Goal: Communication & Community: Answer question/provide support

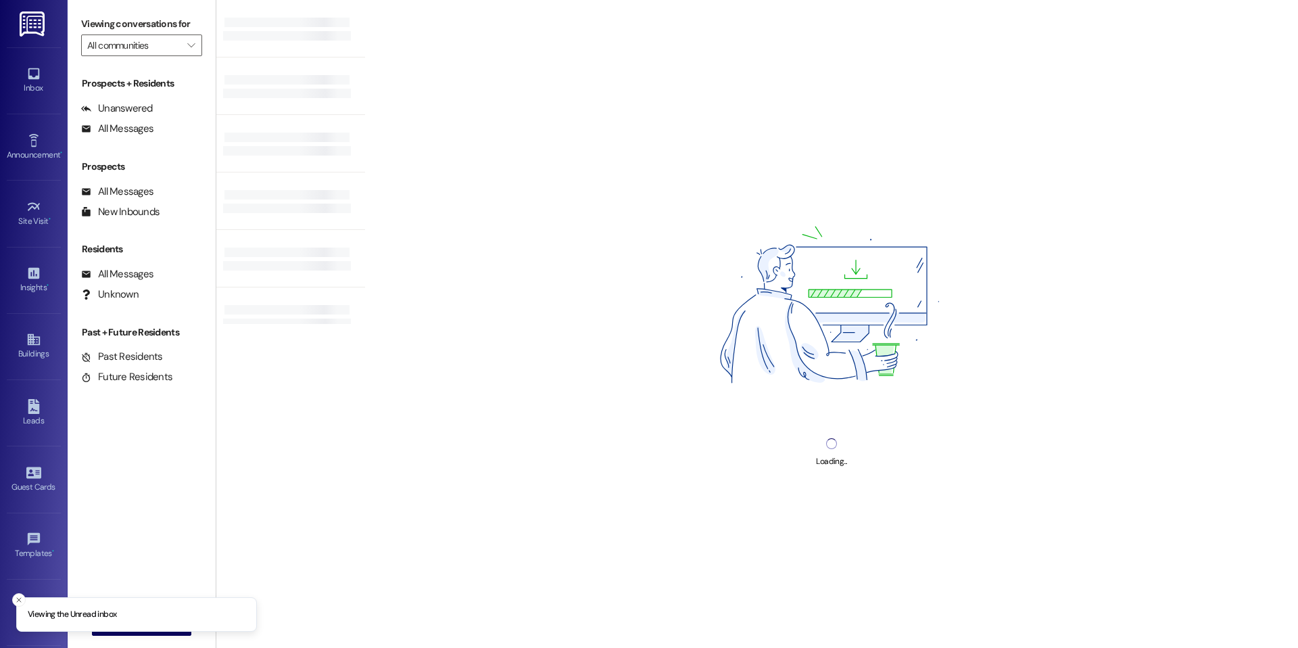
type input "The Reserve at [GEOGRAPHIC_DATA]"
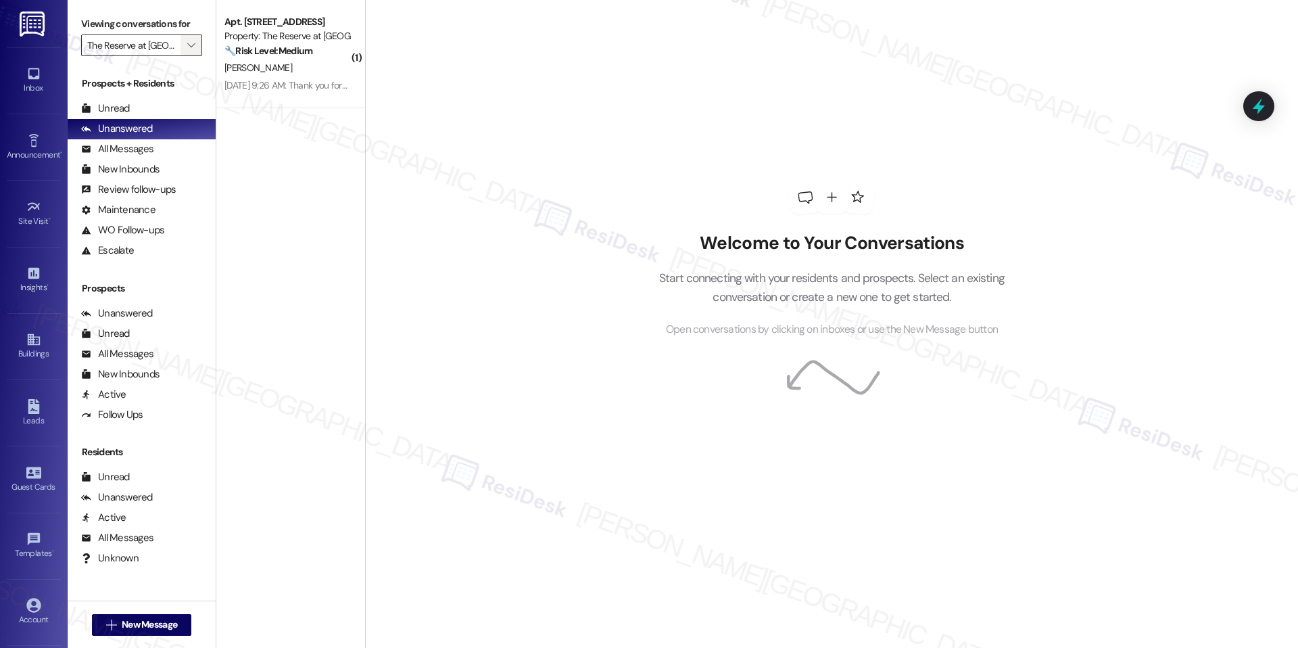
click at [181, 44] on button "" at bounding box center [192, 45] width 22 height 22
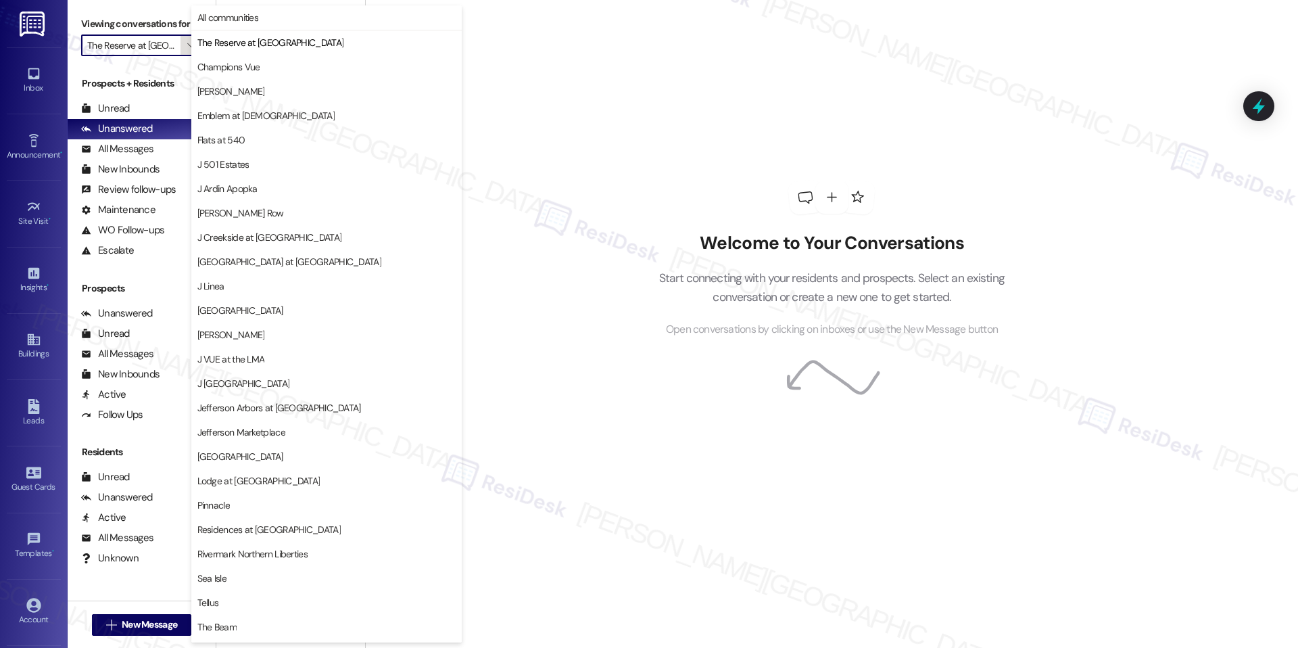
scroll to position [0, 21]
click at [229, 43] on span "The Reserve at [GEOGRAPHIC_DATA]" at bounding box center [270, 43] width 147 height 14
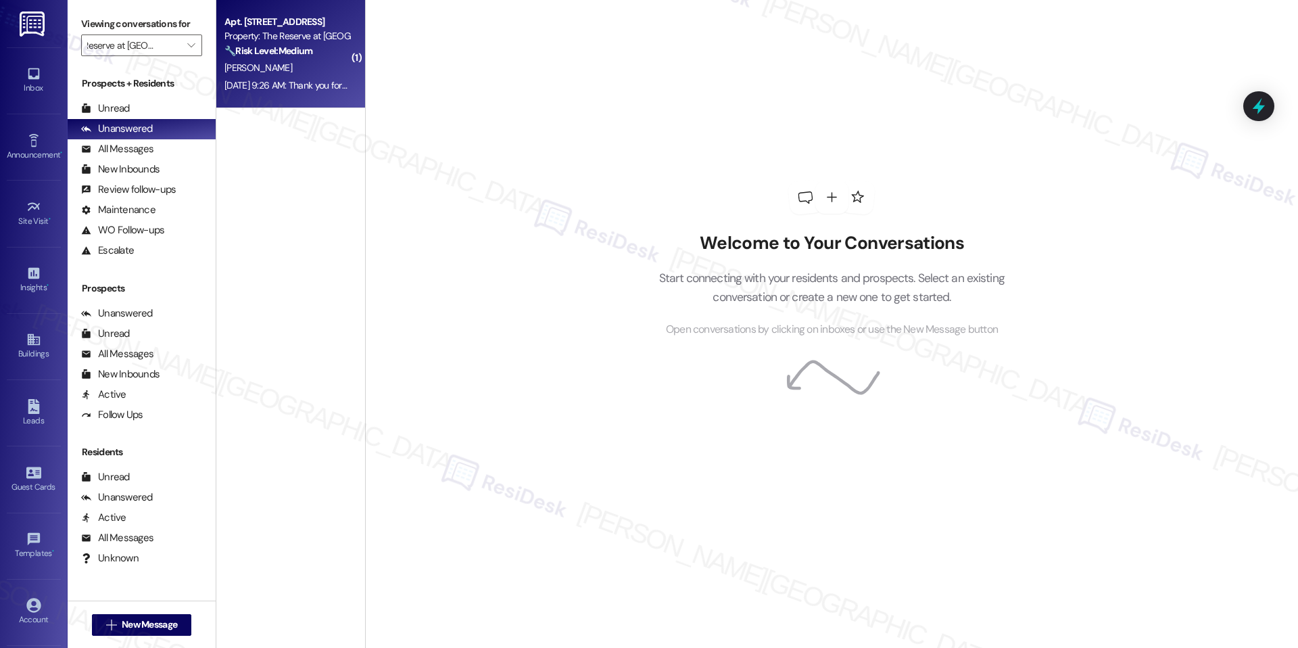
click at [278, 39] on div "Property: The Reserve at [GEOGRAPHIC_DATA]" at bounding box center [286, 36] width 125 height 14
click at [274, 43] on div "Property: The Reserve at [GEOGRAPHIC_DATA]" at bounding box center [286, 36] width 125 height 14
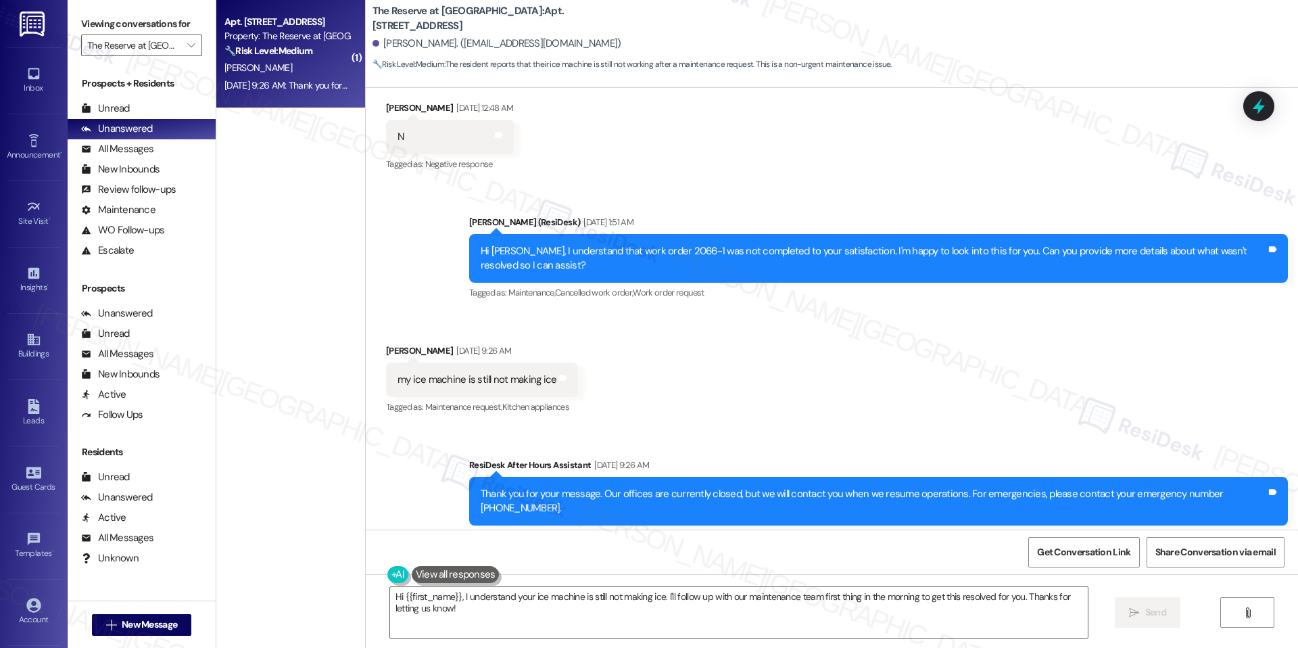
scroll to position [1450, 0]
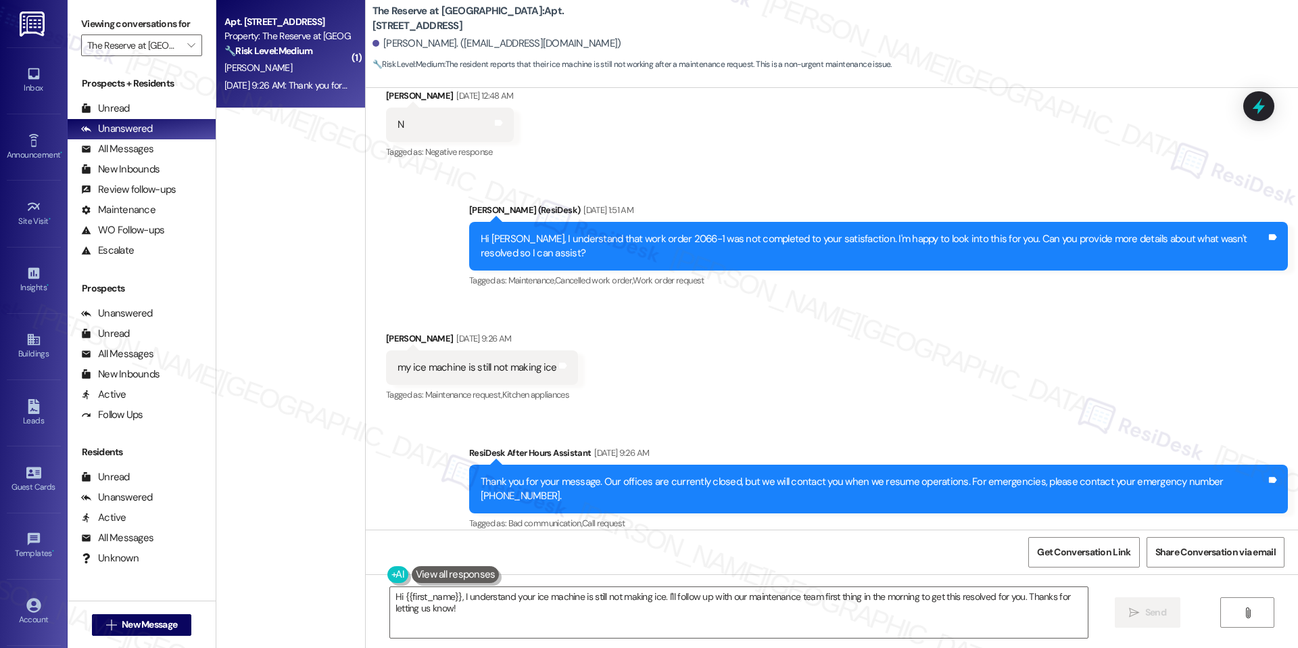
click at [510, 16] on b "The Reserve at [GEOGRAPHIC_DATA]: Apt. 427, [STREET_ADDRESS]" at bounding box center [508, 18] width 270 height 29
copy b "427"
drag, startPoint x: 639, startPoint y: 241, endPoint x: 640, endPoint y: 268, distance: 27.1
click at [639, 242] on div "Hi Deja, I understand that work order 2066-1 was not completed to your satisfac…" at bounding box center [874, 246] width 786 height 29
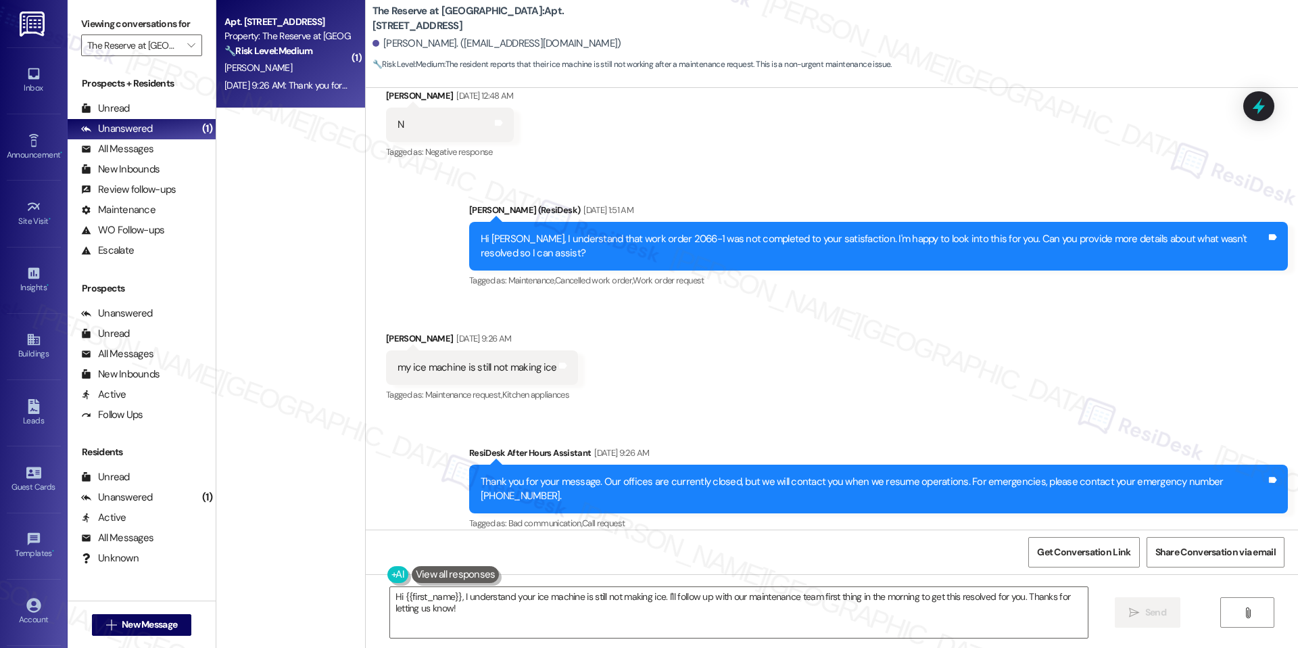
click at [508, 17] on b "The Reserve at White Oak: Apt. 427, 1100 Deer Harbor Drive" at bounding box center [508, 18] width 270 height 29
drag, startPoint x: 508, startPoint y: 17, endPoint x: 472, endPoint y: 68, distance: 62.5
click at [508, 17] on b "The Reserve at White Oak: Apt. 427, 1100 Deer Harbor Drive" at bounding box center [508, 18] width 270 height 29
copy b "427"
drag, startPoint x: 384, startPoint y: 46, endPoint x: 431, endPoint y: 42, distance: 46.8
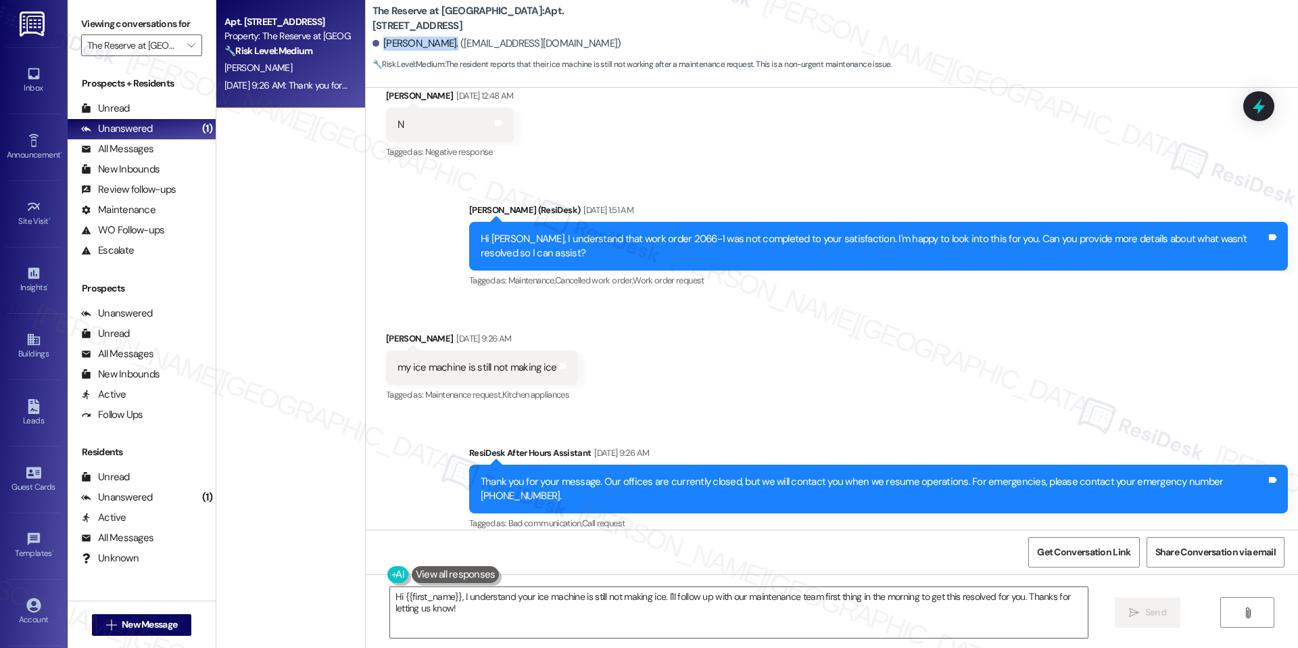
click at [431, 42] on div "Deja Holloway. (dejaholloway27@gmail.com)" at bounding box center [497, 44] width 249 height 14
copy div "Deja Holloway."
click at [298, 53] on strong "🔧 Risk Level: Medium" at bounding box center [268, 51] width 88 height 12
click at [507, 24] on b "The Reserve at White Oak: Apt. 427, 1100 Deer Harbor Drive" at bounding box center [508, 18] width 270 height 29
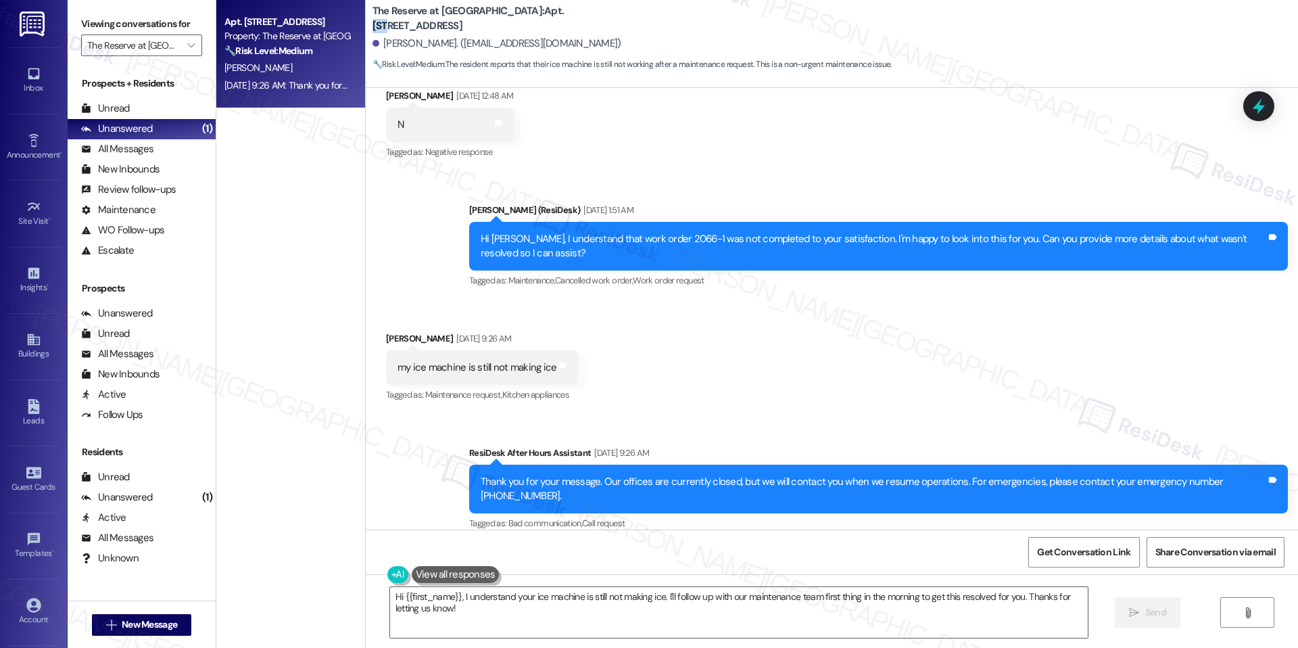
click at [507, 24] on b "The Reserve at White Oak: Apt. 427, 1100 Deer Harbor Drive" at bounding box center [508, 18] width 270 height 29
copy b "427"
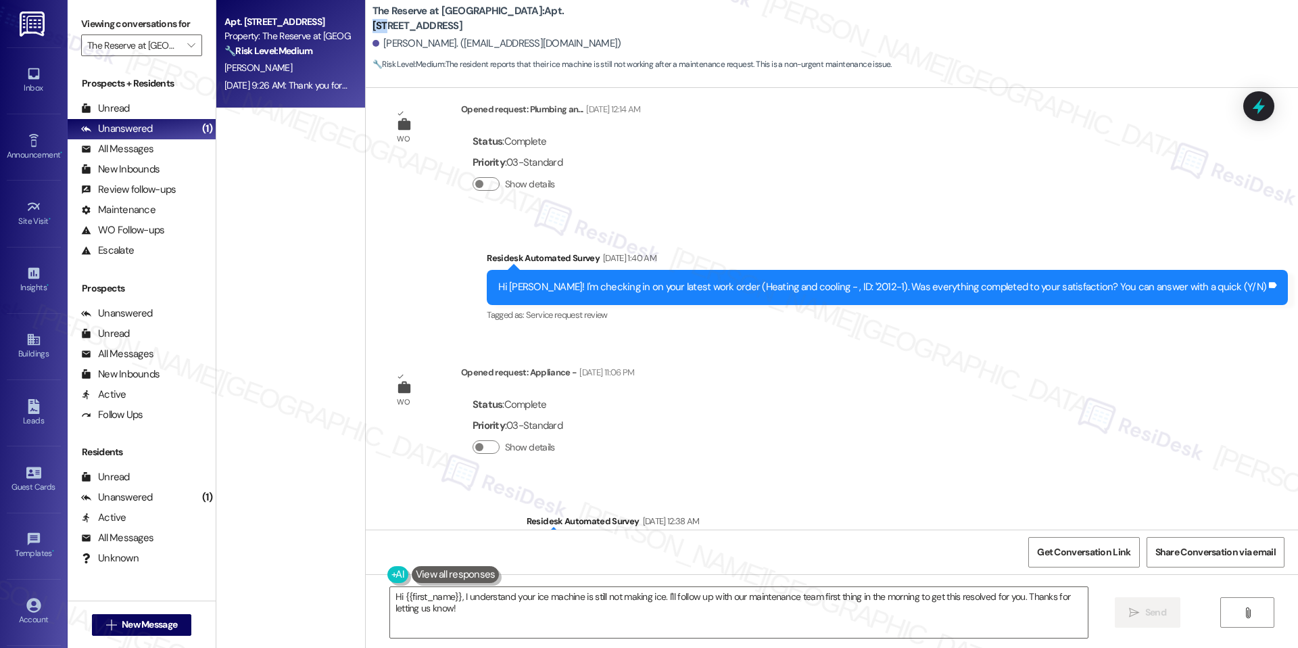
scroll to position [895, 0]
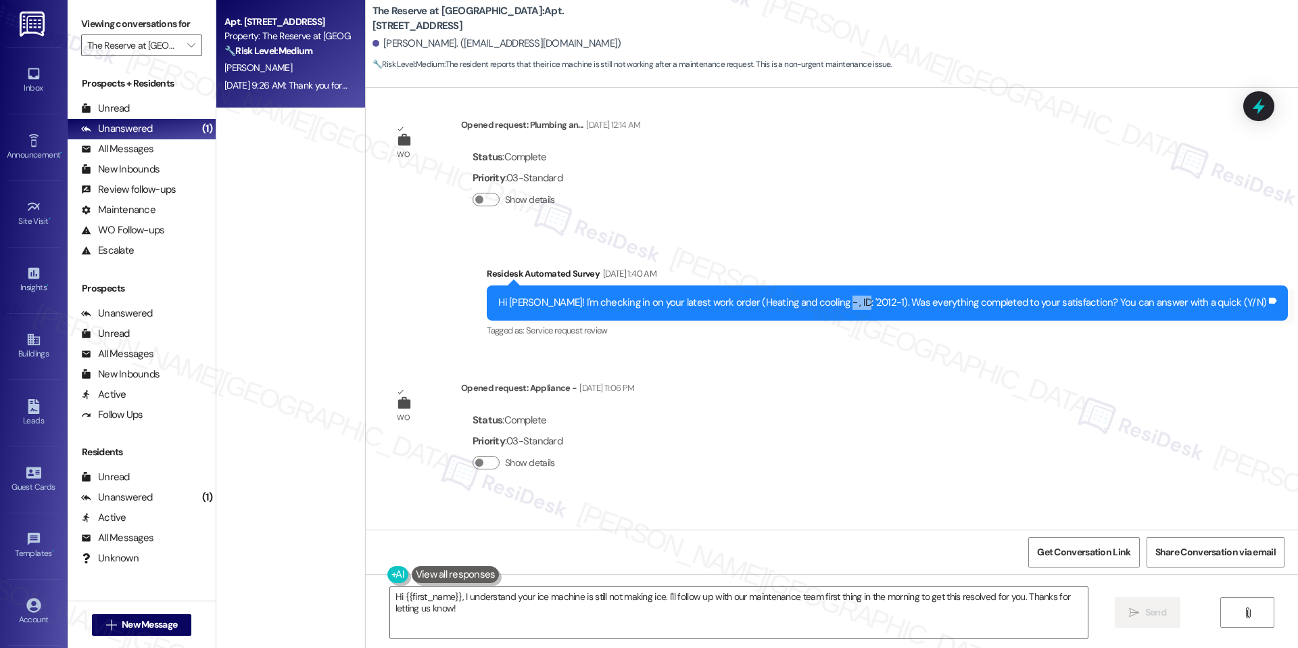
drag, startPoint x: 884, startPoint y: 304, endPoint x: 898, endPoint y: 314, distance: 17.4
click at [811, 303] on div "Hi Deja! I'm checking in on your latest work order (Heating and cooling - , ID:…" at bounding box center [882, 302] width 768 height 14
copy div "2012-1"
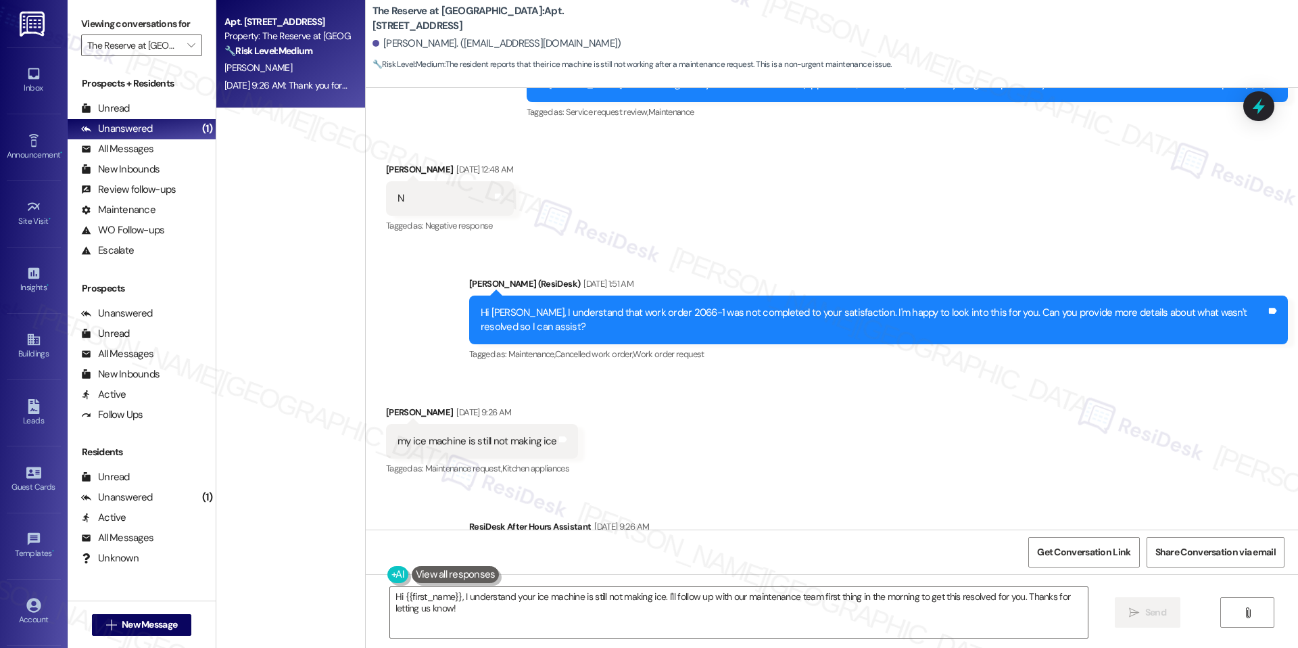
scroll to position [1450, 0]
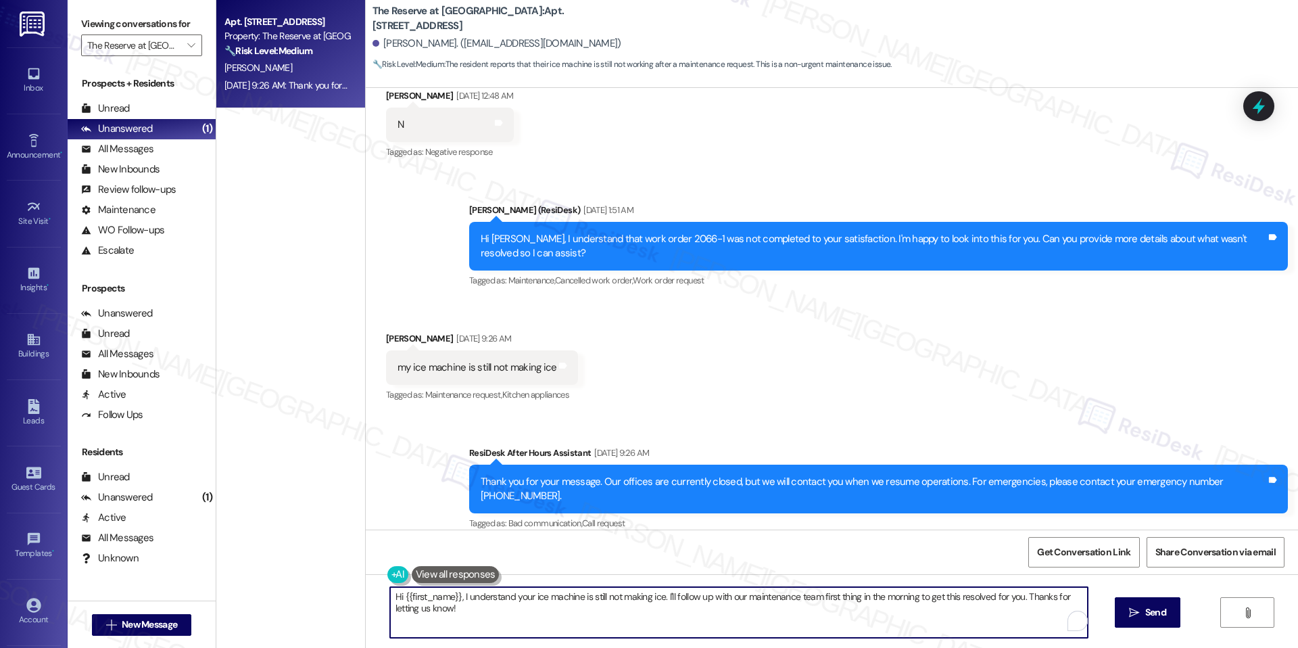
drag, startPoint x: 813, startPoint y: 596, endPoint x: 873, endPoint y: 647, distance: 78.2
click at [811, 401] on textarea "Hi {{first_name}}, I understand your ice machine is still not making ice. I'll …" at bounding box center [739, 612] width 698 height 51
click at [803, 401] on textarea "Hi {{first_name}}, I understand your ice machine is still not making ice. I'll …" at bounding box center [732, 612] width 698 height 51
type textarea "Hi {{first_name}}, I understand your ice machine is still not making ice. I'll …"
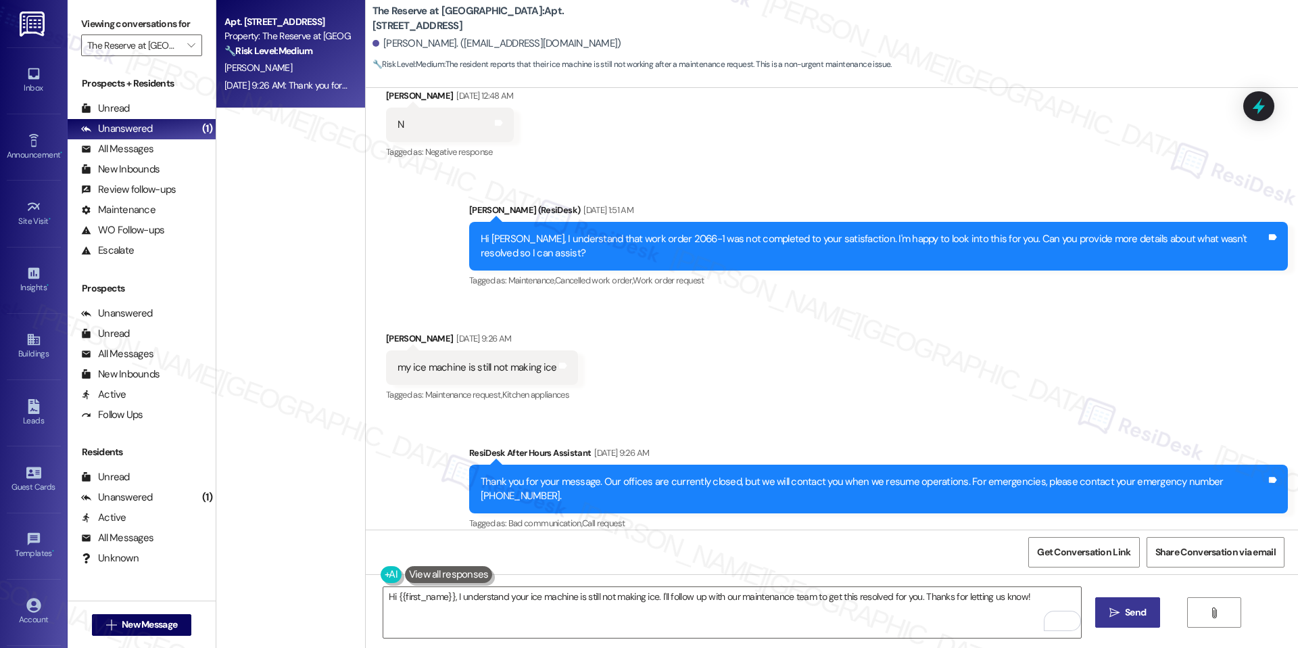
click at [811, 401] on span " Send" at bounding box center [1128, 612] width 43 height 14
click at [811, 90] on div "Received via SMS Deja Holloway Sep 13, 2025 at 12:48 AM N Tags and notes Tagged…" at bounding box center [832, 115] width 932 height 114
click at [811, 101] on icon at bounding box center [1258, 106] width 23 height 23
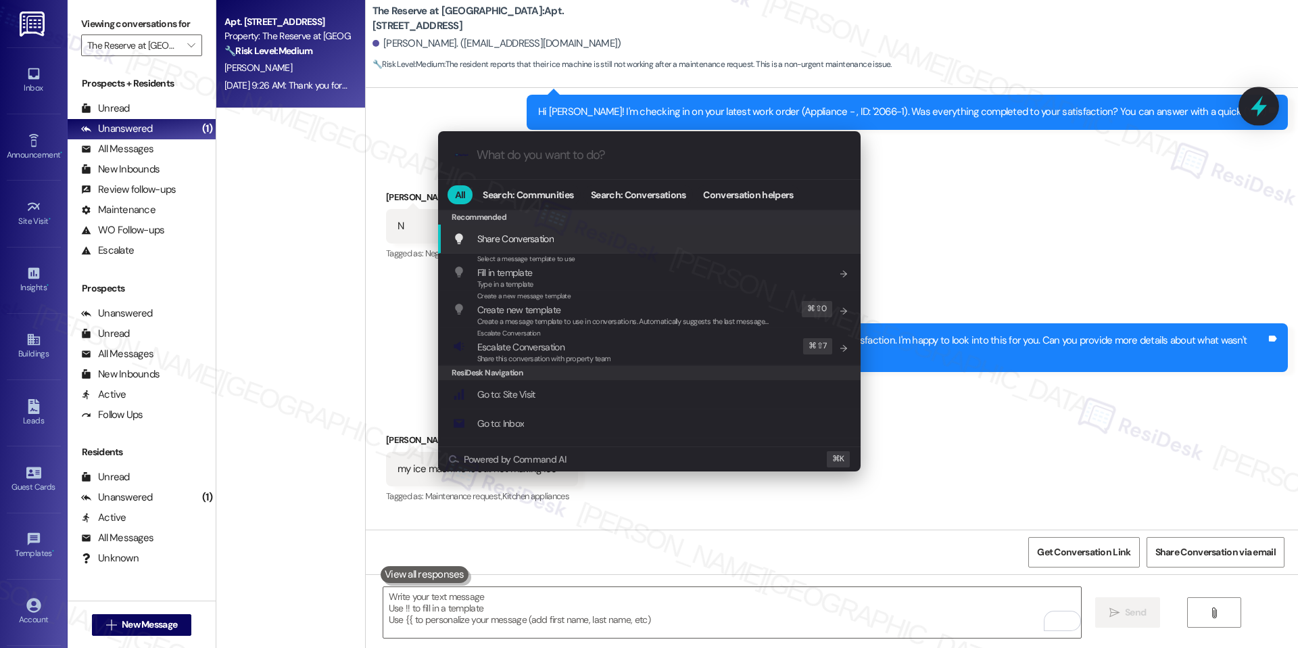
scroll to position [1336, 0]
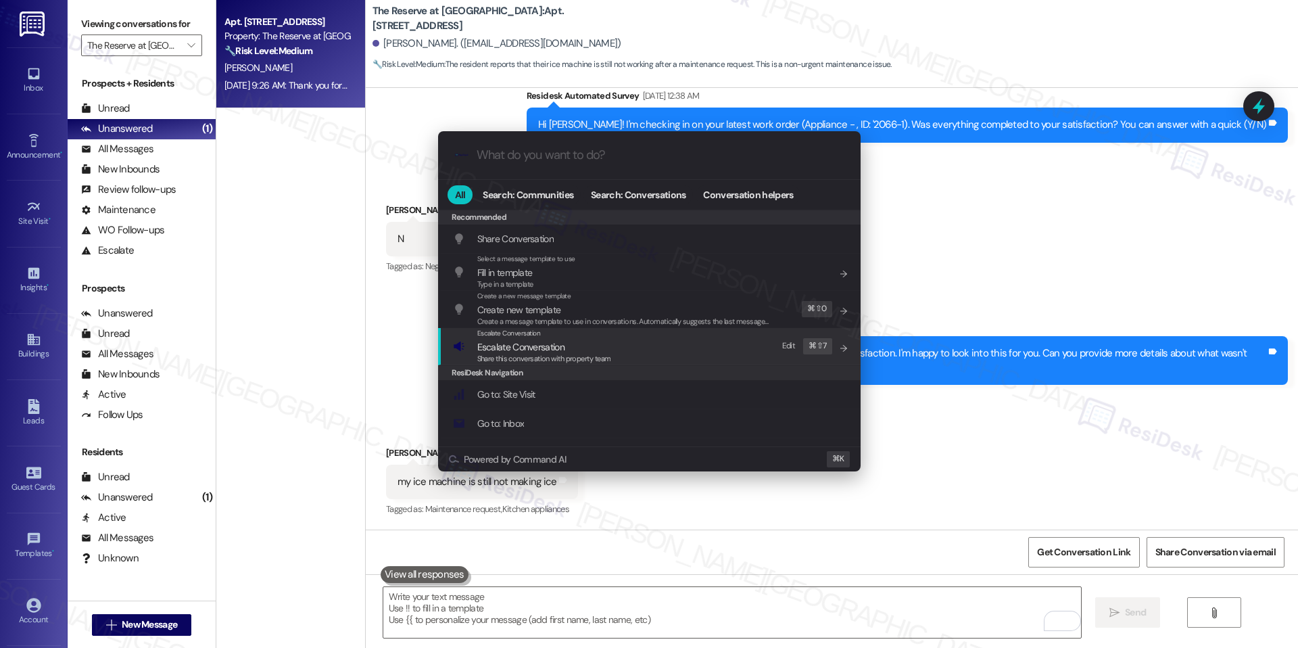
click at [504, 341] on span "Escalate Conversation" at bounding box center [520, 347] width 87 height 12
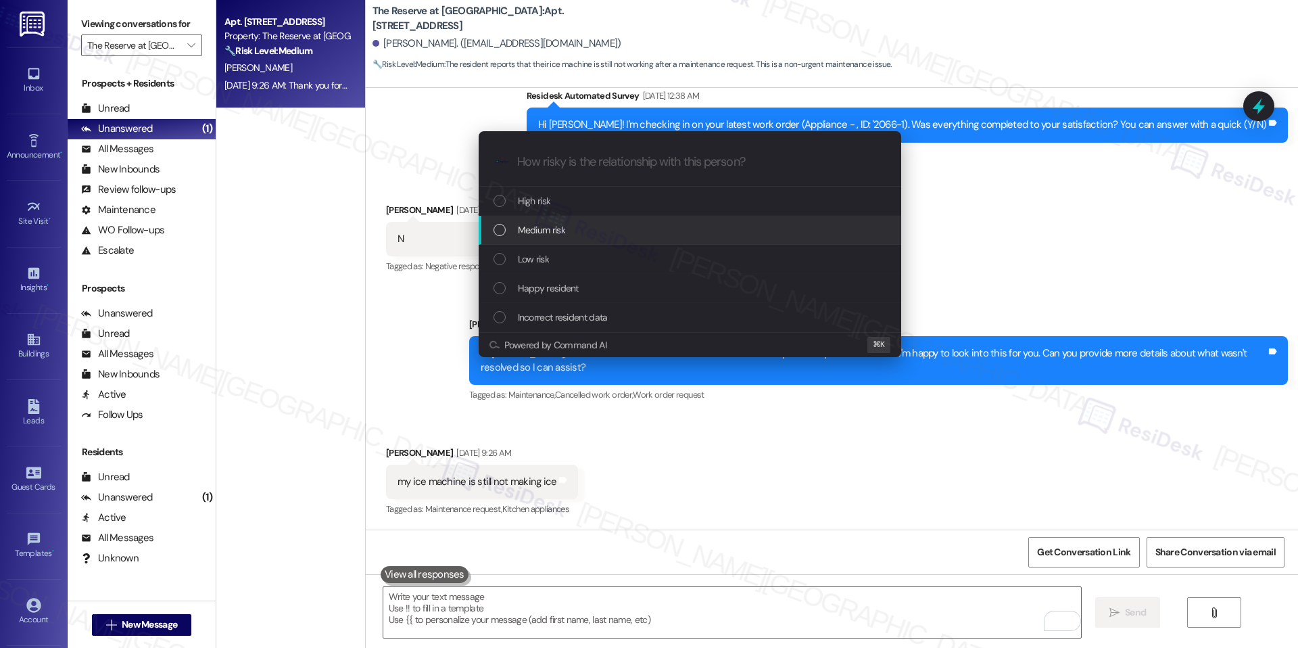
click at [527, 231] on span "Medium risk" at bounding box center [541, 229] width 47 height 15
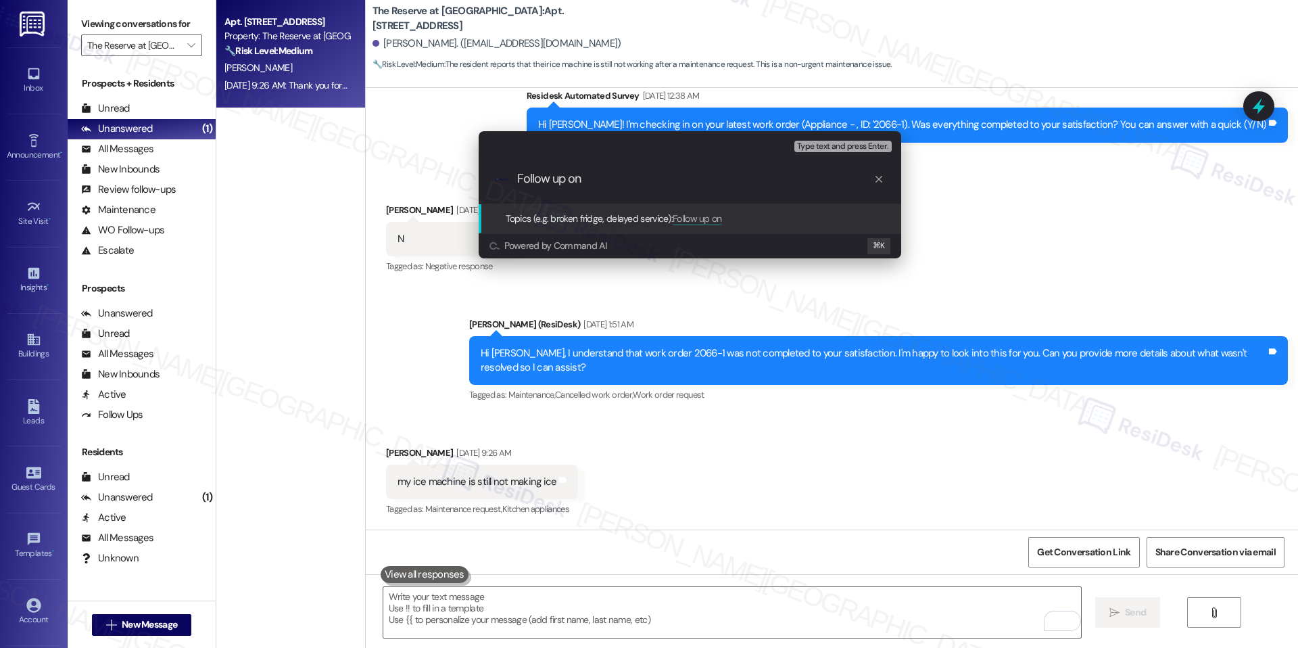
paste input "2066-1"
type input "Follow up on WO #2066-1"
click at [738, 221] on span "Follow up on WO #2066-1" at bounding box center [726, 218] width 106 height 12
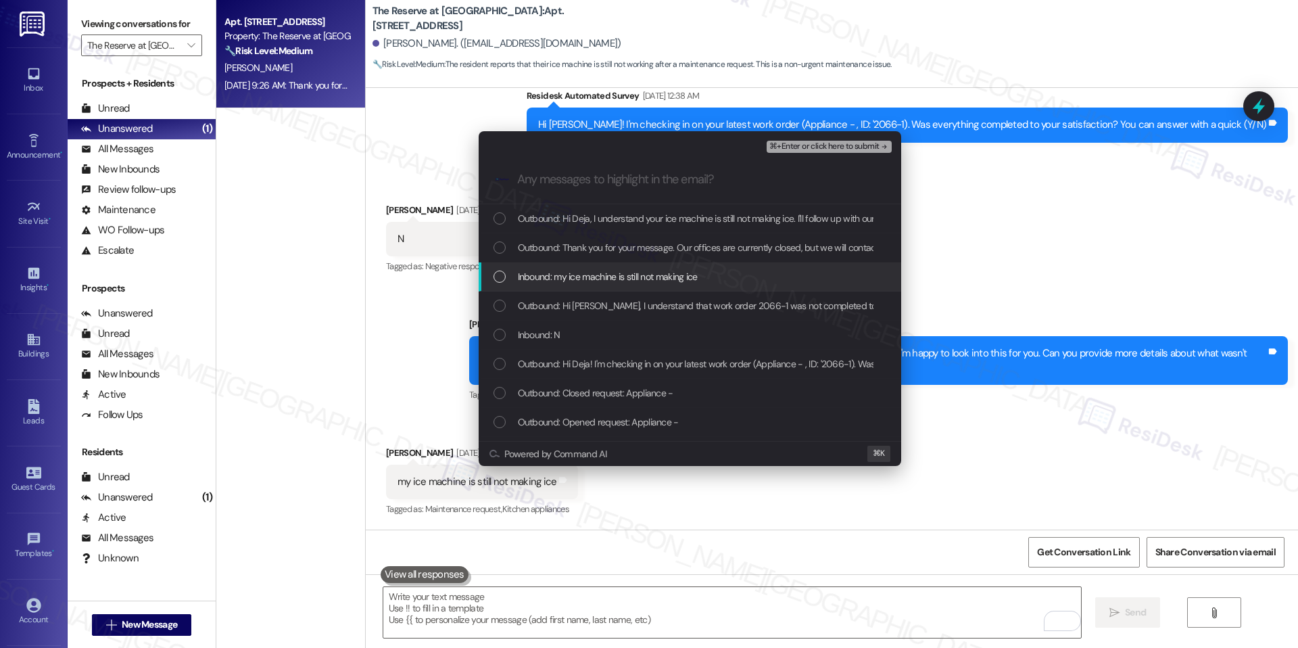
click at [705, 274] on div "Inbound: my ice machine is still not making ice" at bounding box center [691, 276] width 395 height 15
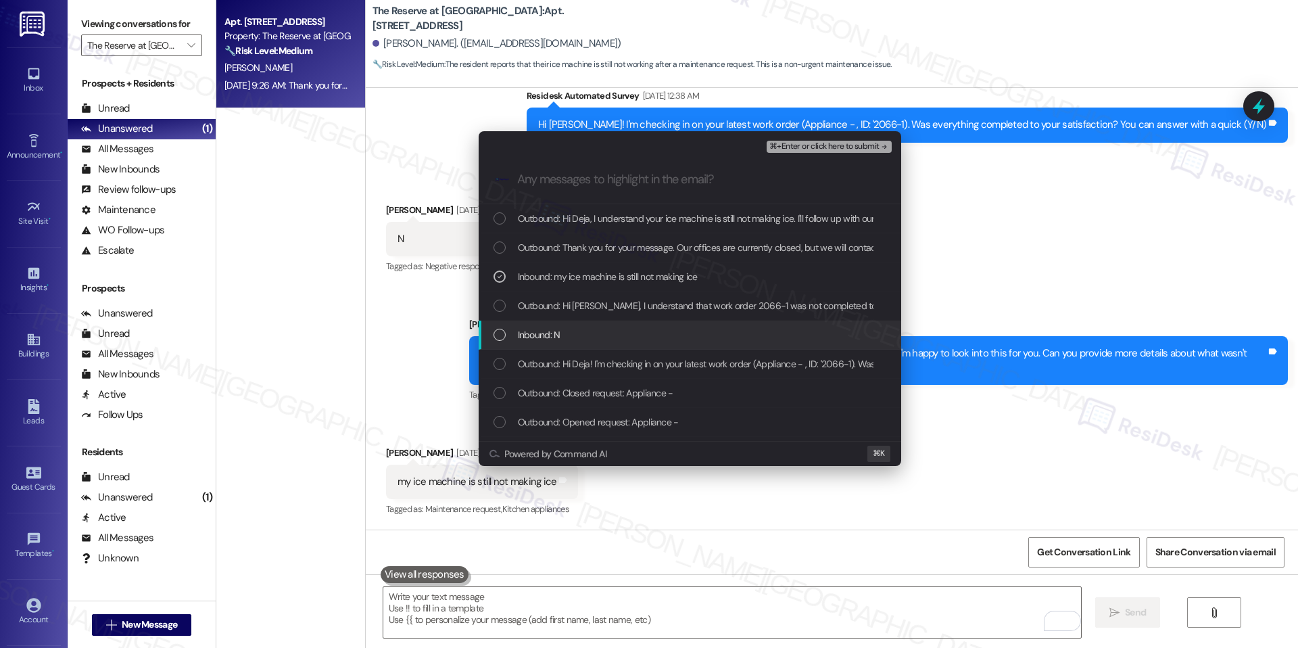
click at [519, 337] on span "Inbound: N" at bounding box center [539, 334] width 43 height 15
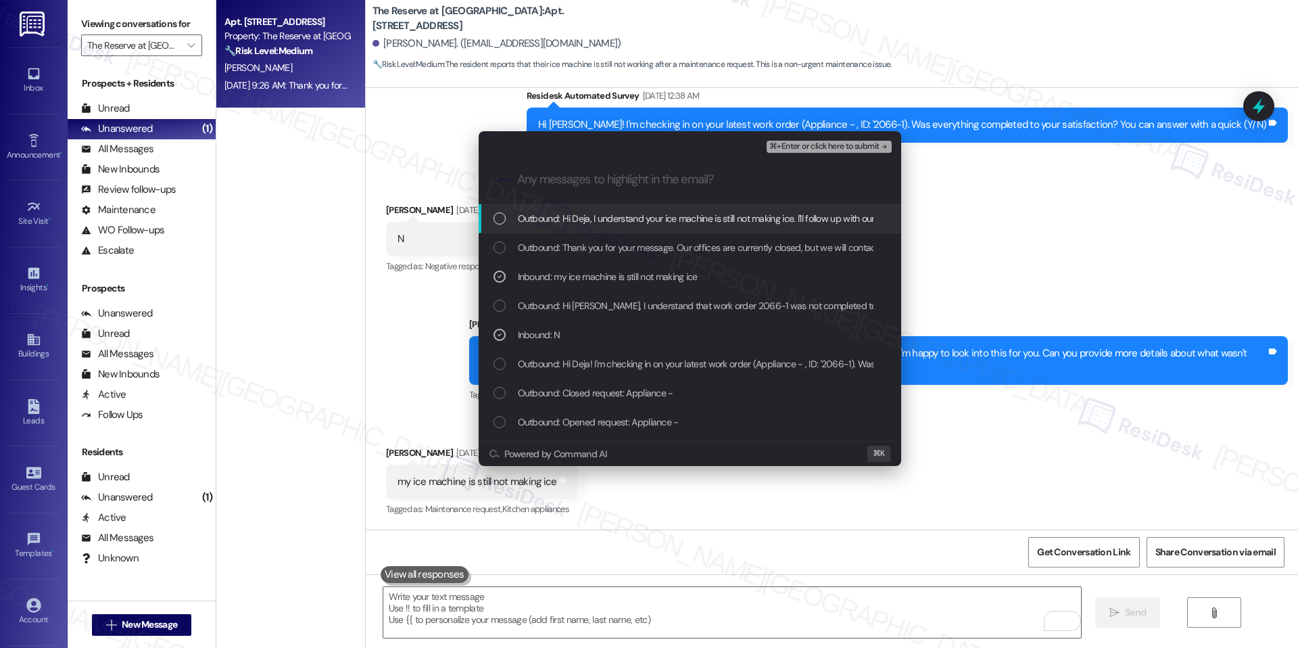
click at [811, 148] on span "⌘+Enter or click here to submit" at bounding box center [824, 146] width 110 height 9
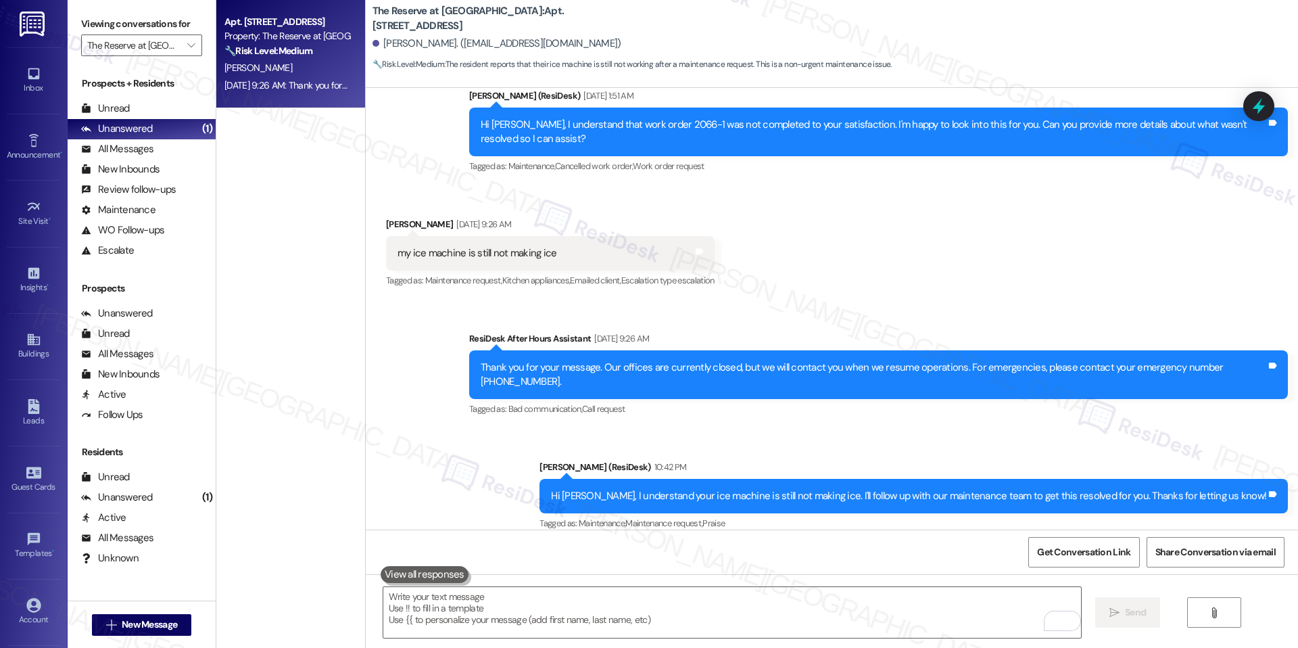
scroll to position [1564, 0]
click at [168, 43] on input "The Reserve at White Oak" at bounding box center [133, 45] width 93 height 22
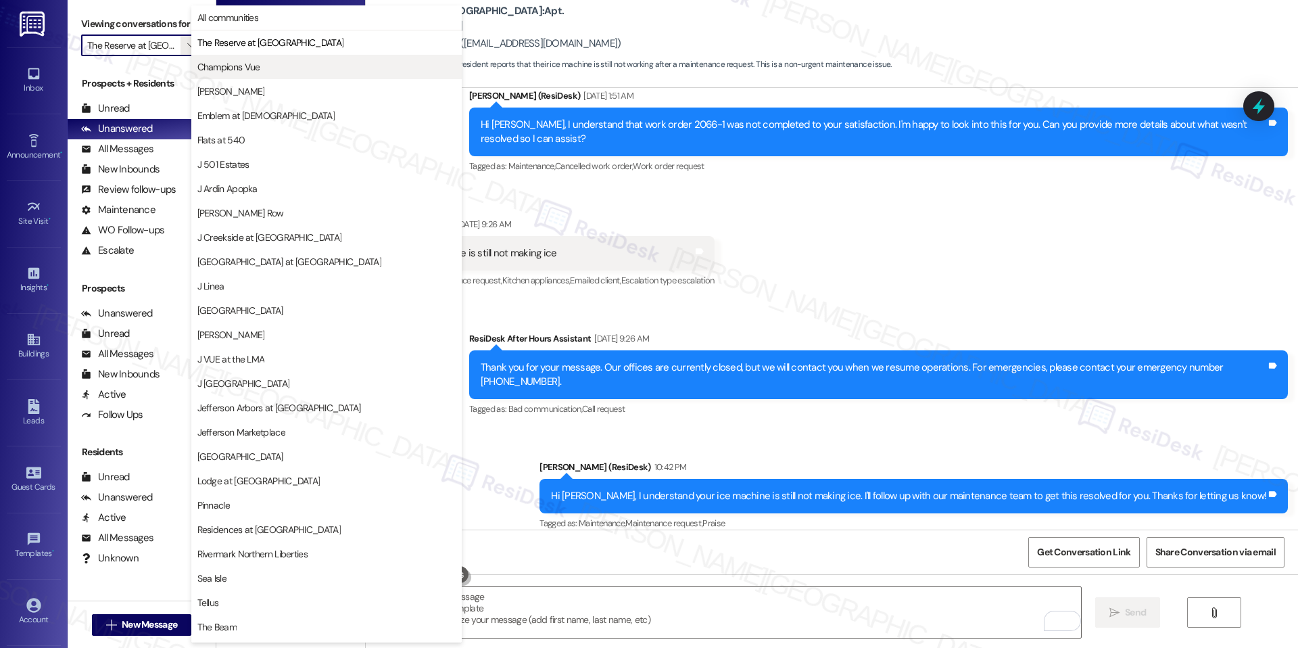
click at [264, 59] on button "Champions Vue" at bounding box center [326, 67] width 270 height 24
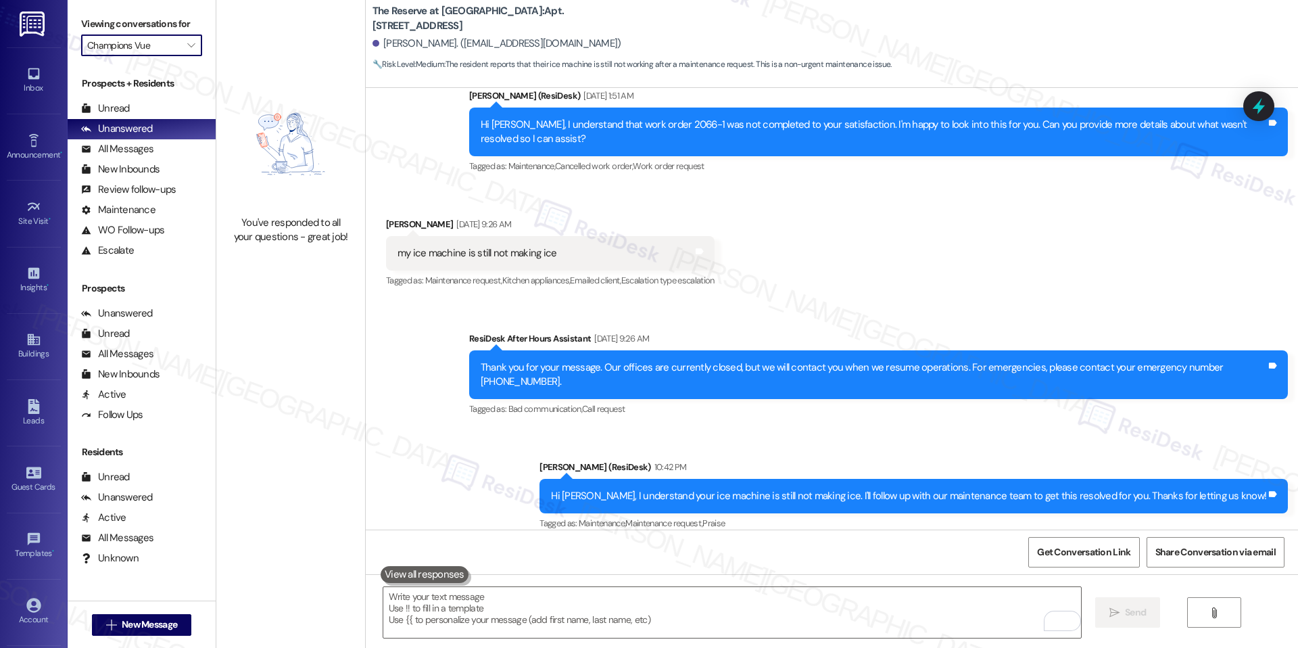
click at [162, 49] on input "Champions Vue" at bounding box center [133, 45] width 93 height 22
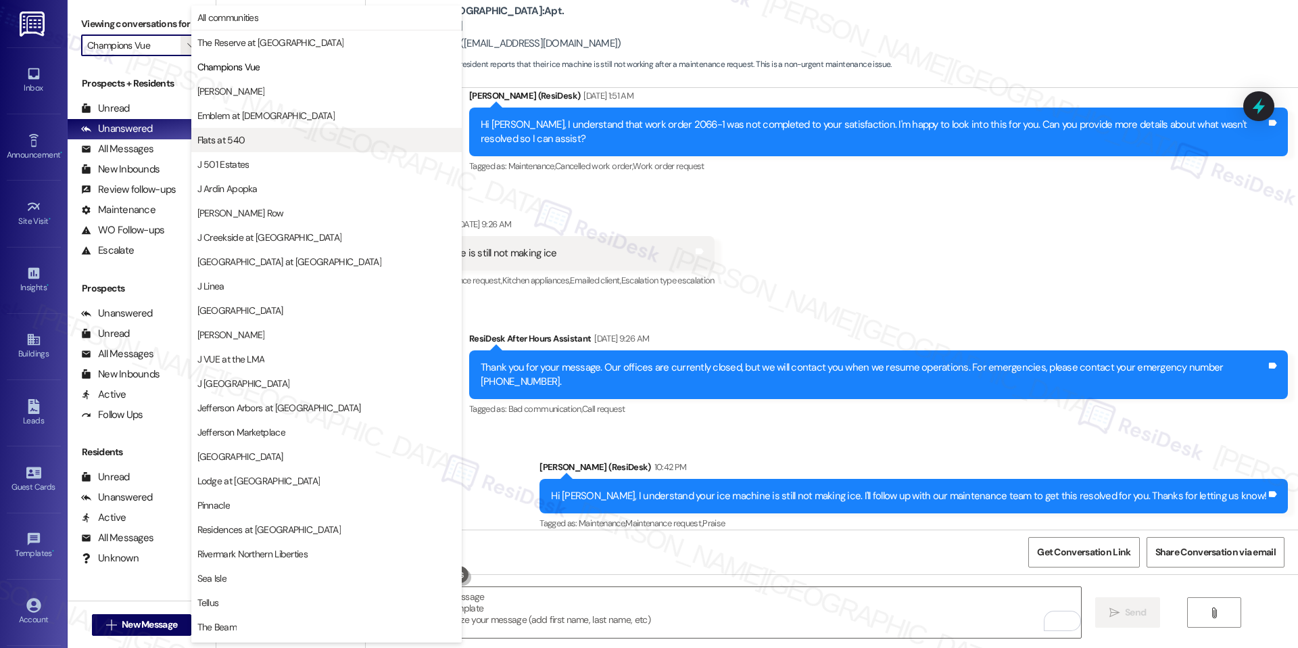
click at [243, 147] on button "Flats at 540" at bounding box center [326, 140] width 270 height 24
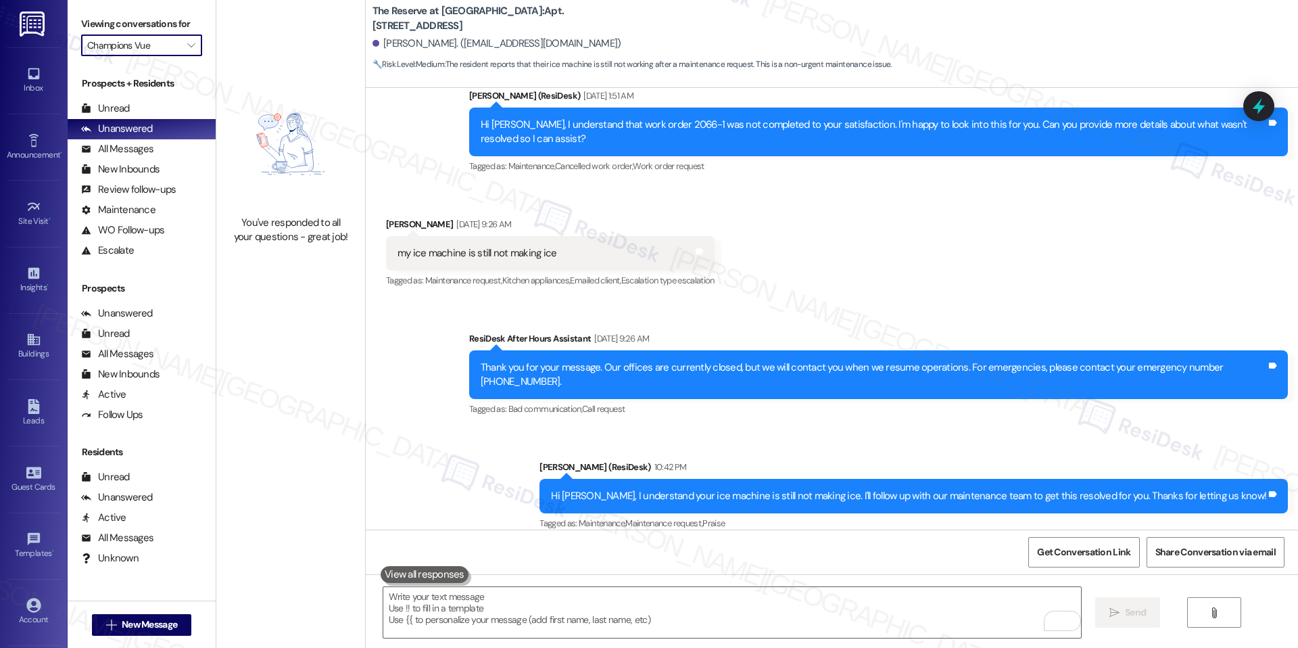
type input "Flats at 540"
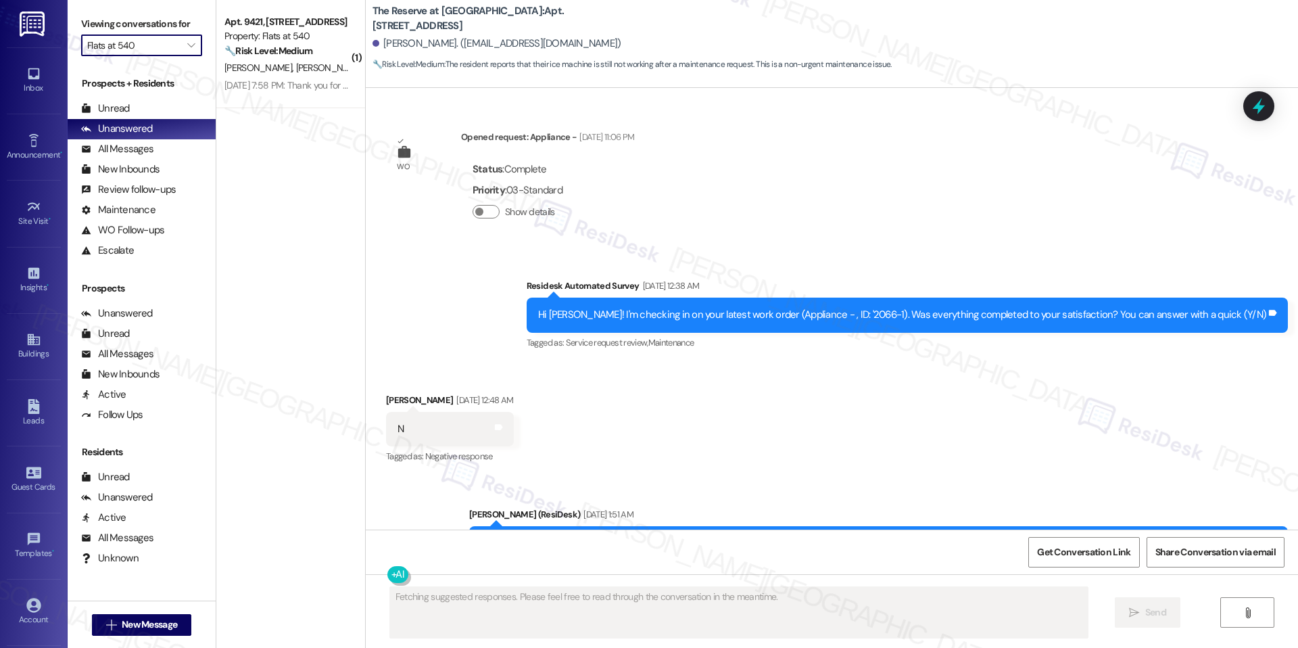
scroll to position [1336, 0]
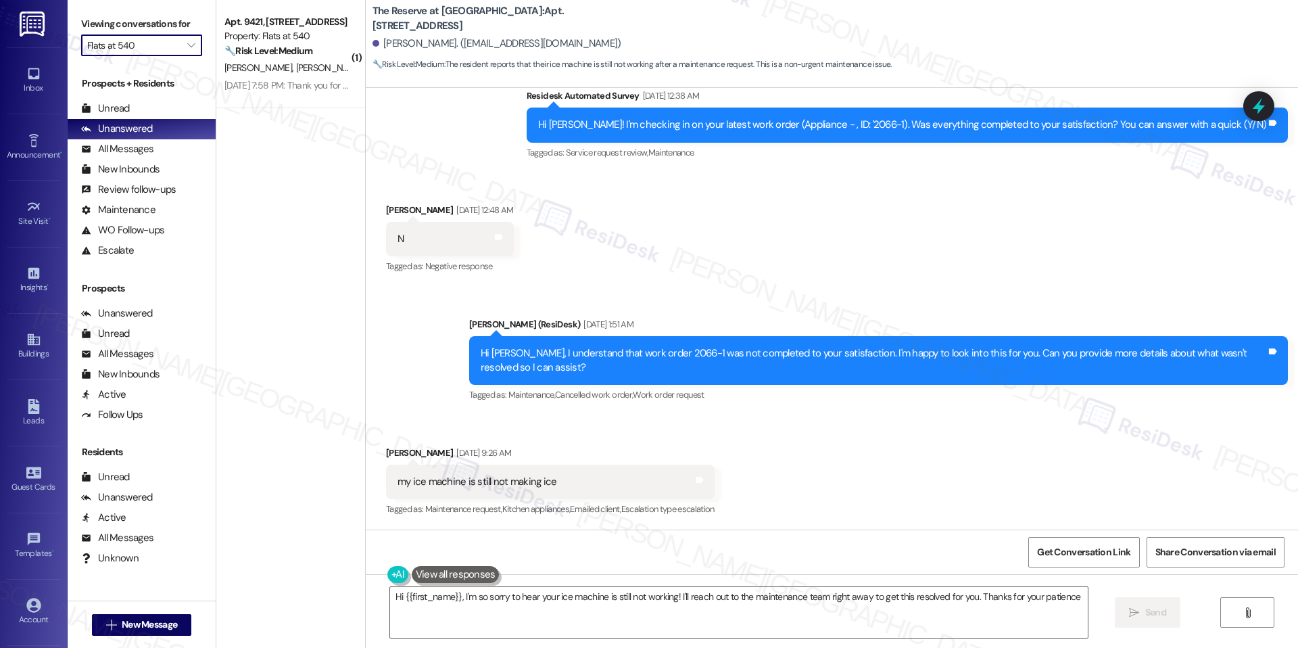
type textarea "Hi {{first_name}}, I'm so sorry to hear your ice machine is still not working! …"
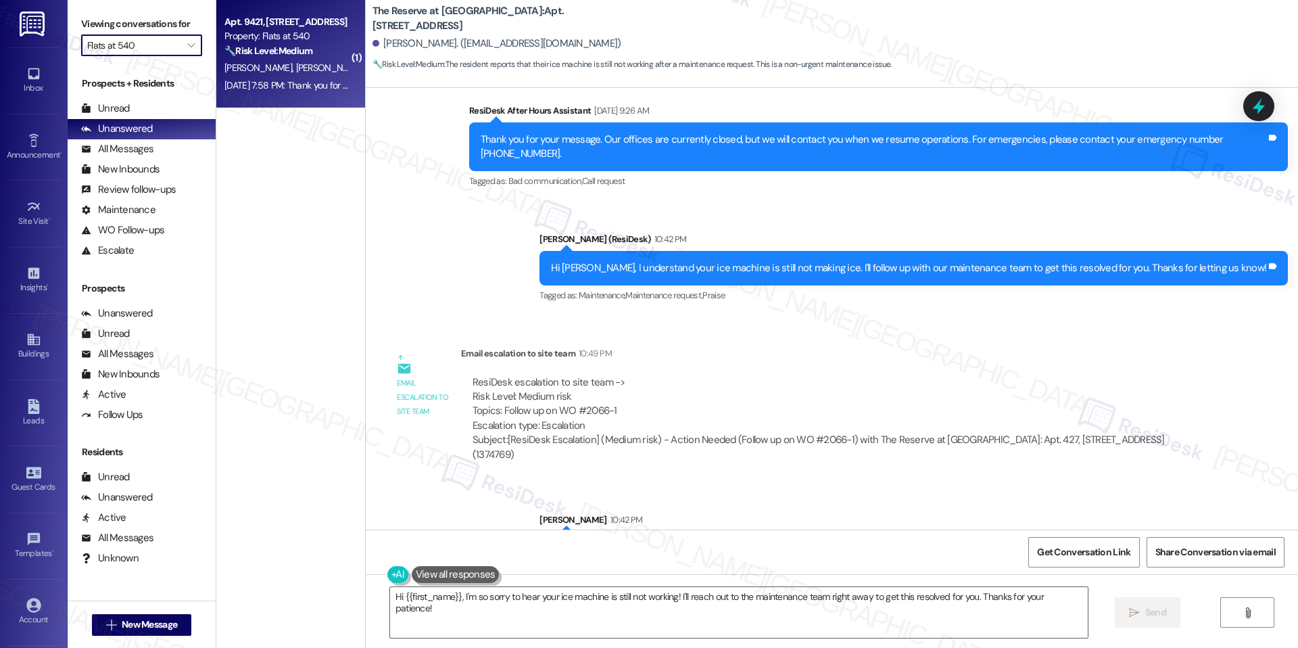
scroll to position [1811, 0]
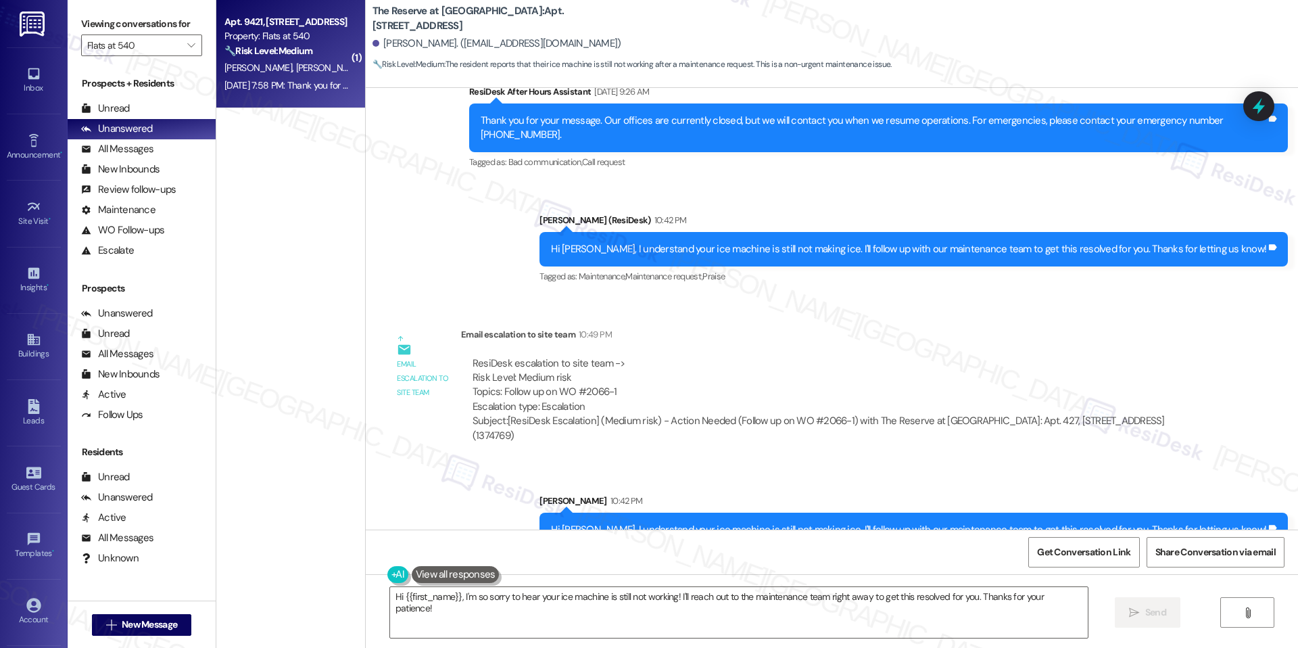
click at [297, 52] on strong "🔧 Risk Level: Medium" at bounding box center [268, 51] width 88 height 12
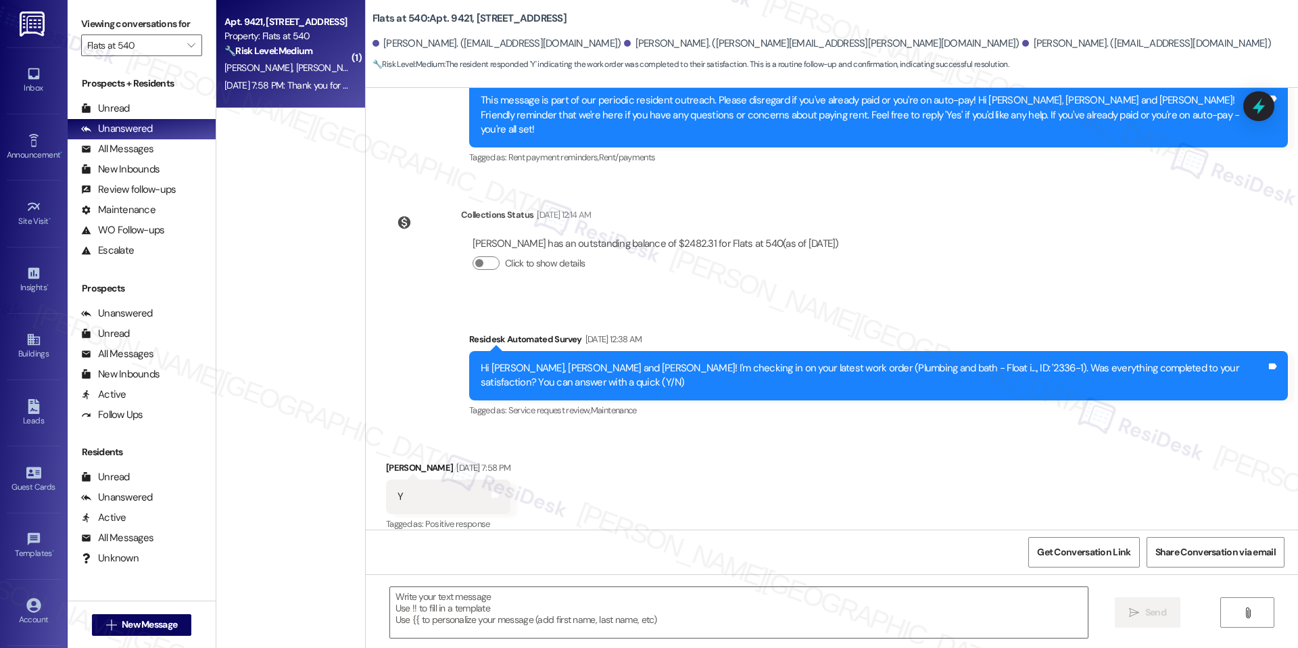
type textarea "Fetching suggested responses. Please feel free to read through the conversation…"
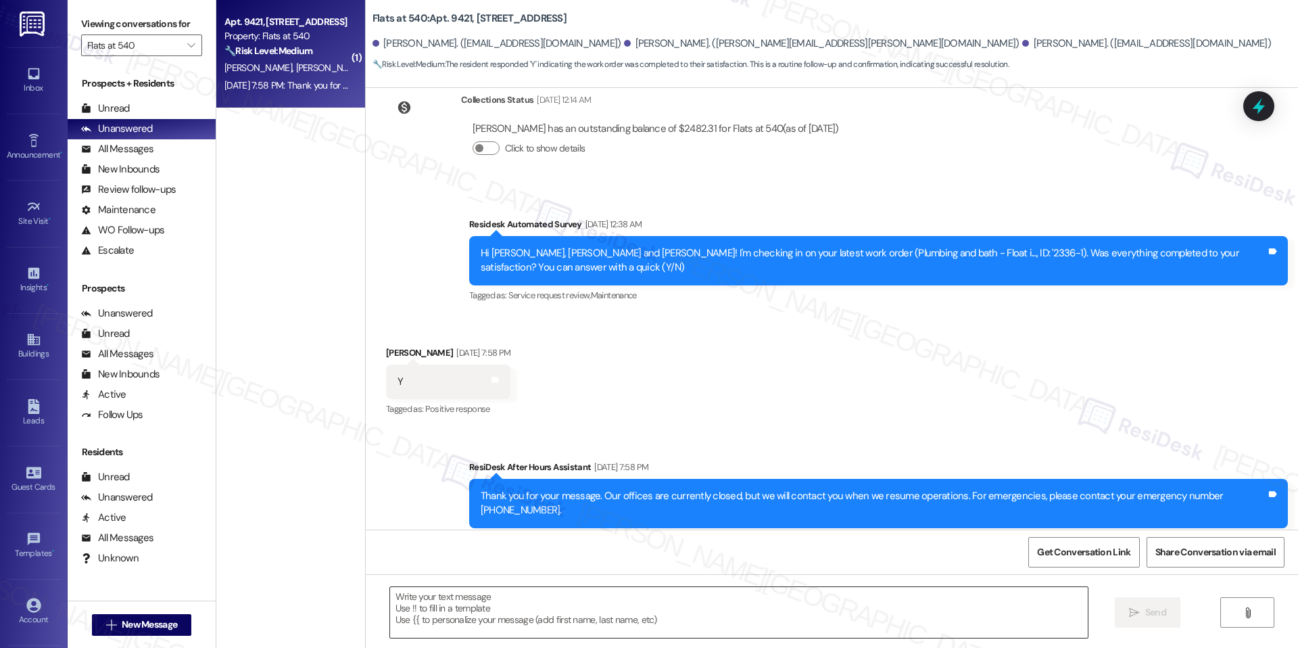
click at [608, 401] on textarea at bounding box center [739, 612] width 698 height 51
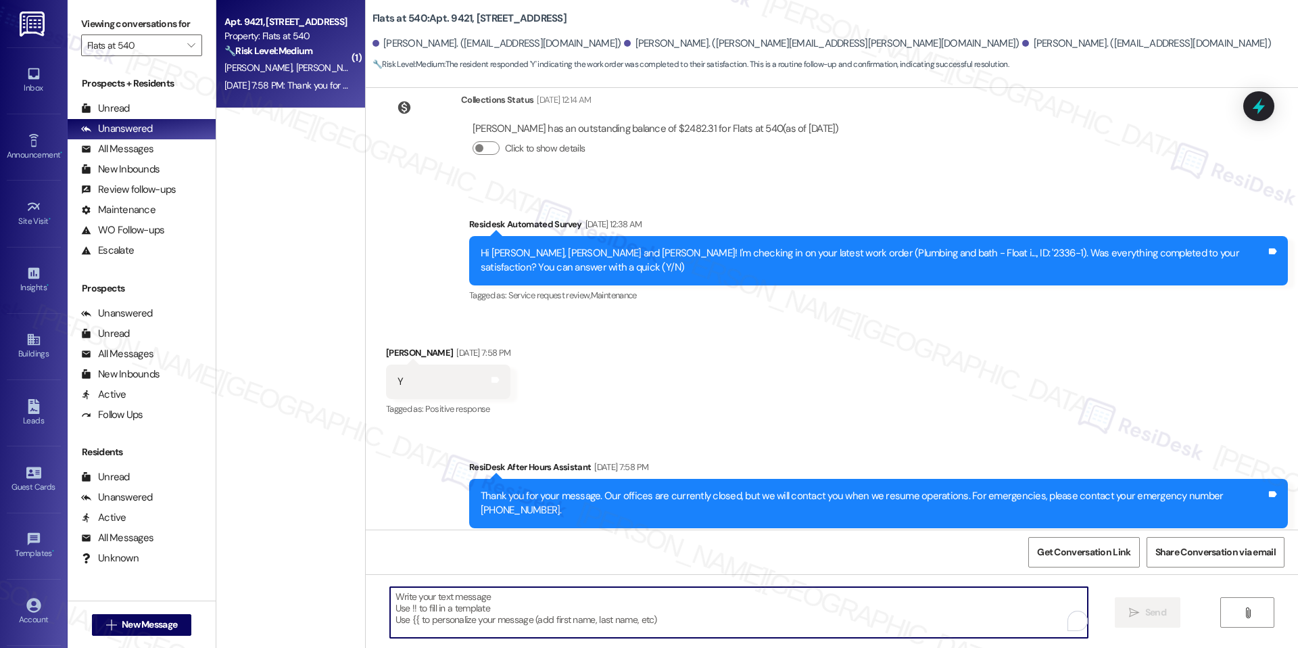
paste textarea "I'm happy the work order was completed to your satisfaction! We'd also love to …"
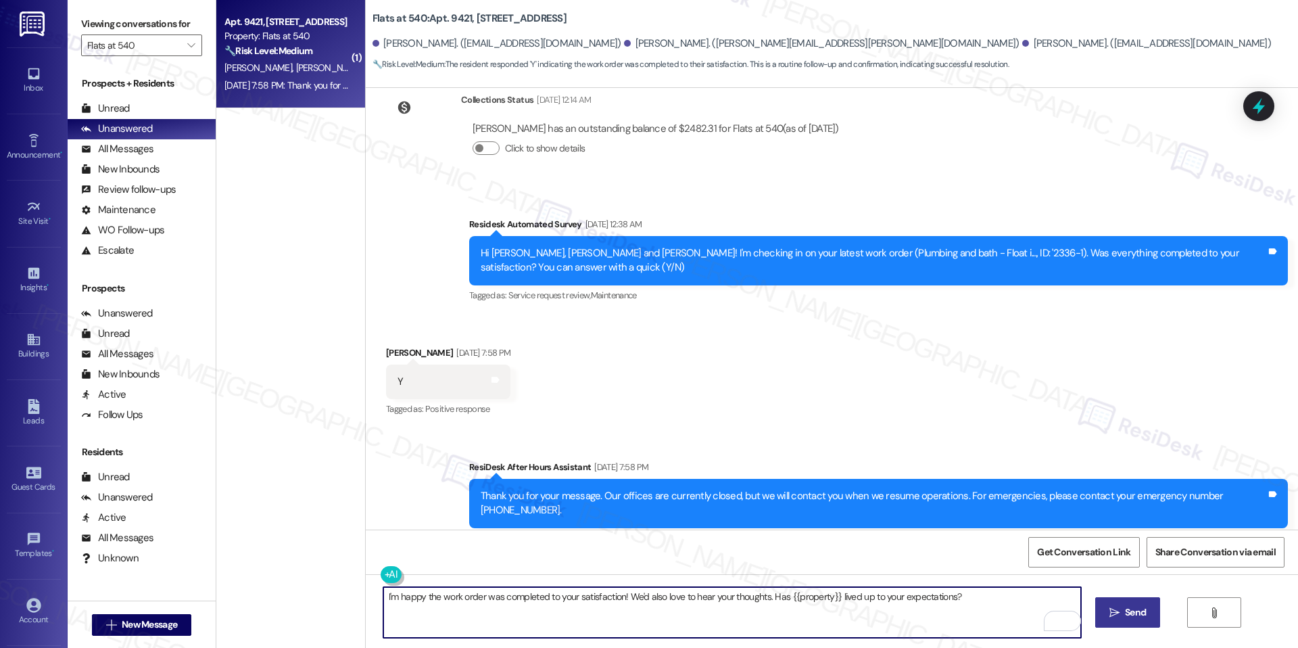
type textarea "I'm happy the work order was completed to your satisfaction! We'd also love to …"
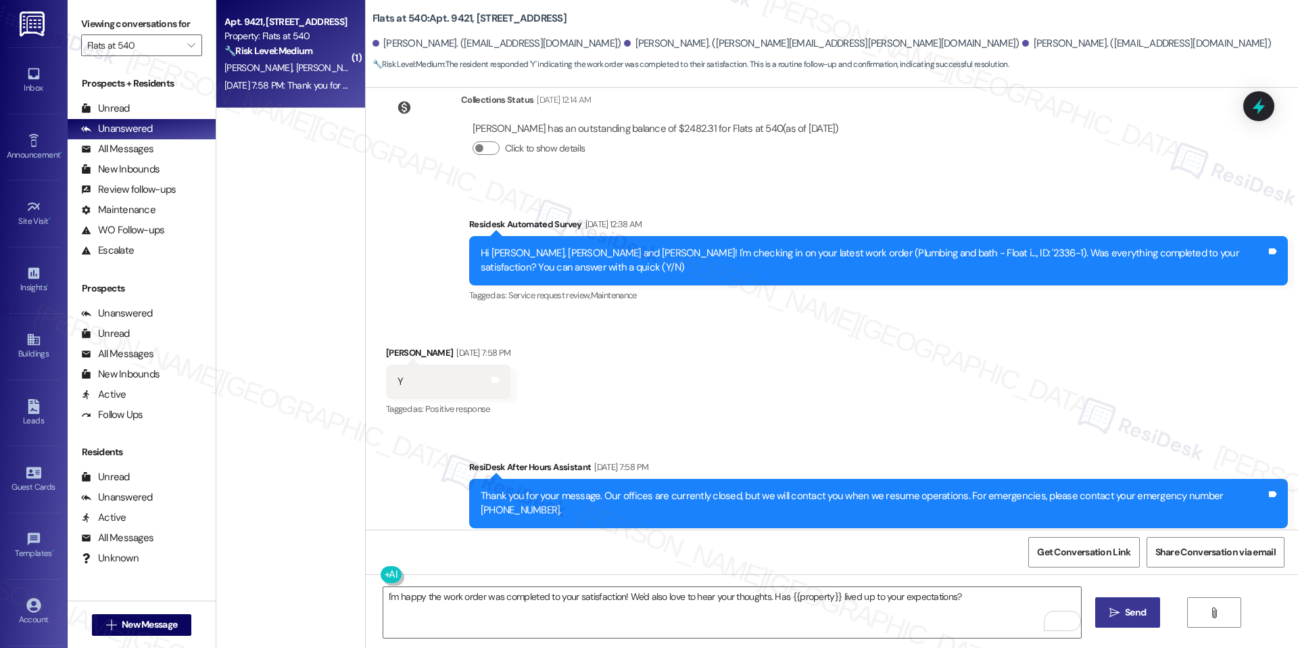
click at [811, 401] on span "Send" at bounding box center [1135, 612] width 21 height 14
click at [168, 50] on input "Flats at 540" at bounding box center [133, 45] width 93 height 22
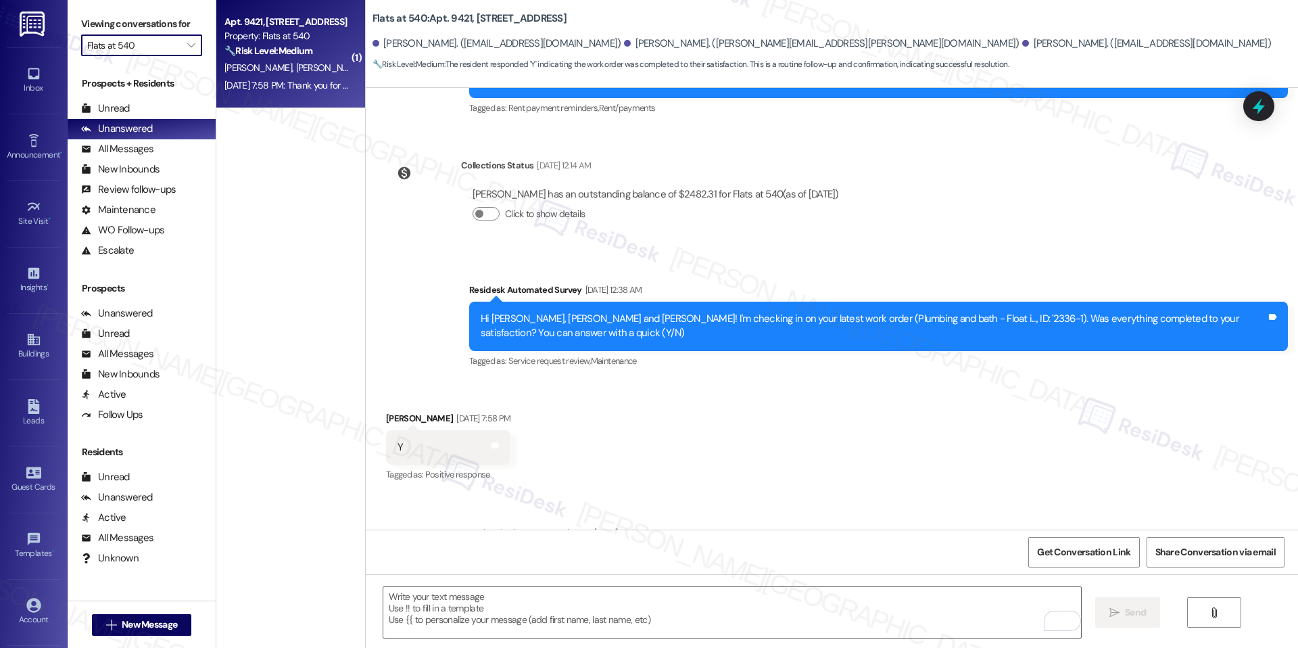
scroll to position [530, 0]
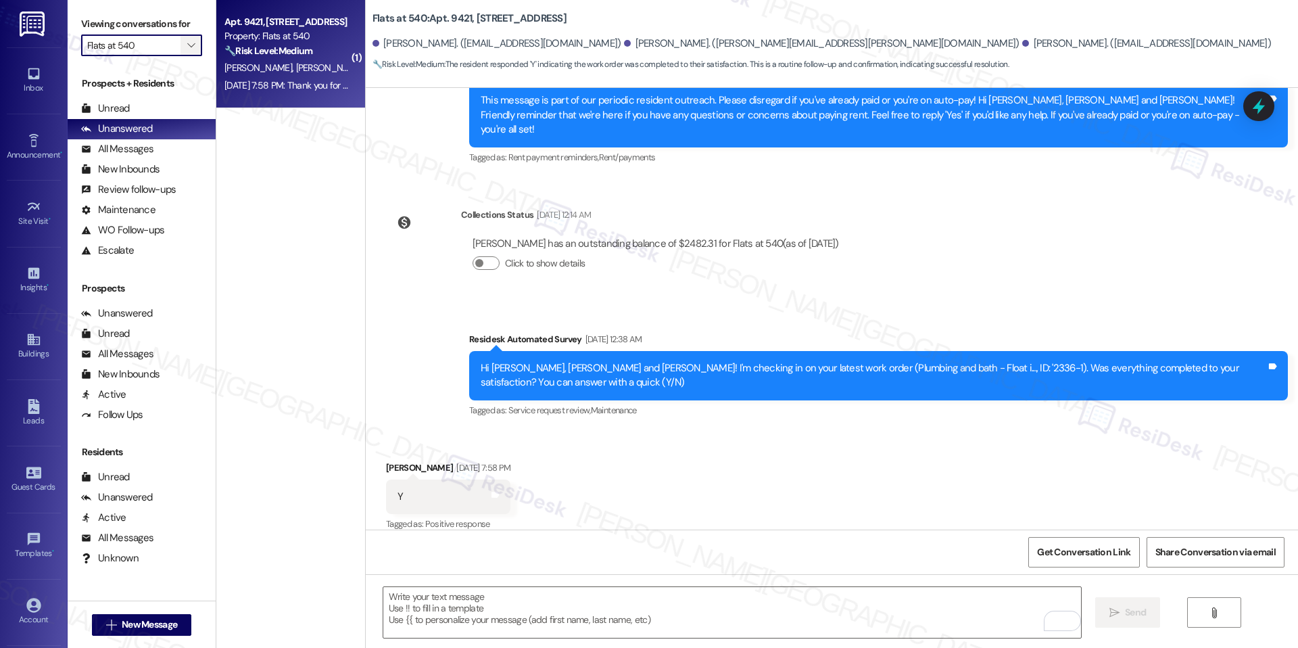
click at [187, 50] on icon "" at bounding box center [190, 45] width 7 height 11
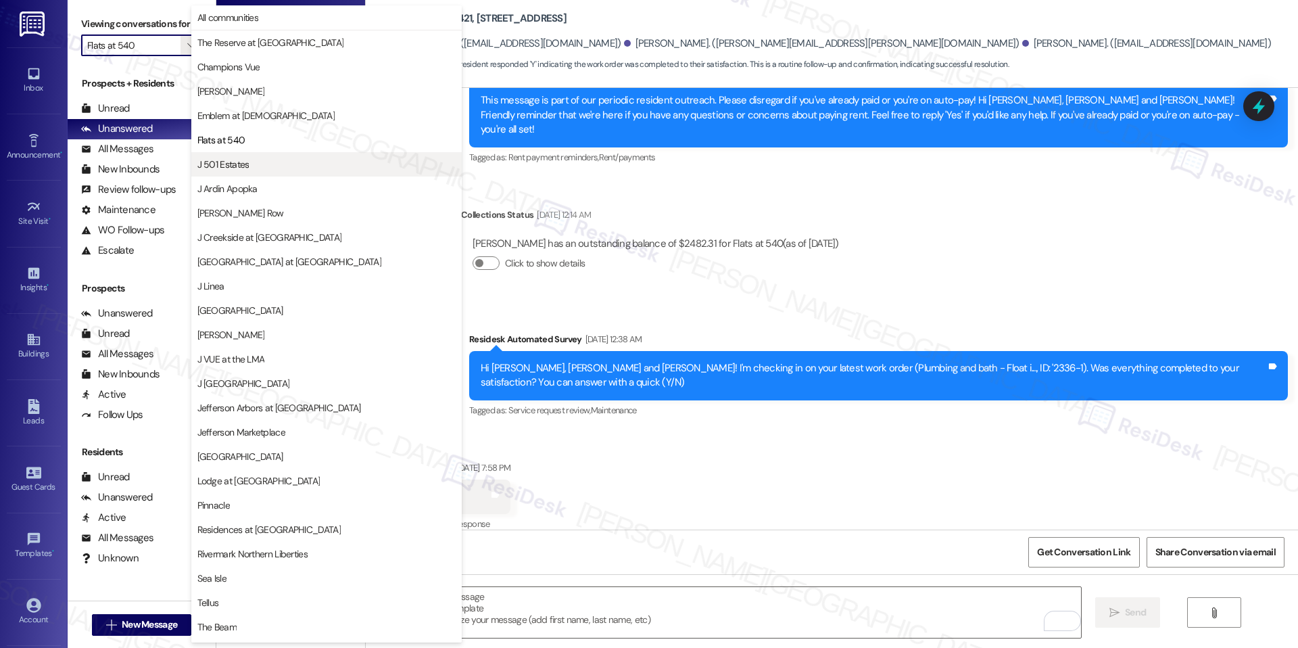
click at [277, 168] on span "J 501 Estates" at bounding box center [326, 165] width 258 height 14
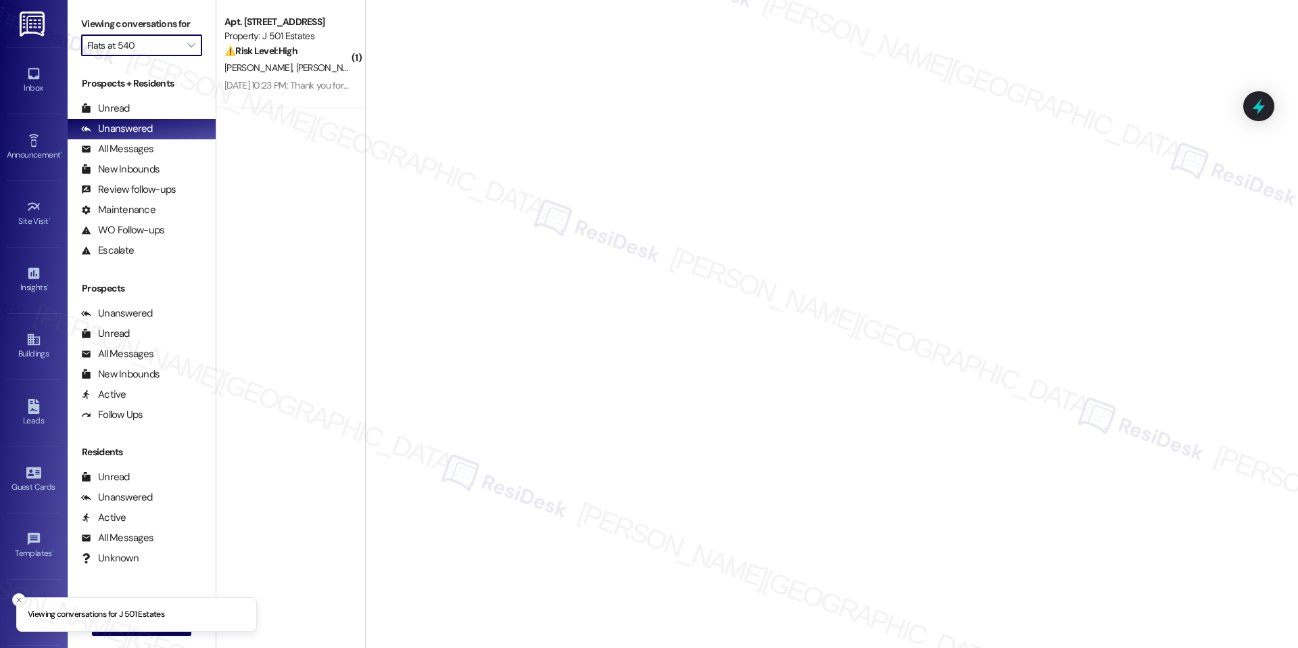
type input "J 501 Estates"
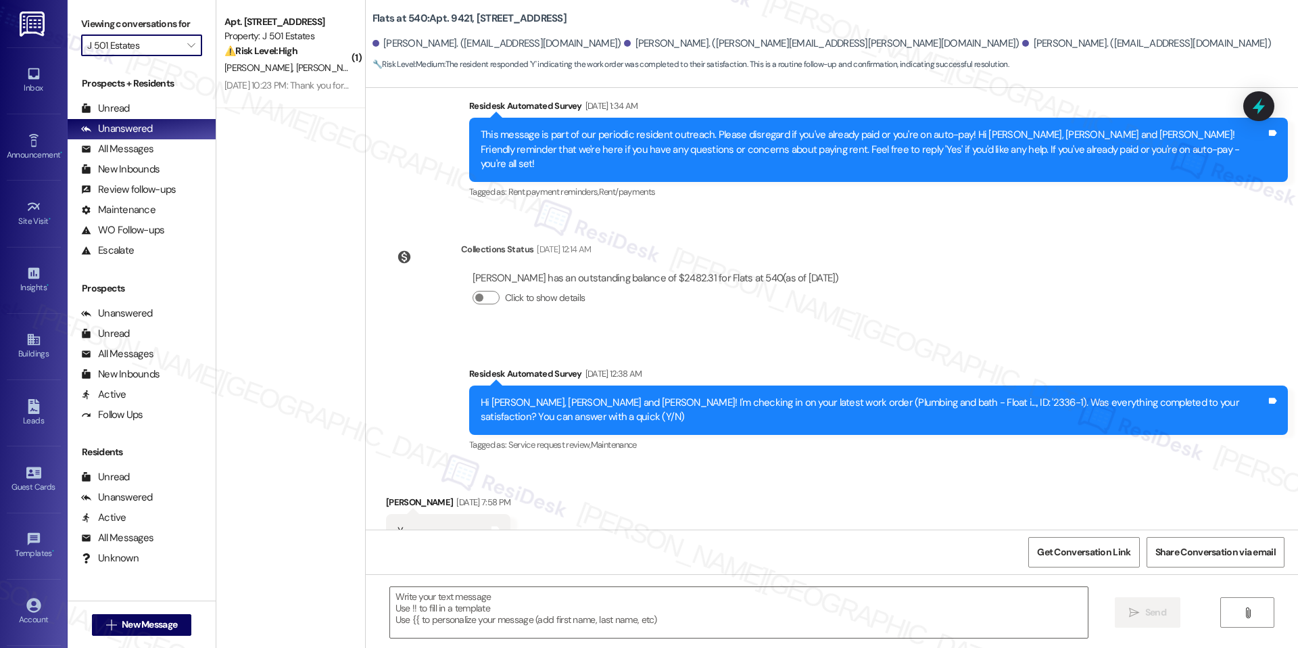
type textarea "Fetching suggested responses. Please feel free to read through the conversation…"
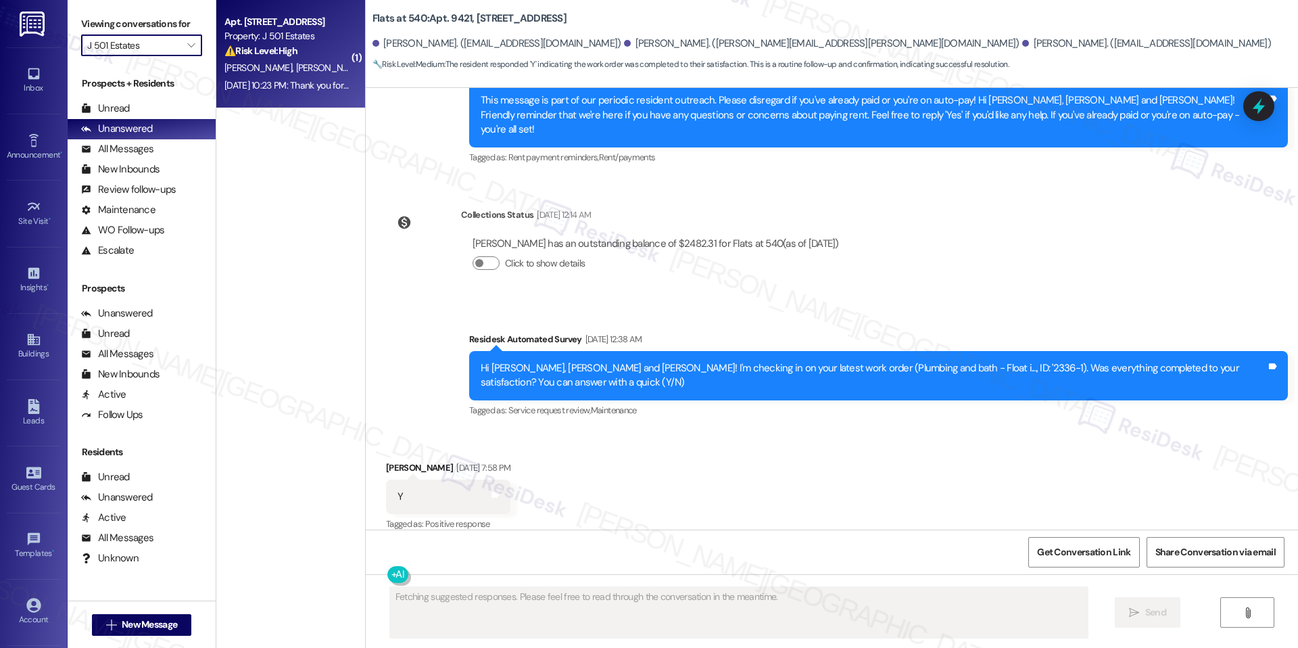
click at [250, 72] on span "C. Medwin" at bounding box center [260, 68] width 72 height 12
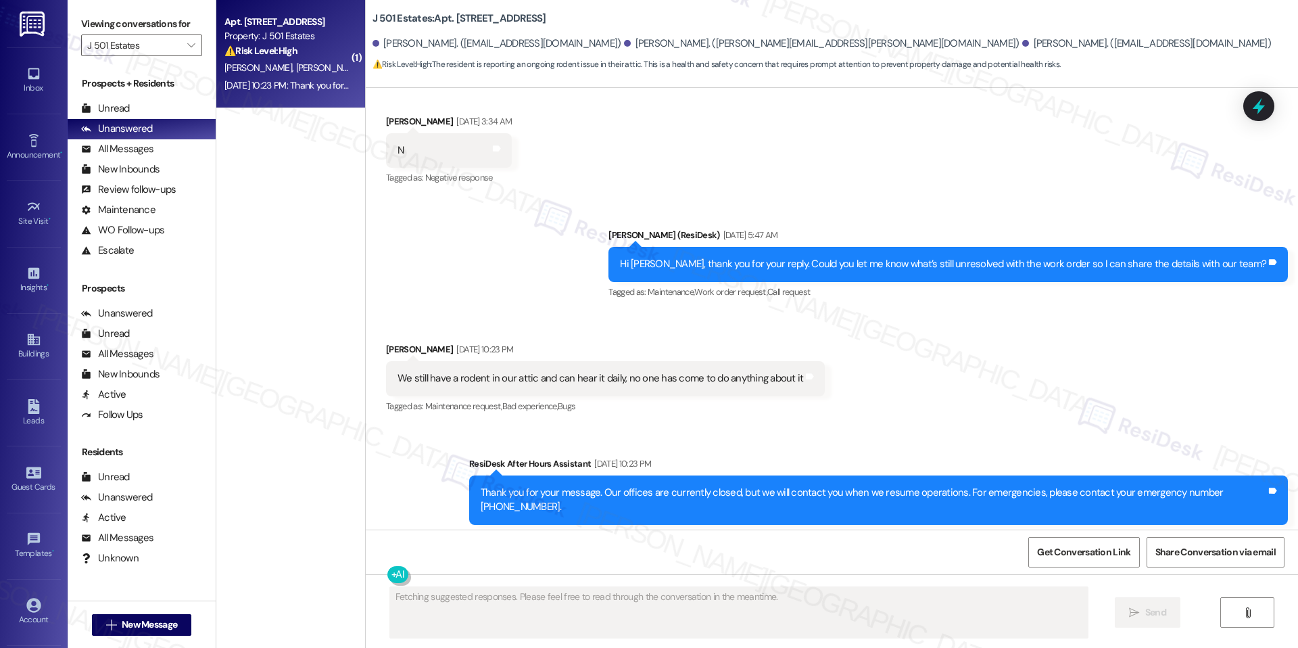
scroll to position [410, 0]
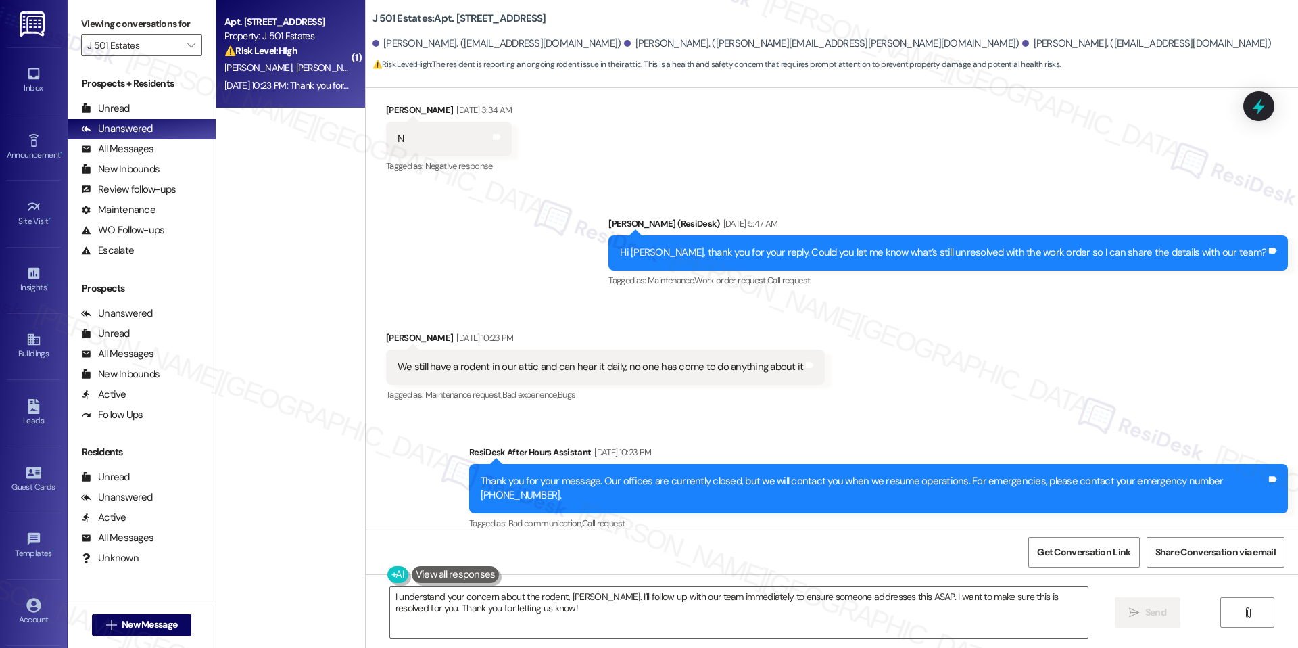
click at [450, 22] on b "J 501 Estates: Apt. 801, 240 Ivy Meadow Ln" at bounding box center [460, 18] width 174 height 14
copy b "801"
click at [500, 370] on div "We still have a rodent in our attic and can hear it daily, no one has come to d…" at bounding box center [601, 367] width 406 height 14
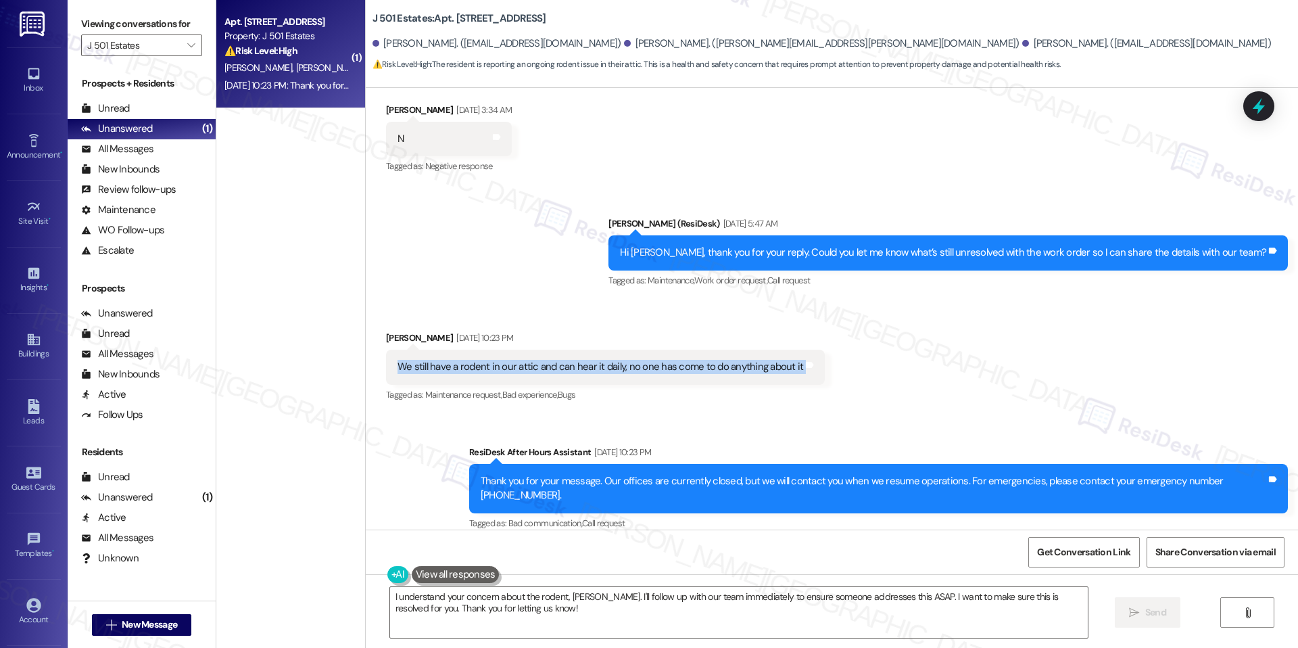
click at [500, 370] on div "We still have a rodent in our attic and can hear it daily, no one has come to d…" at bounding box center [601, 367] width 406 height 14
copy div "We still have a rodent in our attic and can hear it daily, no one has come to d…"
click at [606, 401] on textarea "I understand your concern about the rodent, Carlyssa. I'll follow up with our t…" at bounding box center [739, 612] width 698 height 51
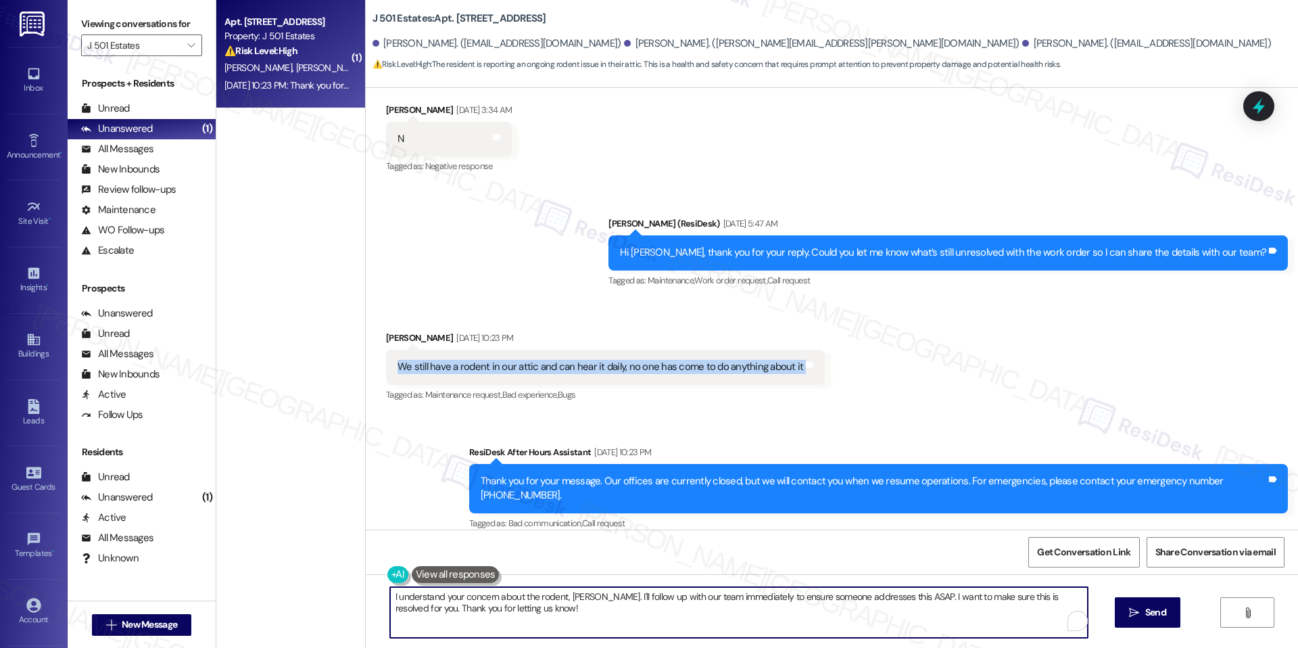
click at [606, 401] on textarea "I understand your concern about the rodent, Carlyssa. I'll follow up with our t…" at bounding box center [739, 612] width 698 height 51
paste textarea "Hi {{first_name}}, thank you for letting me know. I understand how concerning i…"
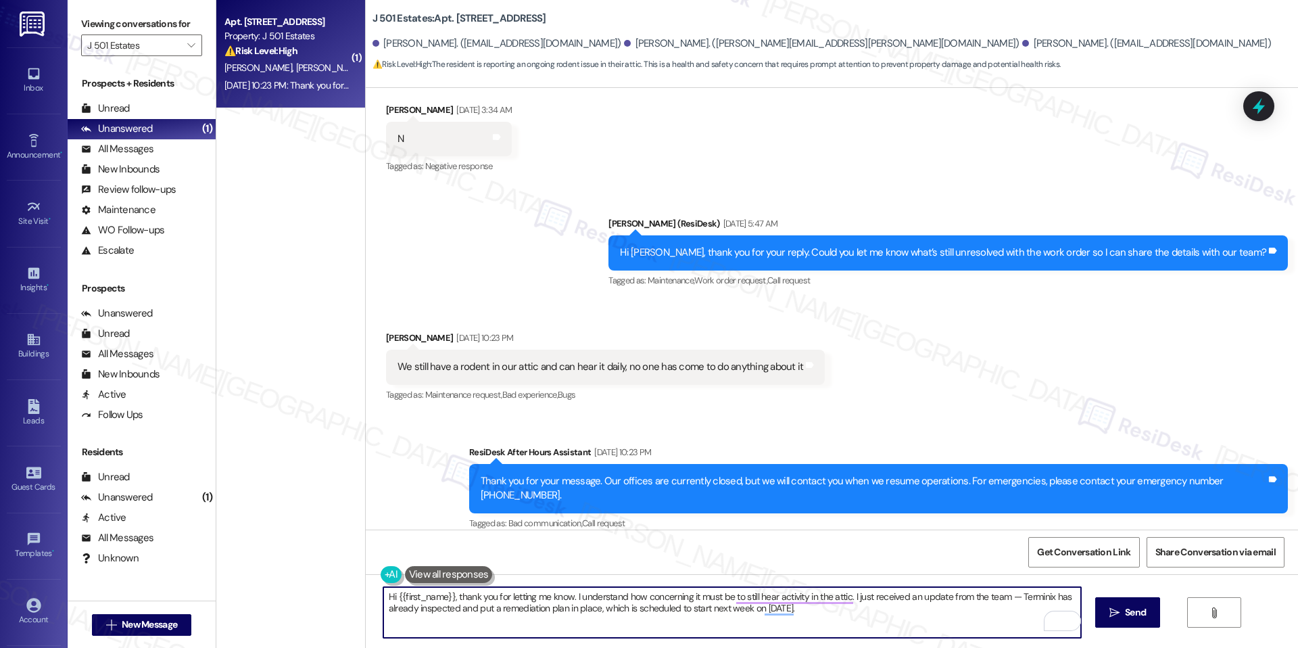
click at [687, 401] on textarea "Hi {{first_name}}, thank you for letting me know. I understand how concerning i…" at bounding box center [732, 612] width 698 height 51
paste textarea "I hope you had a great weekend! Thank you for letting me know. I understand how…"
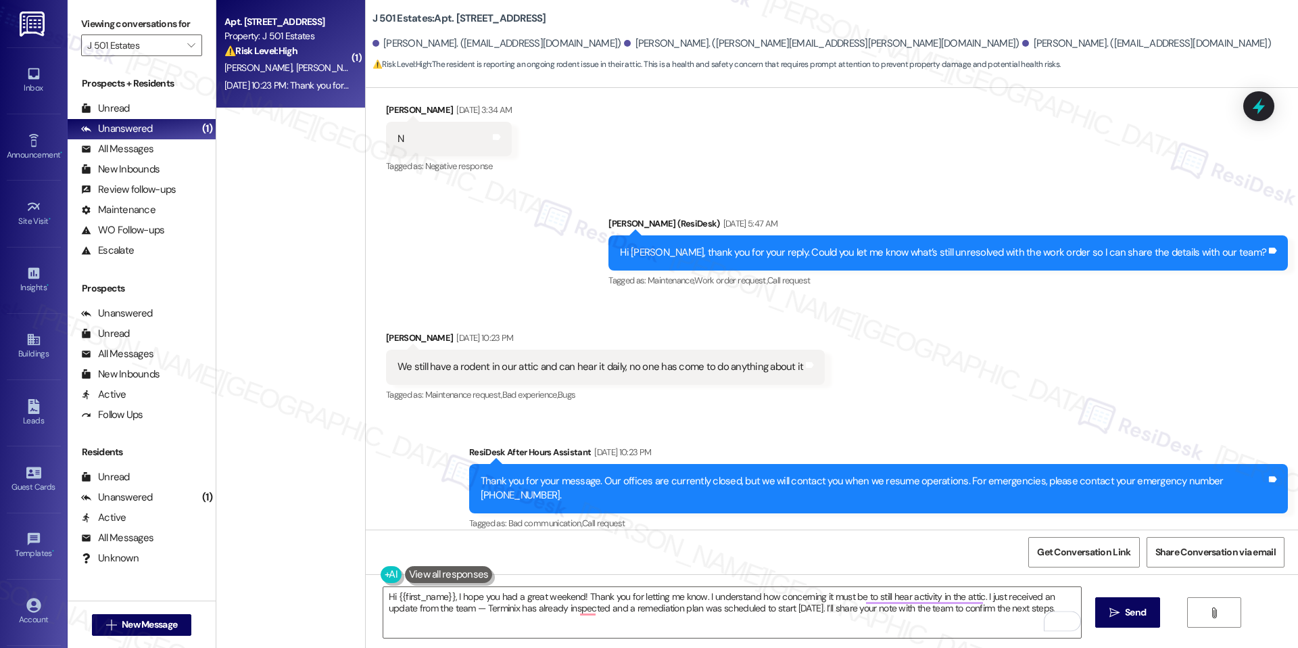
click at [391, 331] on div "Carlyssa Medwin Sep 13, 2025 at 10:23 PM" at bounding box center [605, 340] width 439 height 19
copy div "Carlyssa"
click at [427, 401] on textarea "Hi {{first_name}}, I hope you had a great weekend! Thank you for letting me kno…" at bounding box center [732, 612] width 698 height 51
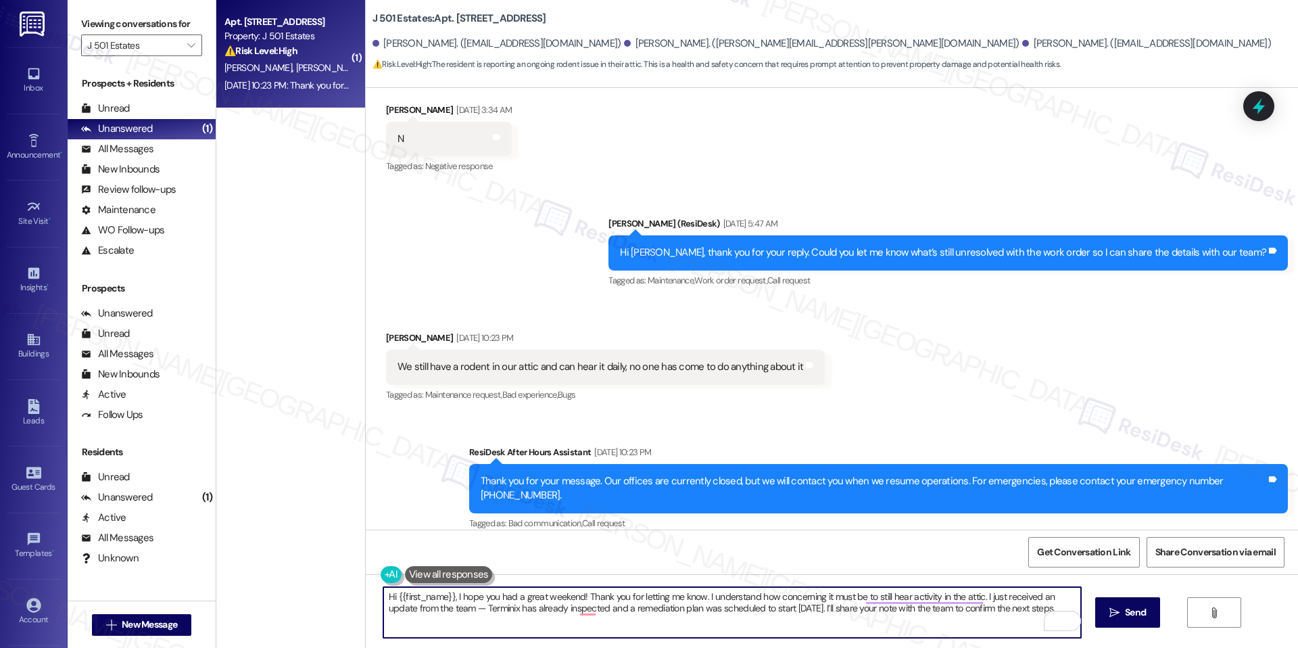
click at [427, 401] on textarea "Hi {{first_name}}, I hope you had a great weekend! Thank you for letting me kno…" at bounding box center [732, 612] width 698 height 51
drag, startPoint x: 444, startPoint y: 596, endPoint x: 388, endPoint y: 591, distance: 56.3
click at [388, 401] on textarea "Hi {{first_name}}, I hope you had a great weekend! Thank you for letting me kno…" at bounding box center [732, 612] width 698 height 51
paste textarea "Carlyssa"
click at [519, 401] on textarea "Hi Carlyssa, I hope you had a great weekend! Thank you for letting me know. I u…" at bounding box center [732, 612] width 698 height 51
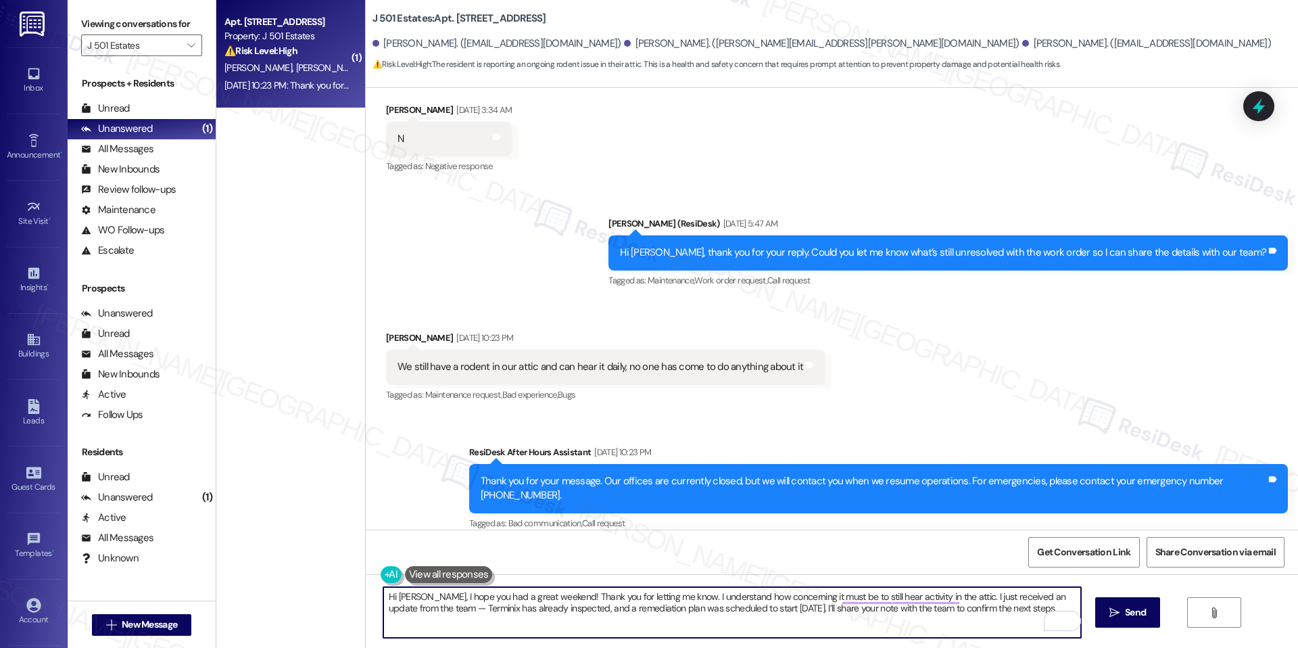
drag, startPoint x: 425, startPoint y: 606, endPoint x: 414, endPoint y: 605, distance: 10.8
click at [414, 401] on textarea "Hi Carlyssa, I hope you had a great weekend! Thank you for letting me know. I u…" at bounding box center [732, 612] width 698 height 51
click at [512, 401] on textarea "Hi Carlyssa, I hope you had a great weekend! Thank you for letting me know. I u…" at bounding box center [732, 612] width 698 height 51
type textarea "Hi Carlyssa, I hope you had a great weekend! Thank you for letting me know. I u…"
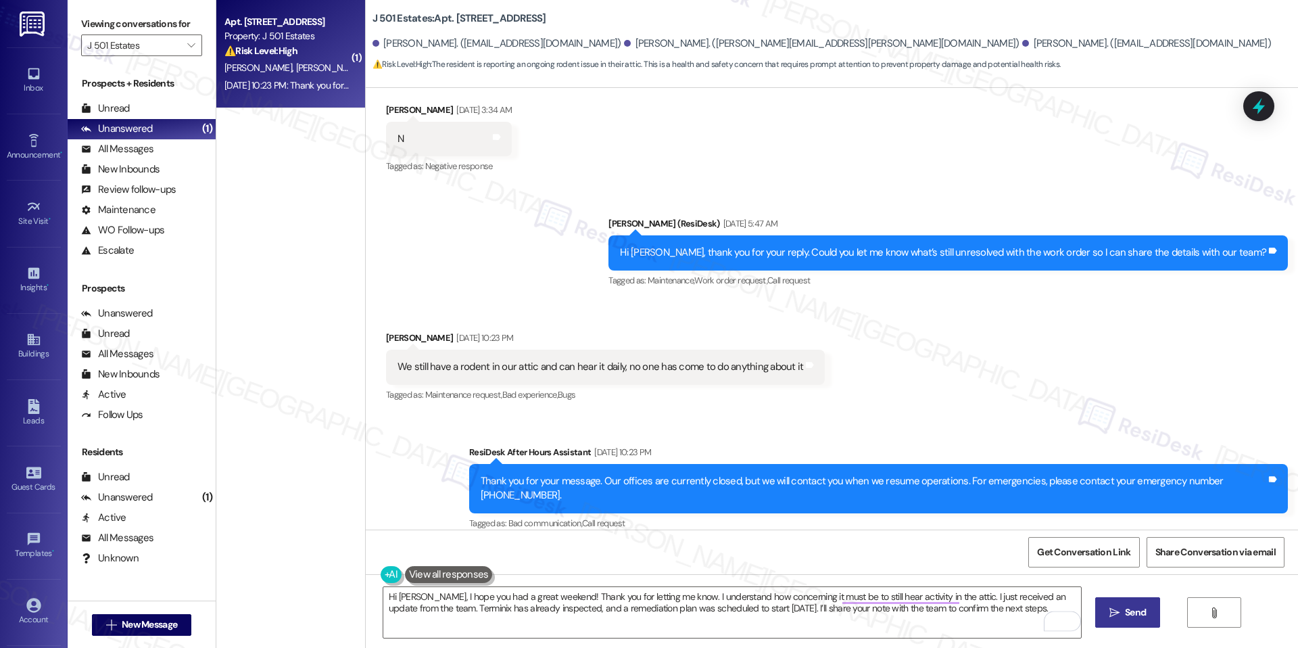
click at [811, 401] on span "Send" at bounding box center [1135, 612] width 21 height 14
click at [187, 49] on button "" at bounding box center [192, 45] width 22 height 22
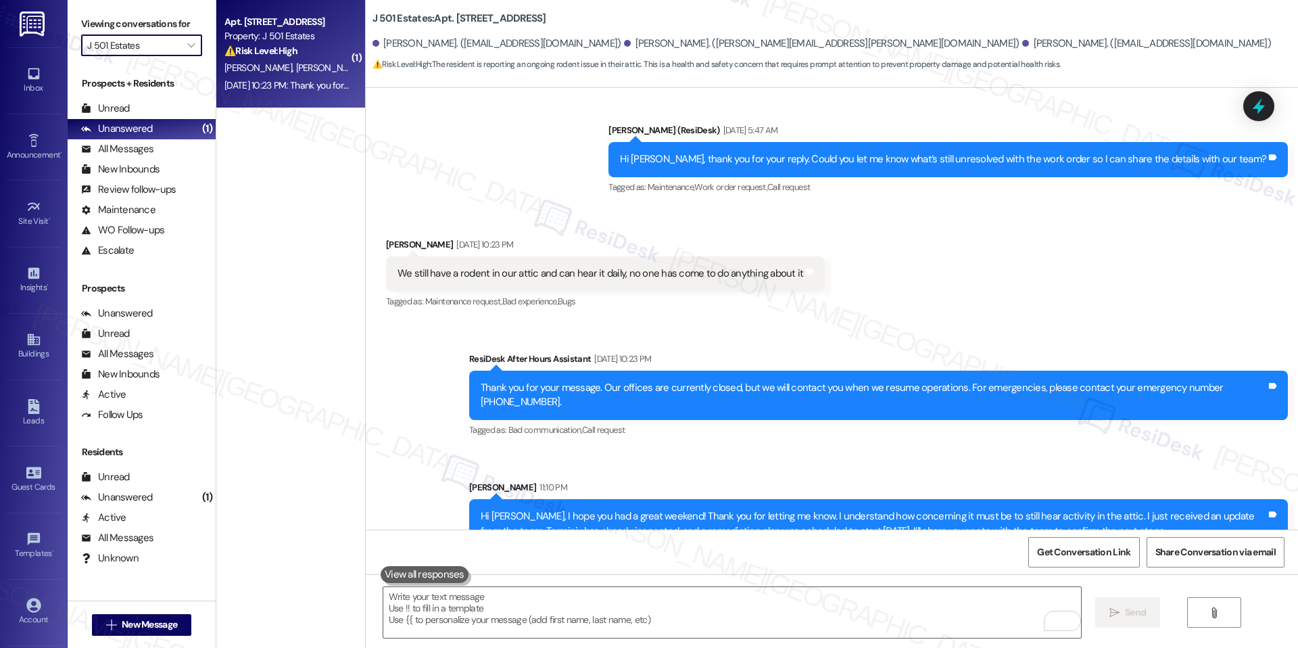
scroll to position [519, 0]
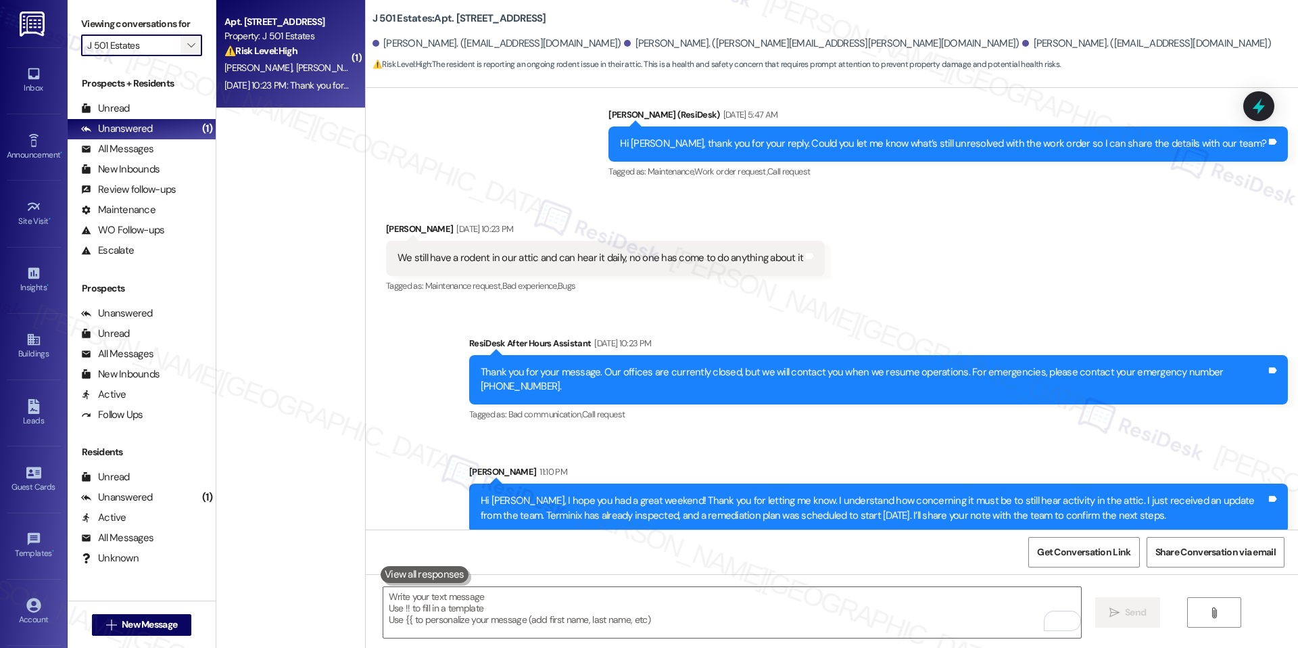
click at [187, 45] on icon "" at bounding box center [190, 45] width 7 height 11
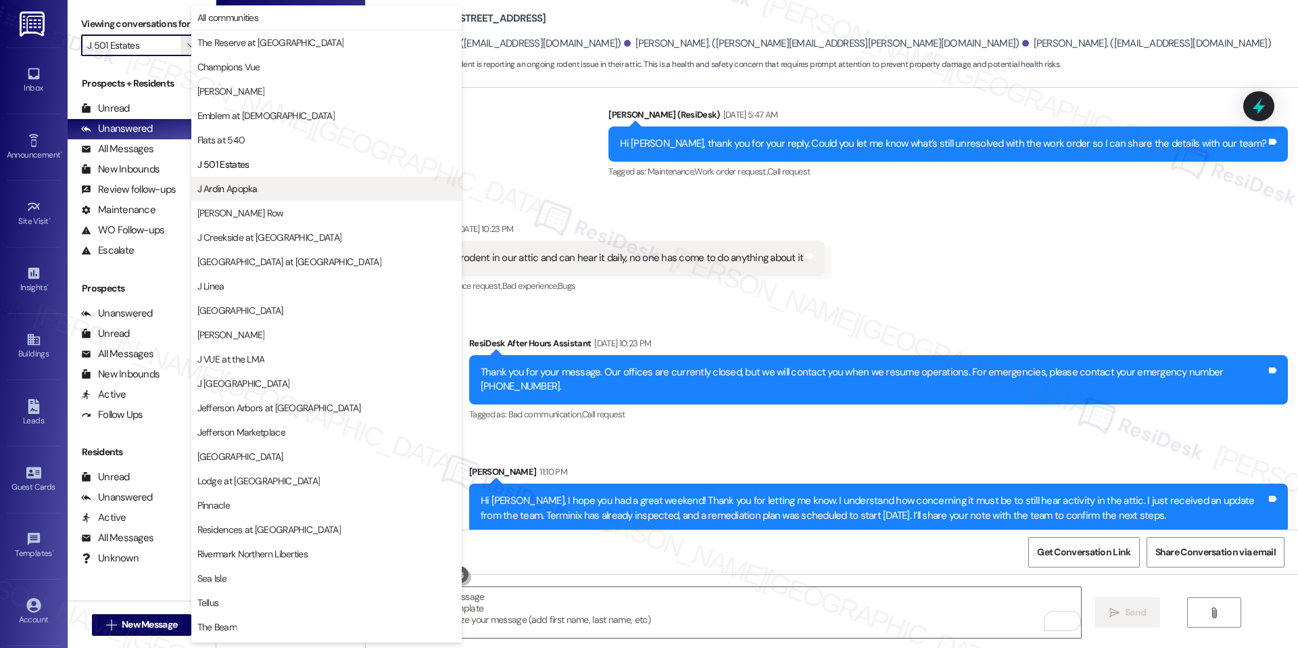
click at [258, 187] on span "J Ardin Apopka" at bounding box center [326, 189] width 258 height 14
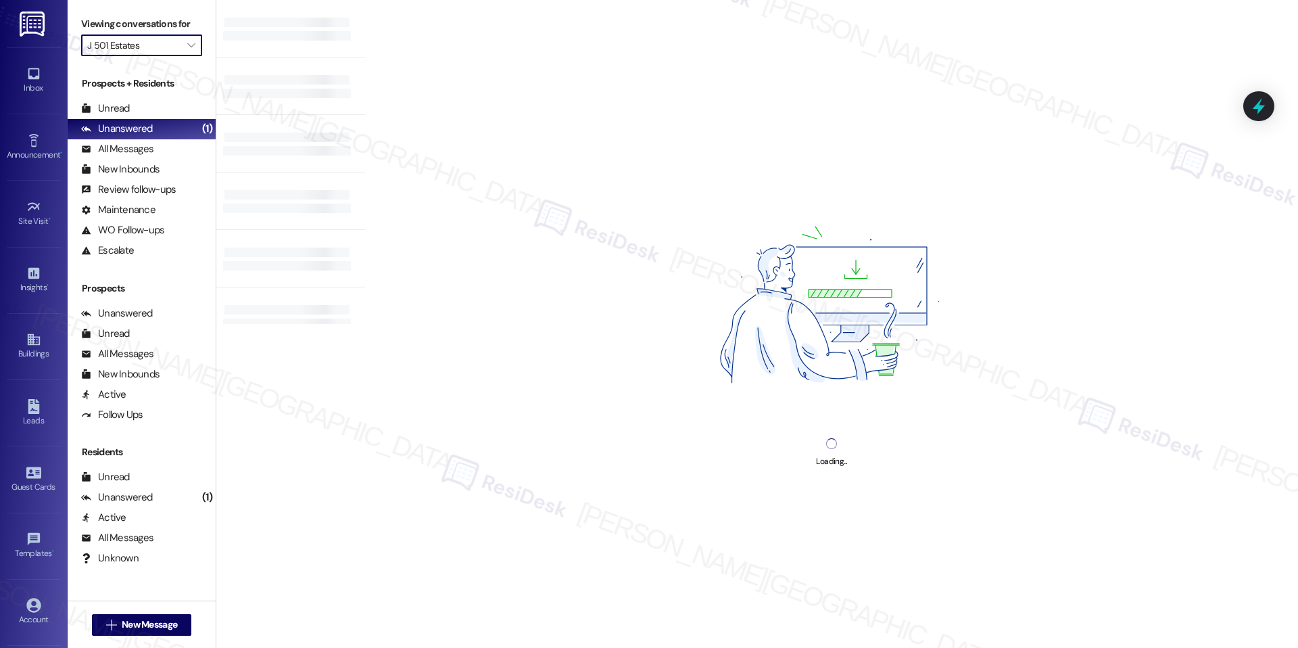
type input "J Ardin Apopka"
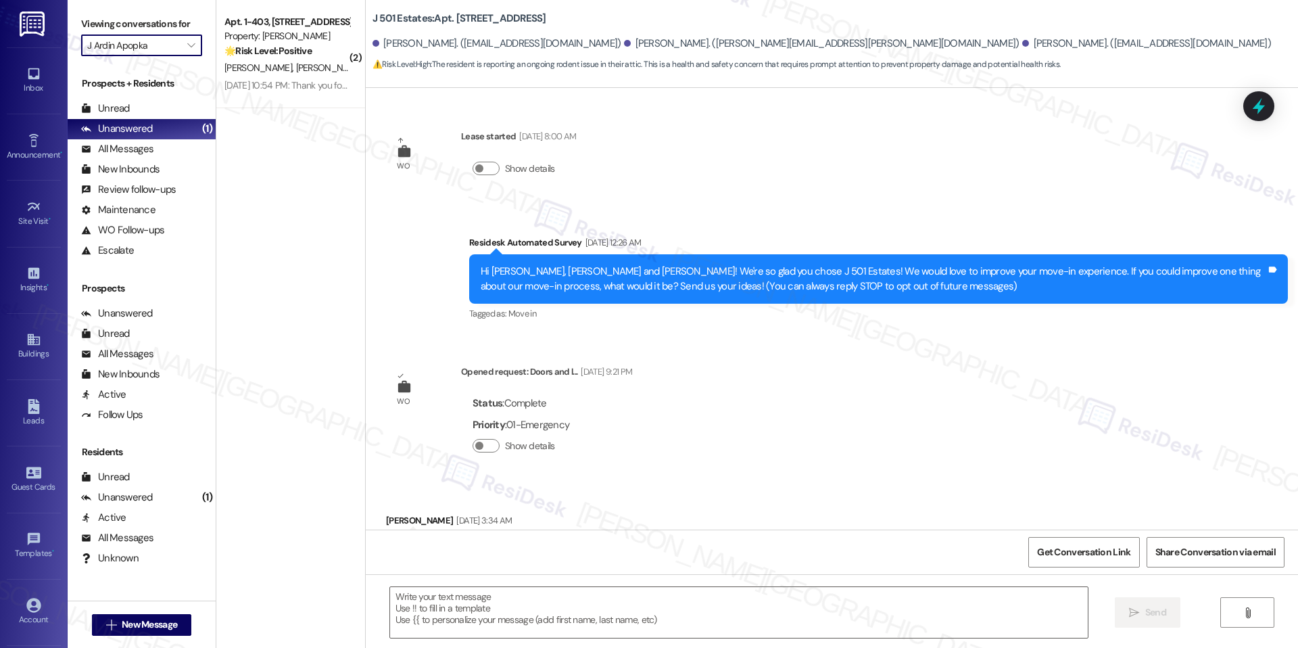
scroll to position [295, 0]
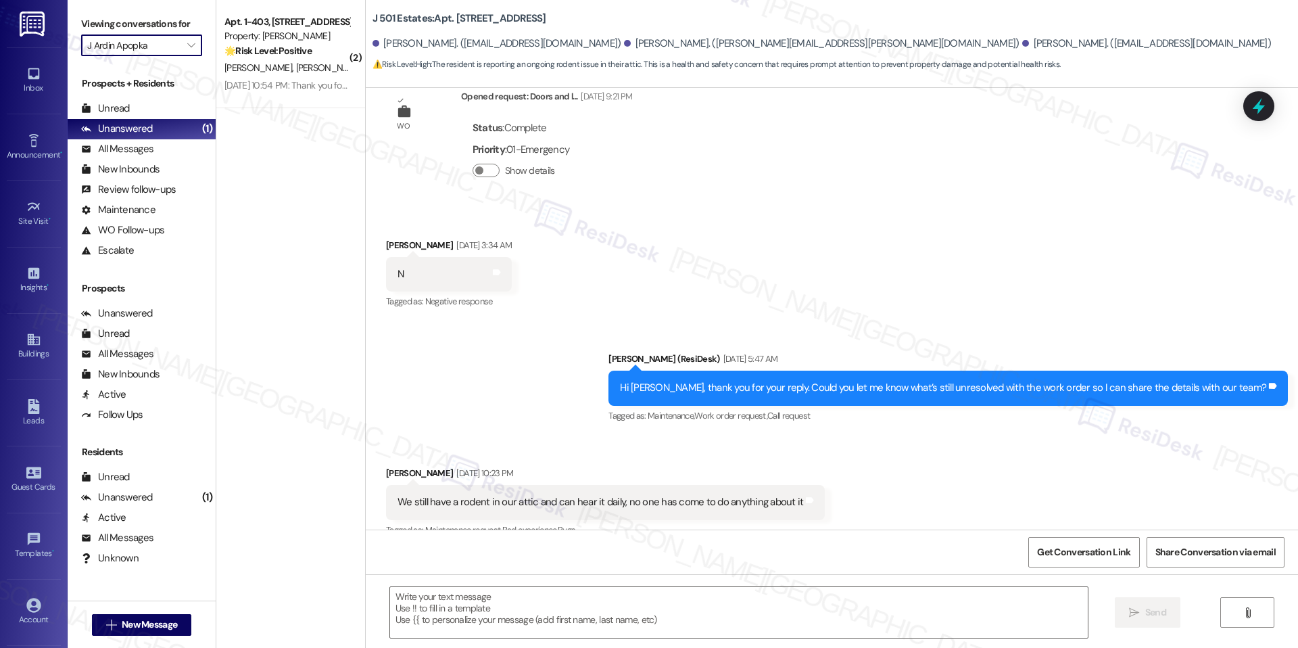
type textarea "Fetching suggested responses. Please feel free to read through the conversation…"
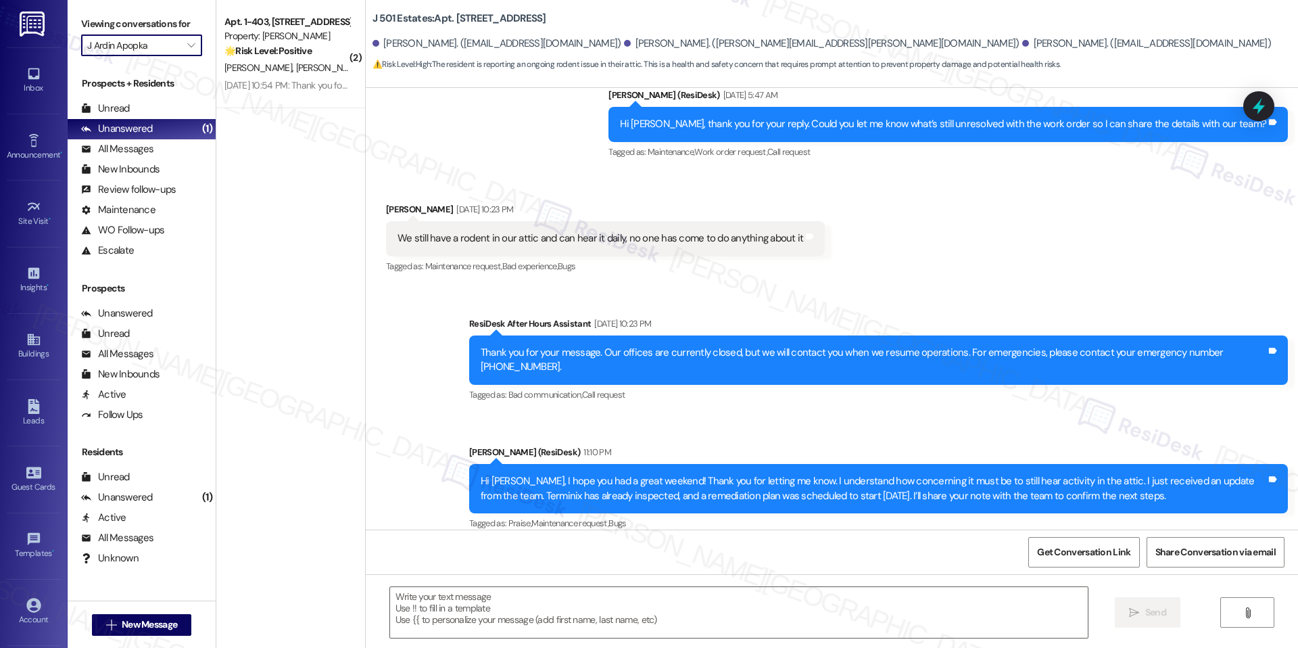
scroll to position [539, 0]
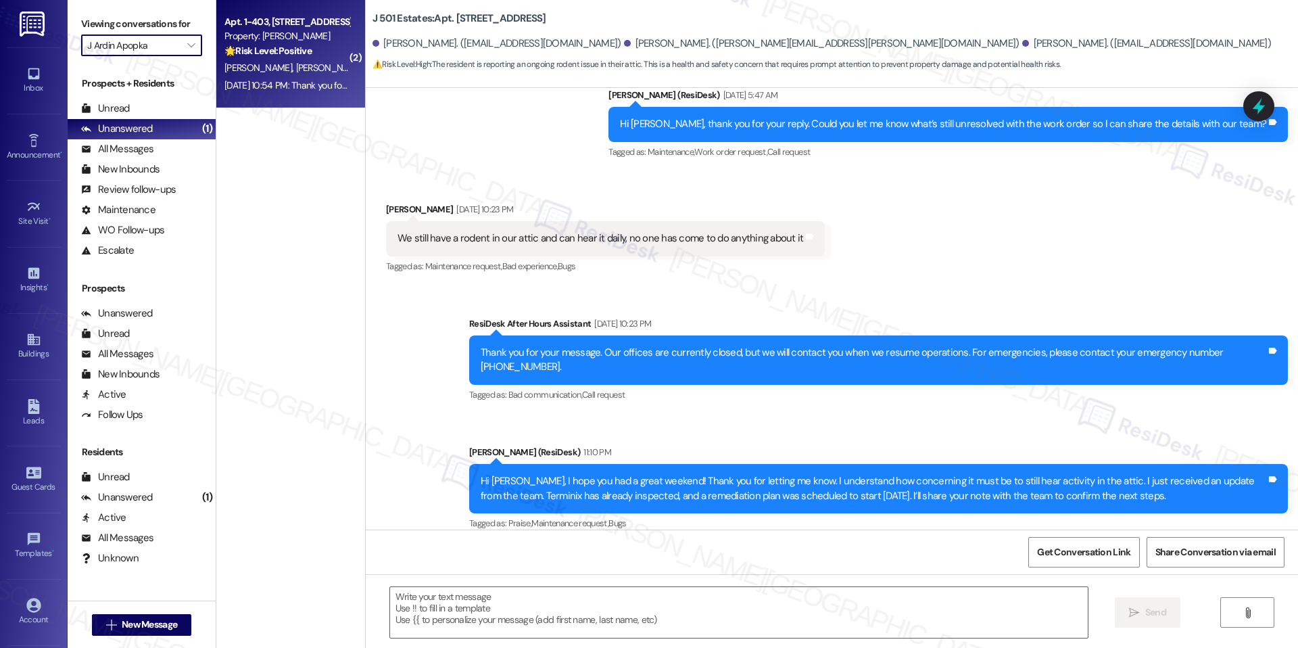
click at [304, 40] on div "Property: J Ardin Apopka" at bounding box center [286, 36] width 125 height 14
type textarea "Fetching suggested responses. Please feel free to read through the conversation…"
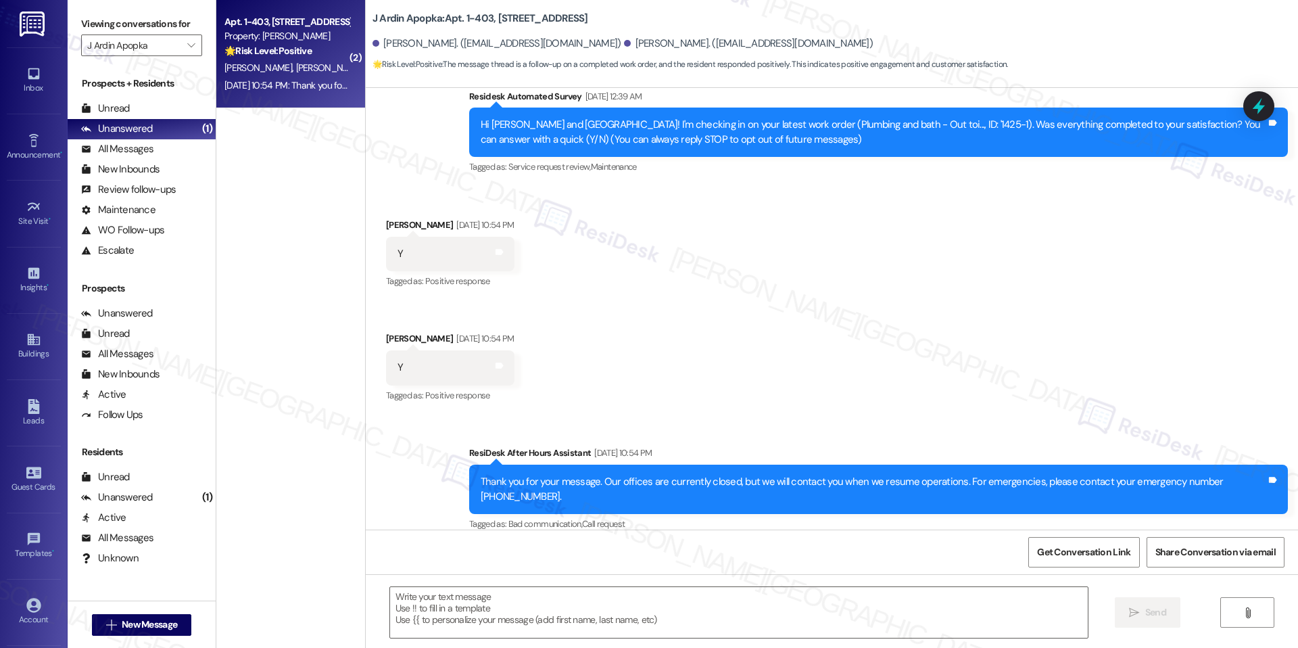
scroll to position [310, 0]
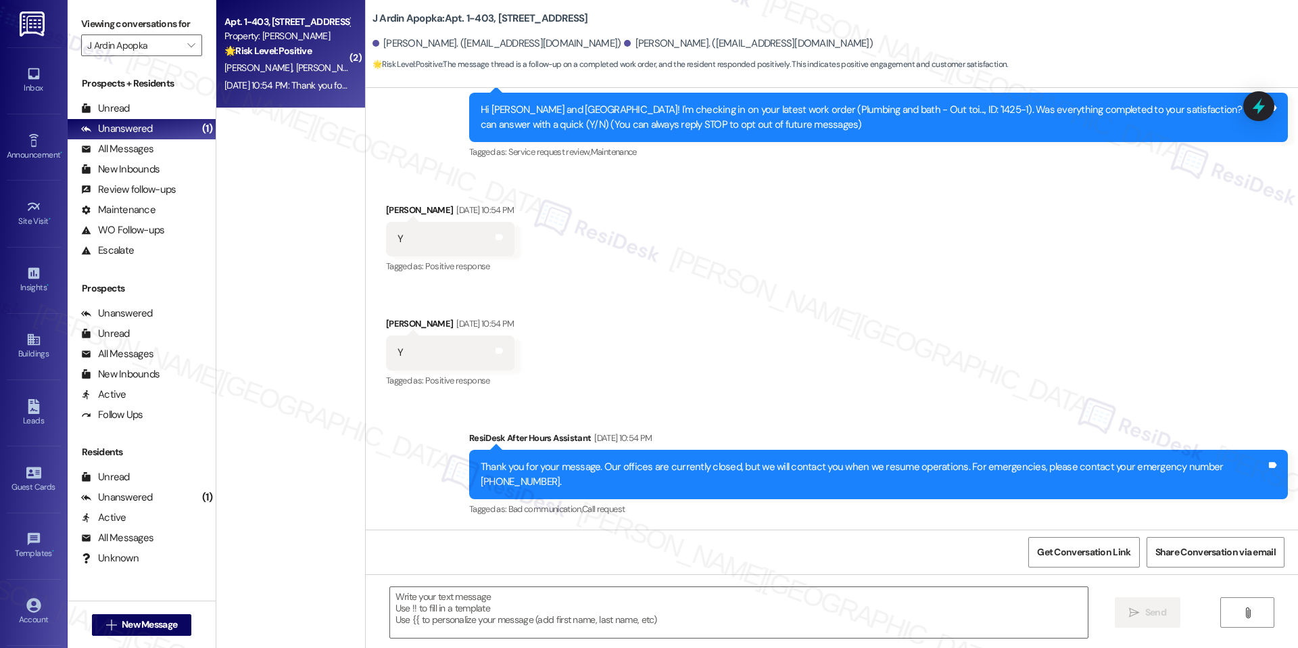
click at [638, 401] on div " Send " at bounding box center [832, 624] width 932 height 101
click at [663, 401] on textarea at bounding box center [739, 612] width 698 height 51
paste textarea "I'm happy the work order was completed to your satisfaction! We'd also love to …"
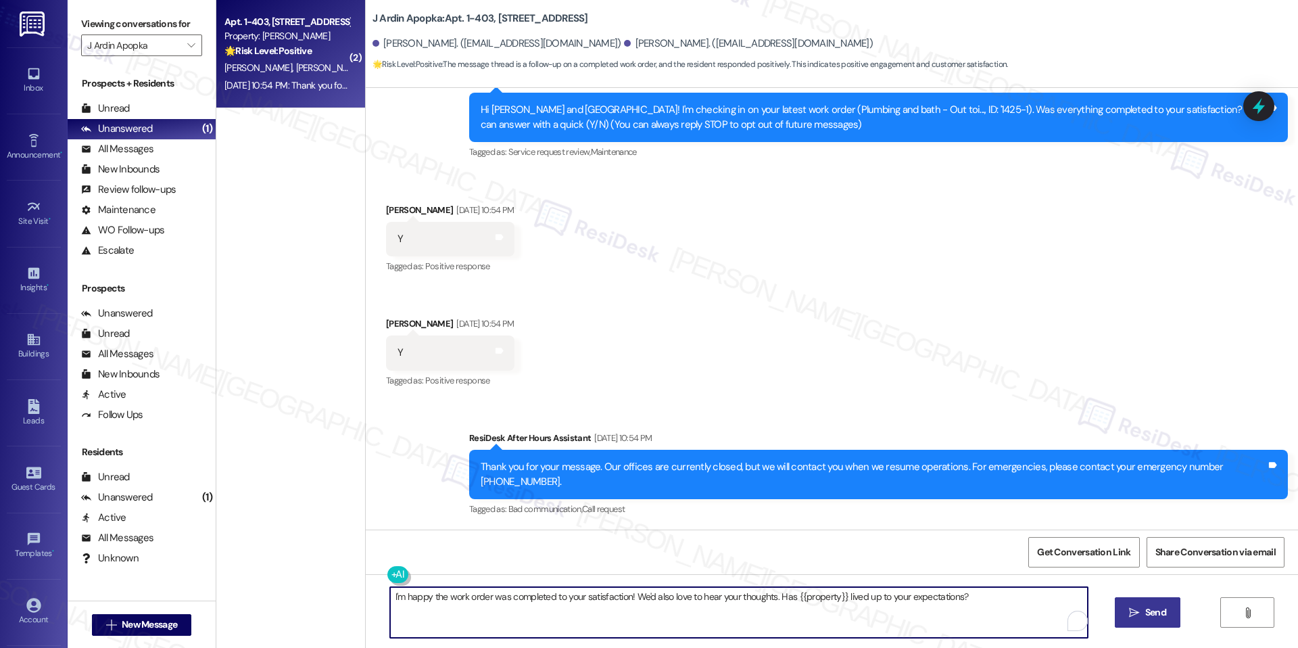
type textarea "I'm happy the work order was completed to your satisfaction! We'd also love to …"
click at [811, 401] on icon "" at bounding box center [1134, 612] width 10 height 11
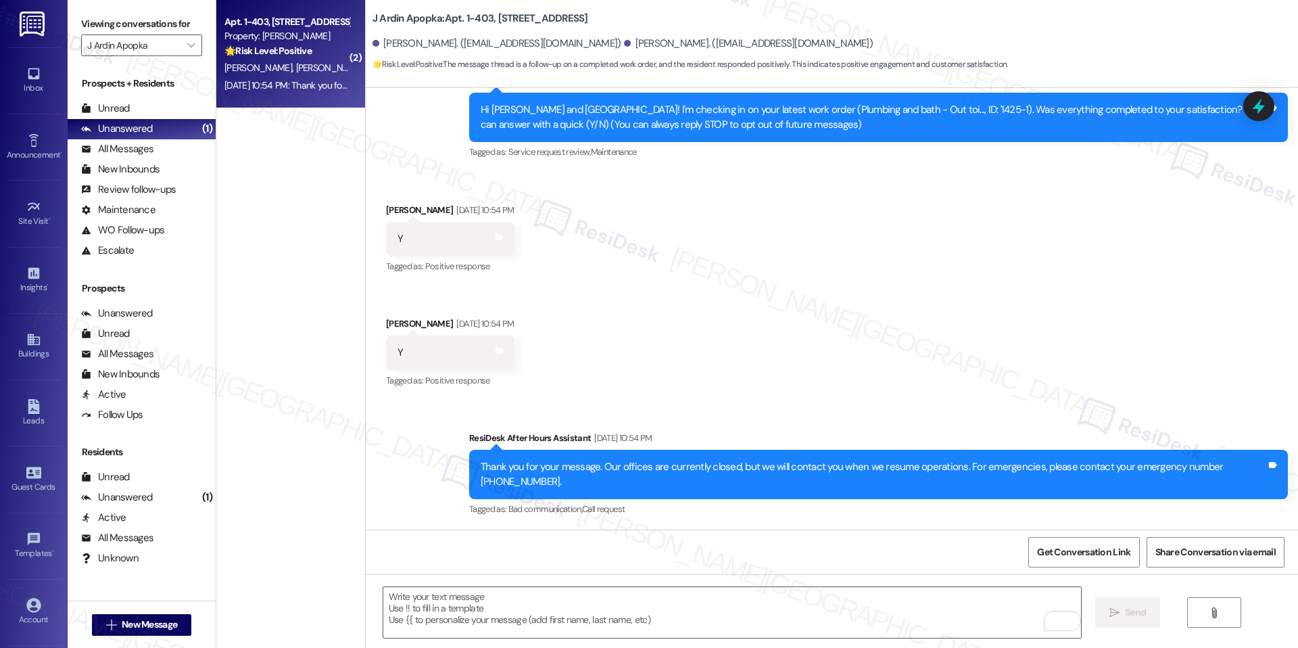
scroll to position [405, 0]
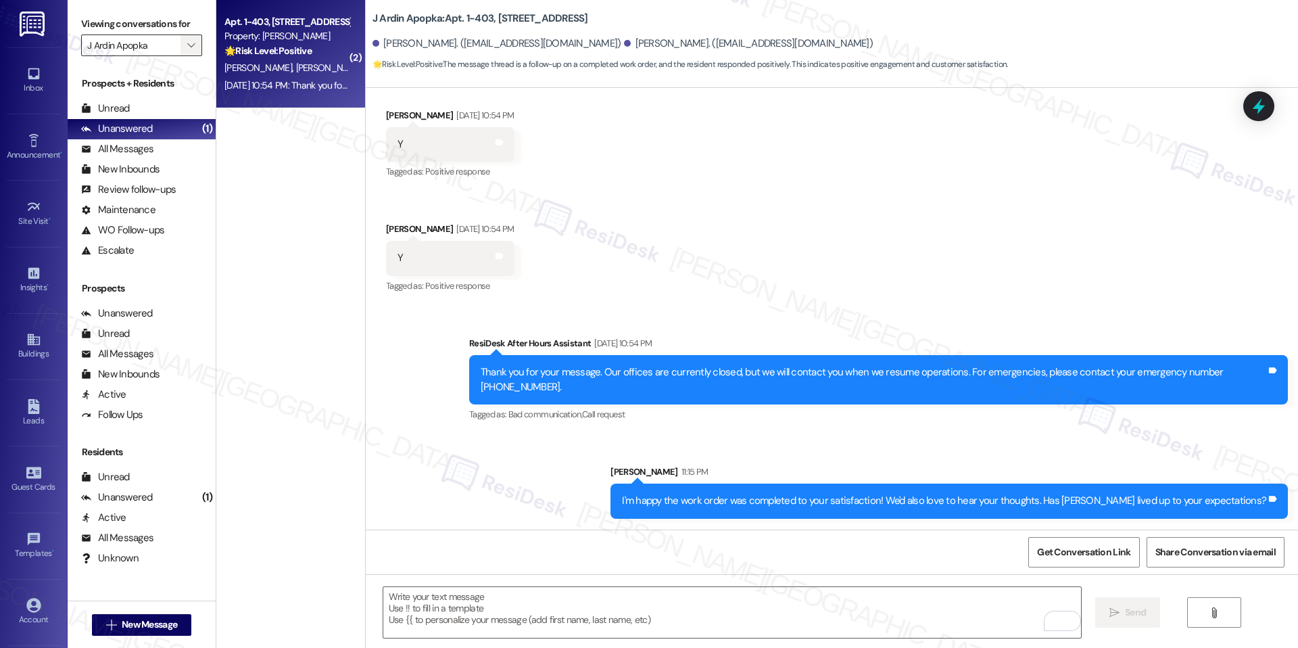
click at [187, 49] on icon "" at bounding box center [190, 45] width 7 height 11
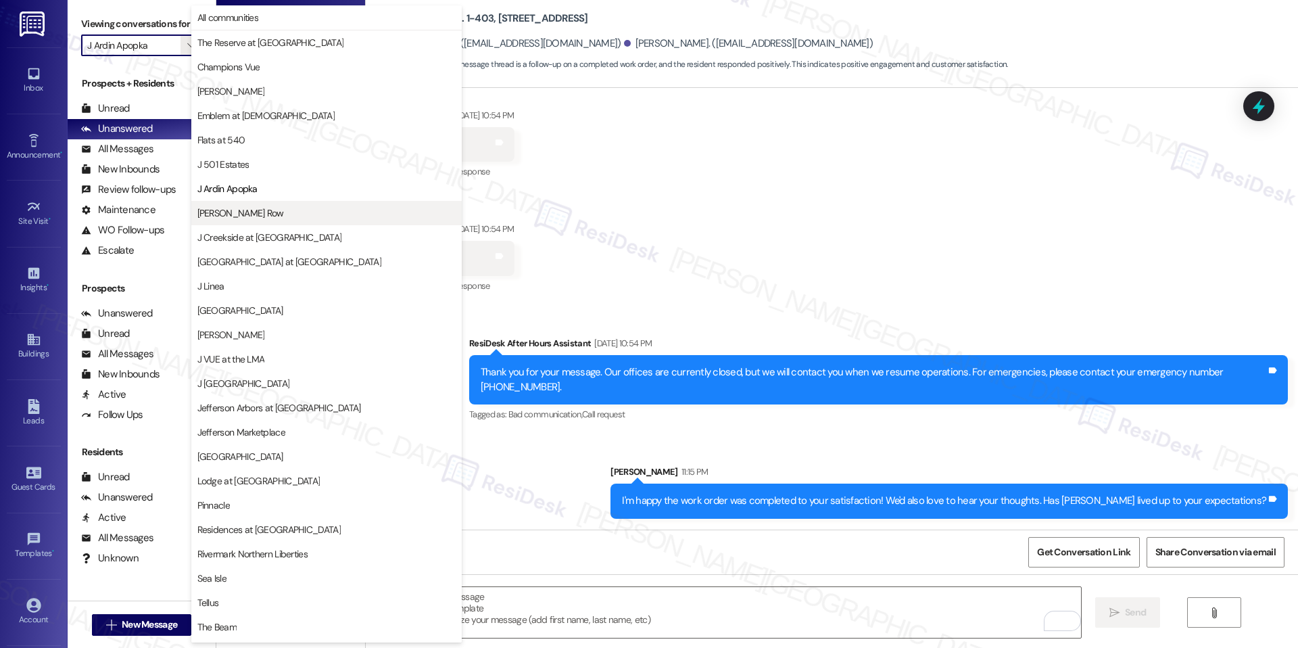
click at [287, 211] on span "[PERSON_NAME] Row" at bounding box center [326, 213] width 258 height 14
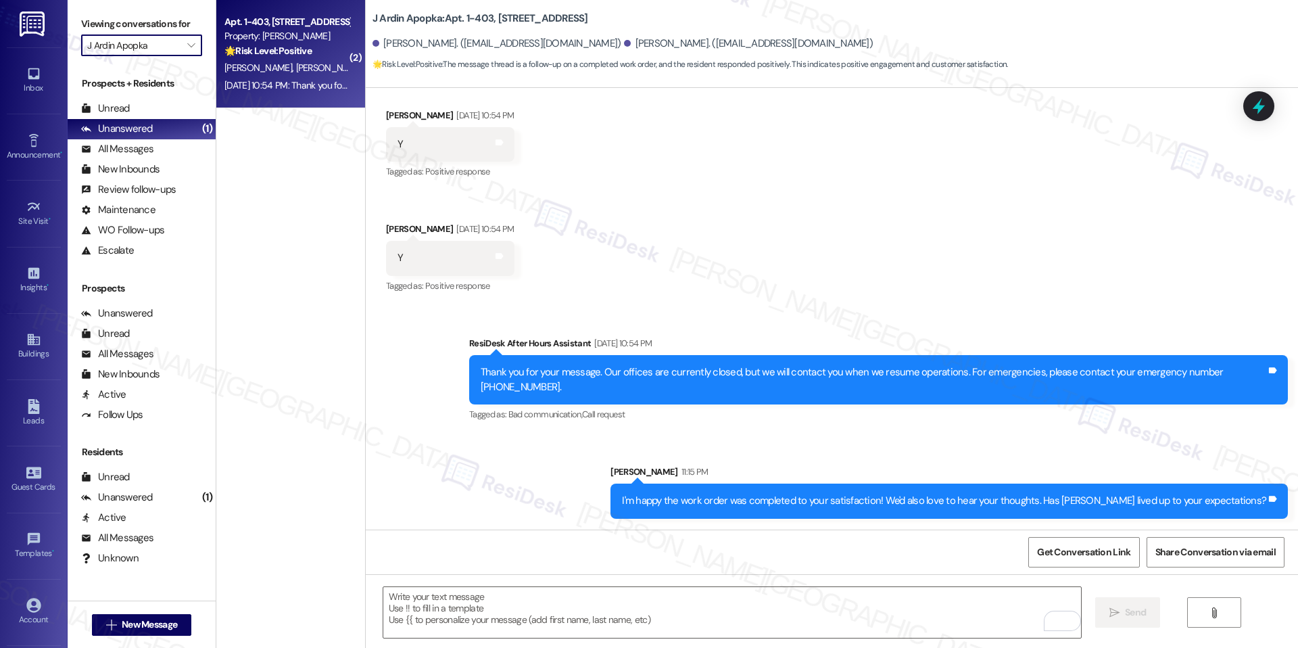
type input "[PERSON_NAME] Row"
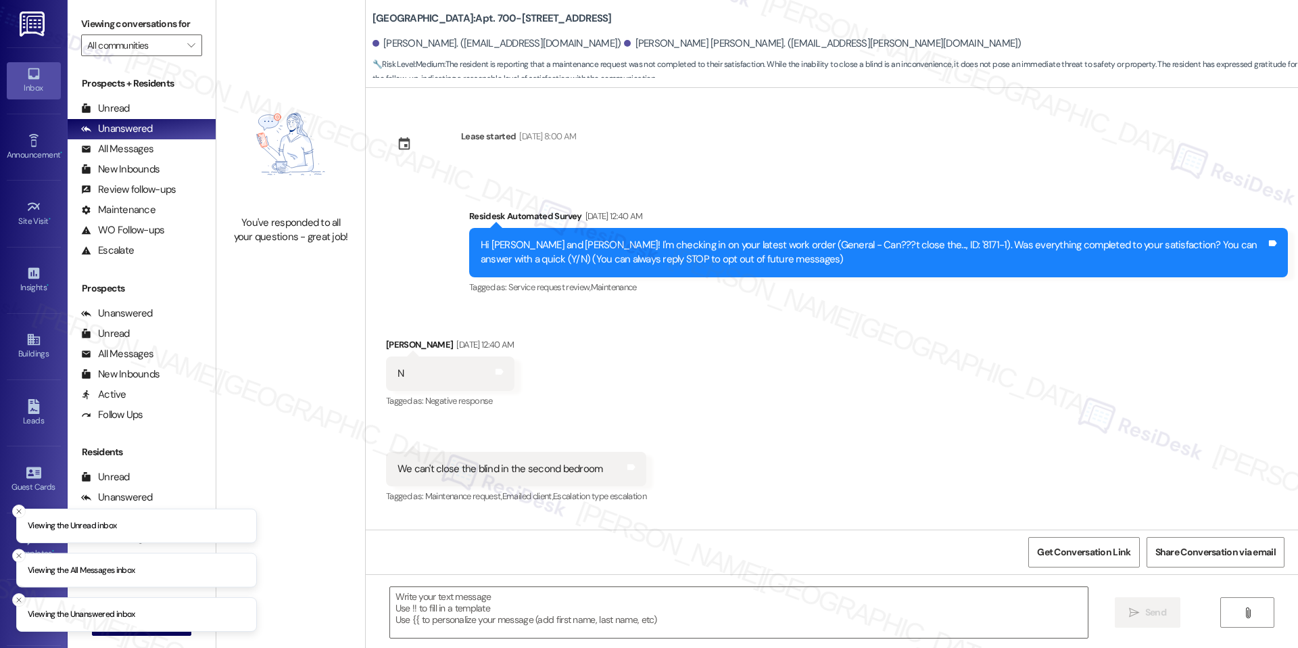
type textarea "Fetching suggested responses. Please feel free to read through the conversation…"
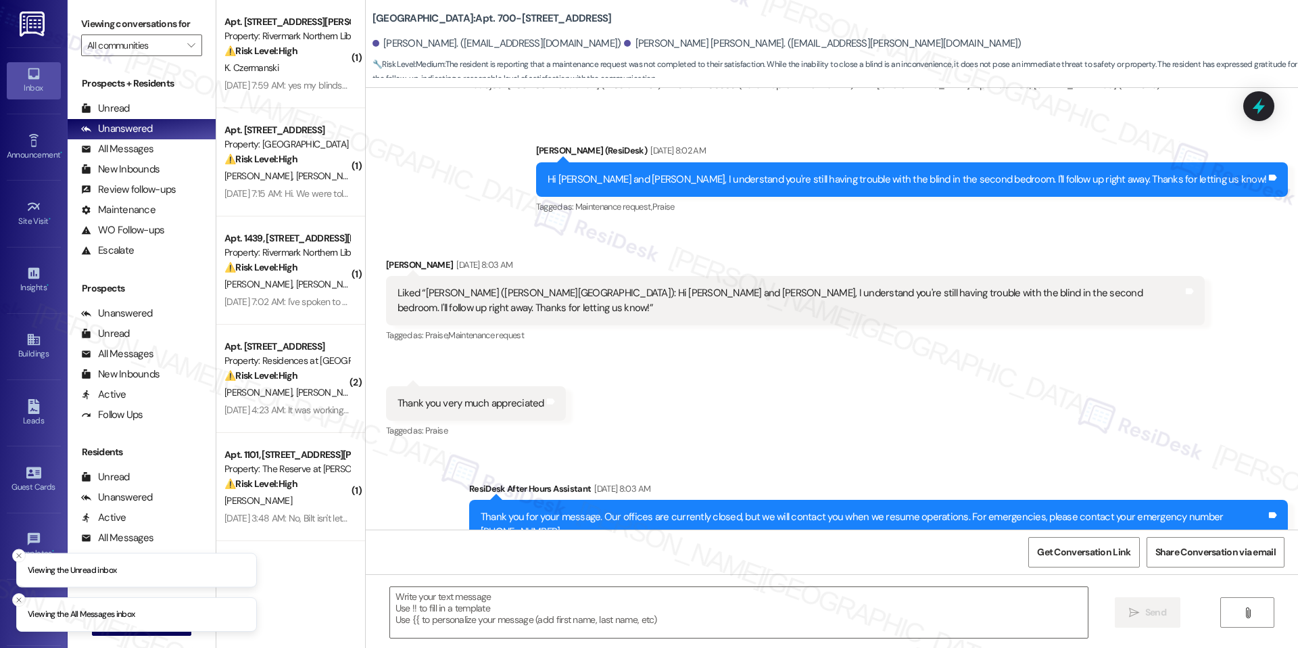
scroll to position [715, 0]
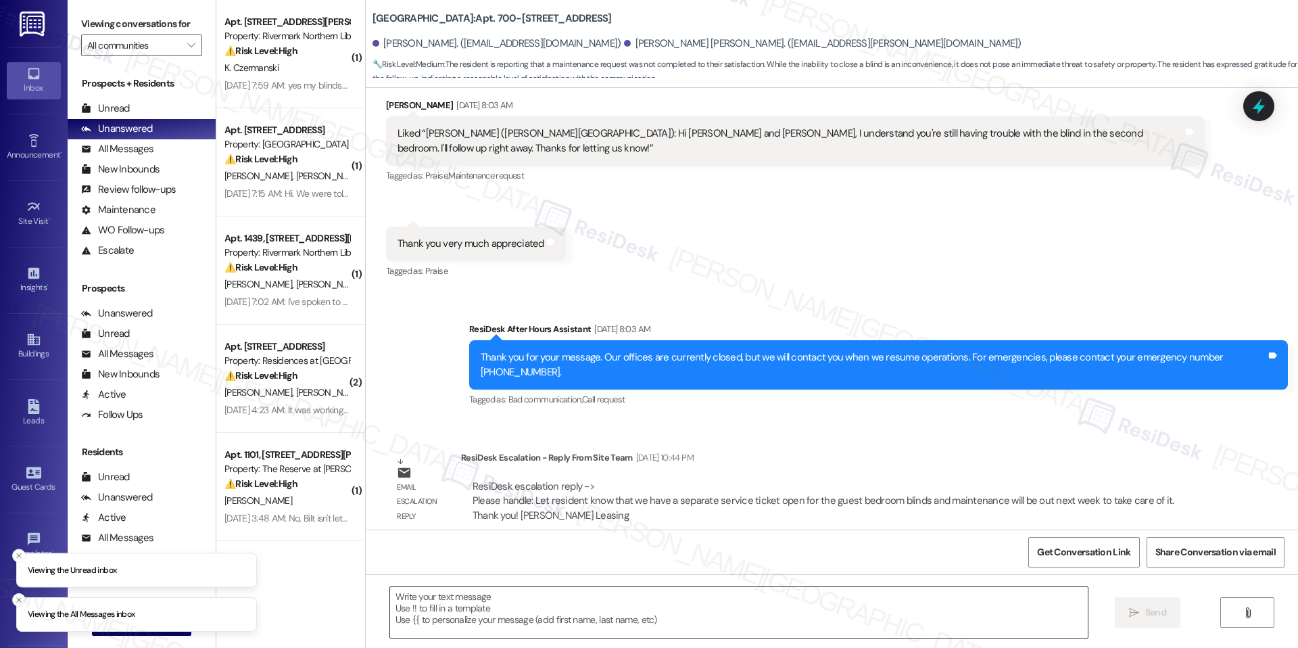
click at [591, 600] on textarea at bounding box center [739, 612] width 698 height 51
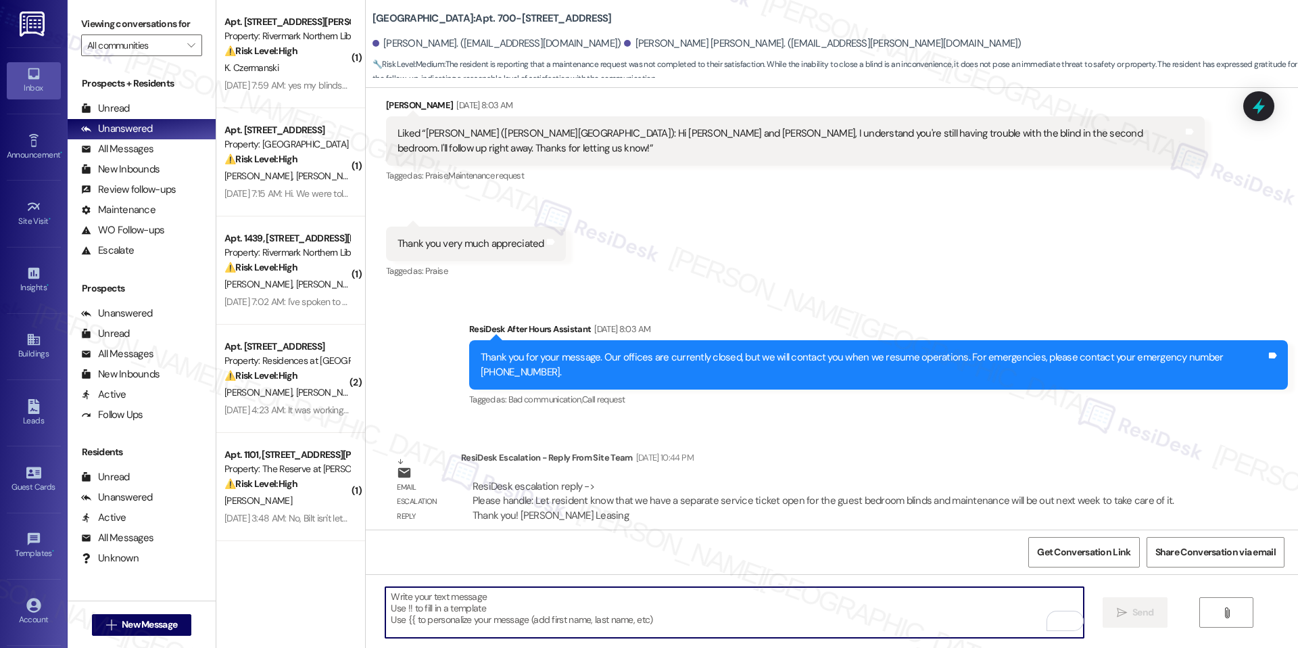
paste textarea "Hi {{first_name}}, we just received an update from the team. A separate service…"
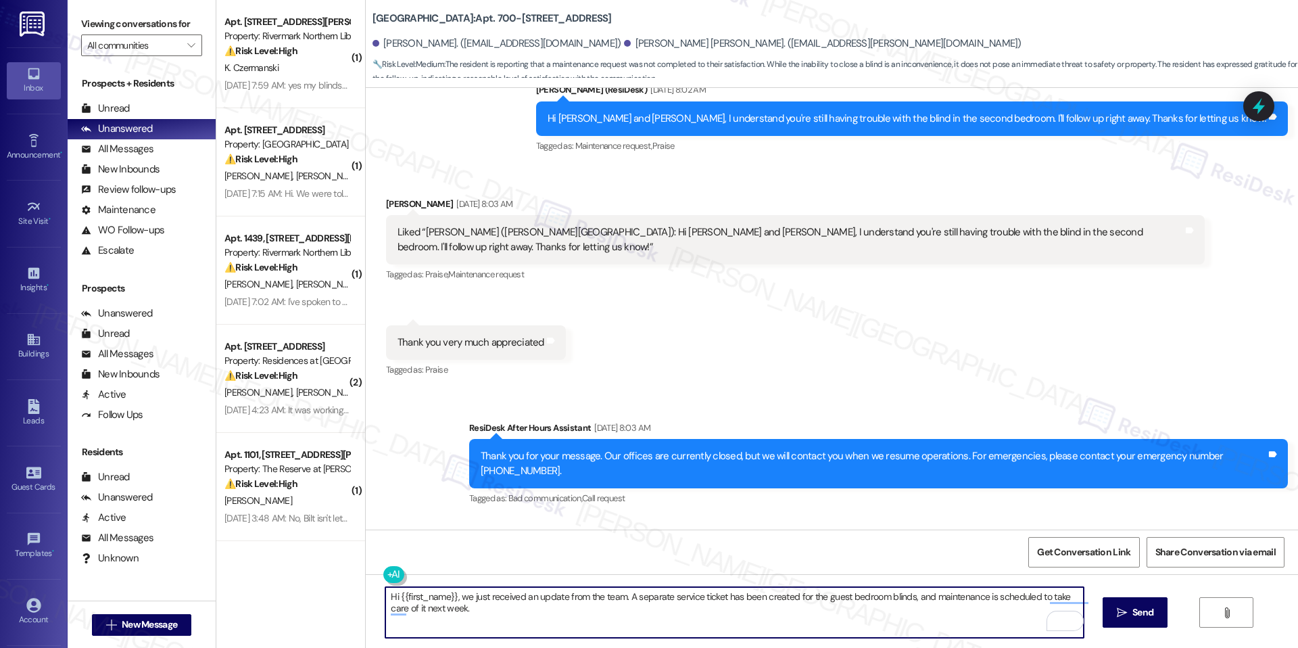
scroll to position [615, 0]
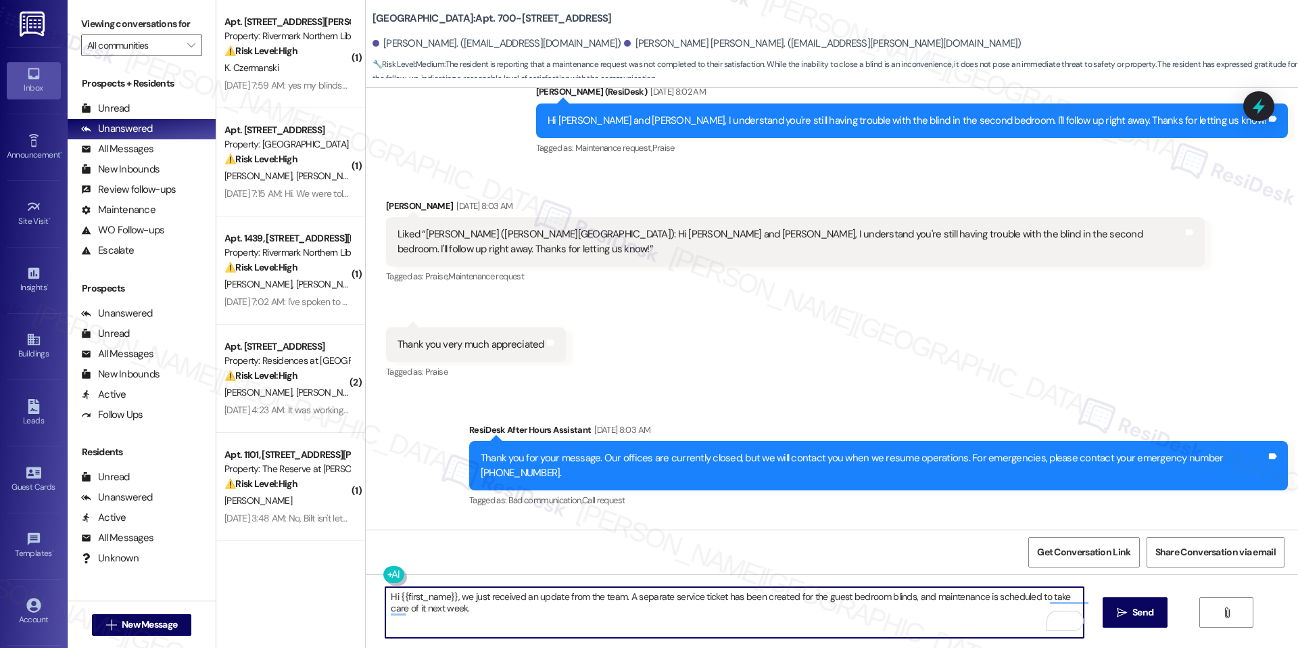
click at [386, 204] on div "Carinne Granchi Sep 13, 2025 at 8:03 AM" at bounding box center [795, 208] width 819 height 19
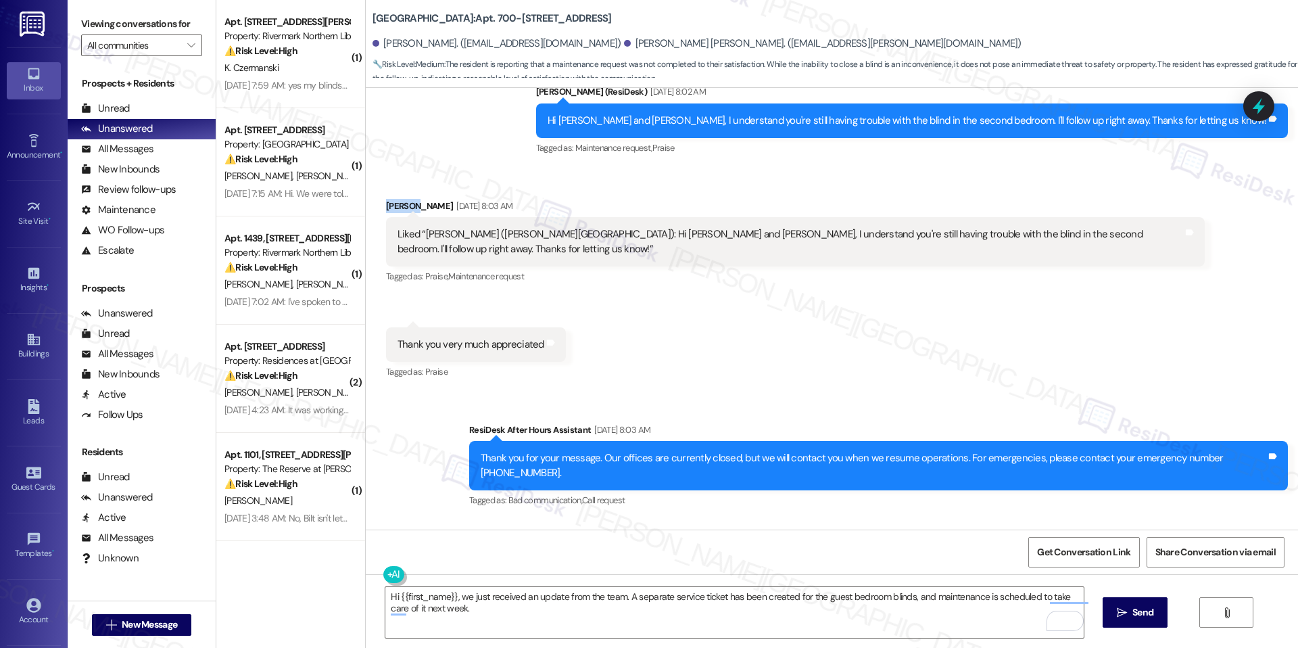
click at [386, 204] on div "Carinne Granchi Sep 13, 2025 at 8:03 AM" at bounding box center [795, 208] width 819 height 19
copy div "Carinne"
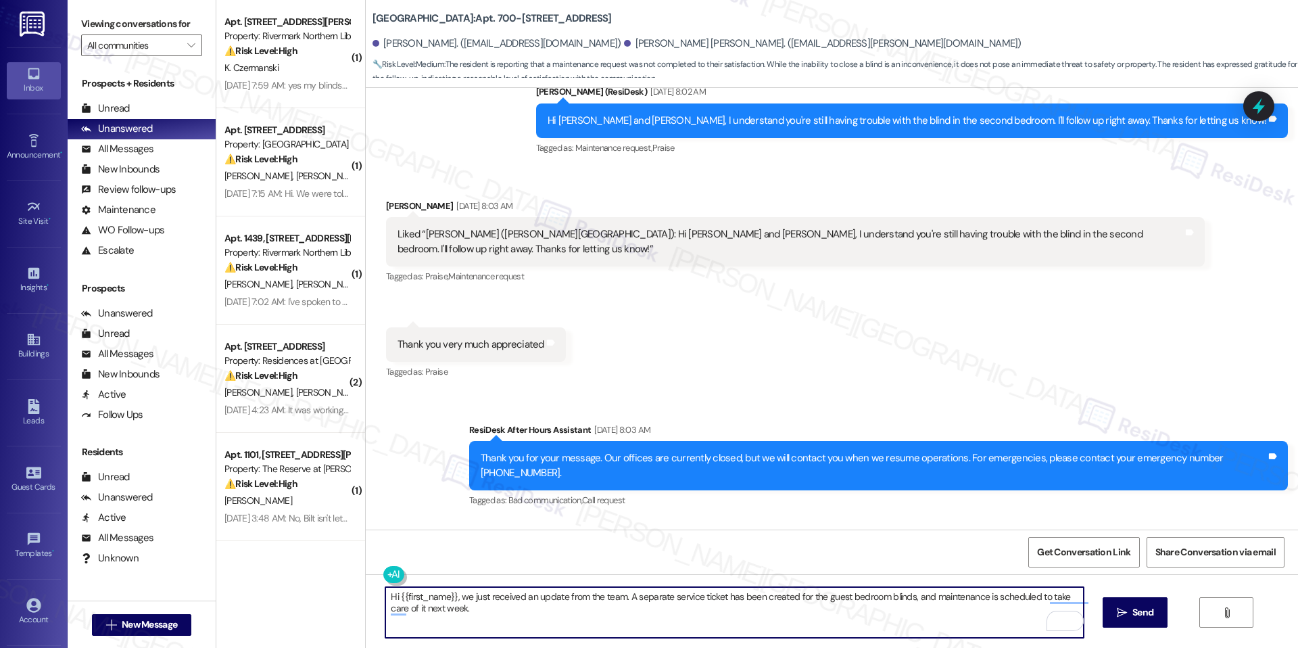
drag, startPoint x: 399, startPoint y: 595, endPoint x: 447, endPoint y: 598, distance: 48.1
click at [447, 598] on textarea "Hi {{first_name}}, we just received an update from the team. A separate service…" at bounding box center [734, 612] width 698 height 51
paste textarea "Carinne"
click at [535, 619] on textarea "Hi Carinne, we just received an update from the team. A separate service ticket…" at bounding box center [734, 612] width 698 height 51
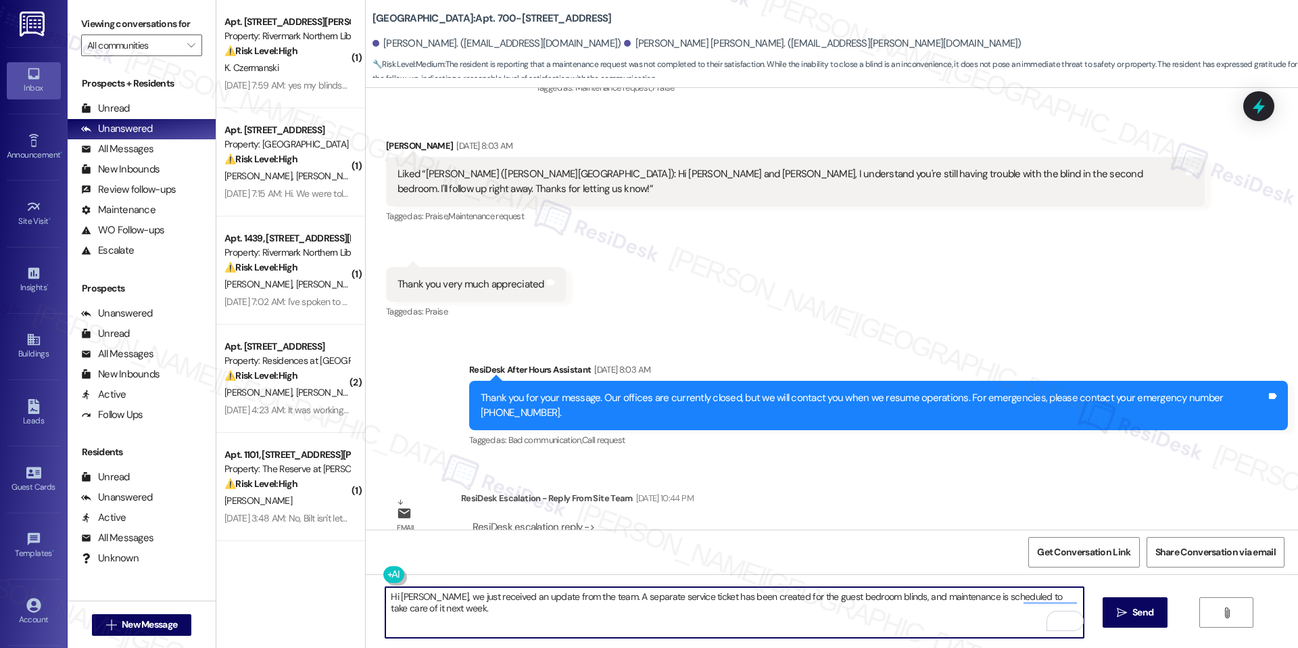
scroll to position [715, 0]
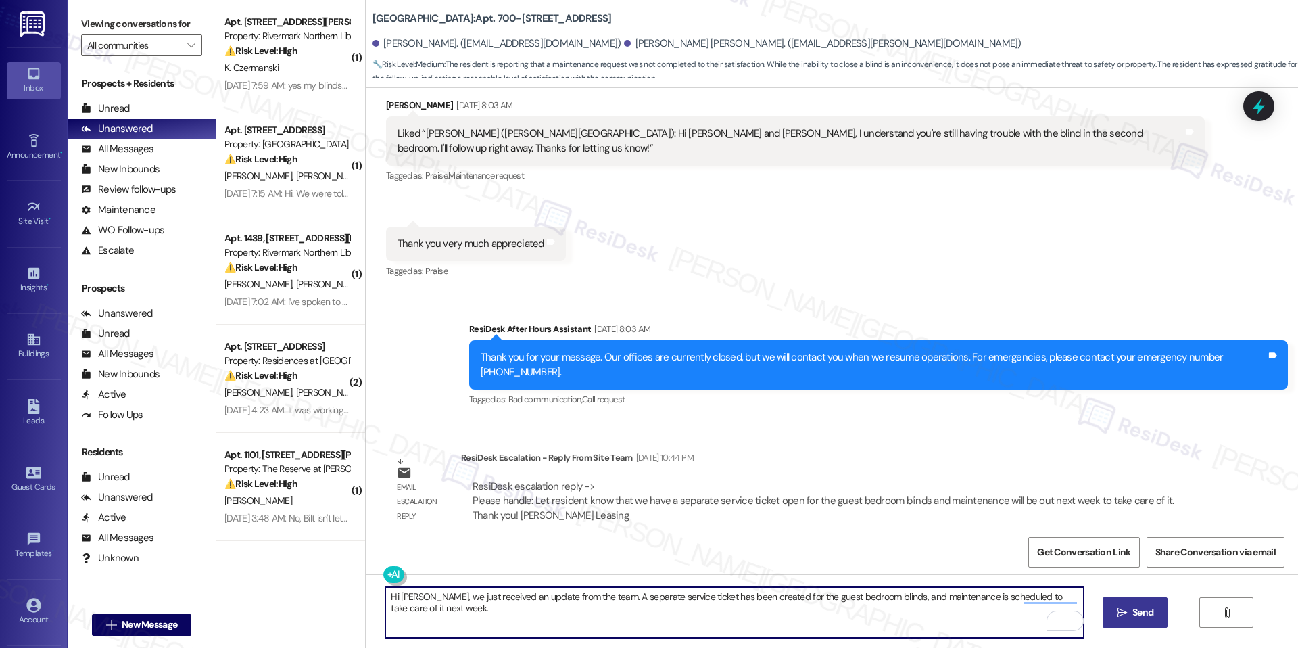
type textarea "Hi Carinne, we just received an update from the team. A separate service ticket…"
click at [1124, 618] on span " Send" at bounding box center [1135, 612] width 43 height 14
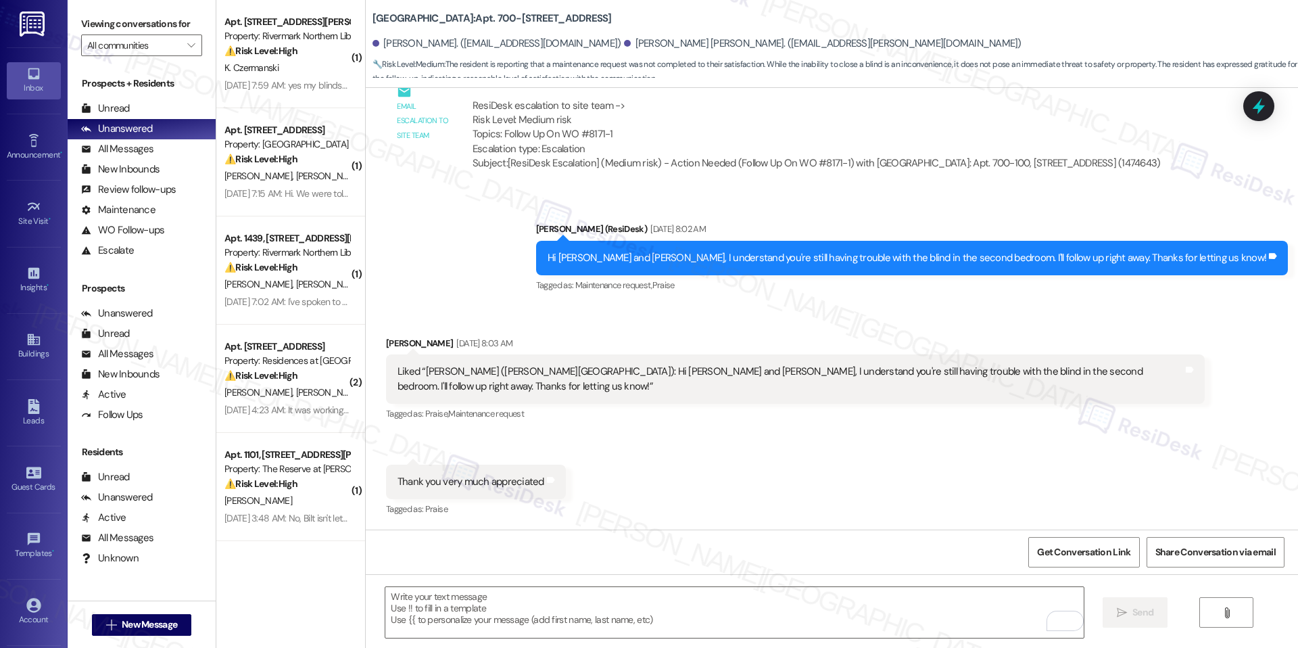
scroll to position [809, 0]
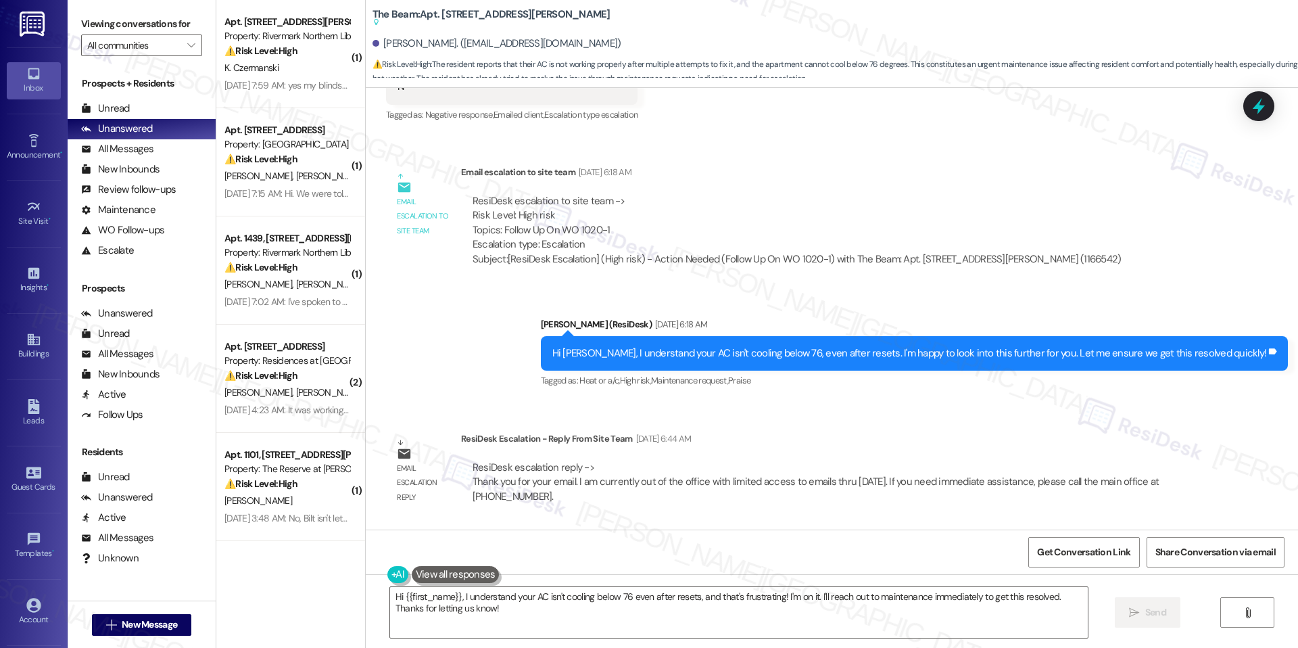
scroll to position [2985, 0]
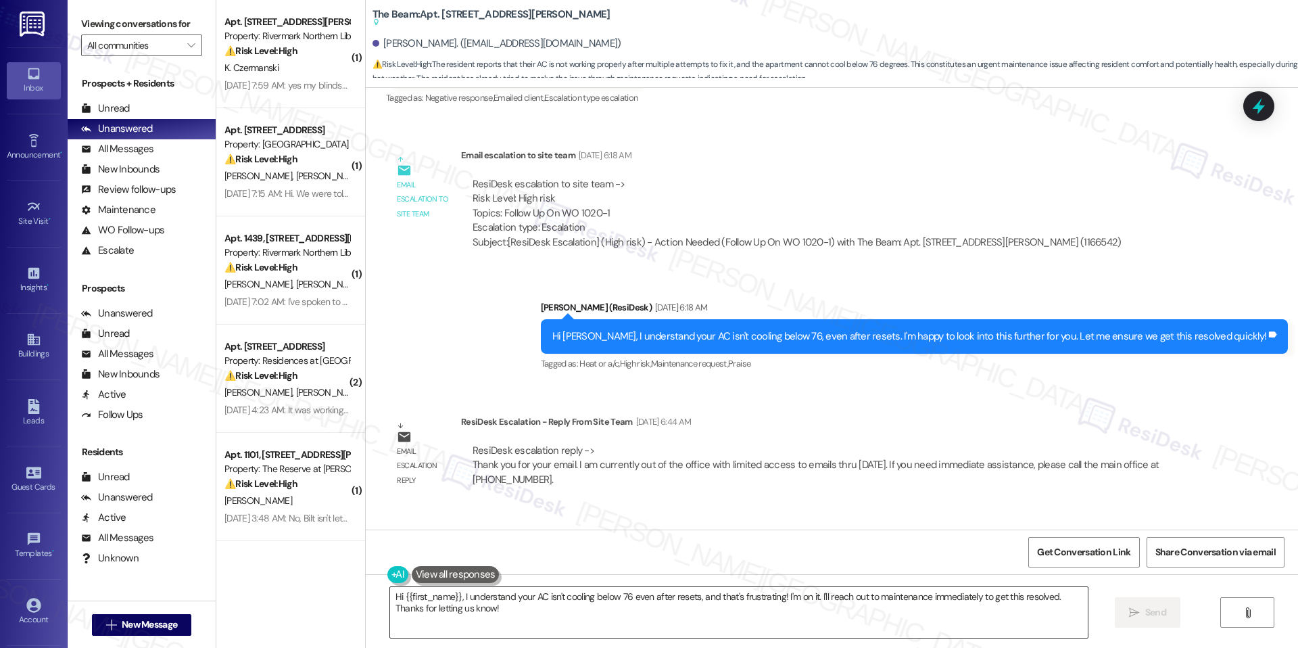
click at [449, 604] on textarea "Hi {{first_name}}, I understand your AC isn't cooling below 76 even after reset…" at bounding box center [739, 612] width 698 height 51
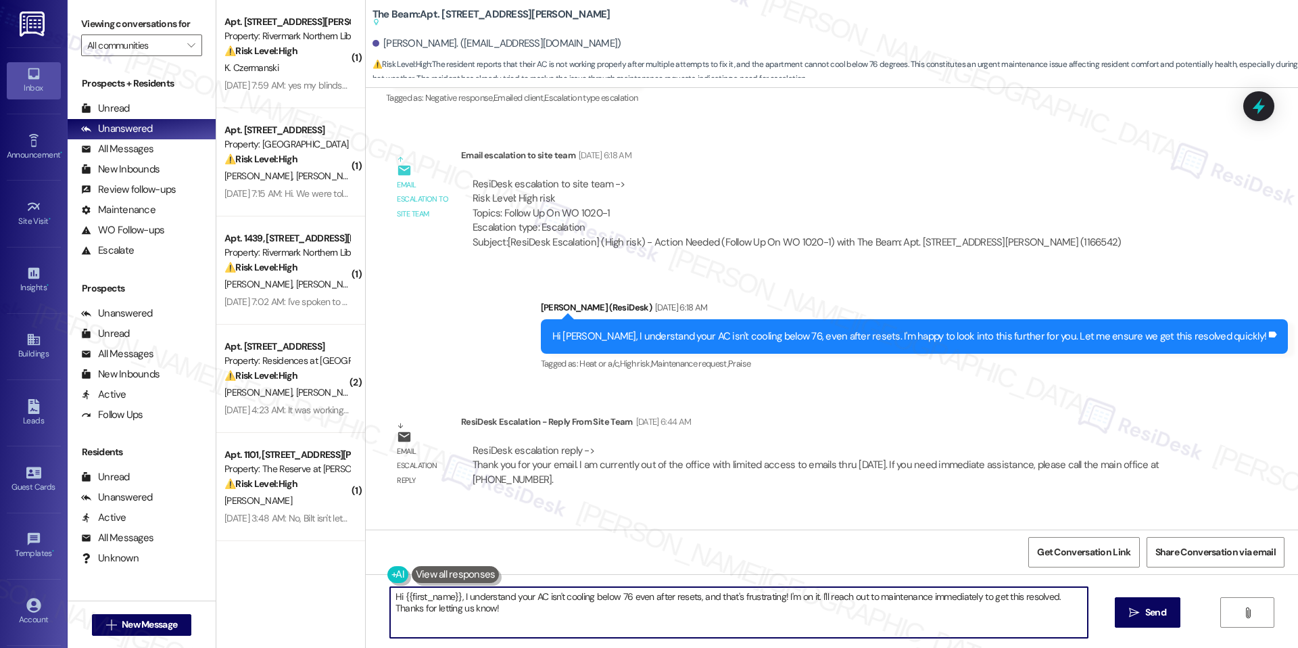
click at [449, 604] on textarea "Hi {{first_name}}, I understand your AC isn't cooling below 76 even after reset…" at bounding box center [739, 612] width 698 height 51
paste textarea "thank you for your patience! The team let me know they’ve already spoken with y…"
click at [784, 601] on textarea "Hi {{first_name}}, thank you for your patience! The team let me know they’ve al…" at bounding box center [734, 612] width 698 height 51
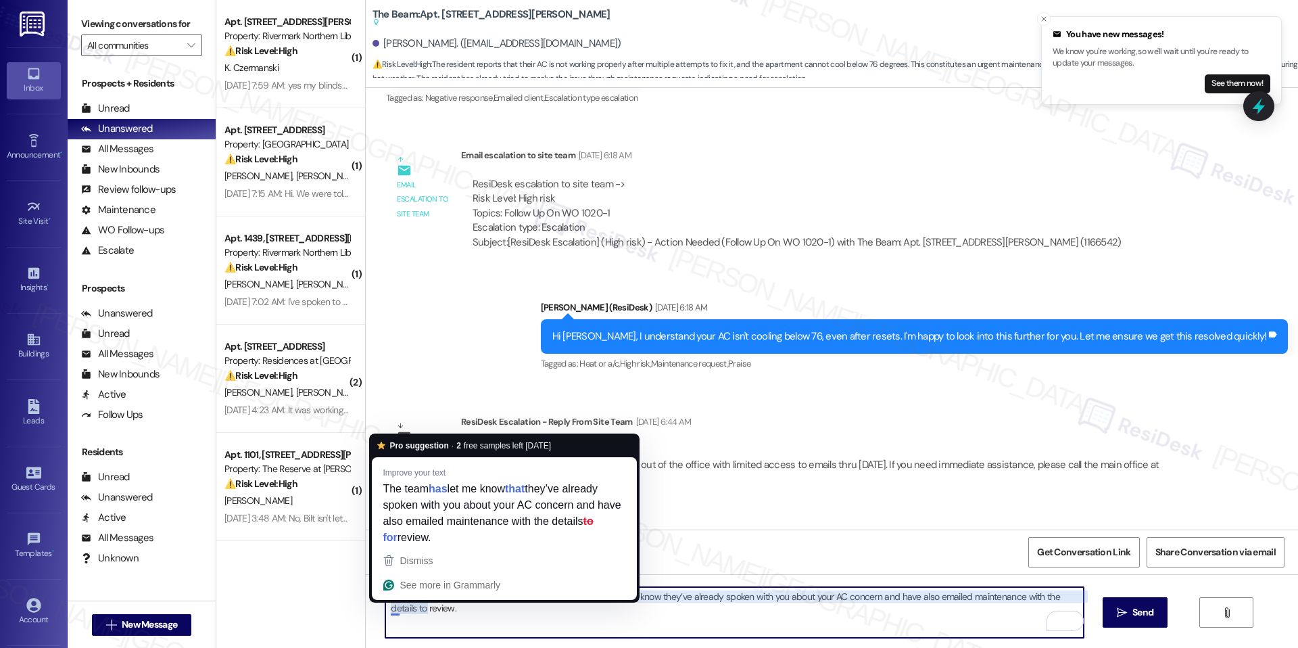
click at [496, 603] on textarea "Hi {{first_name}}, thank you for your patience! The team let me know they’ve al…" at bounding box center [734, 612] width 698 height 51
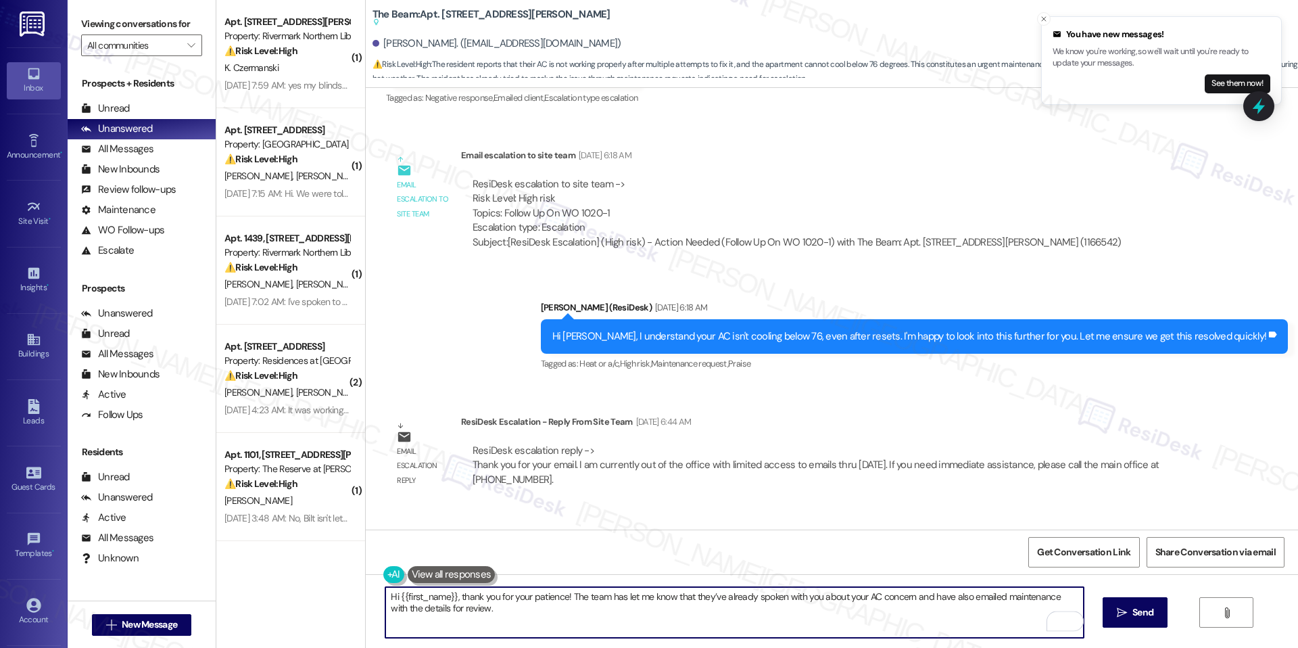
type textarea "Hi {{first_name}}, thank you for your patience! The team has let me know that t…"
click at [1117, 611] on icon "" at bounding box center [1122, 612] width 10 height 11
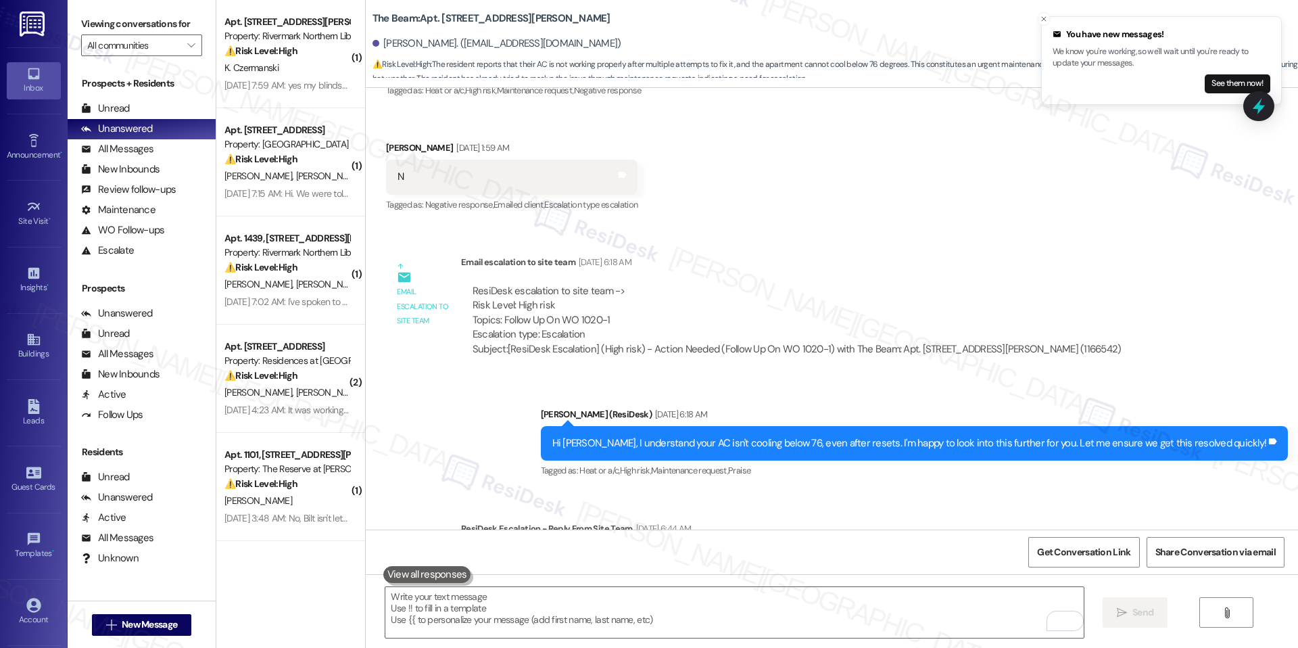
scroll to position [3010, 0]
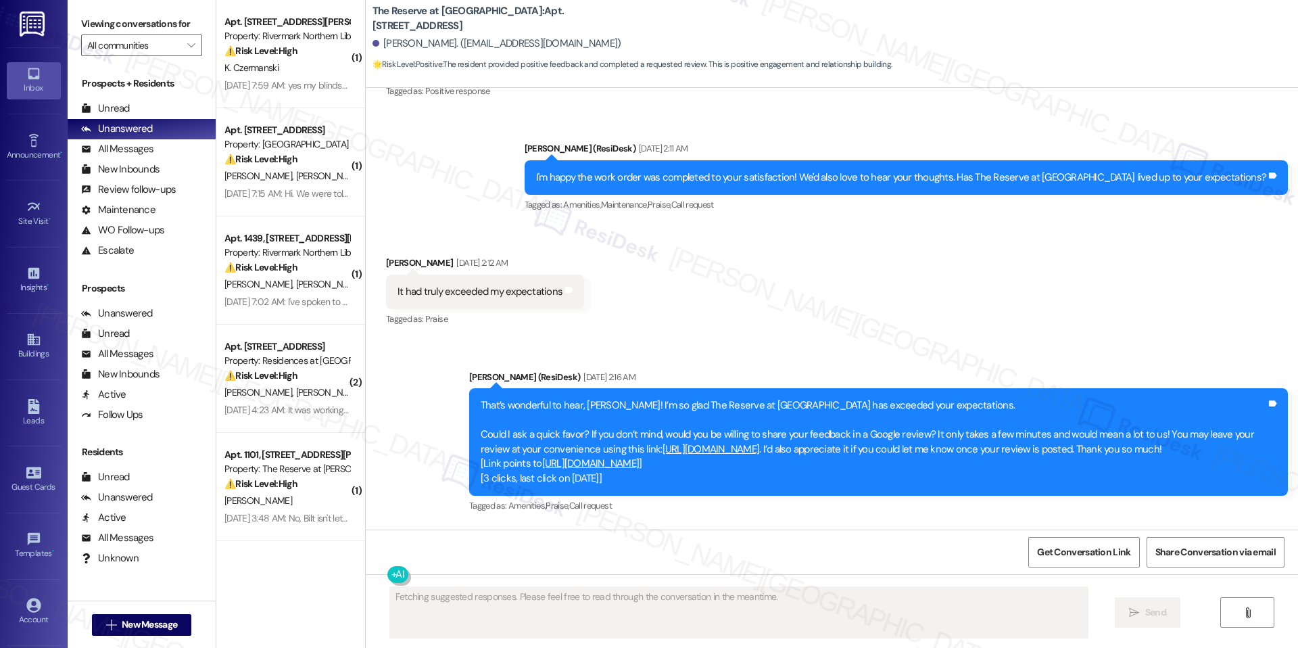
scroll to position [2140, 0]
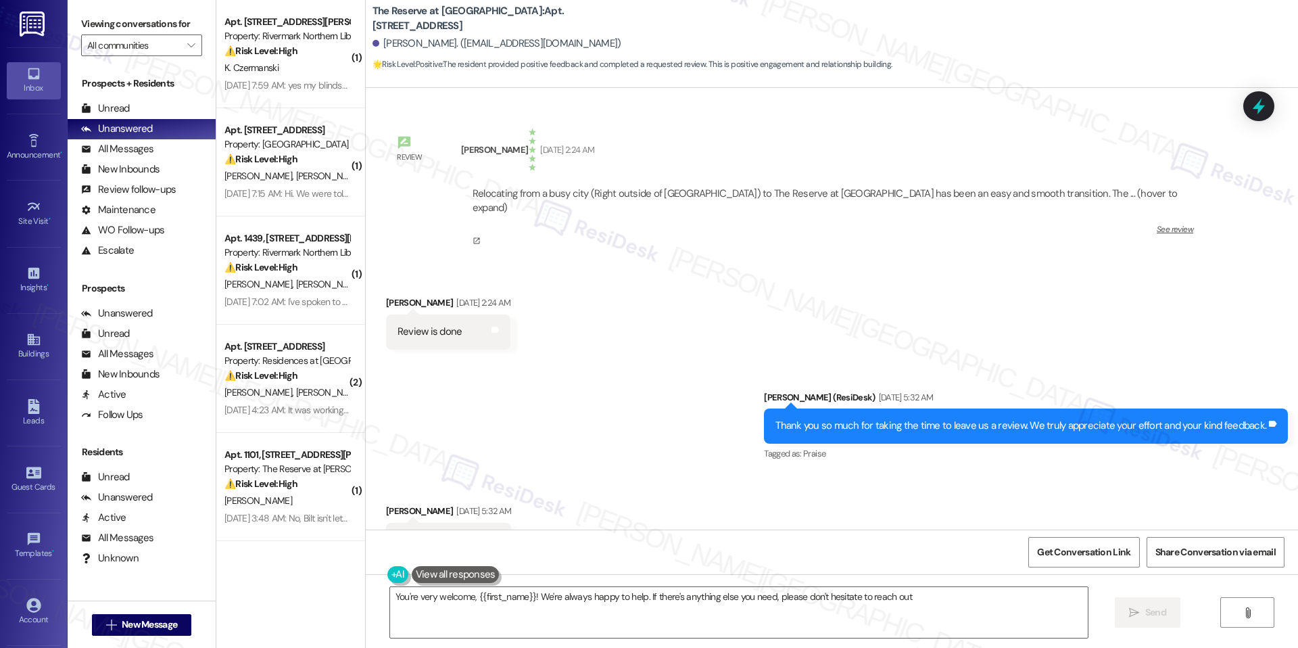
type textarea "You're very welcome, {{first_name}}! We're always happy to help. If there's any…"
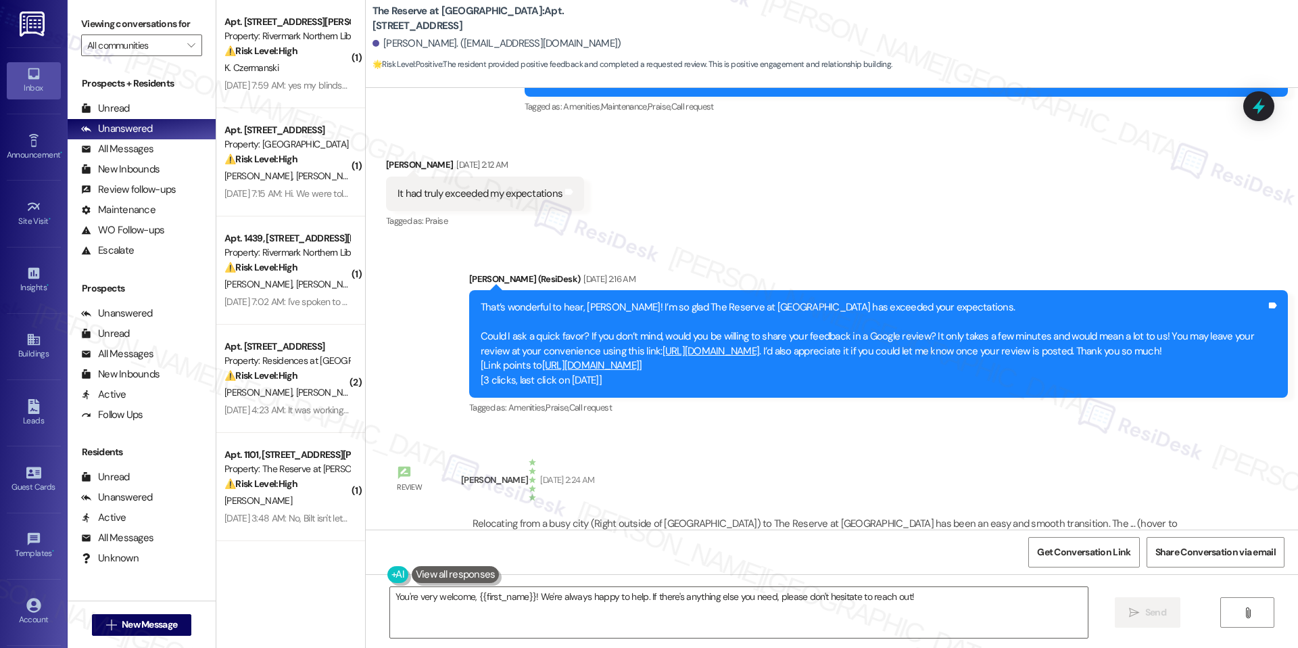
scroll to position [1805, 0]
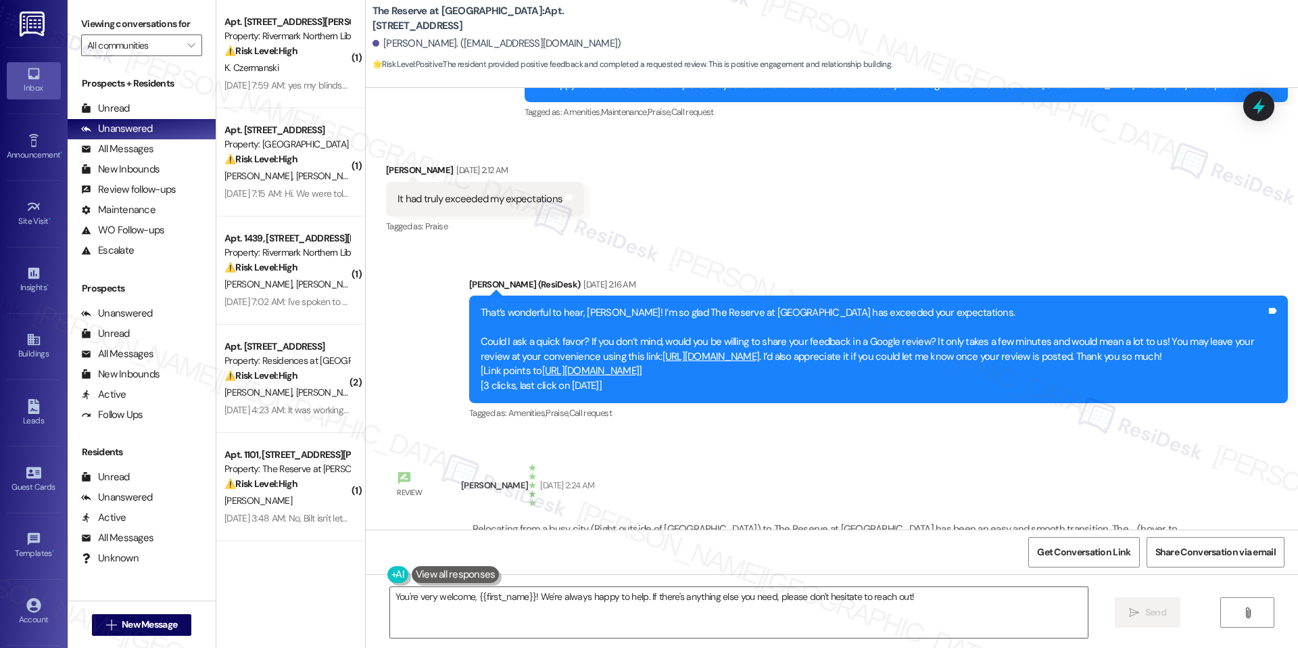
click at [640, 364] on link "https://search.google.com/local/writereview?placeid=ChIJAyxcUodnrIkRKiRfg9x8AYM" at bounding box center [590, 371] width 97 height 14
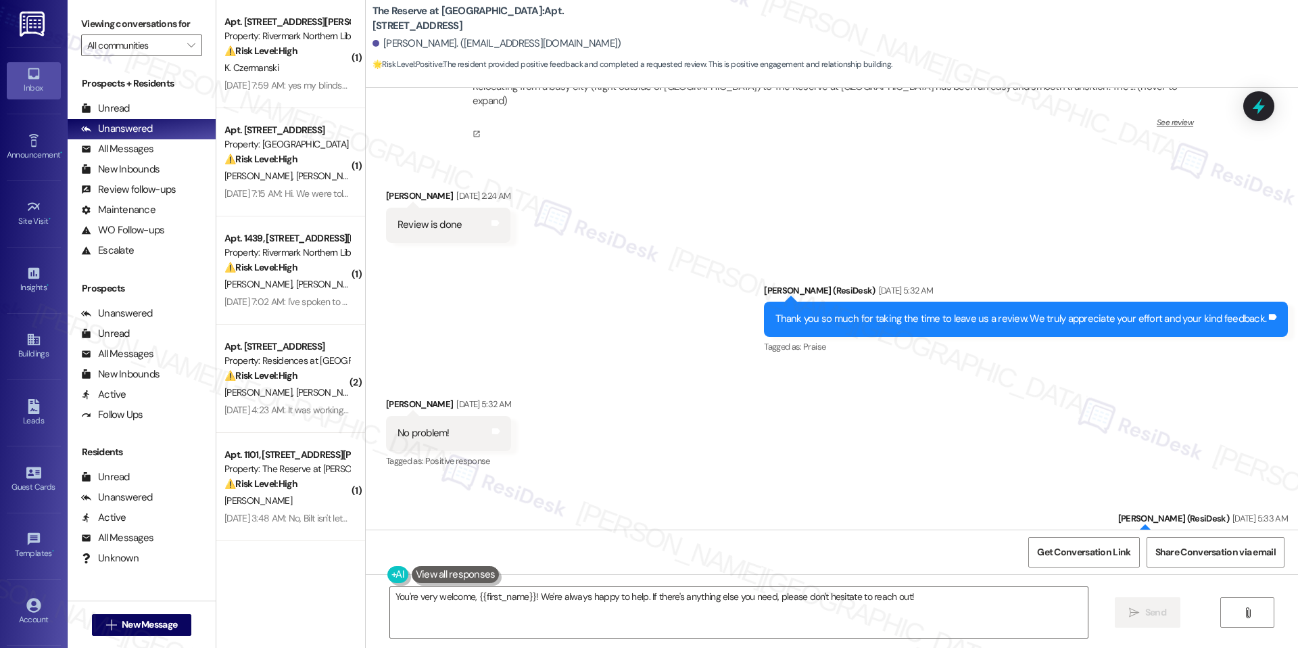
scroll to position [2255, 0]
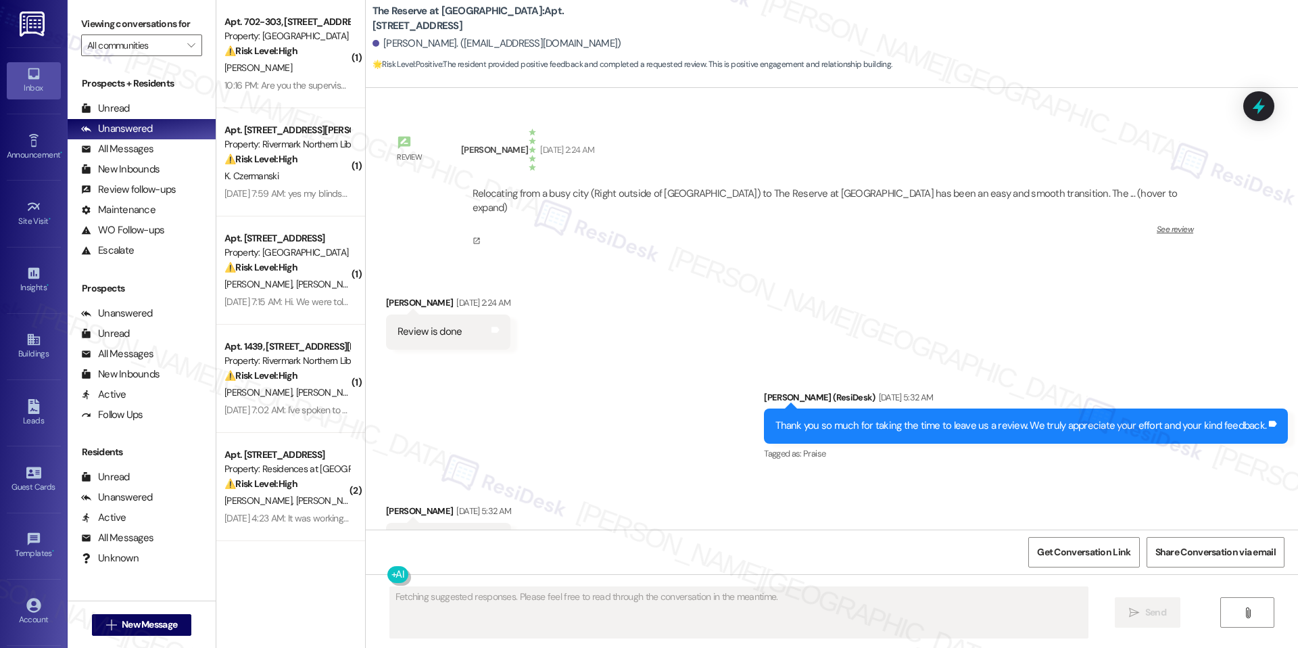
scroll to position [2255, 0]
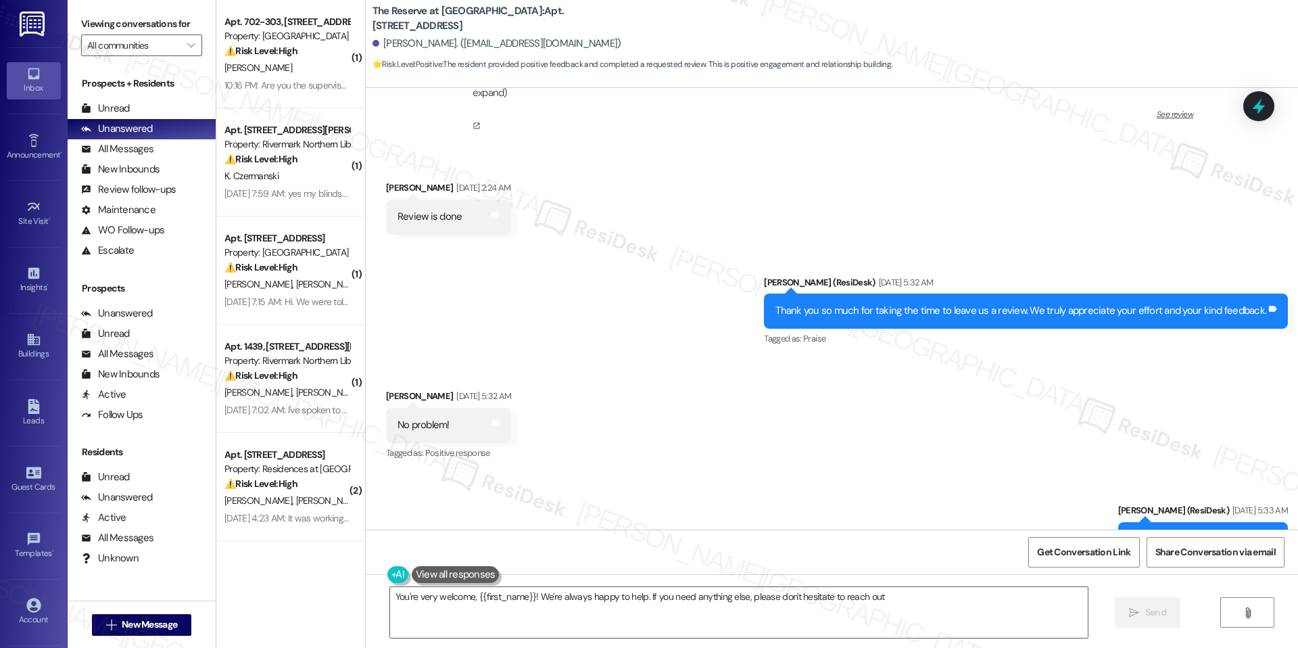
type textarea "You're very welcome, {{first_name}}! We're always happy to help. If you need an…"
click at [1067, 473] on div "Sent via SMS Jay (ResiDesk) Sep 13, 2025 at 5:33 AM ☺️ Tags and notes Tagged as…" at bounding box center [832, 530] width 932 height 114
click at [1060, 560] on span "Get Conversation Link" at bounding box center [1083, 551] width 99 height 29
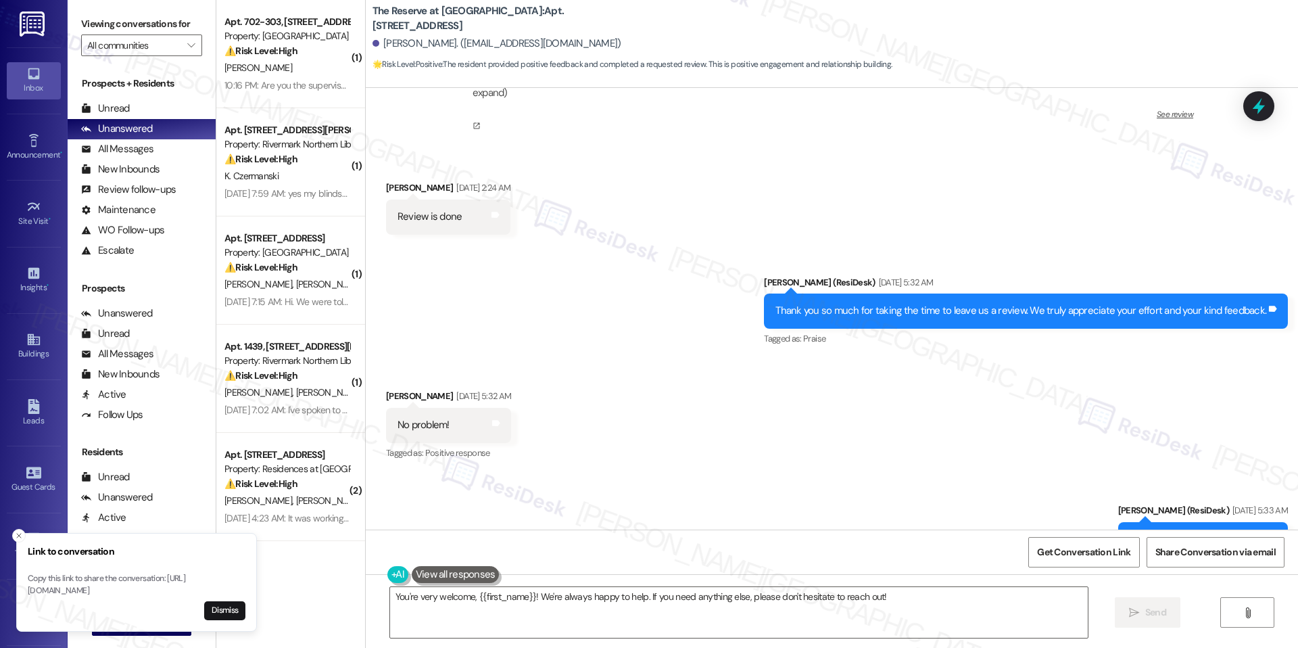
click at [466, 16] on b "The Reserve at White Oak: Apt. 933, 1100 Deer Harbor Drive" at bounding box center [508, 18] width 270 height 29
copy div "The Reserve at White Oak: Apt. 933, 1100 Deer Harbor Drive"
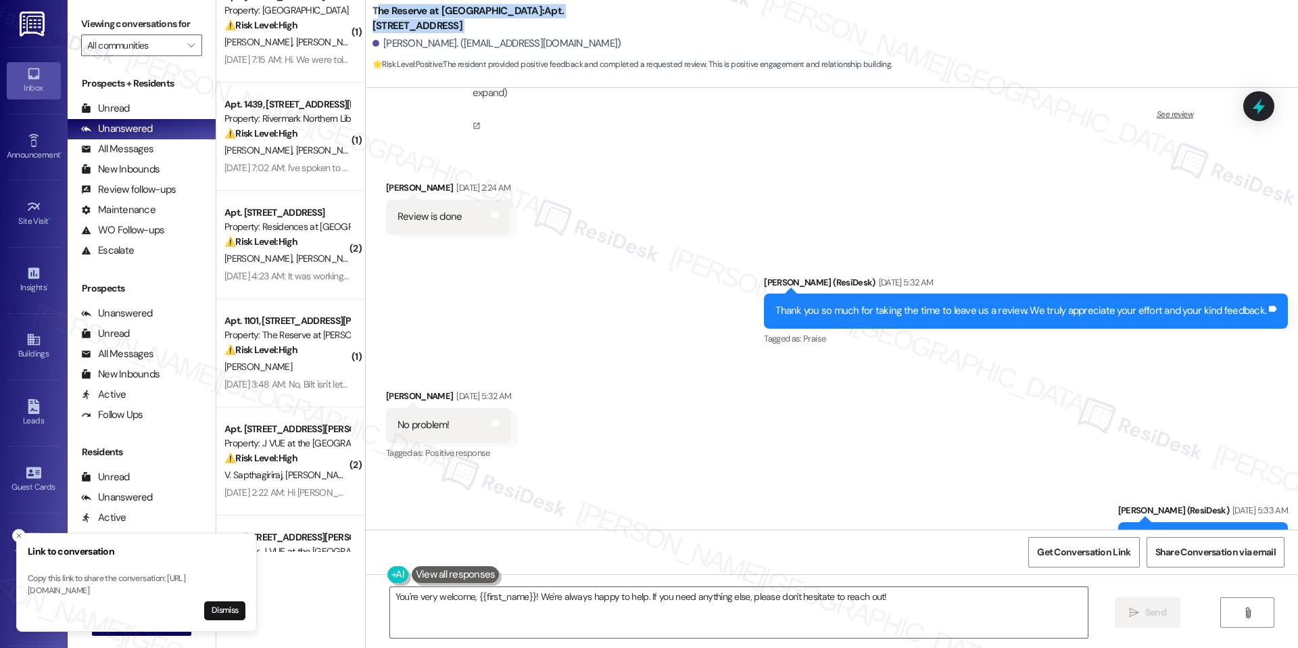
scroll to position [244, 0]
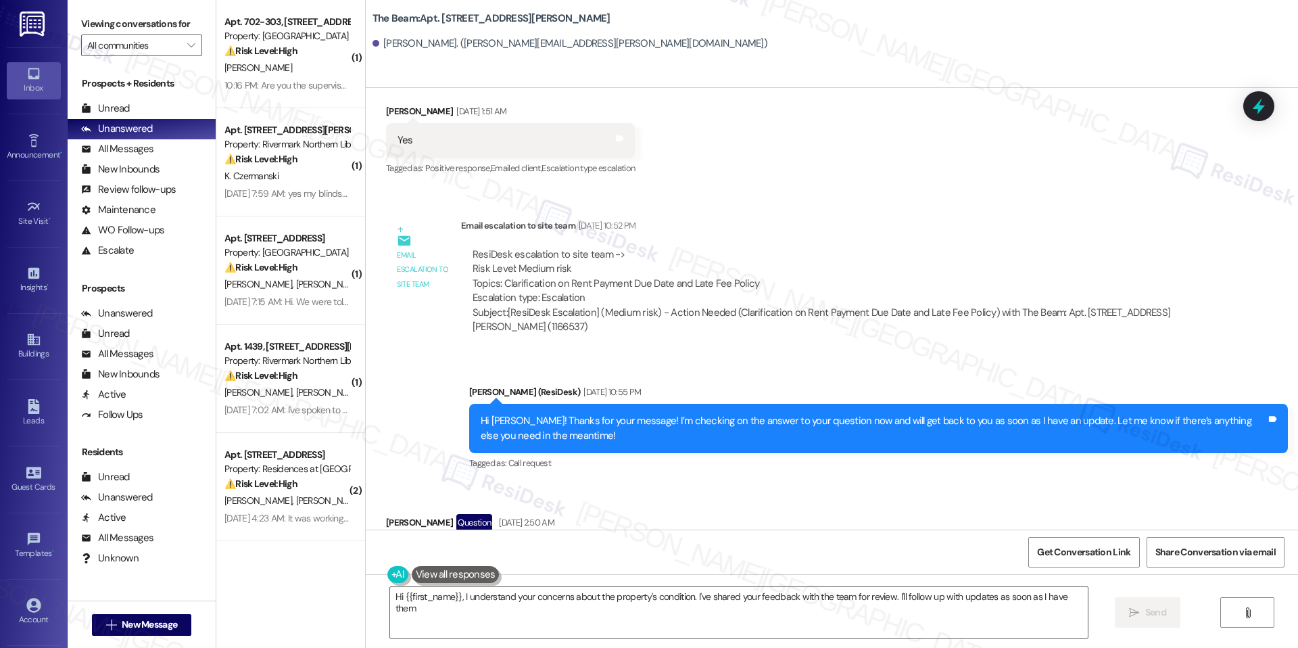
type textarea "Hi {{first_name}}, I understand your concerns about the property's condition. I…"
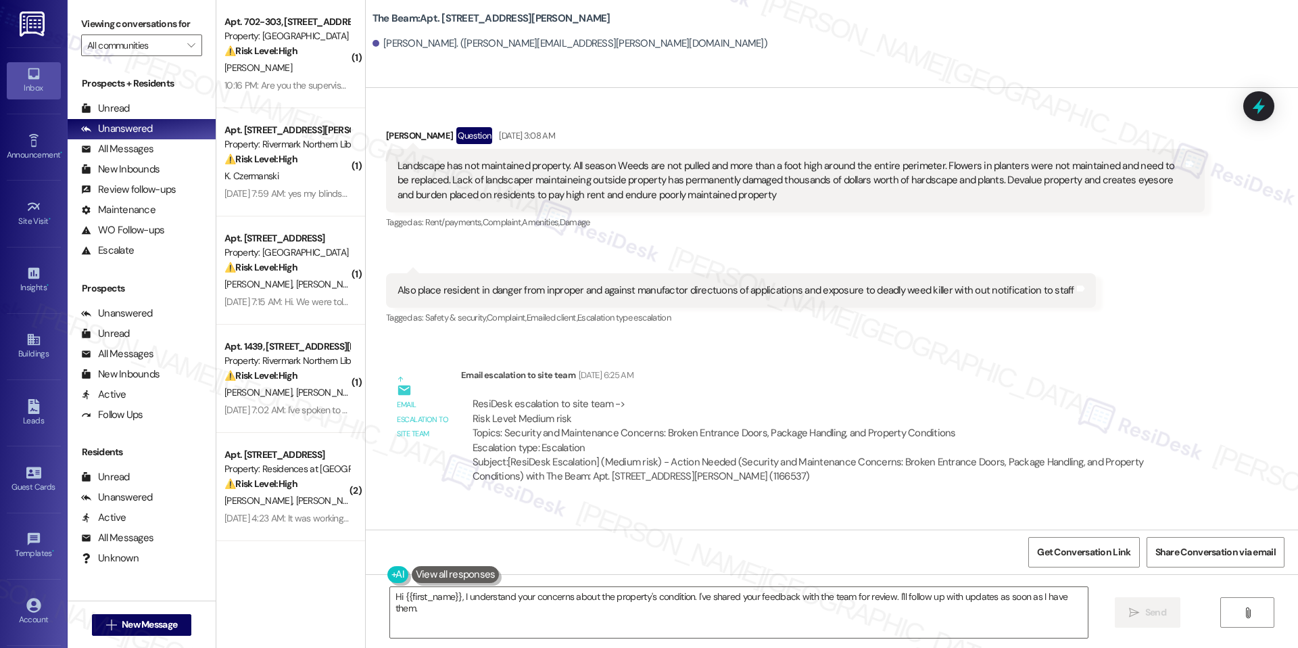
scroll to position [33588, 0]
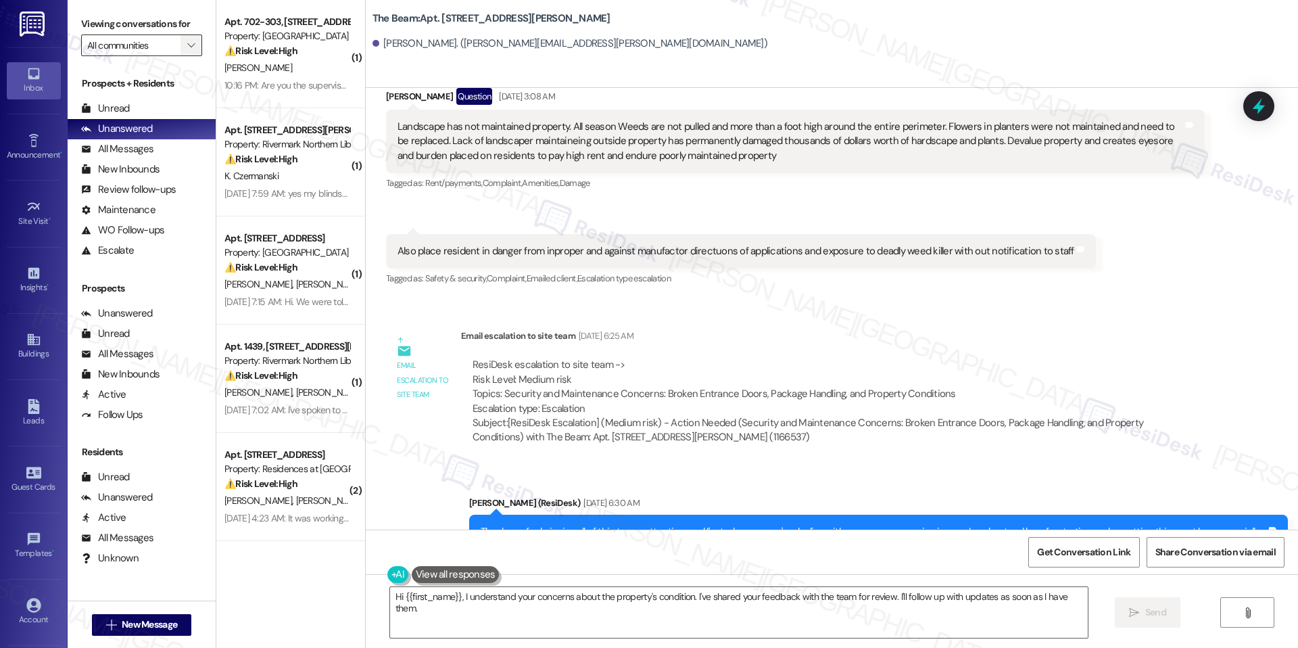
click at [185, 47] on span "" at bounding box center [191, 45] width 13 height 22
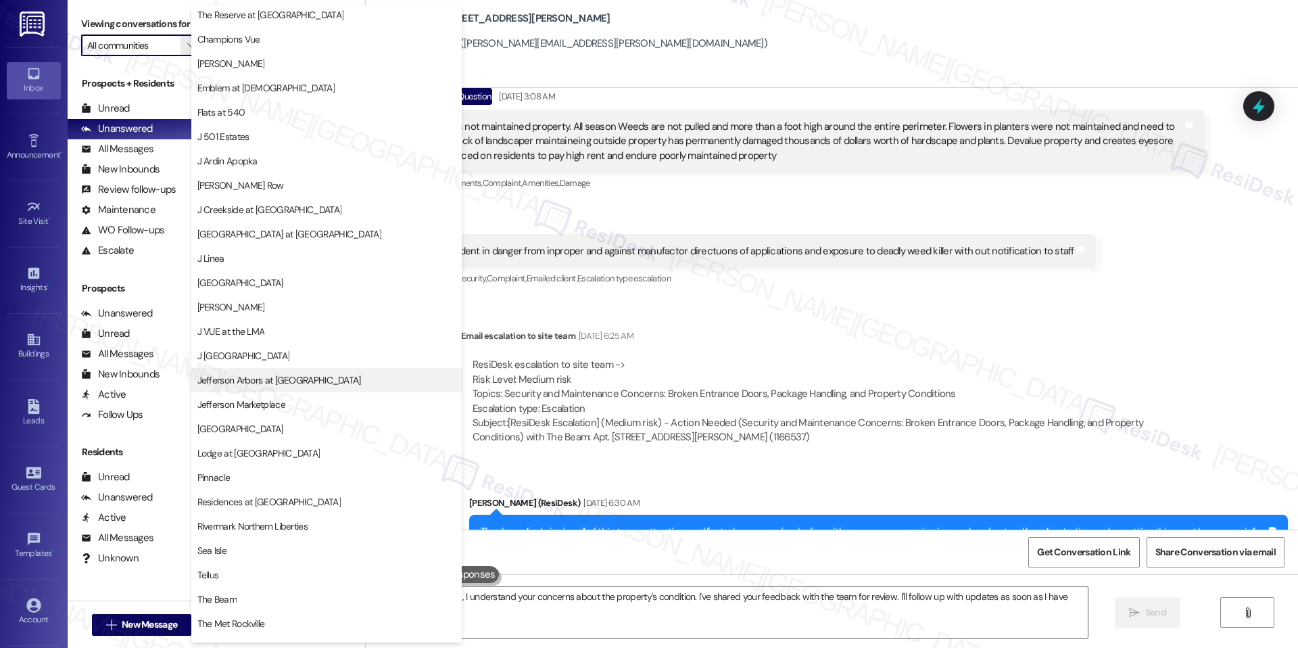
scroll to position [0, 0]
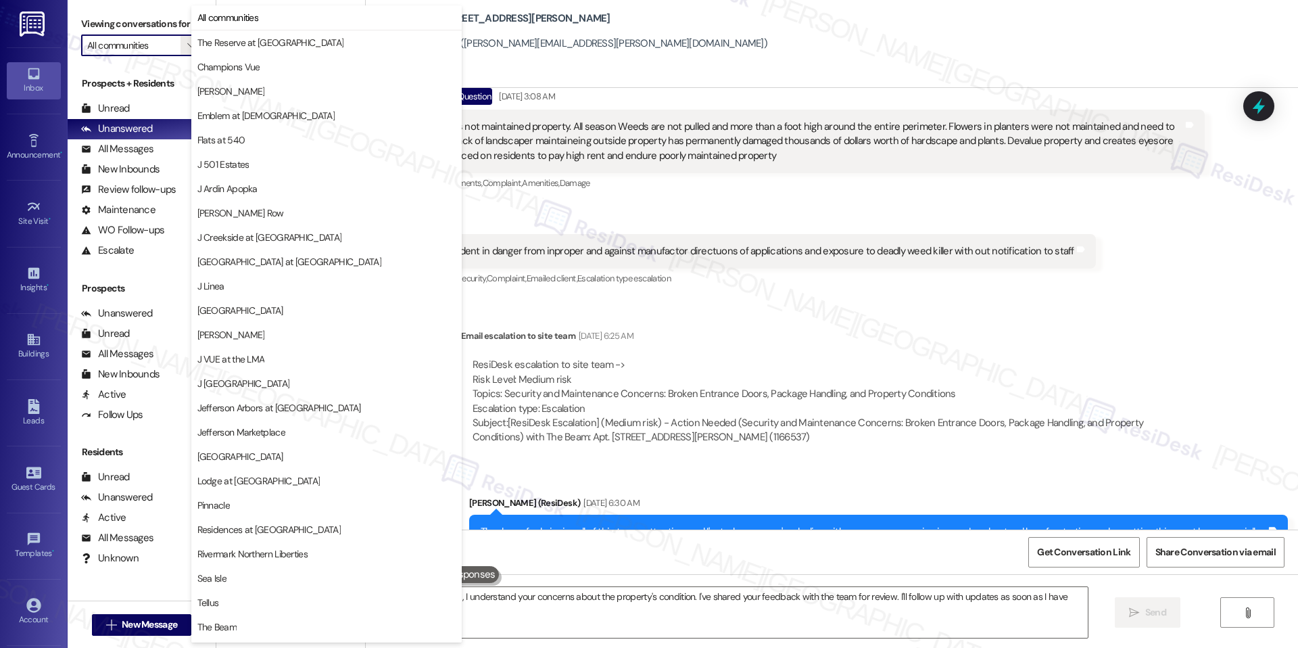
click at [590, 496] on div "[PERSON_NAME] (ResiDesk) [DATE] 6:30 AM" at bounding box center [878, 505] width 819 height 19
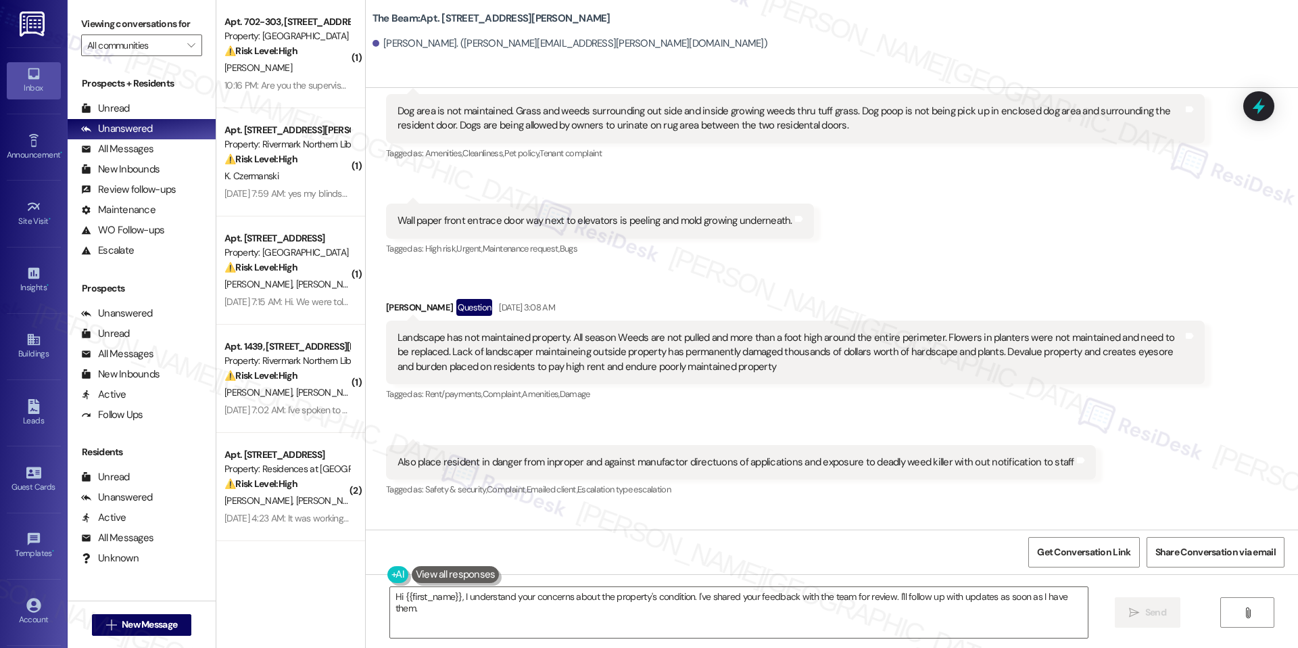
scroll to position [33365, 0]
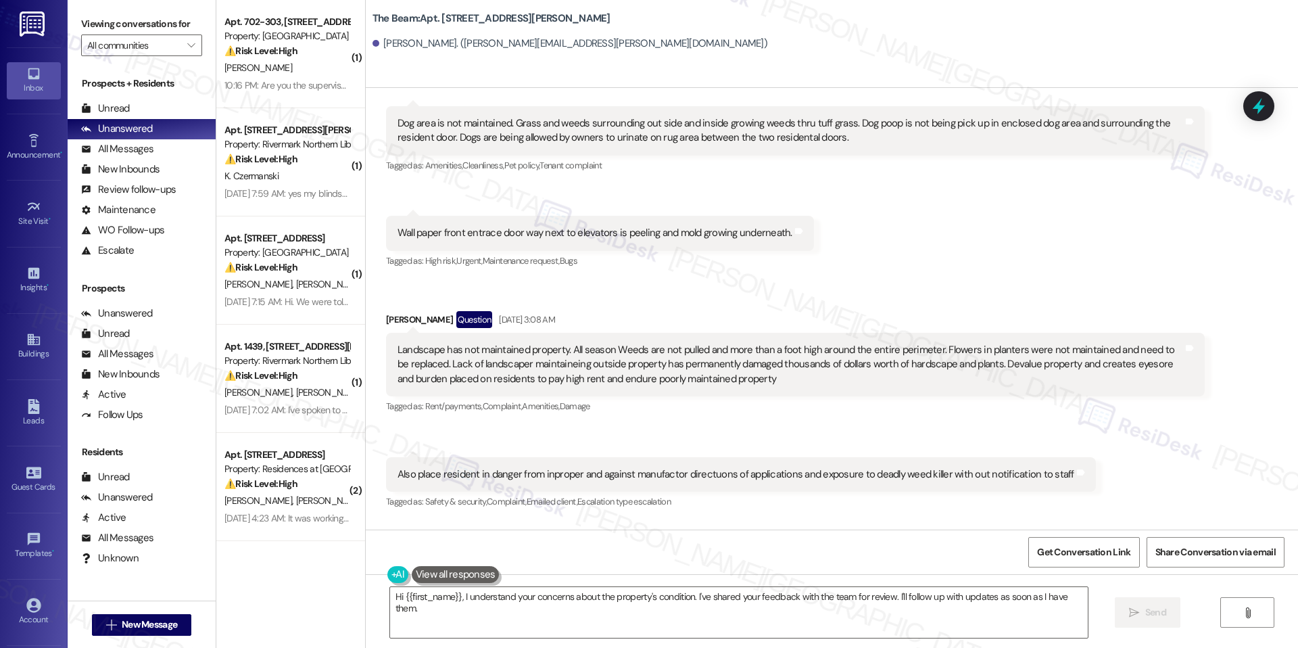
drag, startPoint x: 199, startPoint y: 28, endPoint x: 185, endPoint y: 41, distance: 18.7
click at [199, 29] on div "Viewing conversations for All communities " at bounding box center [142, 35] width 148 height 70
click at [185, 45] on span "" at bounding box center [191, 45] width 13 height 22
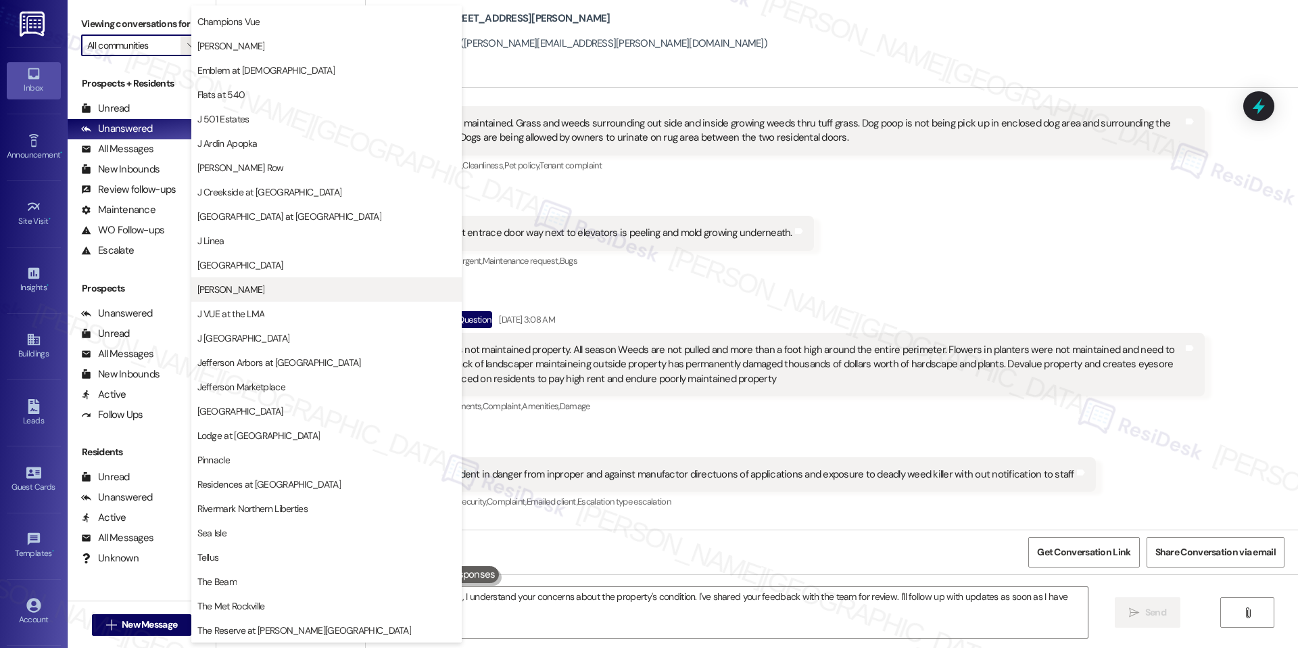
scroll to position [0, 0]
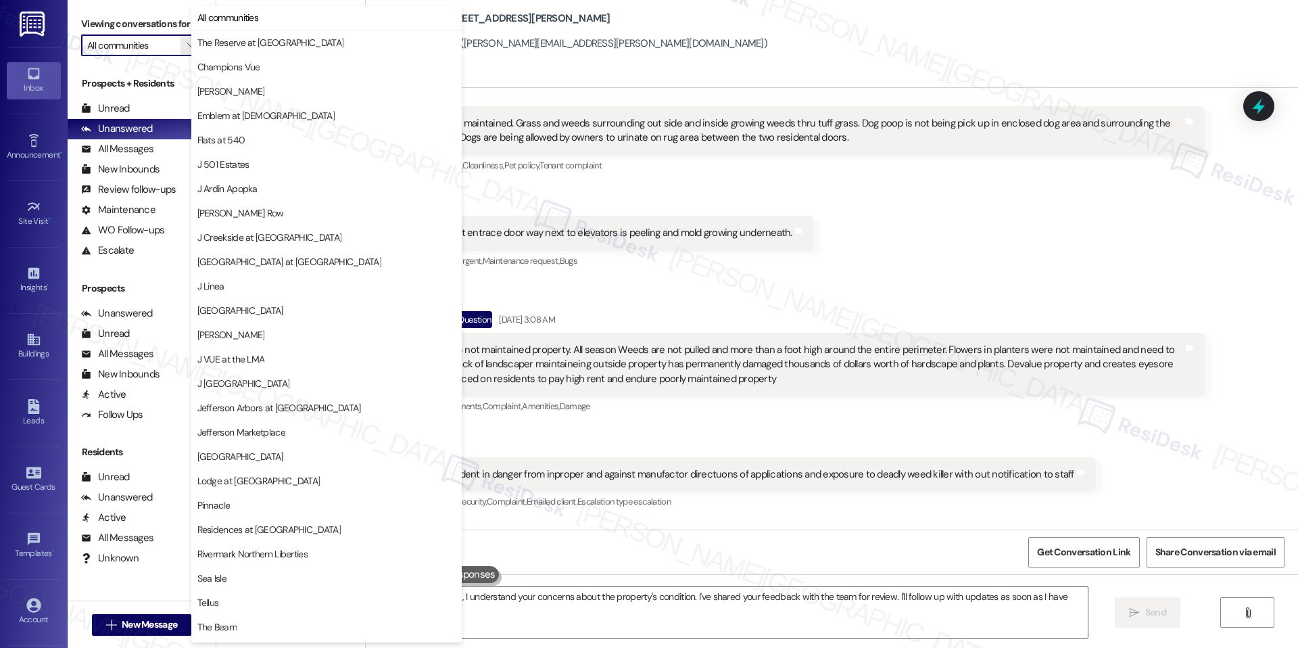
click at [648, 343] on div "Landscape has not maintained property. All season Weeds are not pulled and more…" at bounding box center [791, 364] width 786 height 43
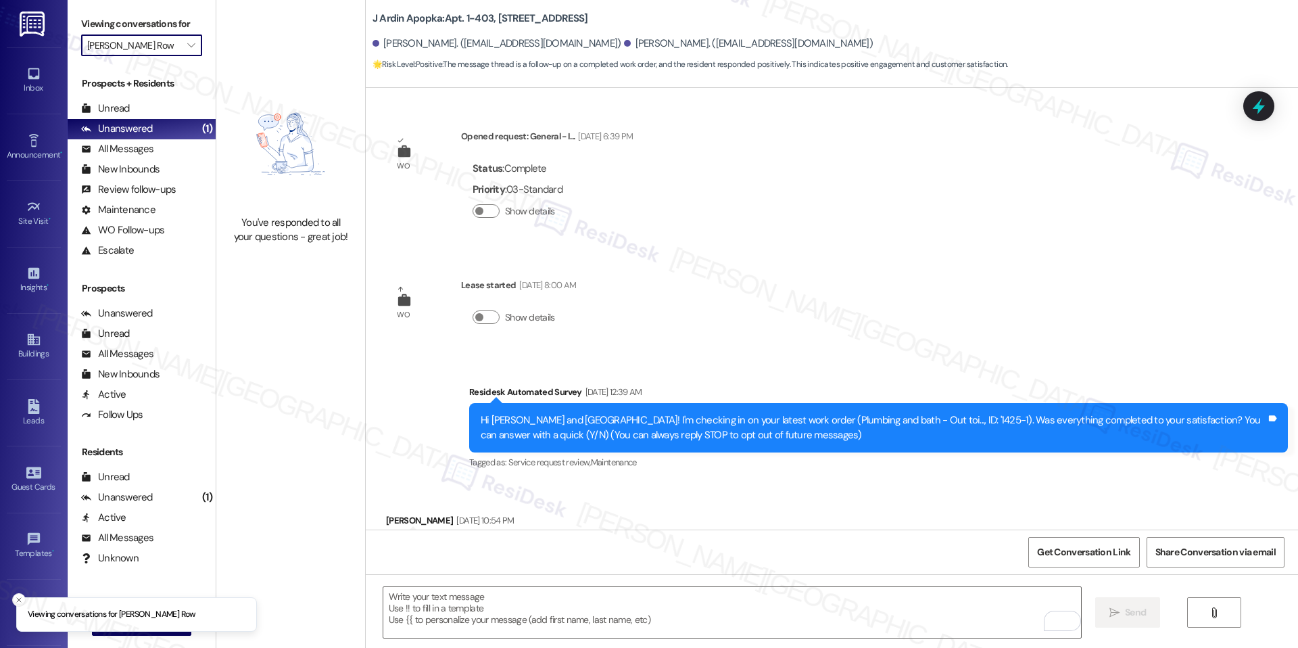
scroll to position [405, 0]
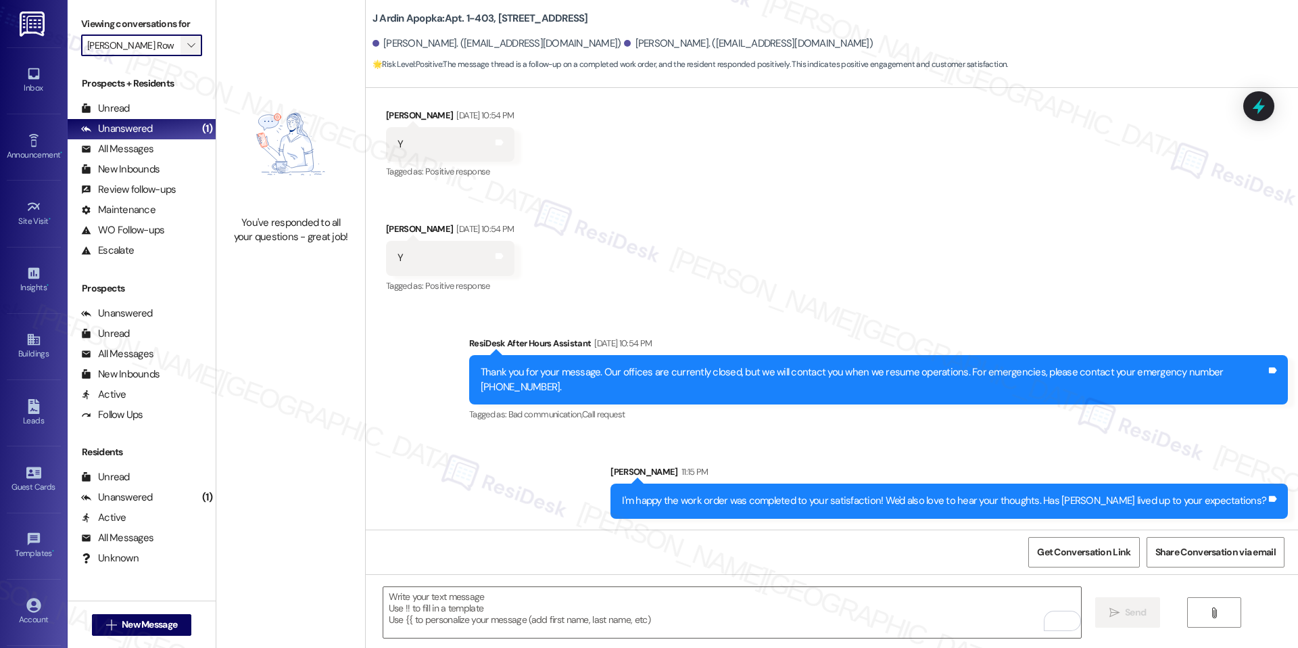
click at [187, 42] on icon "" at bounding box center [190, 45] width 7 height 11
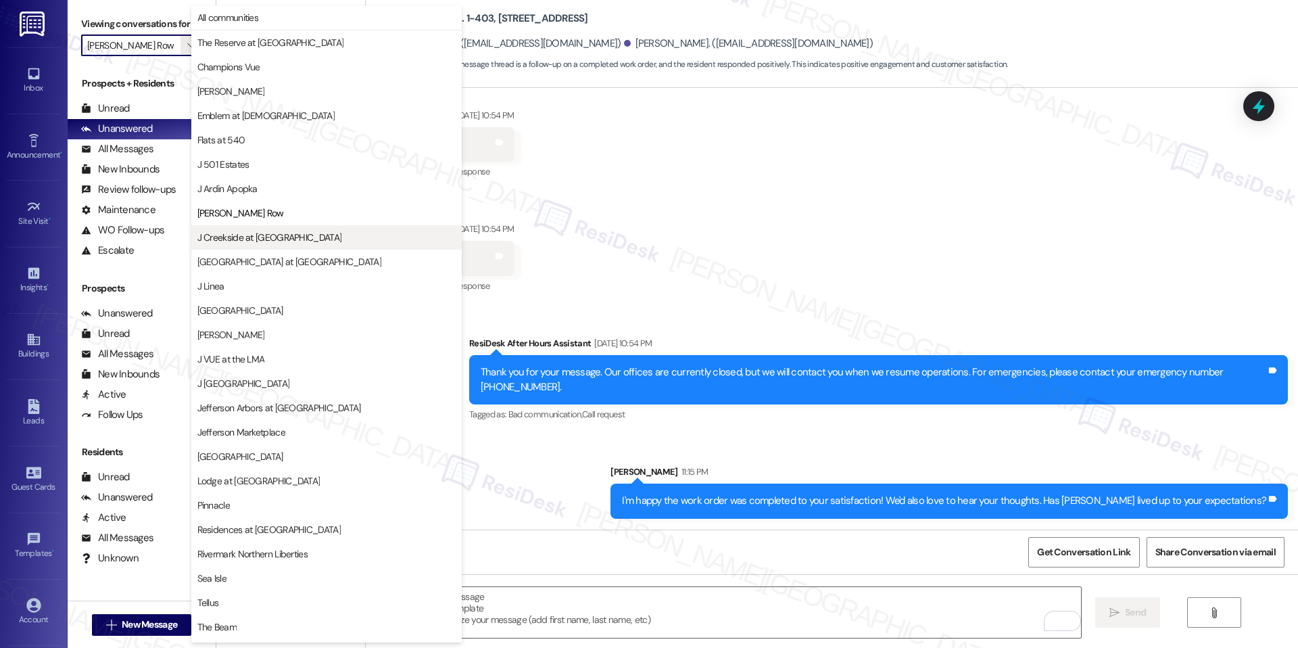
click at [260, 235] on span "J Creekside at [GEOGRAPHIC_DATA]" at bounding box center [269, 238] width 145 height 14
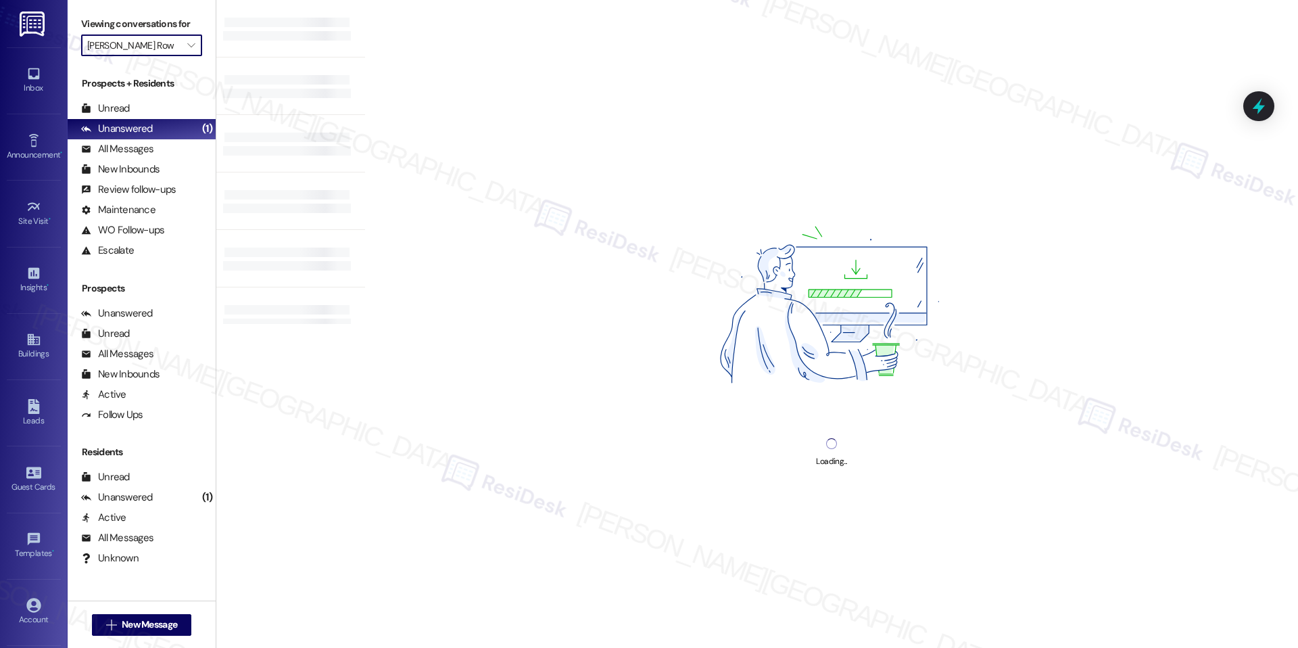
type input "J Creekside at [GEOGRAPHIC_DATA]"
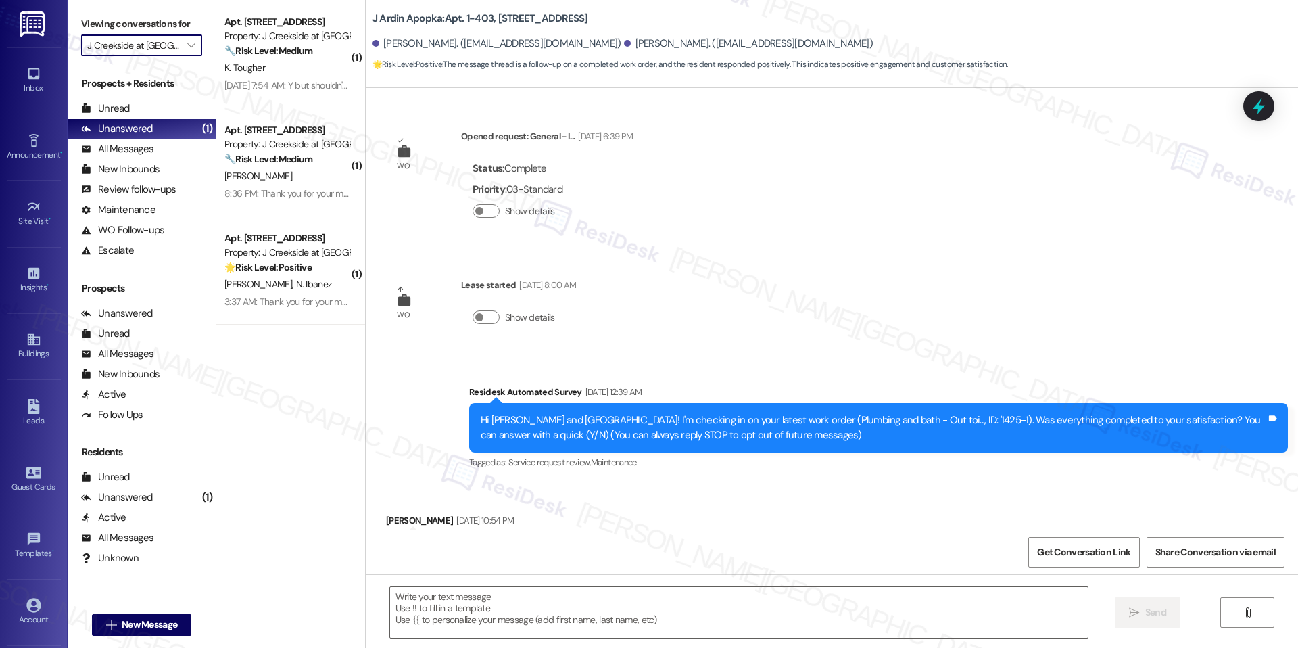
scroll to position [181, 0]
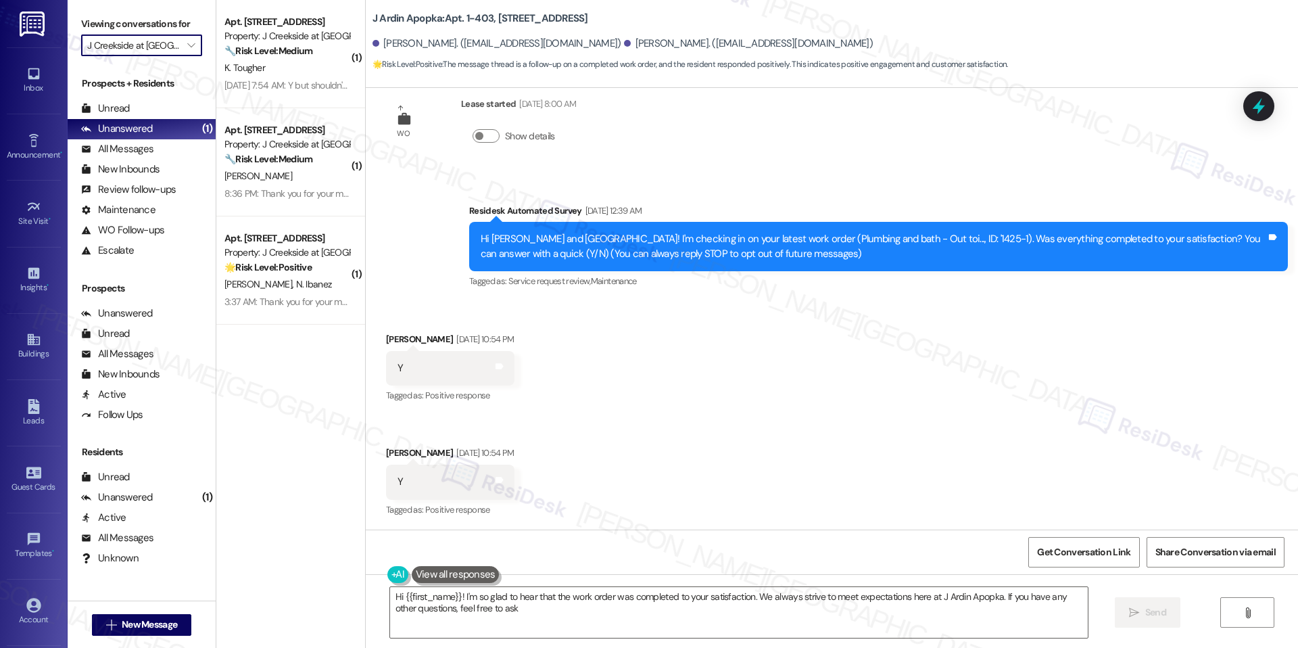
type textarea "Hi {{first_name}}! I'm so glad to hear that the work order was completed to you…"
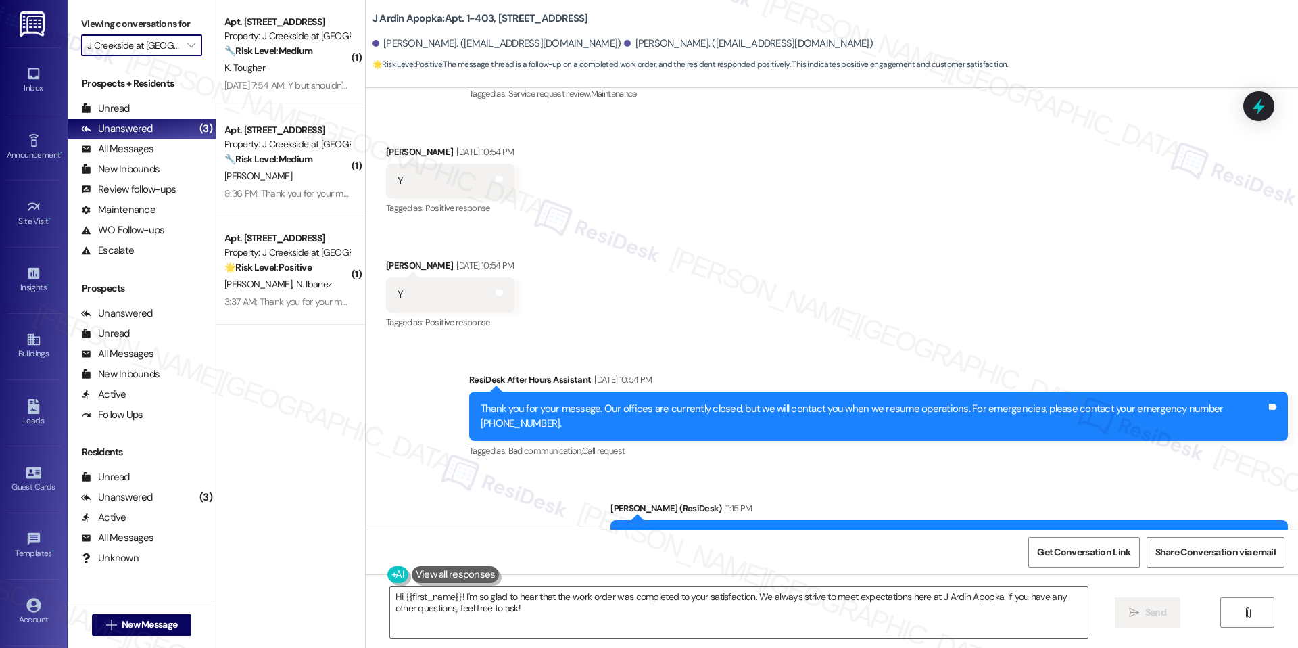
scroll to position [425, 0]
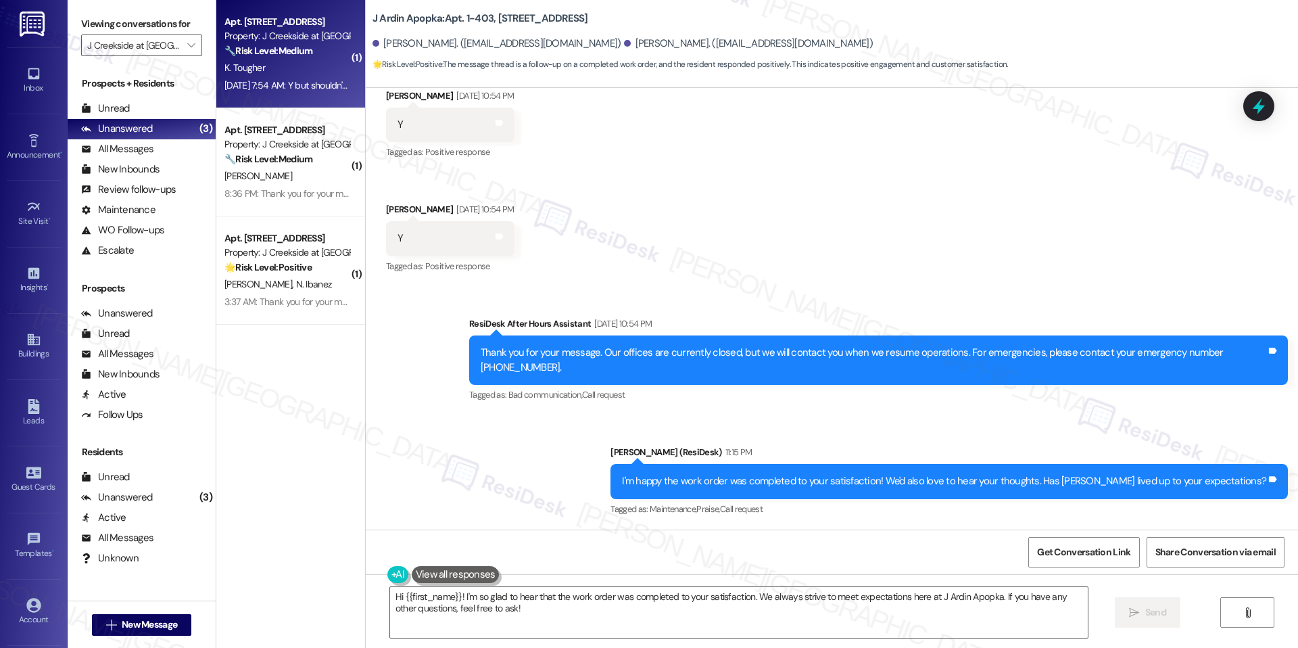
click at [275, 82] on div "Sep 13, 2025 at 7:54 AM: Y but shouldn't it be a routine thing to be checked? I…" at bounding box center [515, 85] width 583 height 12
type textarea "Fetching suggested responses. Please feel free to read through the conversation…"
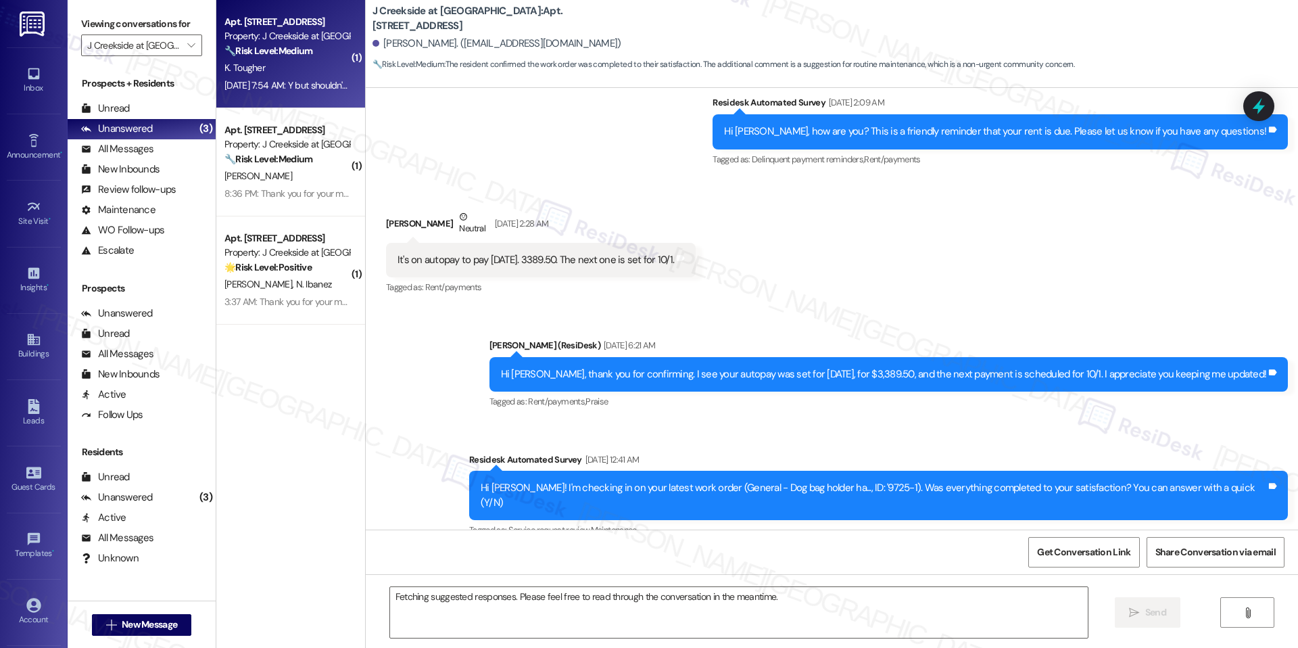
scroll to position [989, 0]
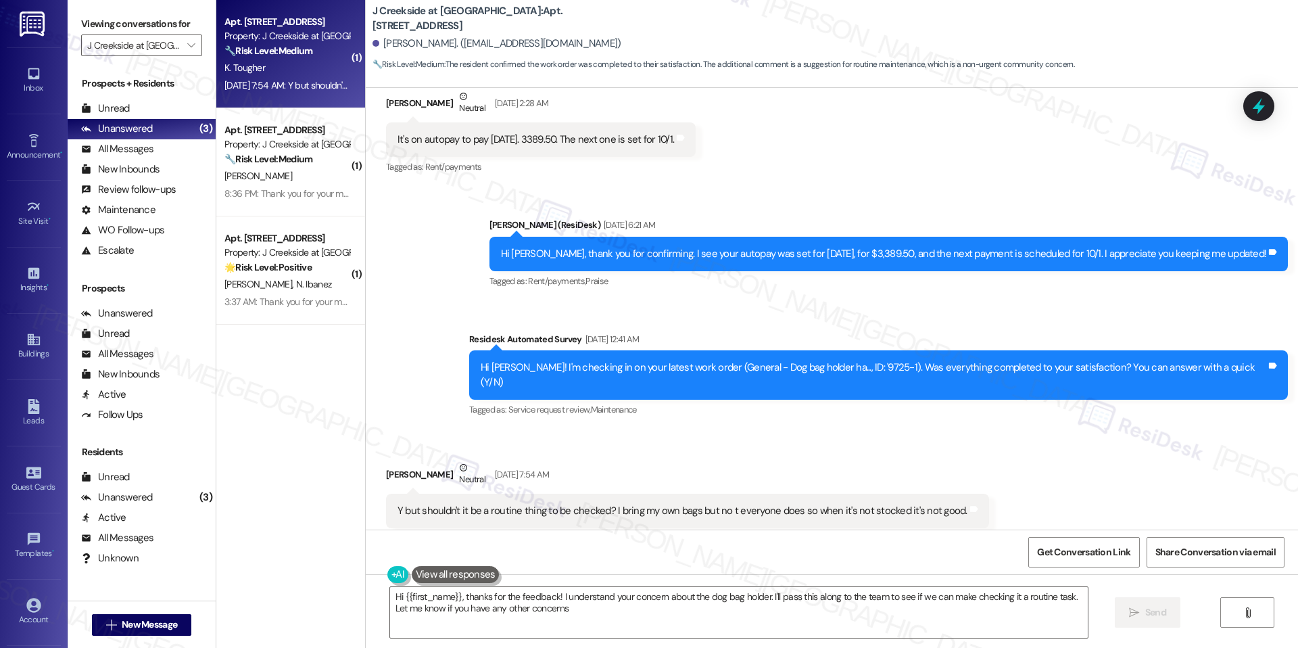
type textarea "Hi {{first_name}}, thanks for the feedback! I understand your concern about the…"
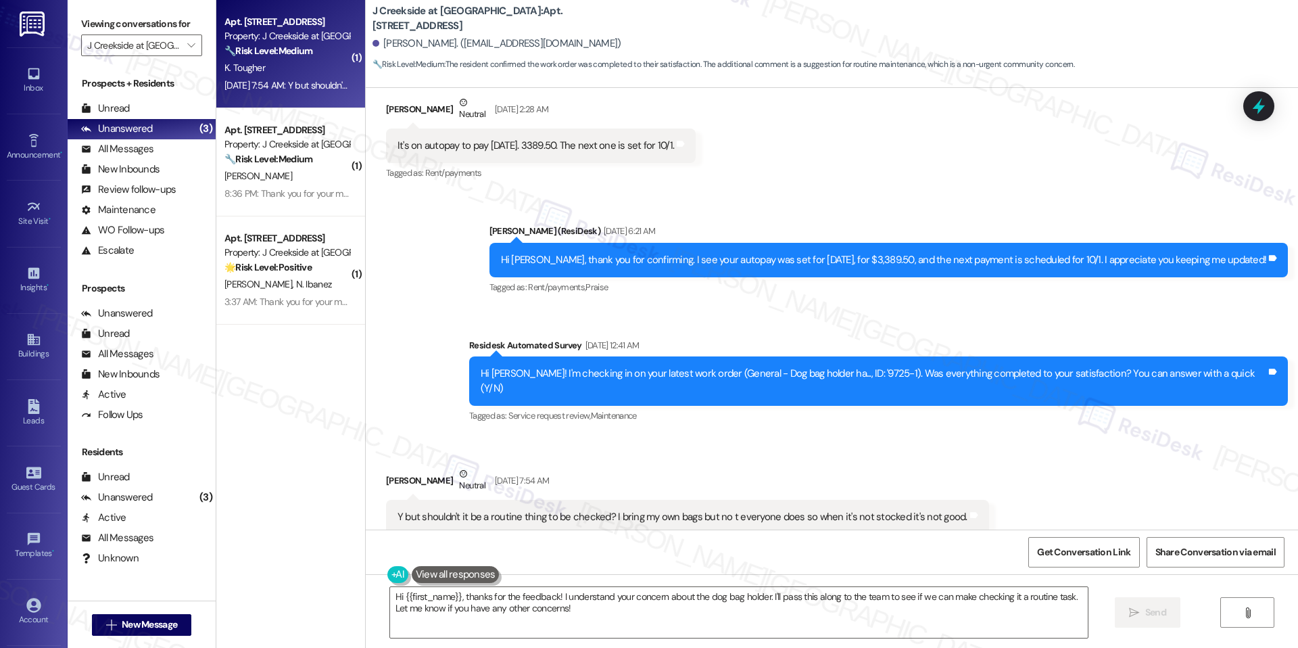
scroll to position [990, 0]
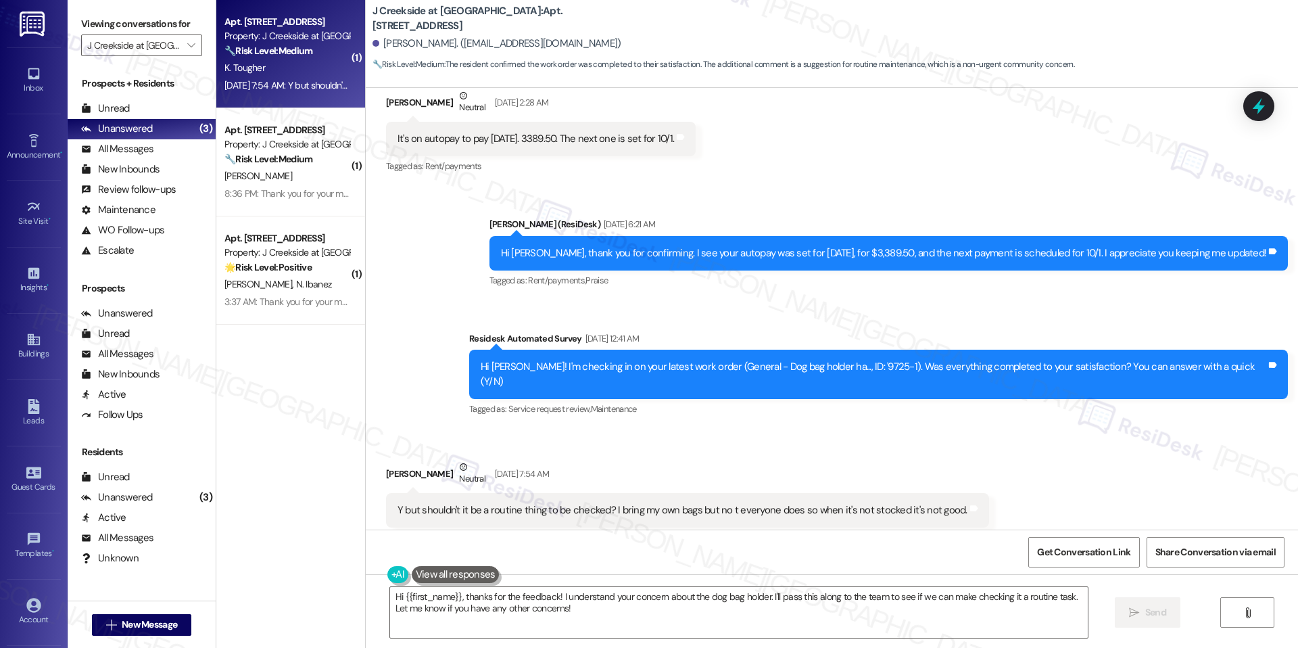
click at [482, 15] on b "J Creekside at Exton: Apt. 1103, 360 Creamery Way" at bounding box center [508, 18] width 270 height 29
copy b "1103"
click at [484, 20] on b "J Creekside at Exton: Apt. 1103, 360 Creamery Way" at bounding box center [508, 18] width 270 height 29
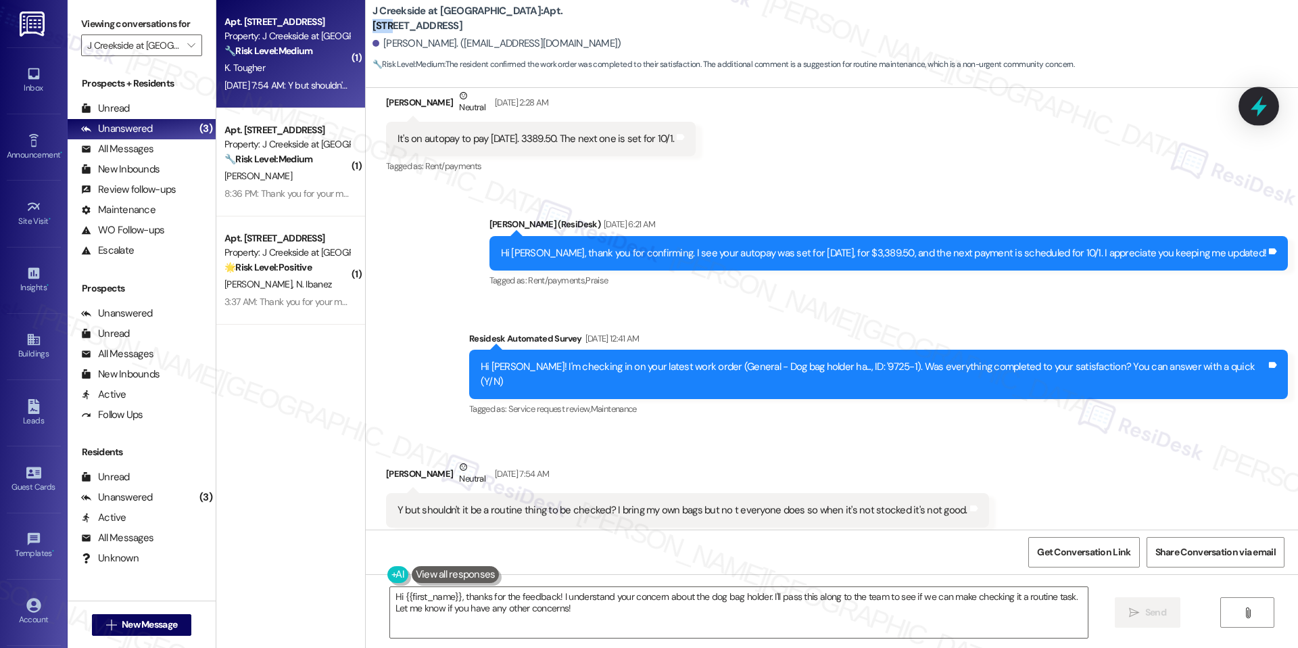
click at [1263, 113] on icon at bounding box center [1258, 106] width 23 height 23
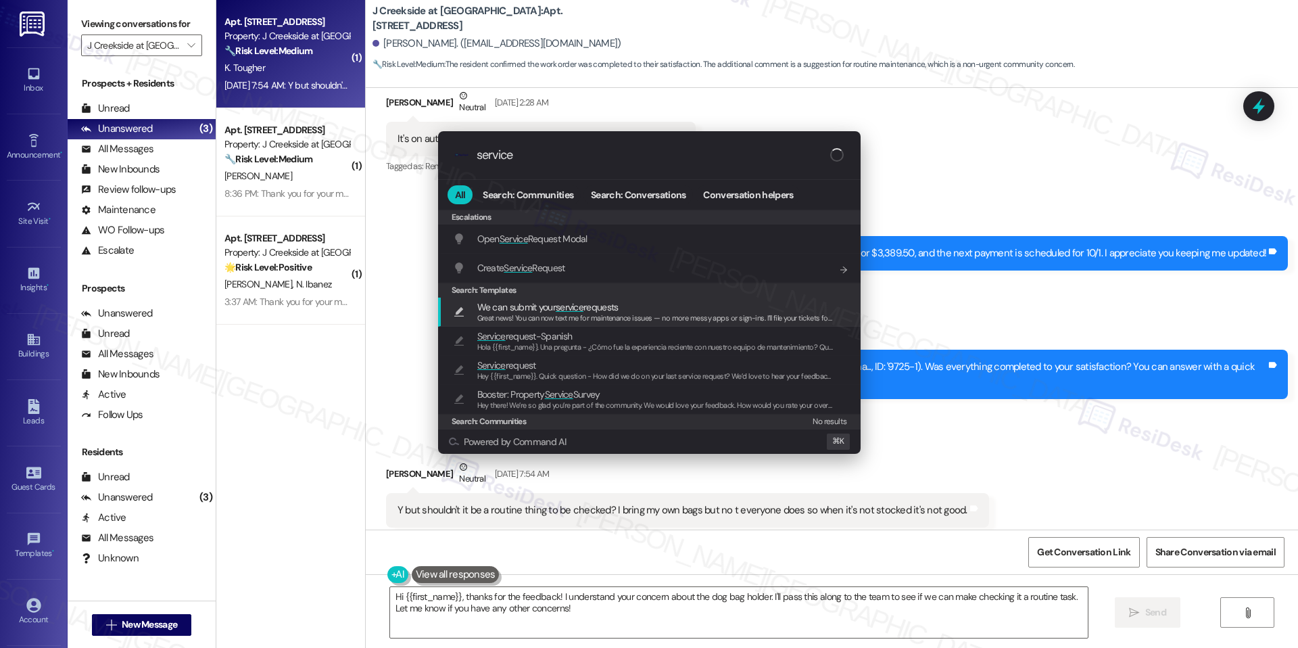
type input "service"
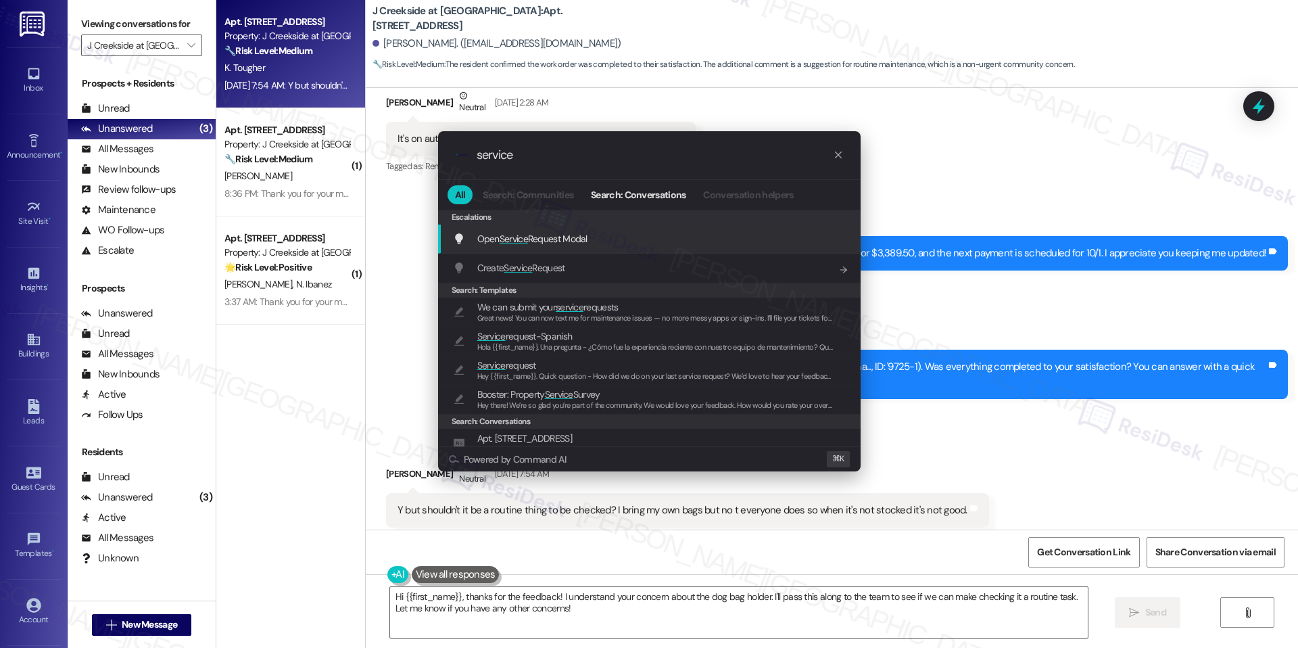
click at [557, 245] on span "Open Service Request Modal" at bounding box center [532, 238] width 110 height 15
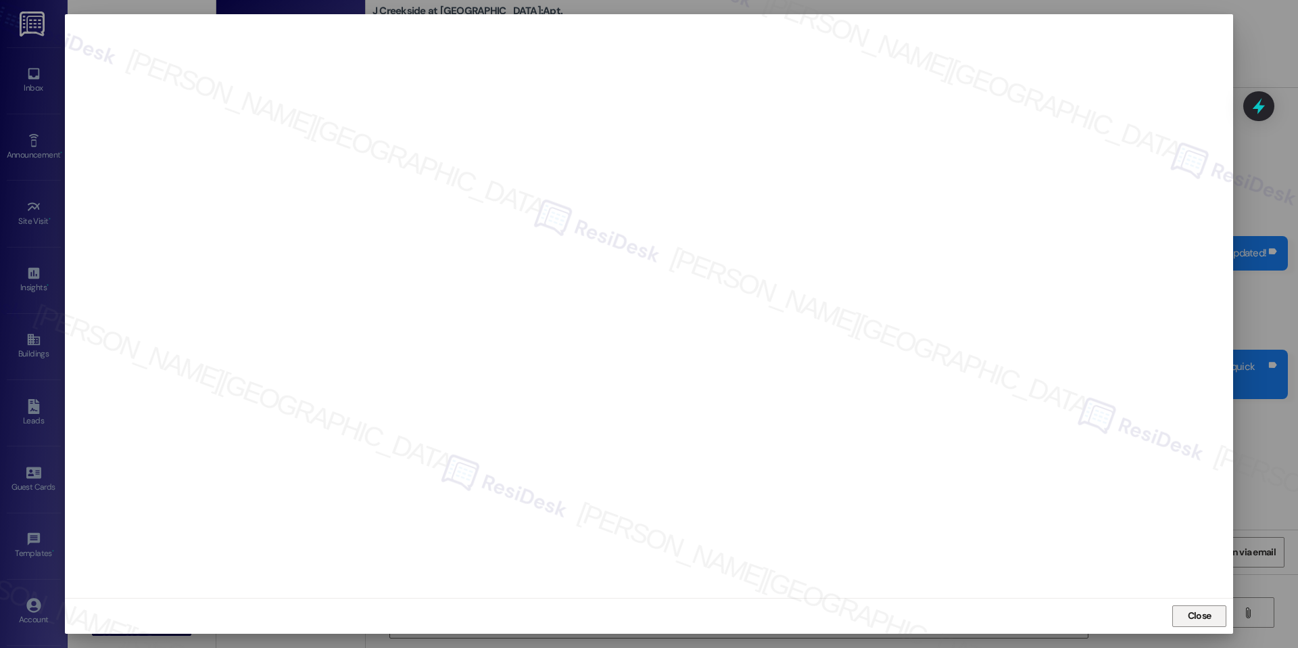
click at [1198, 613] on span "Close" at bounding box center [1200, 615] width 24 height 14
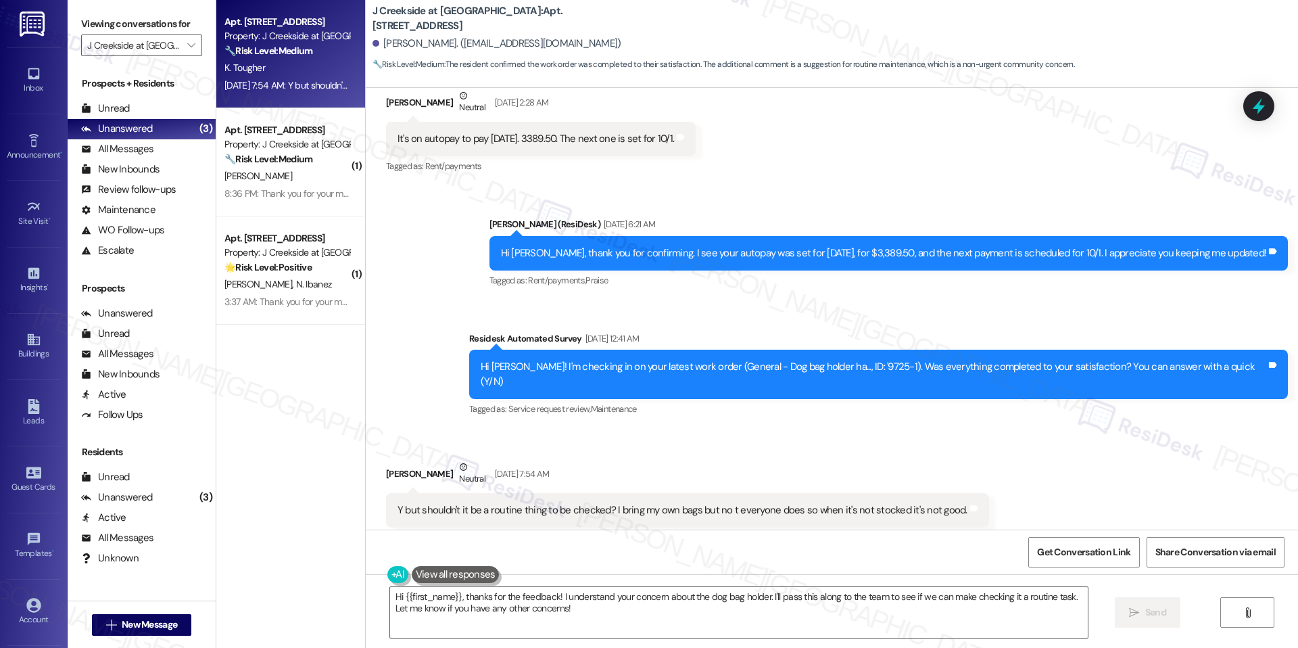
click at [731, 360] on div "Hi Katherine! I'm checking in on your latest work order (General - Dog bag hold…" at bounding box center [874, 374] width 786 height 29
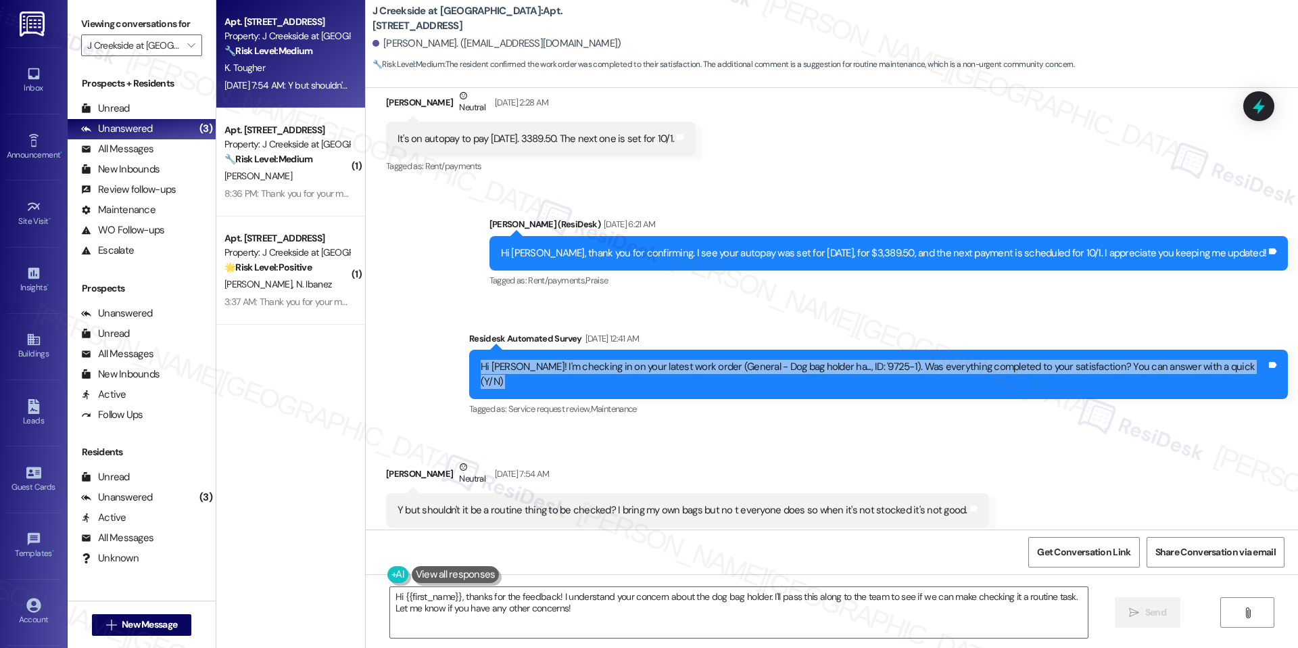
click at [731, 360] on div "Hi Katherine! I'm checking in on your latest work order (General - Dog bag hold…" at bounding box center [874, 374] width 786 height 29
copy div "Hi Katherine! I'm checking in on your latest work order (General - Dog bag hold…"
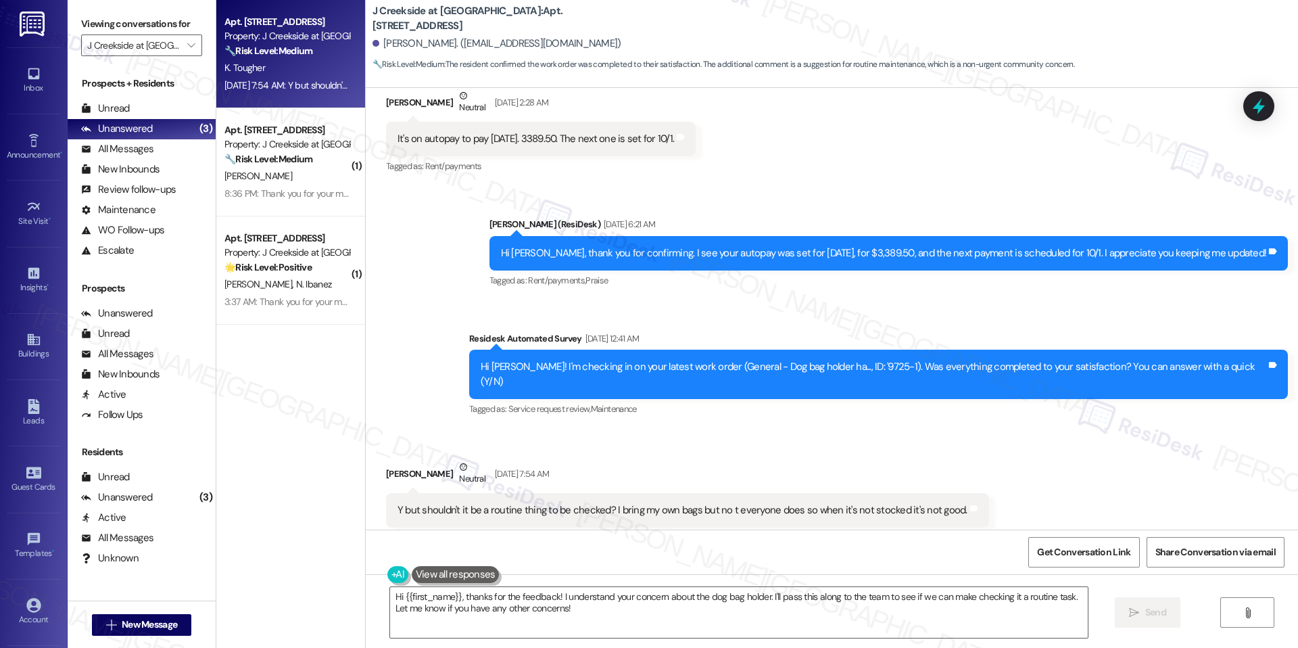
click at [555, 503] on div "Y but shouldn't it be a routine thing to be checked? I bring my own bags but no…" at bounding box center [683, 510] width 570 height 14
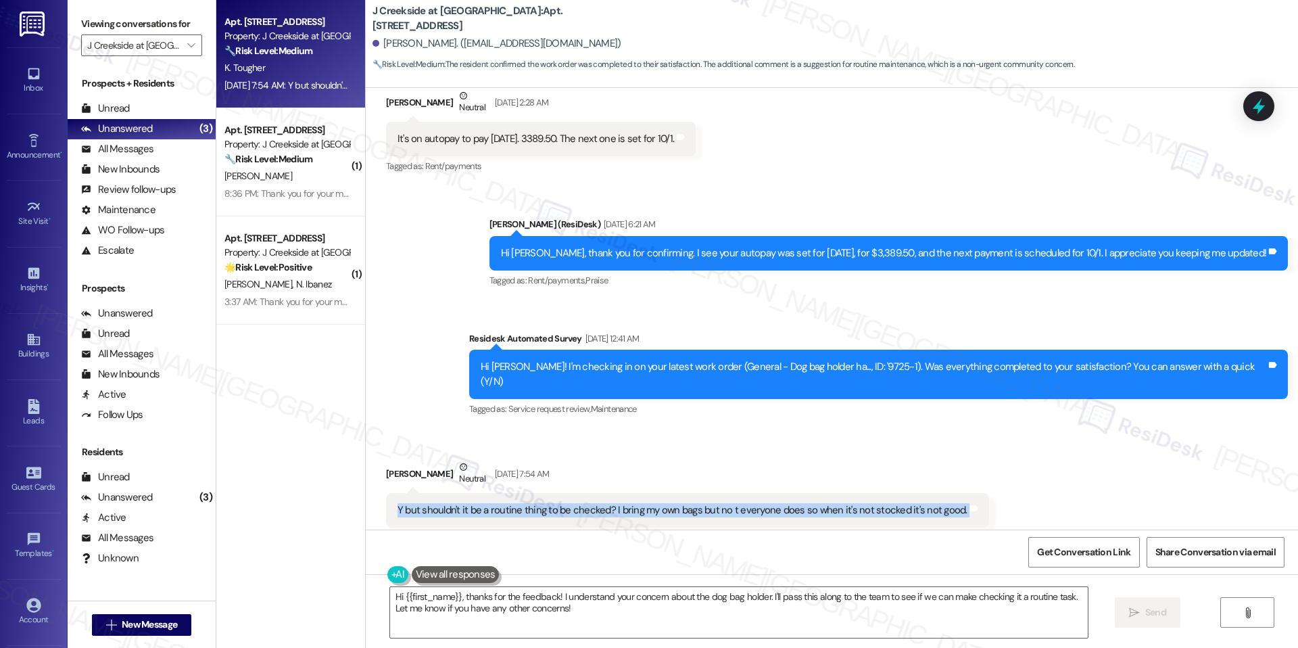
click at [555, 503] on div "Y but shouldn't it be a routine thing to be checked? I bring my own bags but no…" at bounding box center [683, 510] width 570 height 14
copy div "Y but shouldn't it be a routine thing to be checked? I bring my own bags but no…"
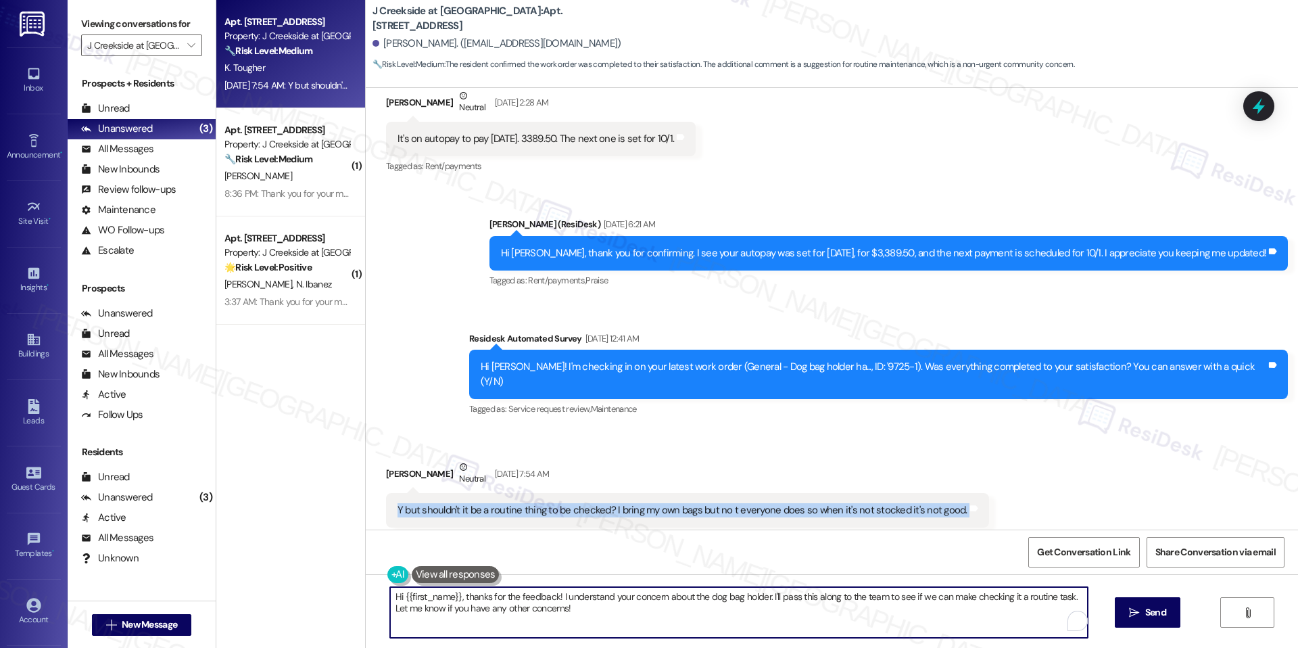
click at [462, 600] on textarea "Hi {{first_name}}, thanks for the feedback! I understand your concern about the…" at bounding box center [739, 612] width 698 height 51
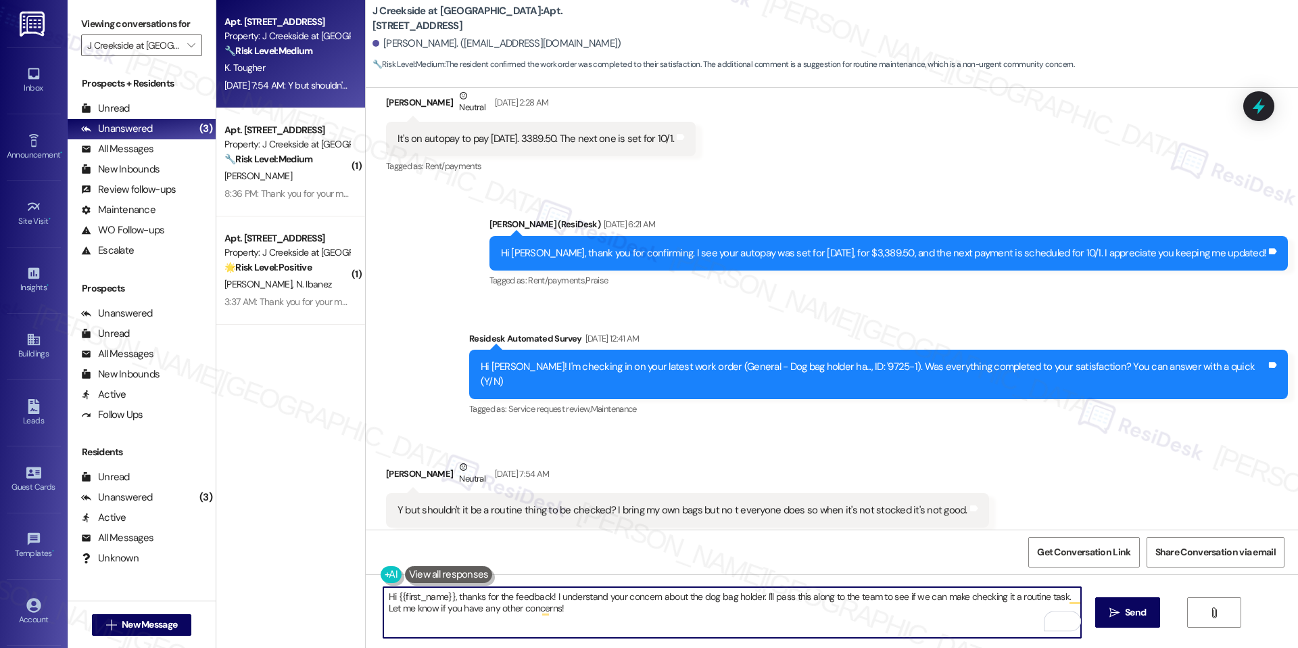
drag, startPoint x: 446, startPoint y: 596, endPoint x: 432, endPoint y: 597, distance: 13.5
click at [432, 597] on textarea "Hi {{first_name}}, thanks for the feedback! I understand your concern about the…" at bounding box center [732, 612] width 698 height 51
click at [446, 597] on textarea "Hi {{first_name}}, thanks for the feedback! I understand your concern about the…" at bounding box center [732, 612] width 698 height 51
click at [609, 610] on textarea "Hi {{first_name}}, Hope you had a great weekend. Thanks for the feedback! I und…" at bounding box center [732, 612] width 698 height 51
click at [752, 603] on textarea "Hi {{first_name}}, Hope you had a great weekend. Thanks for the feedback! I und…" at bounding box center [732, 612] width 698 height 51
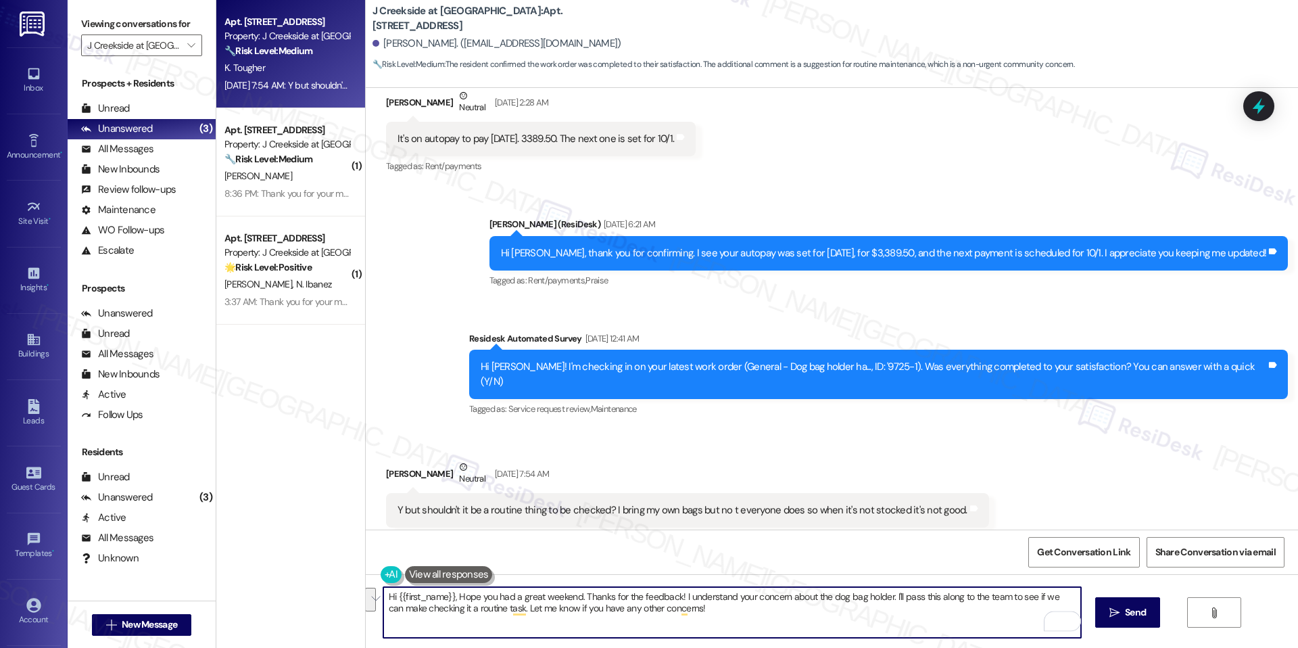
drag, startPoint x: 712, startPoint y: 609, endPoint x: 352, endPoint y: 595, distance: 360.6
click at [352, 595] on div "Apt. 1103, 360 Creamery Way Property: J Creekside at Exton 🔧 Risk Level: Medium…" at bounding box center [757, 324] width 1082 height 648
type textarea "Hi {{first_name}}, Hope you had a great weekend. Thanks for the feedback! I und…"
click at [372, 602] on button "See rewrite suggestions" at bounding box center [370, 599] width 11 height 24
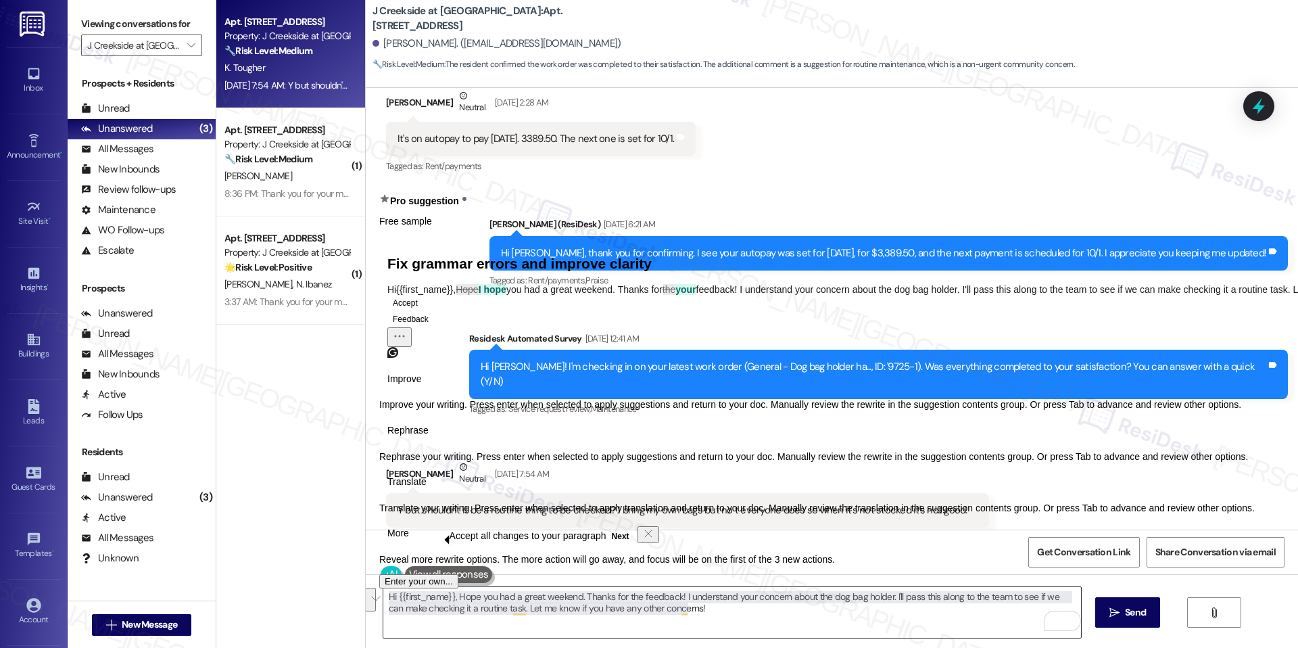
click at [462, 618] on textarea "Hi {{first_name}}, Hope you had a great weekend. Thanks for the feedback! I und…" at bounding box center [732, 612] width 698 height 51
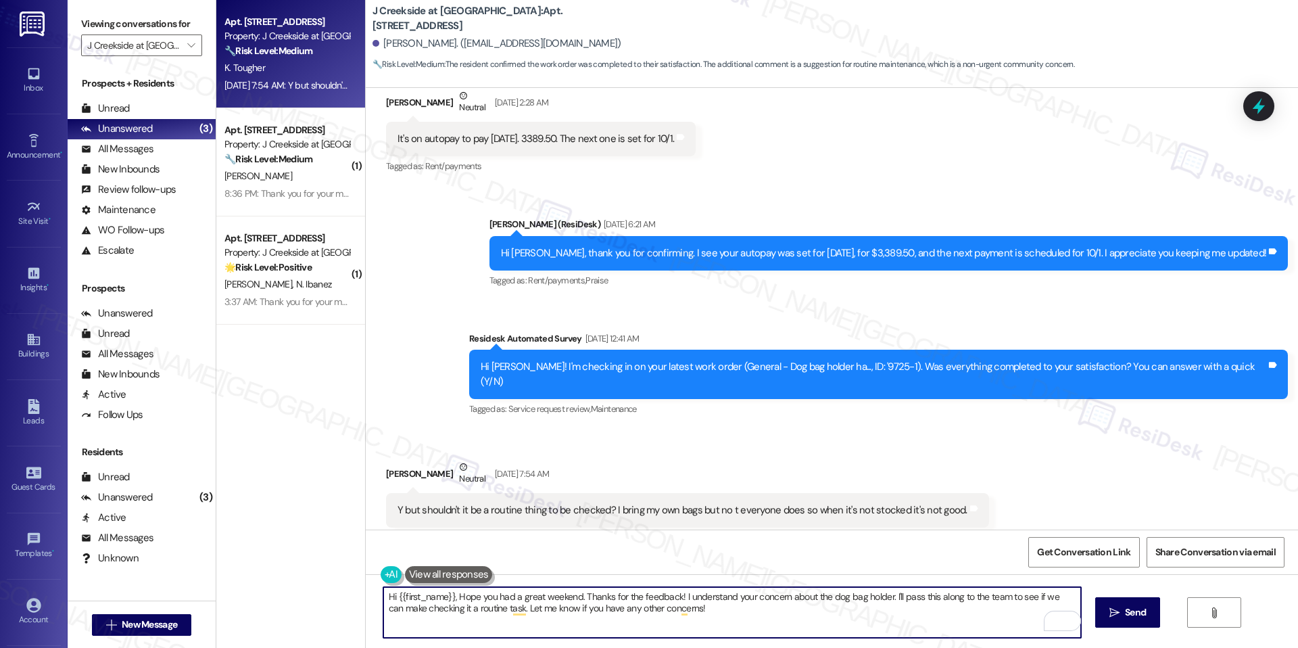
drag, startPoint x: 699, startPoint y: 617, endPoint x: 873, endPoint y: 621, distance: 173.8
click at [700, 619] on textarea "Hi {{first_name}}, Hope you had a great weekend. Thanks for the feedback! I und…" at bounding box center [732, 612] width 698 height 51
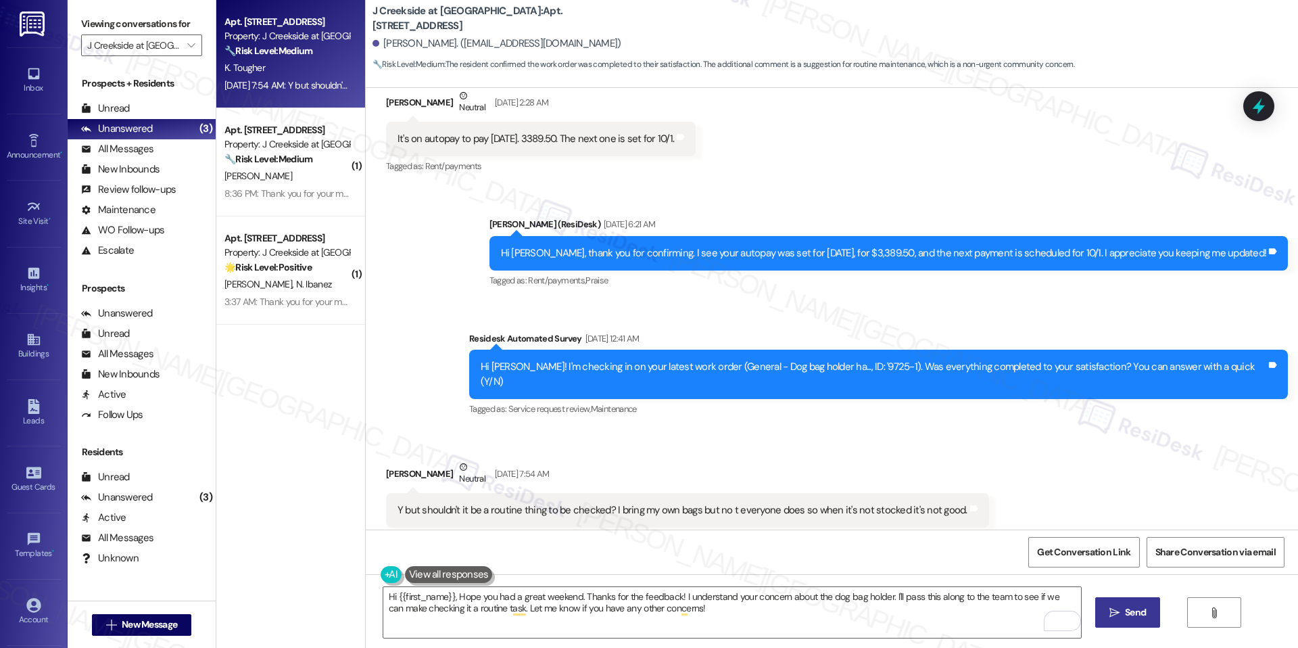
drag, startPoint x: 1098, startPoint y: 615, endPoint x: 1077, endPoint y: 615, distance: 21.0
click at [1098, 615] on button " Send" at bounding box center [1128, 612] width 66 height 30
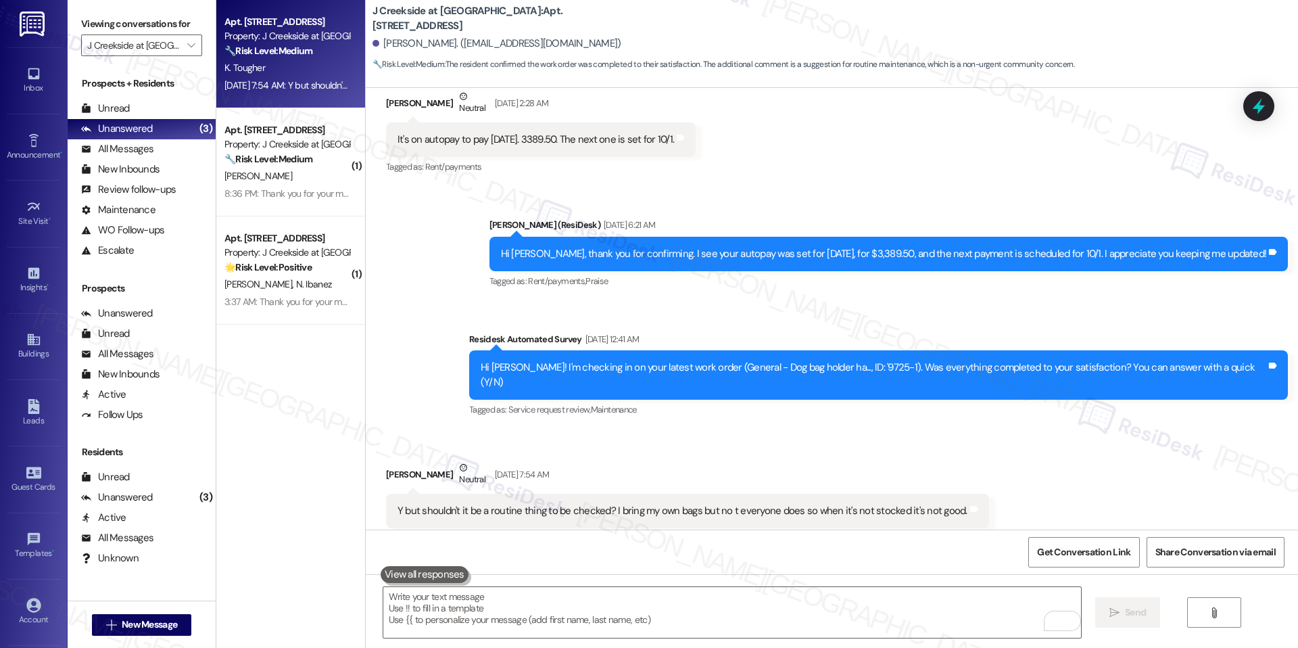
scroll to position [1098, 0]
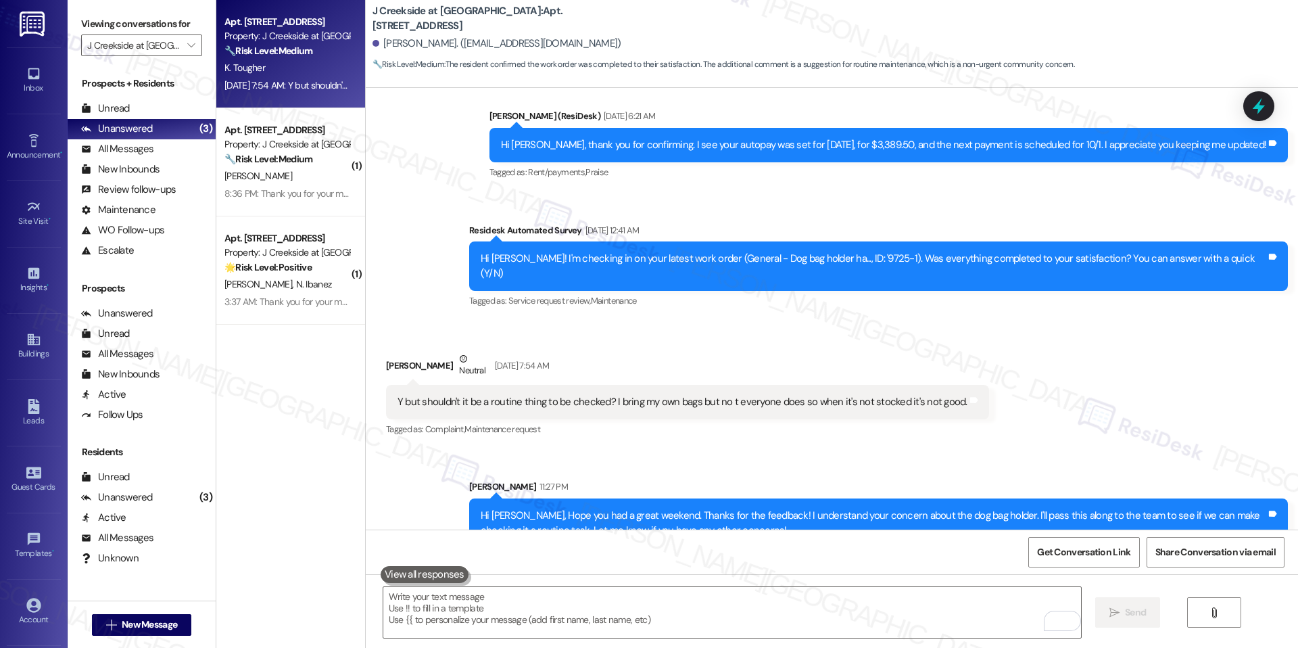
click at [625, 508] on div "Hi Katherine, Hope you had a great weekend. Thanks for the feedback! I understa…" at bounding box center [874, 522] width 786 height 29
click at [1251, 96] on icon at bounding box center [1258, 106] width 23 height 23
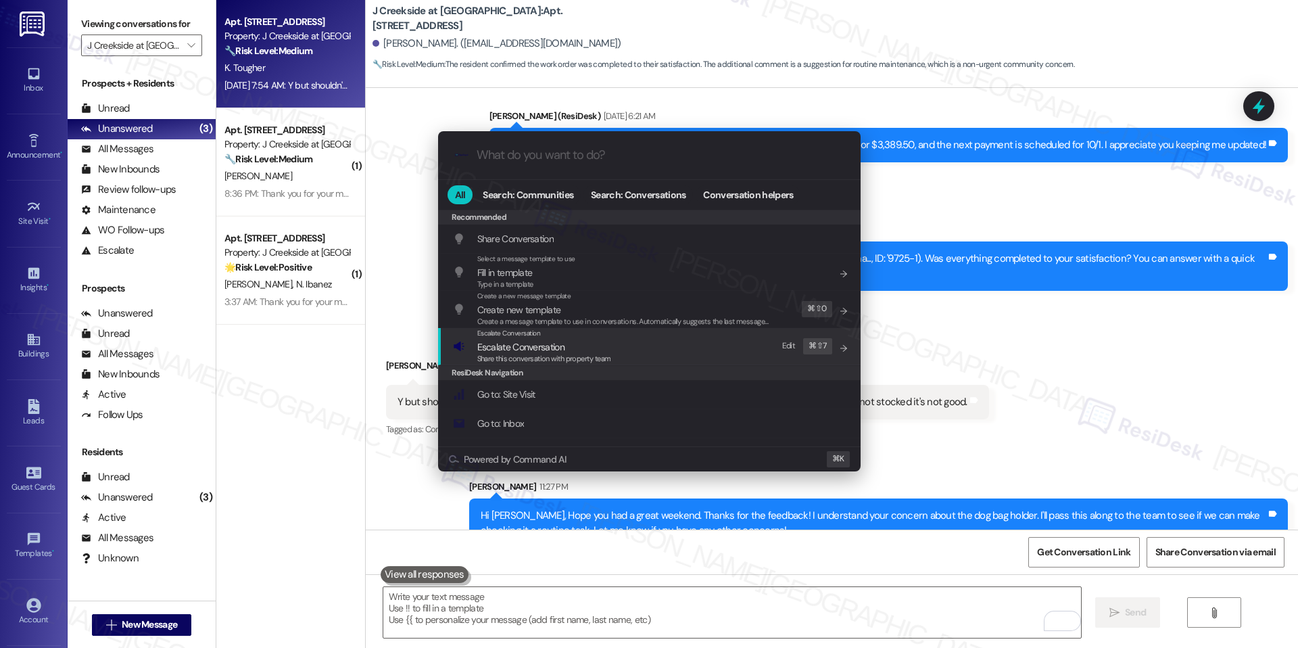
click at [571, 351] on span "Escalate Conversation" at bounding box center [544, 346] width 134 height 15
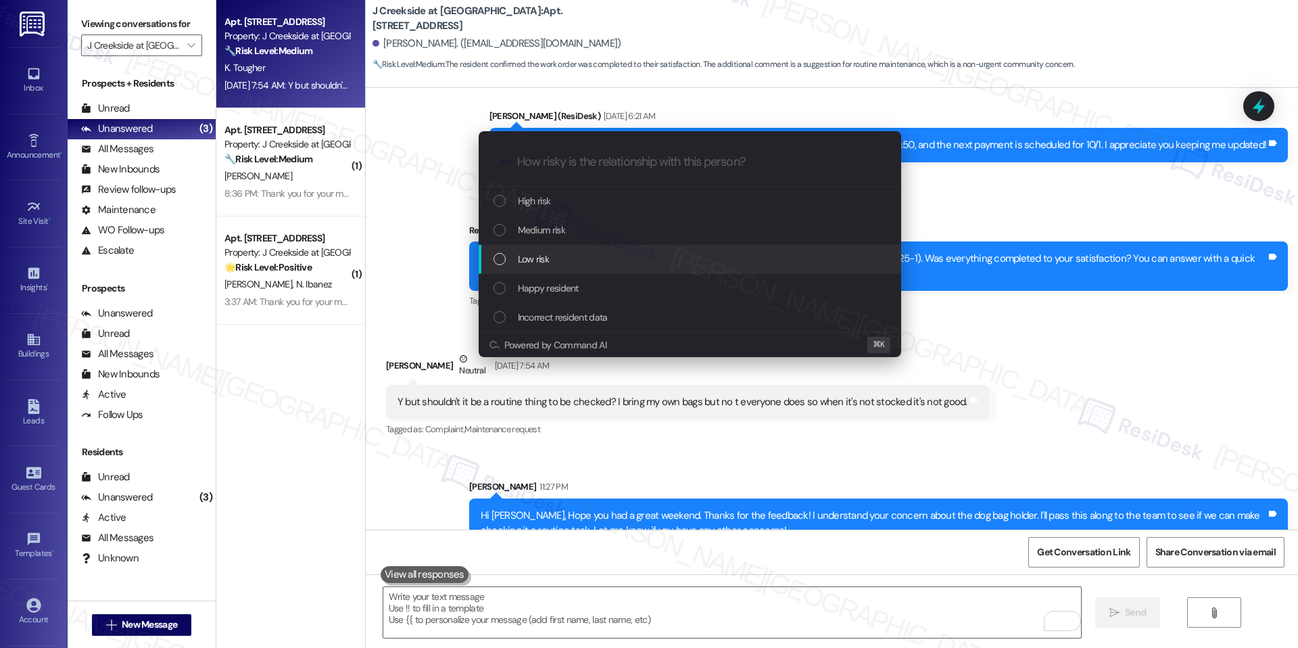
click at [548, 256] on span "Low risk" at bounding box center [533, 258] width 31 height 15
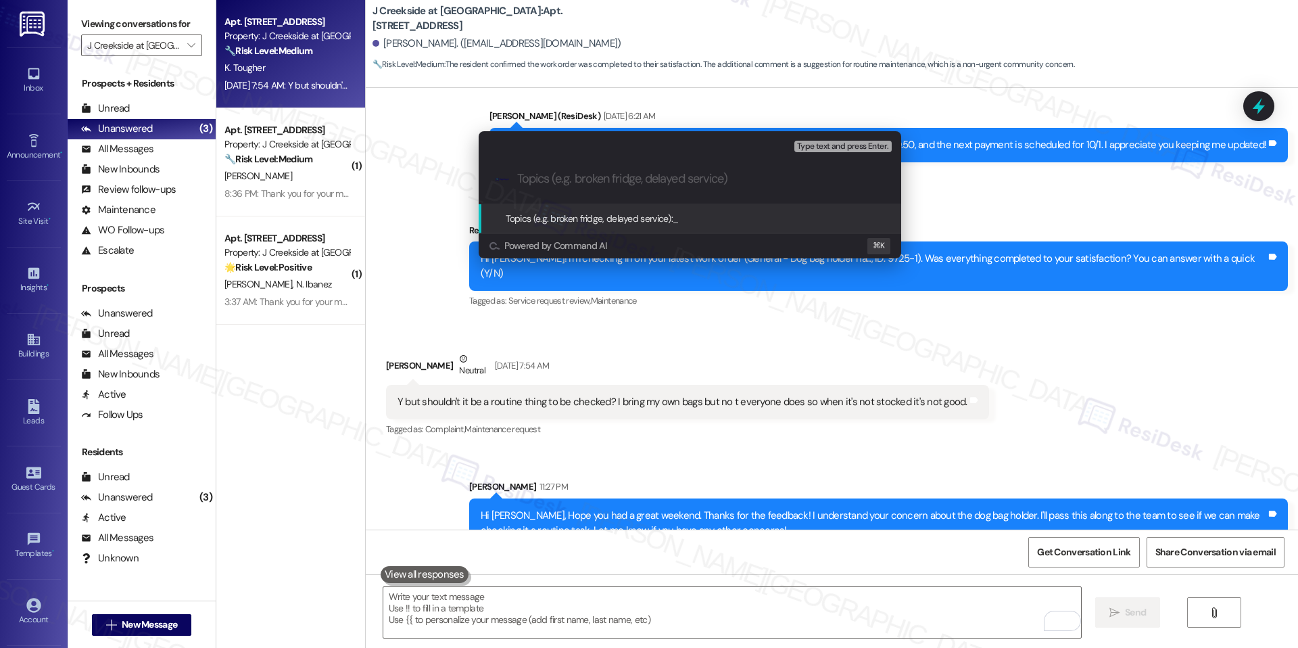
click at [560, 181] on input "Topics (e.g. broken fridge, delayed service)" at bounding box center [700, 179] width 367 height 14
paste input "Resident Feedback – Dog Bag Holder Routine Checks"
type input "Resident Feedback – Dog Bag Holder Routine Checks"
click at [797, 222] on span "Resident Feedback – Dog Bag Holder Routine Checks" at bounding box center [778, 218] width 211 height 12
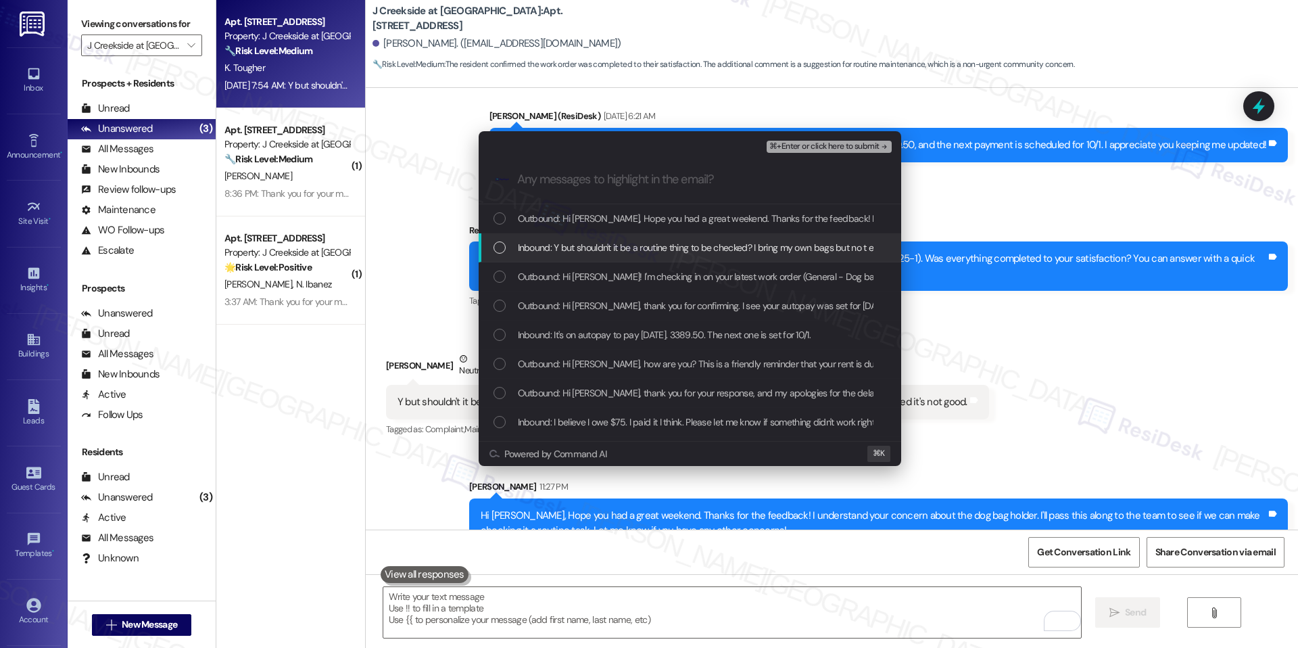
click at [633, 241] on span "Inbound: Y but shouldn't it be a routine thing to be checked? I bring my own ba…" at bounding box center [796, 247] width 556 height 15
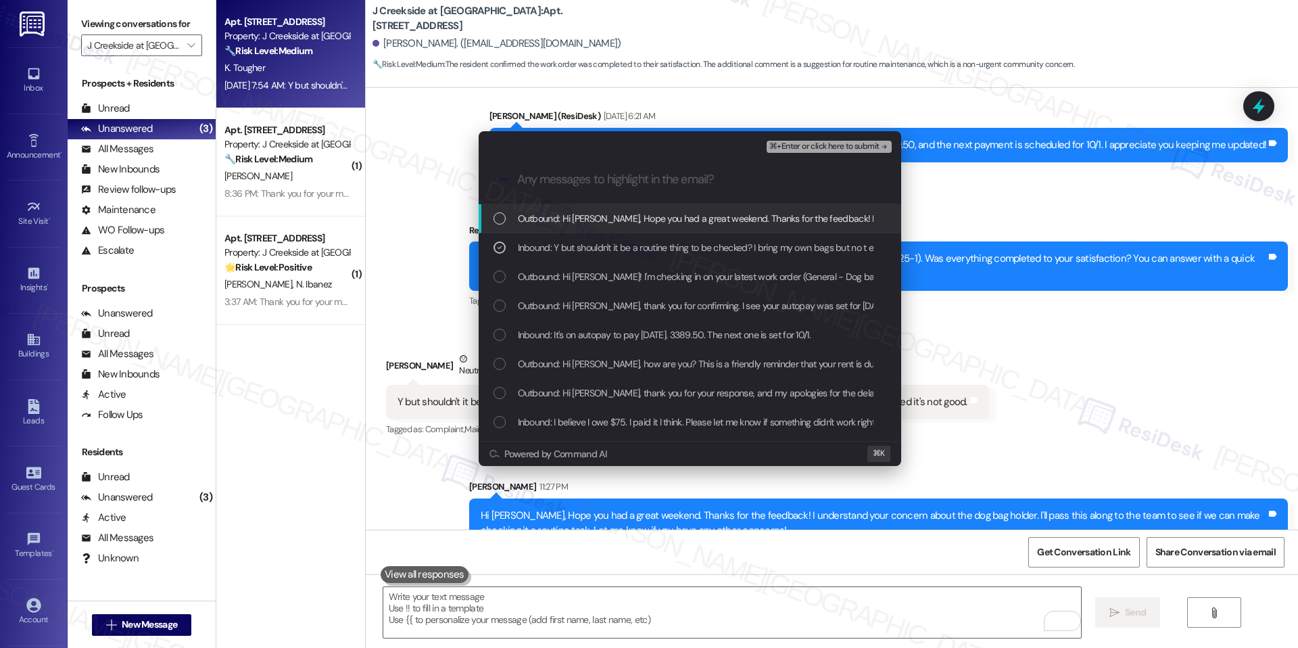
click at [836, 152] on button "⌘+Enter or click here to submit" at bounding box center [829, 147] width 124 height 12
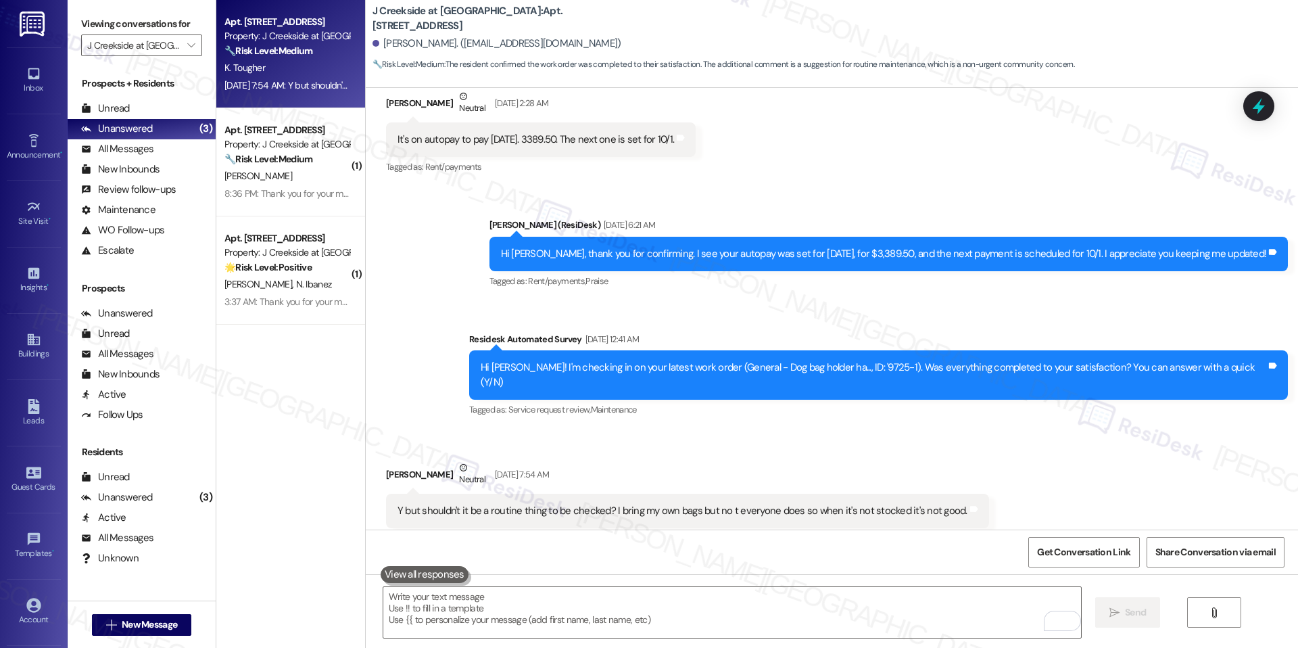
scroll to position [1118, 0]
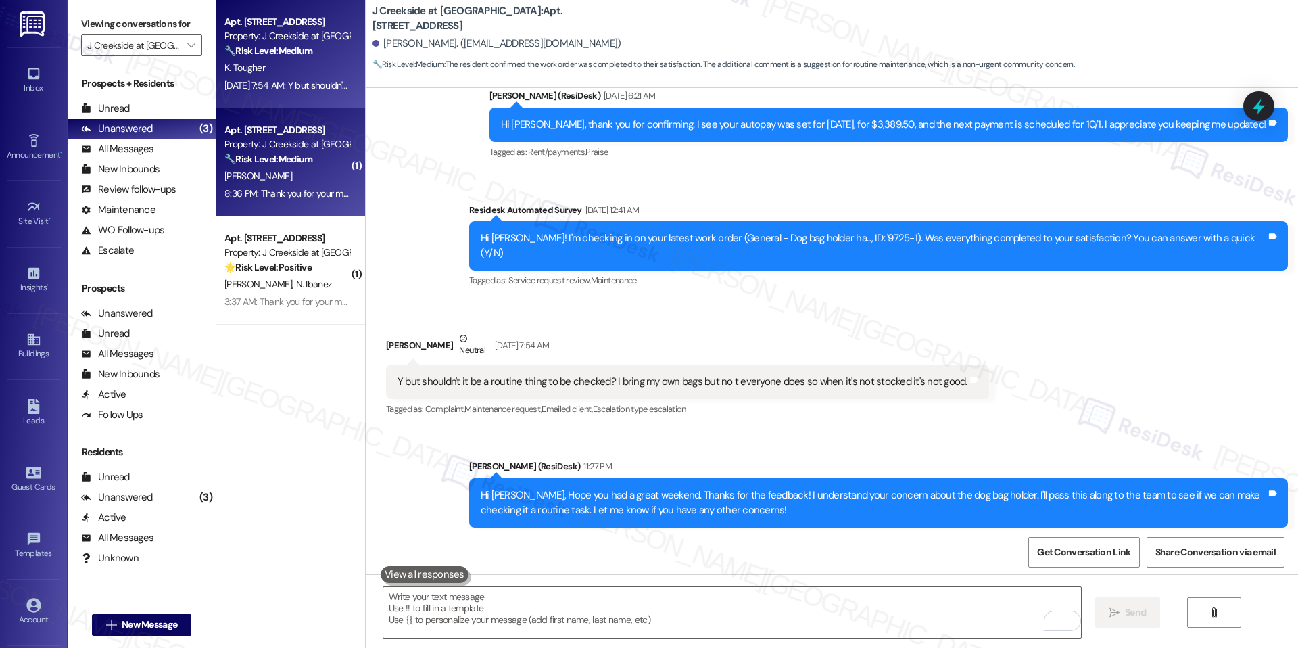
click at [287, 140] on div "Property: J Creekside at [GEOGRAPHIC_DATA]" at bounding box center [286, 144] width 125 height 14
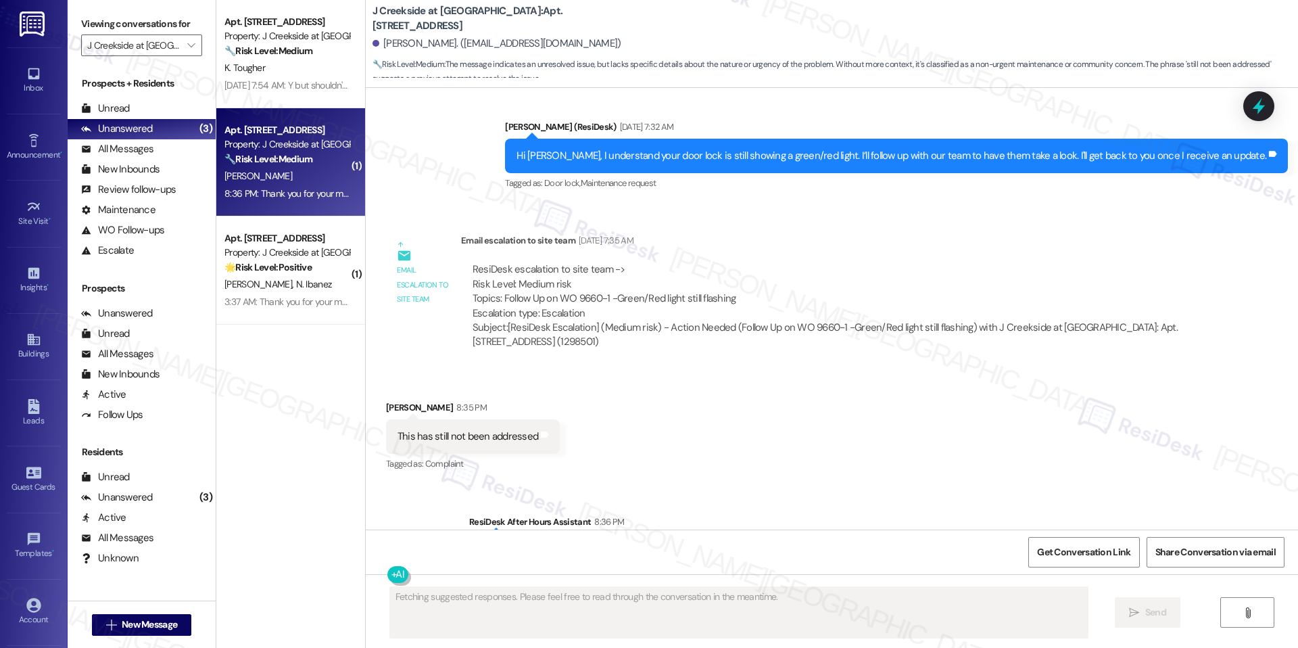
scroll to position [2191, 0]
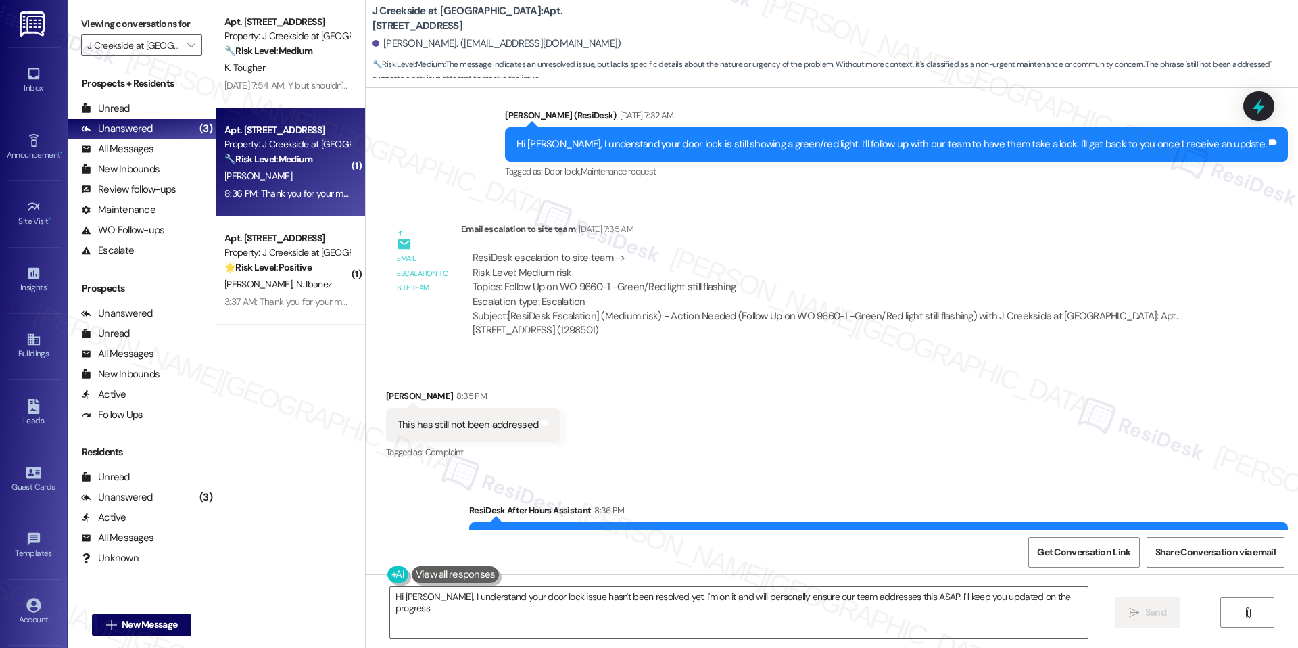
type textarea "Hi [PERSON_NAME], I understand your door lock issue hasn't been resolved yet. I…"
click at [479, 11] on b "J Creekside at Exton: Apt. 2111, 360 Creamery Way" at bounding box center [508, 18] width 270 height 29
click at [482, 15] on b "J Creekside at Exton: Apt. 2111, 360 Creamery Way" at bounding box center [508, 18] width 270 height 29
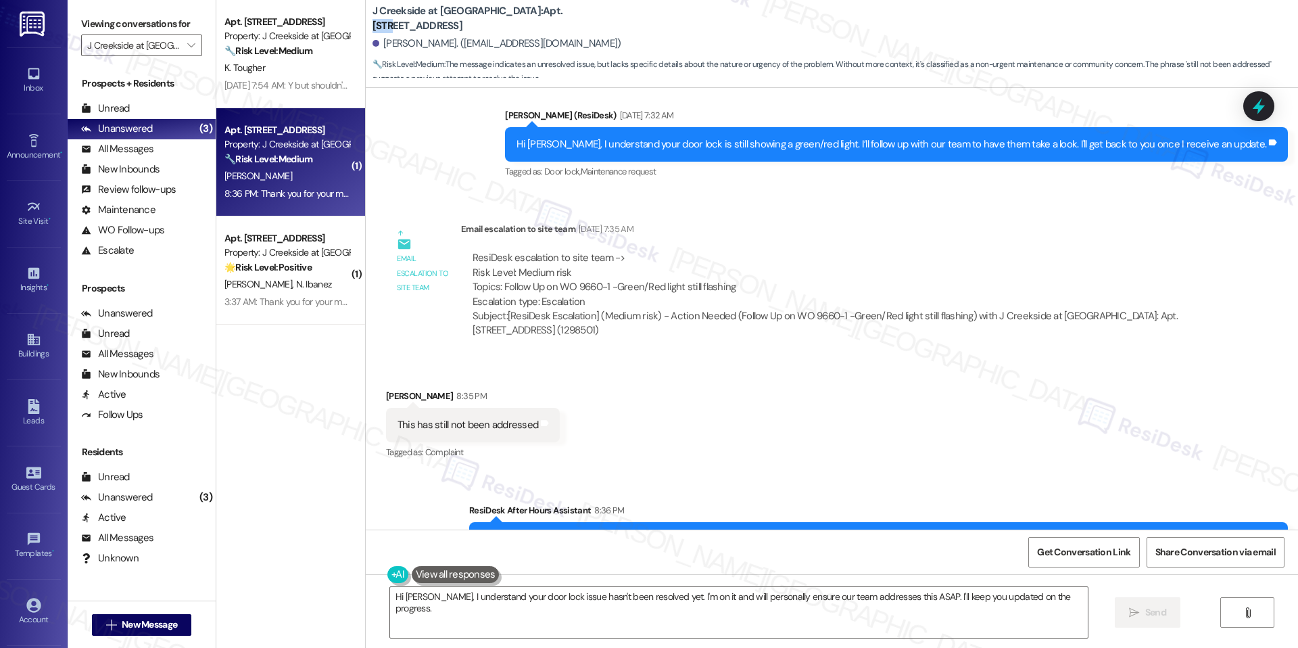
copy b "2111"
click at [871, 600] on textarea "Hi [PERSON_NAME], I understand your door lock issue hasn't been resolved yet. I…" at bounding box center [739, 612] width 698 height 51
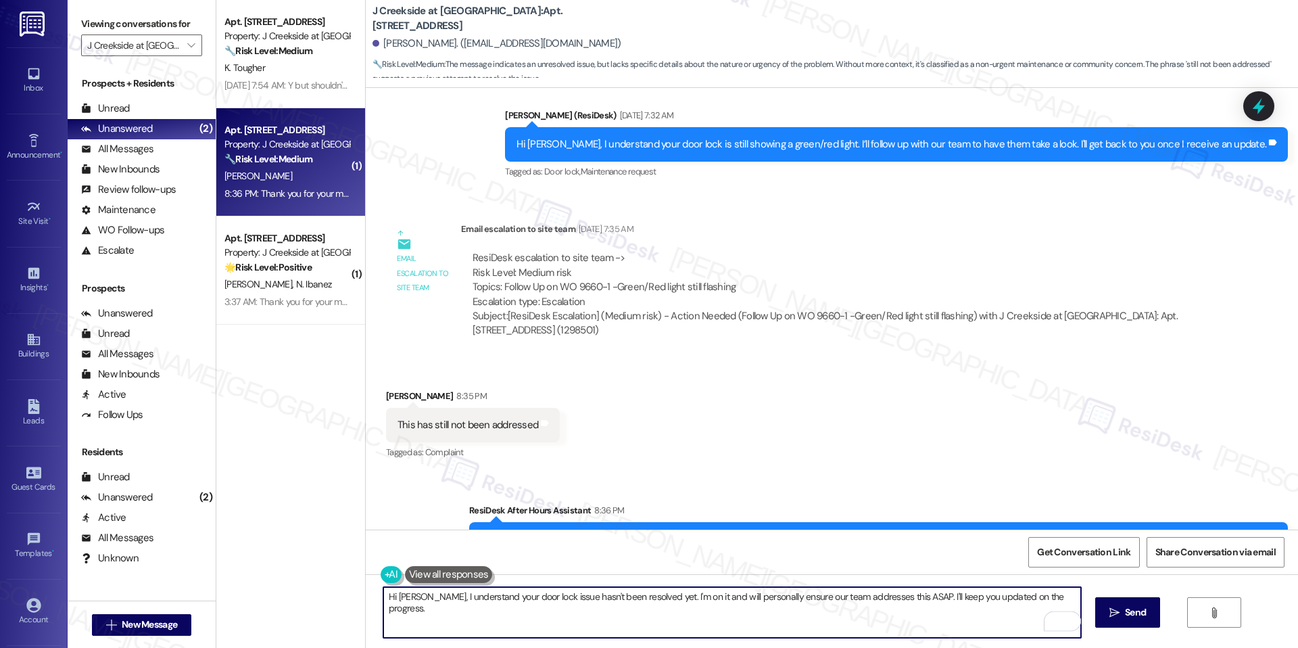
click at [866, 600] on textarea "Hi [PERSON_NAME], I understand your door lock issue hasn't been resolved yet. I…" at bounding box center [732, 612] width 698 height 51
drag, startPoint x: 871, startPoint y: 647, endPoint x: 893, endPoint y: 627, distance: 29.7
click at [871, 647] on div "Hi Alan, I understand your door lock issue hasn't been resolved yet. I'm on it …" at bounding box center [832, 624] width 932 height 101
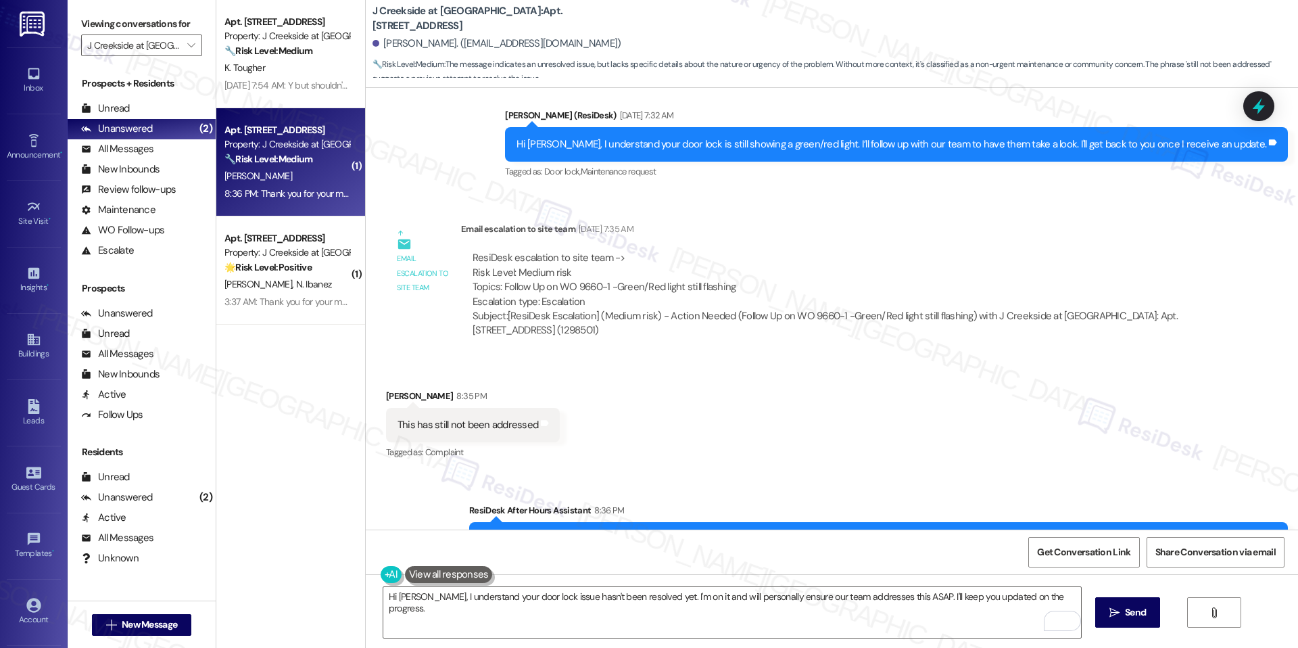
click at [1080, 604] on div "Hi Alan, I understand your door lock issue hasn't been resolved yet. I'm on it …" at bounding box center [832, 624] width 932 height 101
click at [1061, 597] on textarea "Hi [PERSON_NAME], I understand your door lock issue hasn't been resolved yet. I…" at bounding box center [732, 612] width 698 height 51
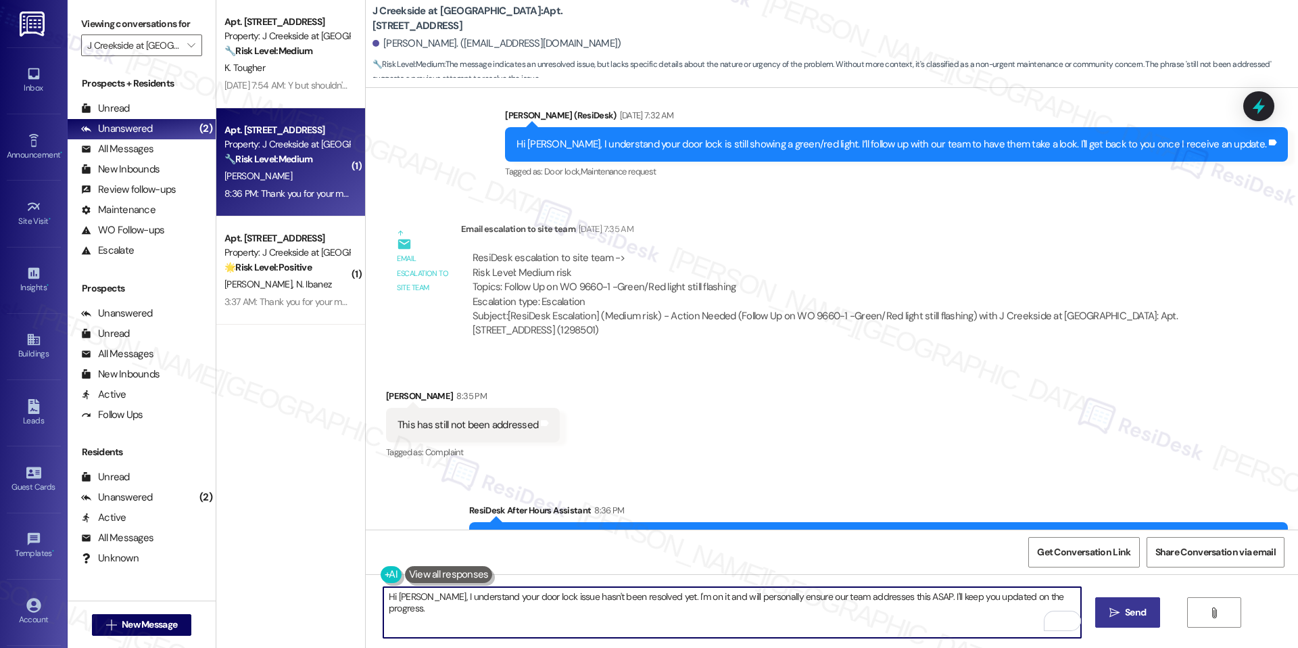
click at [1150, 617] on button " Send" at bounding box center [1128, 612] width 66 height 30
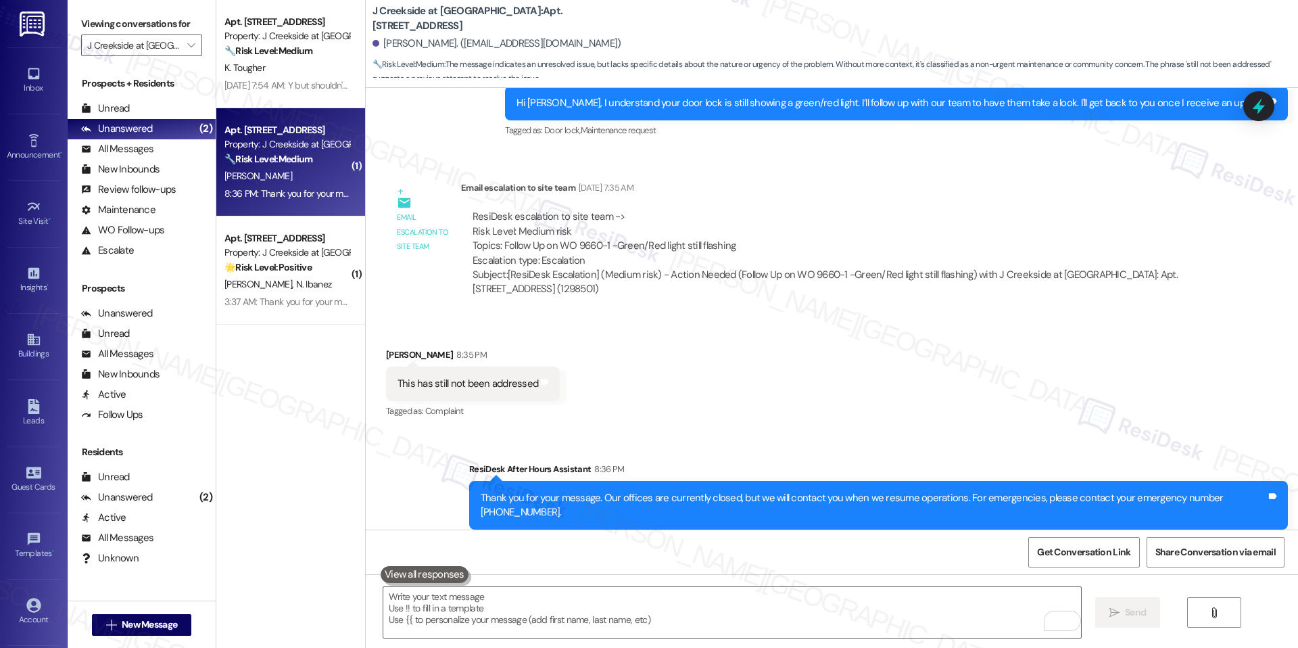
scroll to position [2285, 0]
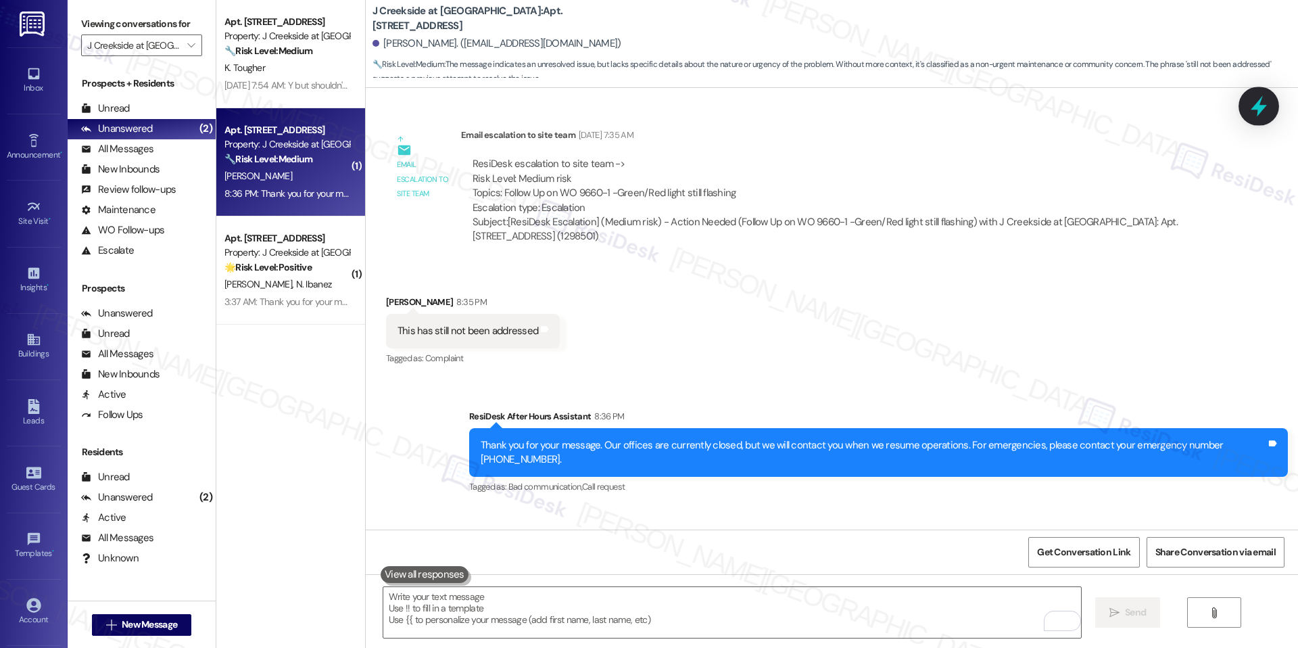
click at [1253, 108] on icon at bounding box center [1259, 106] width 16 height 21
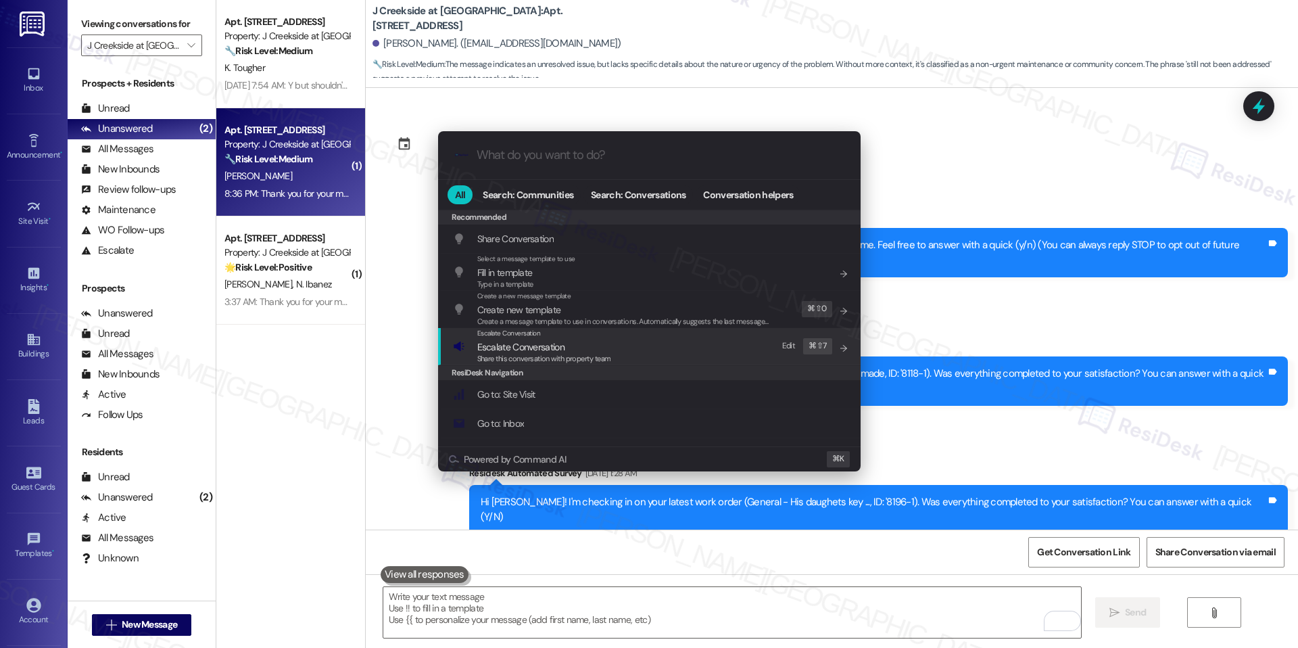
scroll to position [2285, 0]
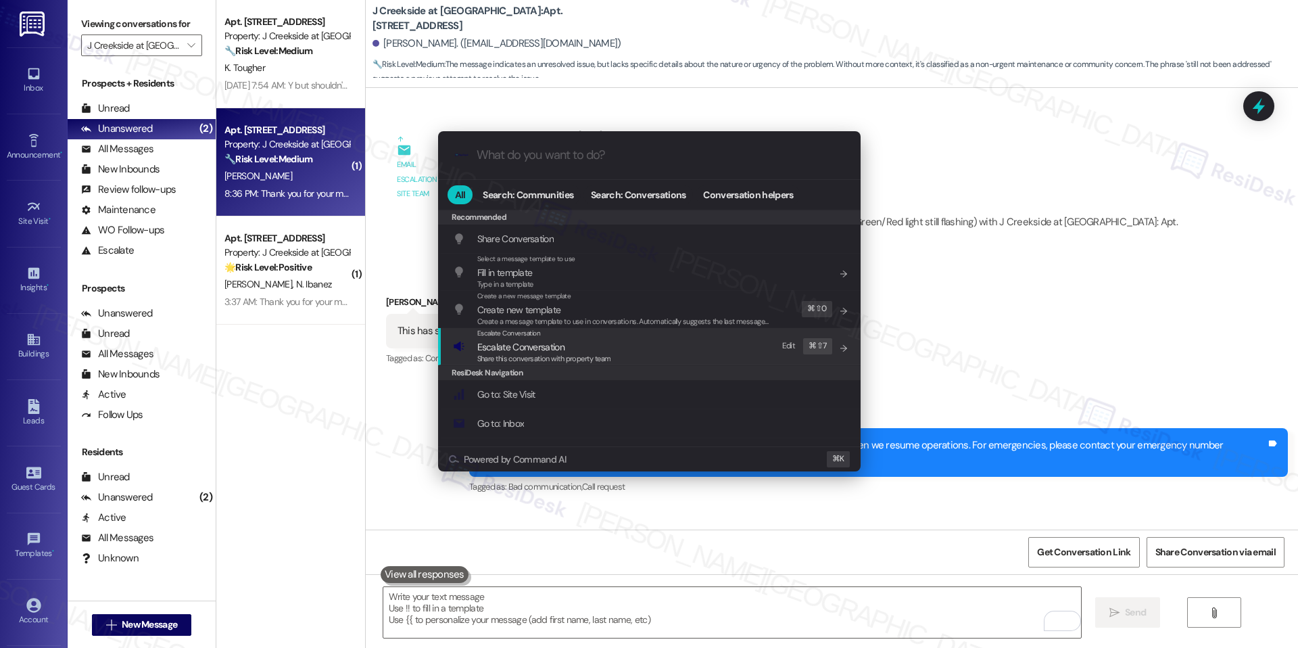
click at [546, 354] on span "Share this conversation with property team" at bounding box center [544, 358] width 134 height 9
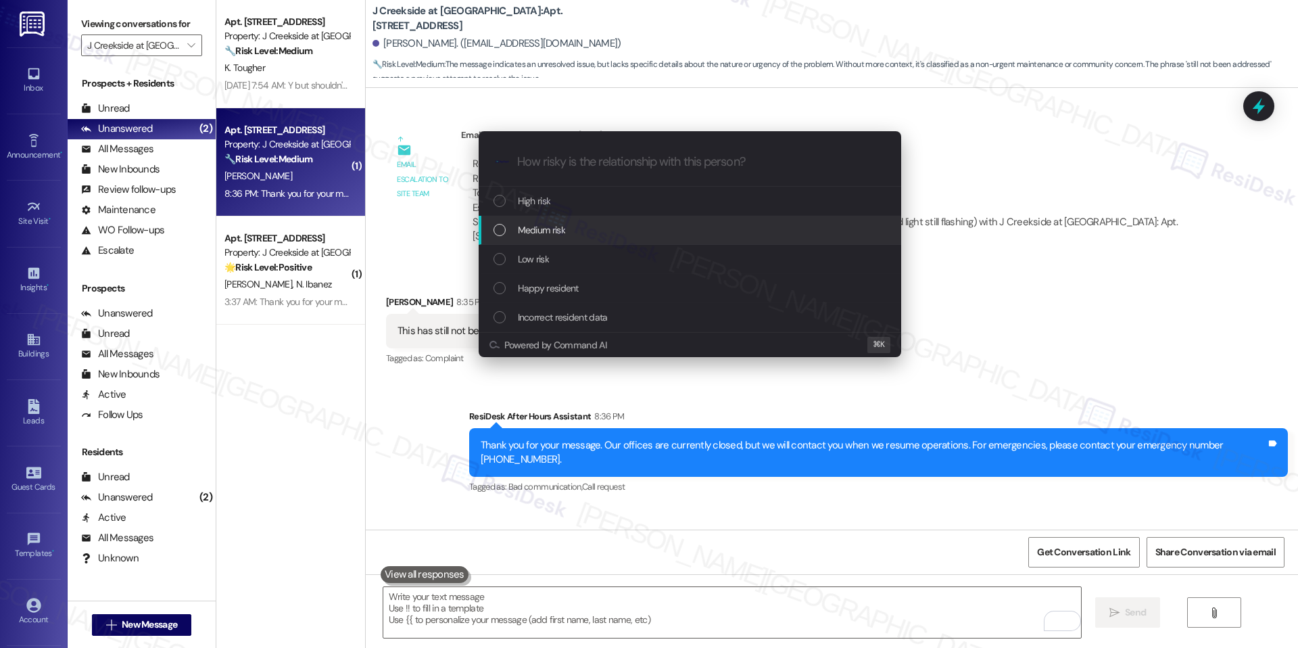
click at [547, 231] on span "Medium risk" at bounding box center [541, 229] width 47 height 15
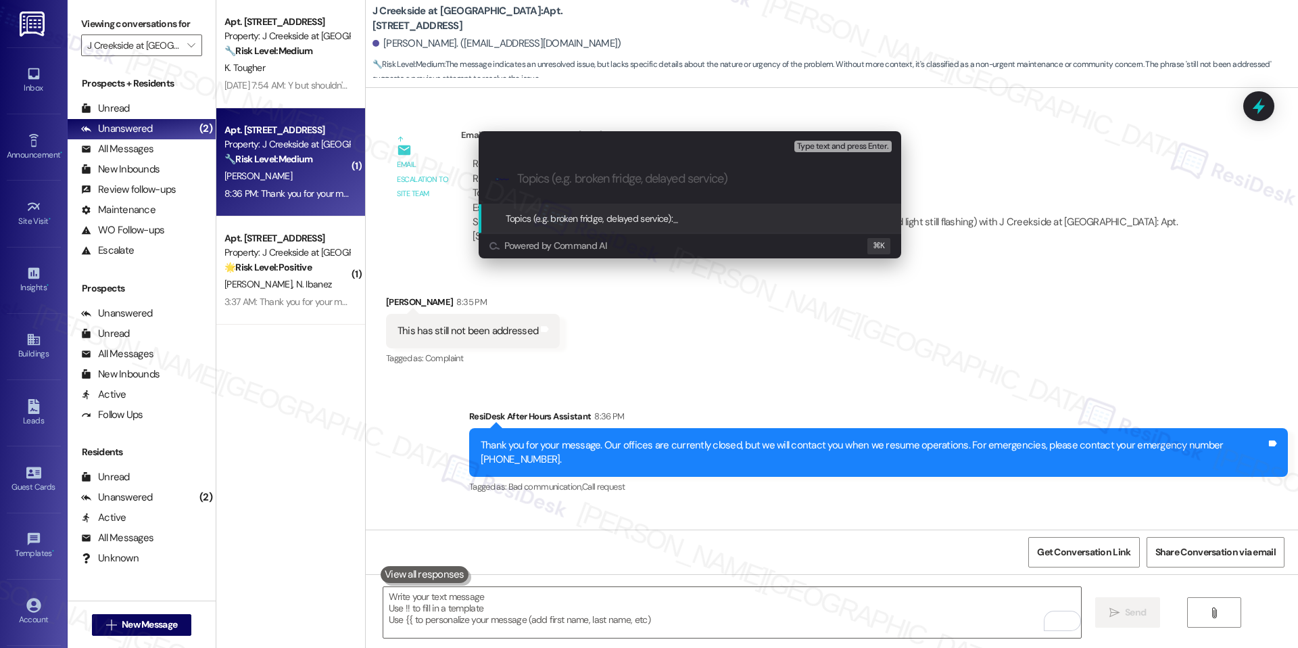
click at [644, 185] on input "Topics (e.g. broken fridge, delayed service)" at bounding box center [700, 179] width 367 height 14
drag, startPoint x: 571, startPoint y: 120, endPoint x: 587, endPoint y: 121, distance: 17.0
click at [587, 121] on div "Escalate Conversation Medium risk Topics (e.g. broken fridge, delayed service) …" at bounding box center [690, 195] width 456 height 154
click at [575, 174] on input "Topics (e.g. broken fridge, delayed service)" at bounding box center [700, 179] width 367 height 14
paste input "9660-1"
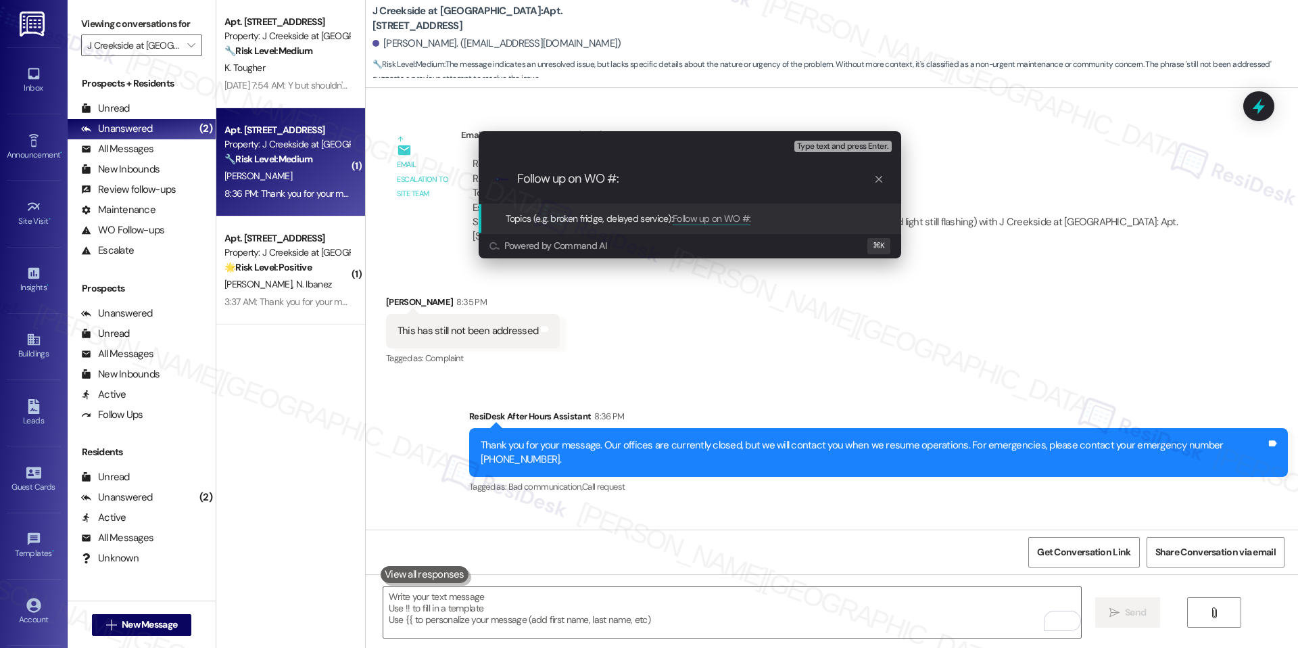
type input "Follow up on WO #: 9660-1"
click at [777, 180] on input "Follow up on WO #: 9660-1" at bounding box center [695, 179] width 356 height 14
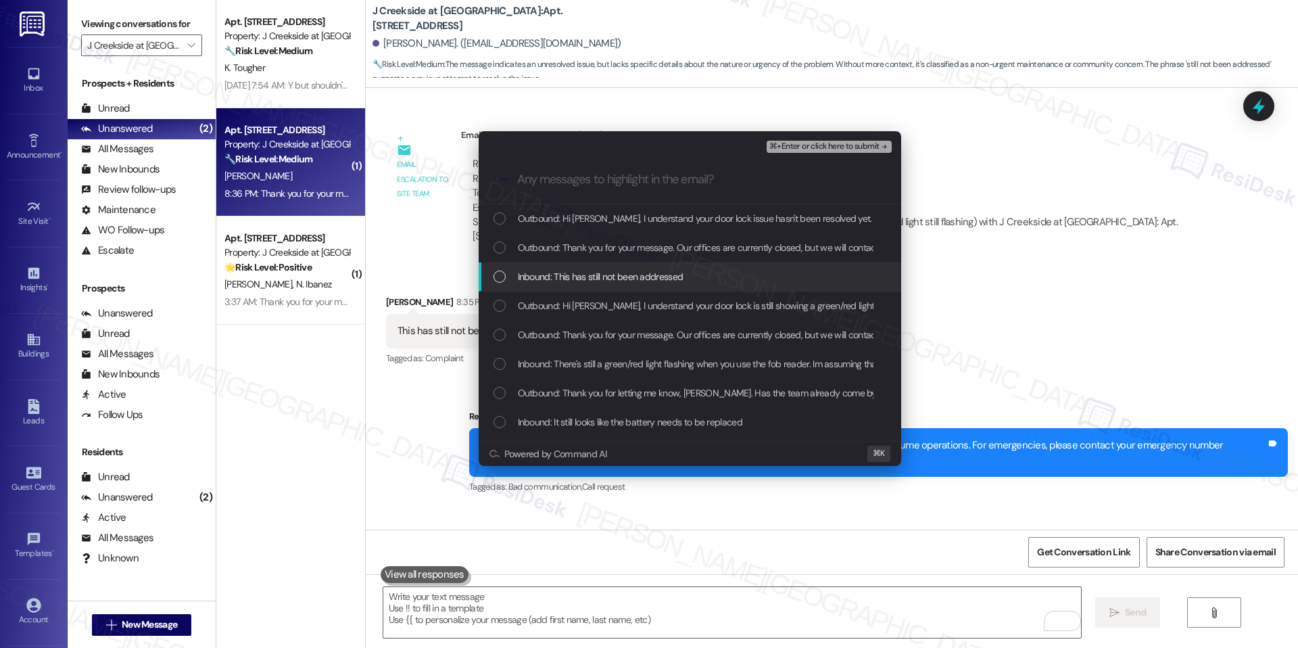
click at [661, 282] on span "Inbound: This has still not been addressed" at bounding box center [601, 276] width 166 height 15
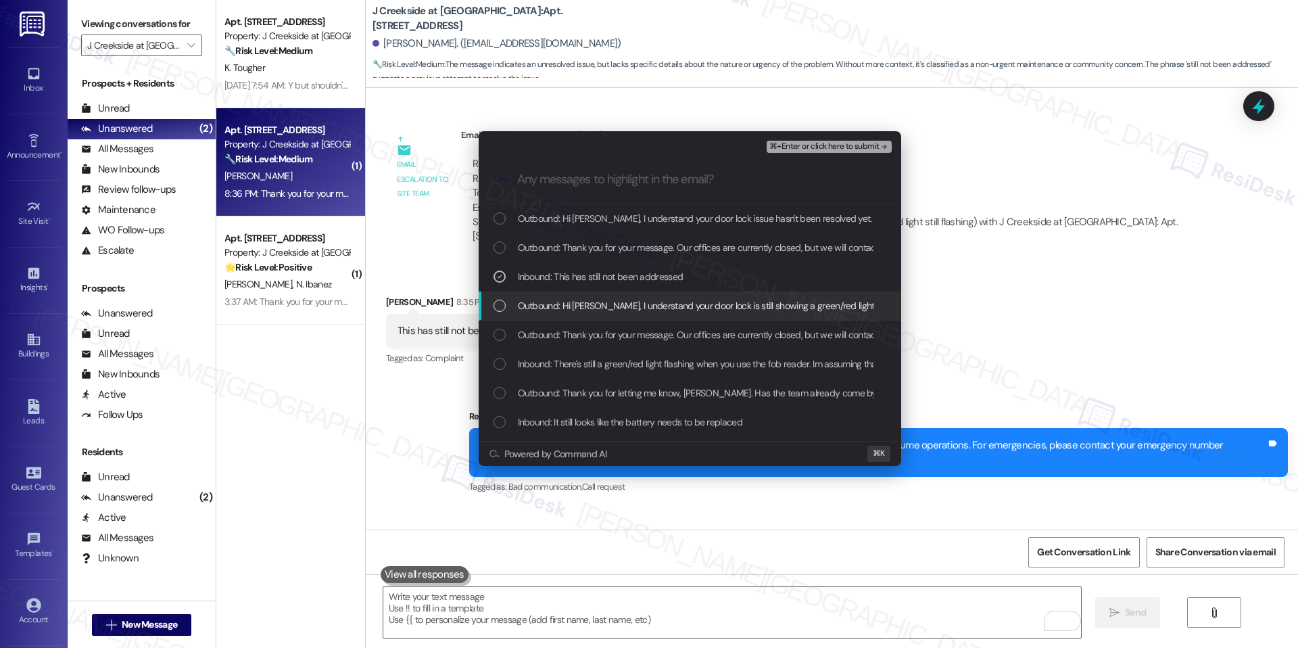
click at [603, 298] on span "Outbound: Hi [PERSON_NAME], I understand your door lock is still showing a gree…" at bounding box center [884, 305] width 733 height 15
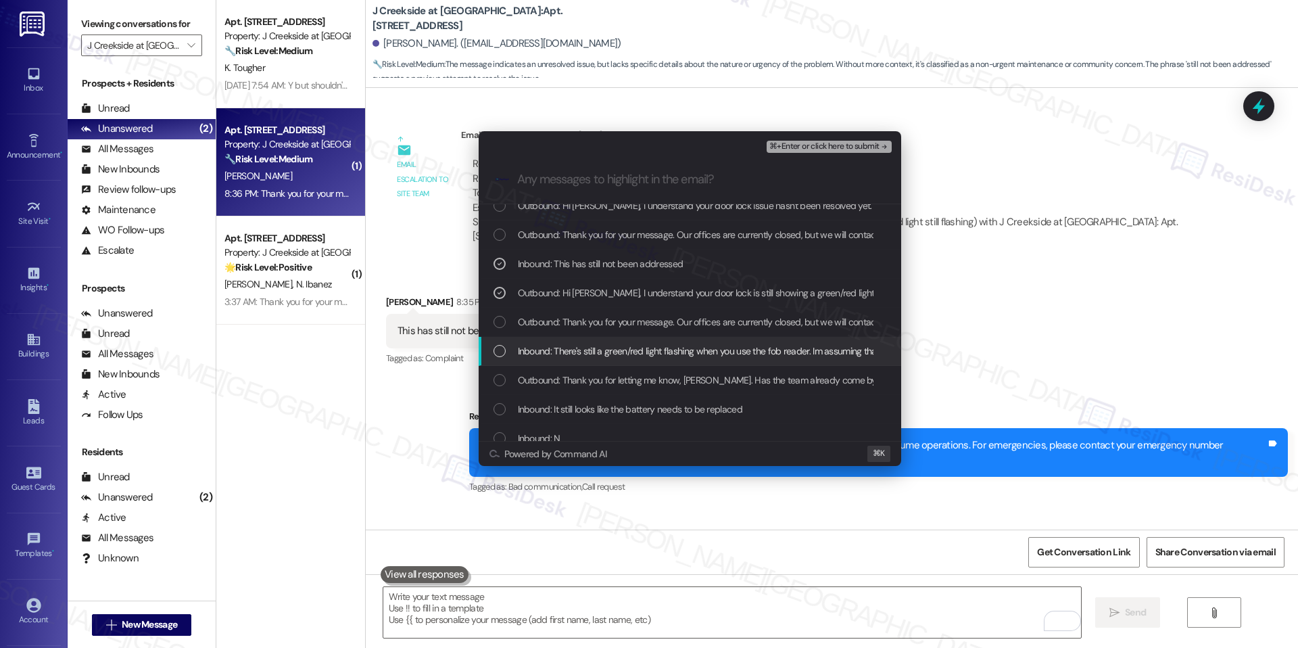
scroll to position [16, 0]
click at [620, 354] on span "Inbound: There's still a green/red light flashing when you use the fob reader. …" at bounding box center [870, 348] width 705 height 15
click at [830, 143] on span "⌘+Enter or click here to submit" at bounding box center [824, 146] width 110 height 9
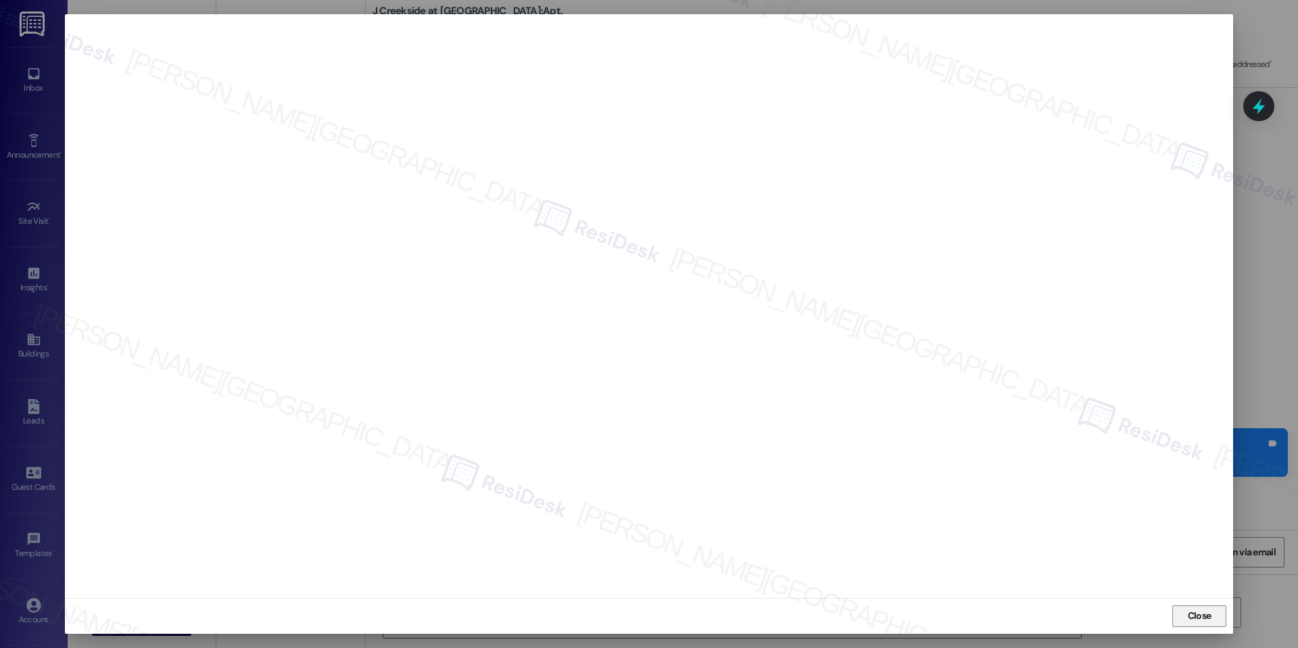
click at [1192, 621] on span "Close" at bounding box center [1200, 615] width 24 height 14
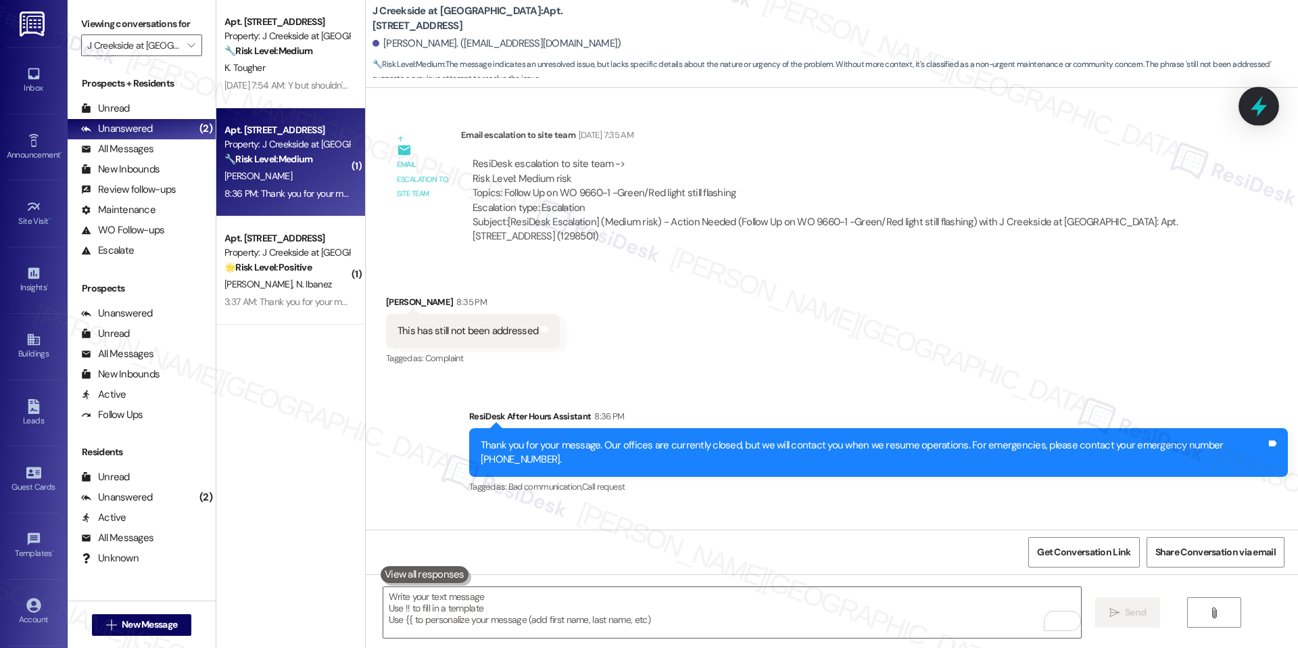
click at [1266, 95] on icon at bounding box center [1258, 106] width 23 height 23
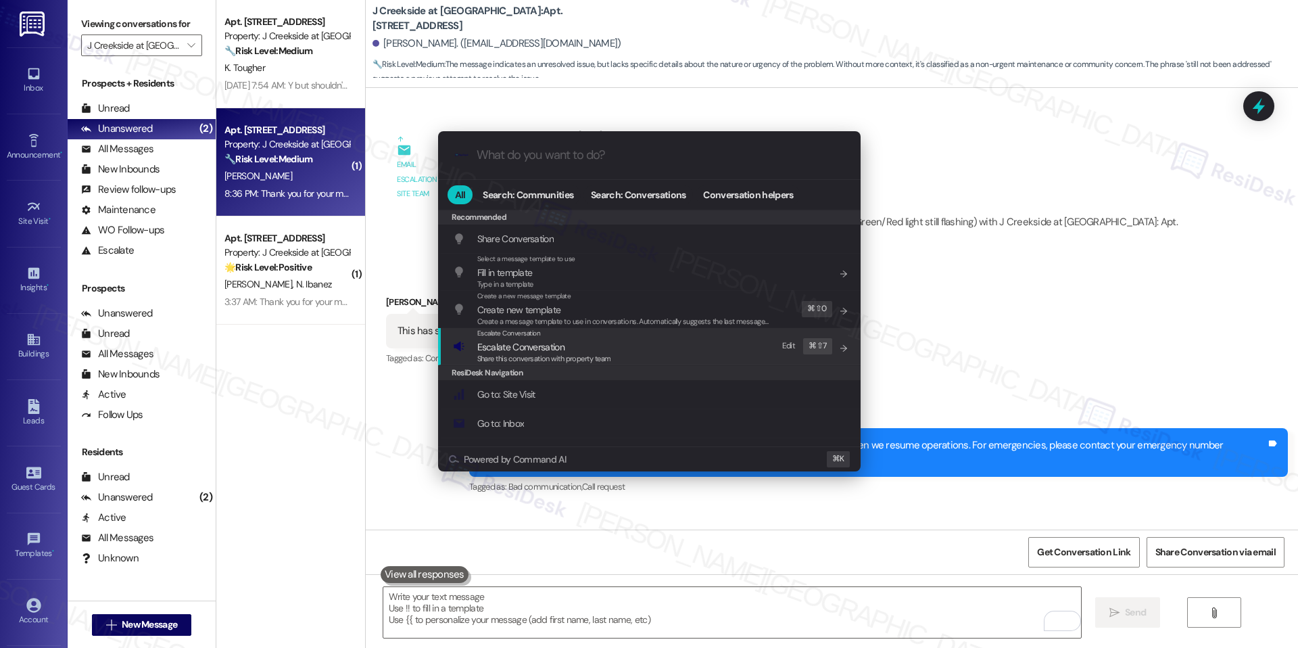
click at [542, 335] on div "Escalate Conversation" at bounding box center [544, 333] width 134 height 11
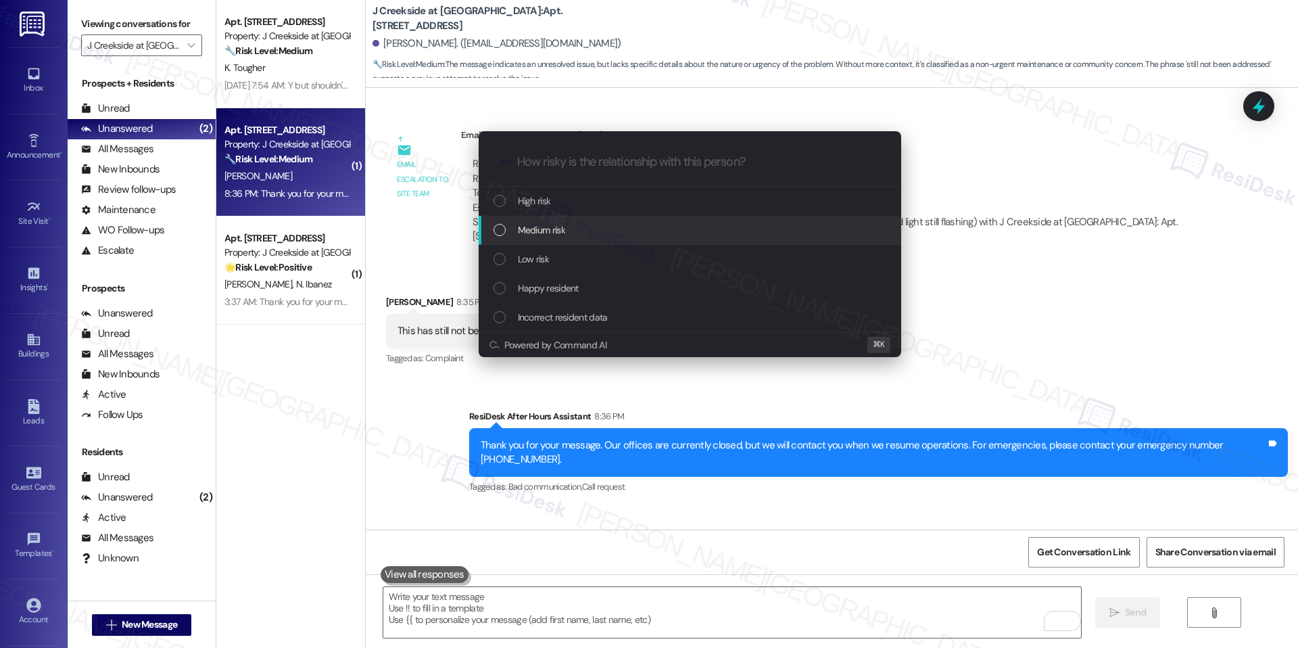
click at [546, 239] on div "Medium risk" at bounding box center [690, 230] width 423 height 29
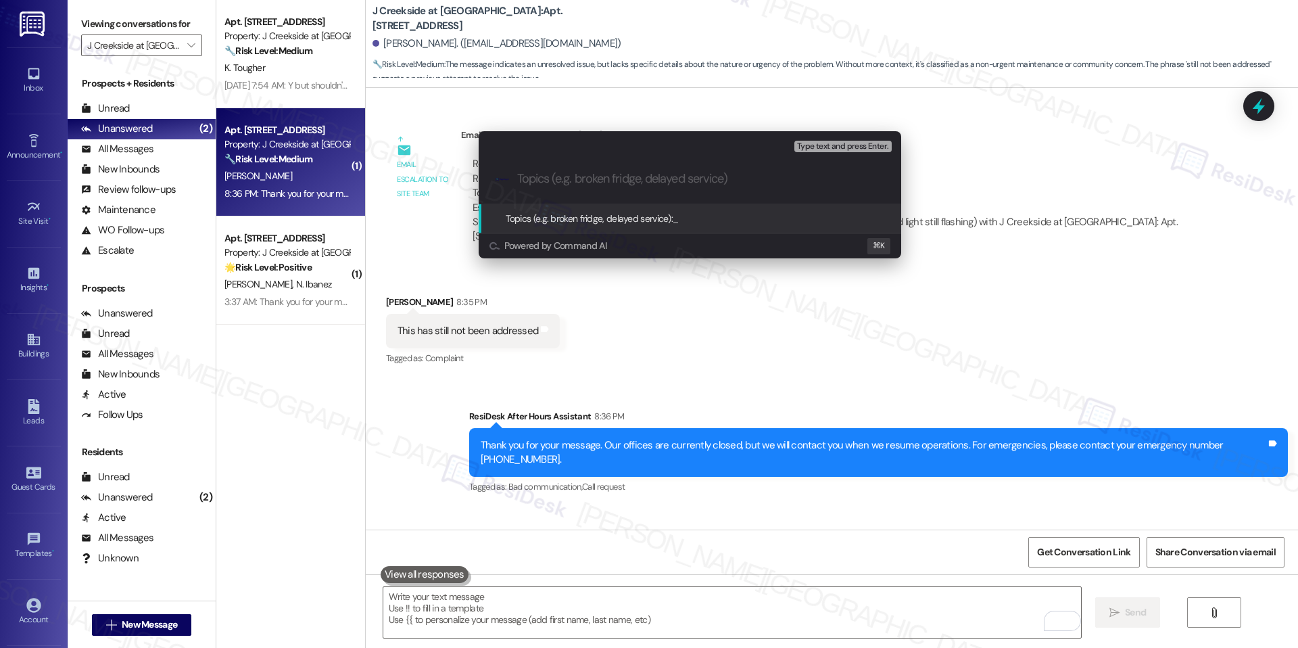
paste input "Follow up on WO #: 9660-1"
type input "Follow up on WO #: 9660-1"
click at [755, 218] on span "Follow up on WO #: 9660-1" at bounding box center [728, 218] width 111 height 12
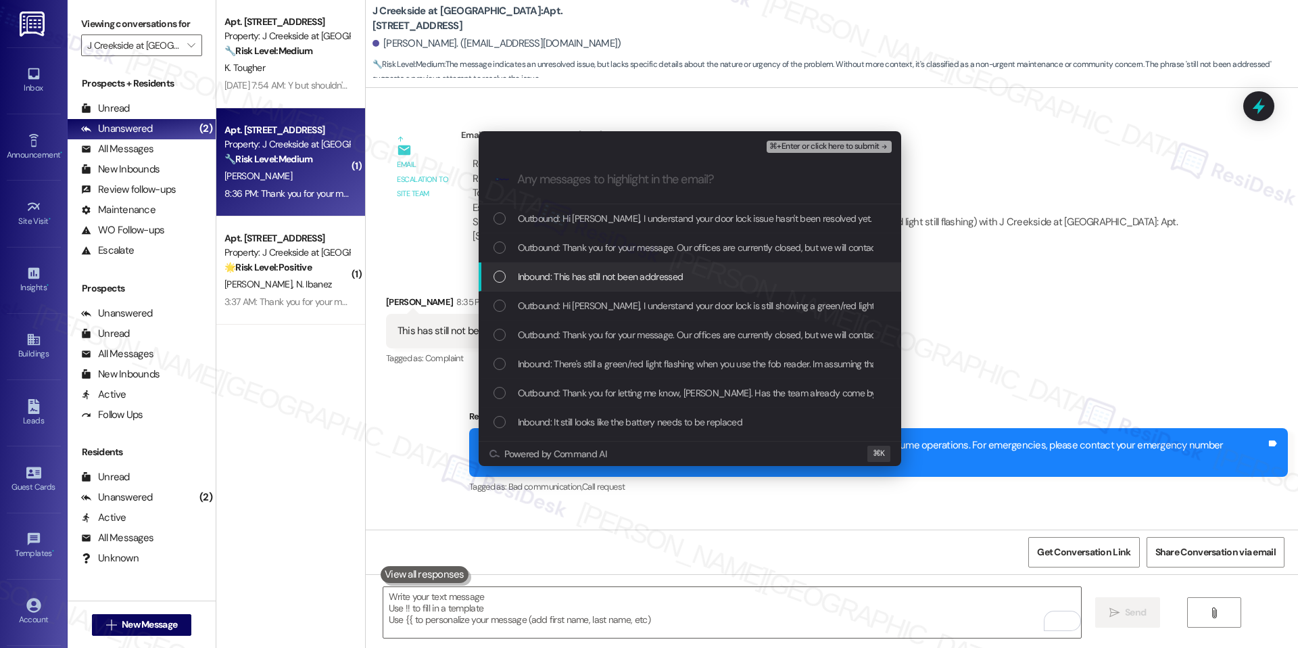
click at [597, 281] on span "Inbound: This has still not been addressed" at bounding box center [601, 276] width 166 height 15
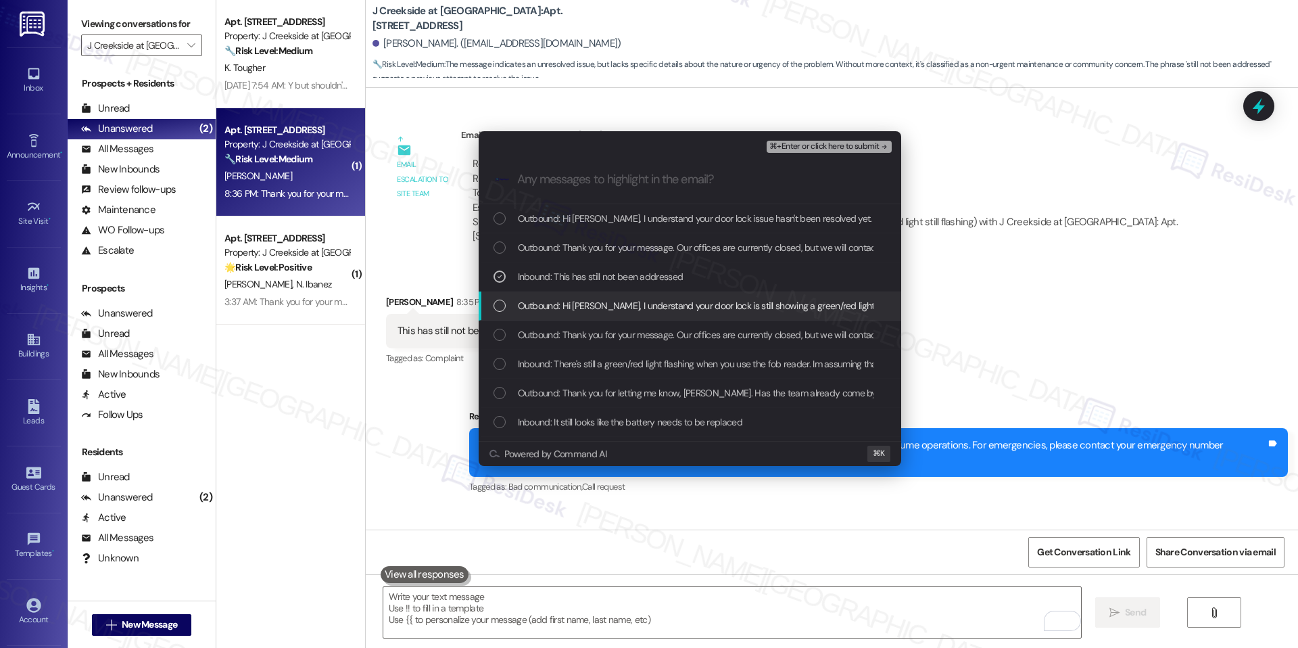
click at [579, 312] on span "Outbound: Hi Alan, I understand your door lock is still showing a green/red lig…" at bounding box center [884, 305] width 733 height 15
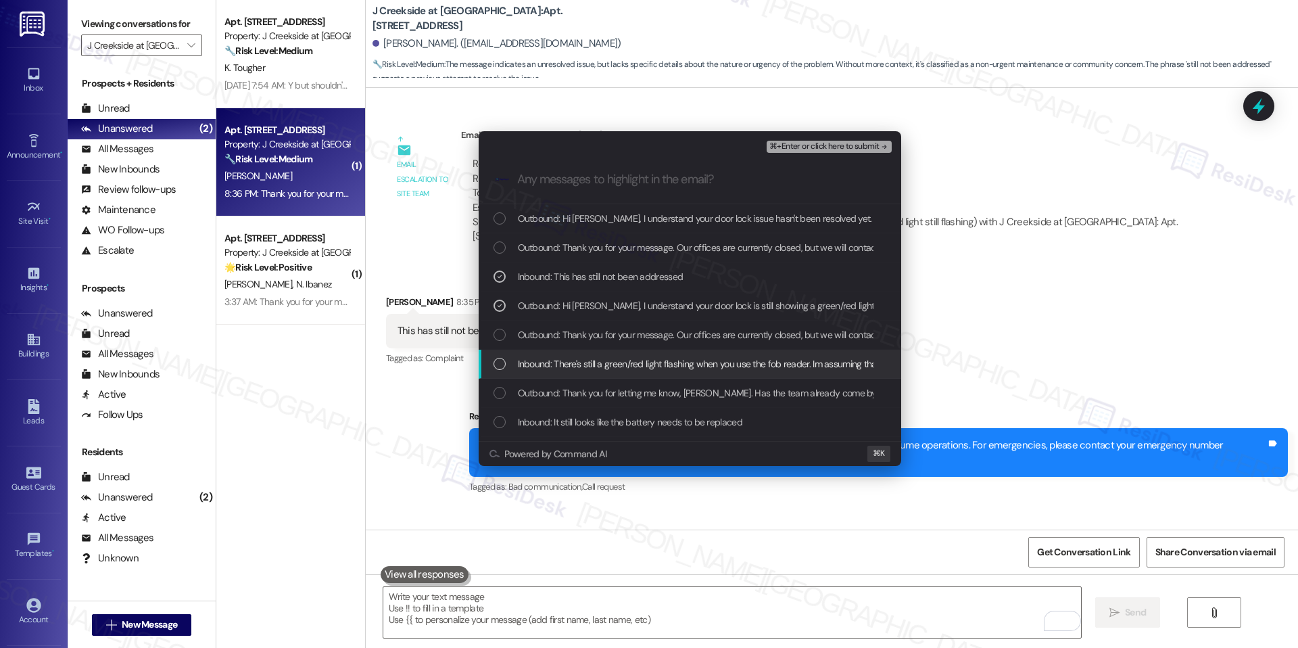
click at [570, 366] on span "Inbound: There's still a green/red light flashing when you use the fob reader. …" at bounding box center [870, 363] width 705 height 15
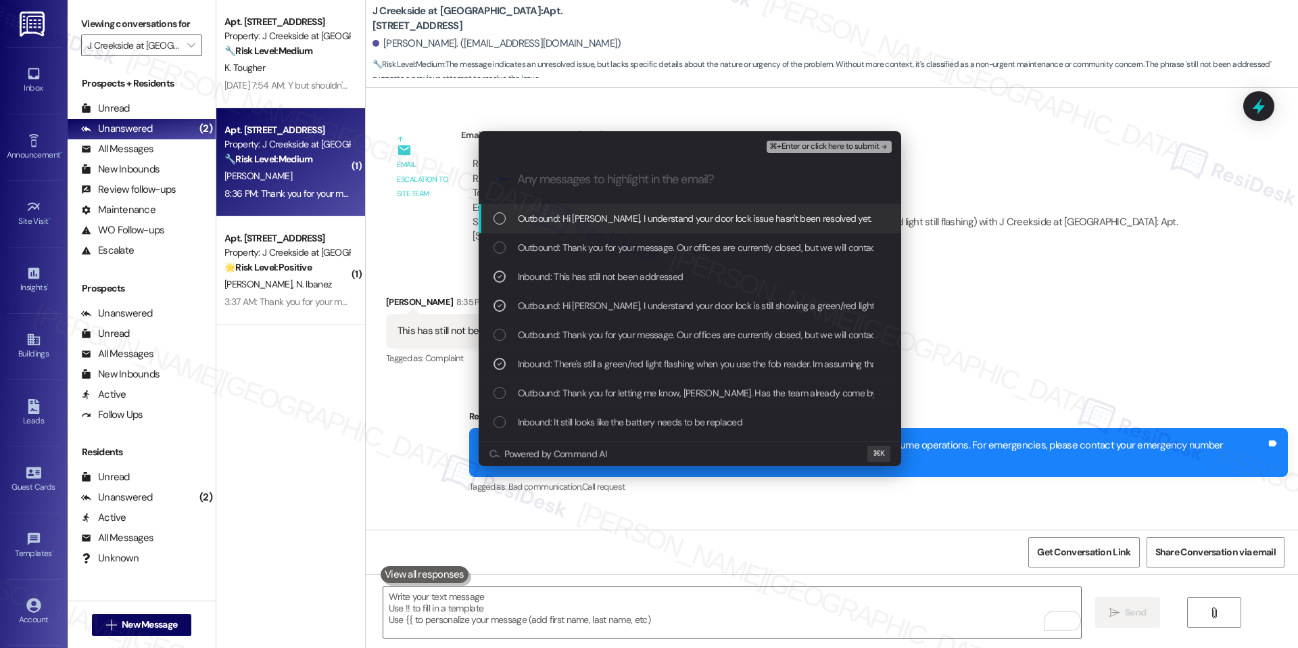
click at [820, 144] on span "⌘+Enter or click here to submit" at bounding box center [824, 146] width 110 height 9
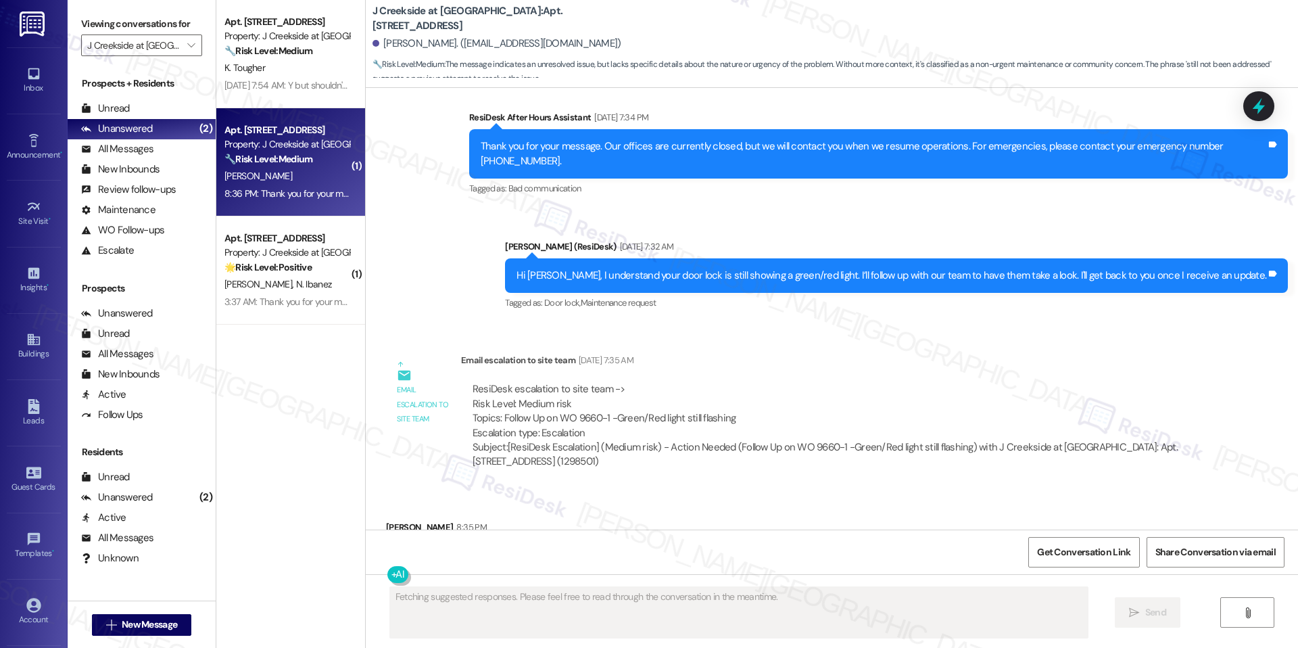
scroll to position [2062, 0]
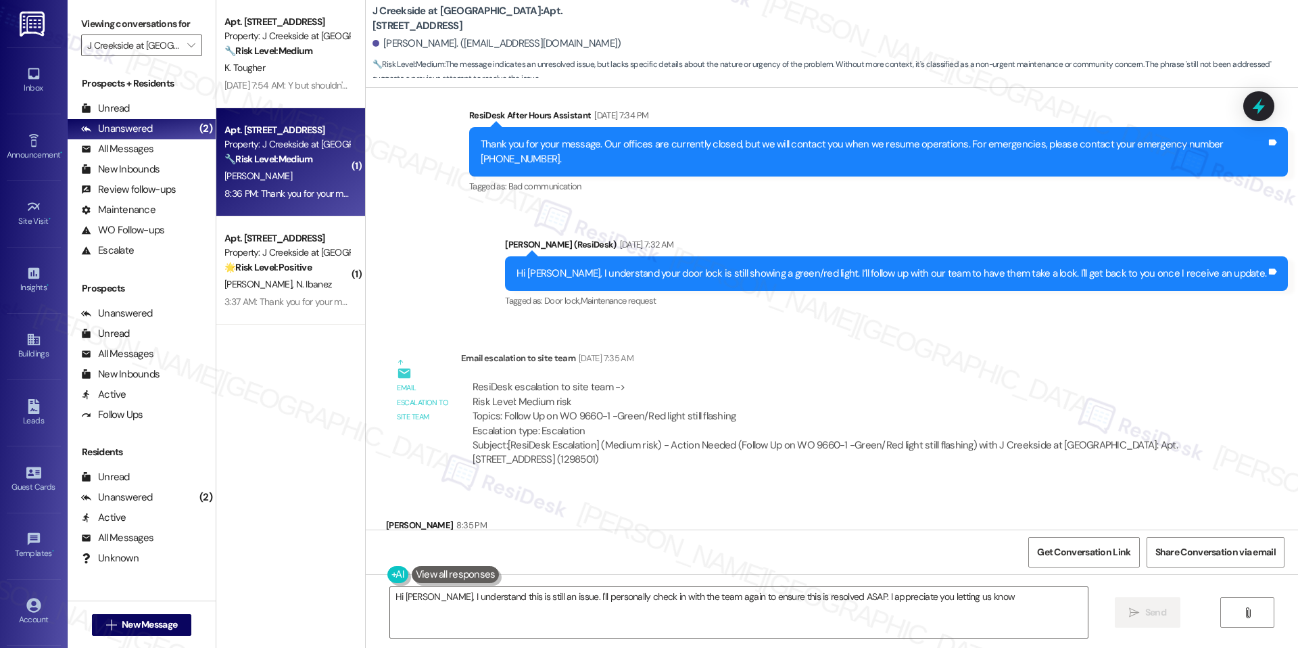
type textarea "Hi Alan, I understand this is still an issue. I'll personally check in with the…"
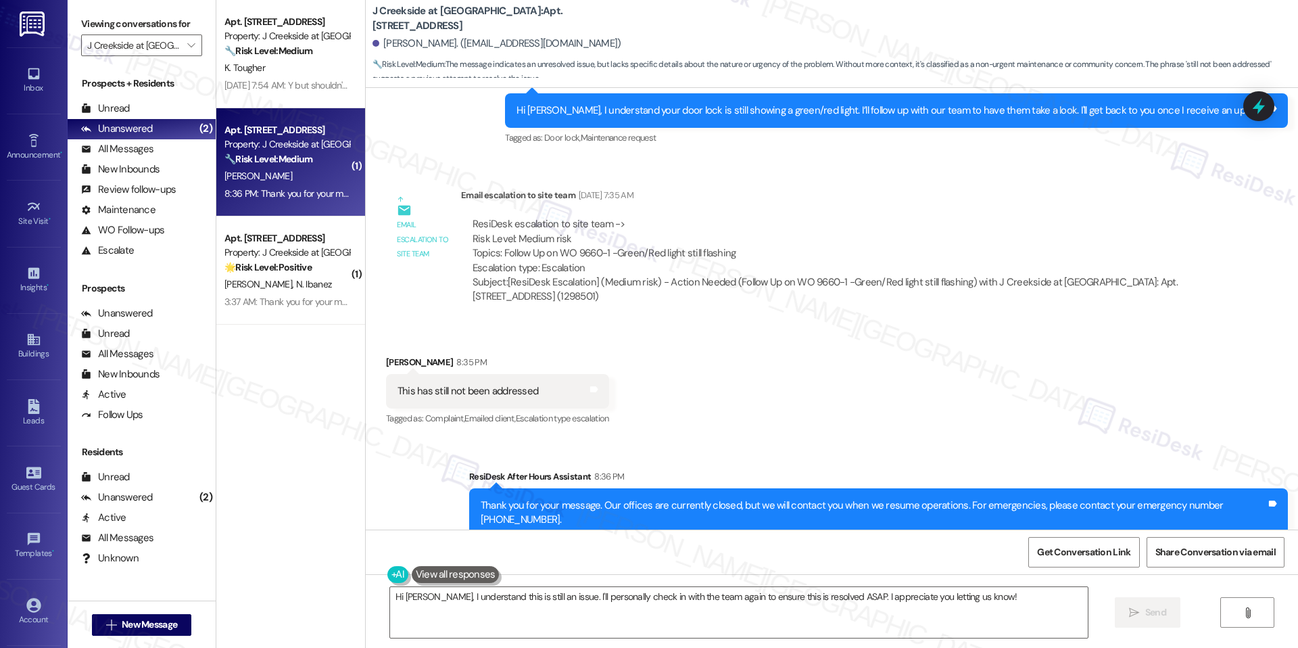
scroll to position [2305, 0]
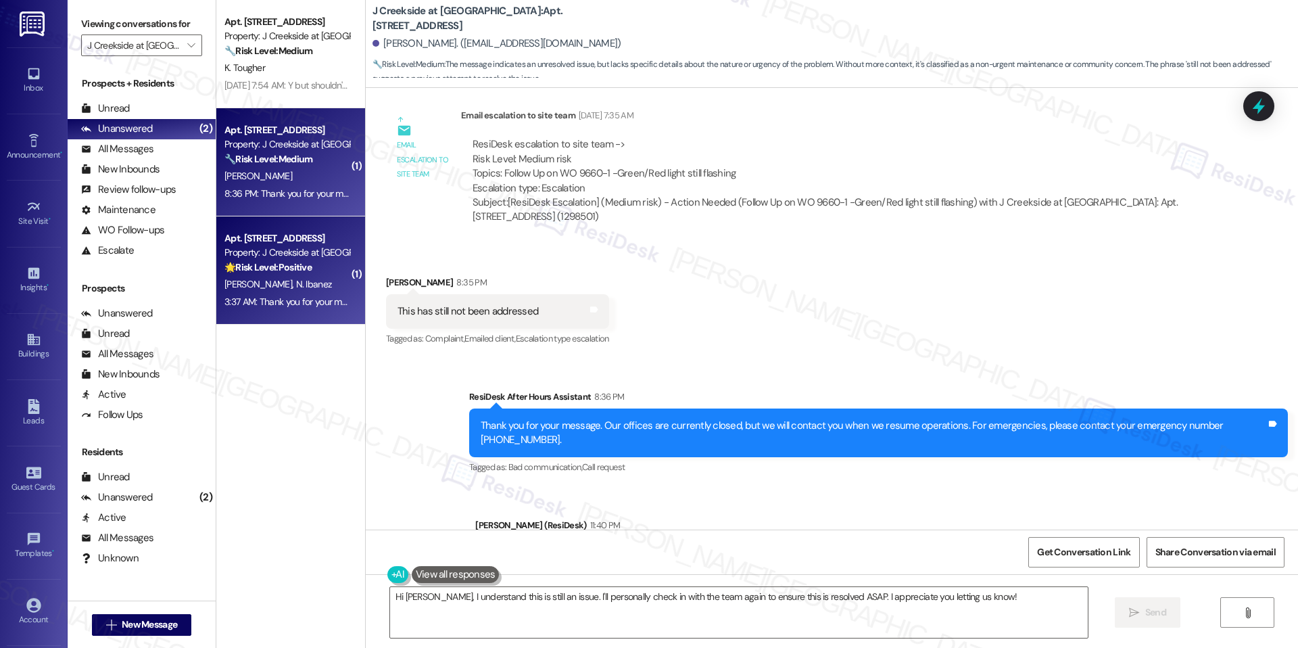
click at [283, 246] on div "Property: J Creekside at [GEOGRAPHIC_DATA]" at bounding box center [286, 252] width 125 height 14
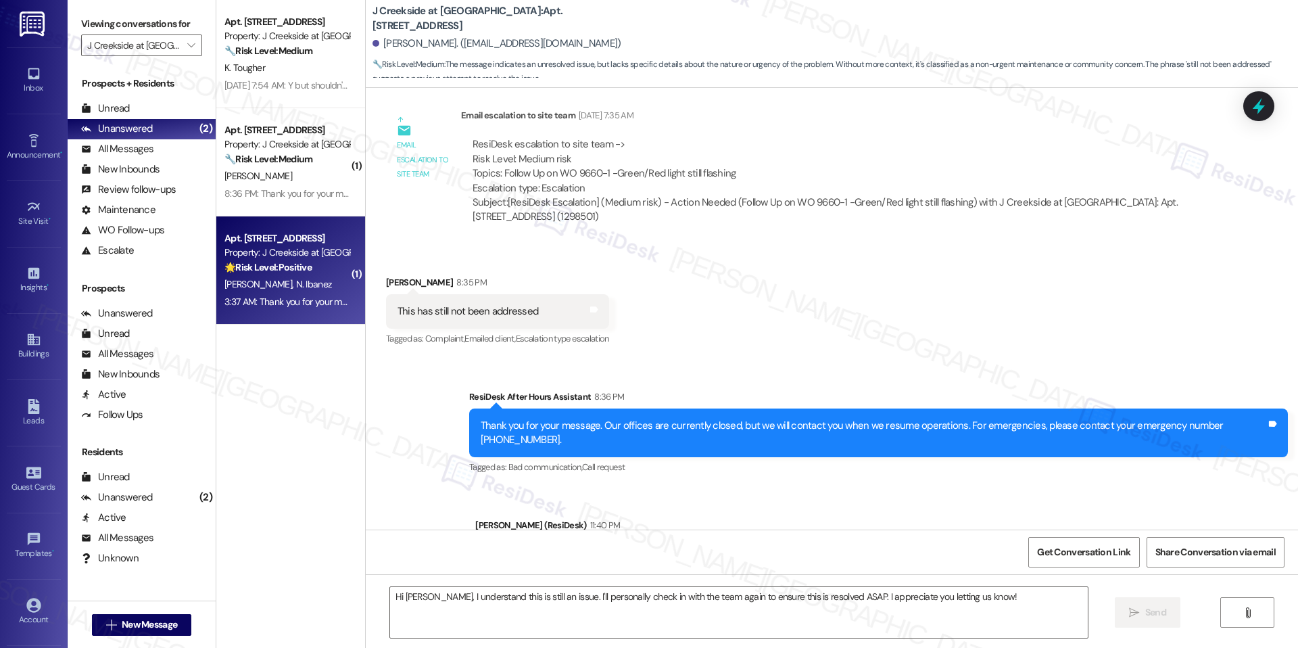
type textarea "Fetching suggested responses. Please feel free to read through the conversation…"
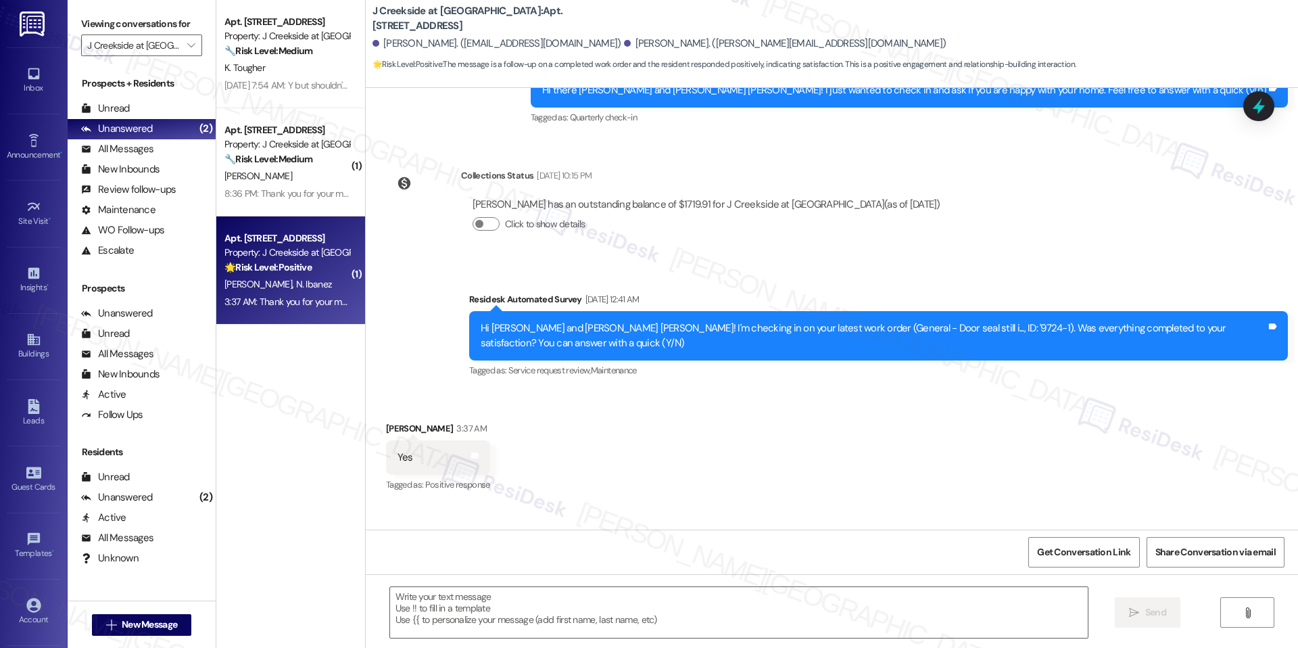
scroll to position [631, 0]
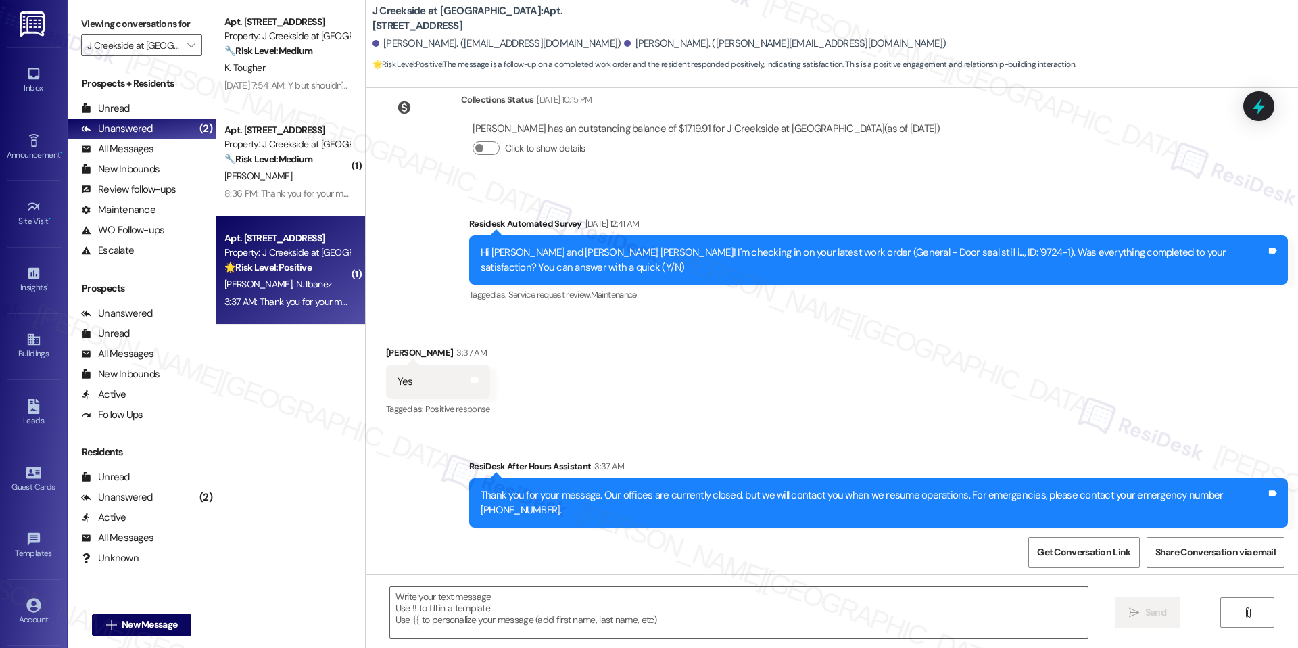
click at [469, 569] on div "Get Conversation Link Share Conversation via email" at bounding box center [832, 551] width 932 height 45
click at [473, 584] on div " Send " at bounding box center [832, 624] width 932 height 101
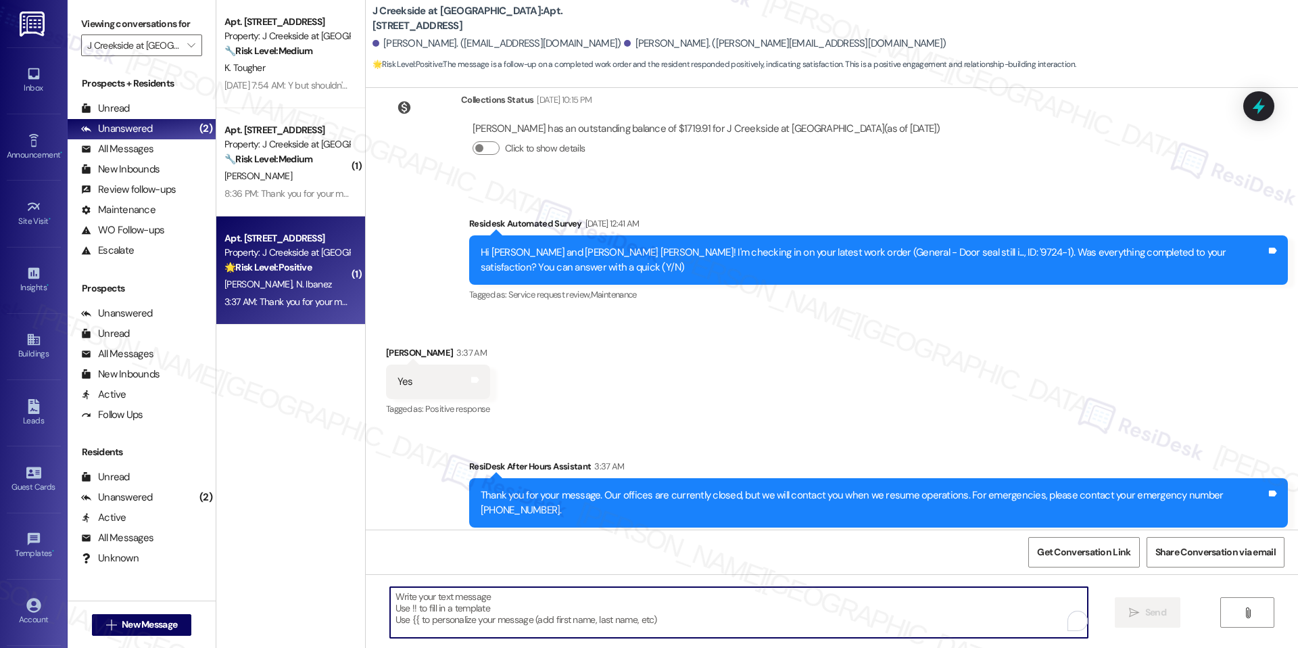
click at [477, 590] on textarea "To enrich screen reader interactions, please activate Accessibility in Grammarl…" at bounding box center [739, 612] width 698 height 51
paste textarea "I'm happy the work order was completed to your satisfaction! We'd also love to …"
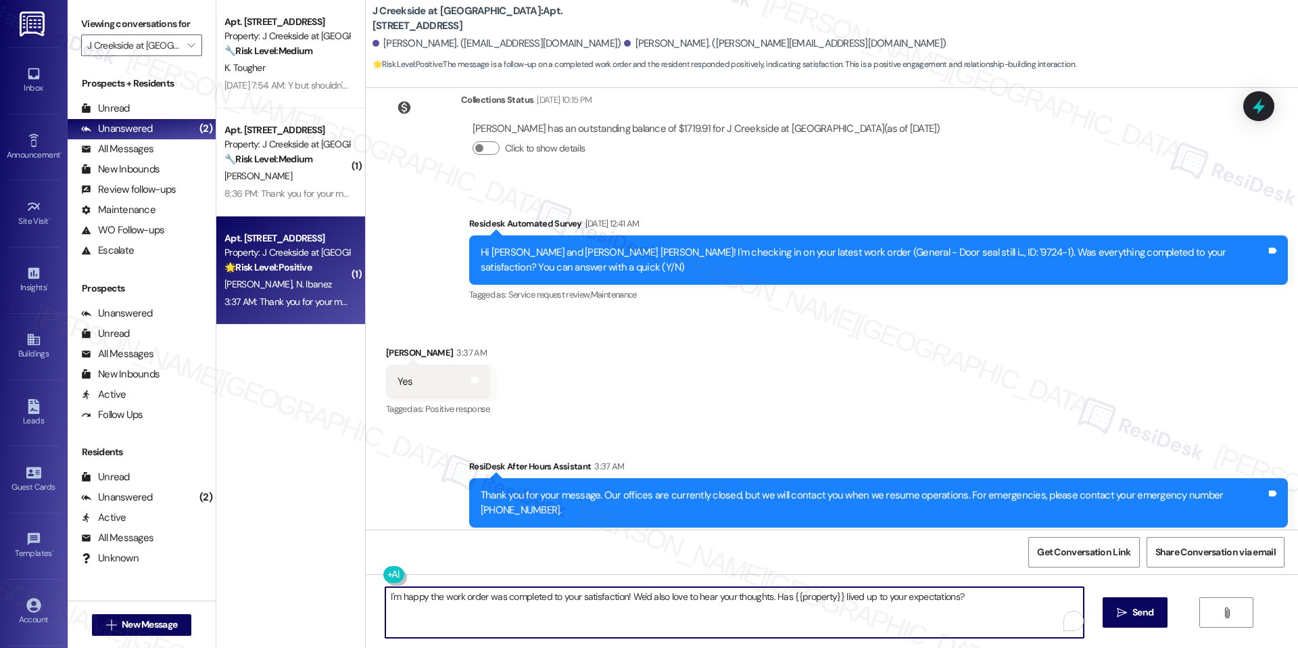
click at [385, 590] on textarea "I'm happy the work order was completed to your satisfaction! We'd also love to …" at bounding box center [734, 612] width 698 height 51
click at [422, 596] on textarea "Hi Nelly, Hoe you have a great weekend. I'm happy the work order was completed …" at bounding box center [732, 612] width 698 height 51
click at [464, 609] on textarea "Hi Nelly, Hope you have a great weekend. I'm happy the work order was completed…" at bounding box center [732, 612] width 698 height 51
click at [506, 607] on textarea "Hi Nelly, Hope you're having a great weekend. I'm happy the work order was comp…" at bounding box center [732, 612] width 698 height 51
click at [462, 598] on textarea "Hi Nelly, Hope you're having a great weekend. I'm happy the work order was comp…" at bounding box center [732, 612] width 698 height 51
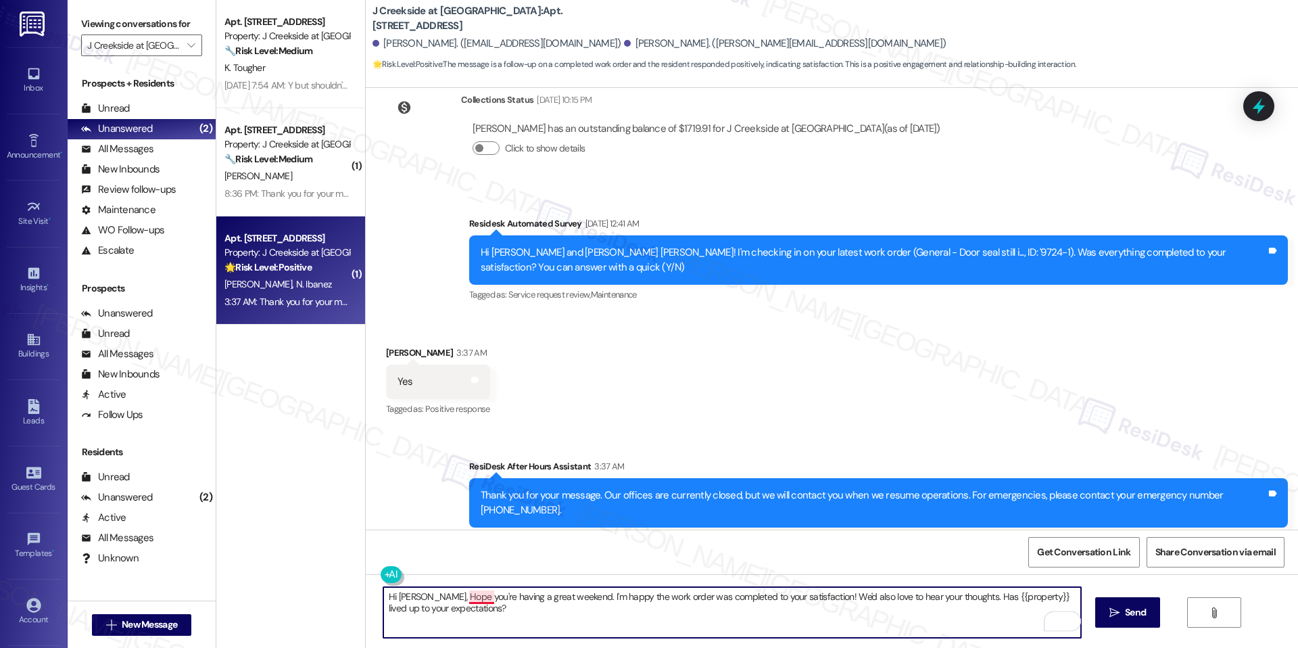
click at [462, 598] on textarea "Hi Nelly, Hope you're having a great weekend. I'm happy the work order was comp…" at bounding box center [732, 612] width 698 height 51
click at [472, 617] on textarea "Hi Nelly, Hope you're had a great weekend. I'm happy the work order was complet…" at bounding box center [732, 612] width 698 height 51
click at [490, 617] on textarea "Hi Nelly, Hope you've had a great weekend. I'm happy the work order was complet…" at bounding box center [732, 612] width 698 height 51
click at [511, 610] on textarea "Hi Nelly, hope you've had a great weekend. I'm happy the work order was complet…" at bounding box center [732, 612] width 698 height 51
drag, startPoint x: 544, startPoint y: 598, endPoint x: 378, endPoint y: 590, distance: 165.8
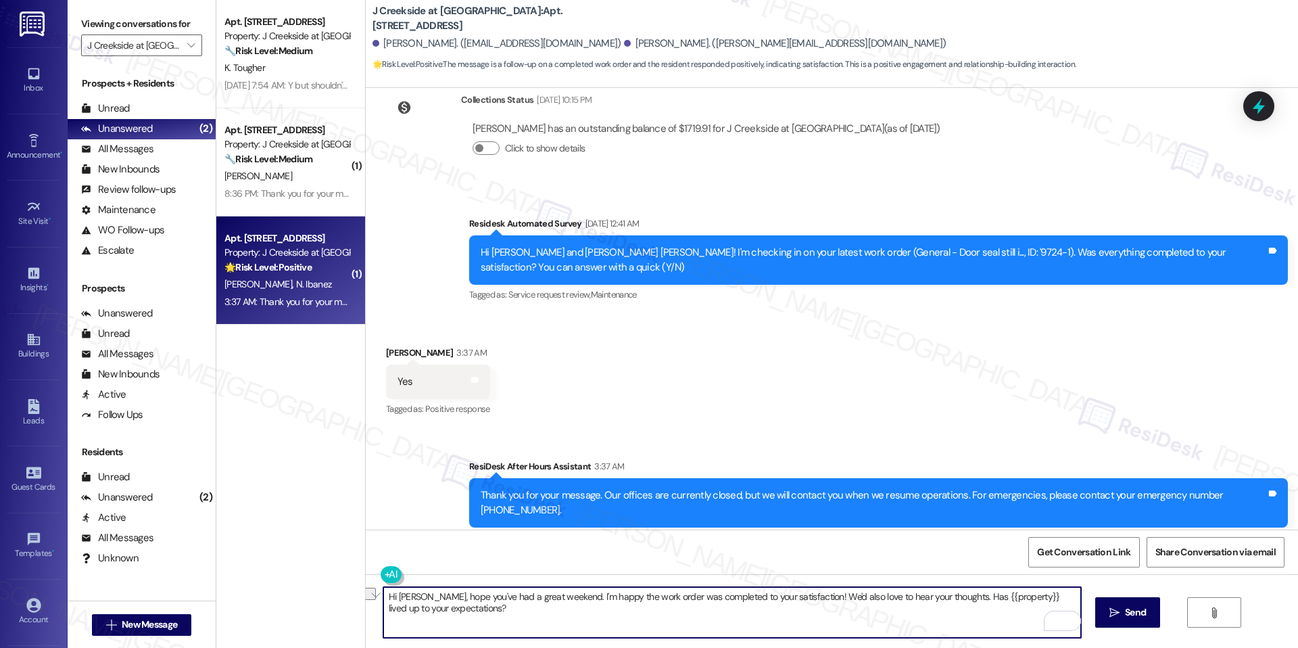
click at [383, 590] on textarea "Hi Nelly, hope you've had a great weekend. I'm happy the work order was complet…" at bounding box center [732, 612] width 698 height 51
click at [694, 606] on textarea "Hi Nelly, hope you've had a great weekend. I'm happy the work order was complet…" at bounding box center [732, 612] width 698 height 51
type textarea "Hi Nelly, hope you've had a great weekend. I'm happy the work order was complet…"
click at [1124, 600] on button " Send" at bounding box center [1128, 612] width 66 height 30
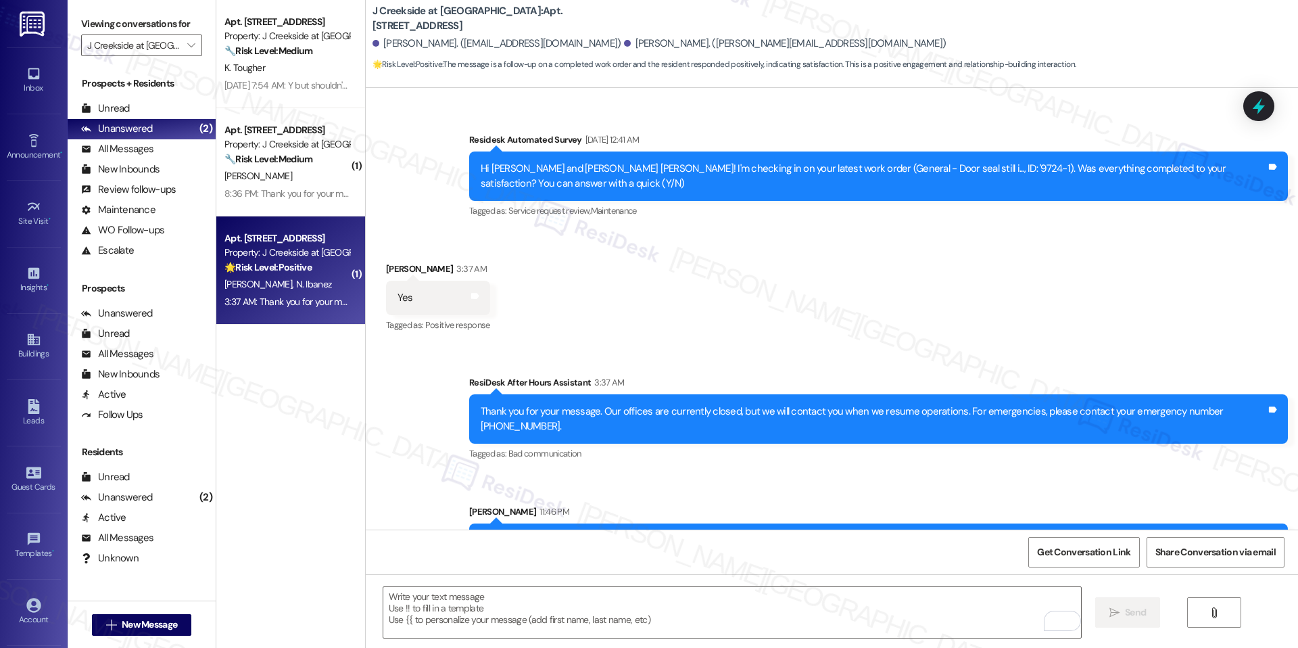
scroll to position [740, 0]
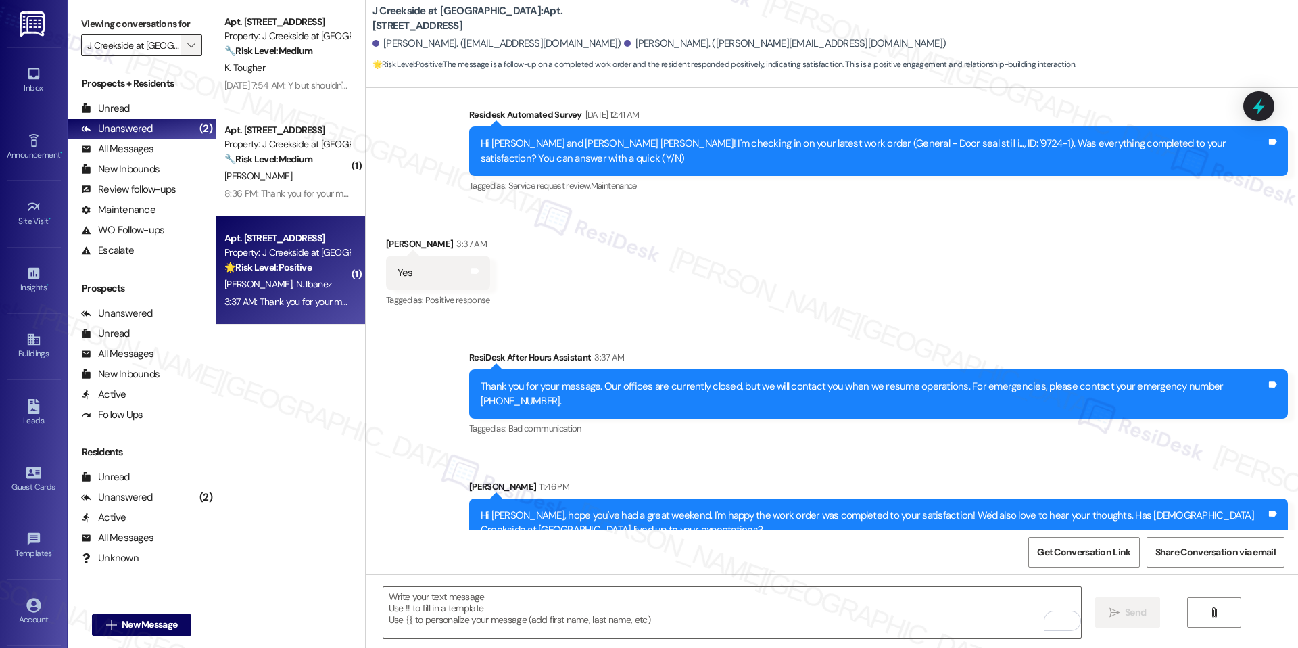
click at [185, 47] on span "" at bounding box center [191, 45] width 13 height 22
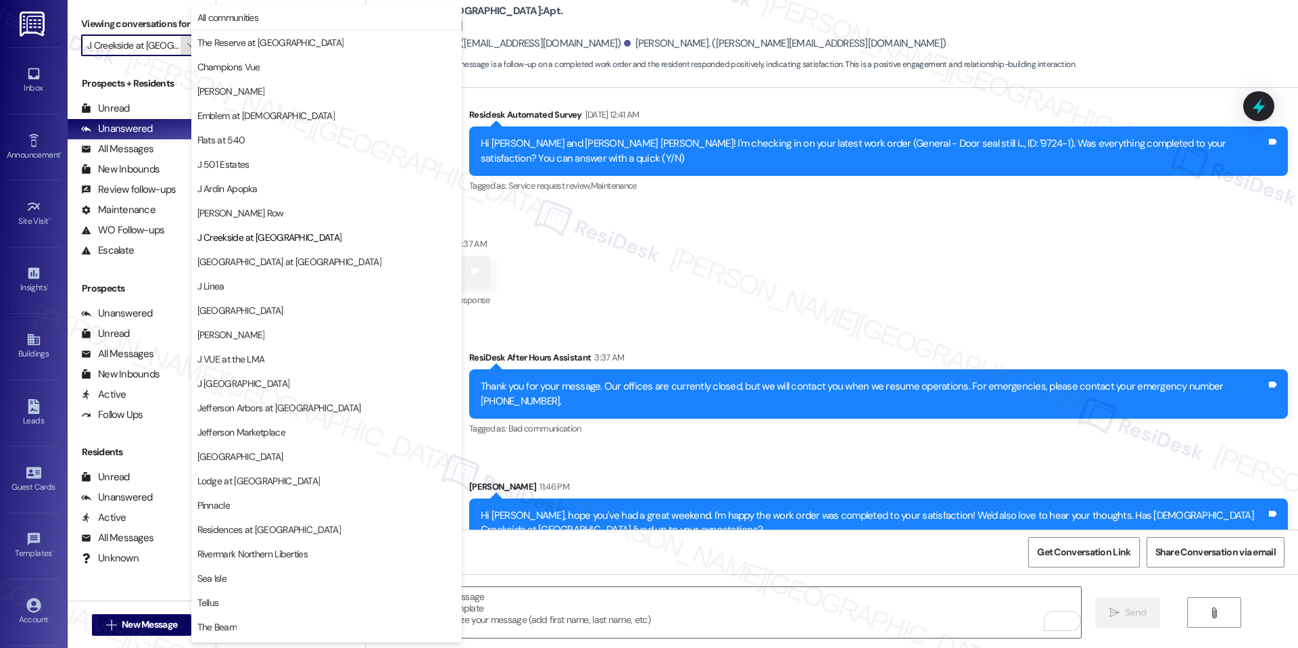
scroll to position [45, 0]
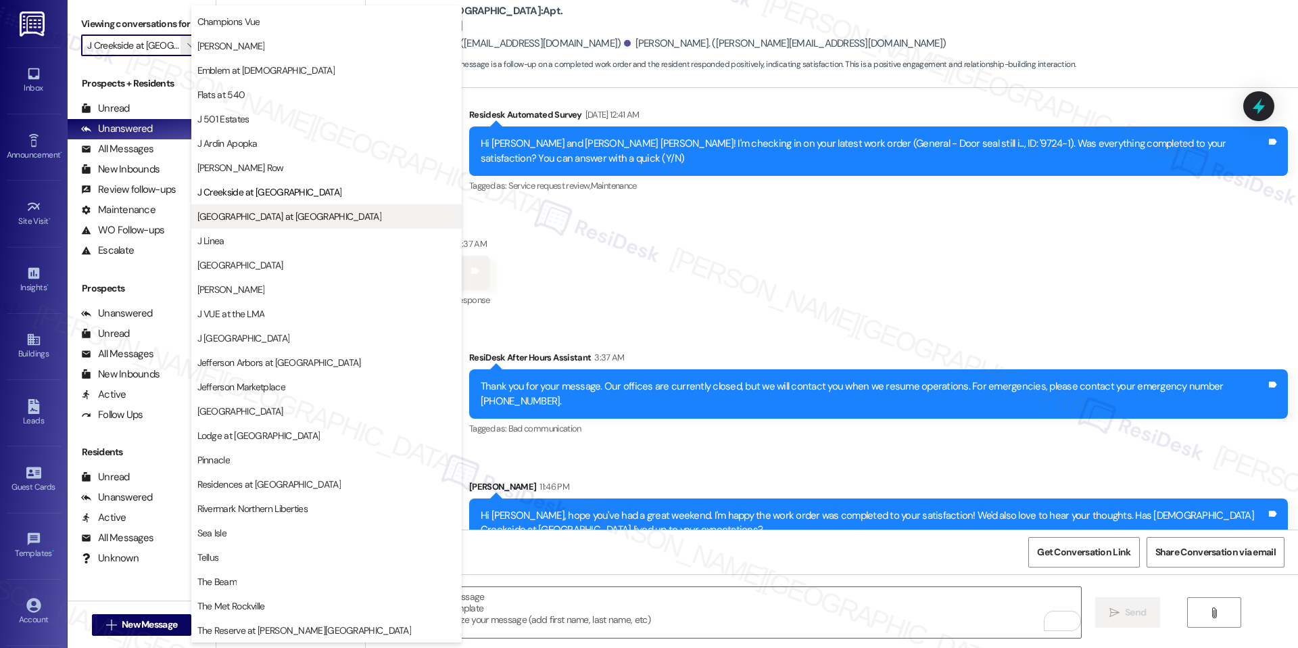
click at [254, 215] on span "[GEOGRAPHIC_DATA] at [GEOGRAPHIC_DATA]" at bounding box center [289, 217] width 184 height 14
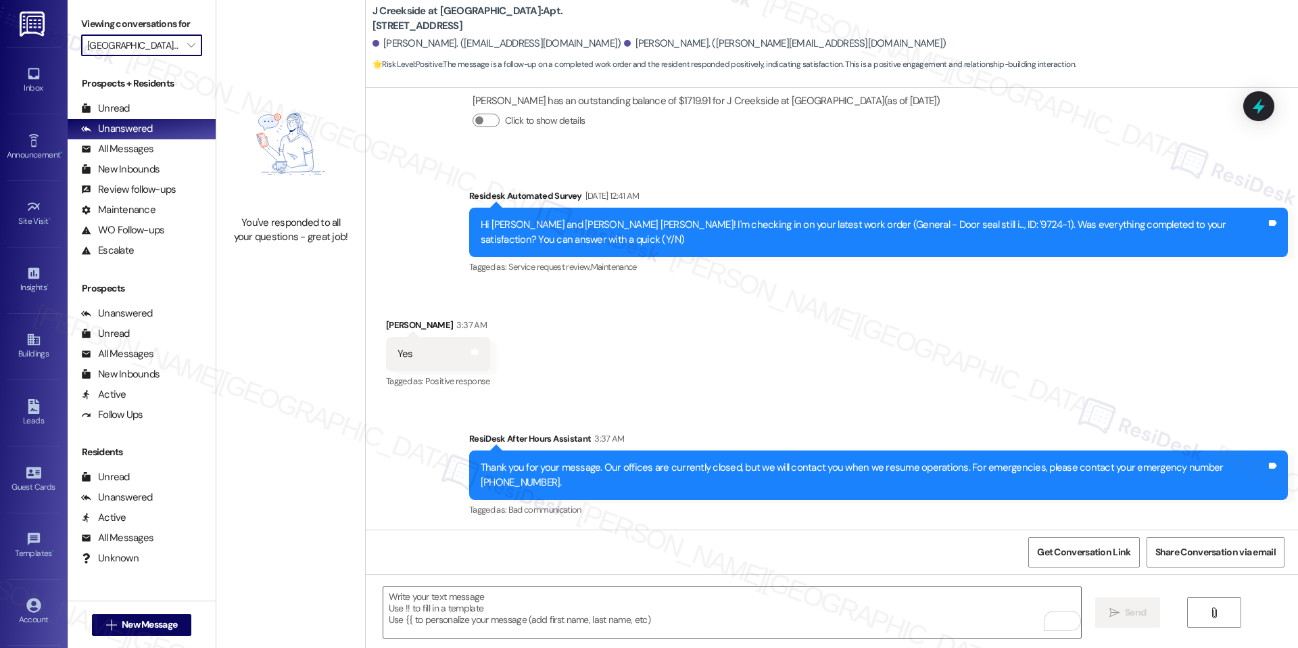
scroll to position [740, 0]
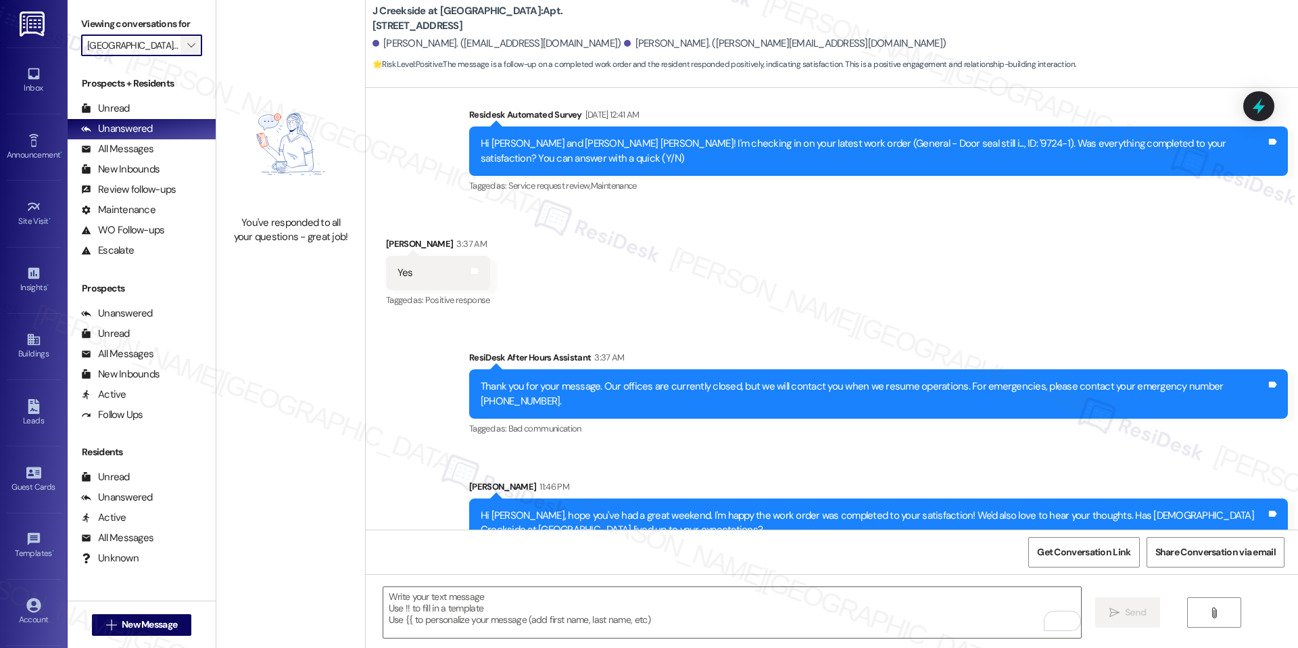
click at [181, 47] on button "" at bounding box center [192, 45] width 22 height 22
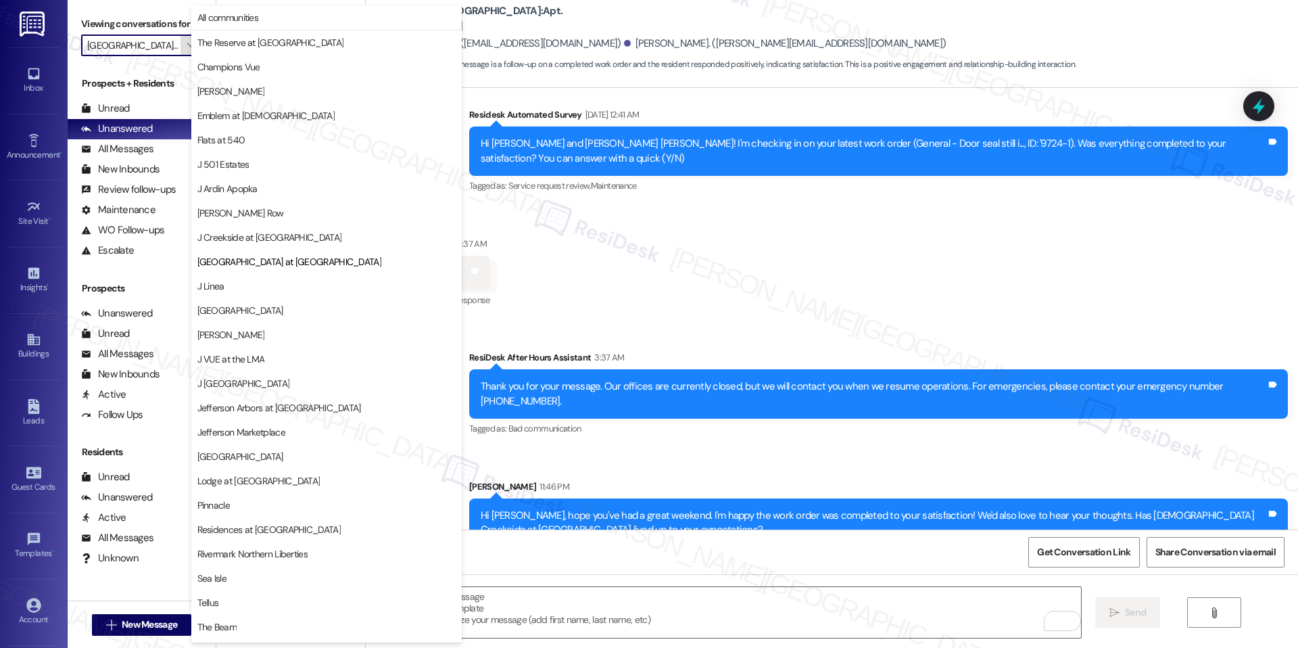
scroll to position [45, 0]
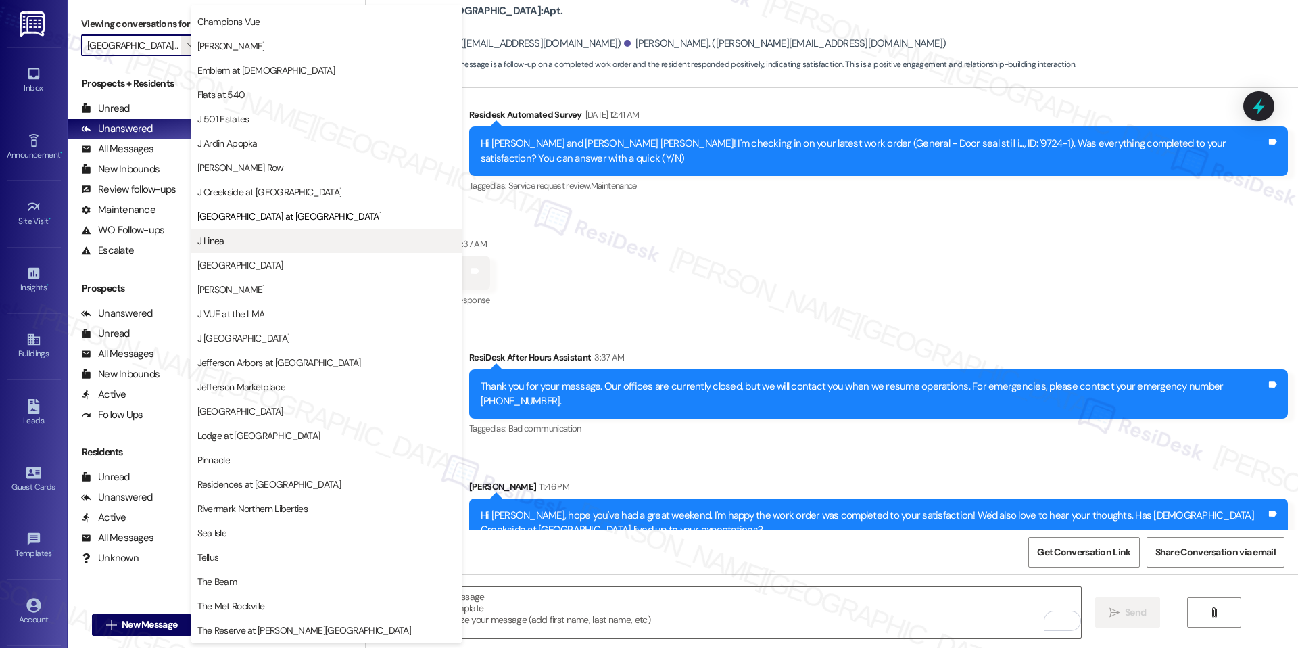
click at [256, 238] on span "J Linea" at bounding box center [326, 241] width 258 height 14
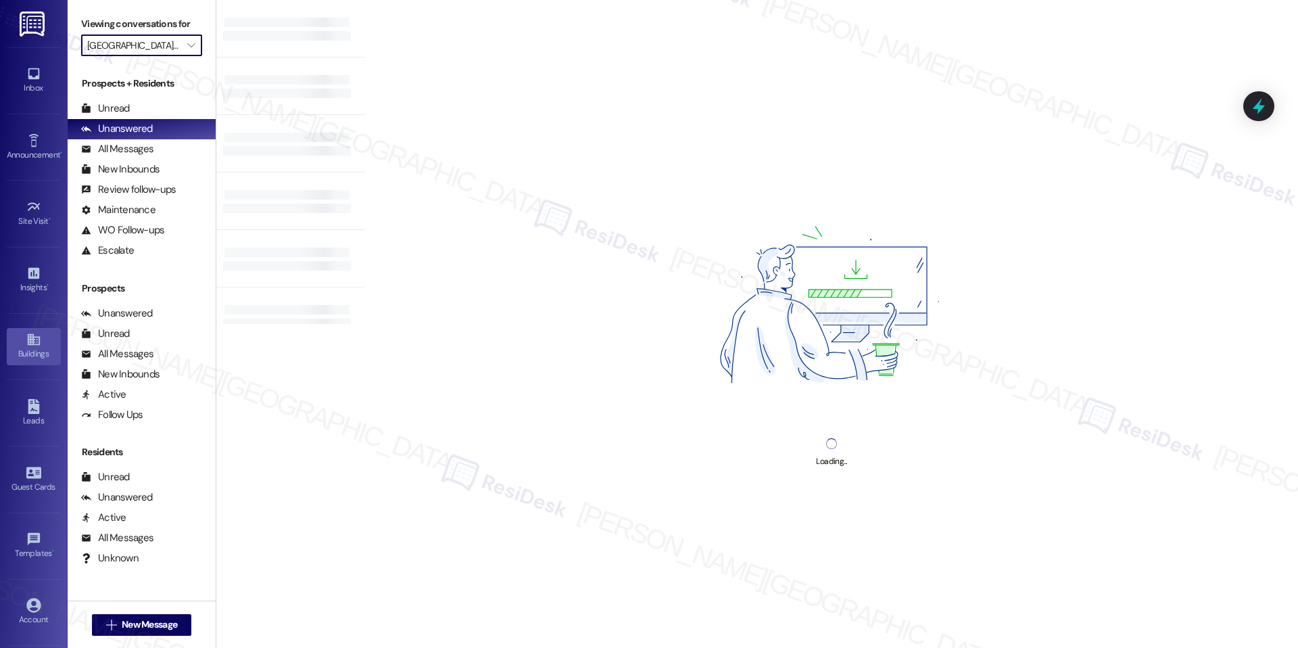
type input "J Linea"
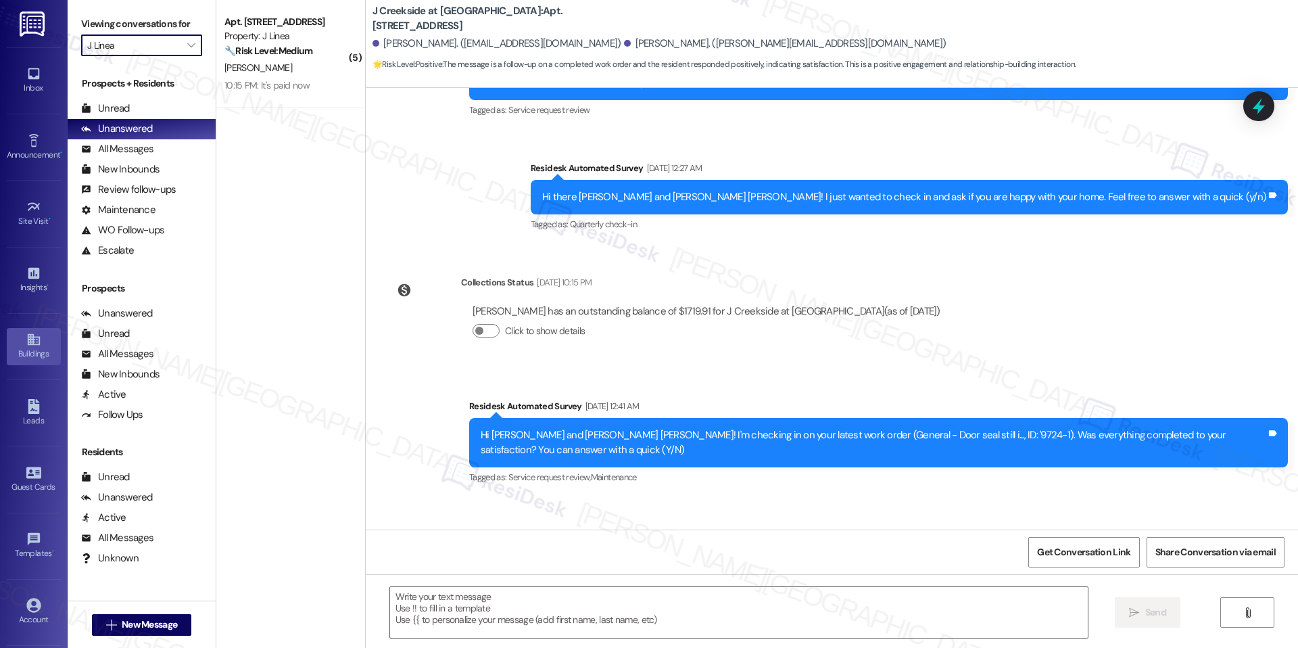
scroll to position [502, 0]
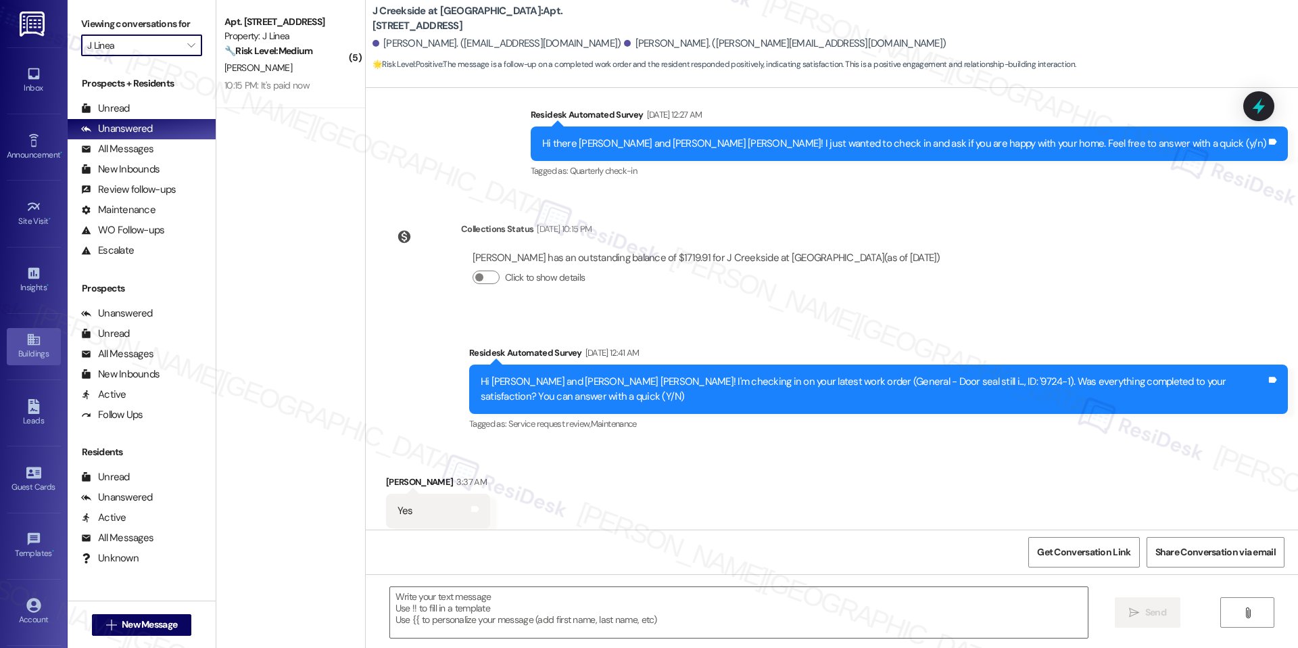
type textarea "Fetching suggested responses. Please feel free to read through the conversation…"
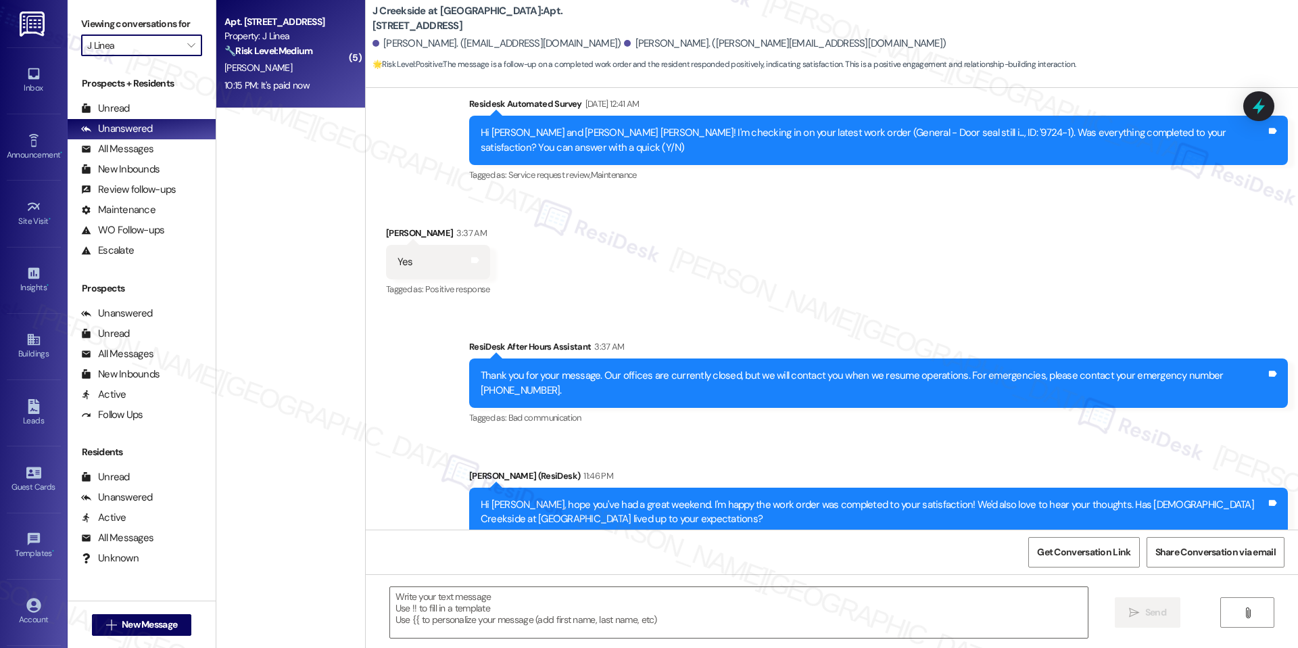
scroll to position [759, 0]
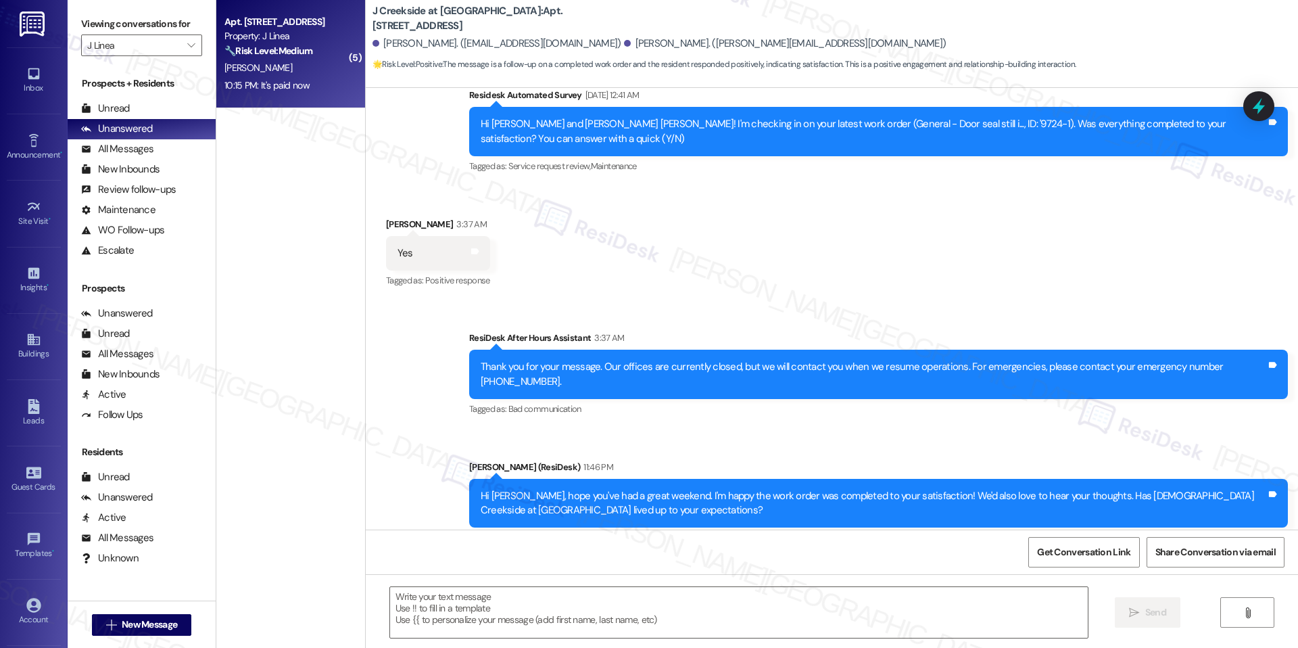
click at [245, 52] on strong "🔧 Risk Level: Medium" at bounding box center [268, 51] width 88 height 12
type textarea "Fetching suggested responses. Please feel free to read through the conversation…"
click at [299, 84] on div "10:15 PM: It's paid now 10:15 PM: It's paid now" at bounding box center [287, 85] width 128 height 17
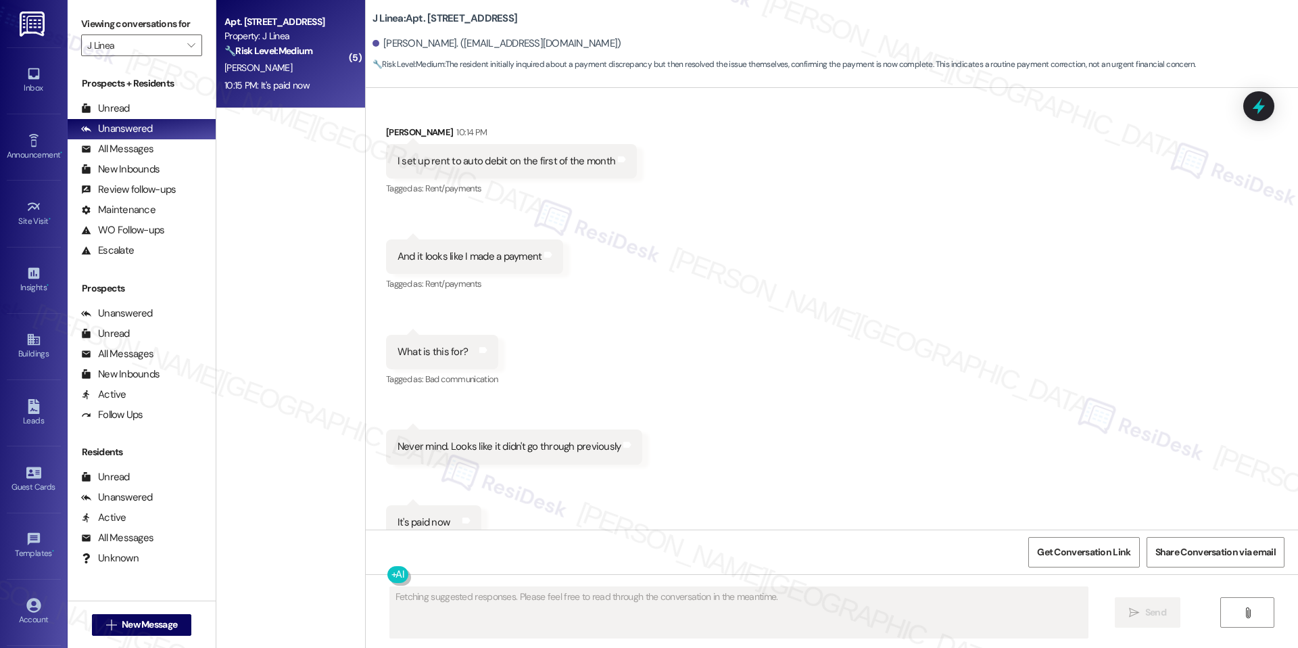
scroll to position [3252, 0]
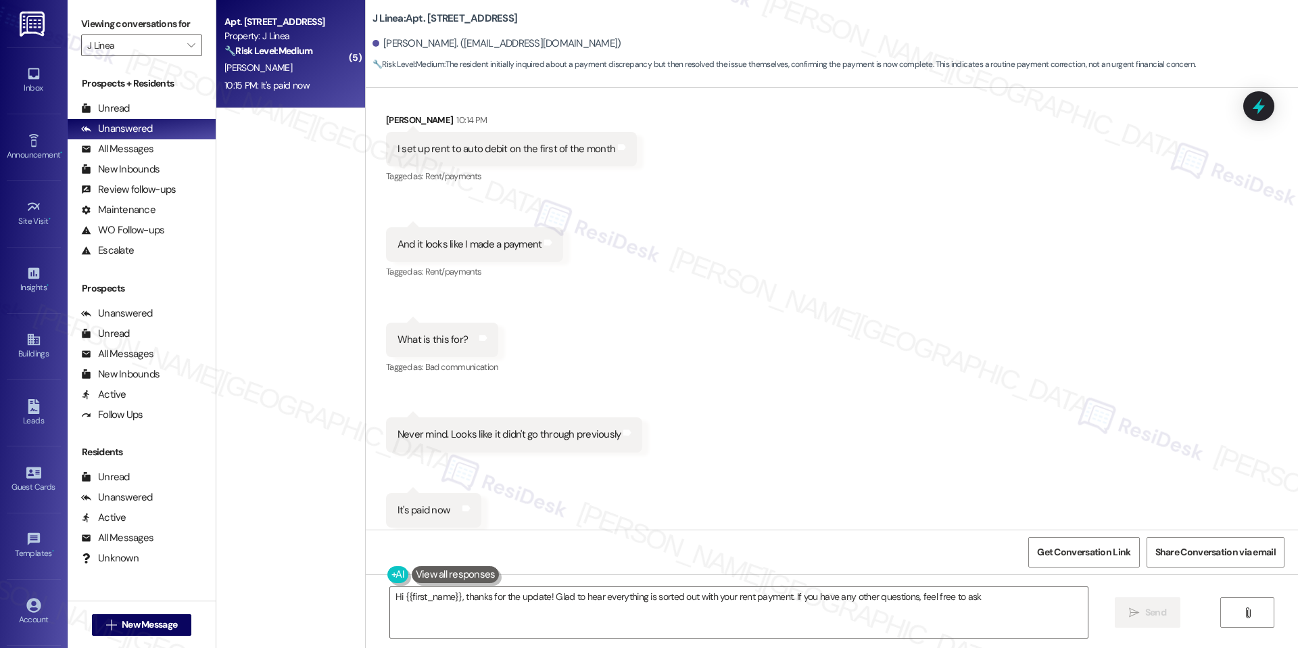
type textarea "Hi {{first_name}}, thanks for the update! Glad to hear everything is sorted out…"
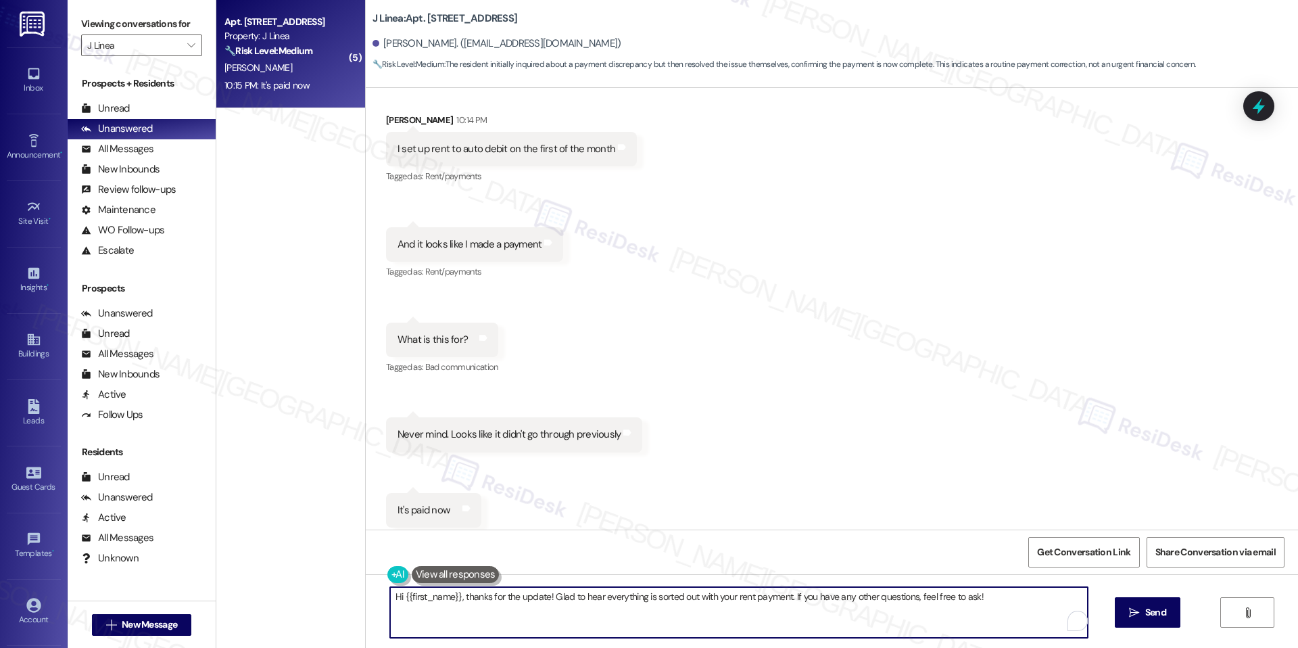
click at [887, 608] on textarea "Hi {{first_name}}, thanks for the update! Glad to hear everything is sorted out…" at bounding box center [739, 612] width 698 height 51
click at [985, 602] on textarea "Hi {{first_name}}, thanks for the update! Glad to hear everything is sorted out…" at bounding box center [739, 612] width 698 height 51
click at [1159, 612] on span "Send" at bounding box center [1155, 612] width 21 height 14
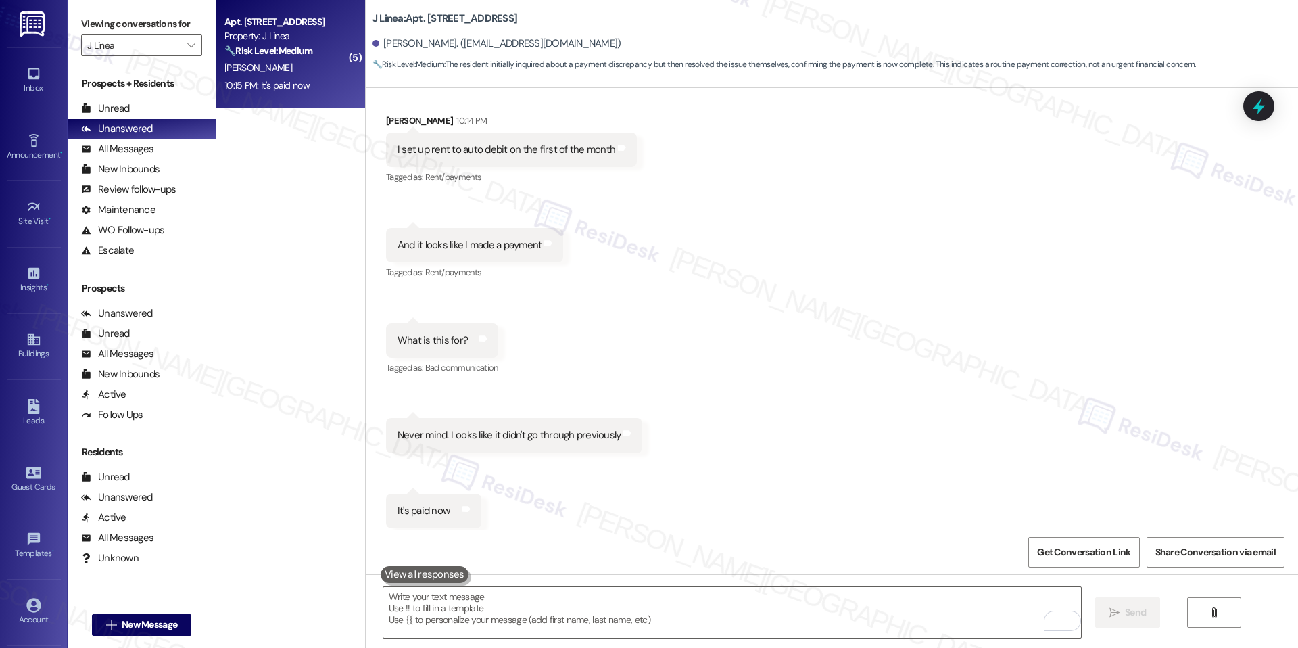
scroll to position [3346, 0]
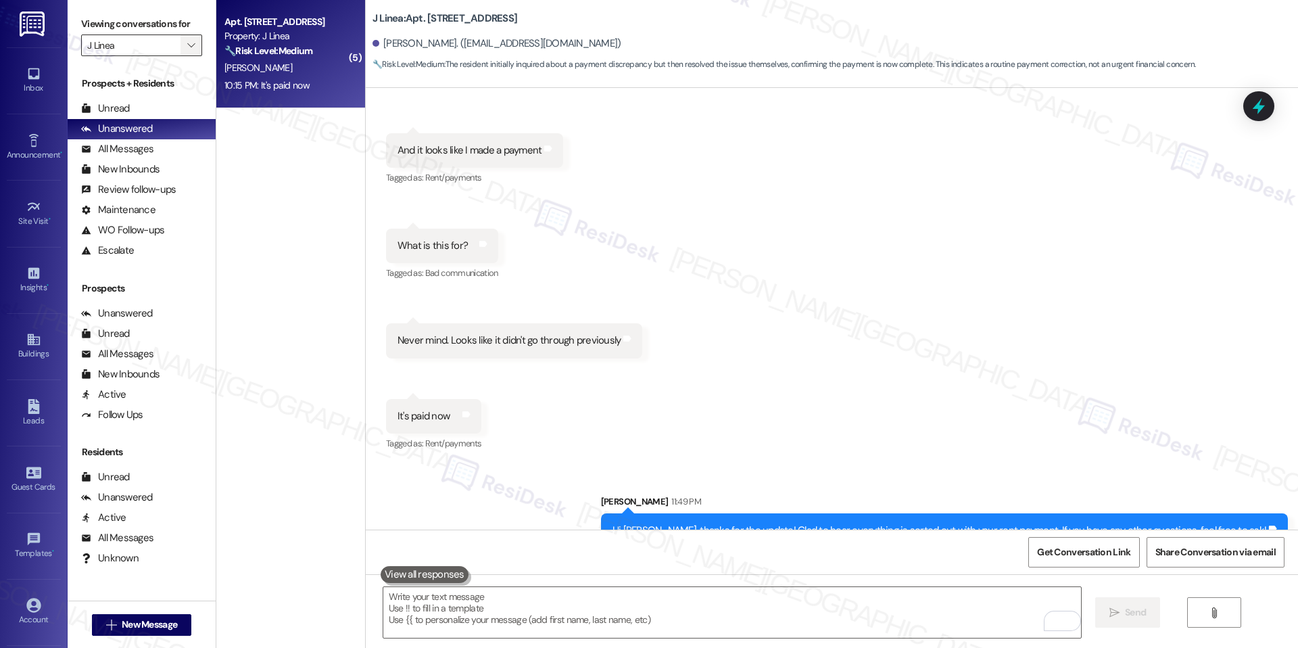
click at [187, 49] on icon "" at bounding box center [190, 45] width 7 height 11
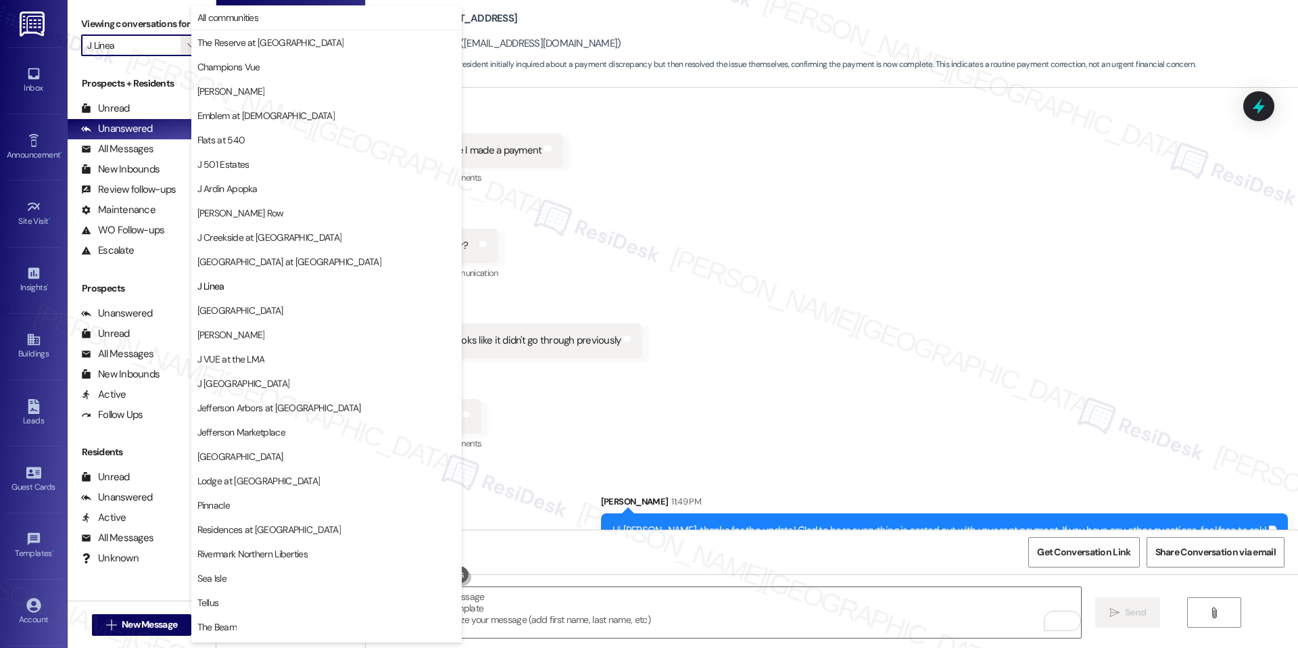
scroll to position [45, 0]
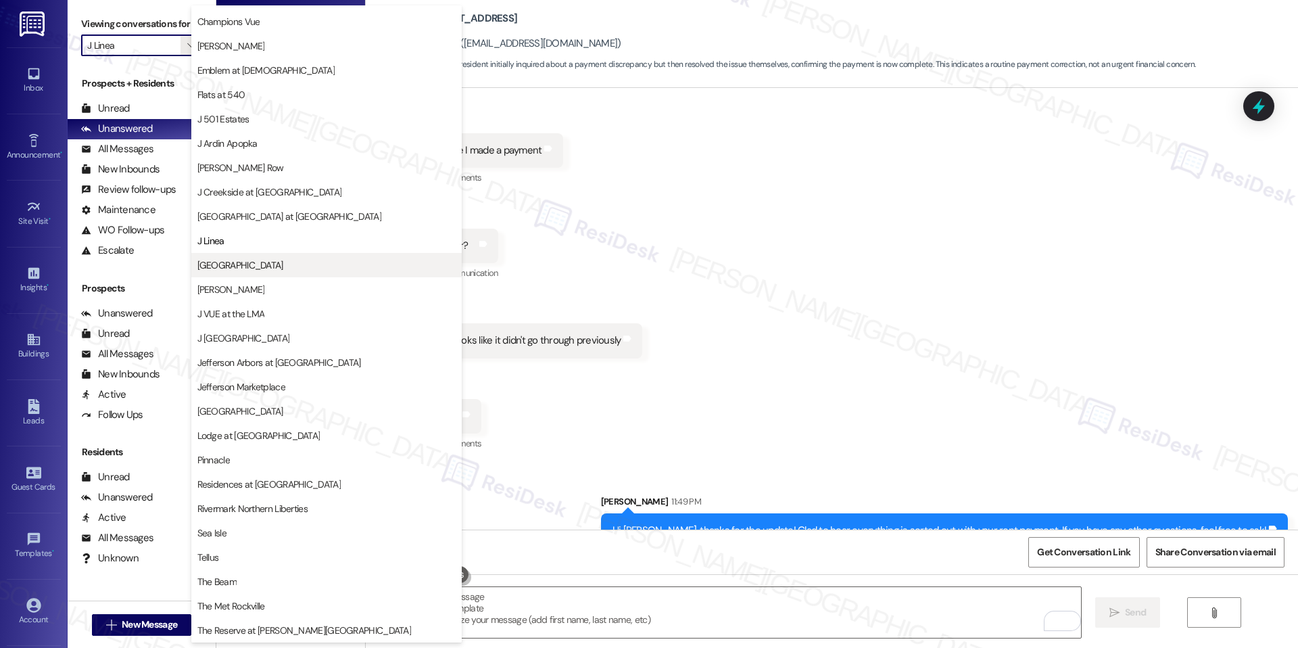
click at [272, 268] on span "[GEOGRAPHIC_DATA]" at bounding box center [326, 265] width 258 height 14
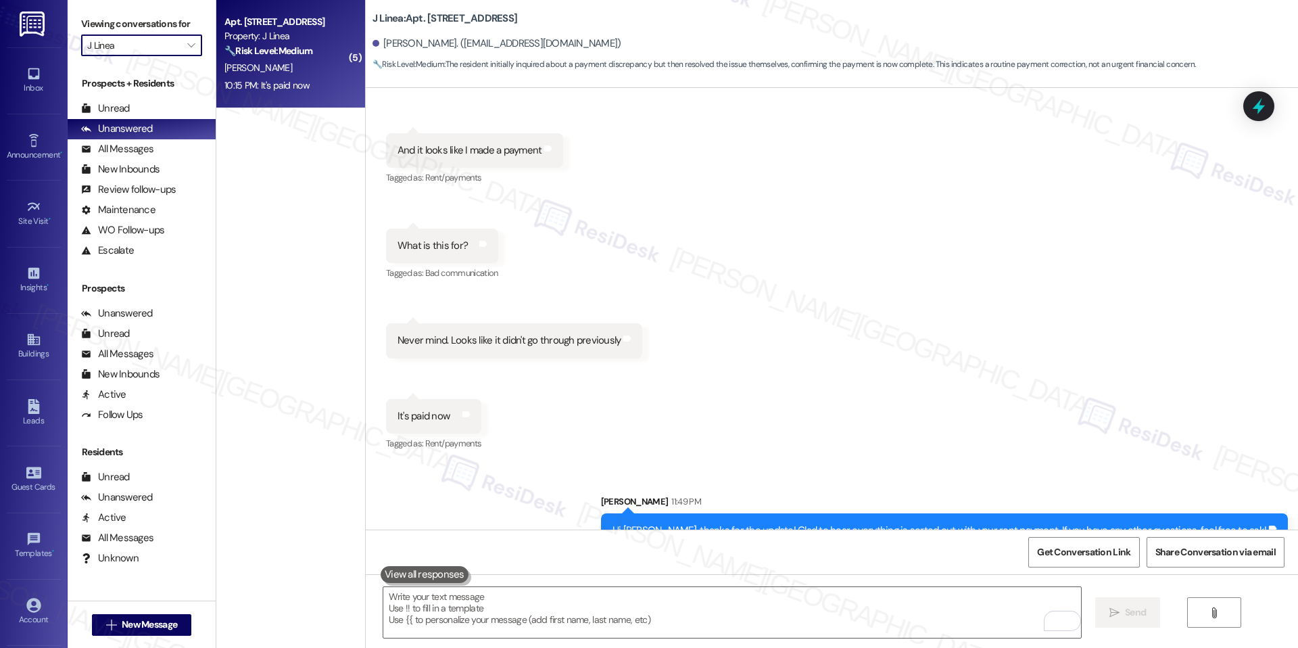
type input "[GEOGRAPHIC_DATA]"
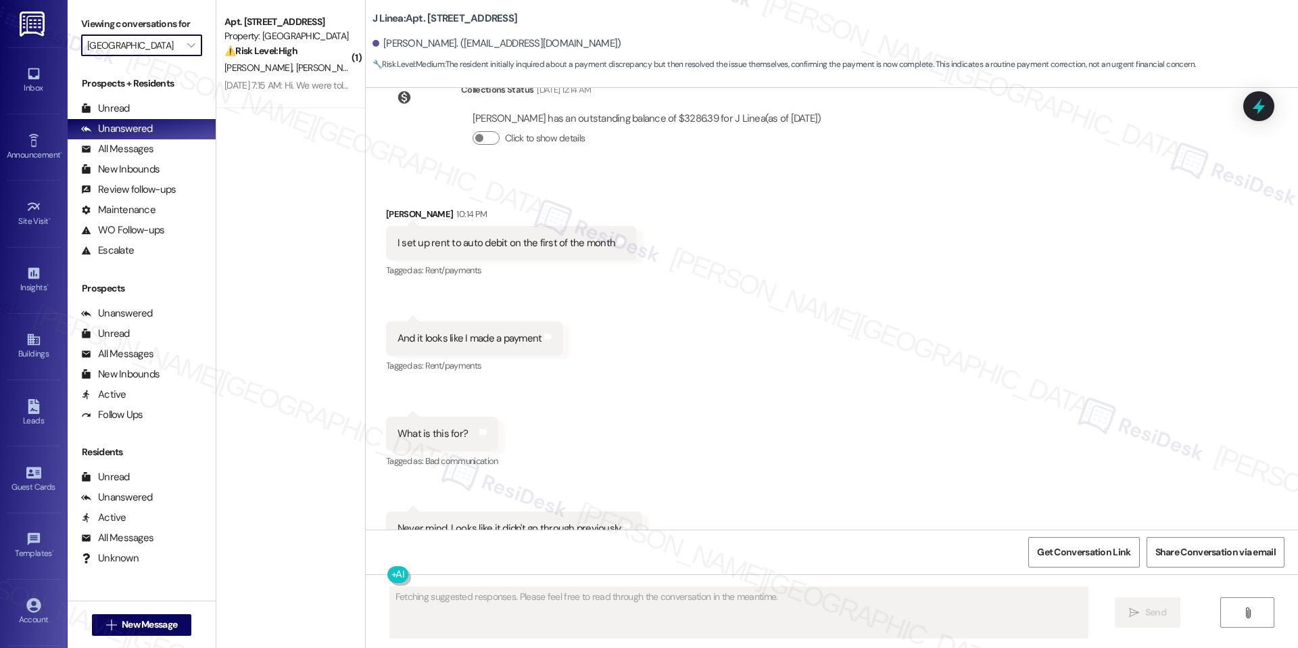
scroll to position [3252, 0]
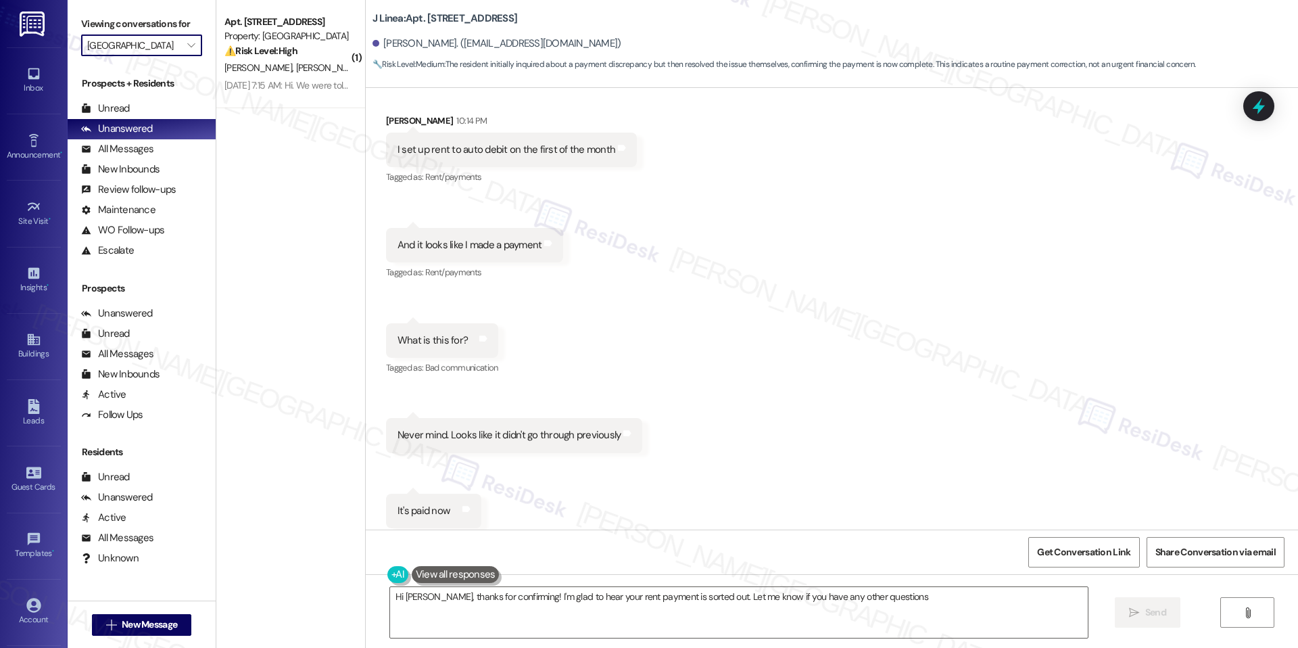
type textarea "Hi [PERSON_NAME], thanks for confirming! I'm glad to hear your rent payment is …"
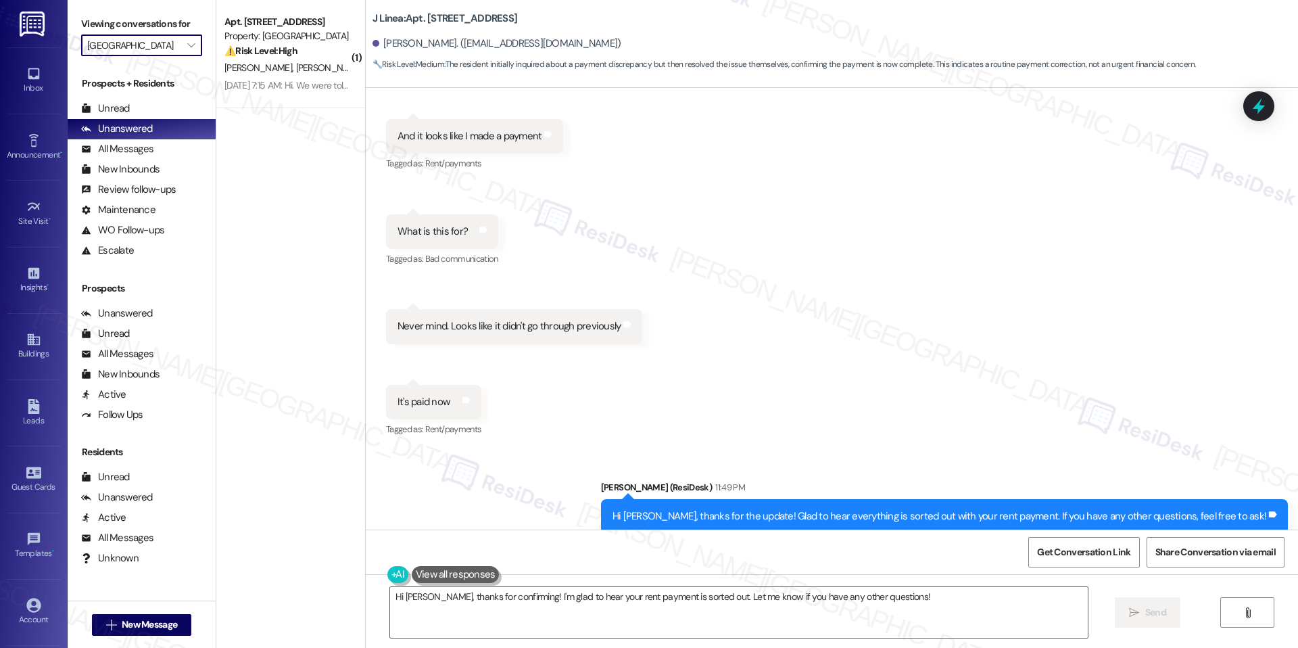
scroll to position [3367, 0]
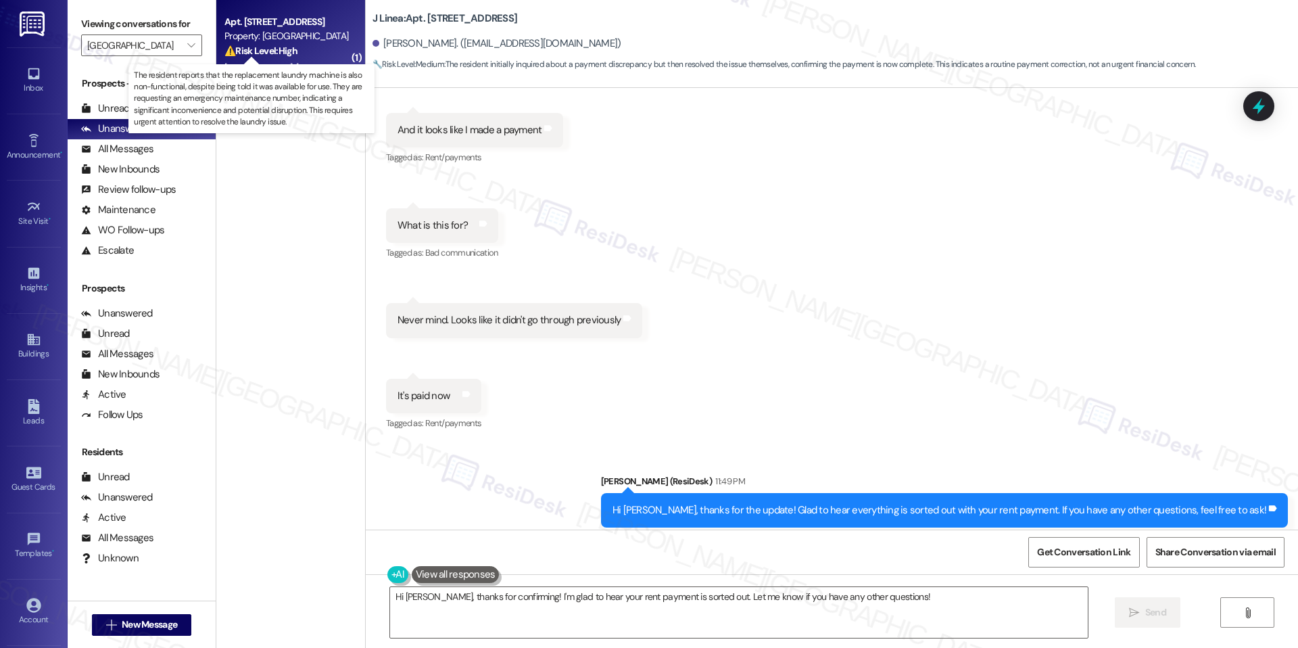
click at [245, 45] on strong "⚠️ Risk Level: High" at bounding box center [260, 51] width 73 height 12
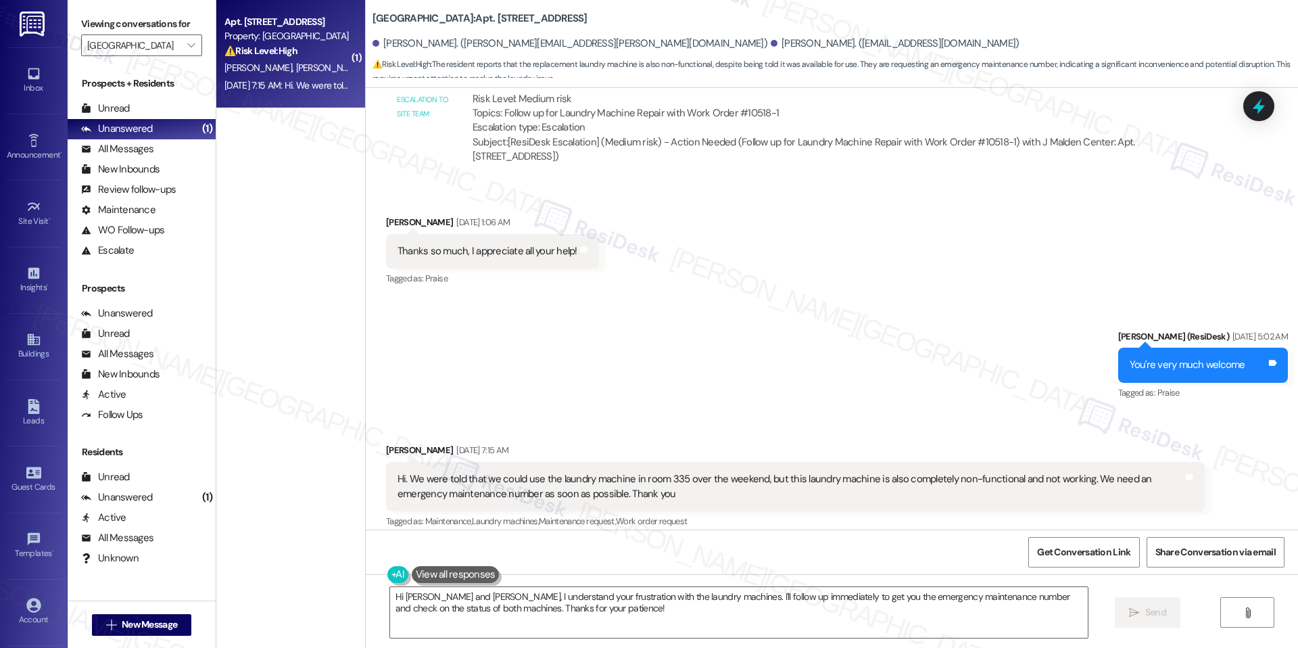
scroll to position [2636, 0]
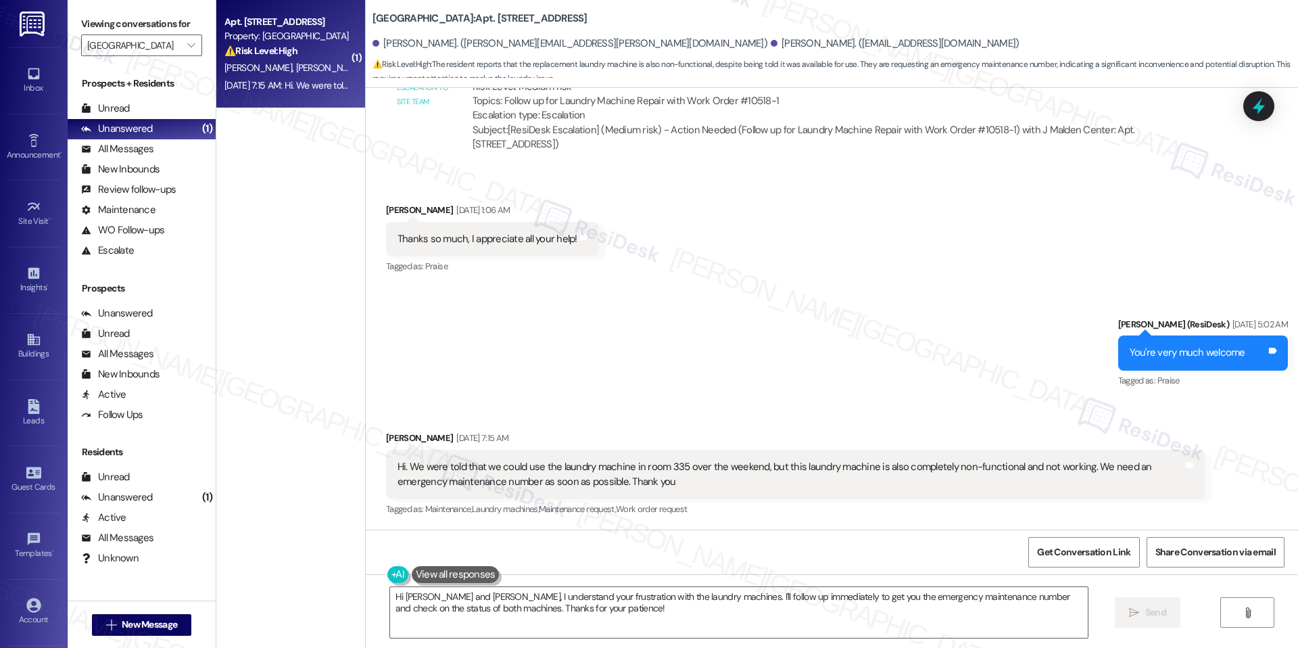
click at [734, 412] on div "Received via SMS [PERSON_NAME] [DATE] 7:15 AM Hi. We were told that we could us…" at bounding box center [832, 464] width 932 height 128
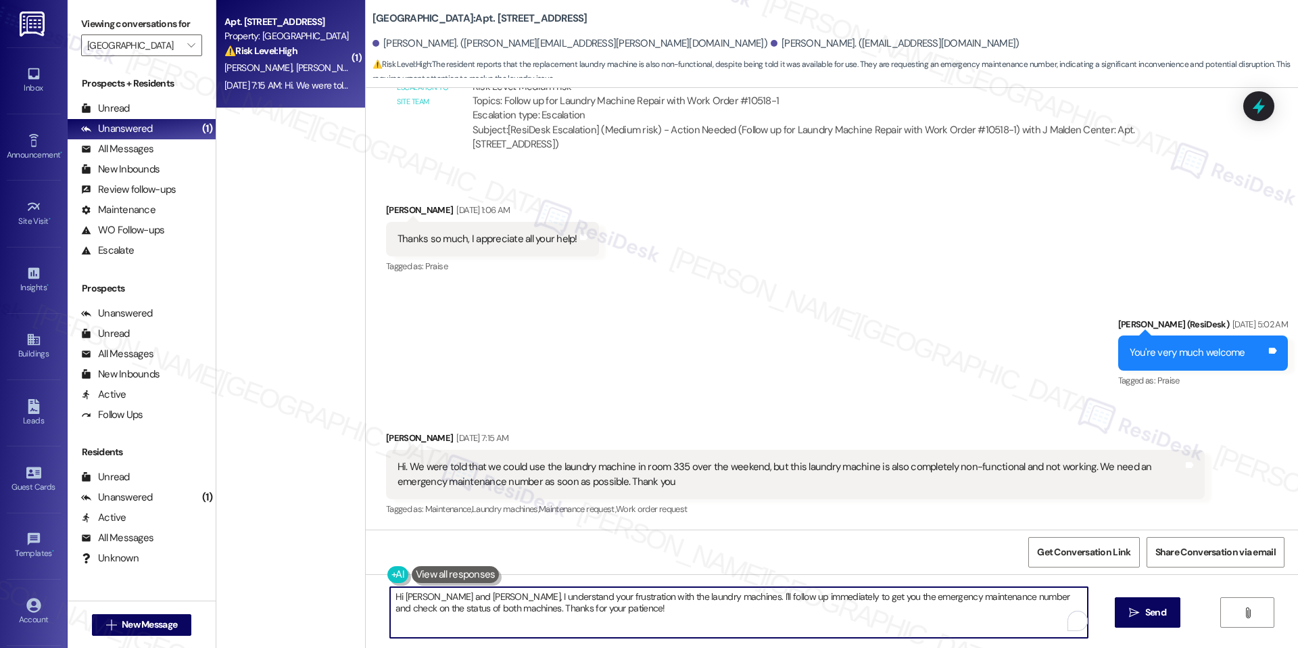
click at [642, 602] on textarea "Hi [PERSON_NAME] and [PERSON_NAME], I understand your frustration with the laun…" at bounding box center [739, 612] width 698 height 51
drag, startPoint x: 448, startPoint y: 598, endPoint x: 394, endPoint y: 592, distance: 53.8
click at [394, 592] on textarea "Hi [PERSON_NAME] and [PERSON_NAME], I understand your frustration with the laun…" at bounding box center [739, 612] width 698 height 51
type textarea "Hi [PERSON_NAME], I understand your frustration with the laundry machines. I'll…"
click at [1134, 608] on span "Send" at bounding box center [1135, 612] width 21 height 14
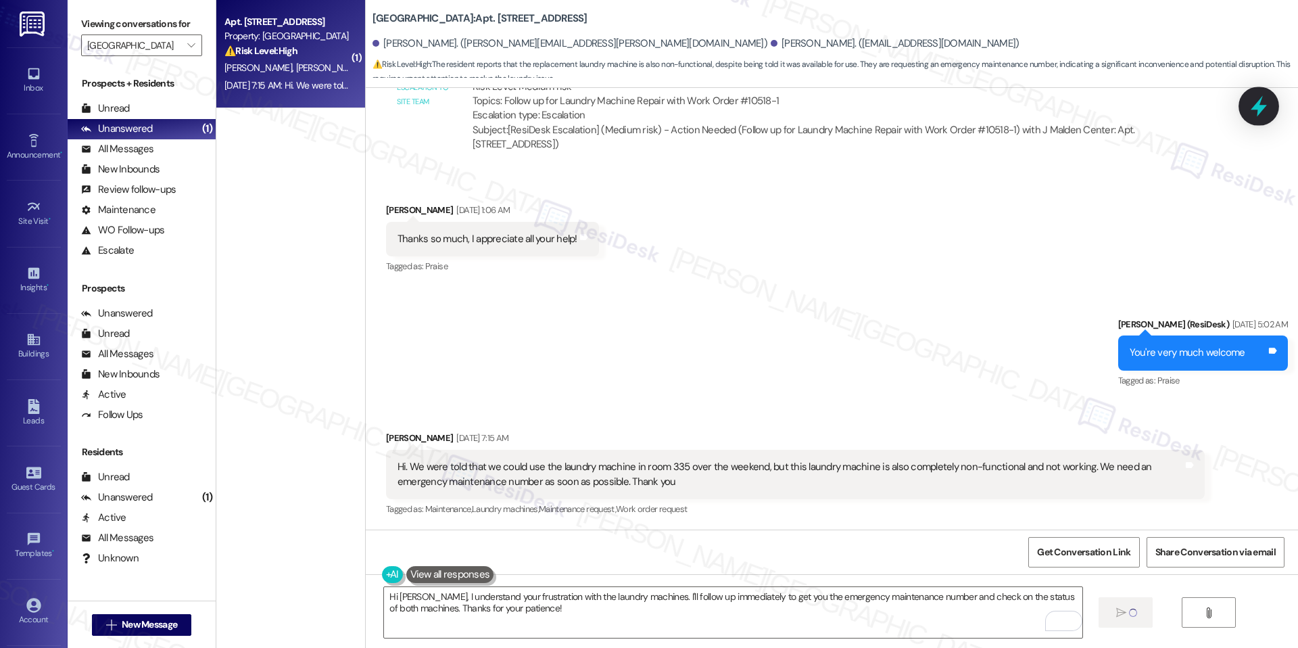
click at [1254, 107] on icon at bounding box center [1259, 106] width 16 height 21
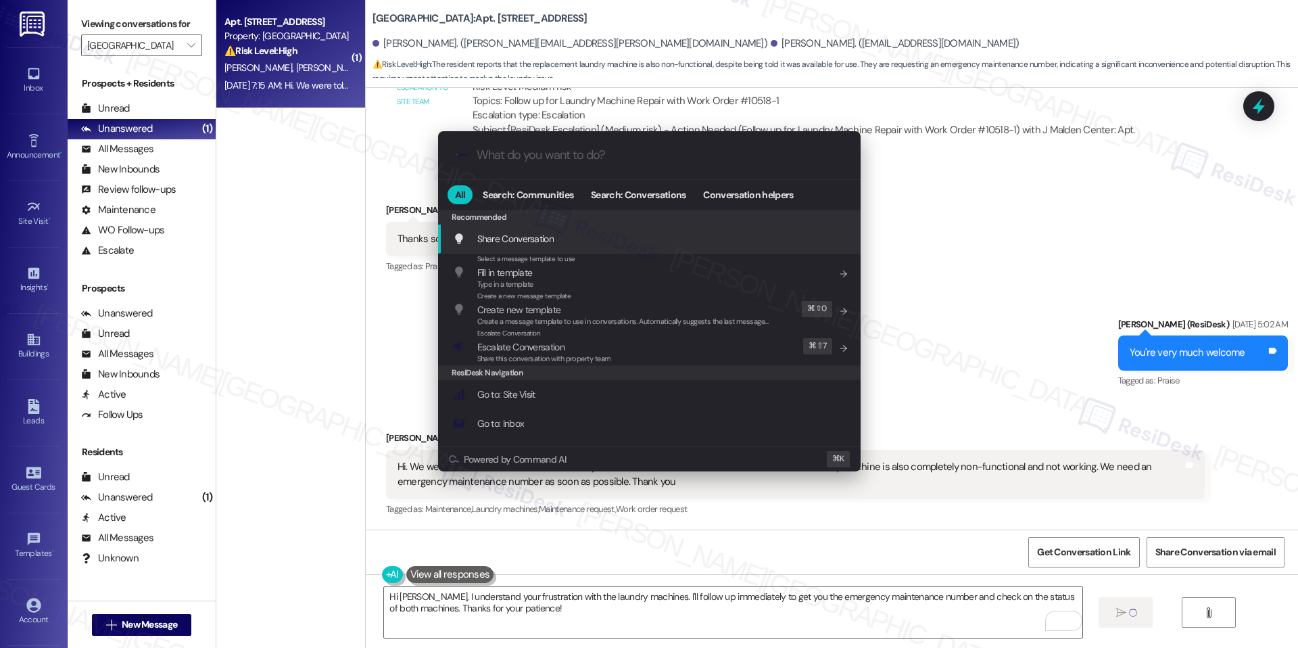
scroll to position [2635, 0]
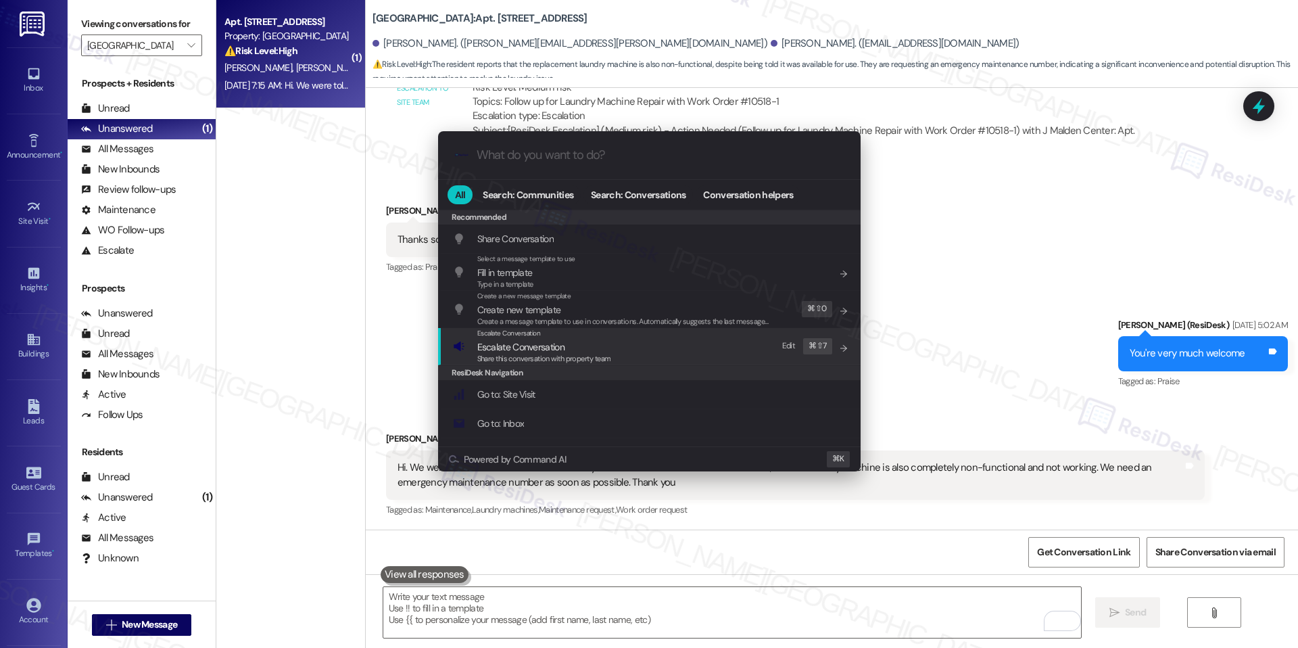
click at [564, 360] on span "Share this conversation with property team" at bounding box center [544, 358] width 134 height 9
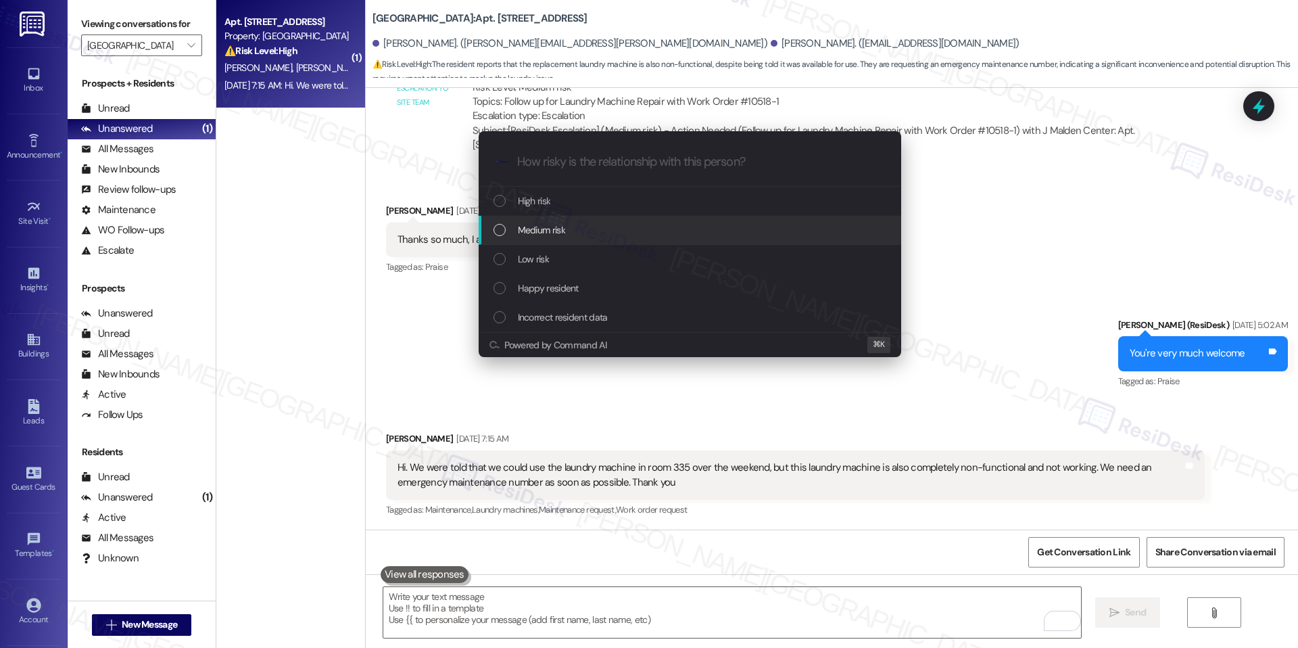
click at [572, 235] on div "Medium risk" at bounding box center [691, 229] width 395 height 15
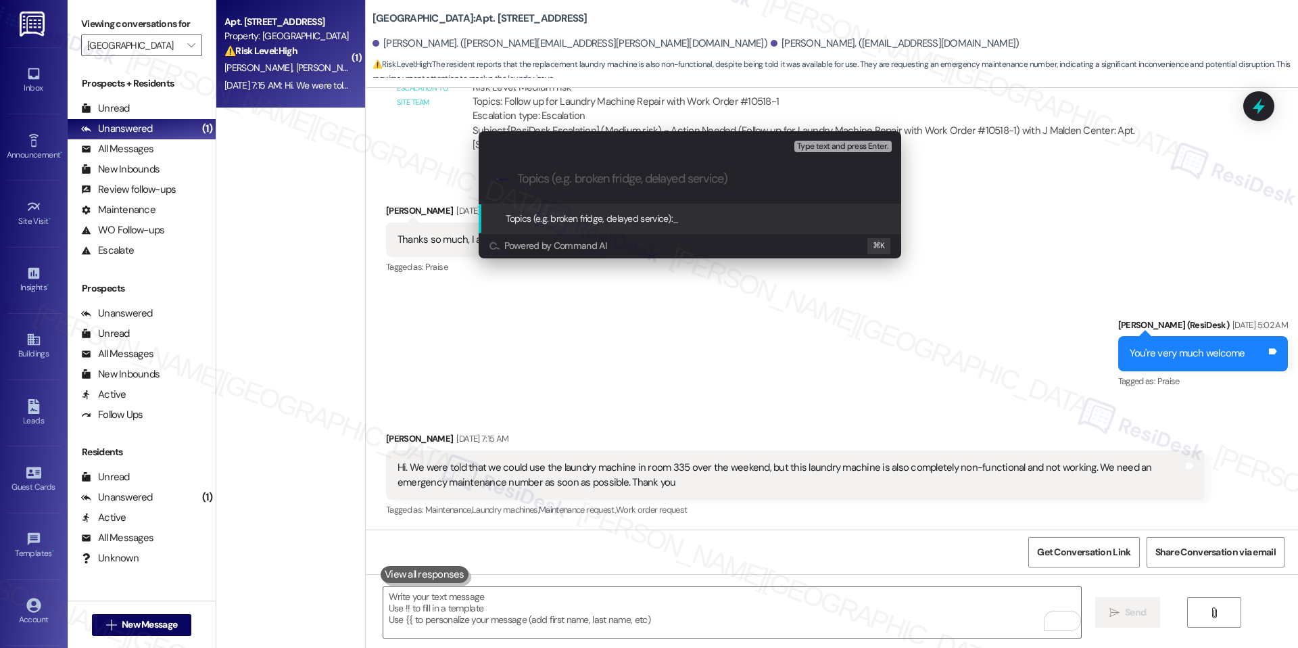
click at [547, 172] on input "Topics (e.g. broken fridge, delayed service)" at bounding box center [700, 179] width 367 height 14
click at [596, 185] on input "Follow up on Emergency maintenance number." at bounding box center [695, 179] width 356 height 14
paste input "-Up on Emergency Maintenance Number"
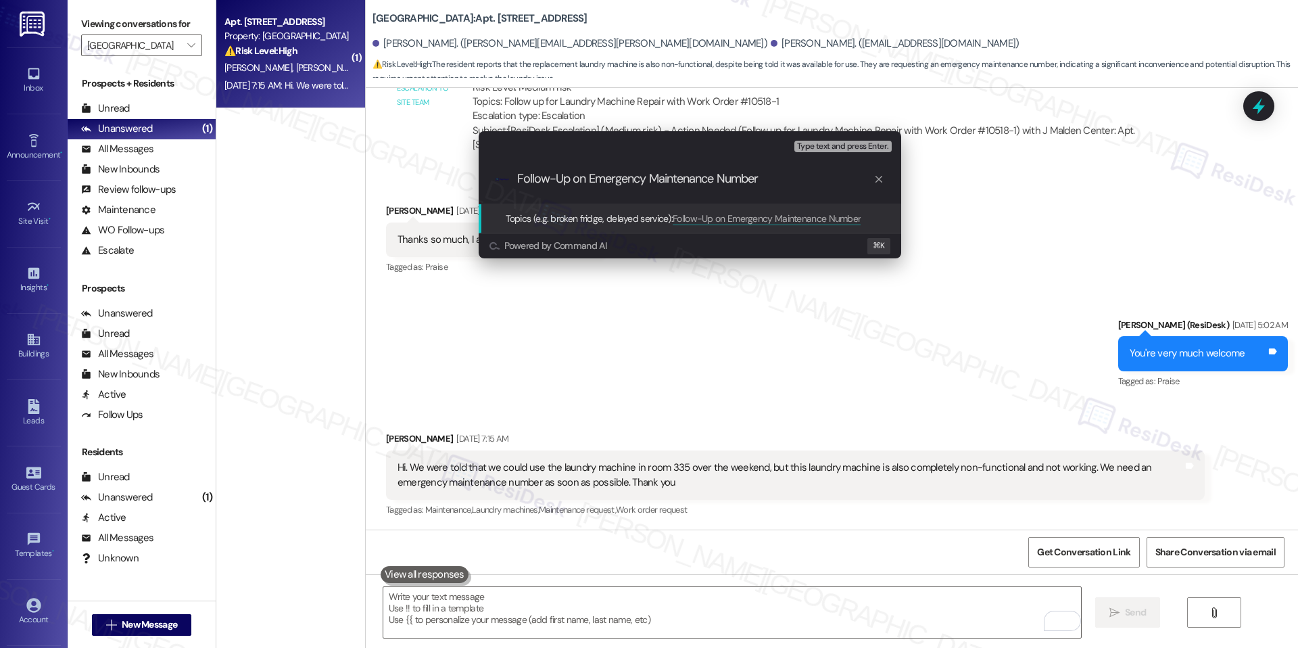
type input "Follow-Up on Emergency Maintenance Number"
click at [827, 222] on span "Follow-Up on Emergency Maintenance Number" at bounding box center [767, 218] width 188 height 12
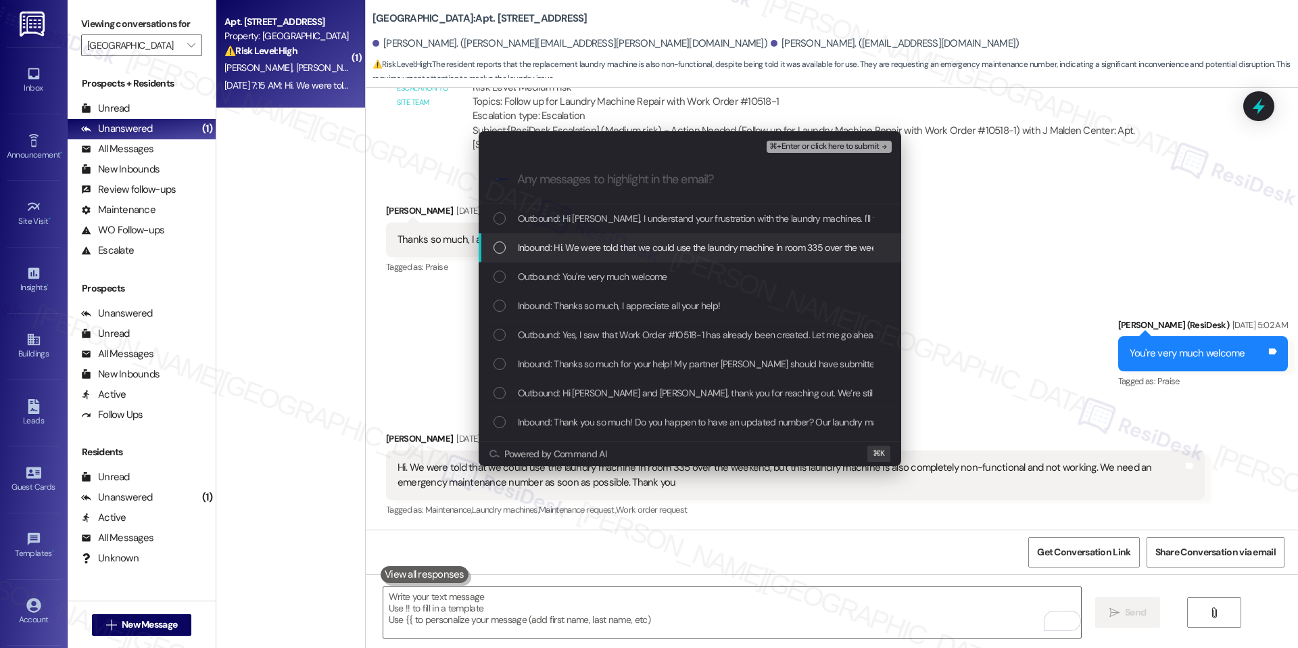
click at [601, 257] on div "Inbound: Hi. We were told that we could use the laundry machine in room 335 ove…" at bounding box center [690, 247] width 423 height 29
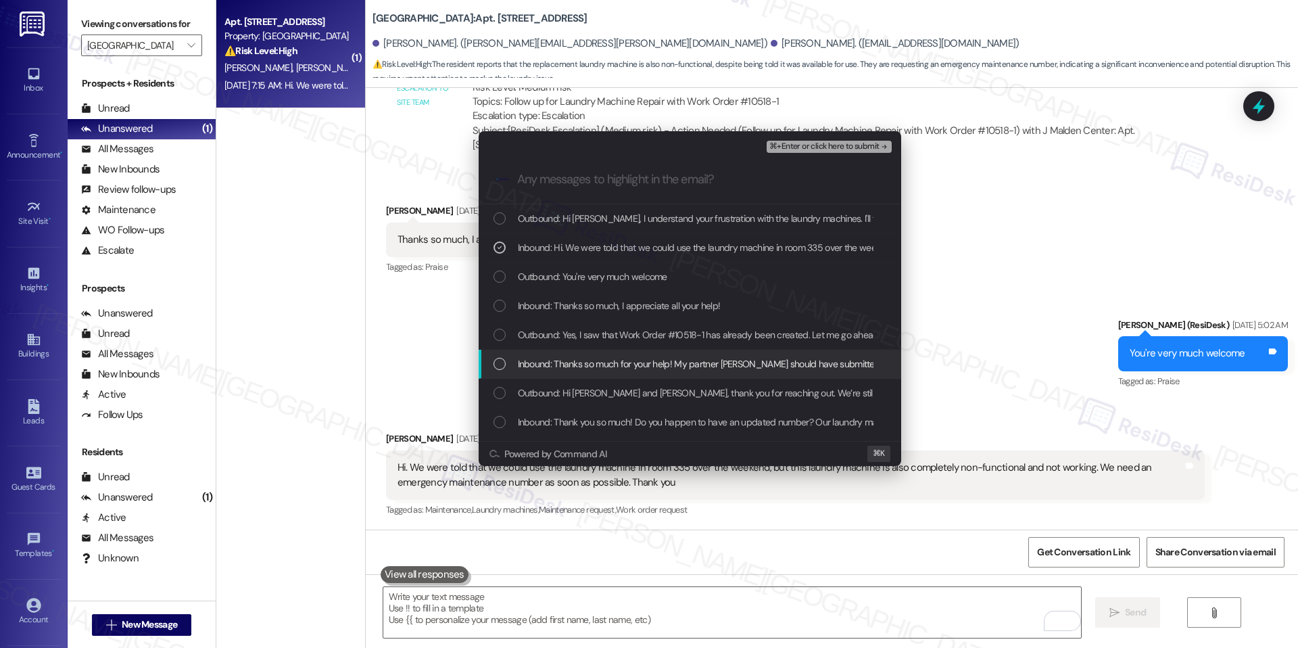
click at [620, 354] on div "Inbound: Thanks so much for your help! My partner Lyndsey should have submitted…" at bounding box center [690, 364] width 423 height 29
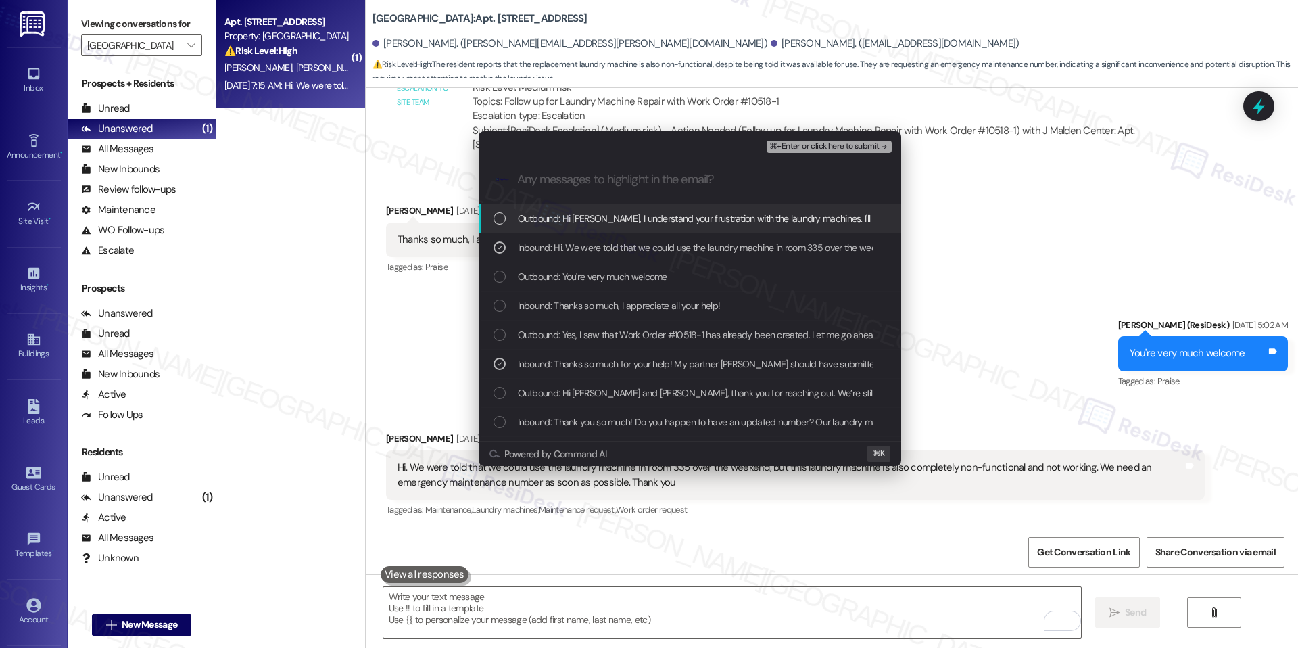
click at [817, 143] on span "⌘+Enter or click here to submit" at bounding box center [824, 146] width 110 height 9
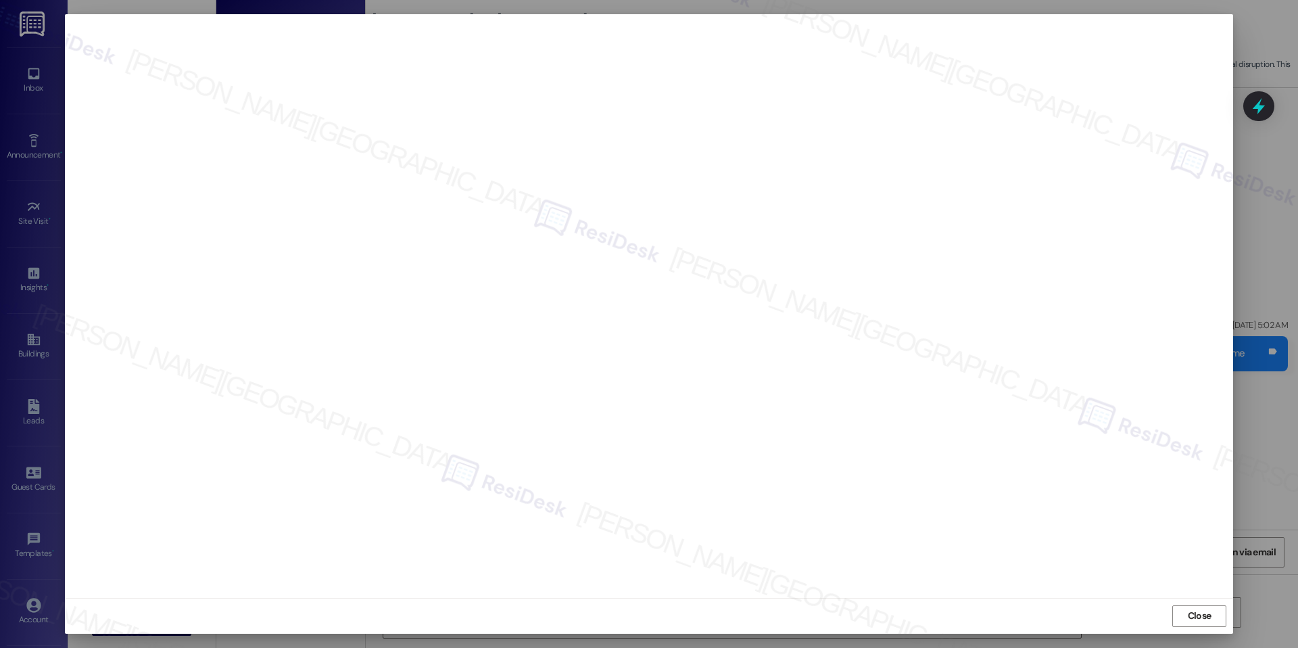
drag, startPoint x: 1189, startPoint y: 612, endPoint x: 1167, endPoint y: 613, distance: 21.6
click at [1189, 612] on span "Close" at bounding box center [1200, 615] width 24 height 14
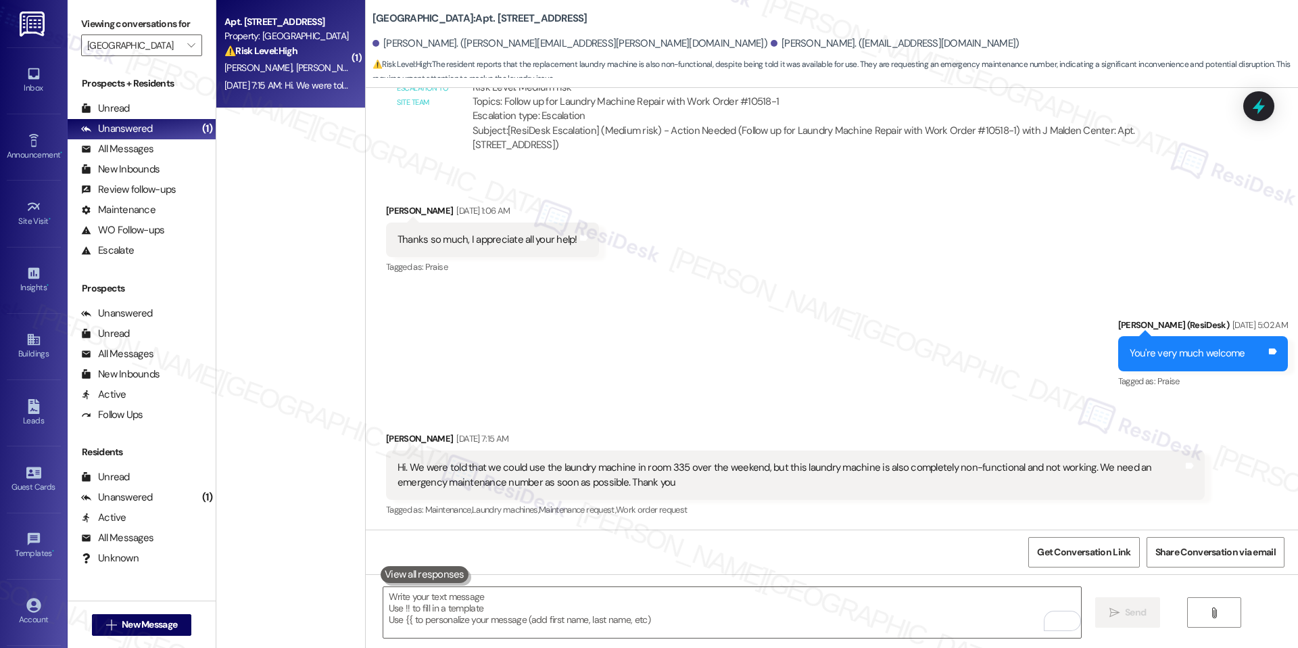
click at [1250, 119] on div at bounding box center [1258, 106] width 31 height 30
click at [1251, 115] on icon at bounding box center [1258, 106] width 23 height 23
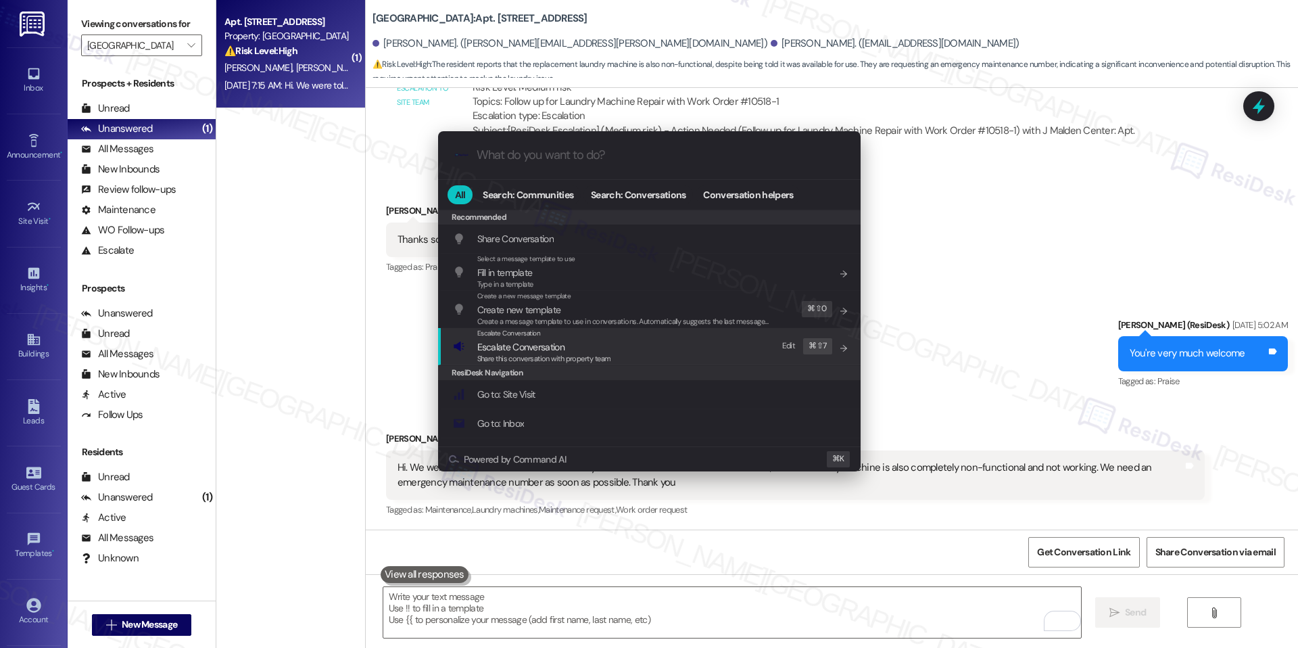
click at [502, 354] on span "Share this conversation with property team" at bounding box center [544, 358] width 134 height 9
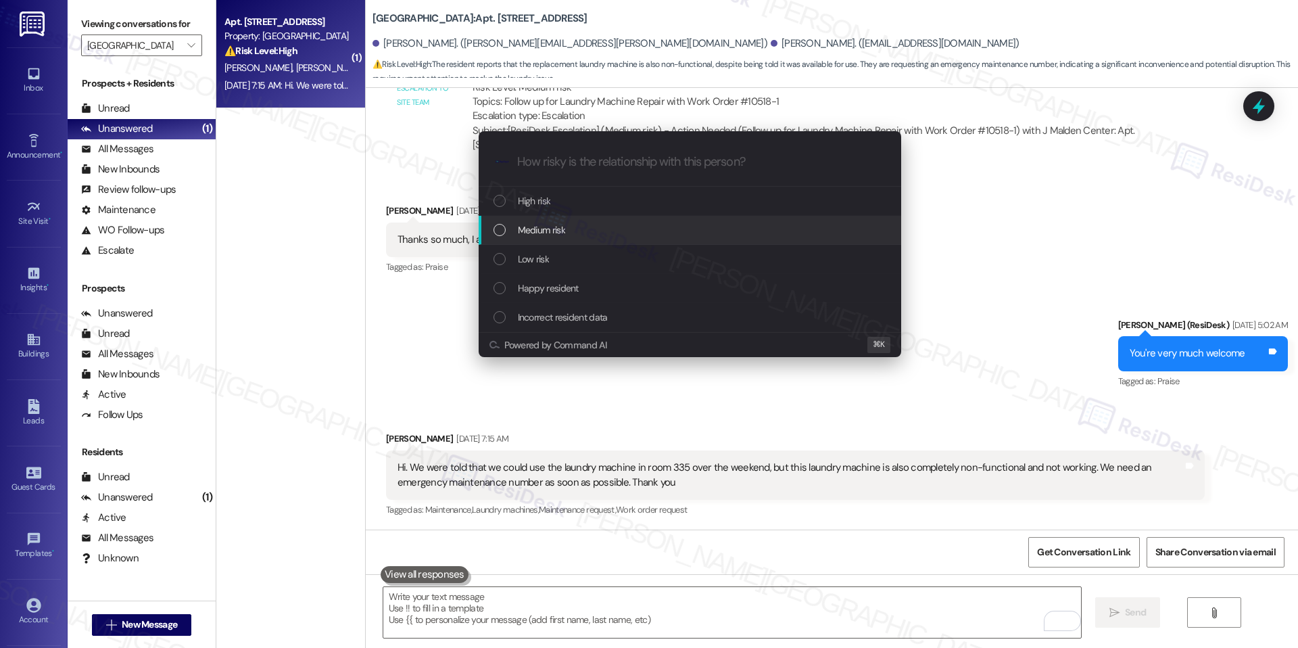
click at [598, 235] on div "Medium risk" at bounding box center [691, 229] width 395 height 15
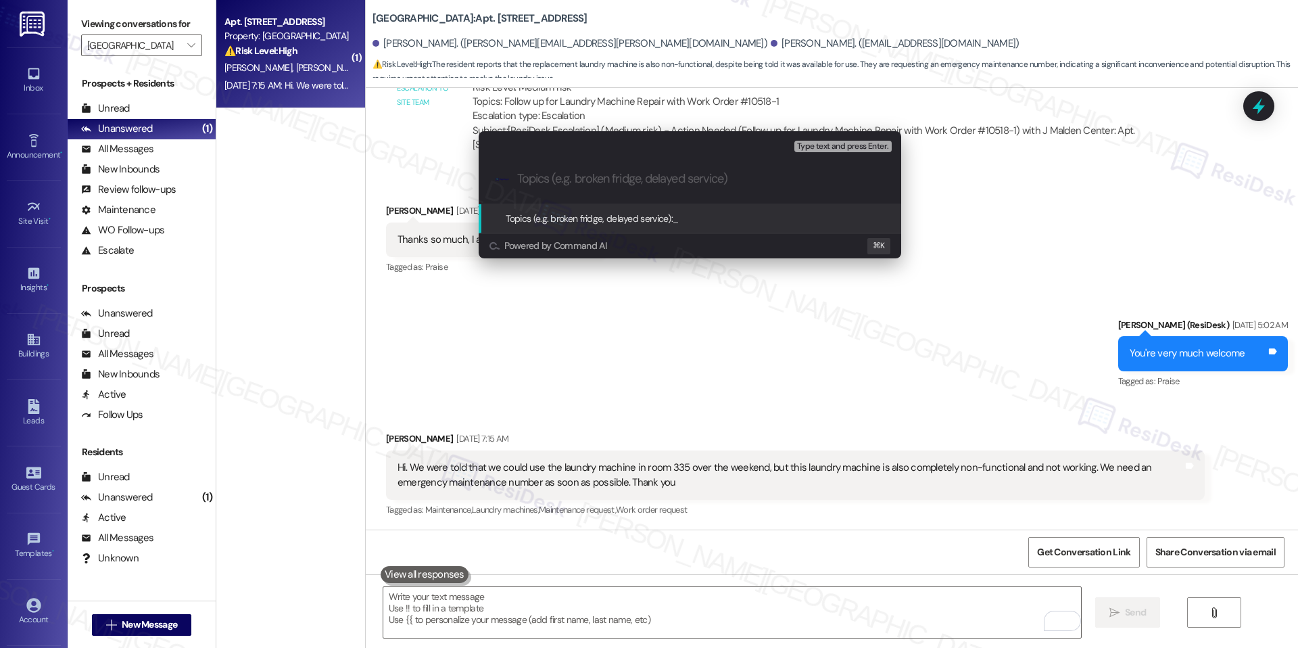
paste input "Follow-Up on Emergency Maintenance Number"
type input "Follow-Up on Emergency Maintenance Number"
click at [787, 221] on span "Follow-Up on Emergency Maintenance Number" at bounding box center [767, 218] width 188 height 12
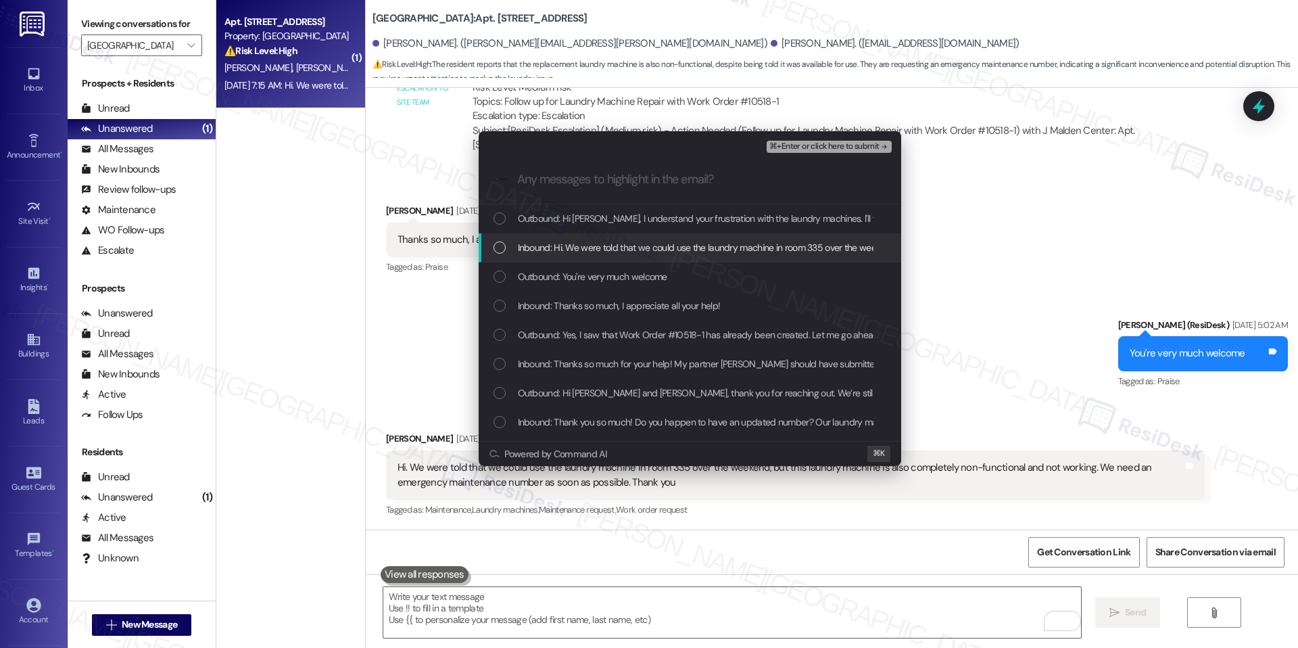
click at [544, 243] on span "Inbound: Hi. We were told that we could use the laundry machine in room 335 ove…" at bounding box center [1011, 247] width 986 height 15
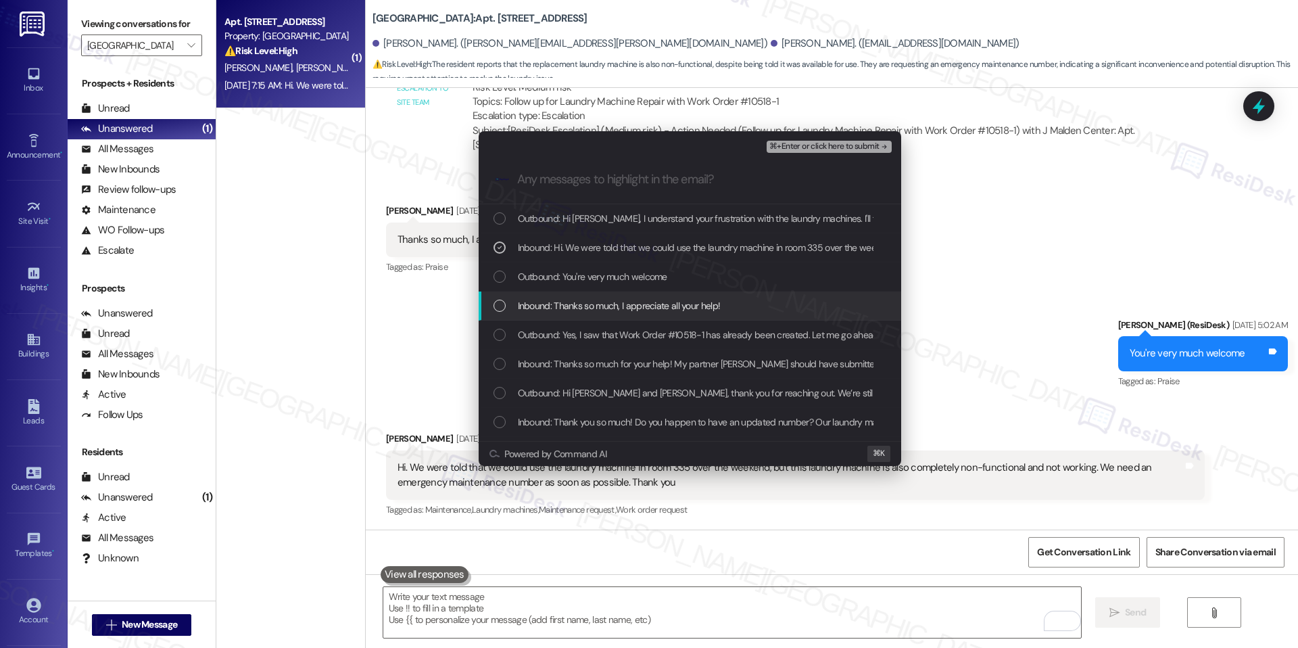
click at [550, 307] on span "Inbound: Thanks so much, I appreciate all your help!" at bounding box center [619, 305] width 203 height 15
click at [550, 306] on span "Inbound: Thanks so much, I appreciate all your help!" at bounding box center [619, 305] width 203 height 15
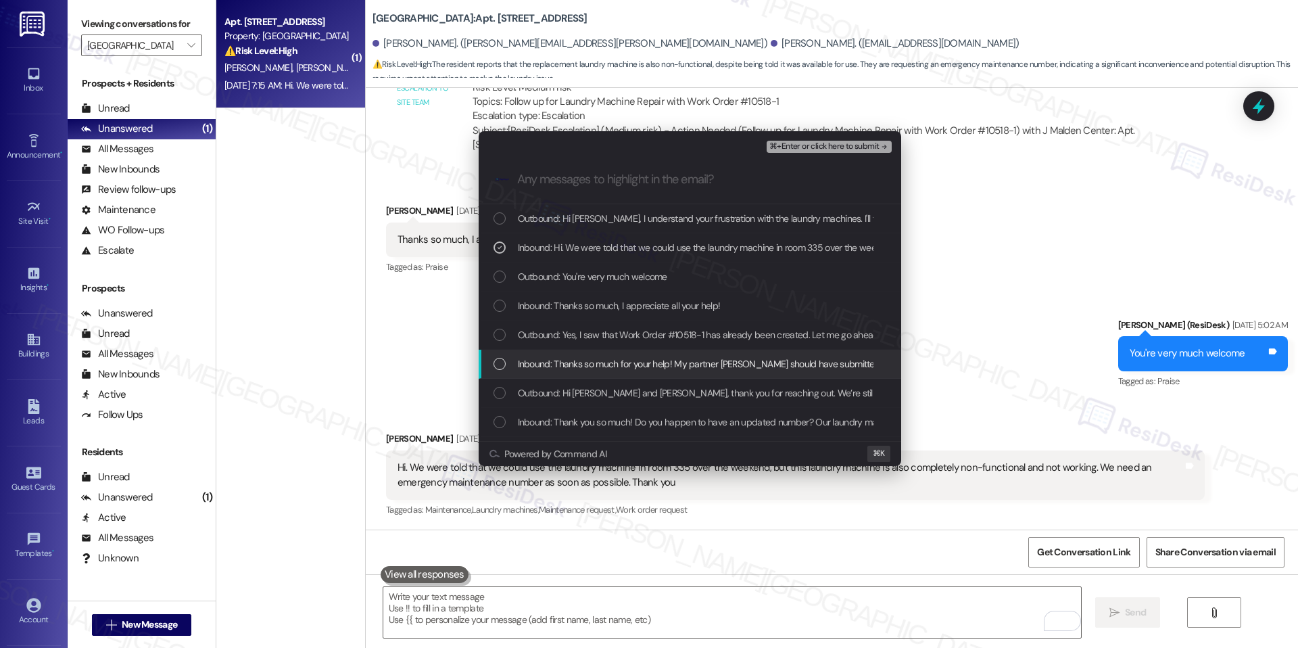
click at [575, 364] on span "Inbound: Thanks so much for your help! My partner Lyndsey should have submitted…" at bounding box center [780, 363] width 525 height 15
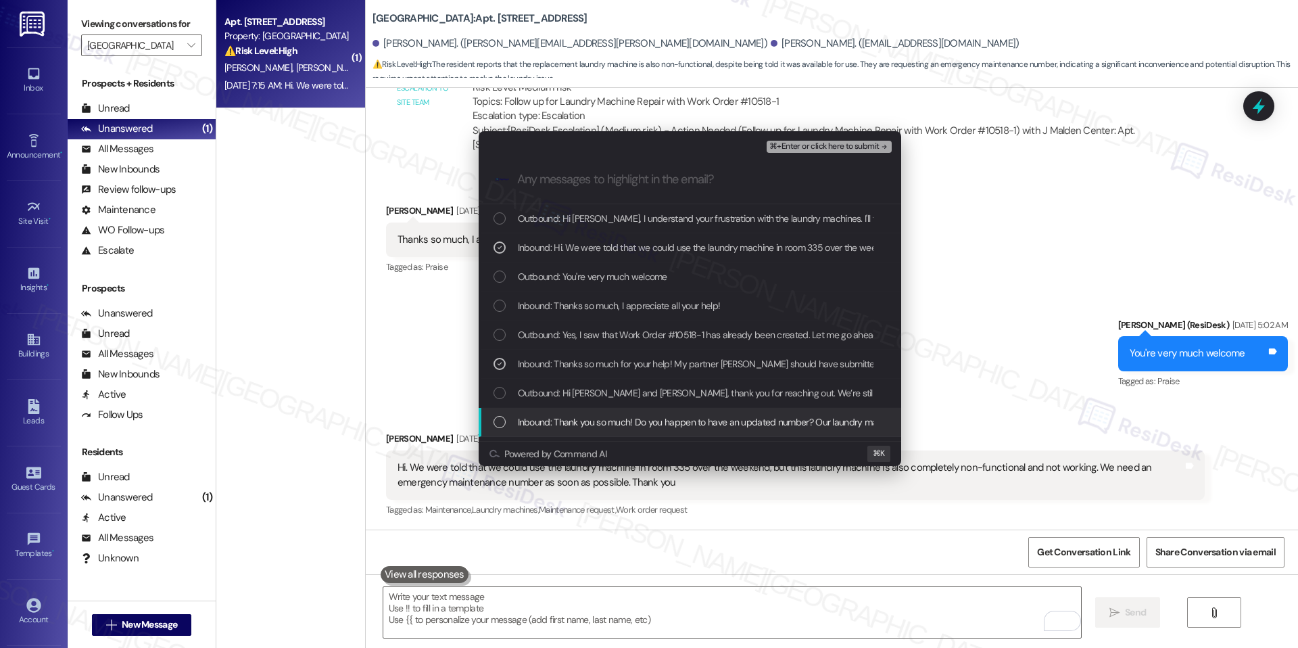
click at [654, 415] on span "Inbound: Thank you so much! Do you happen to have an updated number? Our laundr…" at bounding box center [888, 421] width 741 height 15
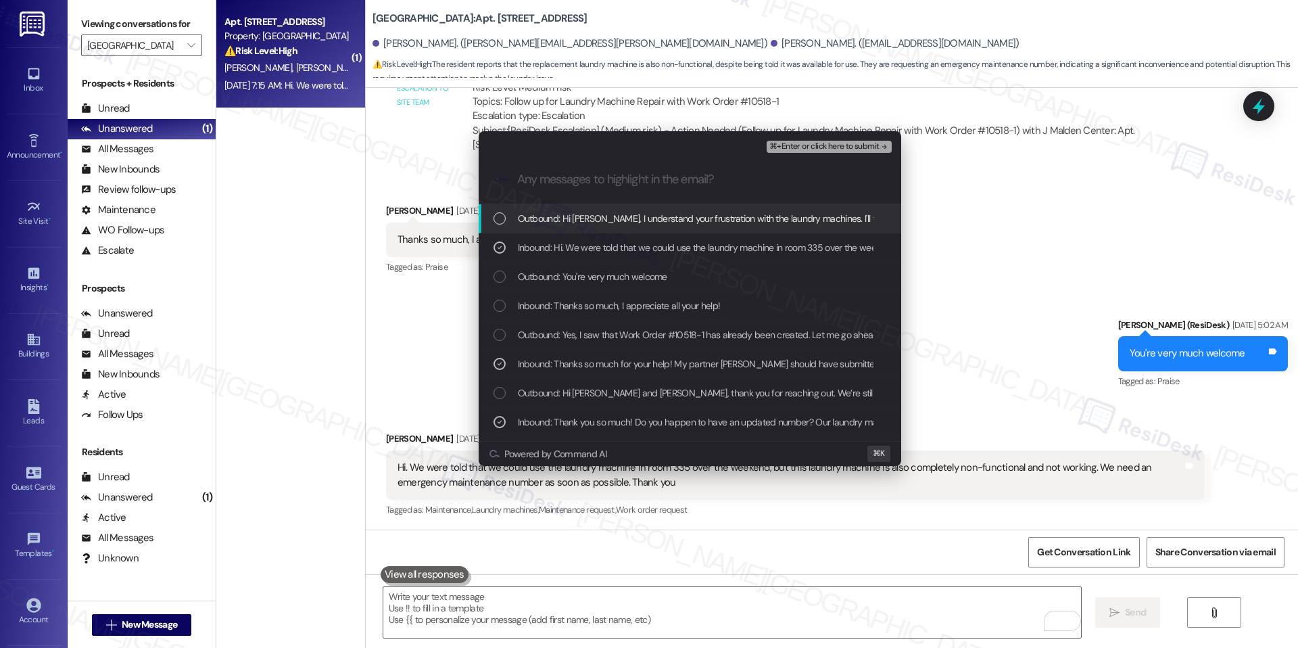
click at [843, 145] on span "⌘+Enter or click here to submit" at bounding box center [824, 146] width 110 height 9
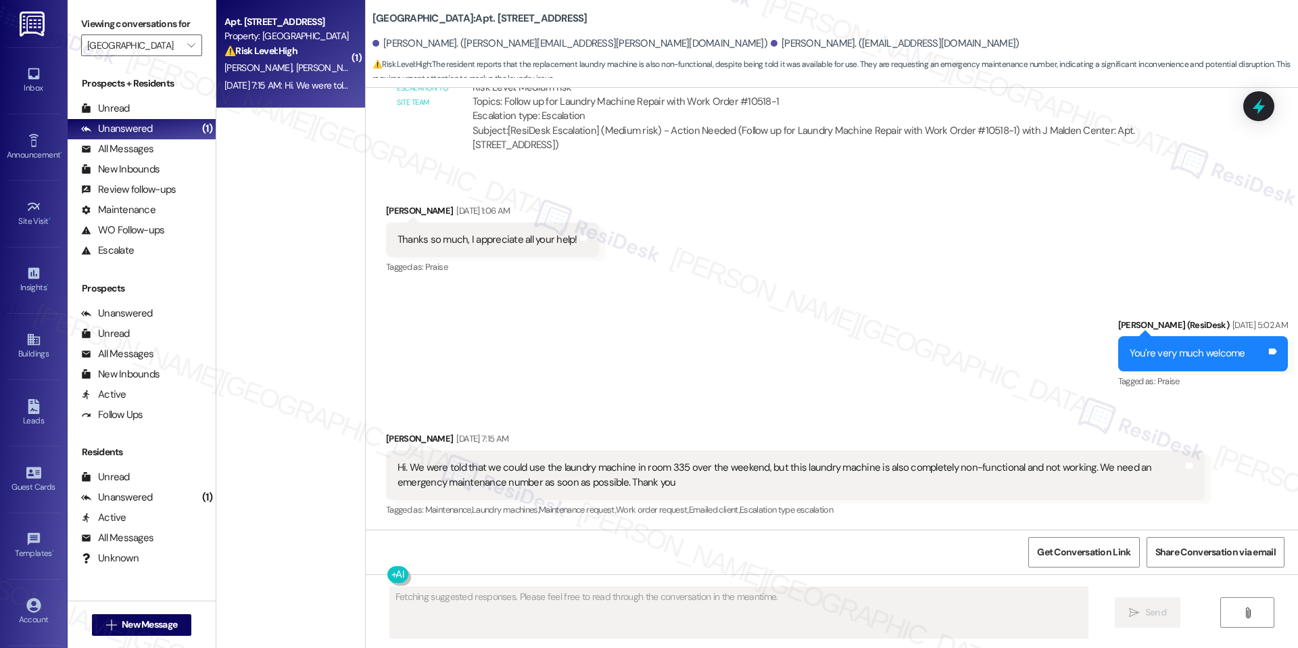
scroll to position [2765, 0]
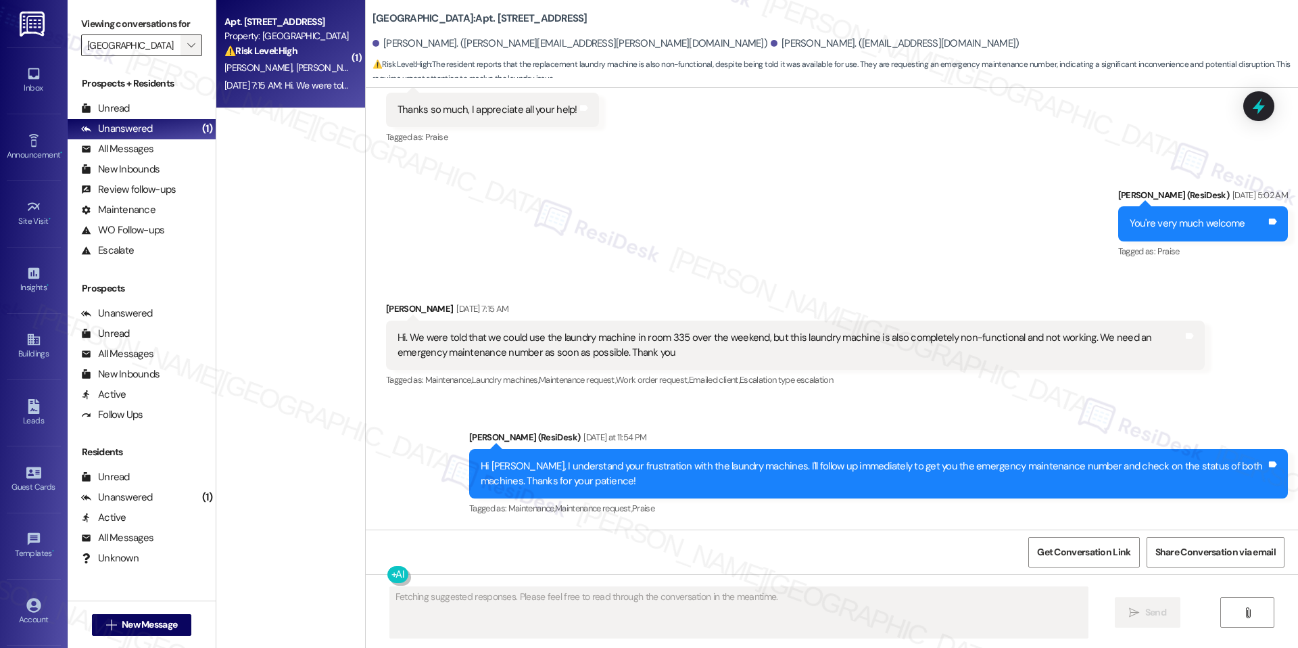
click at [187, 45] on icon "" at bounding box center [190, 45] width 7 height 11
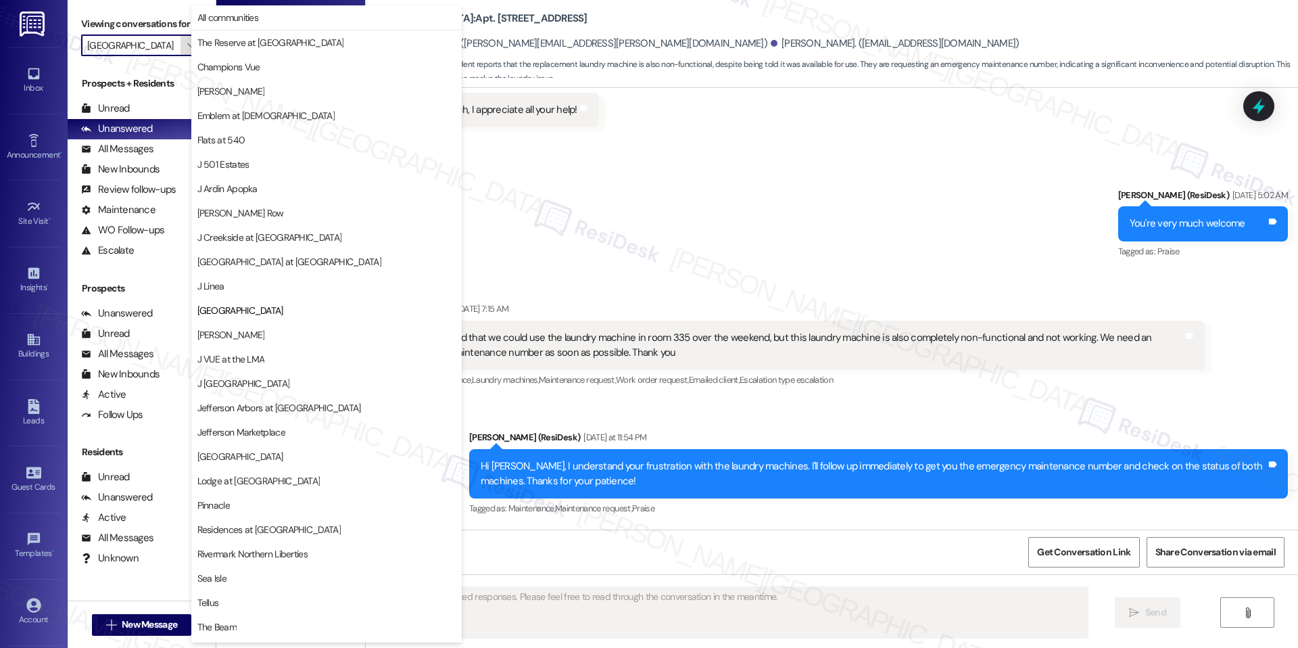
scroll to position [45, 0]
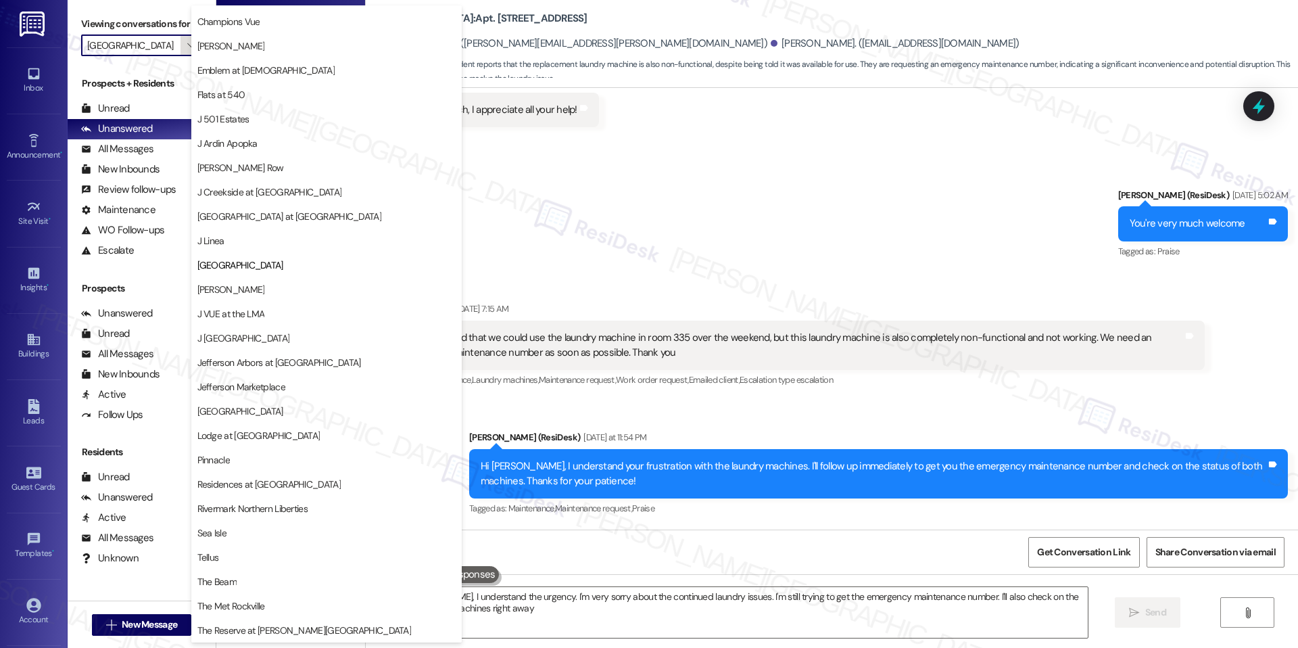
type textarea "Hi Shannon, I understand the urgency. I'm very sorry about the continued laundr…"
click at [239, 287] on span "[PERSON_NAME]" at bounding box center [326, 290] width 258 height 14
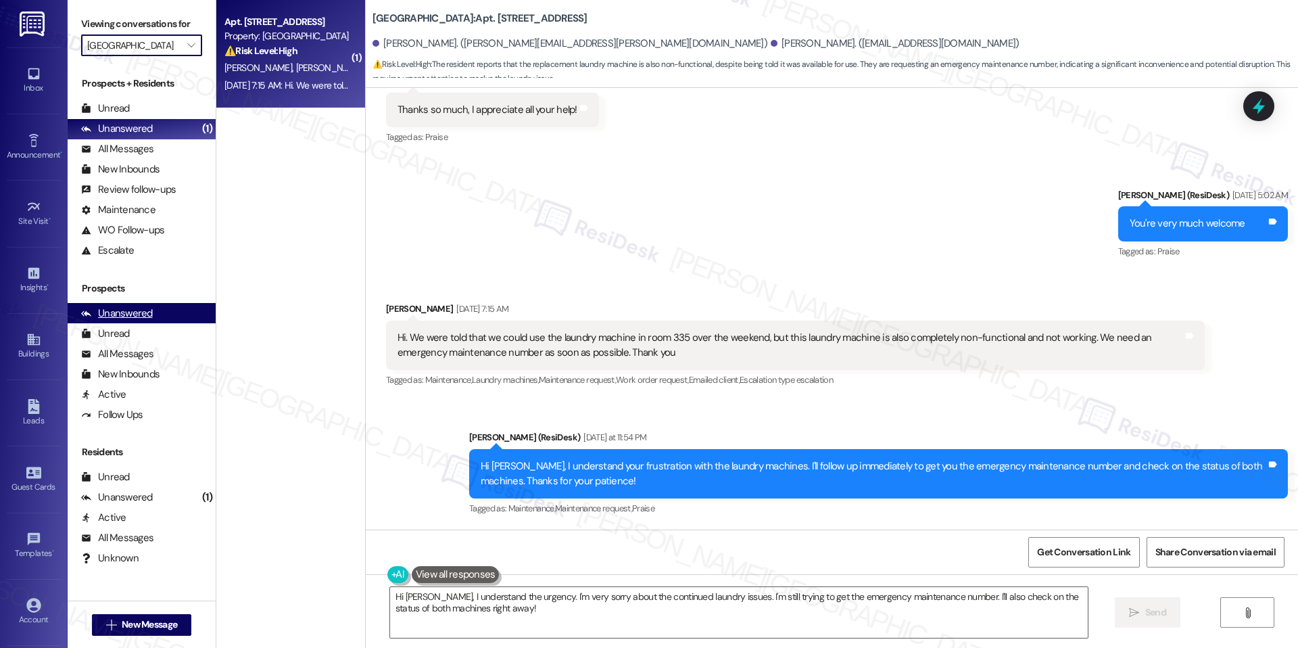
type input "[PERSON_NAME]"
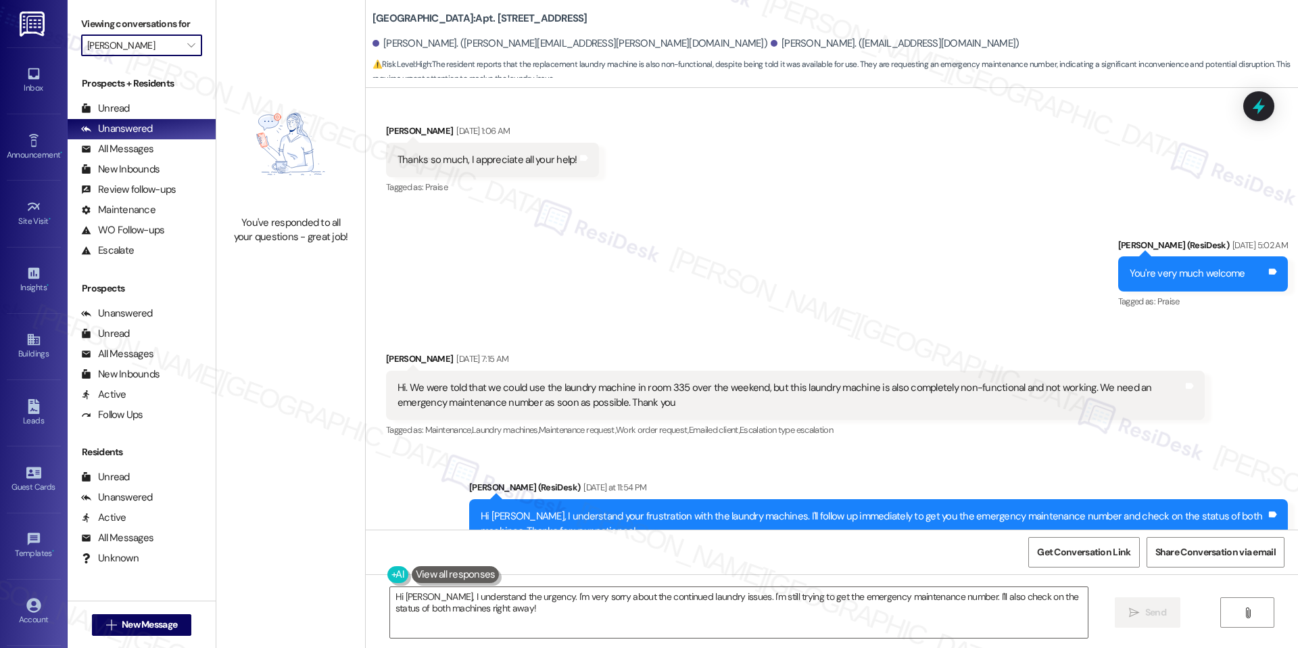
scroll to position [2710, 0]
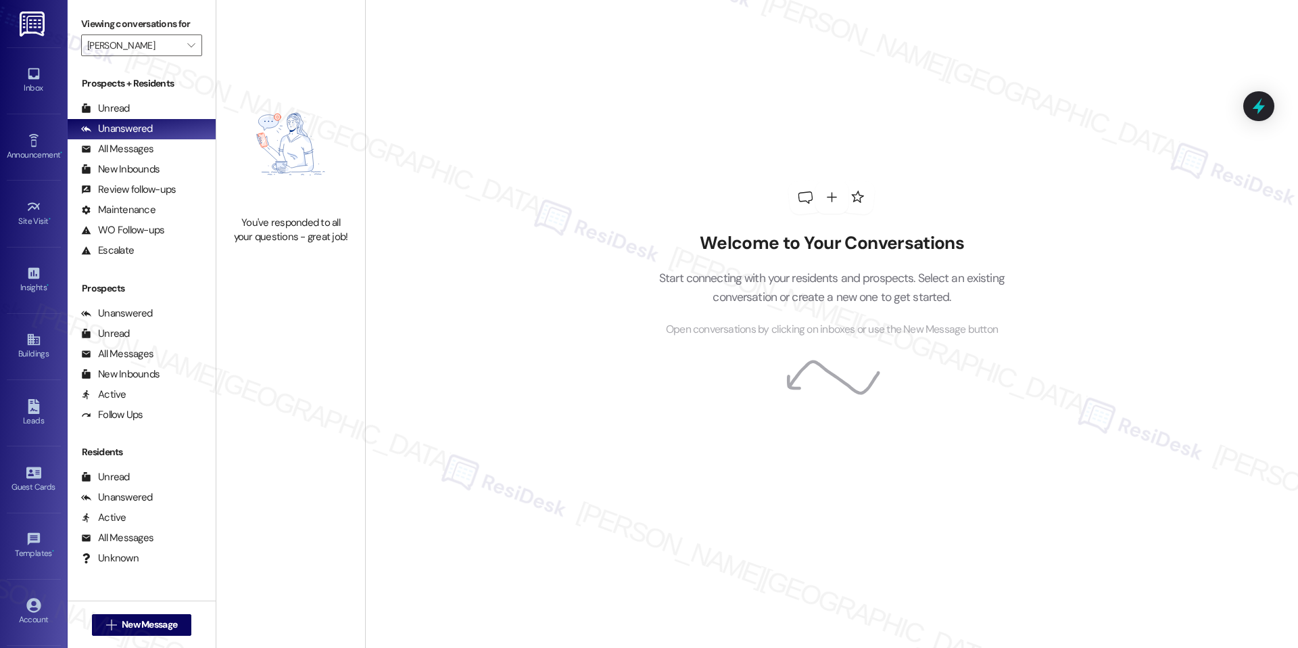
click at [157, 33] on label "Viewing conversations for" at bounding box center [141, 24] width 121 height 21
click at [181, 39] on button "" at bounding box center [192, 45] width 22 height 22
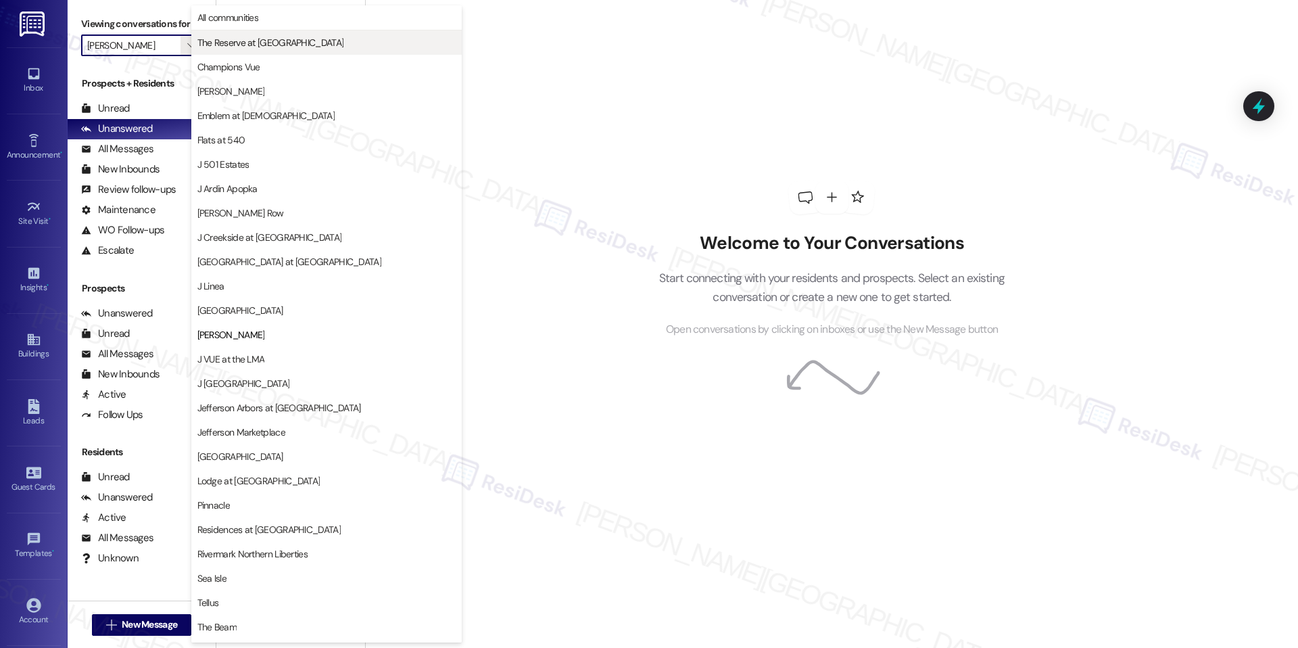
click at [281, 40] on span "The Reserve at [GEOGRAPHIC_DATA]" at bounding box center [270, 43] width 147 height 14
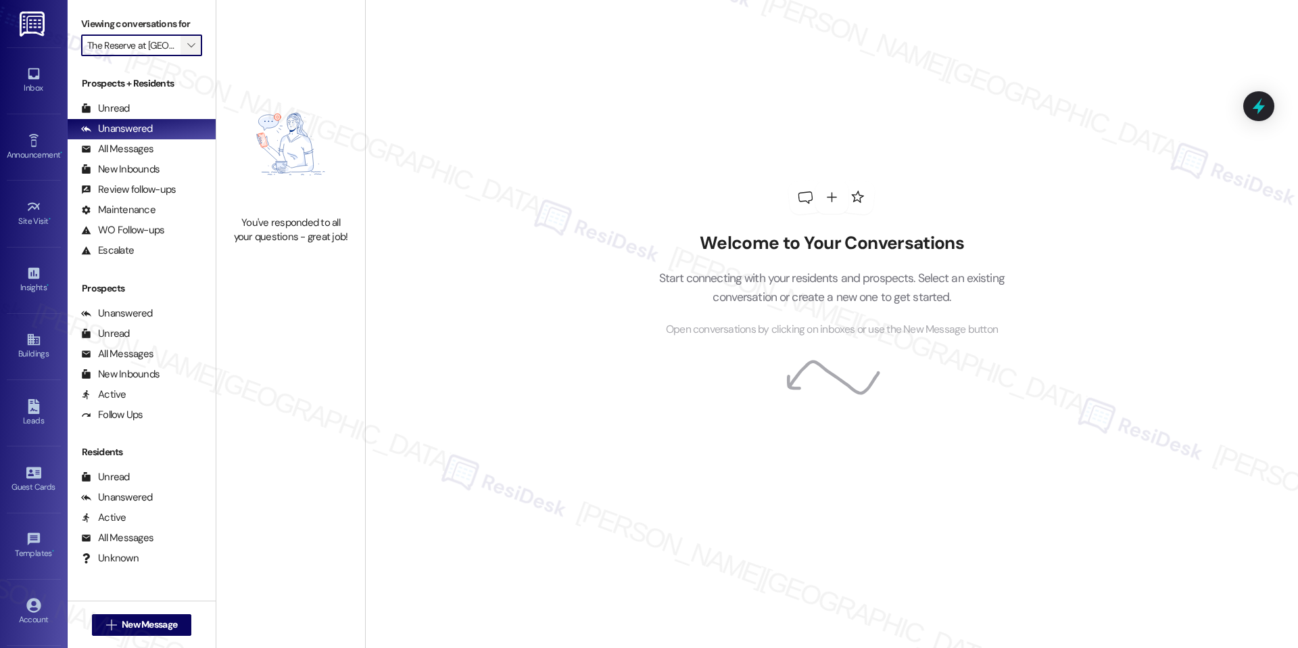
click at [187, 46] on icon "" at bounding box center [190, 45] width 7 height 11
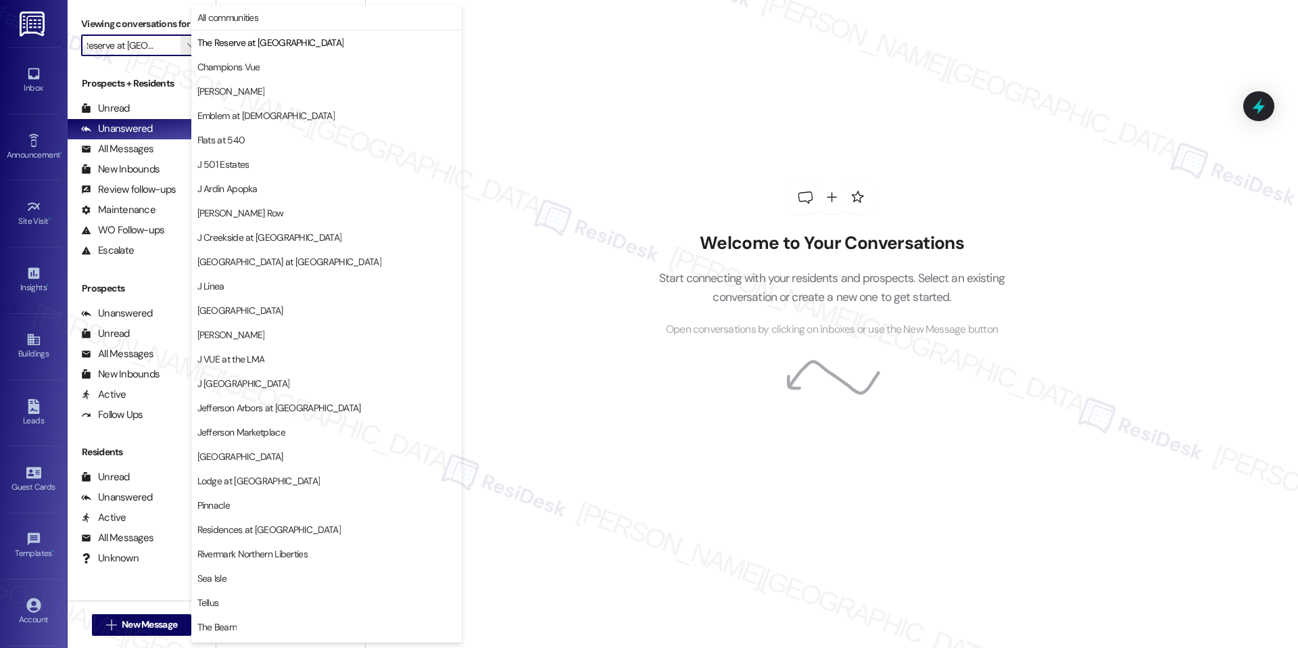
click at [249, 72] on span "Champions Vue" at bounding box center [228, 67] width 63 height 14
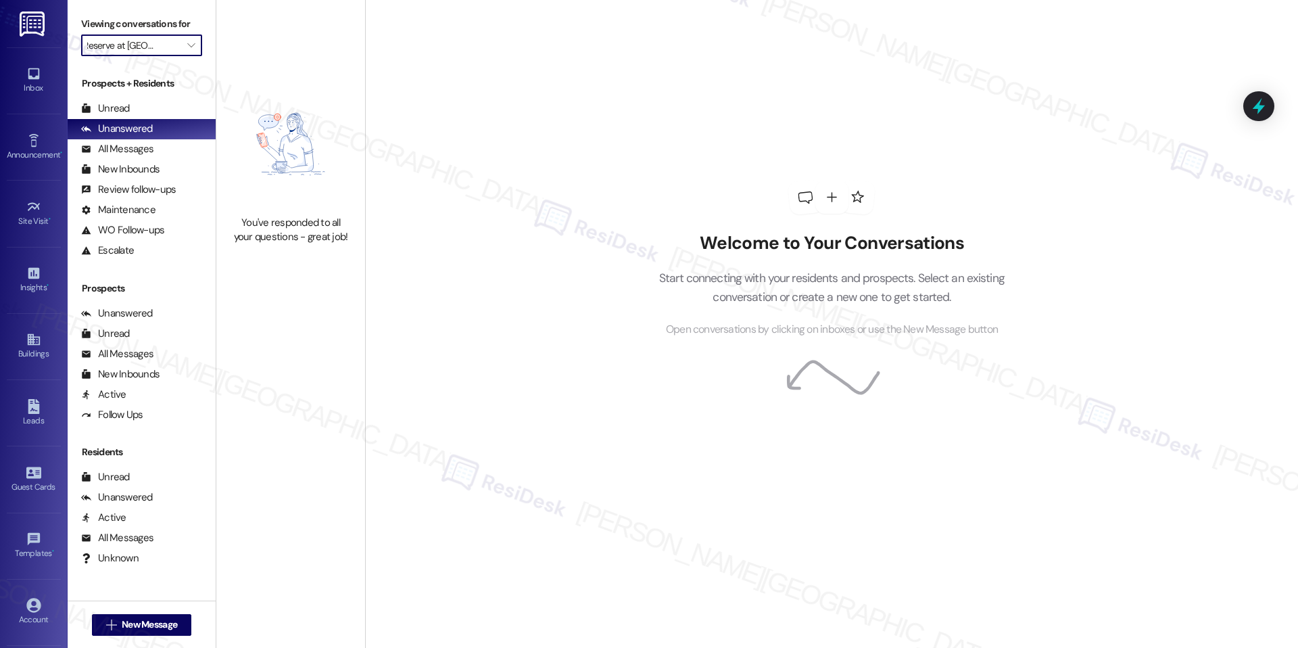
click at [249, 71] on div "You've responded to all your questions - great job!" at bounding box center [290, 162] width 149 height 324
click at [189, 49] on button "" at bounding box center [192, 45] width 22 height 22
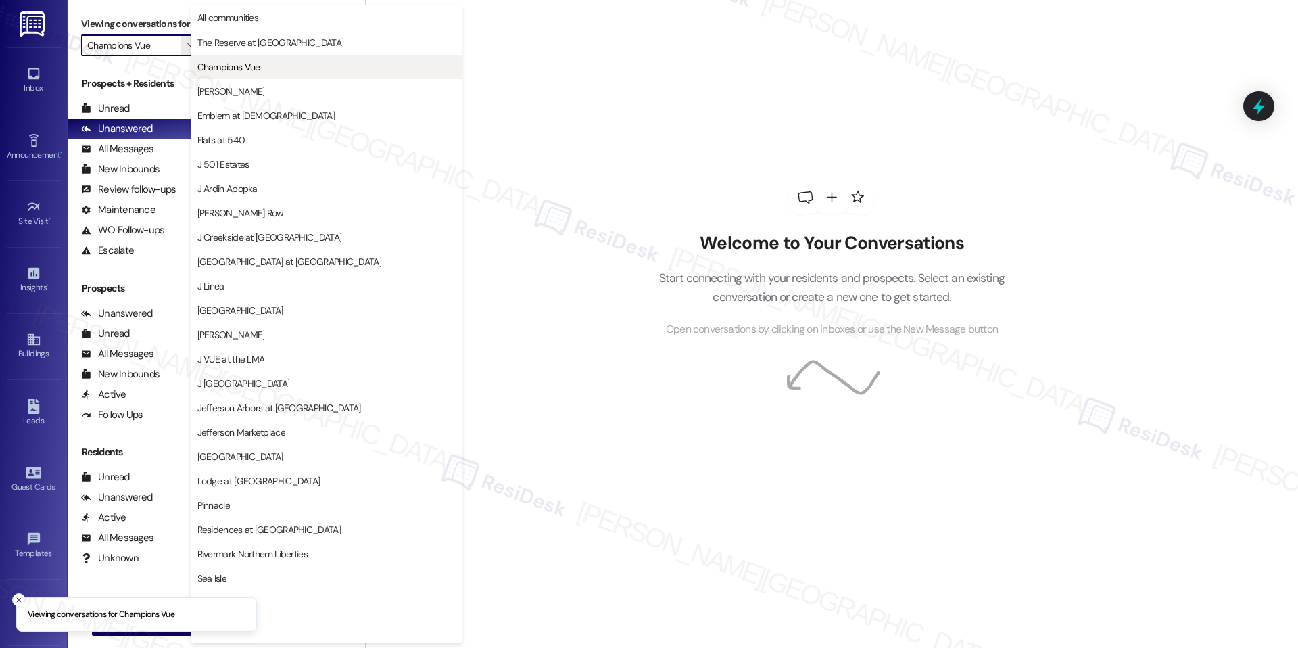
click at [239, 74] on button "Champions Vue" at bounding box center [326, 67] width 270 height 24
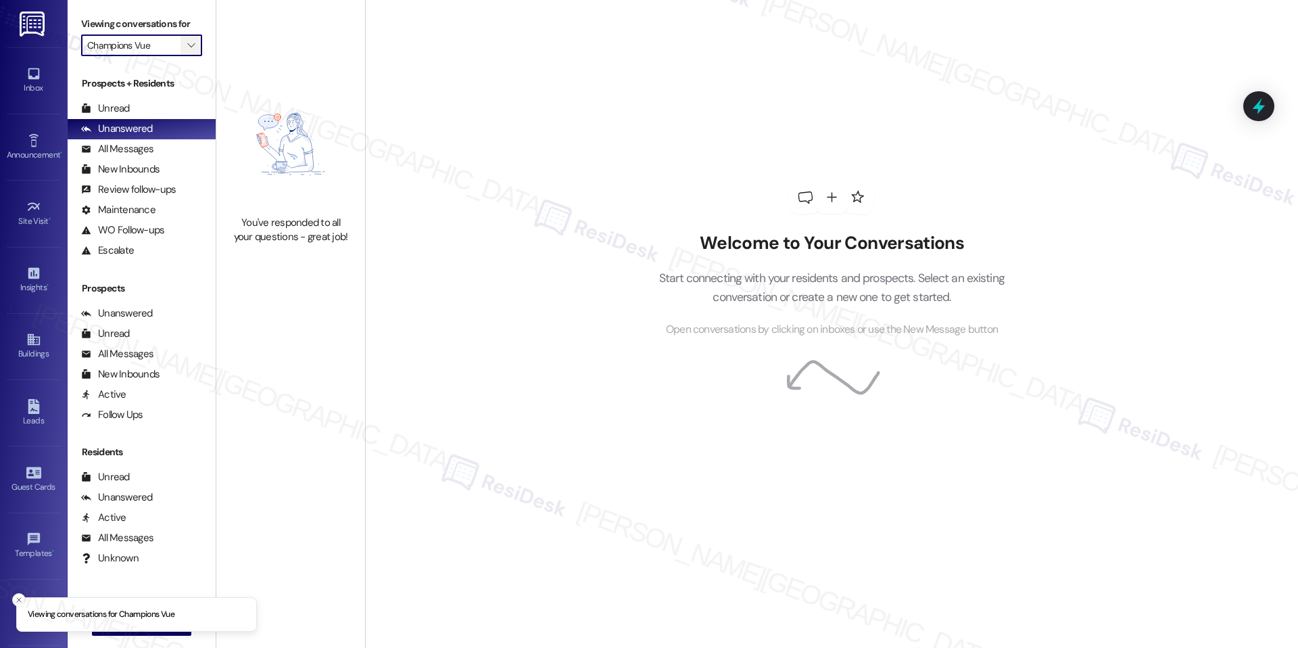
drag, startPoint x: 183, startPoint y: 46, endPoint x: 181, endPoint y: 54, distance: 8.2
click at [187, 46] on icon "" at bounding box center [190, 45] width 7 height 11
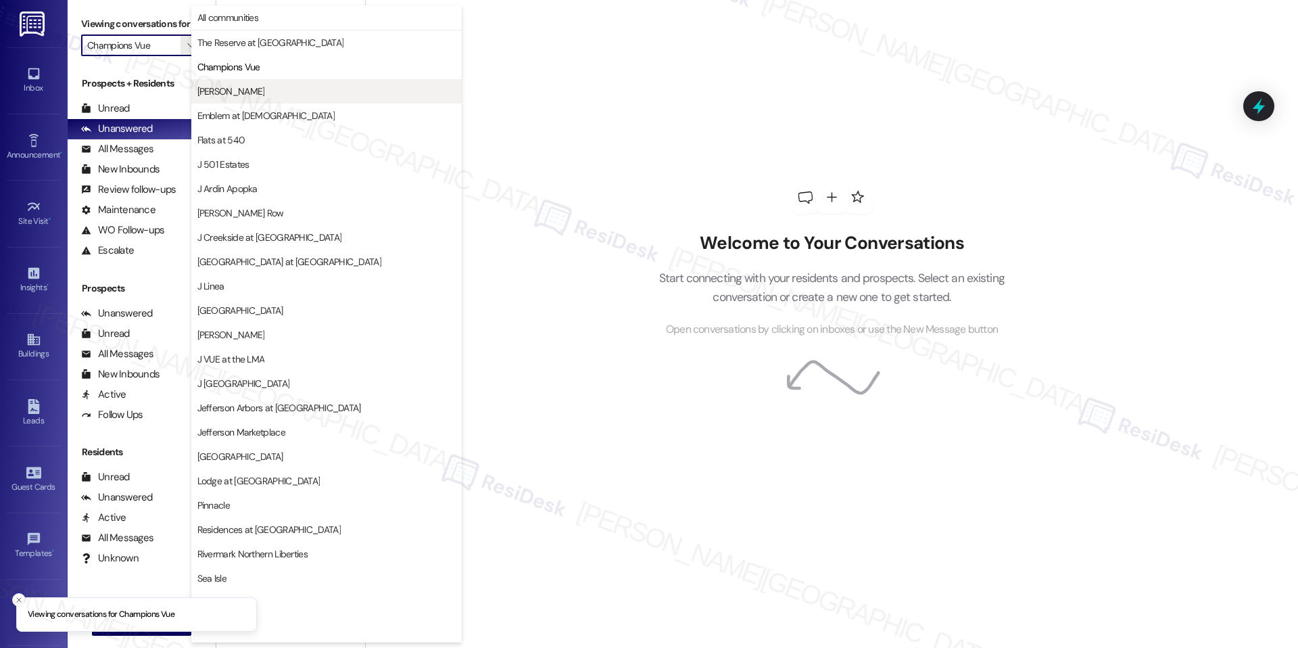
click at [233, 89] on span "[PERSON_NAME]" at bounding box center [326, 92] width 258 height 14
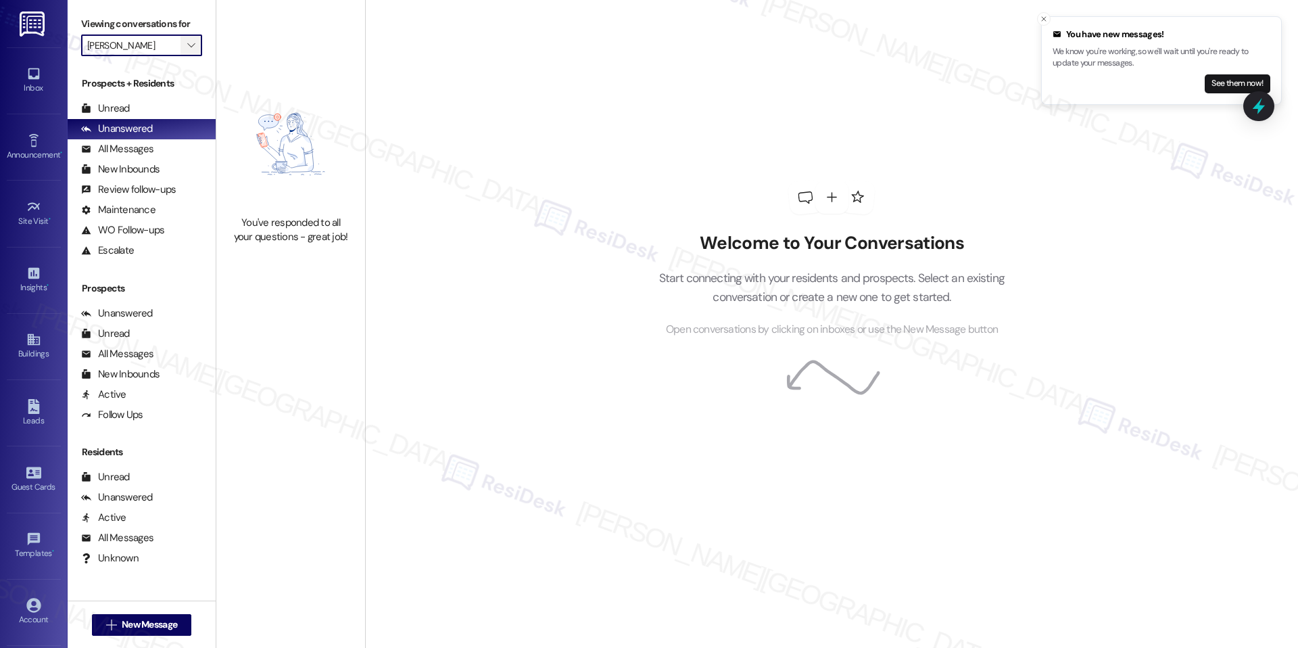
click at [187, 48] on icon "" at bounding box center [190, 45] width 7 height 11
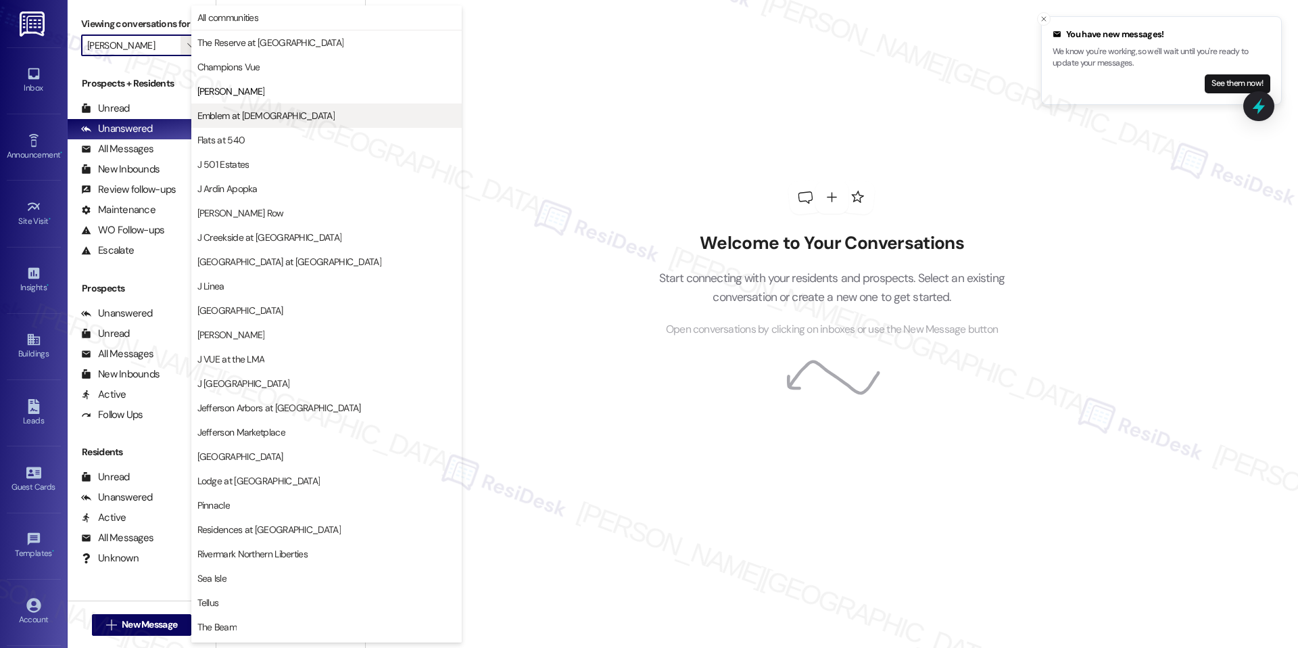
click at [244, 124] on button "Emblem at [DEMOGRAPHIC_DATA]" at bounding box center [326, 115] width 270 height 24
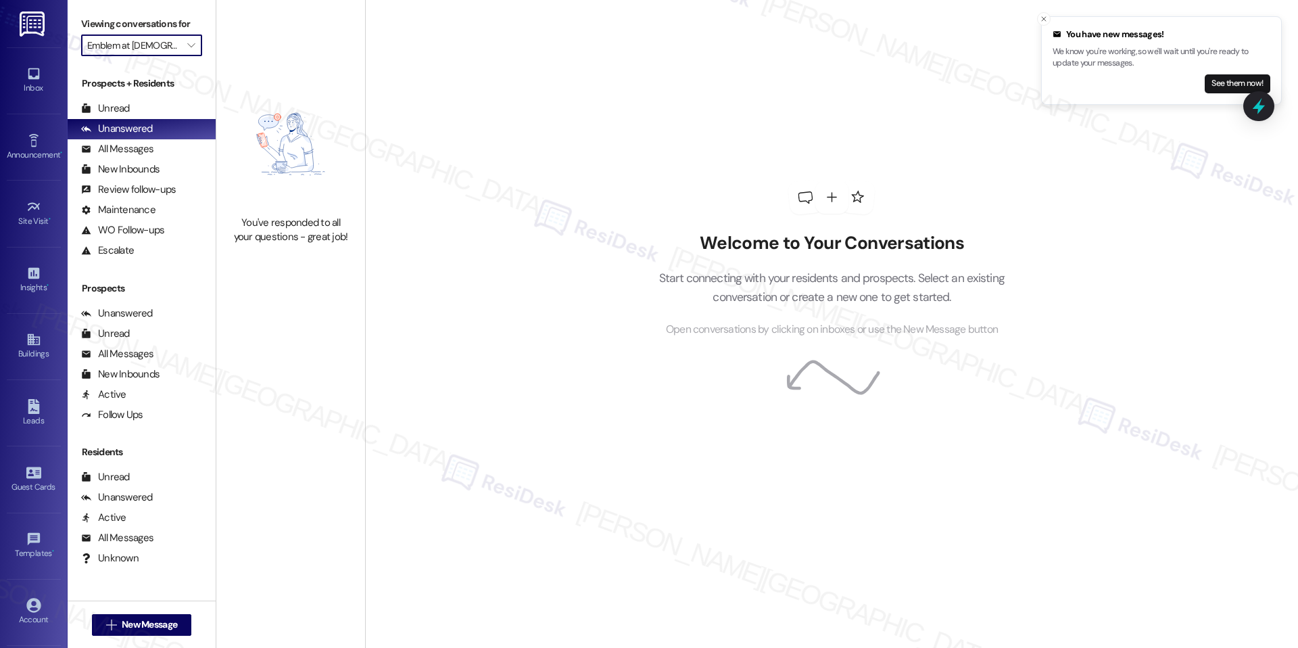
click at [765, 322] on span "Open conversations by clicking on inboxes or use the New Message button" at bounding box center [832, 329] width 332 height 17
click at [1044, 18] on line "Close toast" at bounding box center [1044, 19] width 4 height 4
click at [185, 44] on span "" at bounding box center [191, 45] width 13 height 22
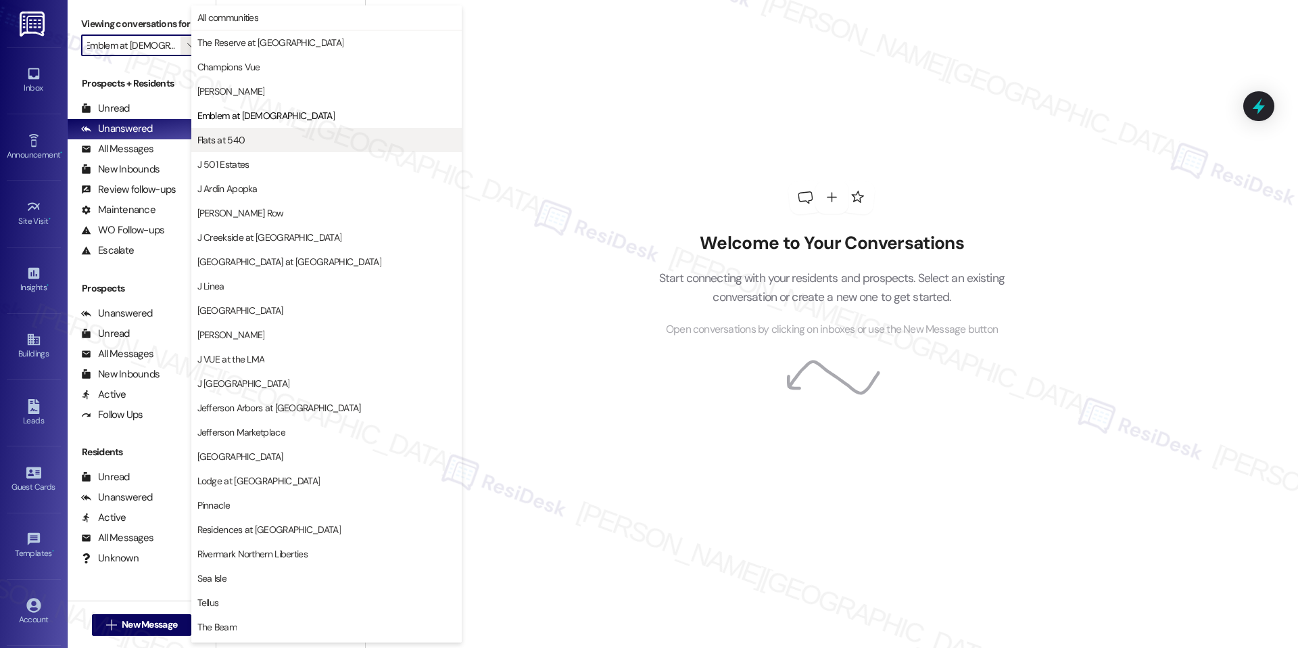
click at [310, 144] on span "Flats at 540" at bounding box center [326, 140] width 258 height 14
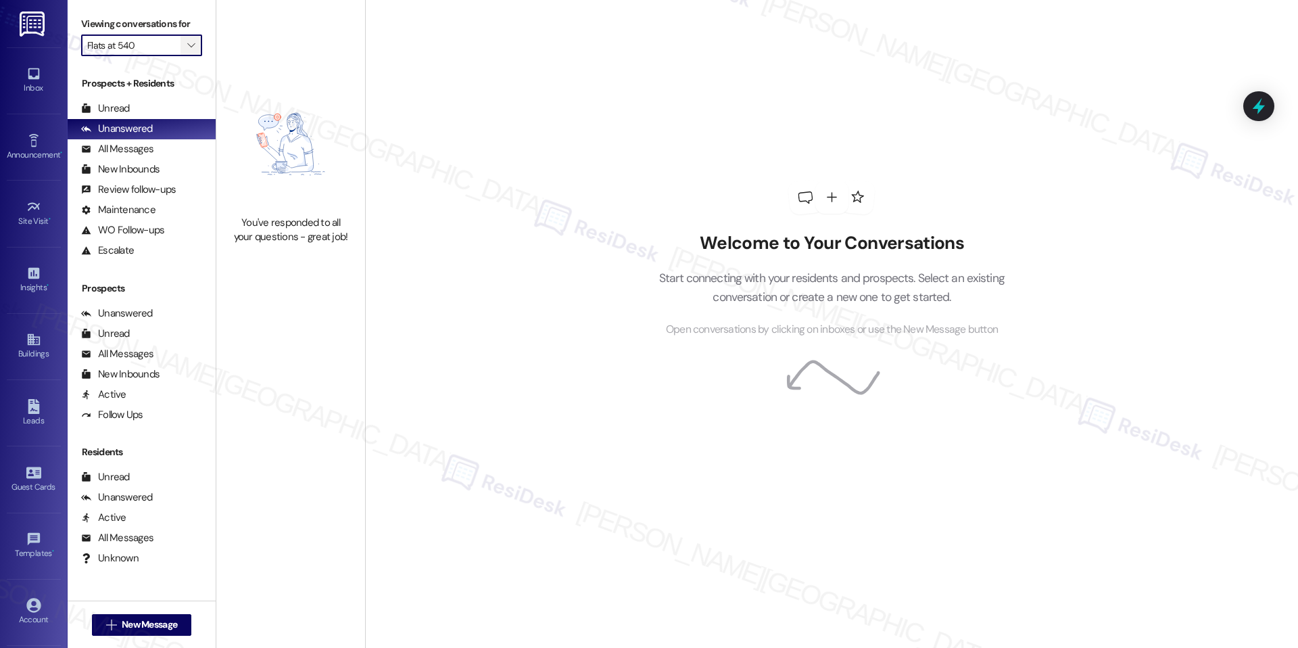
click at [187, 45] on icon "" at bounding box center [190, 45] width 7 height 11
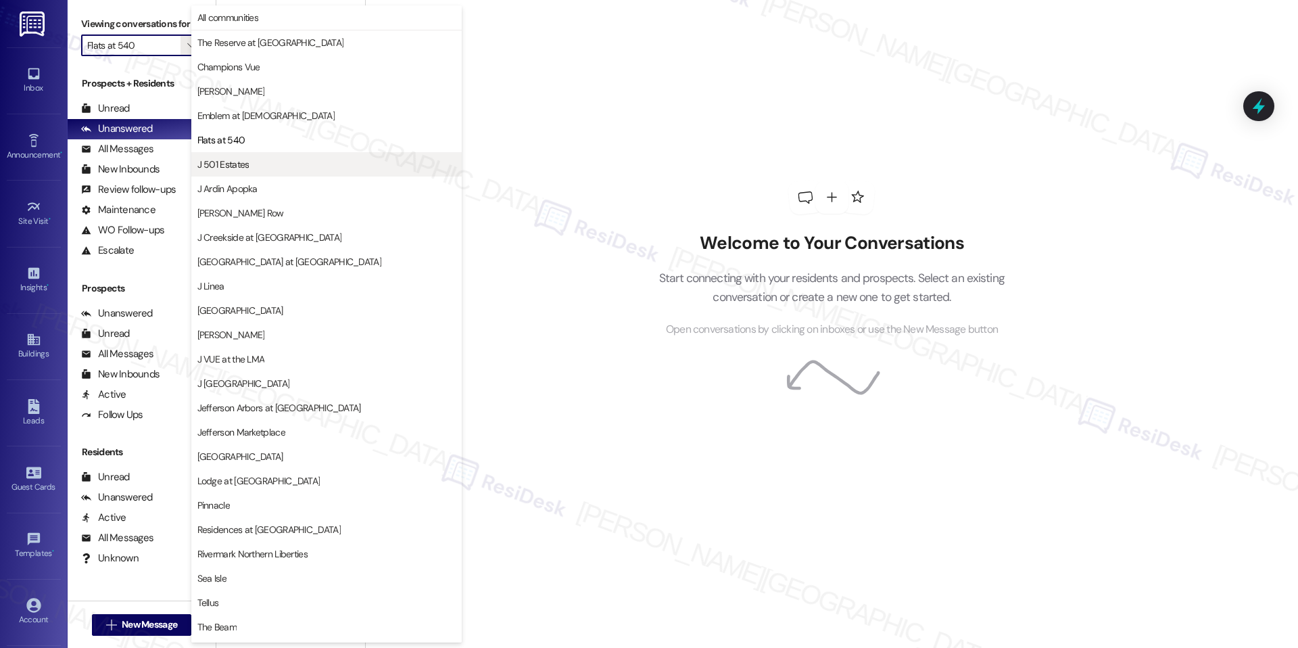
click at [234, 165] on span "J 501 Estates" at bounding box center [223, 165] width 52 height 14
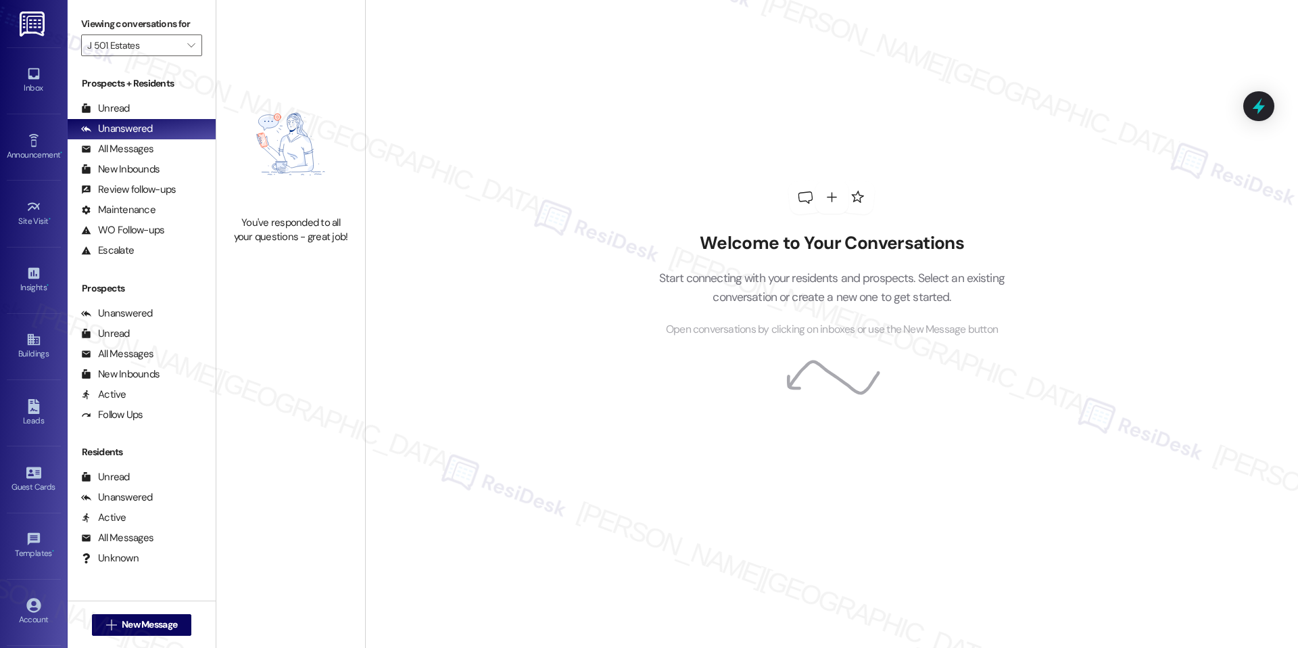
drag, startPoint x: 293, startPoint y: 268, endPoint x: 312, endPoint y: 227, distance: 44.8
click at [336, 293] on div "You've responded to all your questions - great job!" at bounding box center [290, 162] width 149 height 324
click at [187, 41] on icon "" at bounding box center [190, 45] width 7 height 11
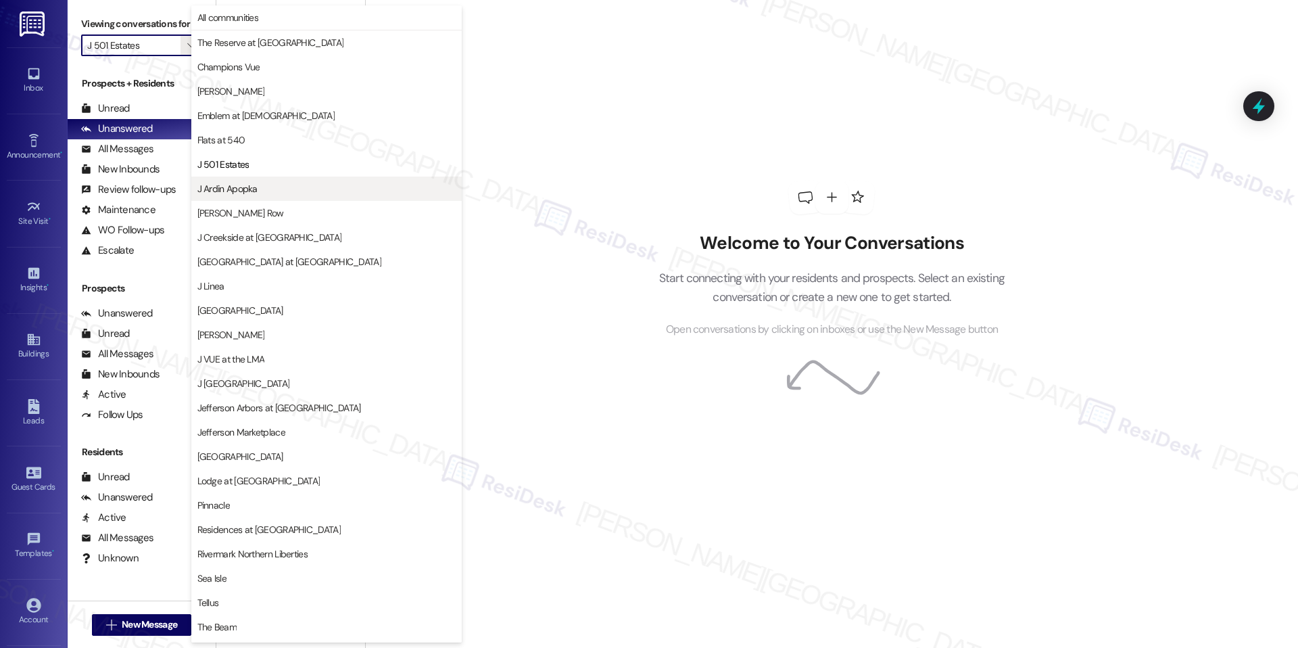
click at [262, 184] on span "J Ardin Apopka" at bounding box center [326, 189] width 258 height 14
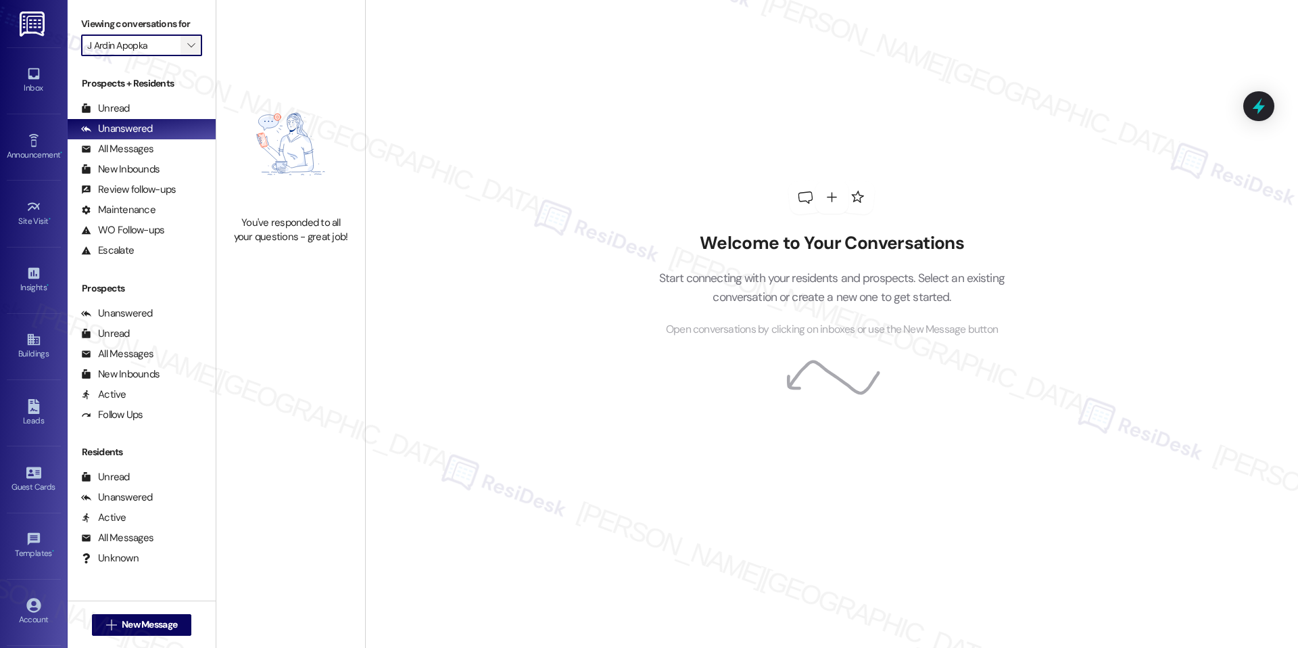
click at [185, 49] on span "" at bounding box center [191, 45] width 13 height 22
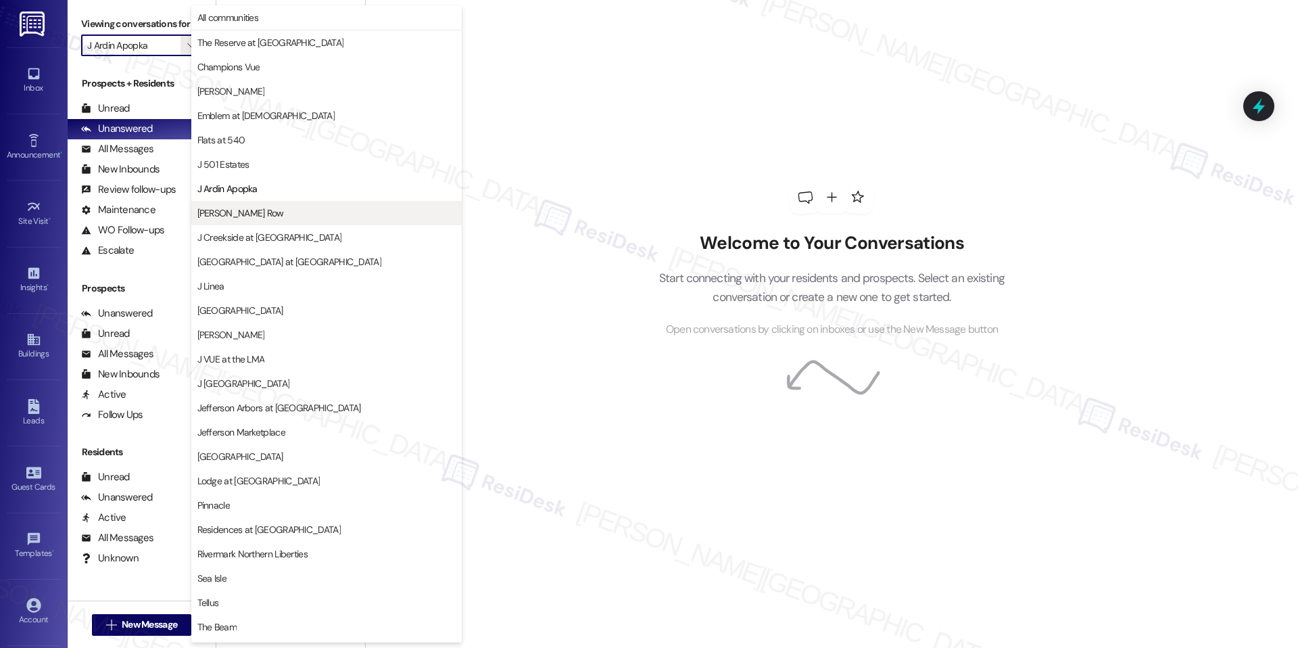
click at [231, 220] on button "[PERSON_NAME] Row" at bounding box center [326, 213] width 270 height 24
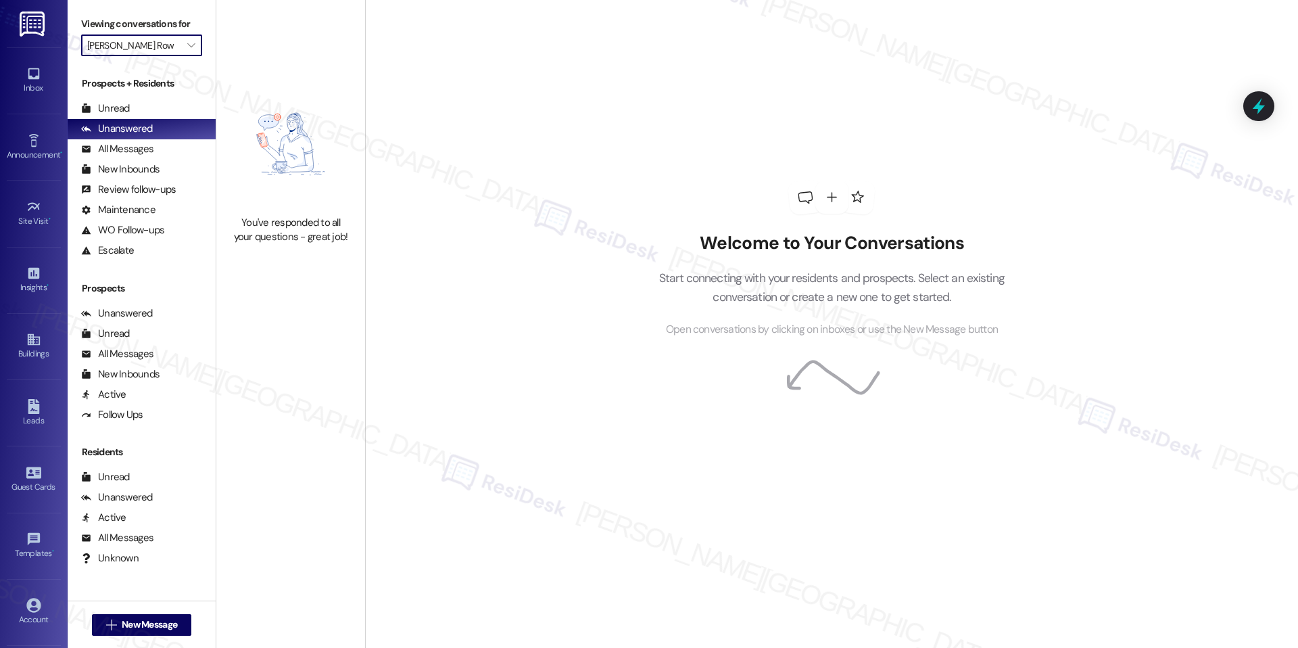
click at [162, 45] on input "[PERSON_NAME] Row" at bounding box center [133, 45] width 93 height 22
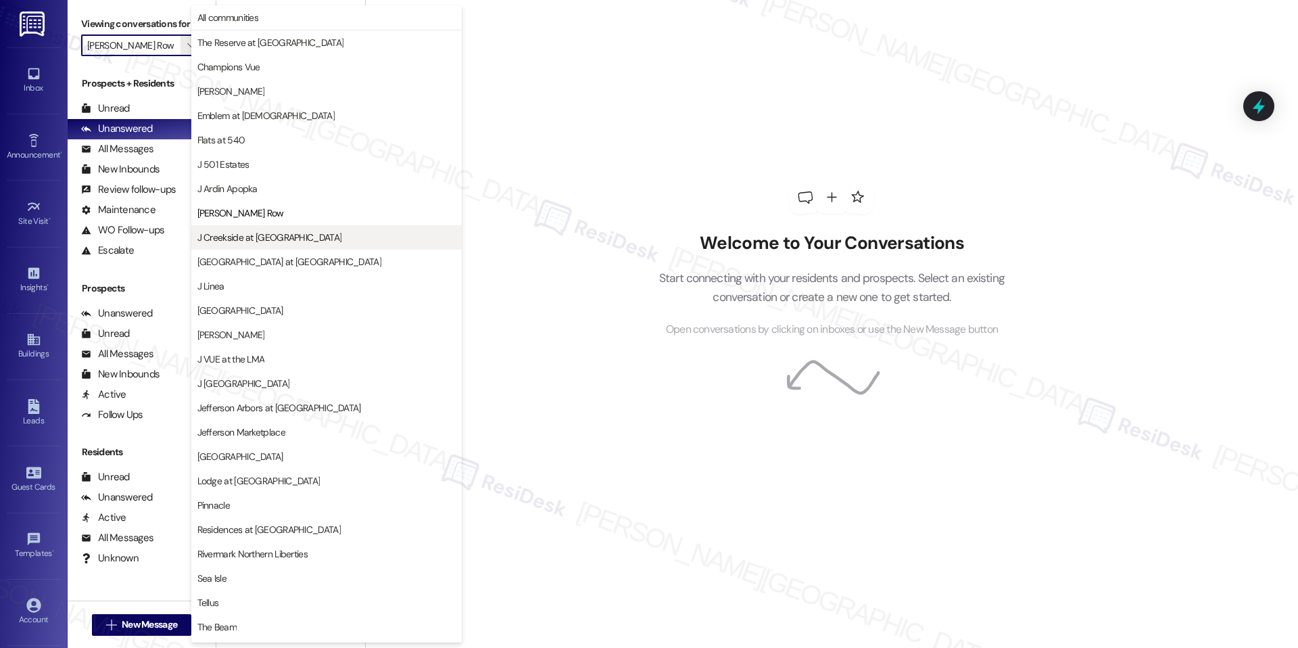
click at [251, 243] on span "J Creekside at [GEOGRAPHIC_DATA]" at bounding box center [269, 238] width 145 height 14
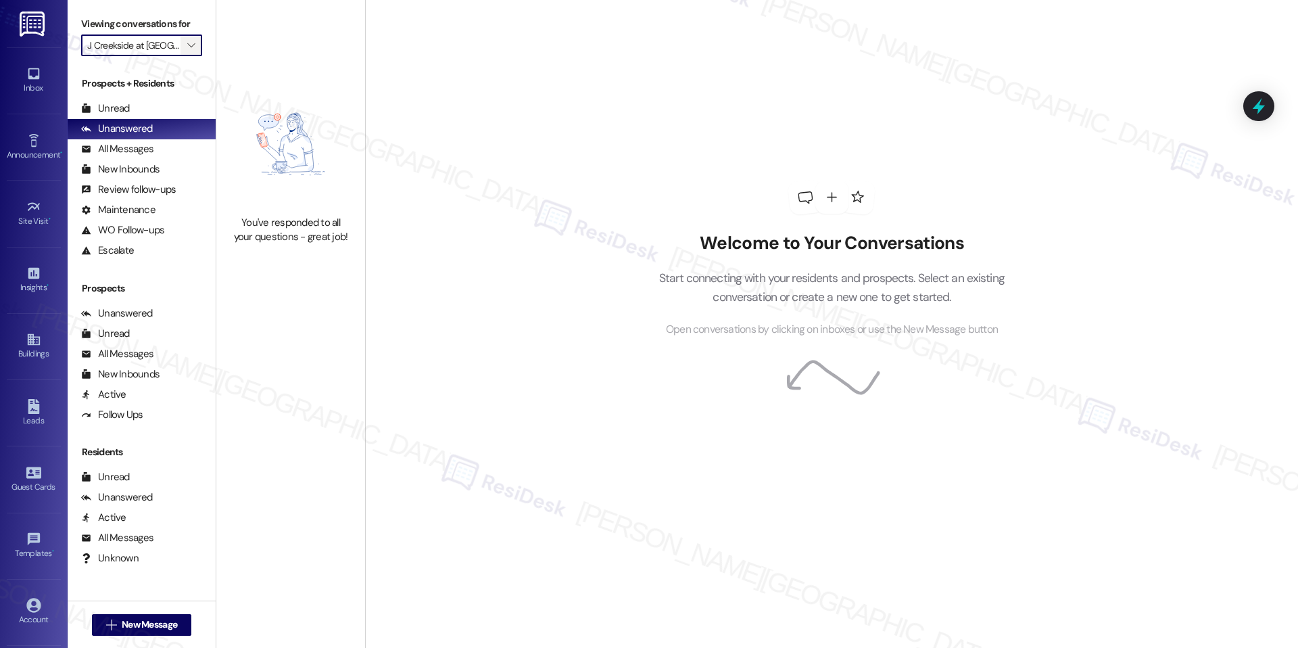
click at [185, 49] on span "" at bounding box center [191, 45] width 13 height 22
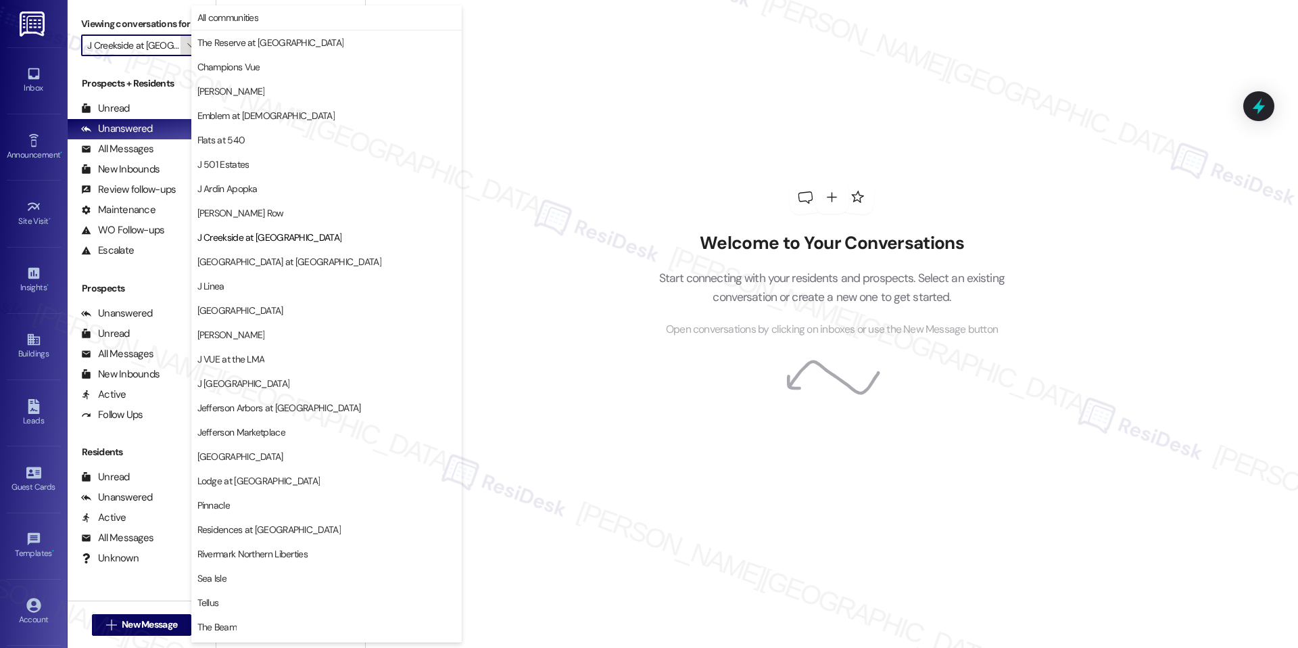
scroll to position [45, 0]
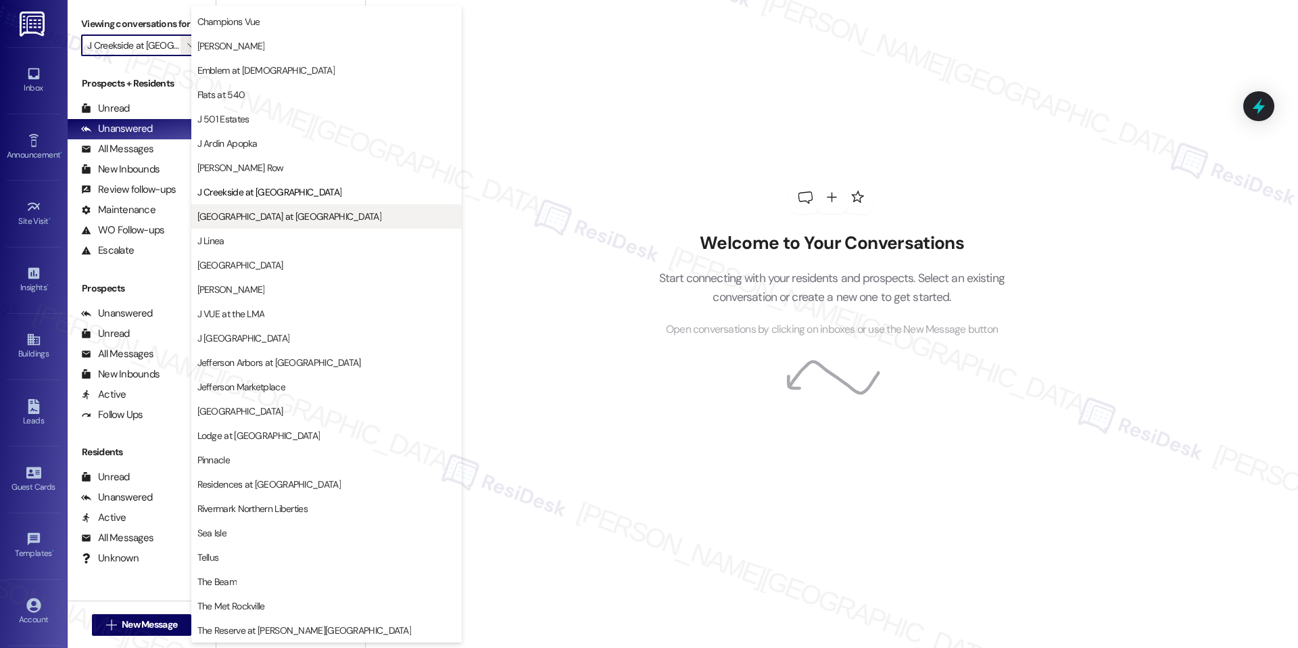
click at [259, 216] on span "[GEOGRAPHIC_DATA] at [GEOGRAPHIC_DATA]" at bounding box center [289, 217] width 184 height 14
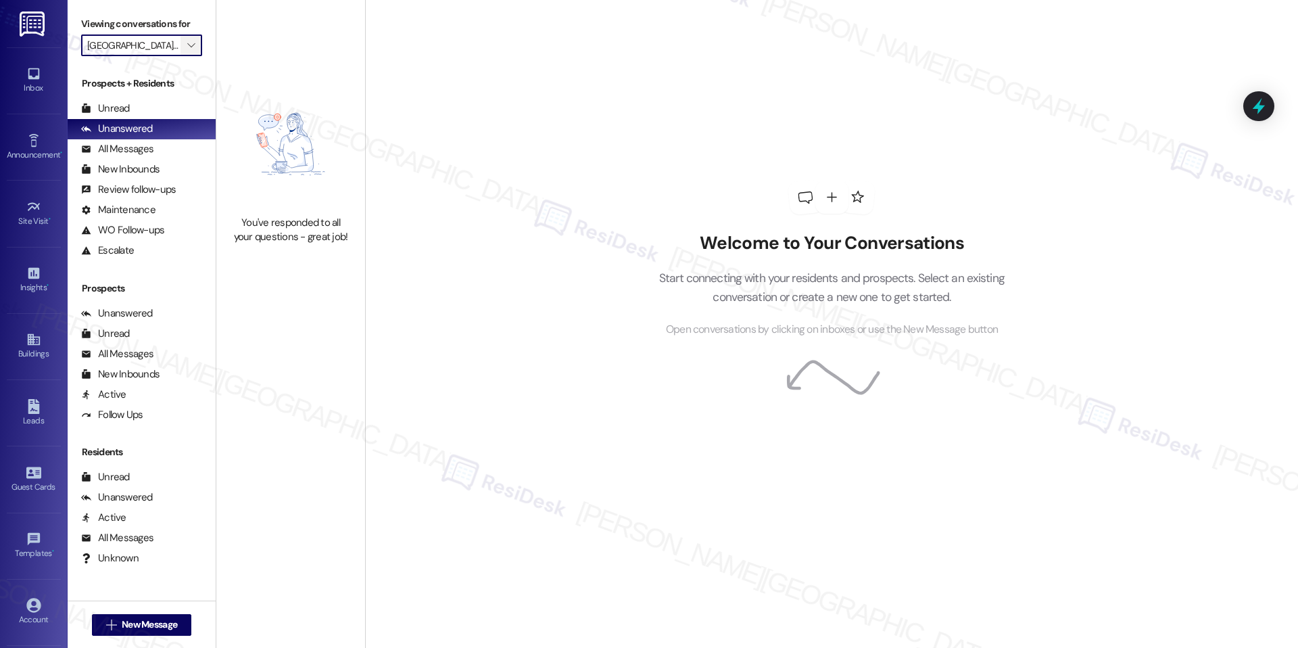
click at [187, 47] on icon "" at bounding box center [190, 45] width 7 height 11
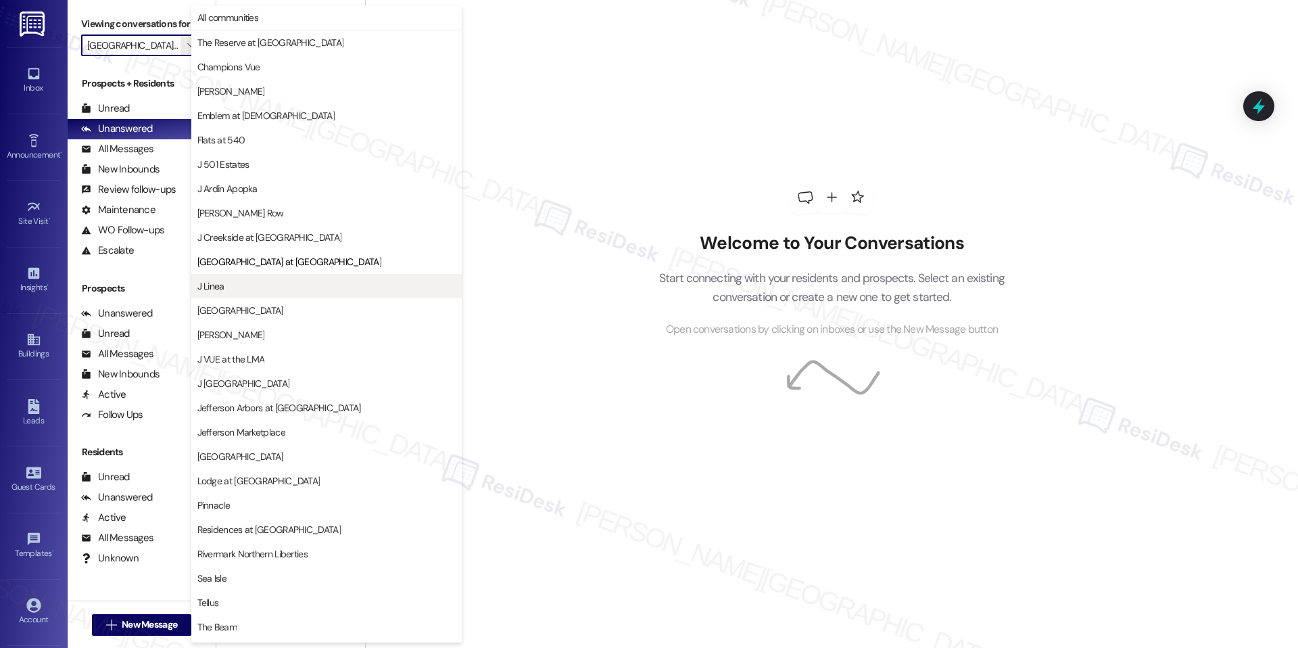
click at [255, 277] on button "J Linea" at bounding box center [326, 286] width 270 height 24
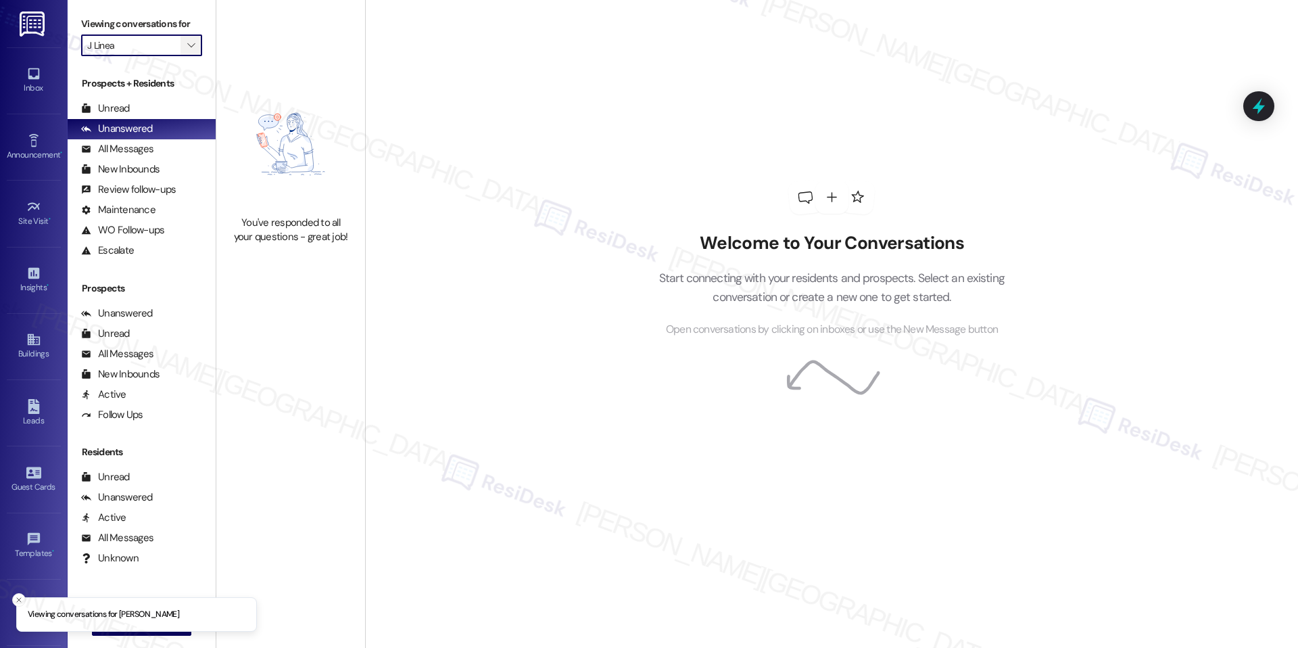
click at [187, 46] on button "" at bounding box center [192, 45] width 22 height 22
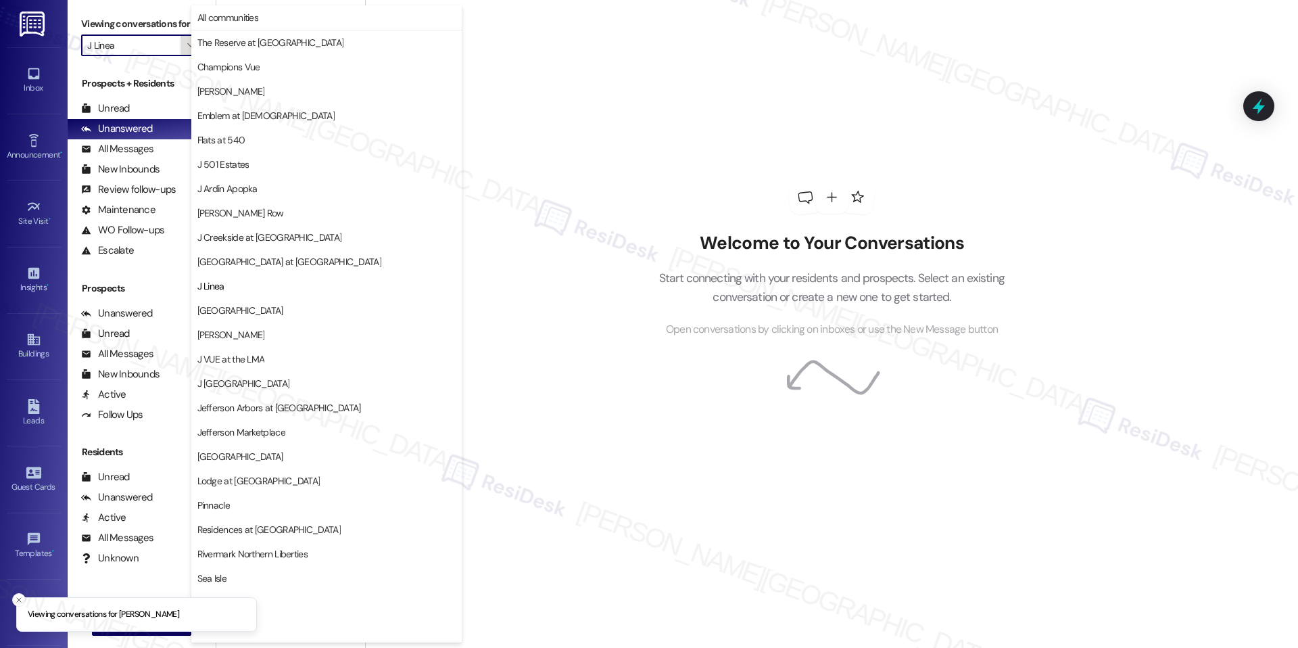
scroll to position [45, 0]
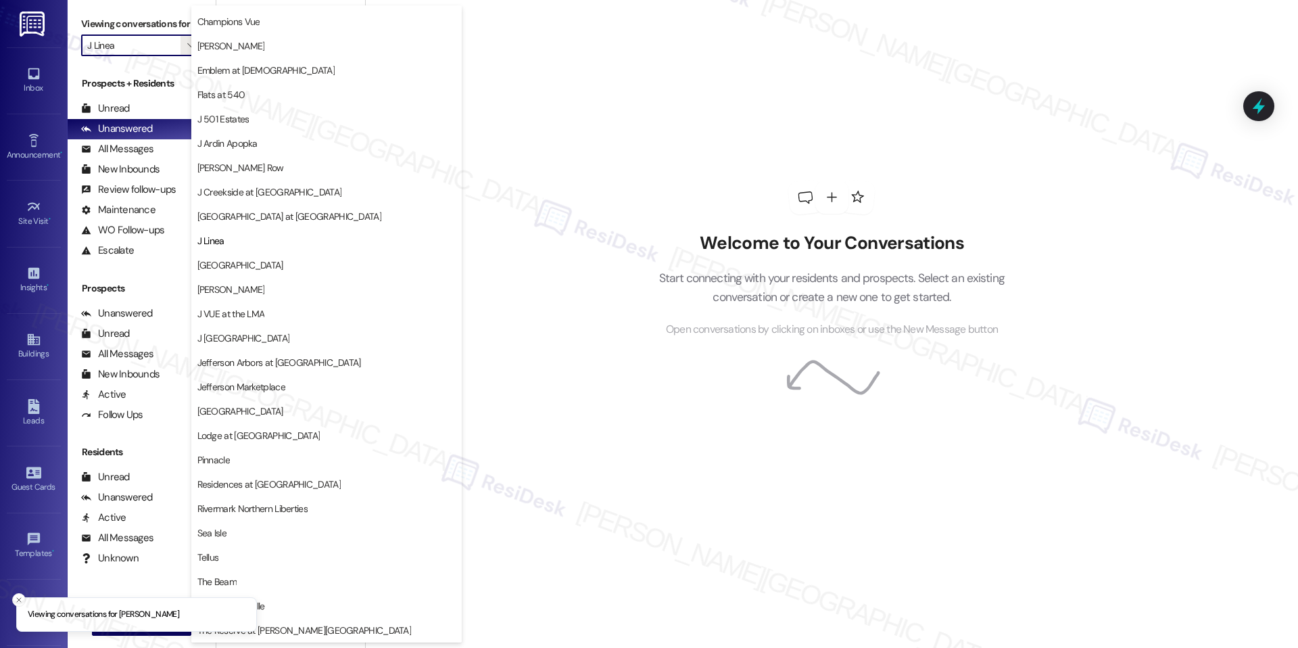
click at [269, 259] on span "[GEOGRAPHIC_DATA]" at bounding box center [326, 265] width 258 height 14
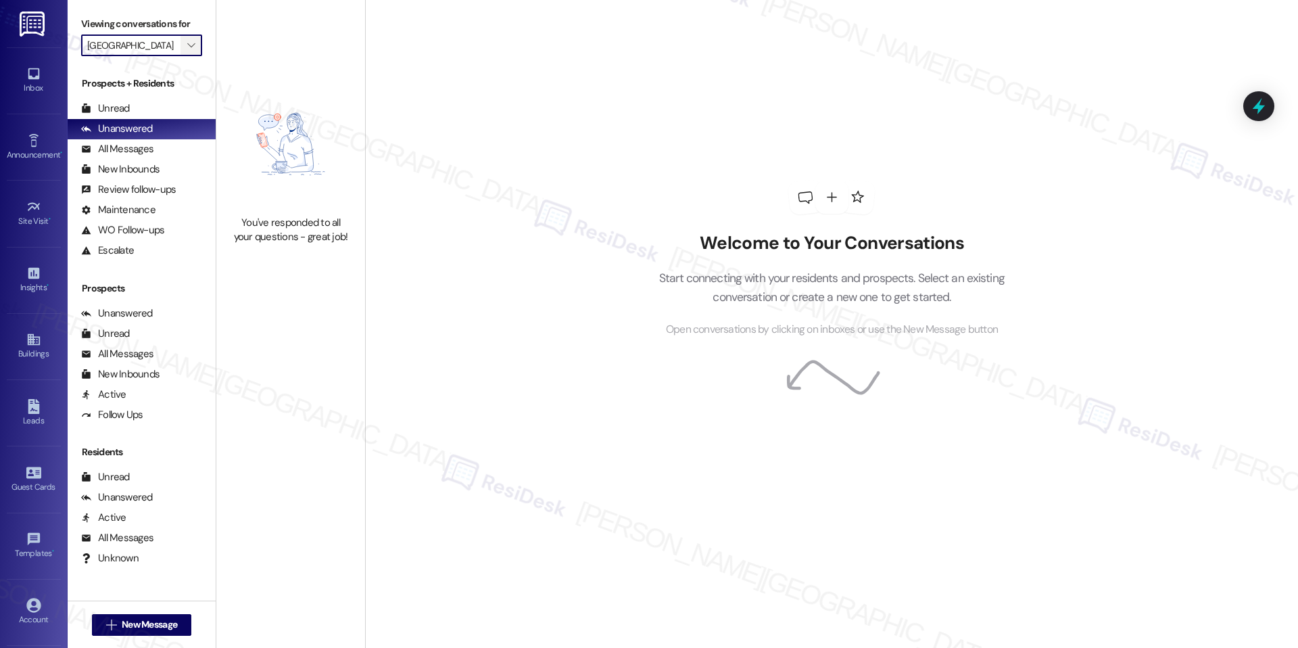
click at [191, 41] on button "" at bounding box center [192, 45] width 22 height 22
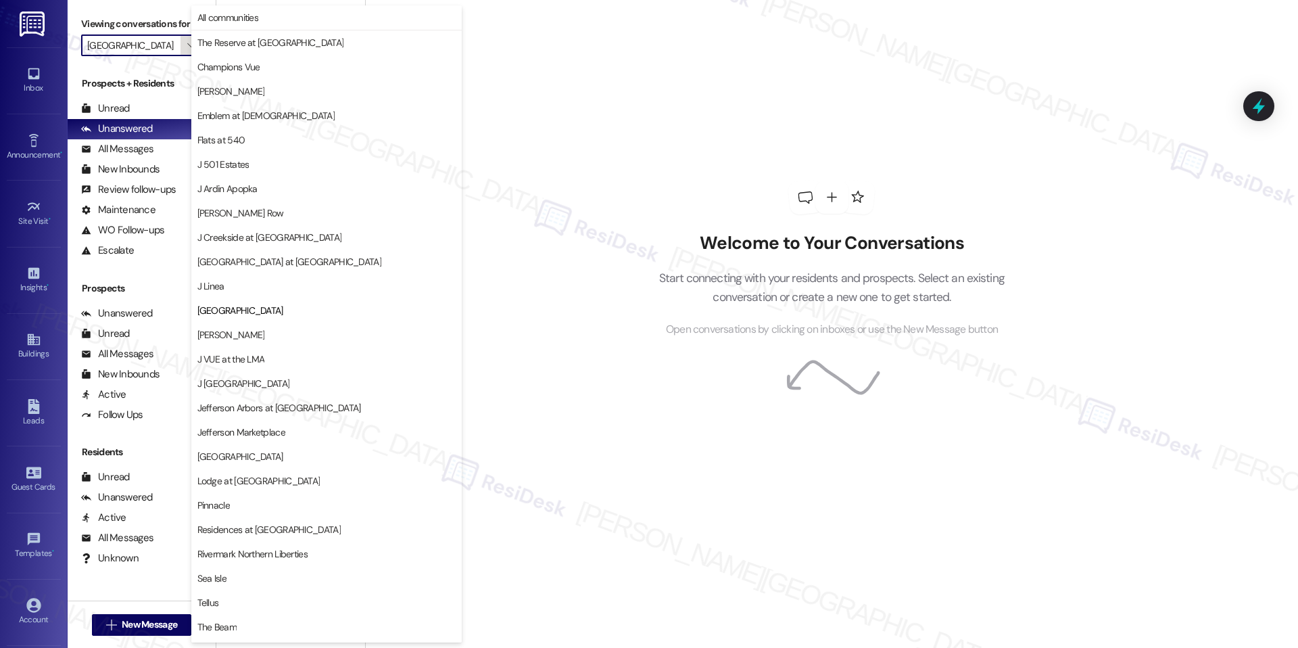
scroll to position [45, 0]
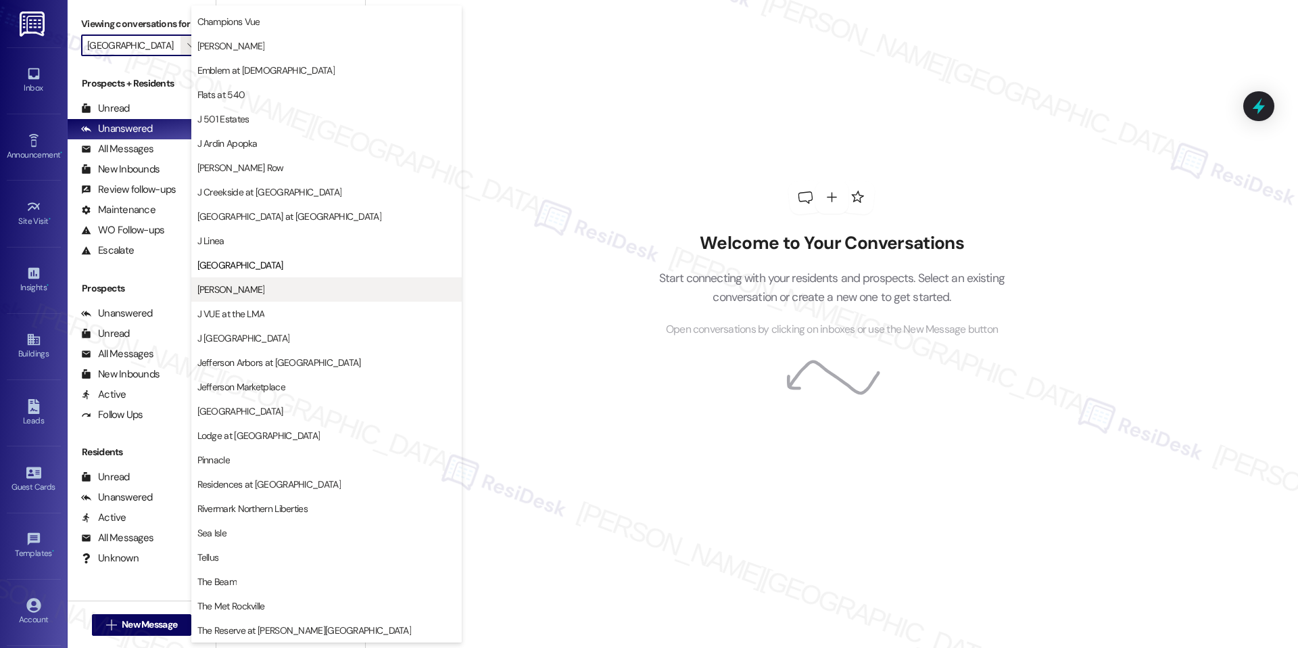
click at [242, 291] on span "[PERSON_NAME]" at bounding box center [326, 290] width 258 height 14
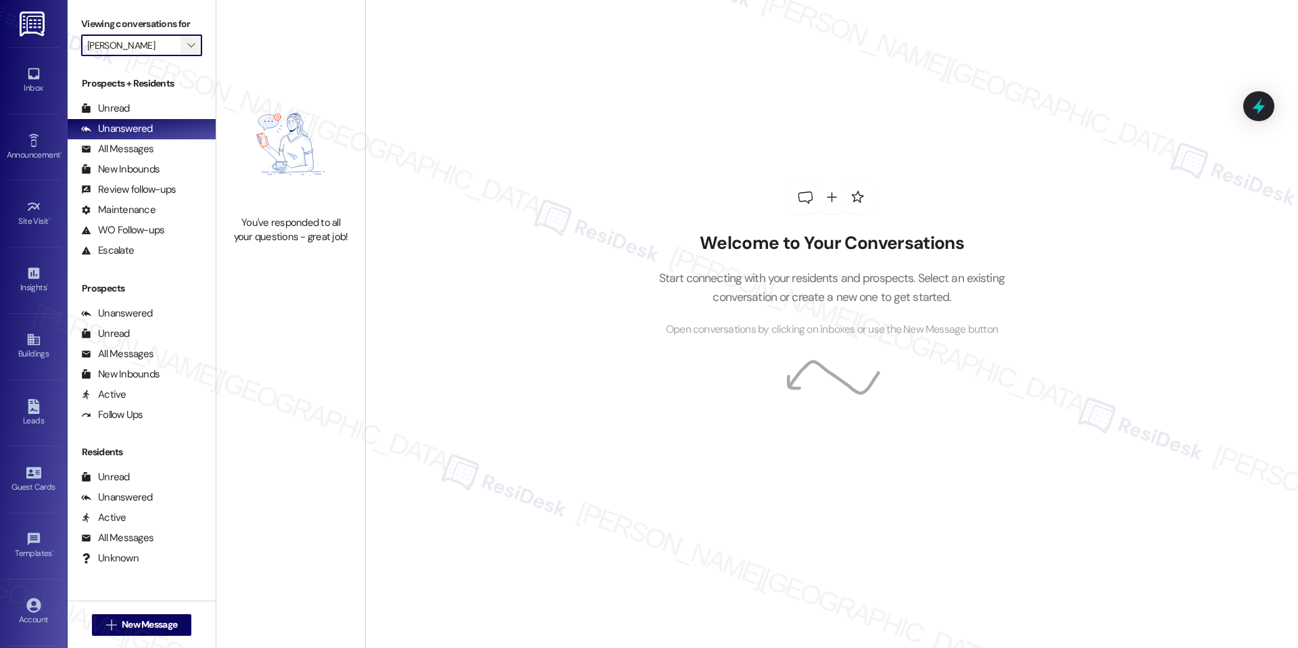
click at [187, 48] on button "" at bounding box center [192, 45] width 22 height 22
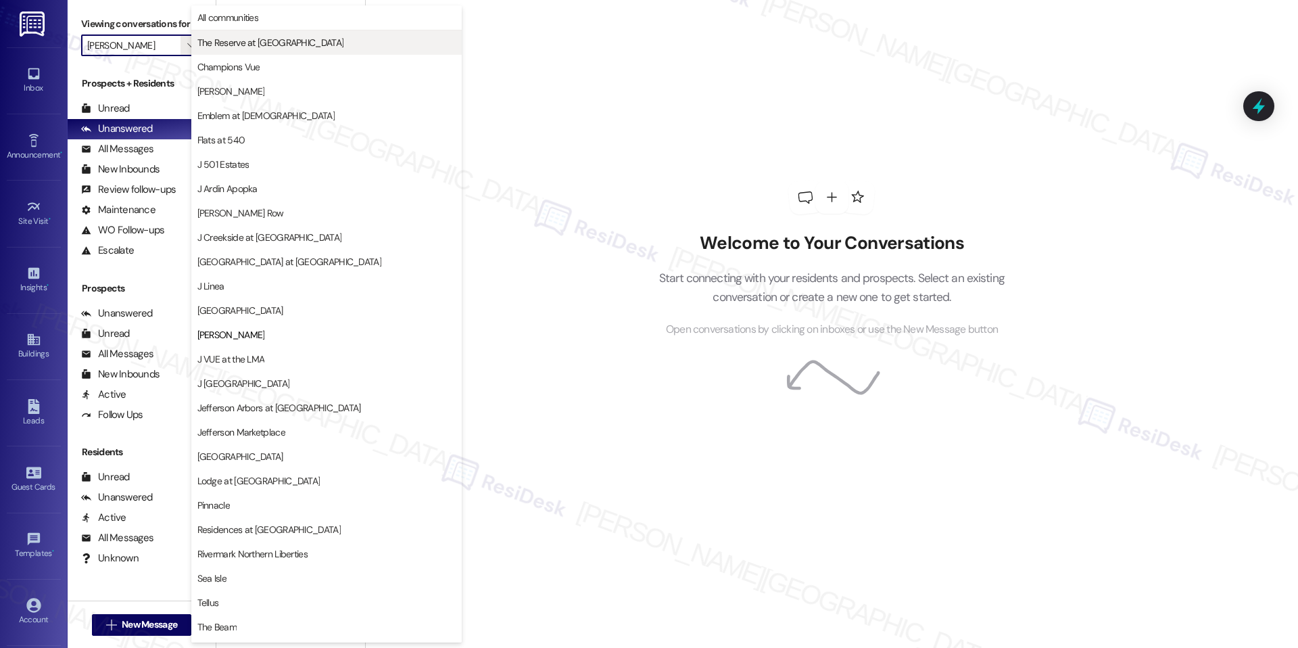
click at [237, 49] on button "The Reserve at [GEOGRAPHIC_DATA]" at bounding box center [326, 42] width 270 height 24
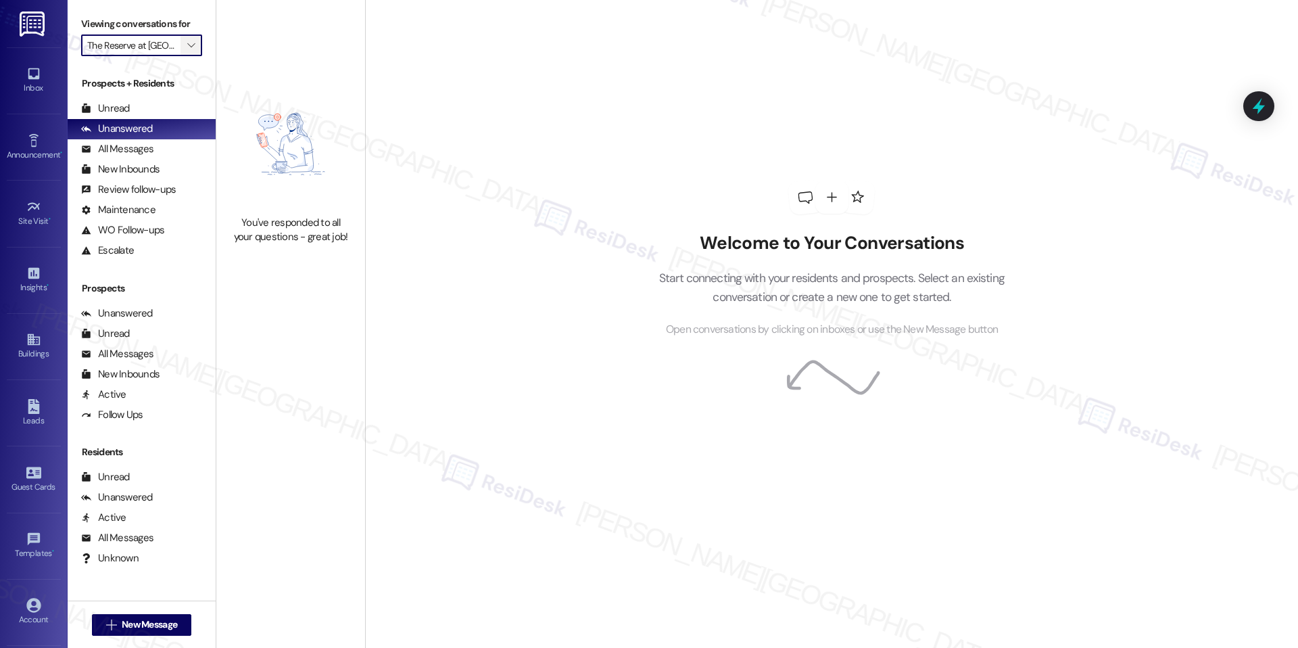
click at [187, 48] on icon "" at bounding box center [190, 45] width 7 height 11
click at [187, 47] on icon "" at bounding box center [190, 45] width 7 height 11
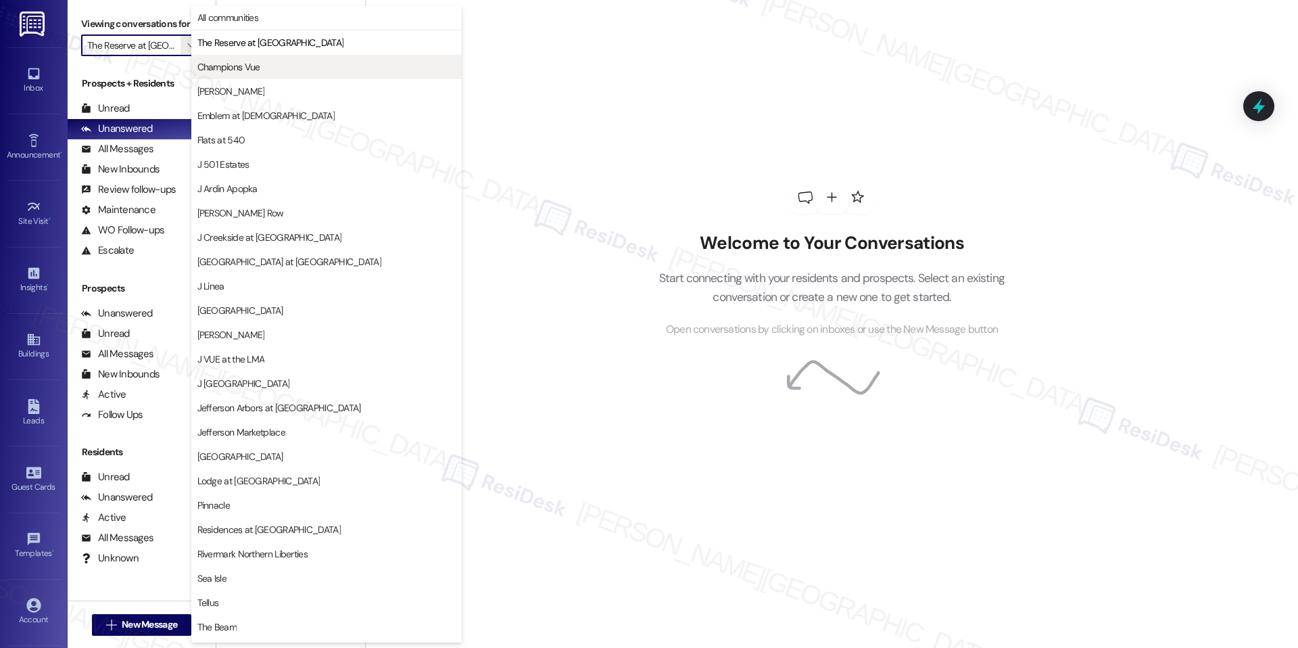
click at [263, 76] on button "Champions Vue" at bounding box center [326, 67] width 270 height 24
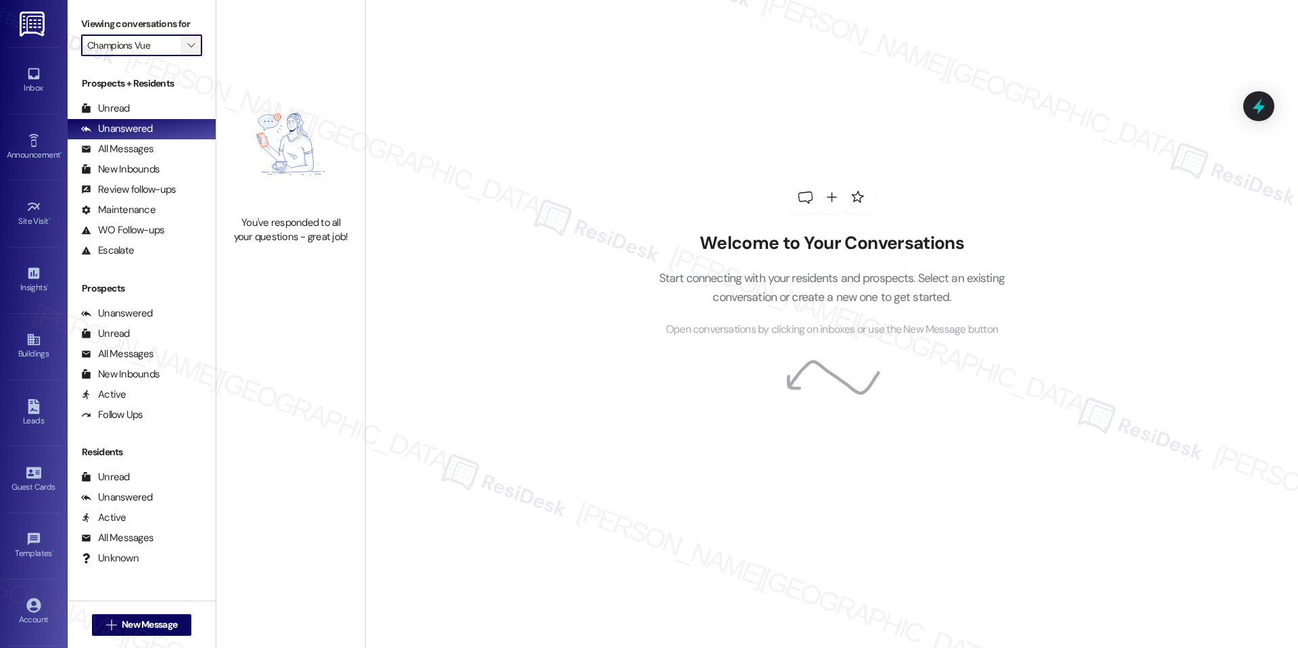
click at [185, 44] on span "" at bounding box center [191, 45] width 13 height 22
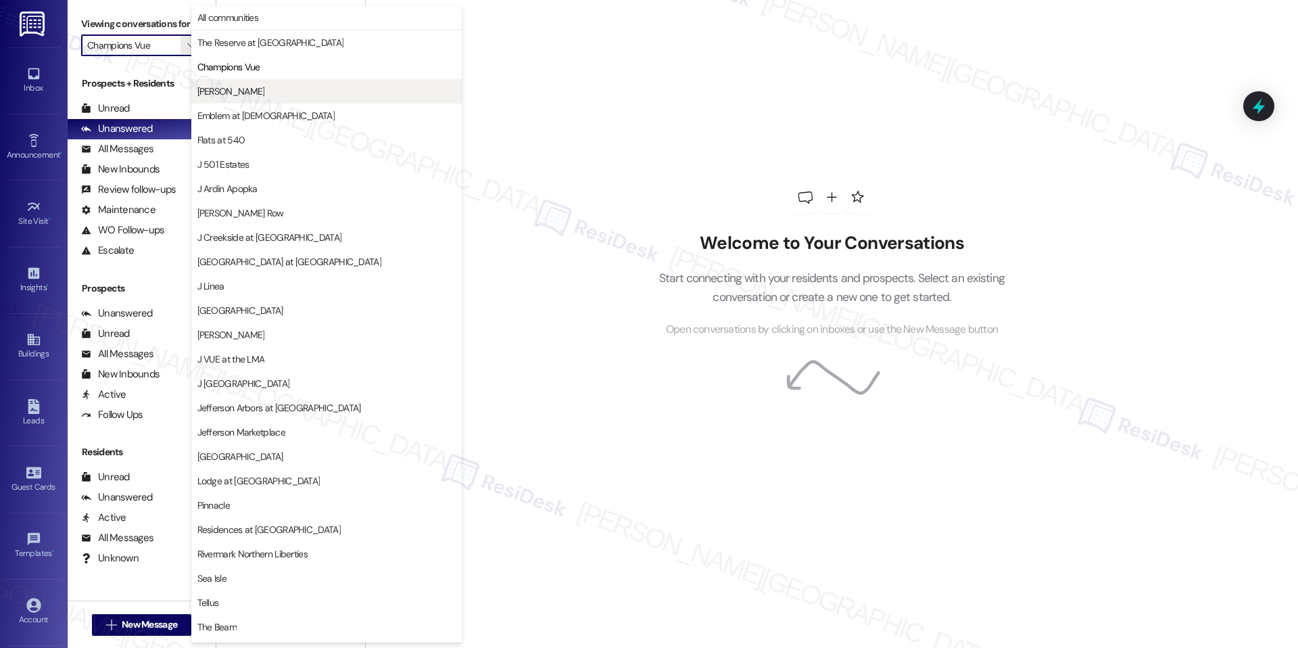
click at [247, 93] on span "[PERSON_NAME]" at bounding box center [326, 92] width 258 height 14
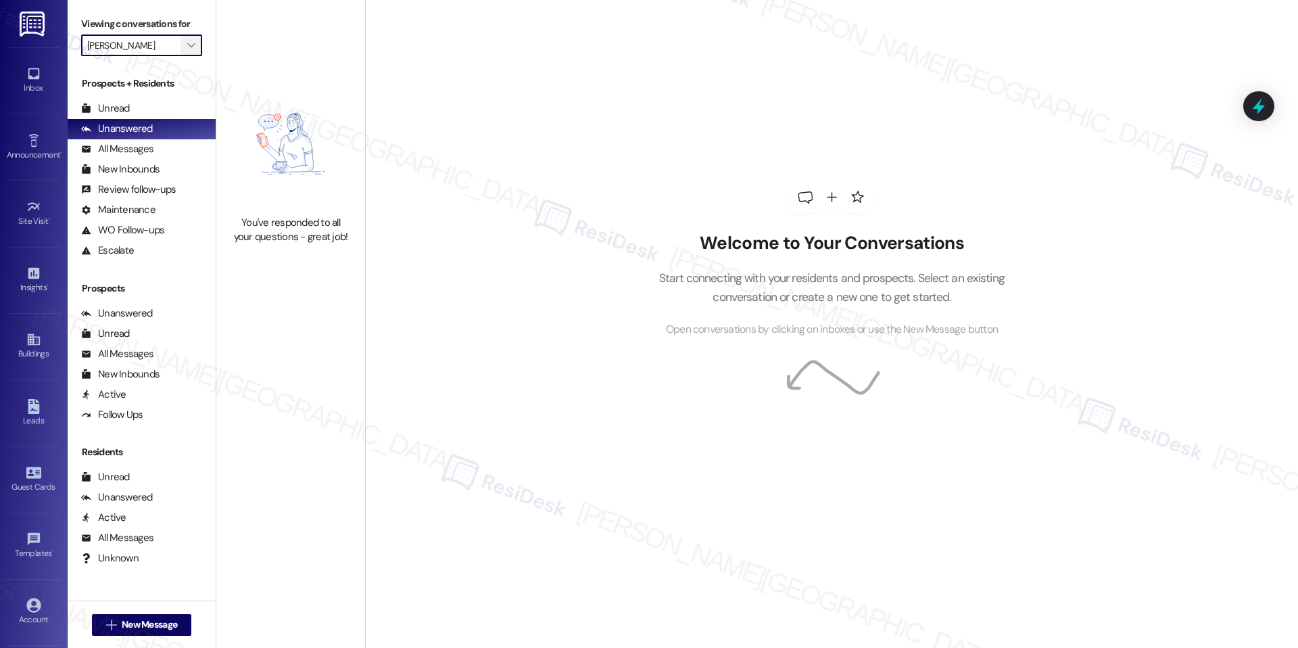
click at [187, 48] on icon "" at bounding box center [190, 45] width 7 height 11
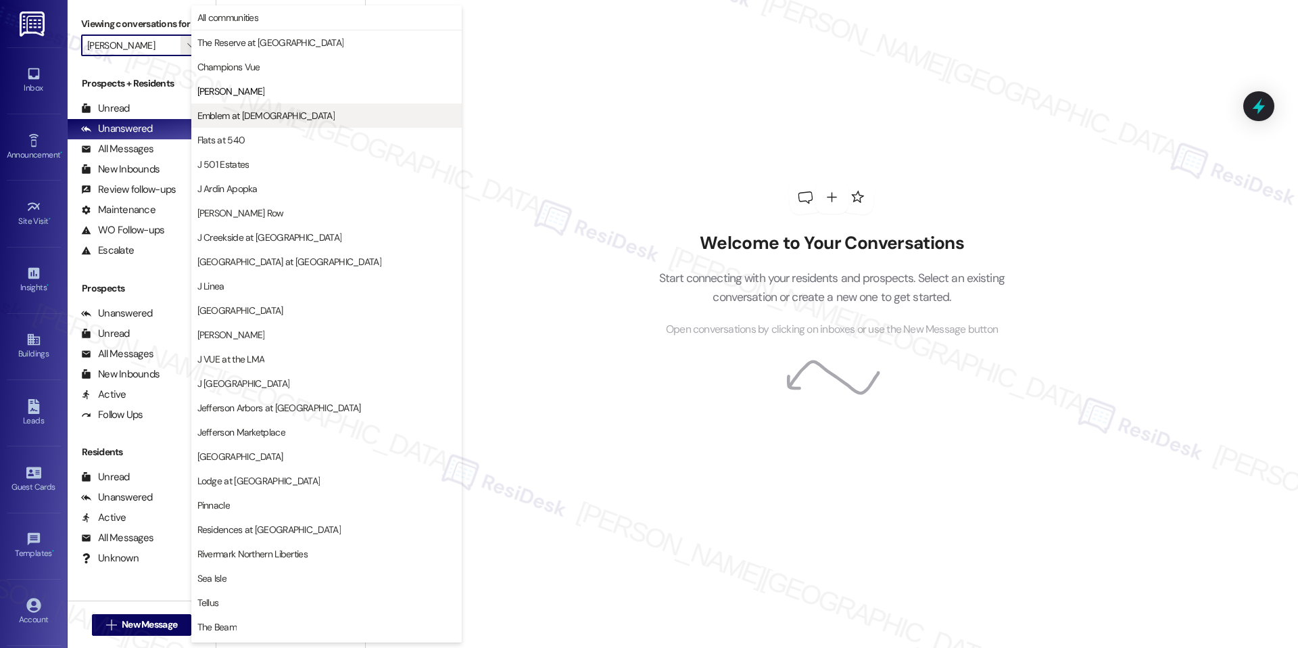
click at [214, 110] on span "Emblem at [DEMOGRAPHIC_DATA]" at bounding box center [265, 116] width 137 height 14
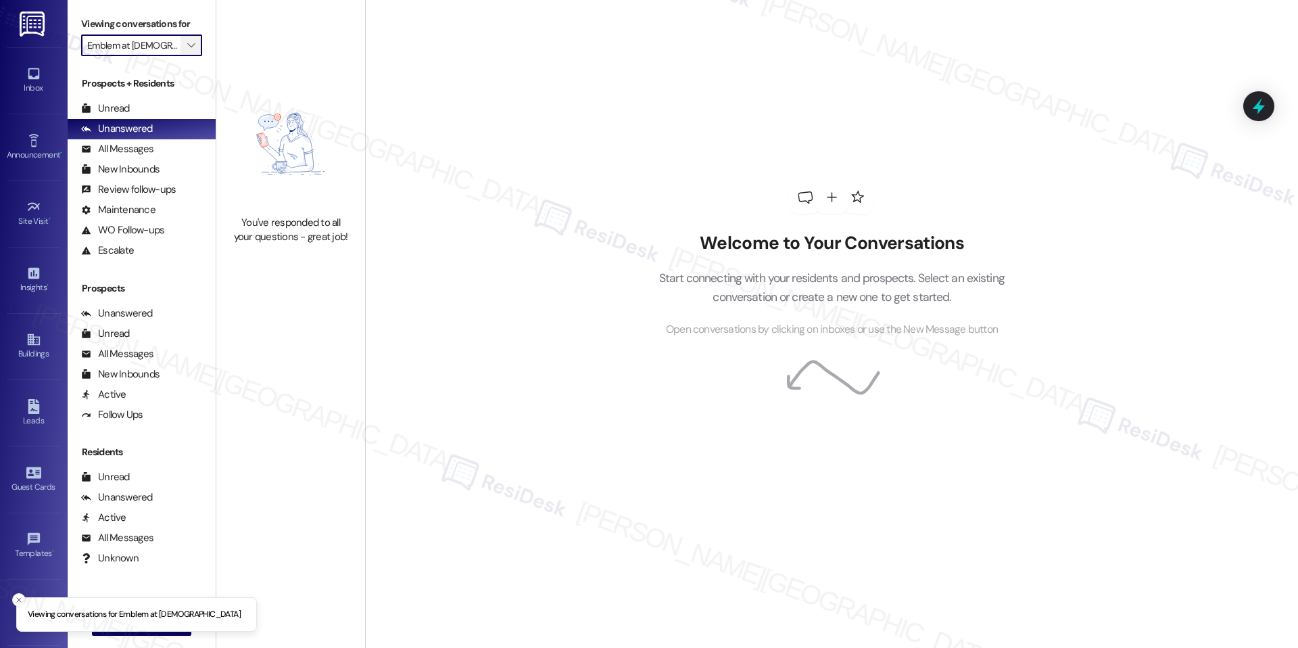
click at [185, 41] on span "" at bounding box center [191, 45] width 13 height 22
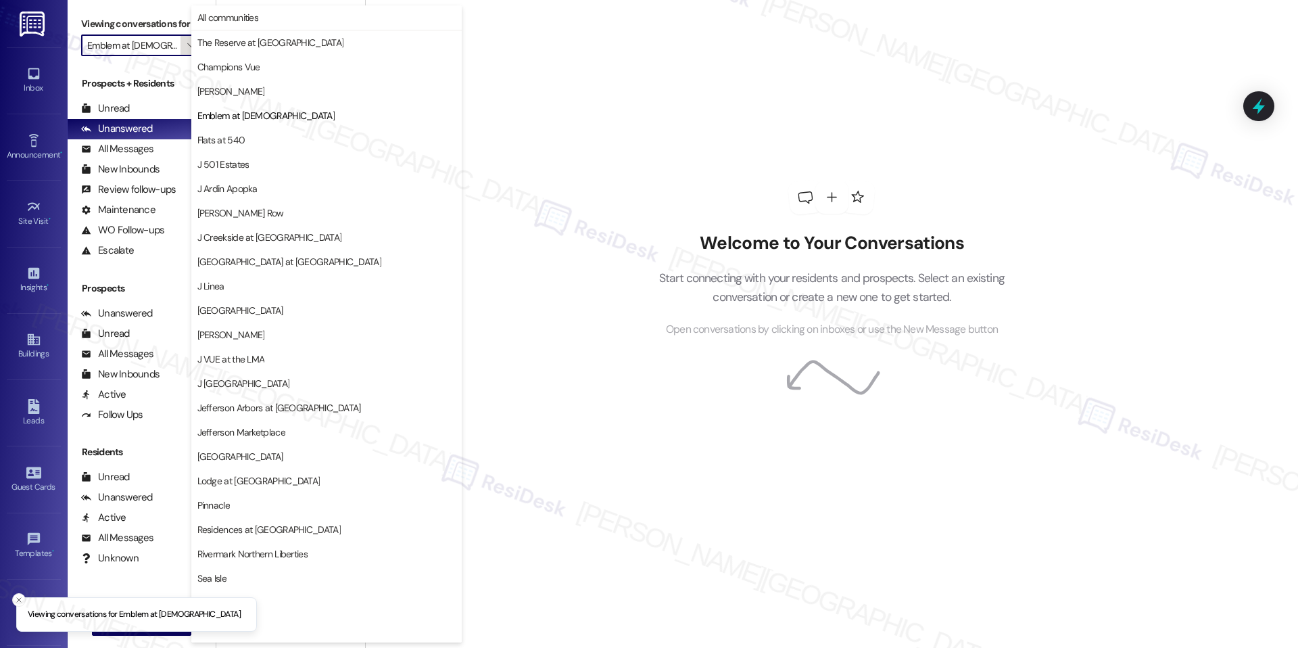
scroll to position [0, 2]
click at [251, 143] on span "Flats at 540" at bounding box center [326, 140] width 258 height 14
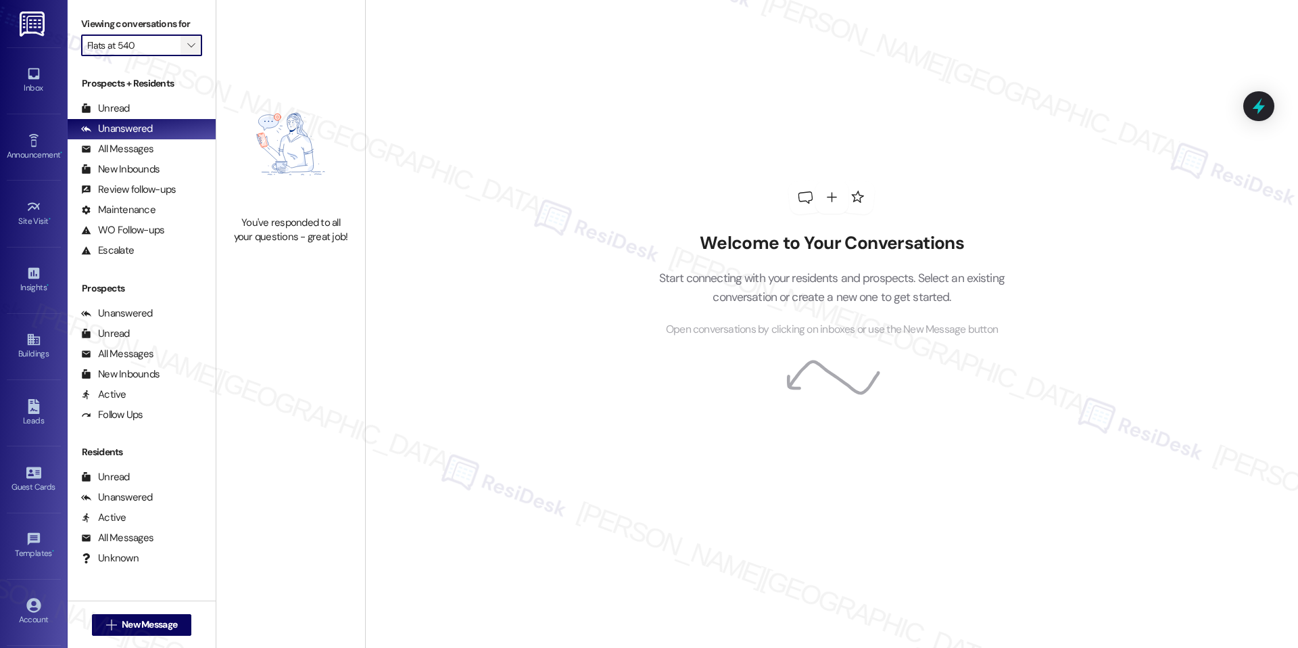
click at [187, 47] on icon "" at bounding box center [190, 45] width 7 height 11
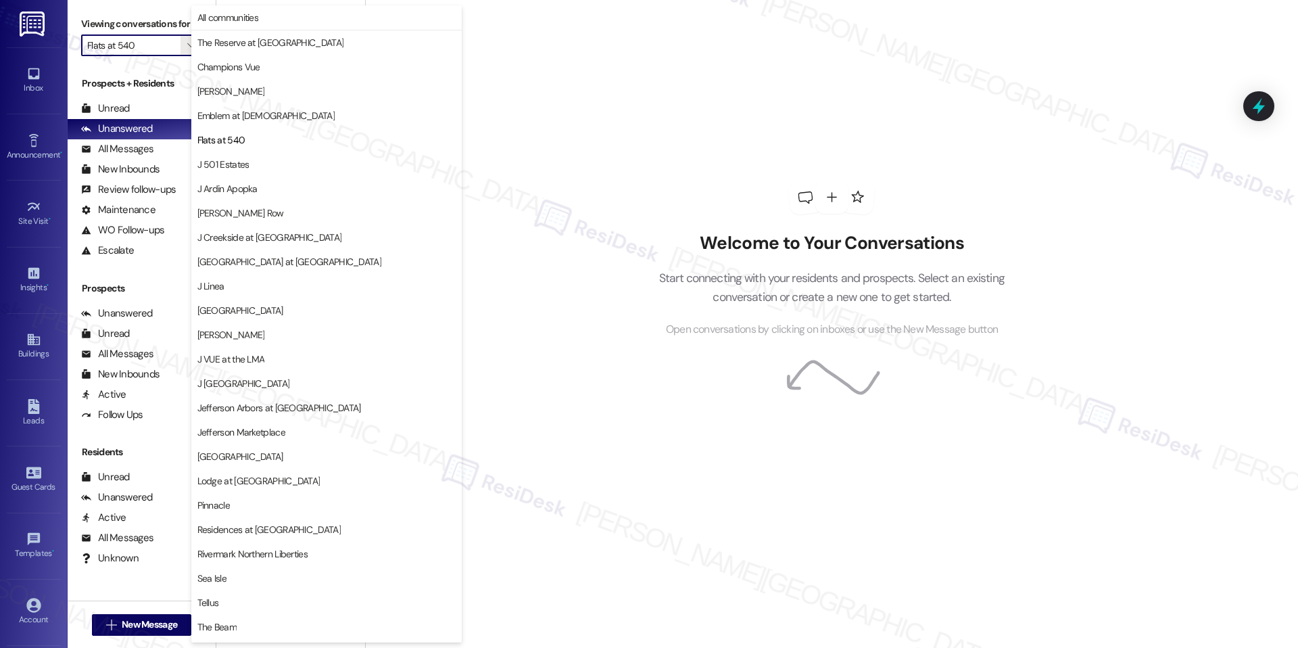
click at [201, 161] on span "J 501 Estates" at bounding box center [223, 165] width 52 height 14
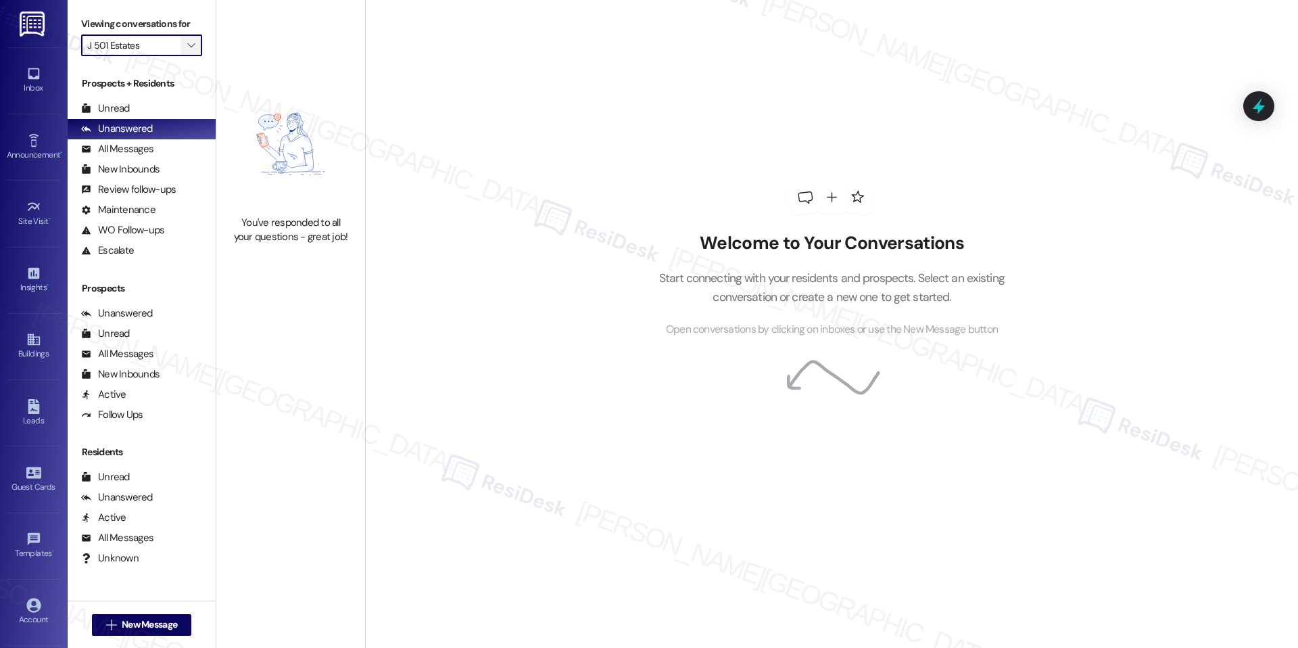
click at [187, 47] on icon "" at bounding box center [190, 45] width 7 height 11
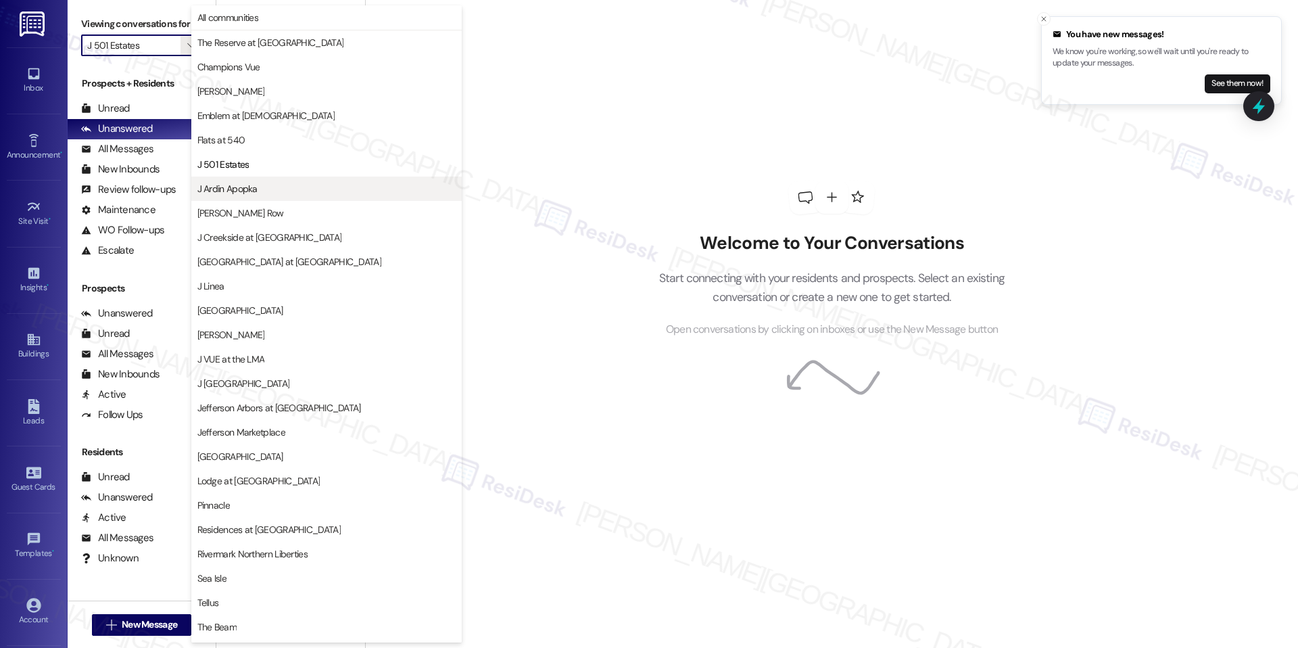
click at [231, 186] on span "J Ardin Apopka" at bounding box center [227, 189] width 60 height 14
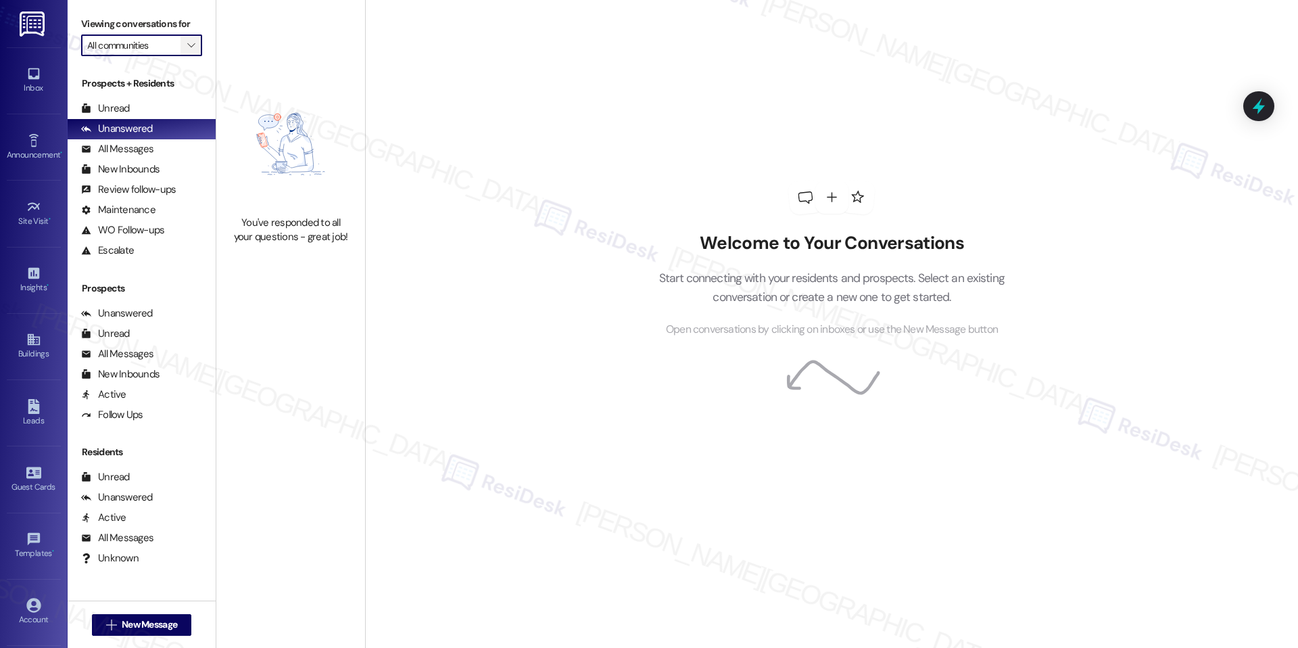
click at [187, 45] on icon "" at bounding box center [190, 45] width 7 height 11
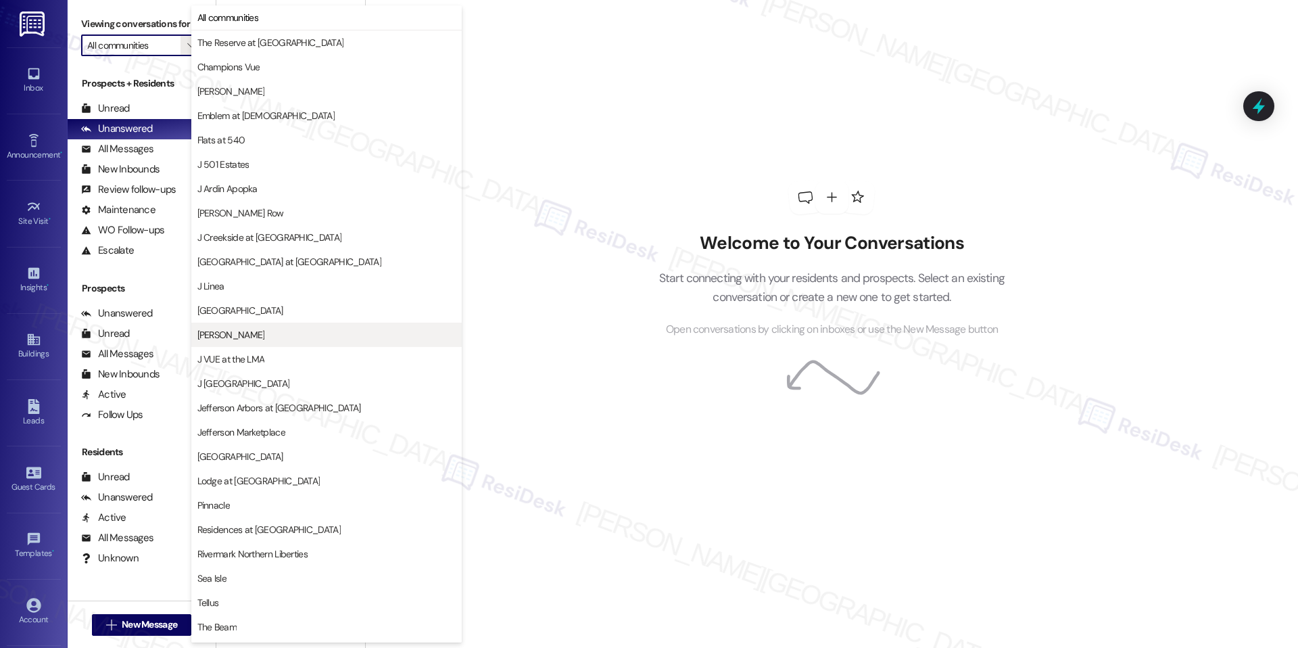
click at [220, 331] on span "[PERSON_NAME]" at bounding box center [326, 335] width 258 height 14
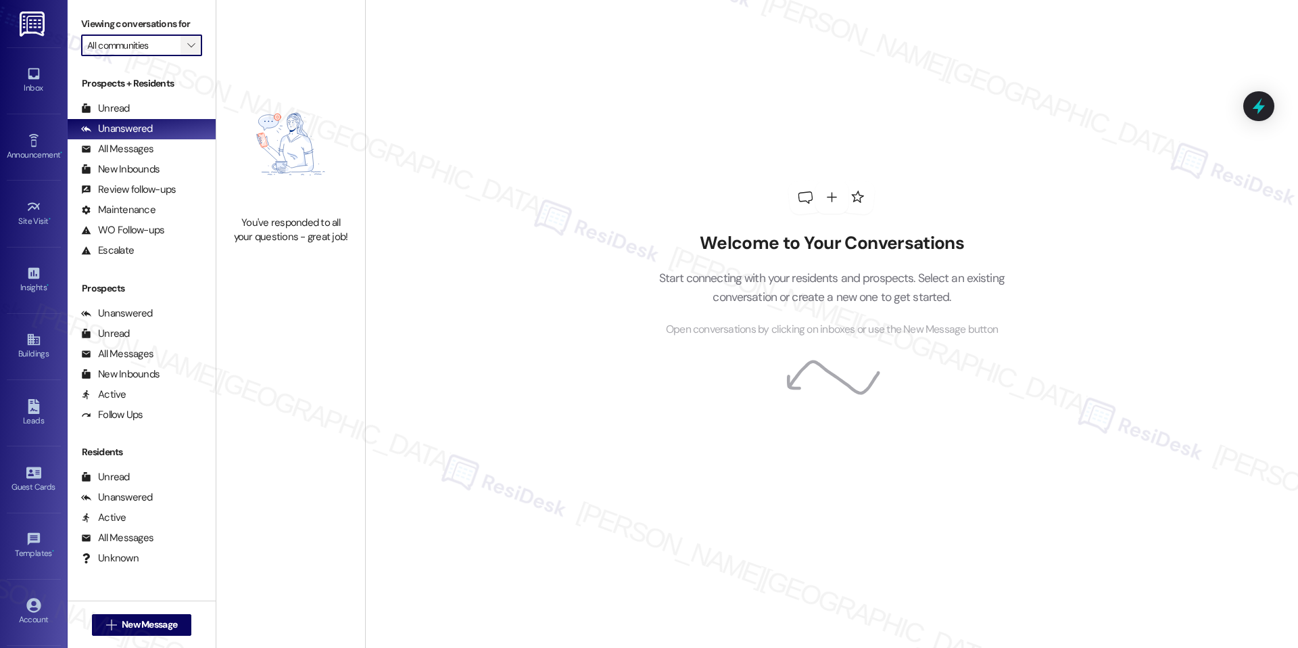
click at [187, 45] on icon "" at bounding box center [190, 45] width 7 height 11
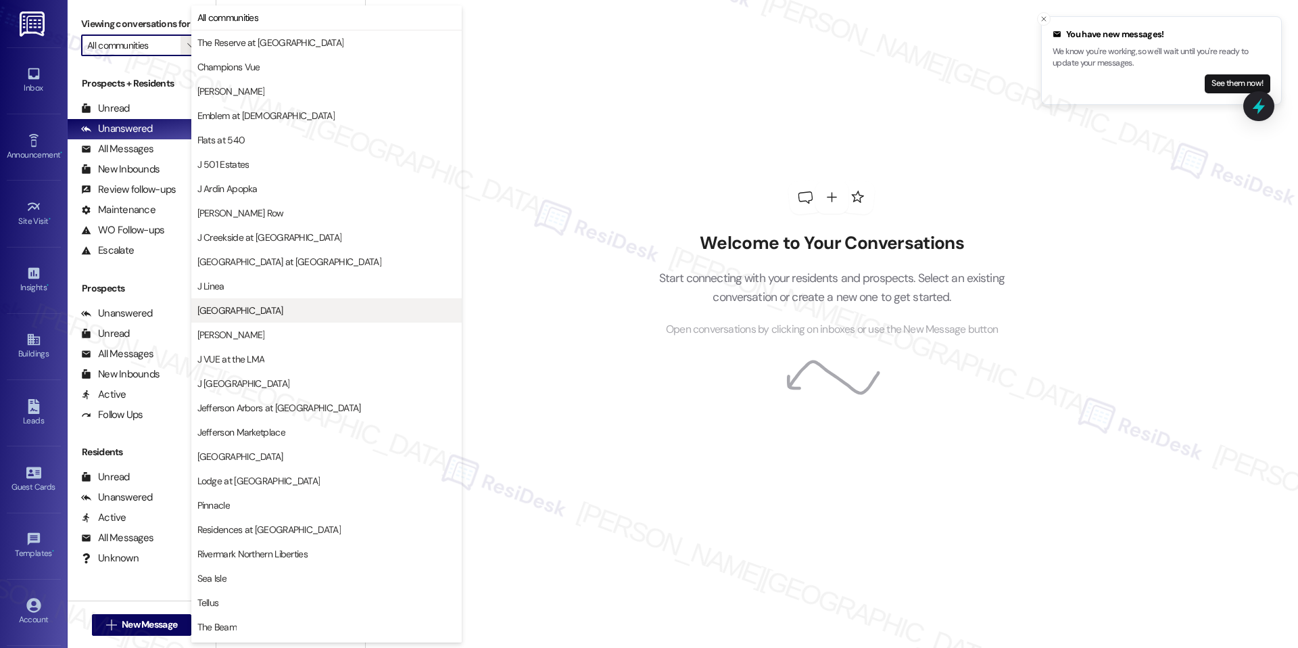
click at [234, 302] on button "[GEOGRAPHIC_DATA]" at bounding box center [326, 310] width 270 height 24
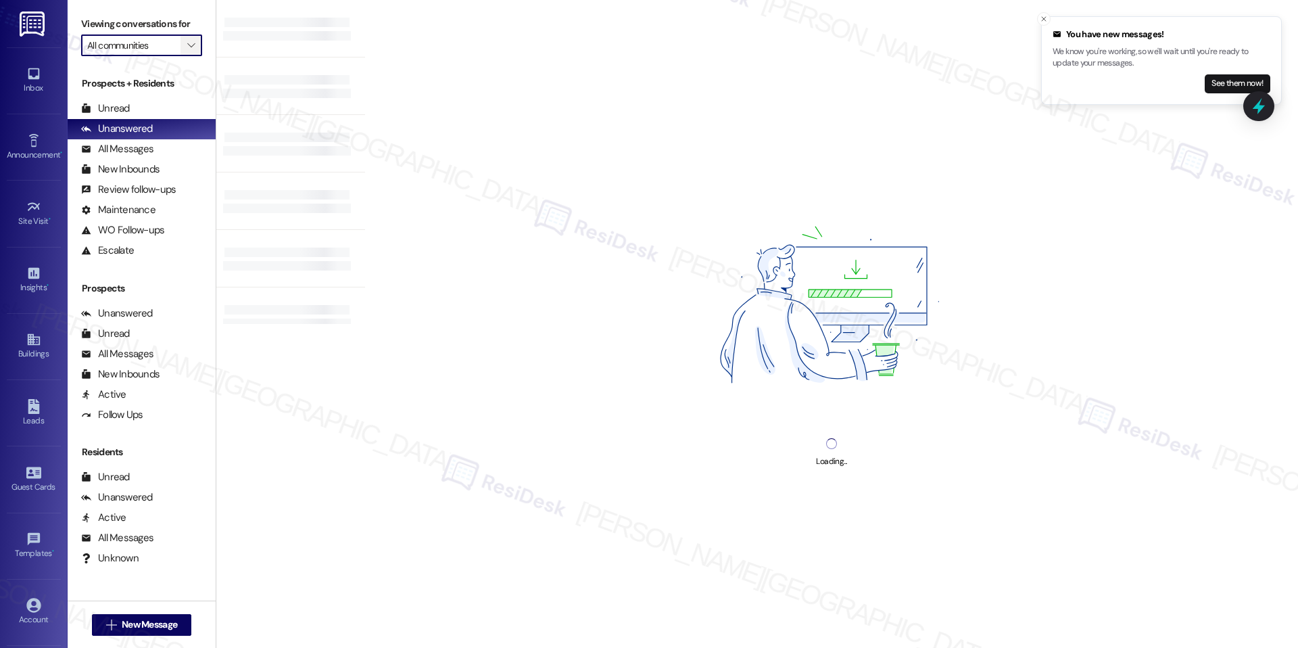
click at [187, 43] on icon "" at bounding box center [190, 45] width 7 height 11
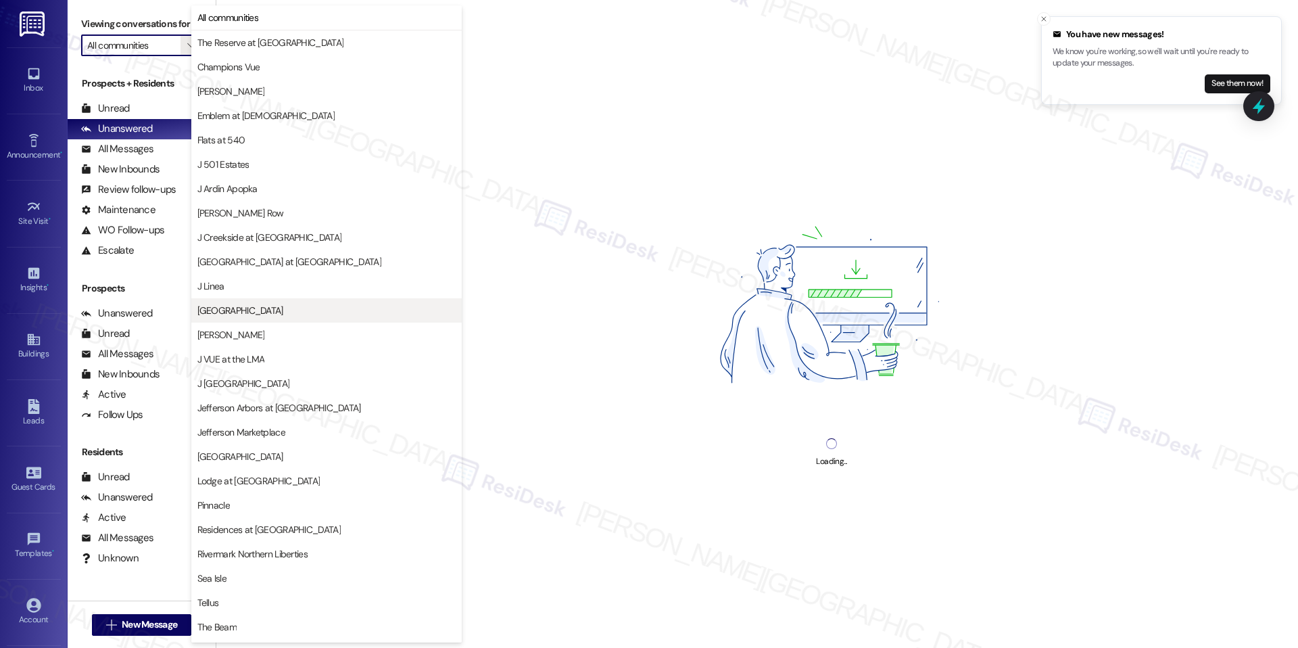
click at [234, 306] on span "[GEOGRAPHIC_DATA]" at bounding box center [240, 311] width 86 height 14
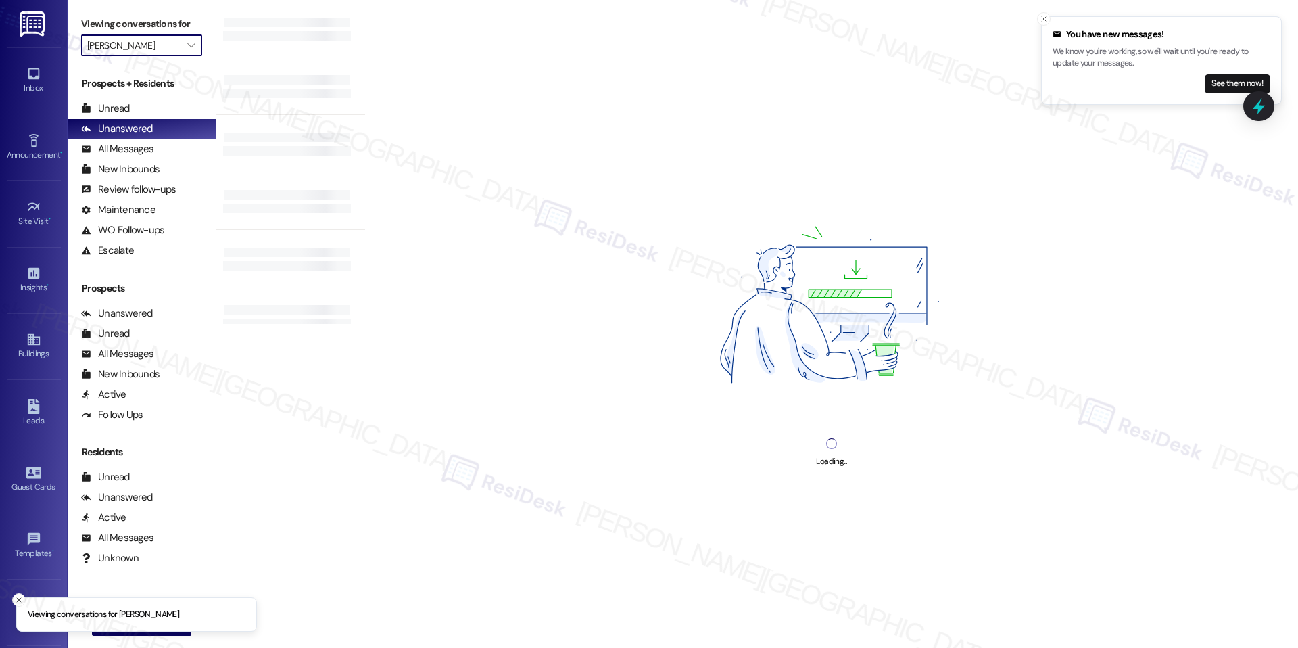
click at [496, 238] on div "Loading..." at bounding box center [831, 324] width 933 height 648
click at [1044, 16] on icon "Close toast" at bounding box center [1044, 19] width 8 height 8
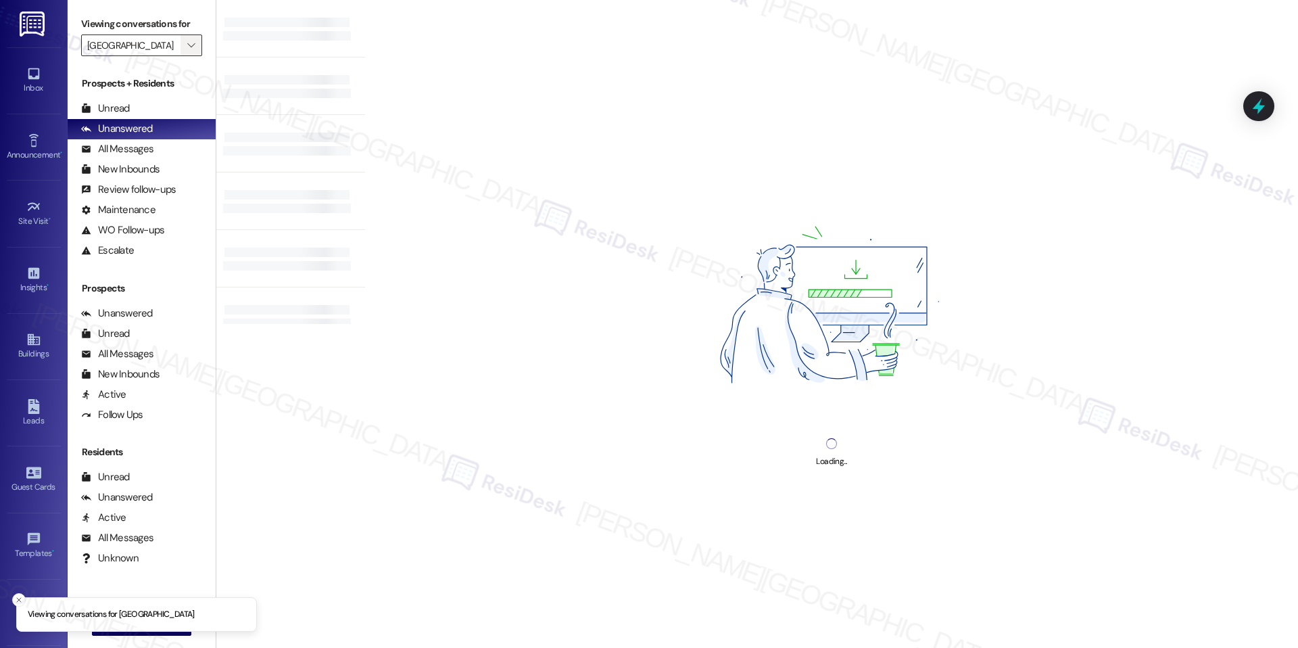
click at [187, 46] on icon "" at bounding box center [190, 45] width 7 height 11
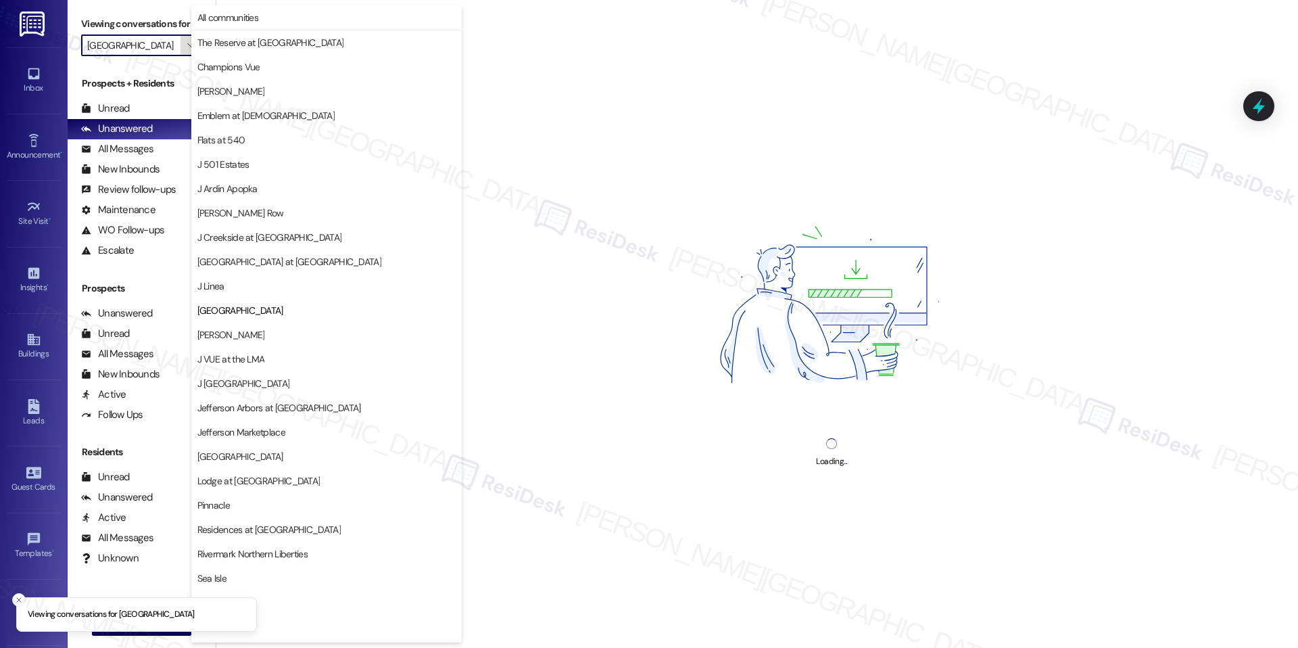
scroll to position [45, 0]
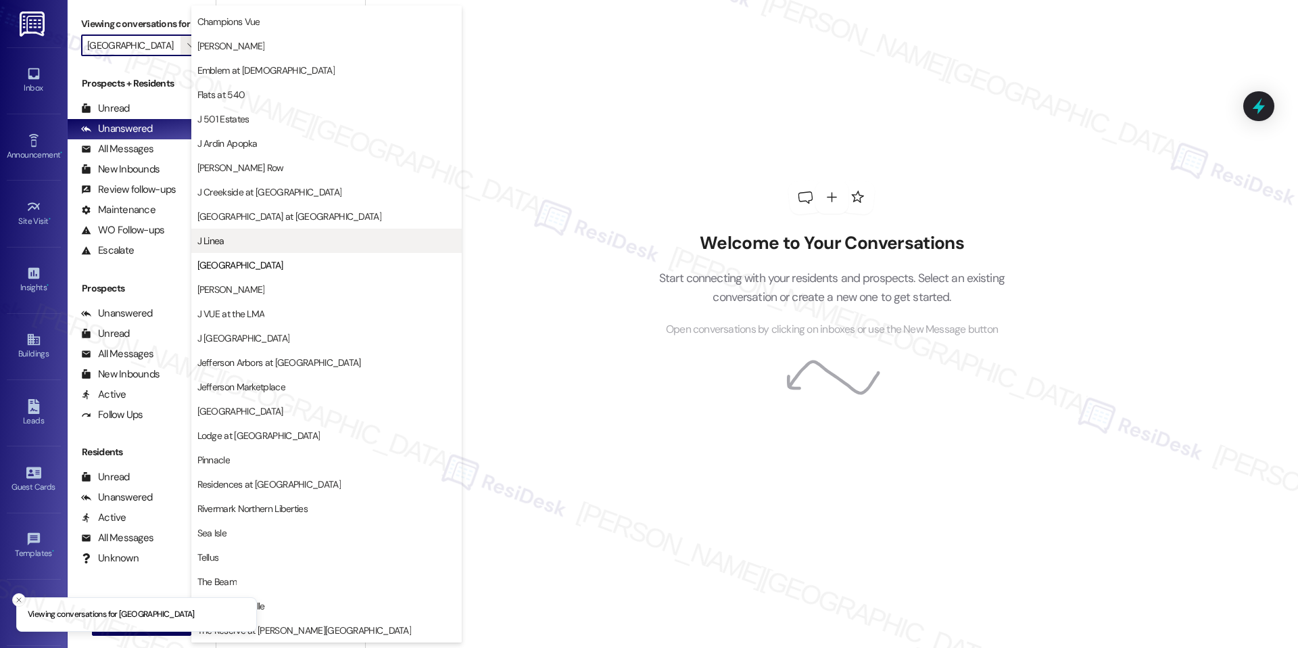
click at [272, 241] on span "J Linea" at bounding box center [326, 241] width 258 height 14
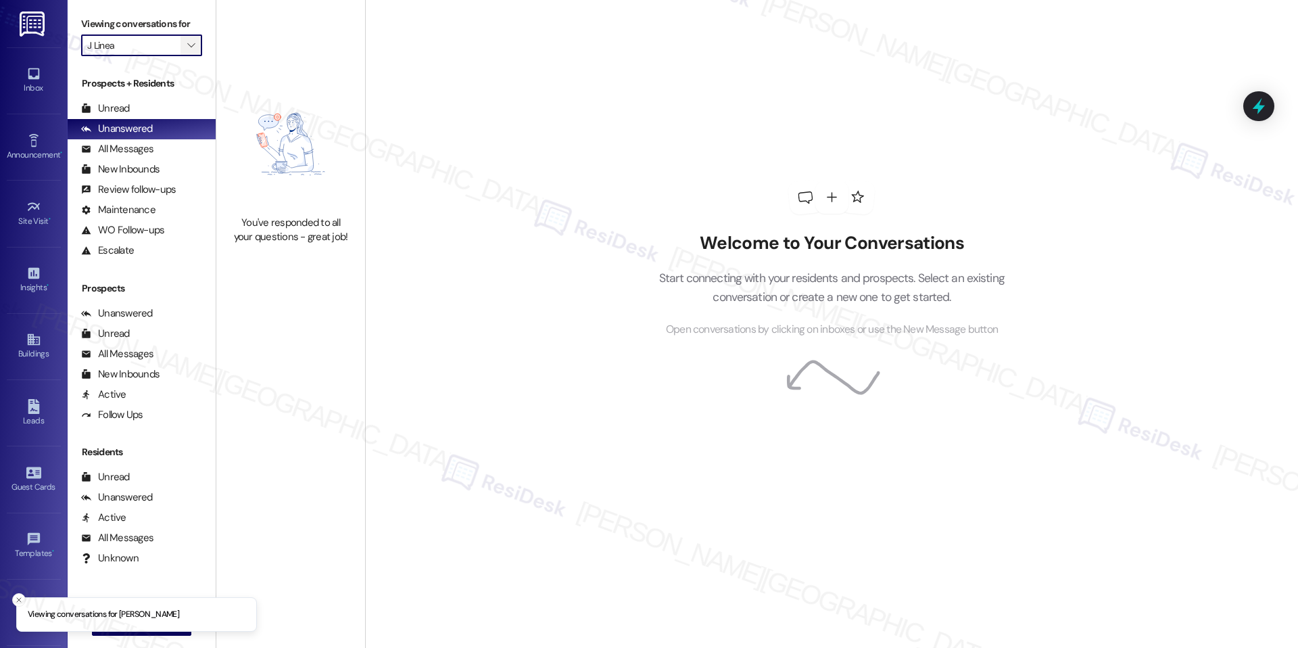
click at [187, 48] on icon "" at bounding box center [190, 45] width 7 height 11
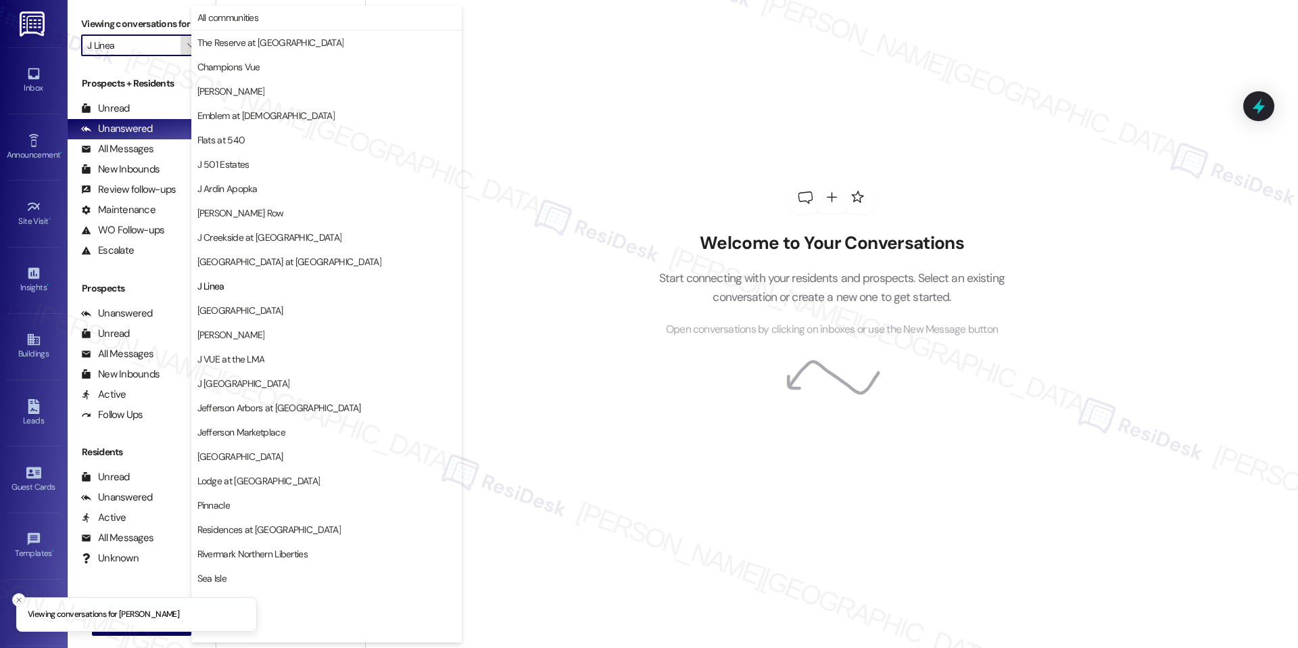
scroll to position [45, 0]
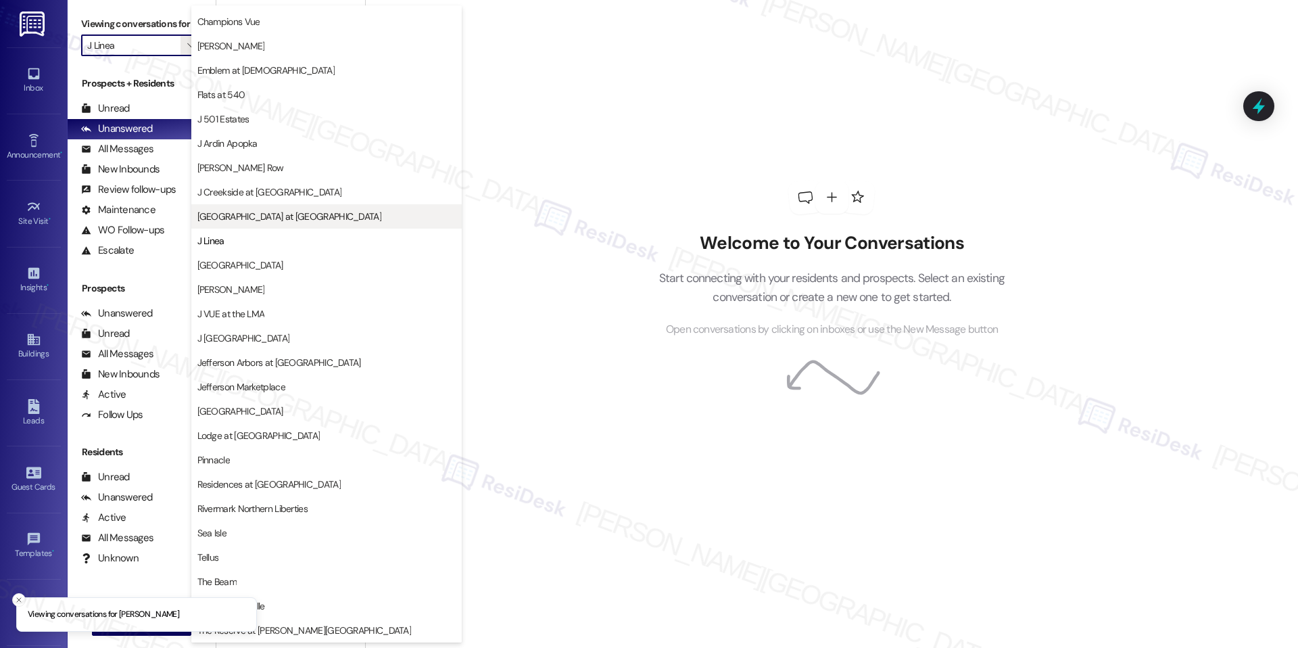
click at [278, 210] on span "[GEOGRAPHIC_DATA] at [GEOGRAPHIC_DATA]" at bounding box center [289, 217] width 184 height 14
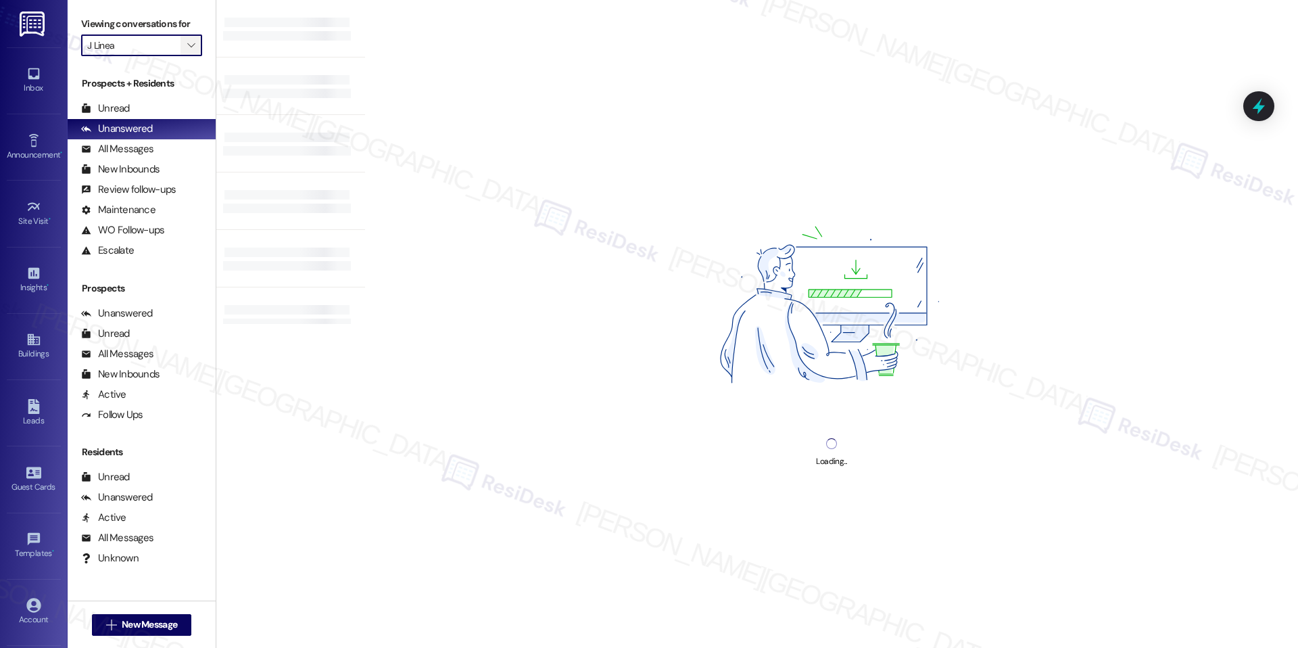
click at [187, 47] on icon "" at bounding box center [190, 45] width 7 height 11
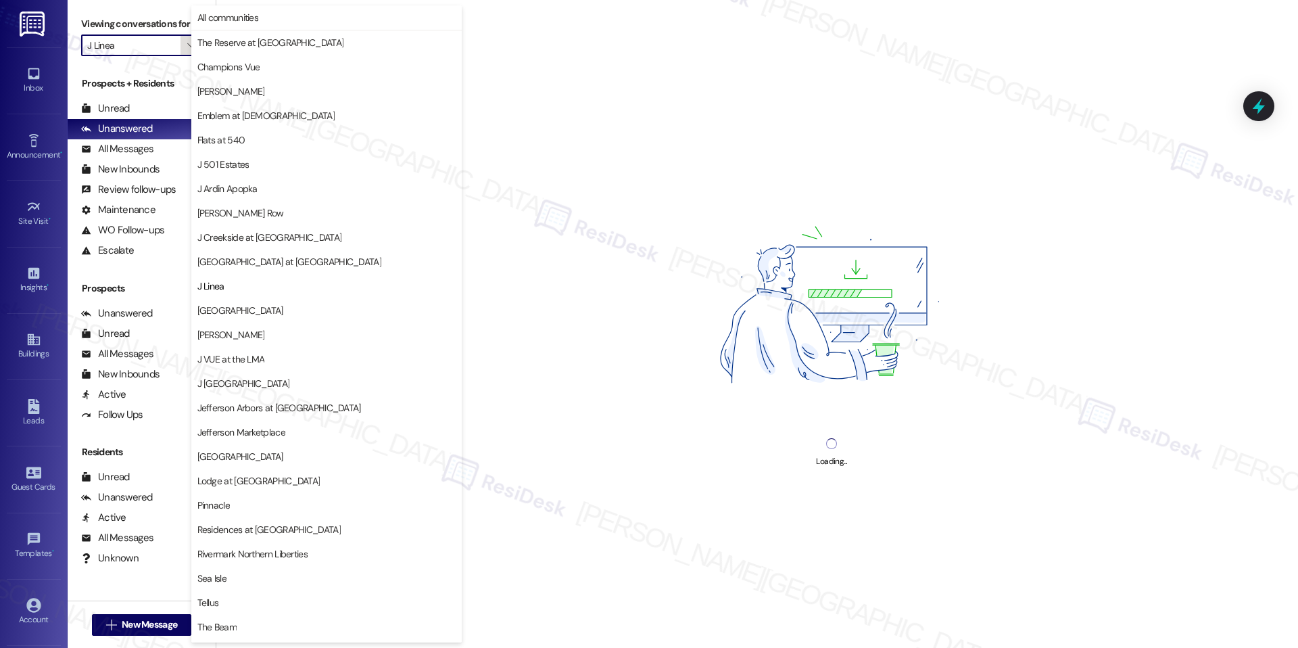
scroll to position [45, 0]
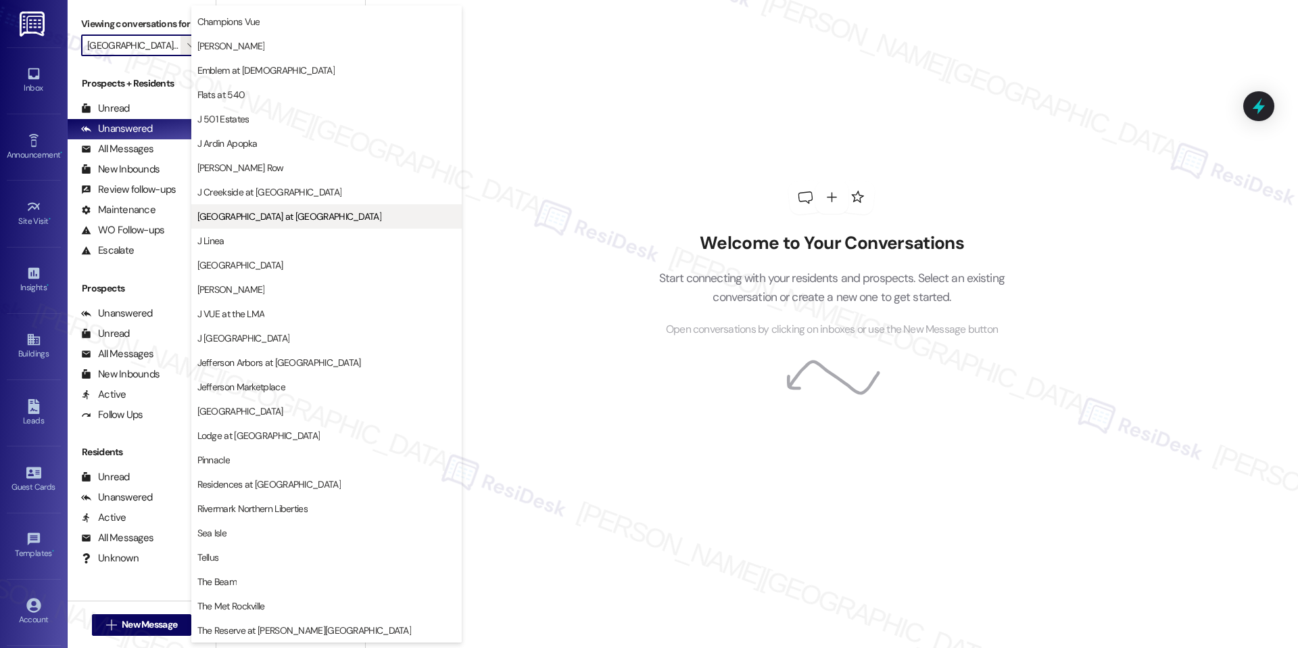
click at [239, 220] on span "[GEOGRAPHIC_DATA] at [GEOGRAPHIC_DATA]" at bounding box center [289, 217] width 184 height 14
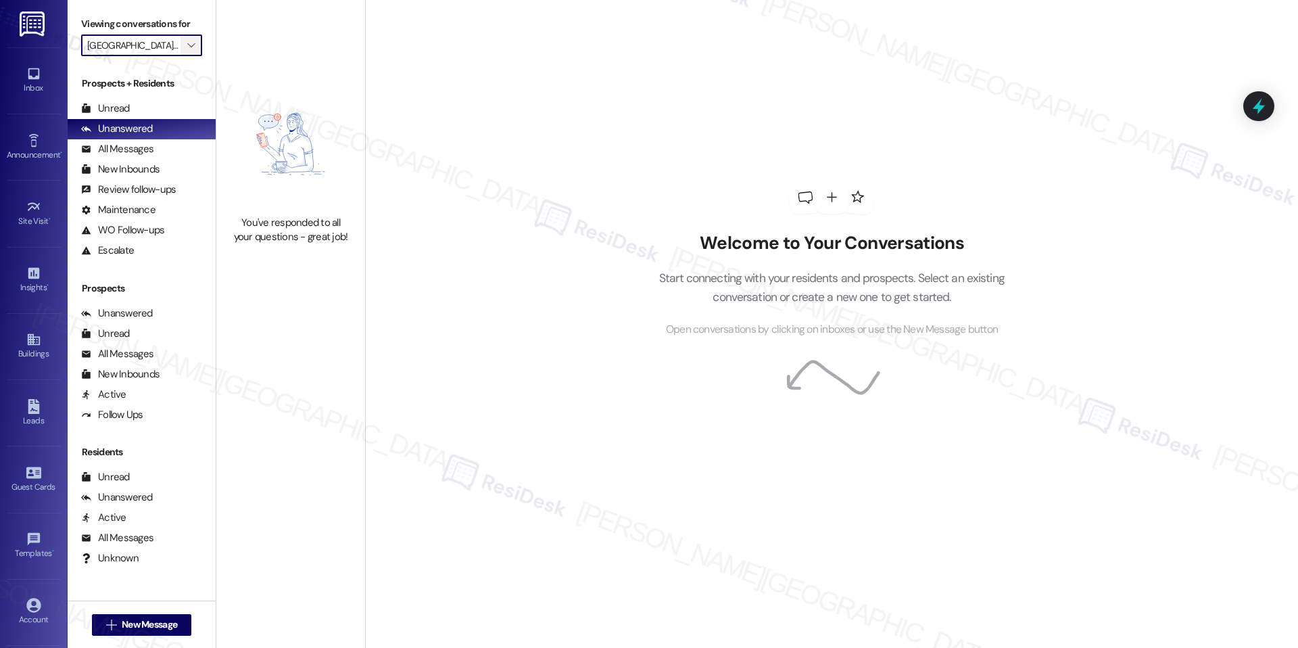
click at [185, 41] on span "" at bounding box center [191, 45] width 13 height 22
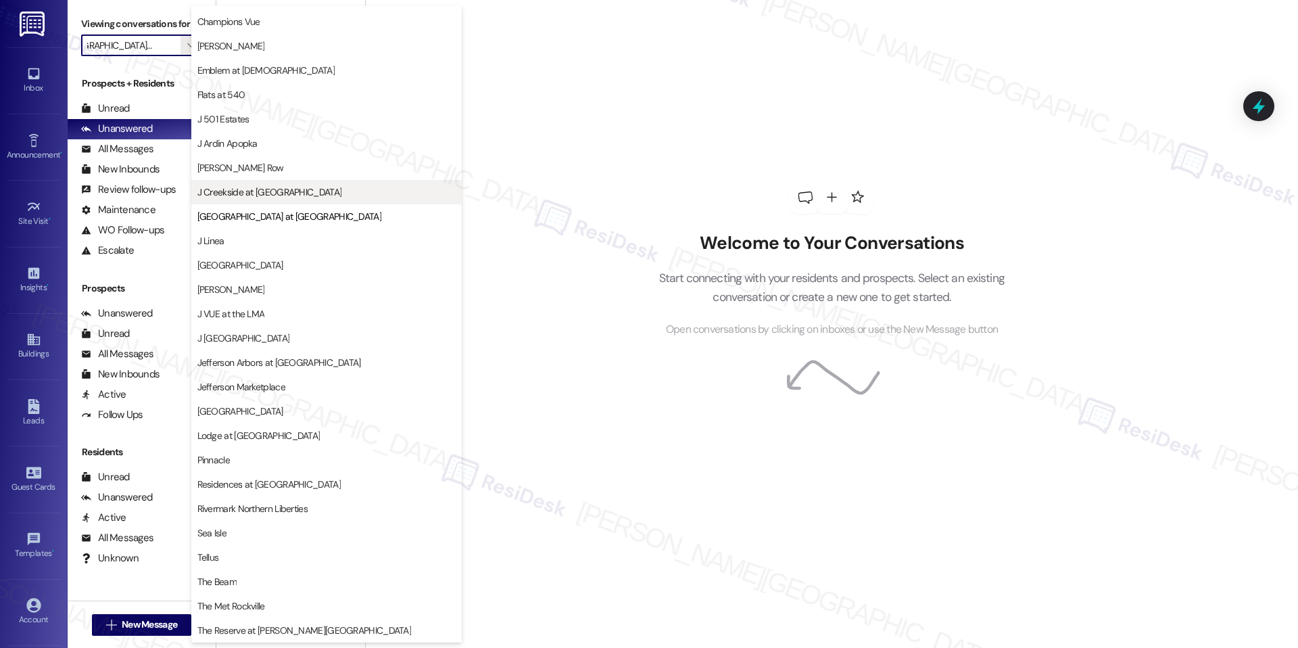
click at [240, 194] on span "J Creekside at [GEOGRAPHIC_DATA]" at bounding box center [269, 192] width 145 height 14
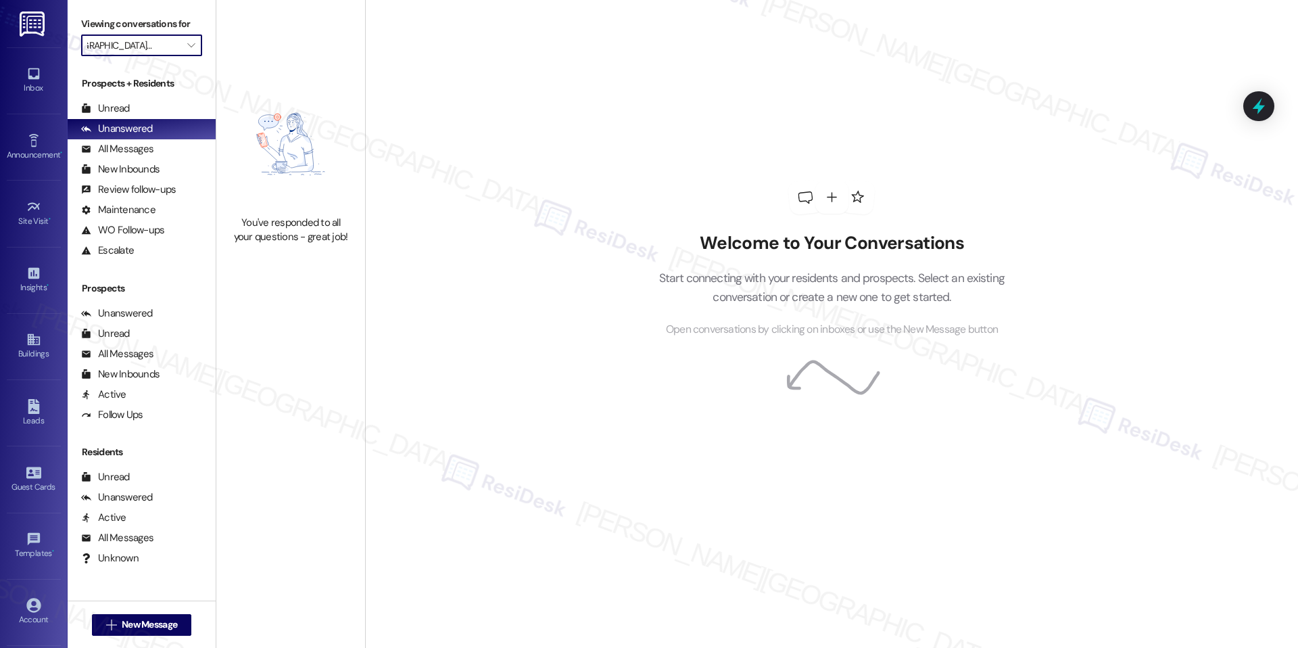
type input "J Creekside at [GEOGRAPHIC_DATA]"
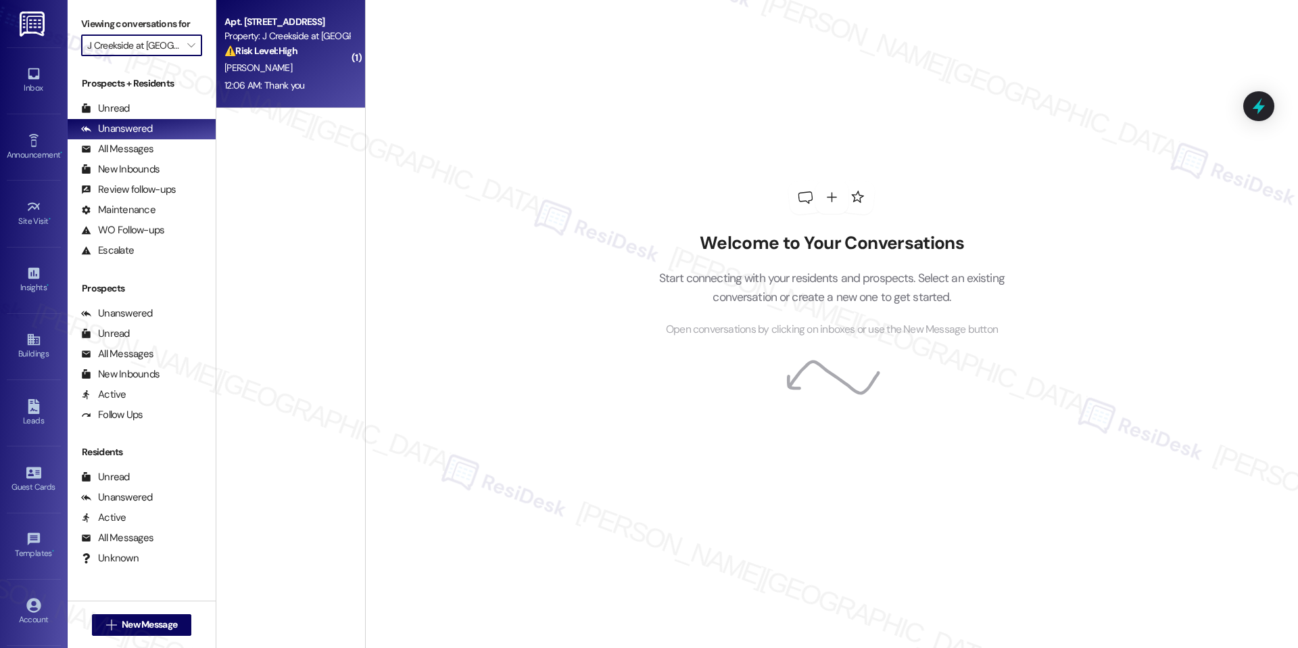
click at [309, 91] on div "12:06 AM: Thank you 12:06 AM: Thank you" at bounding box center [287, 85] width 128 height 17
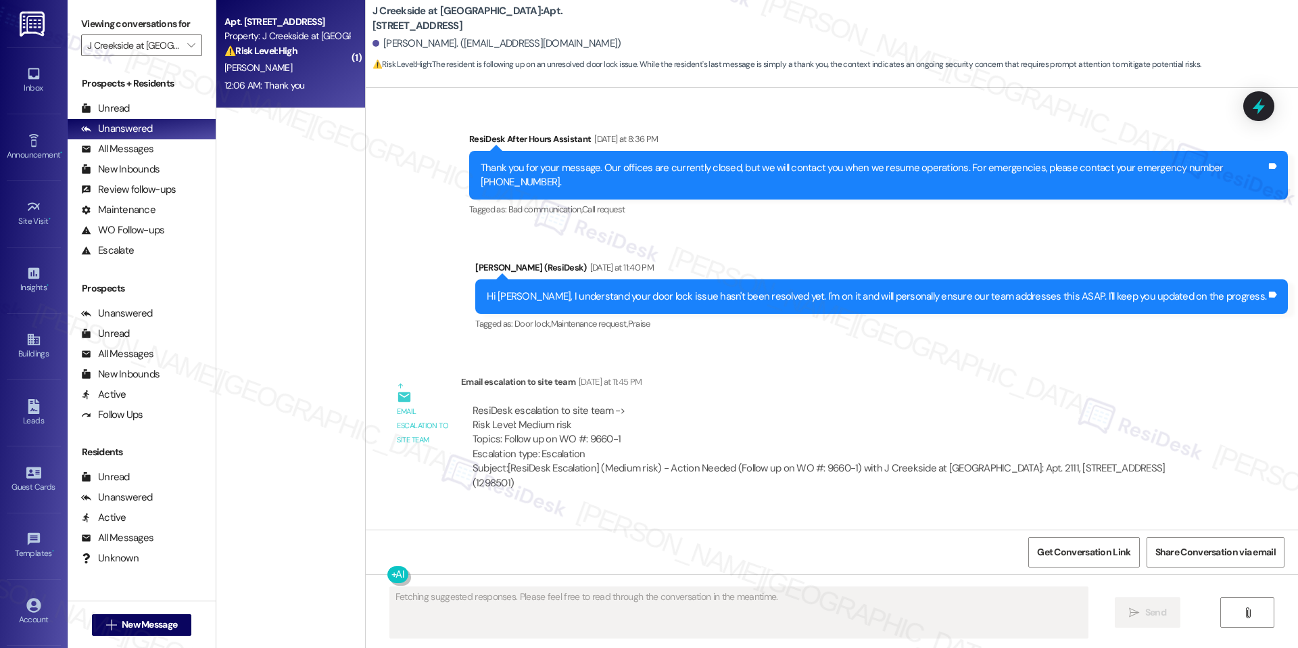
scroll to position [2571, 0]
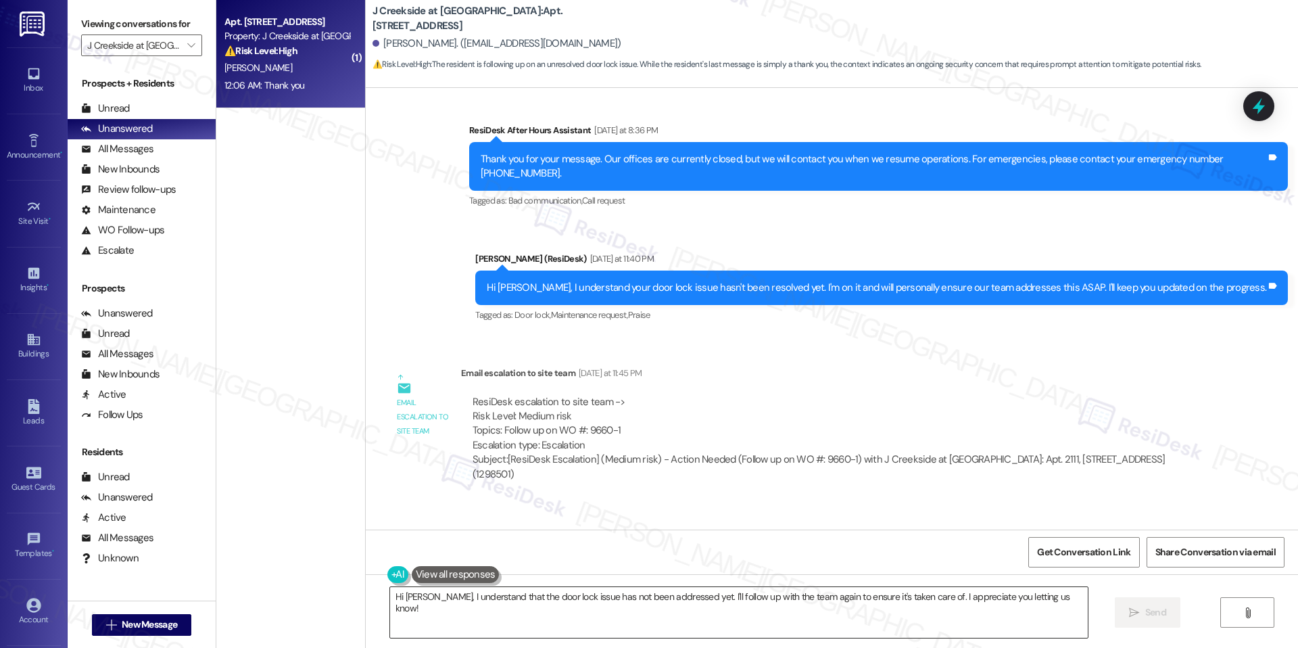
click at [527, 596] on textarea "Hi [PERSON_NAME], I understand that the door lock issue has not been addressed …" at bounding box center [739, 612] width 698 height 51
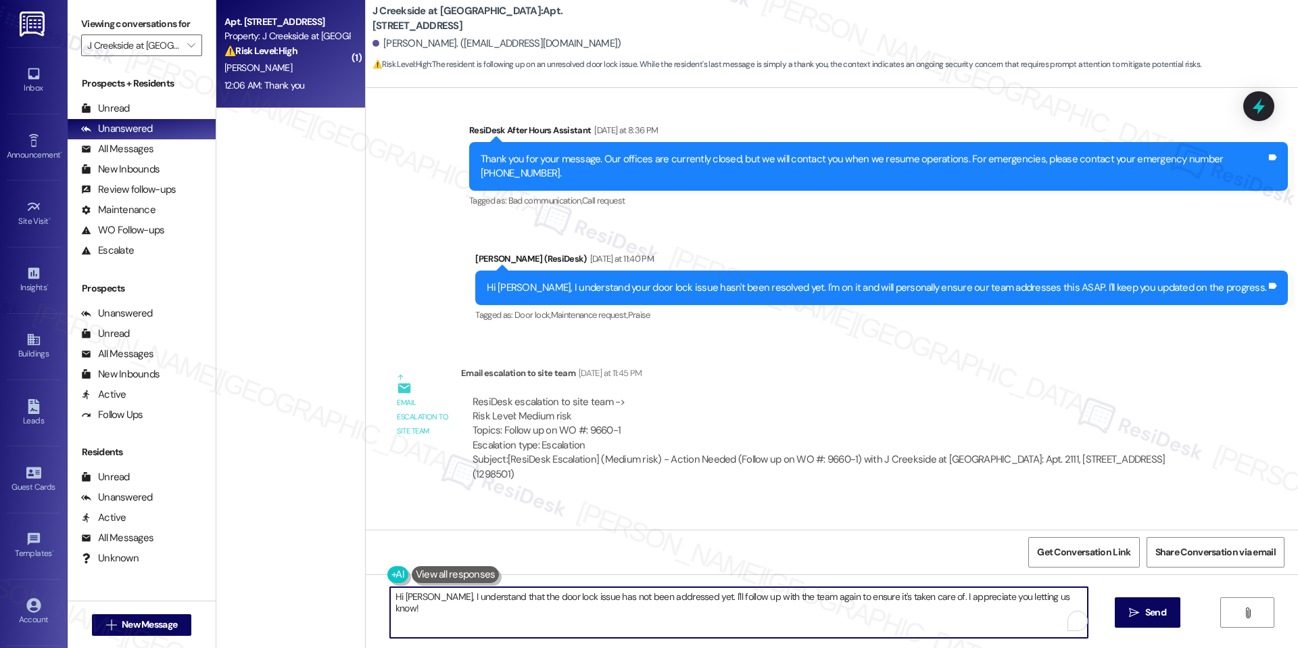
click at [527, 596] on textarea "Hi [PERSON_NAME], I understand that the door lock issue has not been addressed …" at bounding box center [739, 612] width 698 height 51
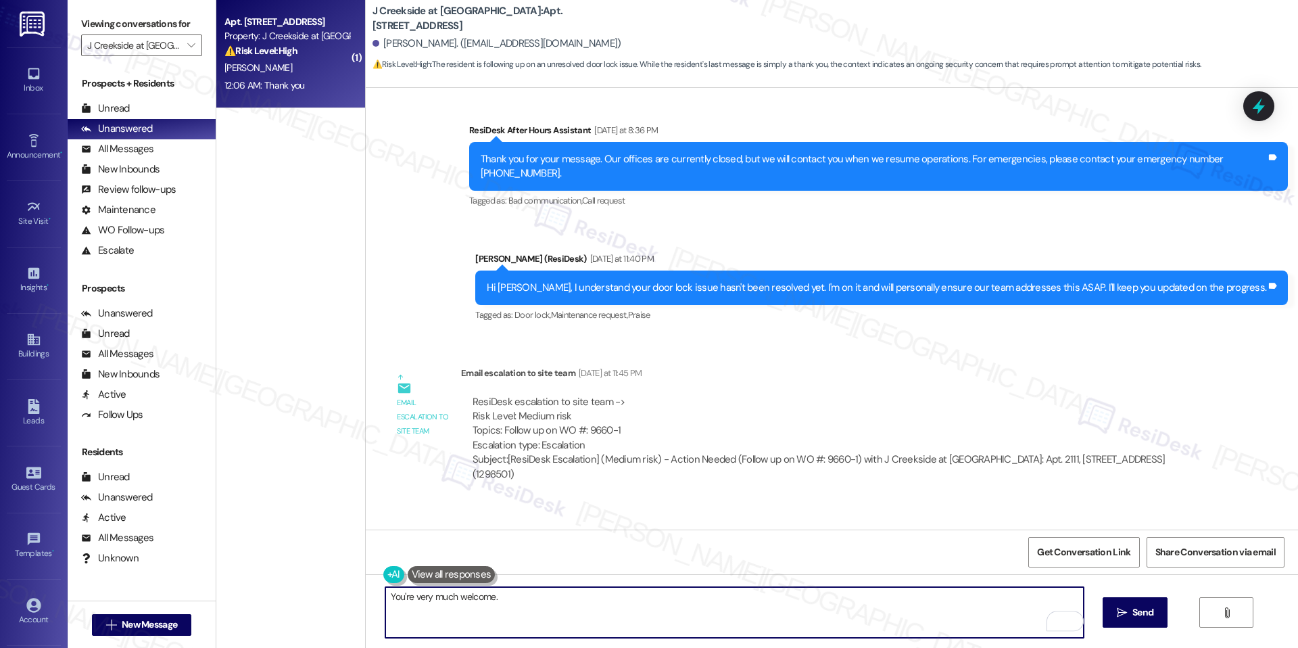
click at [594, 602] on textarea "You're very much welcome." at bounding box center [734, 612] width 698 height 51
type textarea "You're very much welcome."
click at [1103, 597] on button " Send" at bounding box center [1136, 612] width 66 height 30
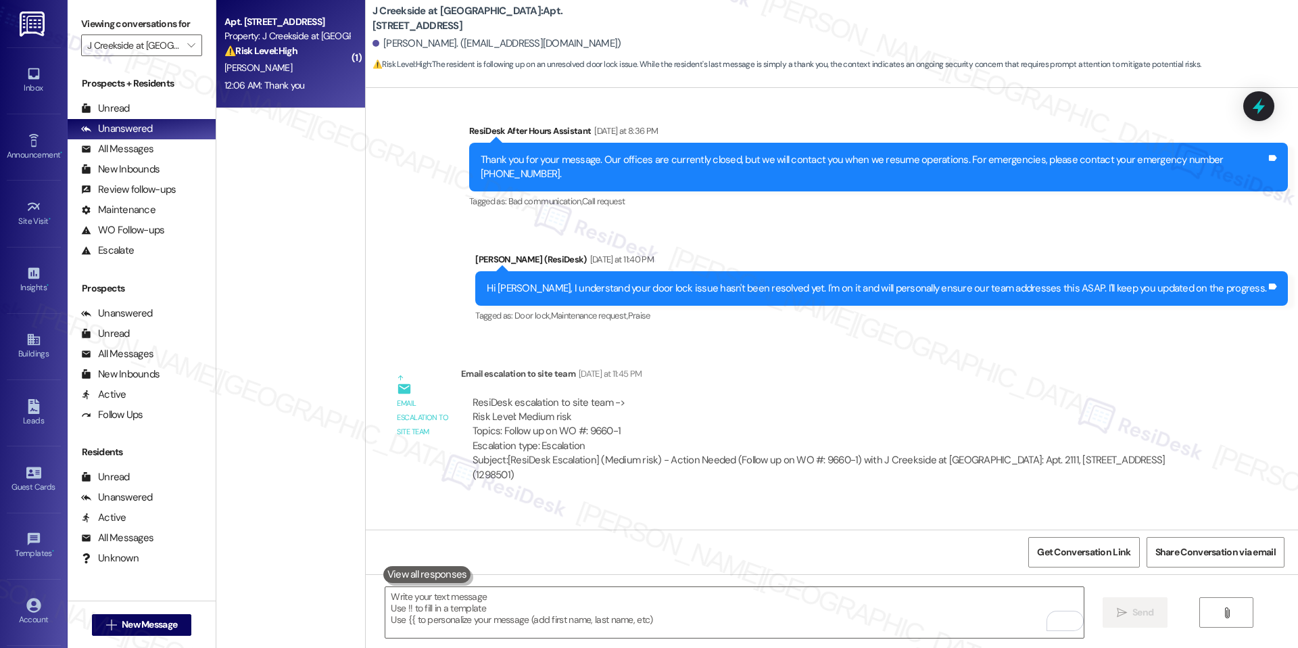
scroll to position [2666, 0]
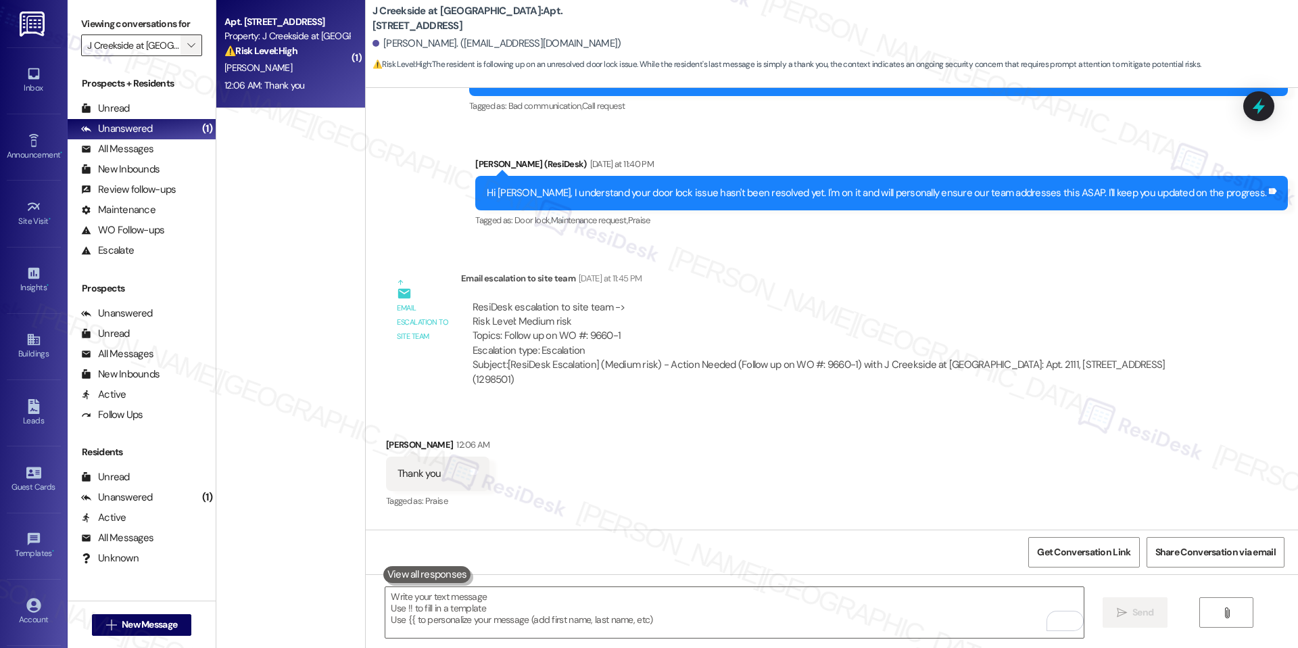
click at [185, 49] on span "" at bounding box center [191, 45] width 13 height 22
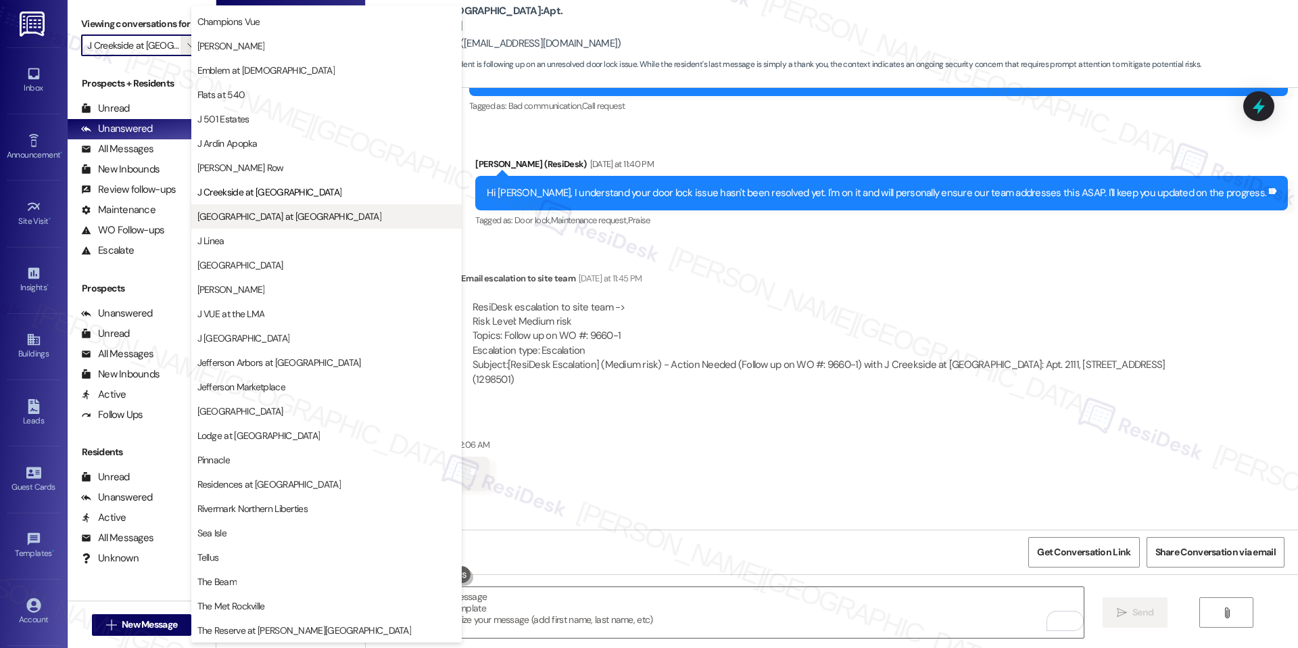
scroll to position [43, 0]
click at [254, 168] on span "[PERSON_NAME] Row" at bounding box center [240, 171] width 87 height 14
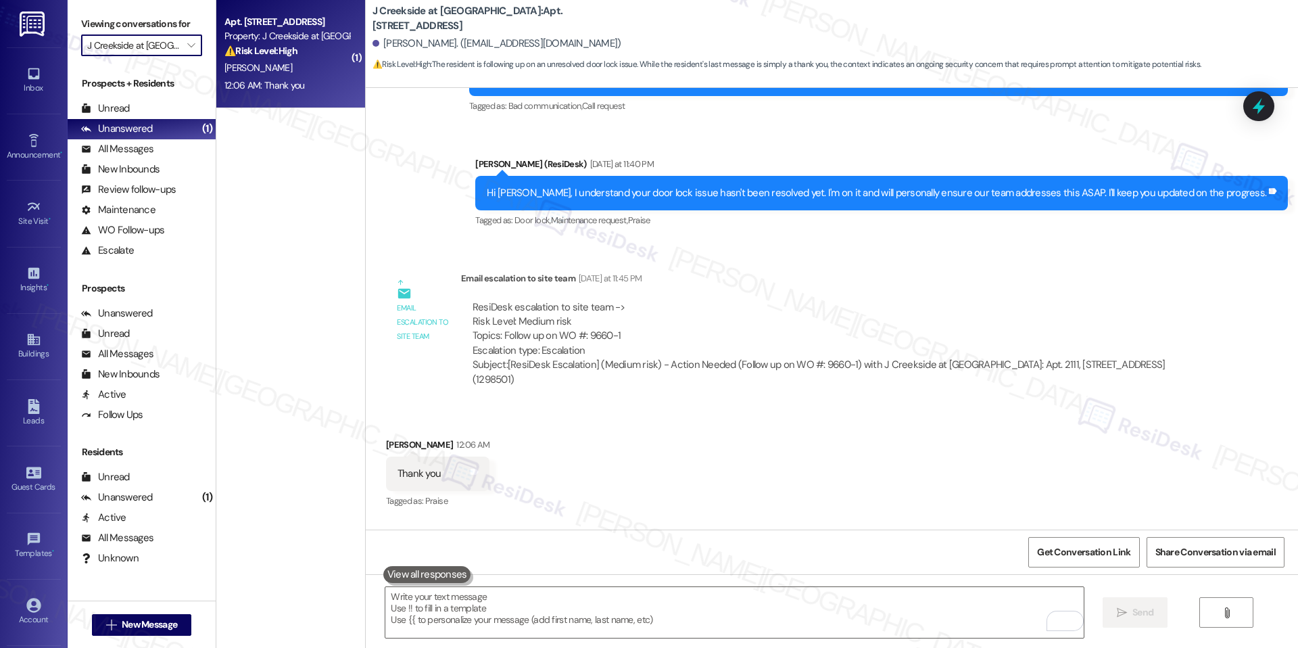
type input "[PERSON_NAME] Row"
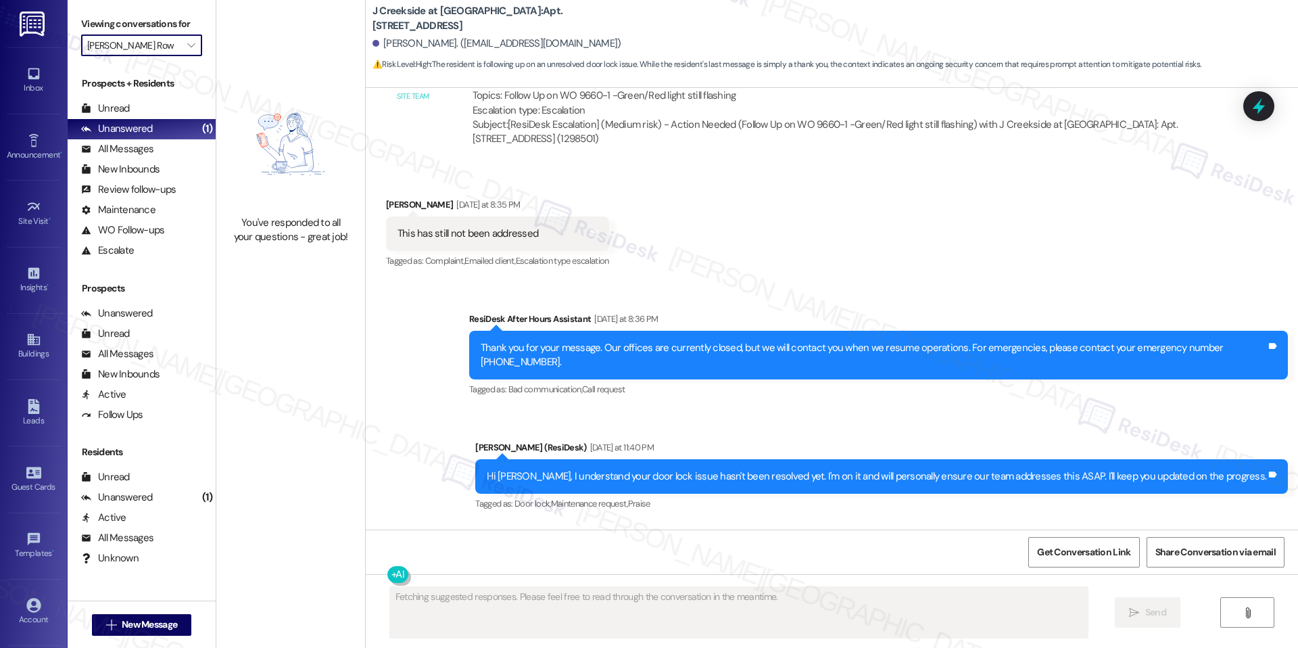
scroll to position [2570, 0]
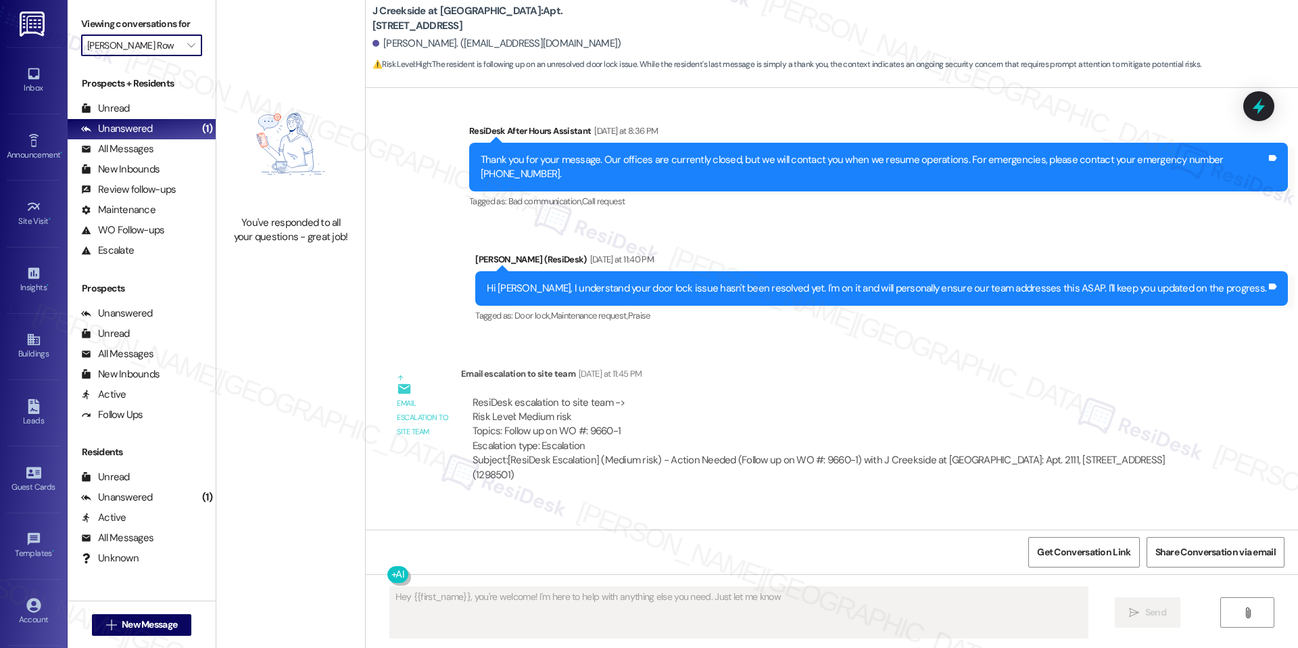
type textarea "Hey {{first_name}}, you're welcome! I'm here to help with anything else you nee…"
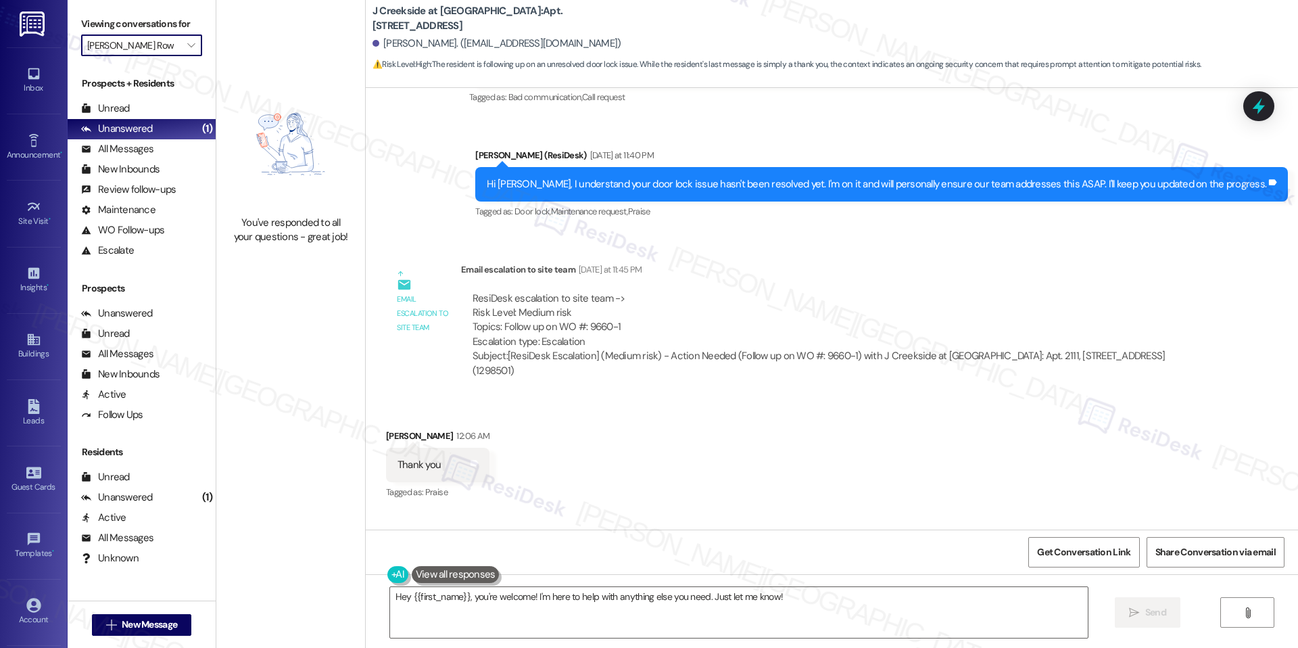
scroll to position [2685, 0]
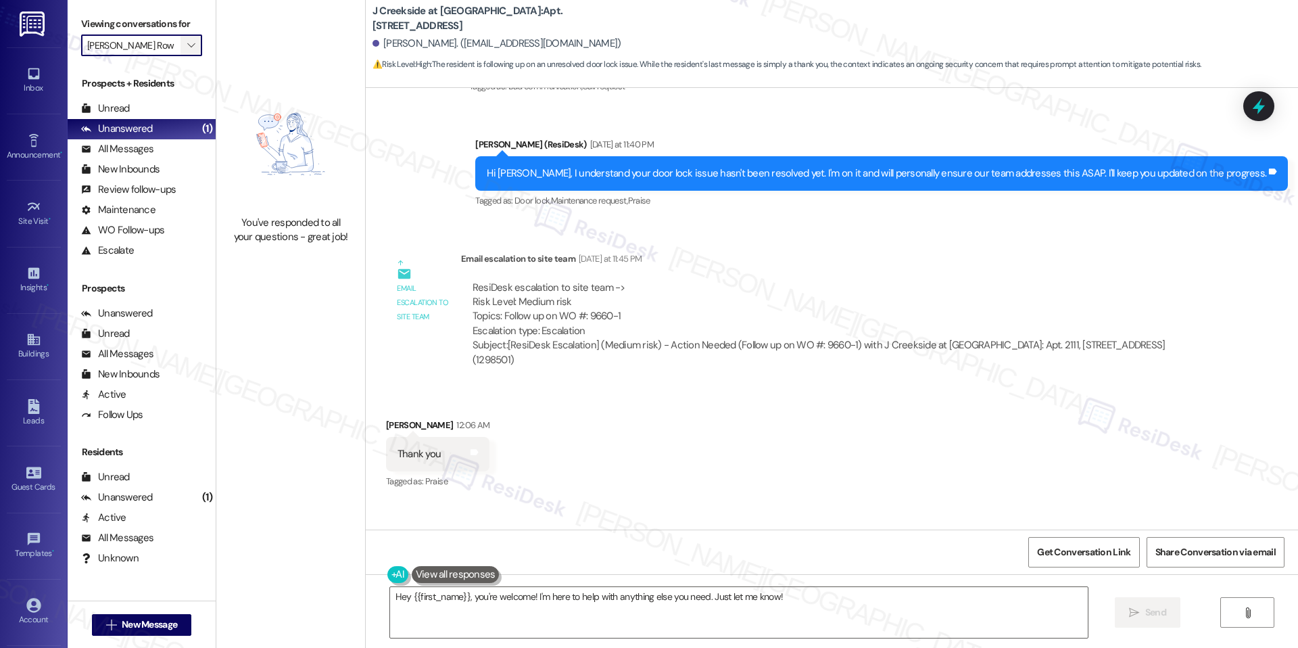
click at [187, 45] on icon "" at bounding box center [190, 45] width 7 height 11
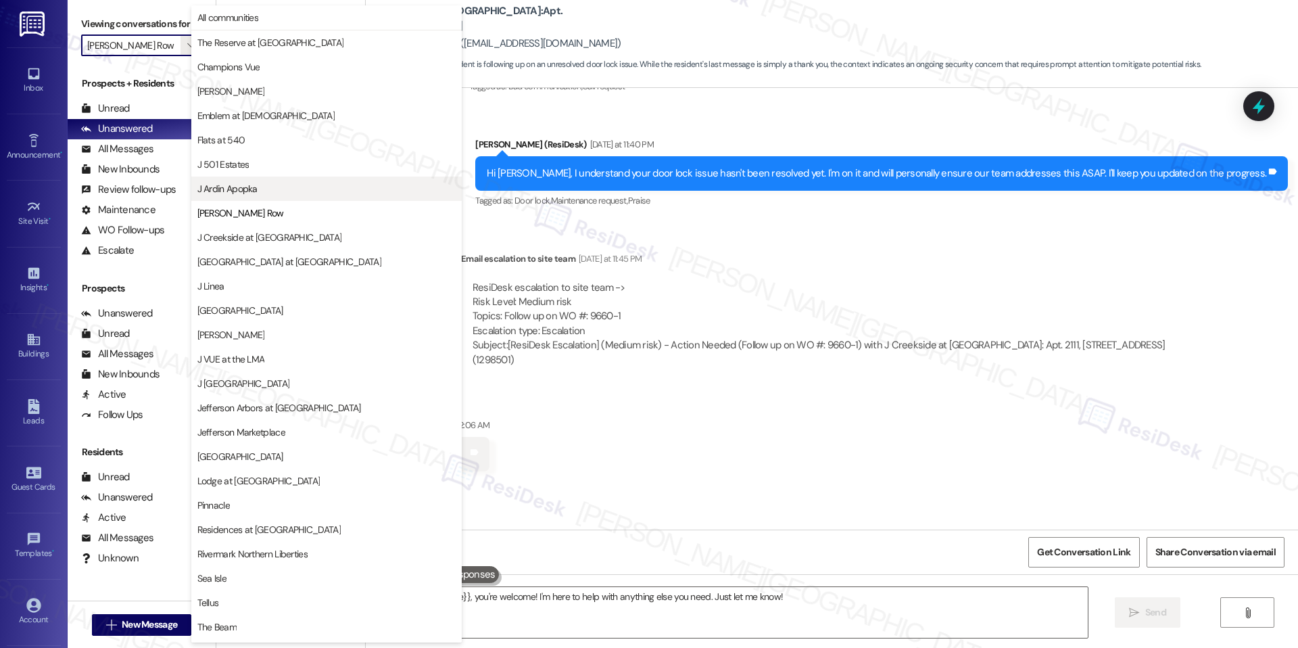
click at [273, 195] on button "J Ardin Apopka" at bounding box center [326, 188] width 270 height 24
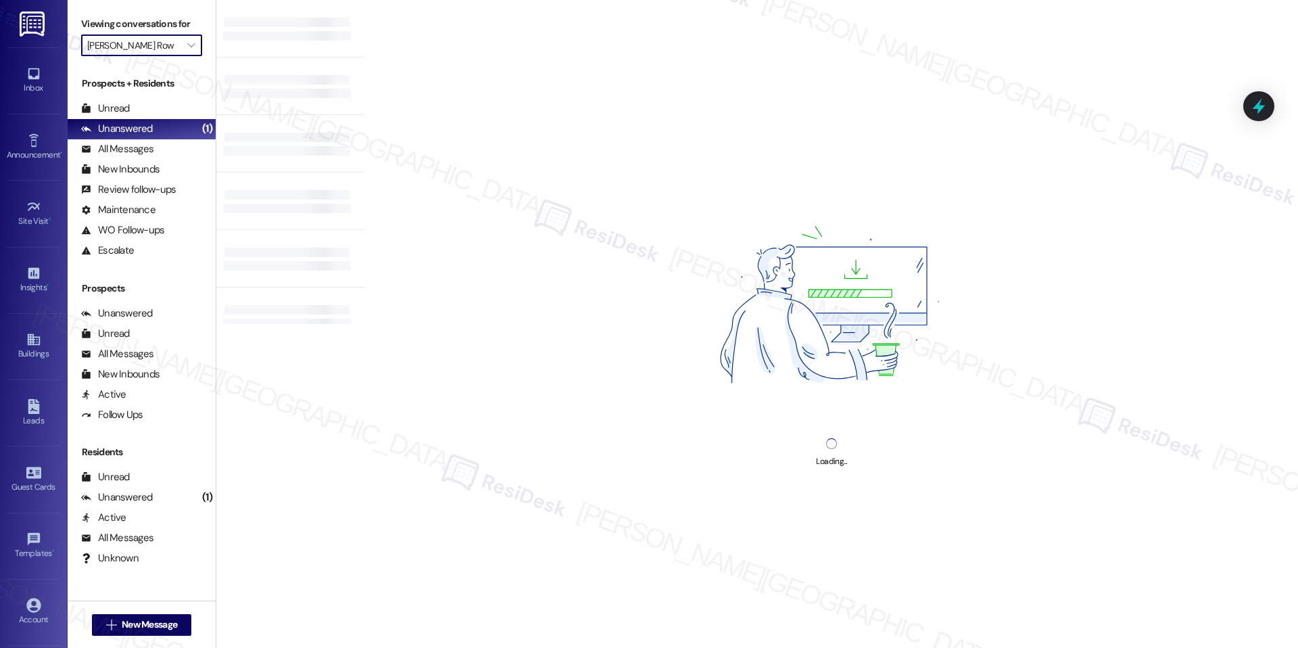
type input "J Ardin Apopka"
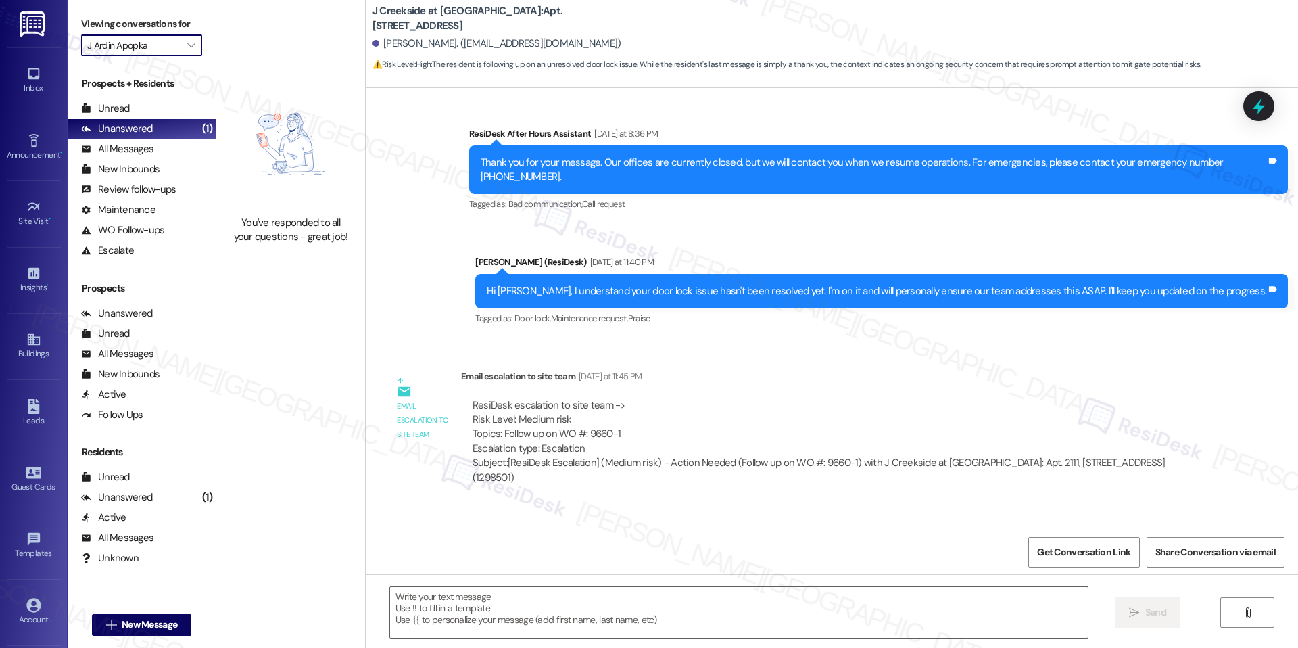
scroll to position [2570, 0]
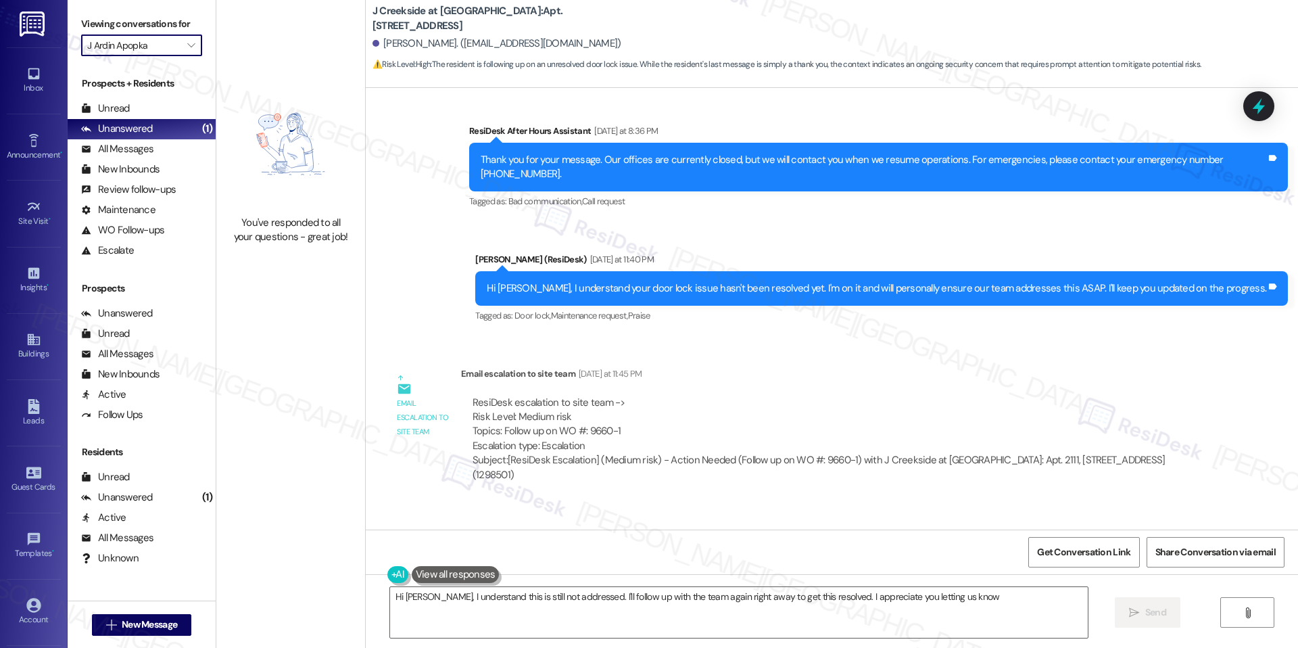
type textarea "Hi [PERSON_NAME], I understand this is still not addressed. I'll follow up with…"
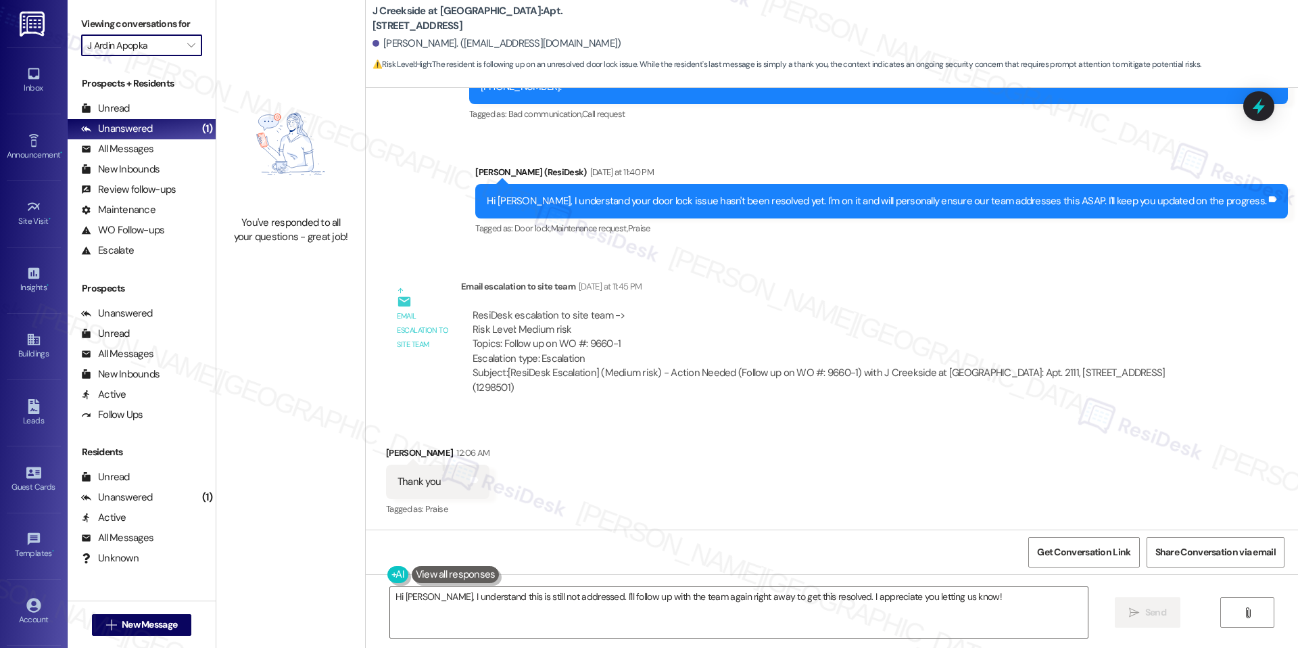
scroll to position [2685, 0]
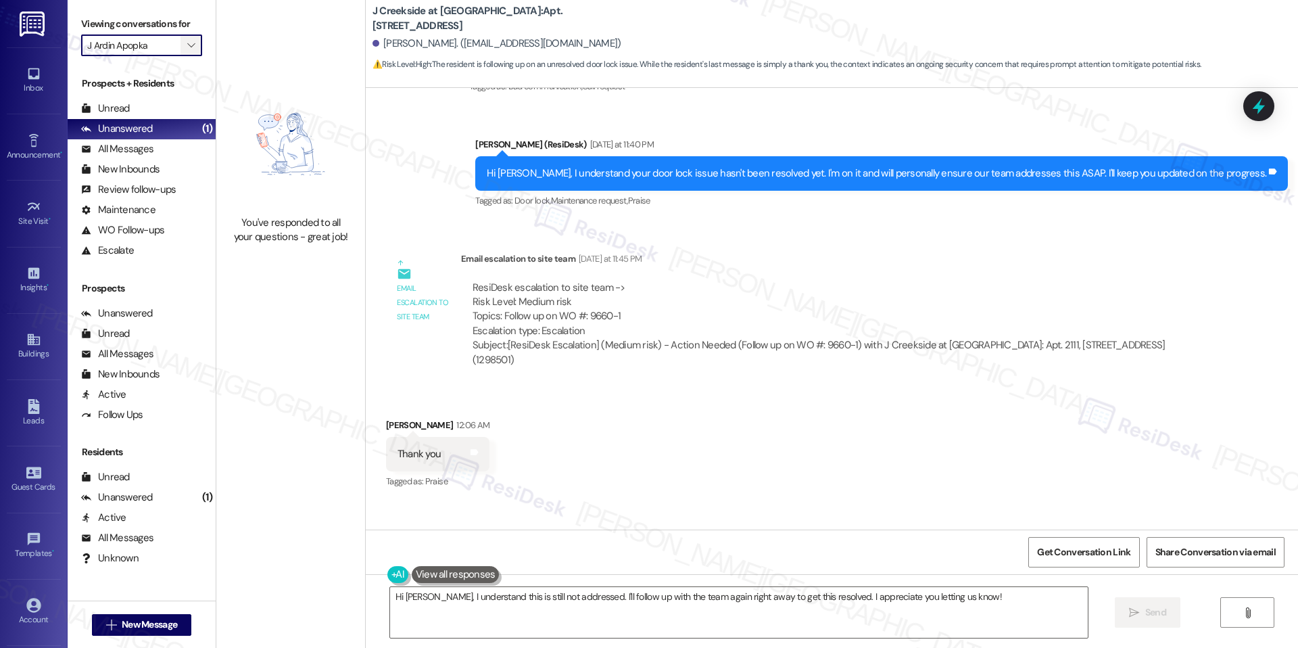
click at [187, 47] on icon "" at bounding box center [190, 45] width 7 height 11
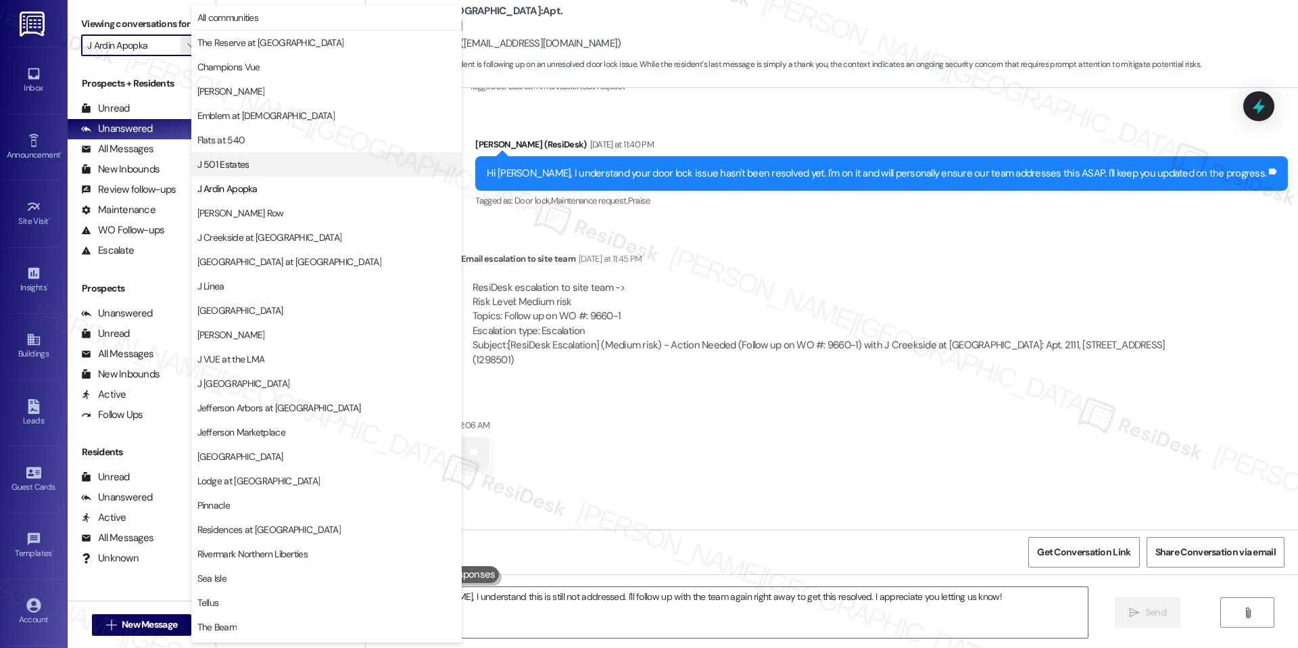
click at [270, 168] on span "J 501 Estates" at bounding box center [326, 165] width 258 height 14
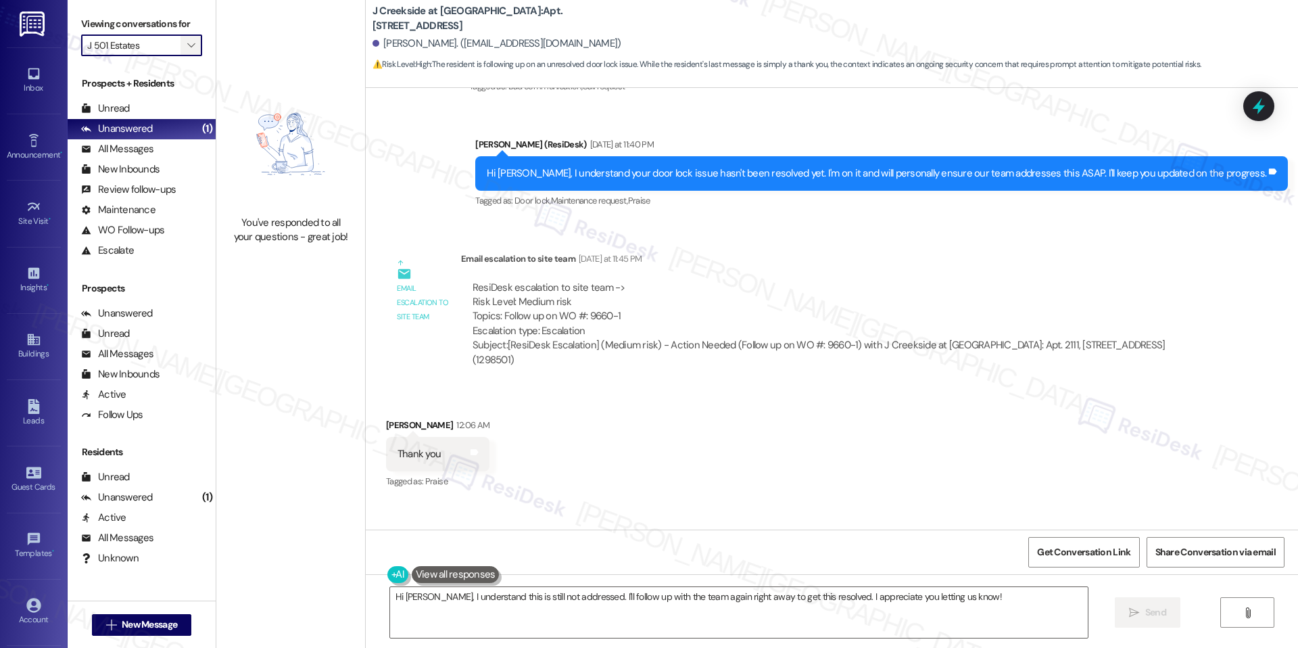
click at [187, 45] on icon "" at bounding box center [190, 45] width 7 height 11
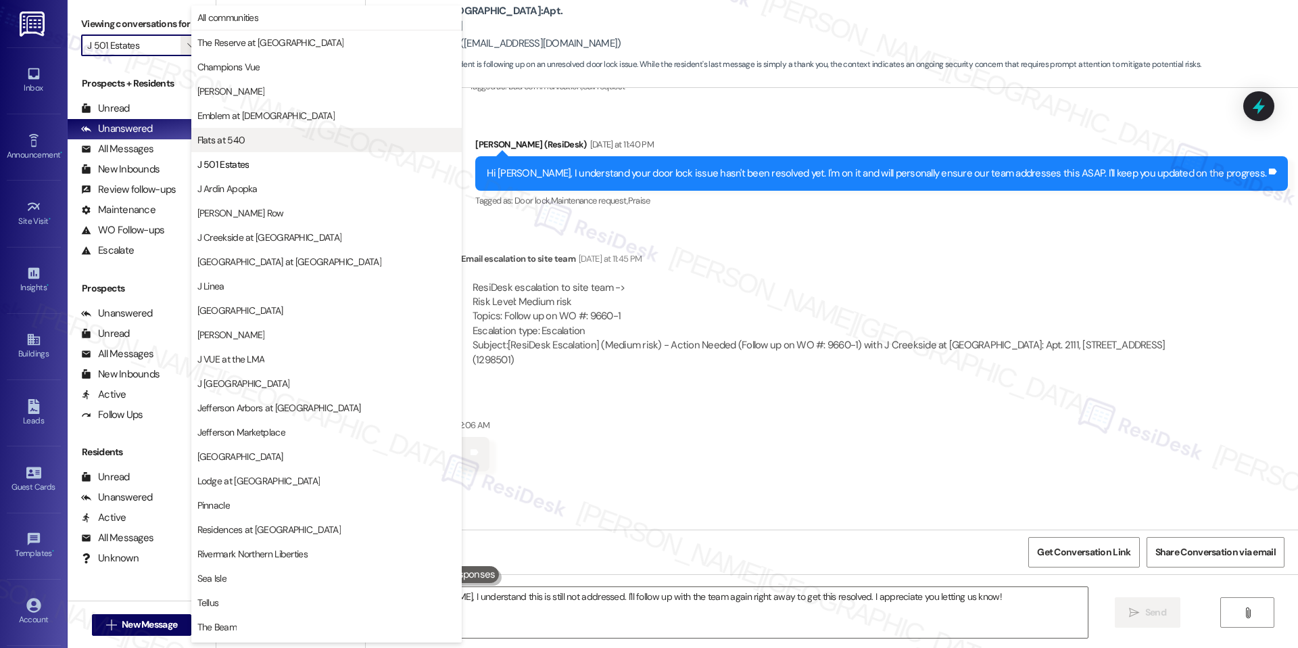
click at [241, 131] on button "Flats at 540" at bounding box center [326, 140] width 270 height 24
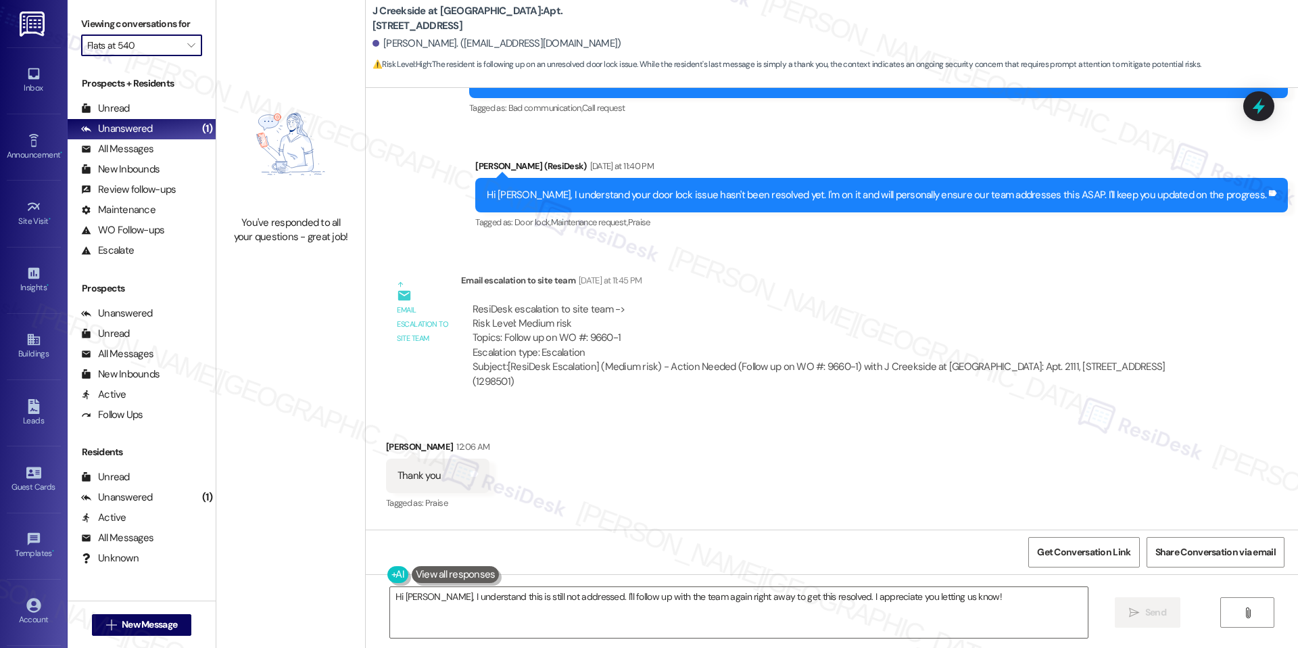
scroll to position [2685, 0]
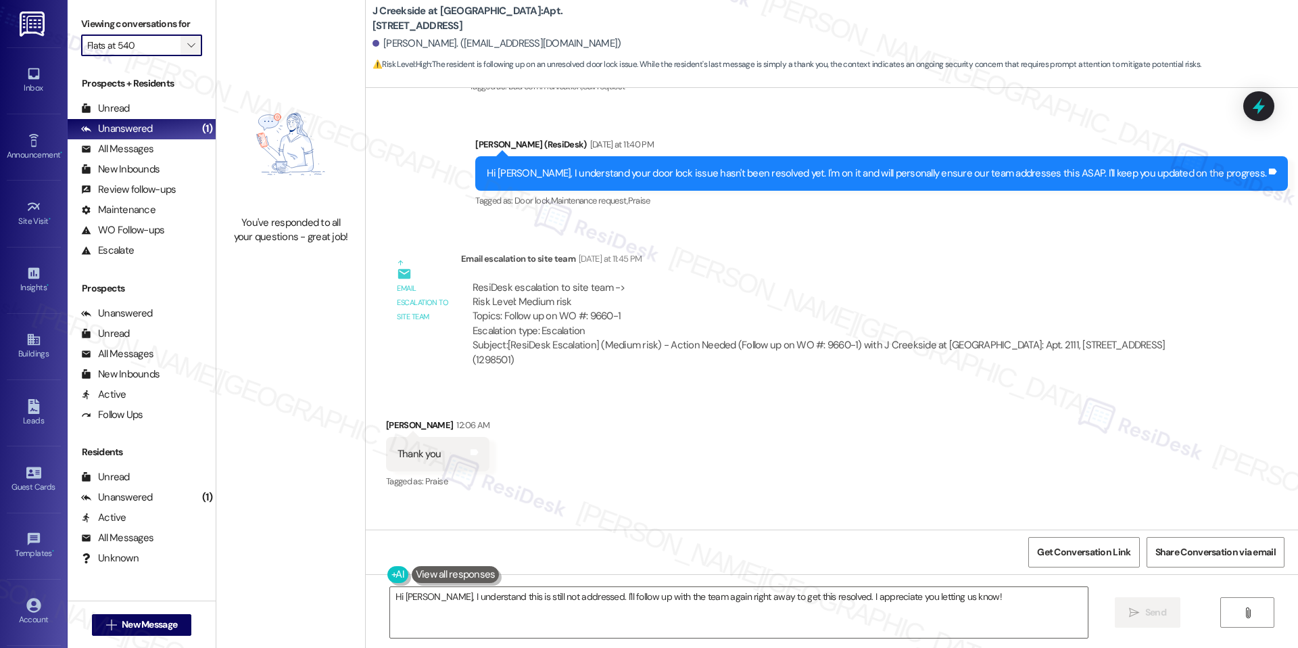
click at [187, 45] on icon "" at bounding box center [190, 45] width 7 height 11
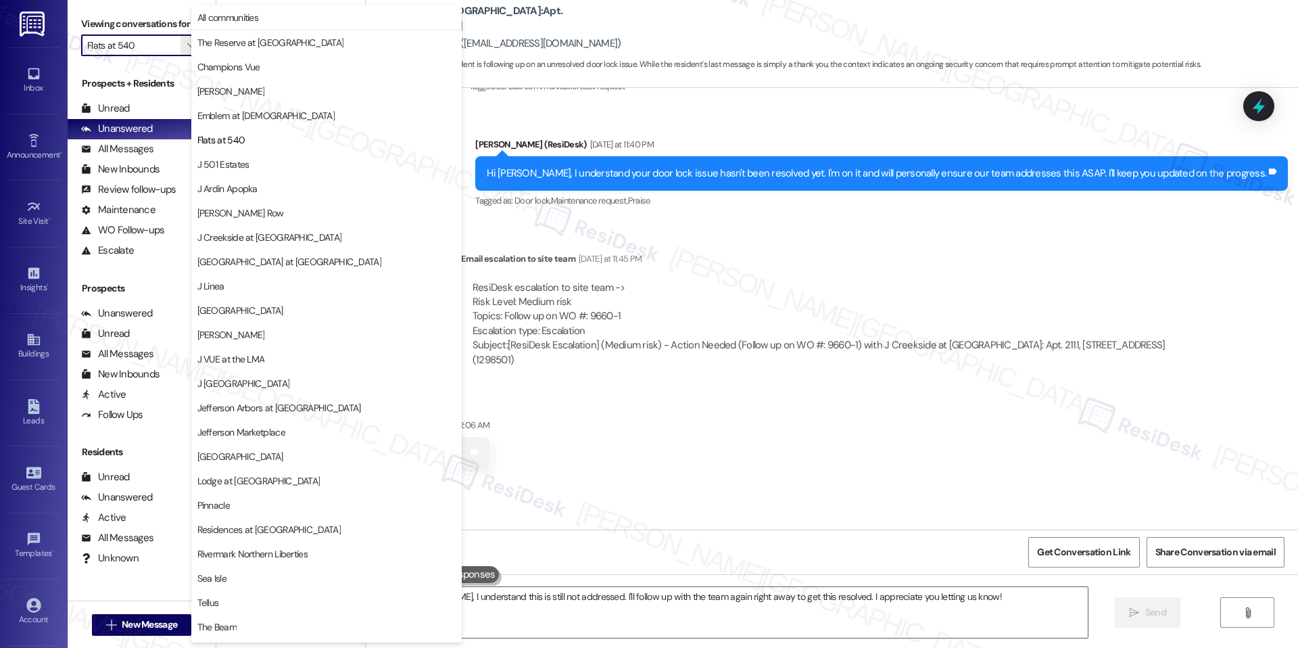
click at [254, 120] on span "Emblem at [DEMOGRAPHIC_DATA]" at bounding box center [265, 116] width 137 height 14
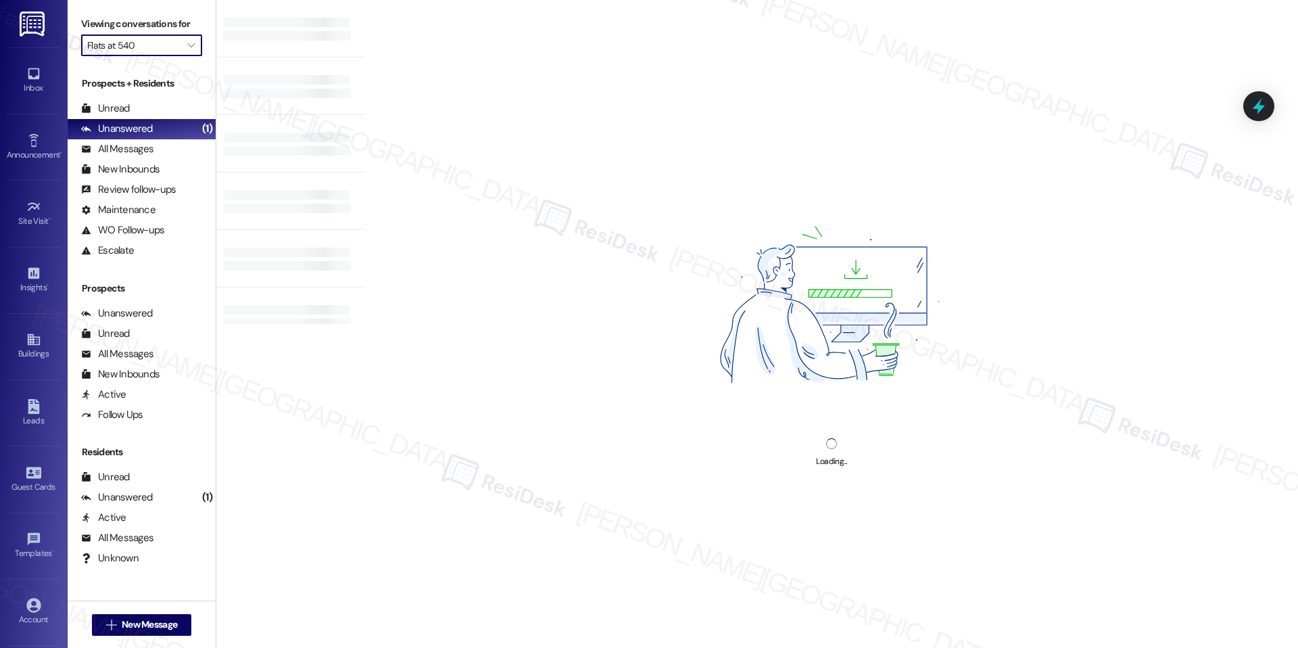
type input "Emblem at [DEMOGRAPHIC_DATA]"
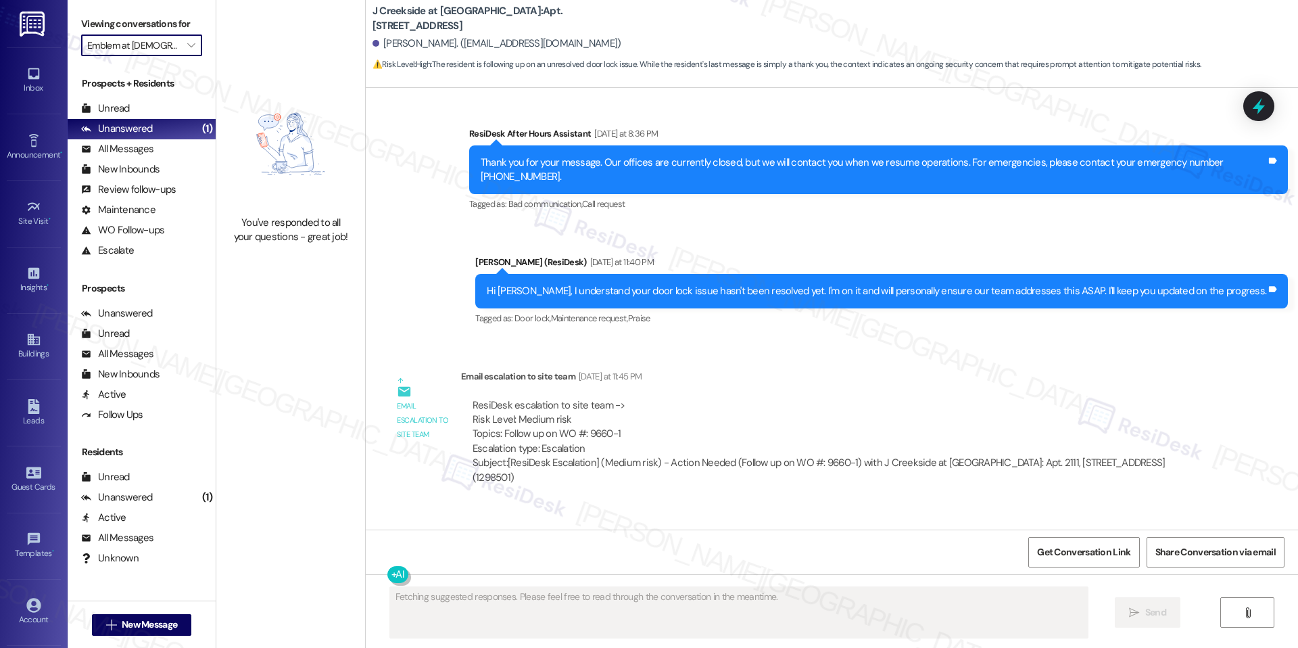
scroll to position [2570, 0]
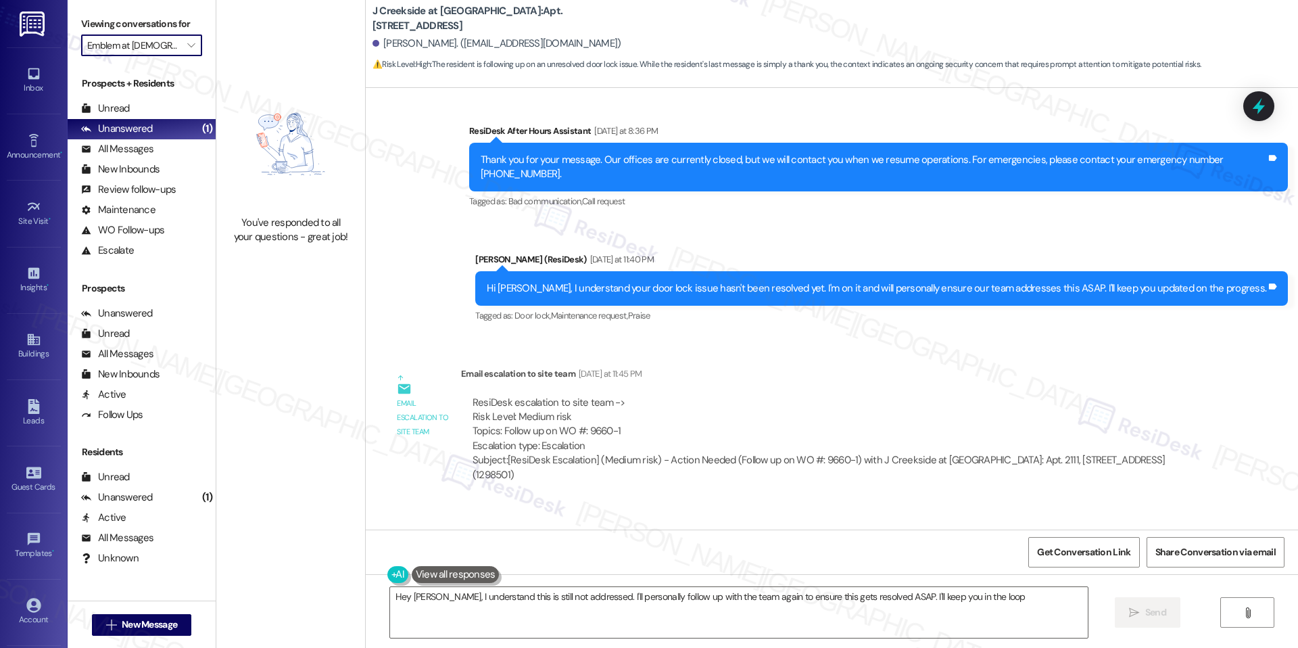
type textarea "Hey [PERSON_NAME], I understand this is still not addressed. I'll personally fo…"
click at [187, 49] on icon "" at bounding box center [190, 45] width 7 height 11
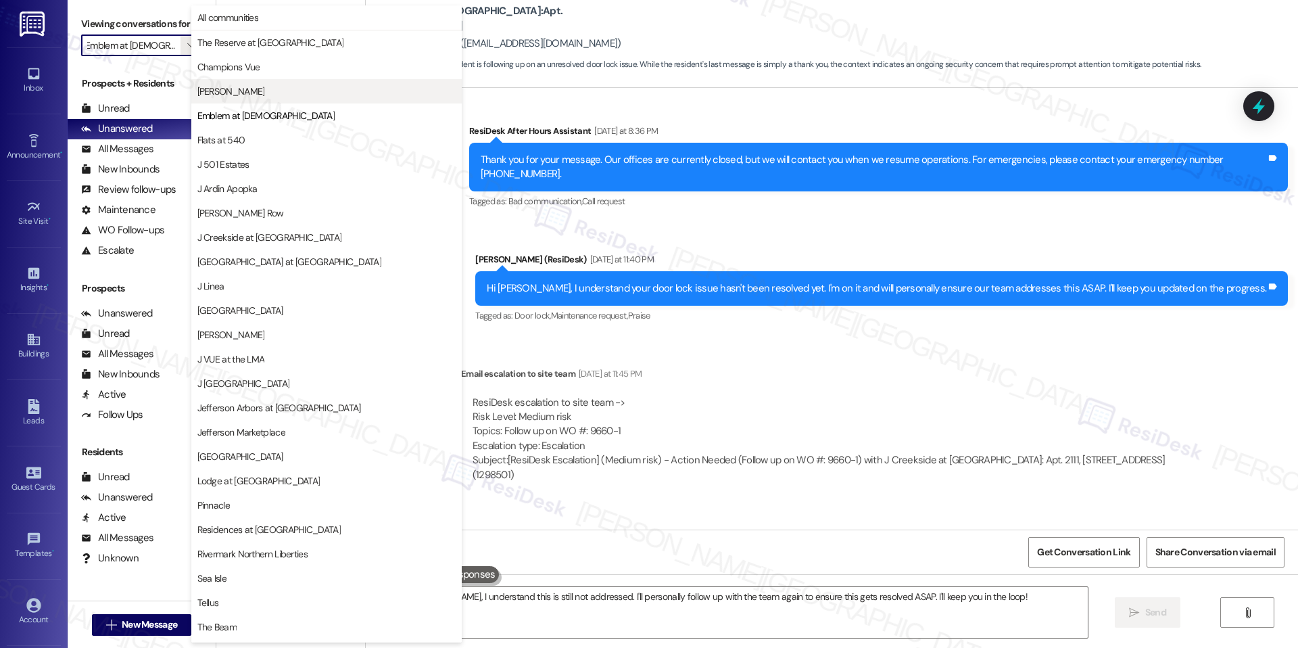
click at [248, 82] on button "[PERSON_NAME]" at bounding box center [326, 91] width 270 height 24
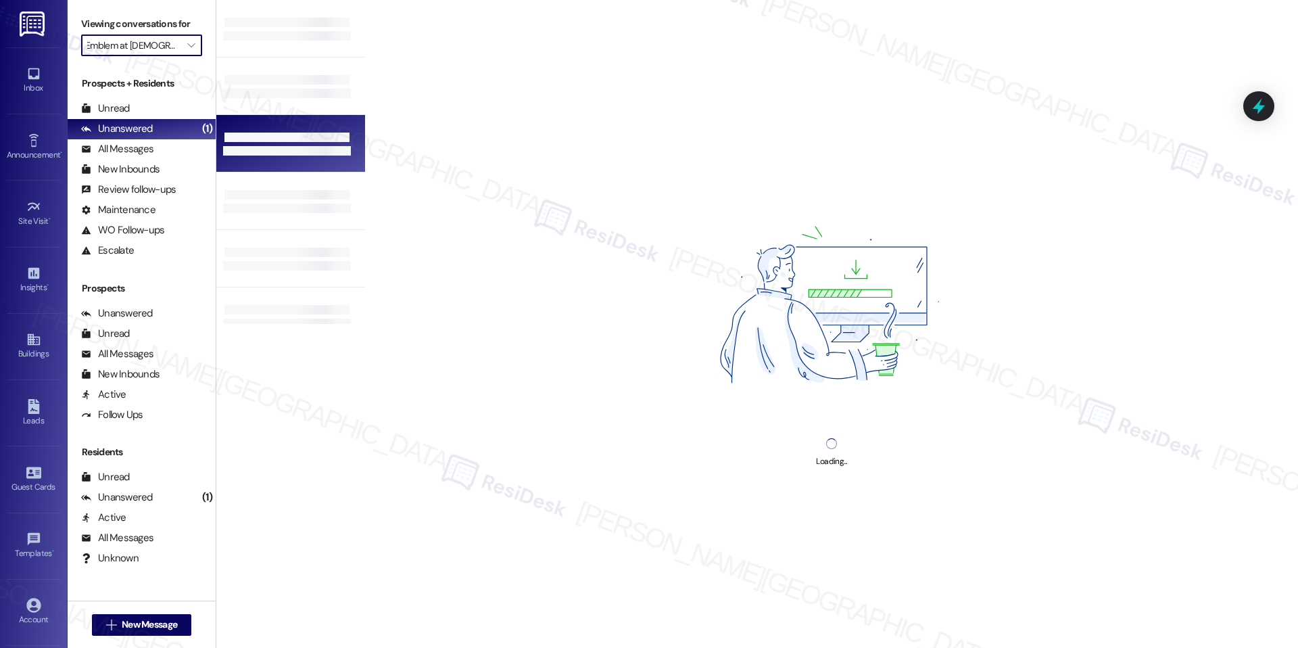
type input "[PERSON_NAME]"
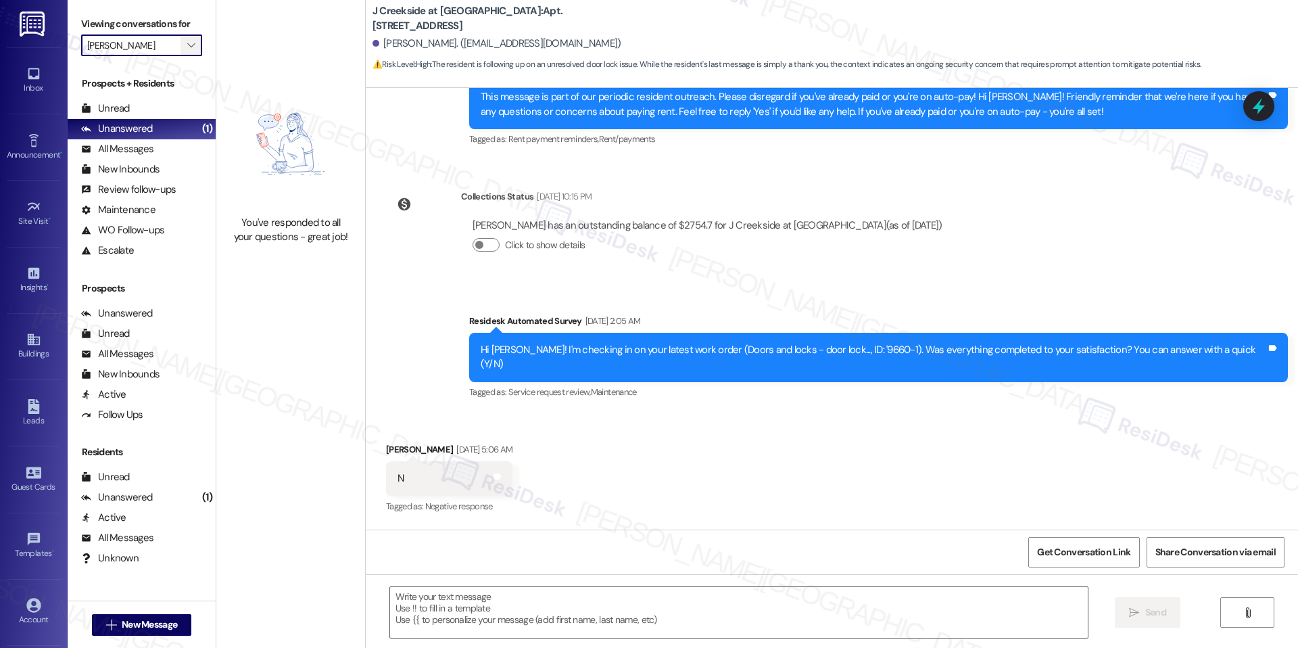
type textarea "Fetching suggested responses. Please feel free to read through the conversation…"
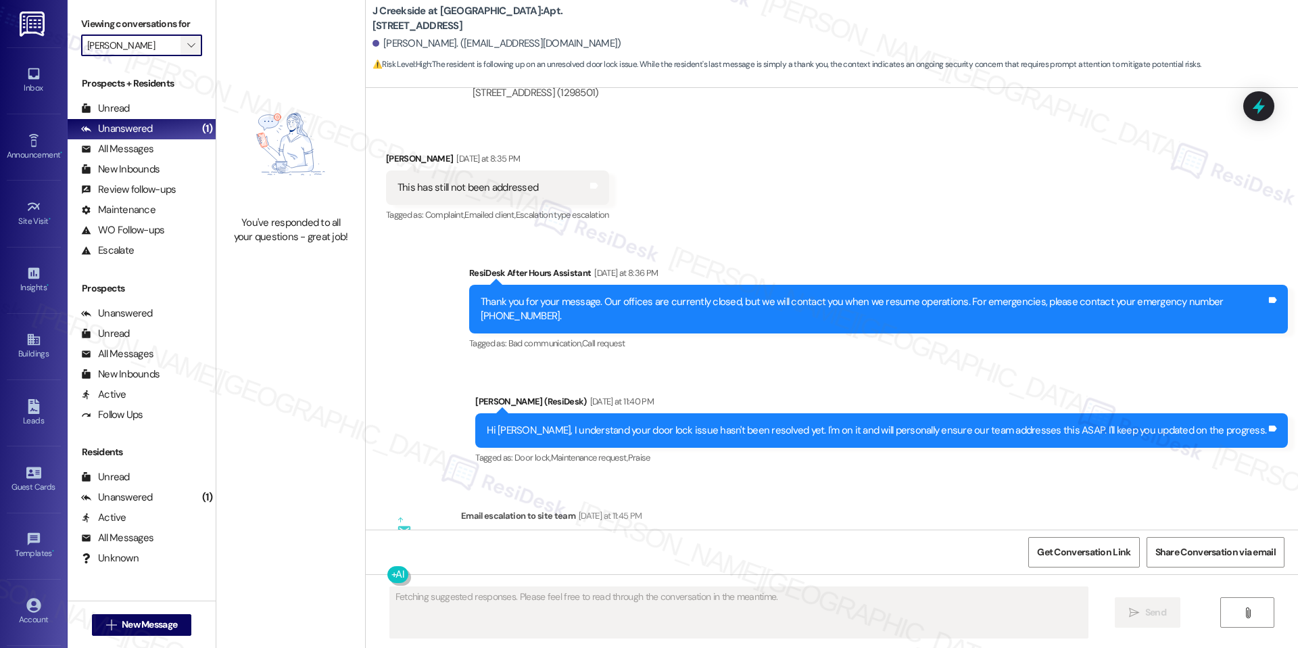
click at [185, 51] on span "" at bounding box center [191, 45] width 13 height 22
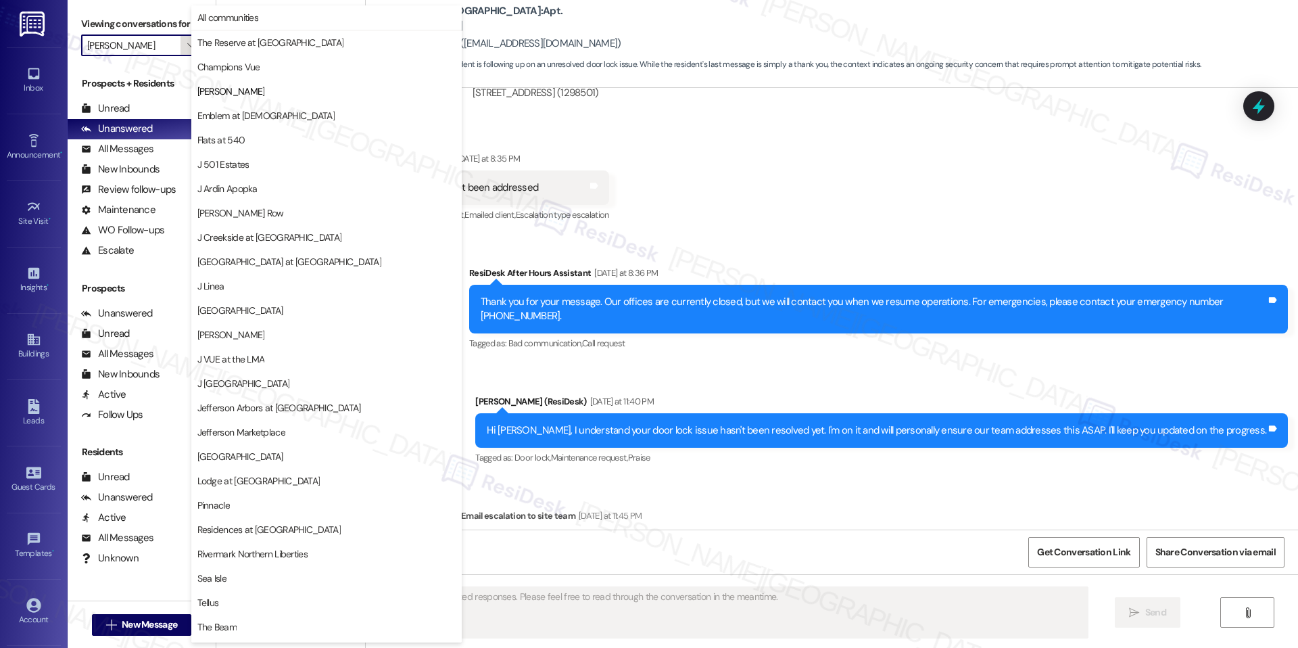
scroll to position [2570, 0]
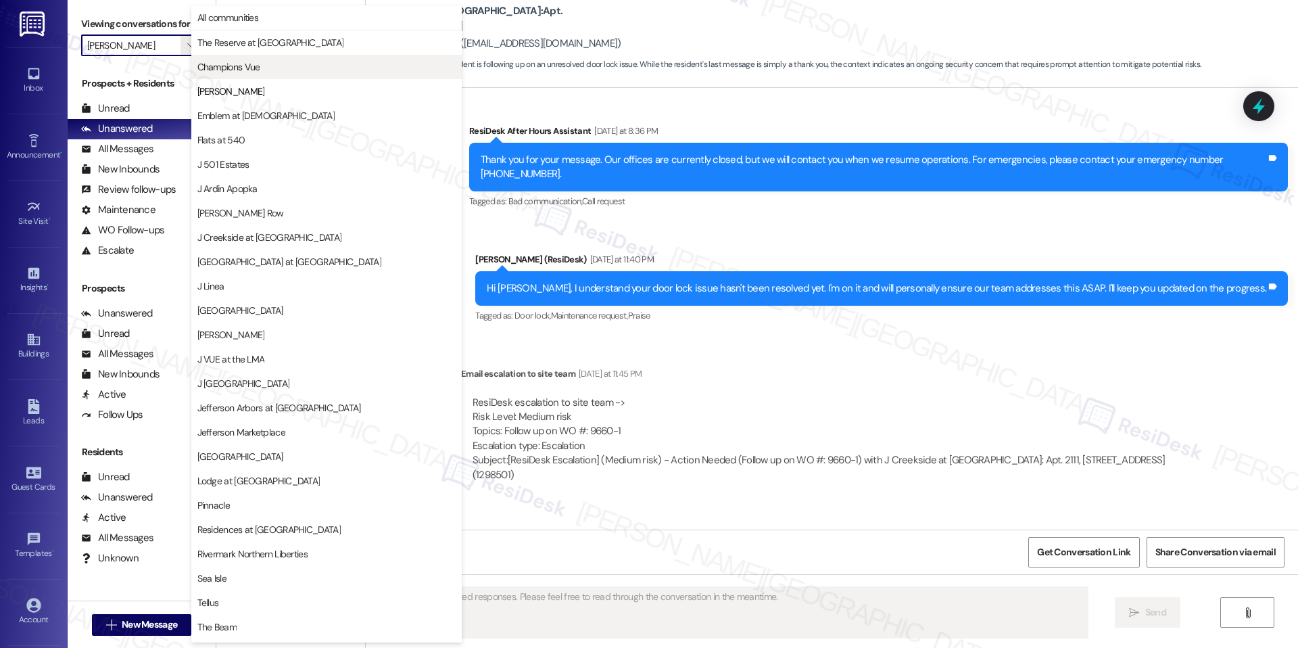
click at [242, 68] on span "Champions Vue" at bounding box center [228, 67] width 63 height 14
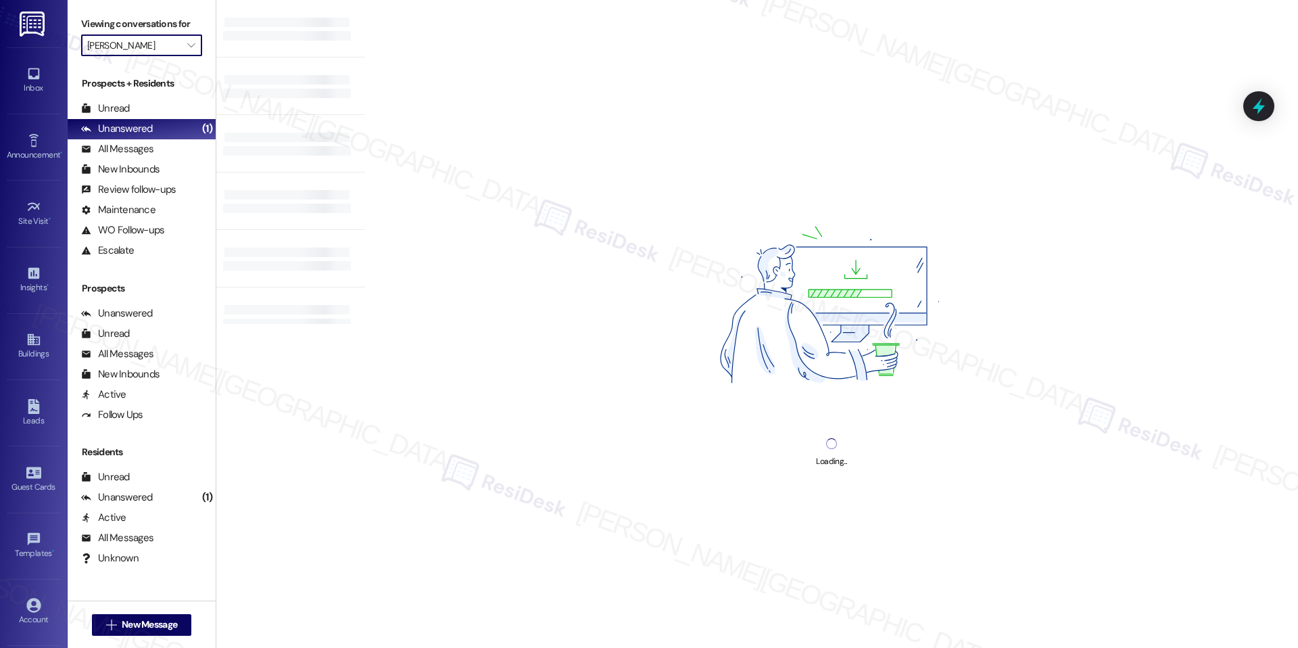
type input "Champions Vue"
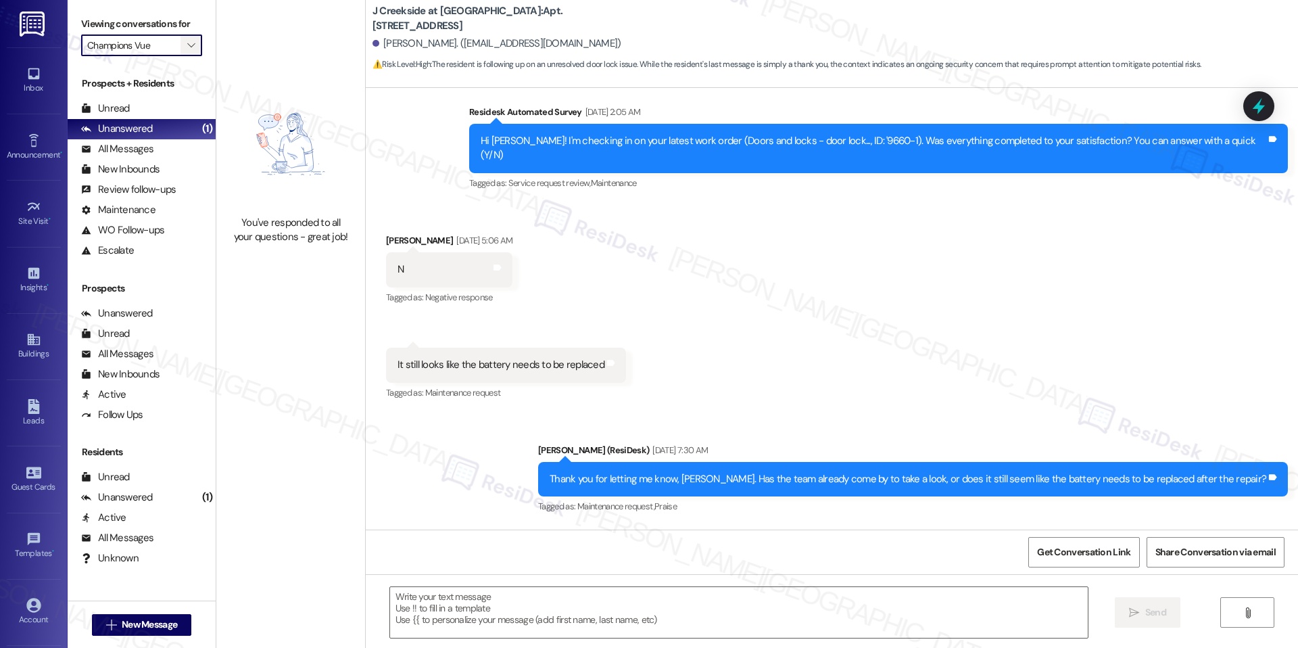
type textarea "Fetching suggested responses. Please feel free to read through the conversation…"
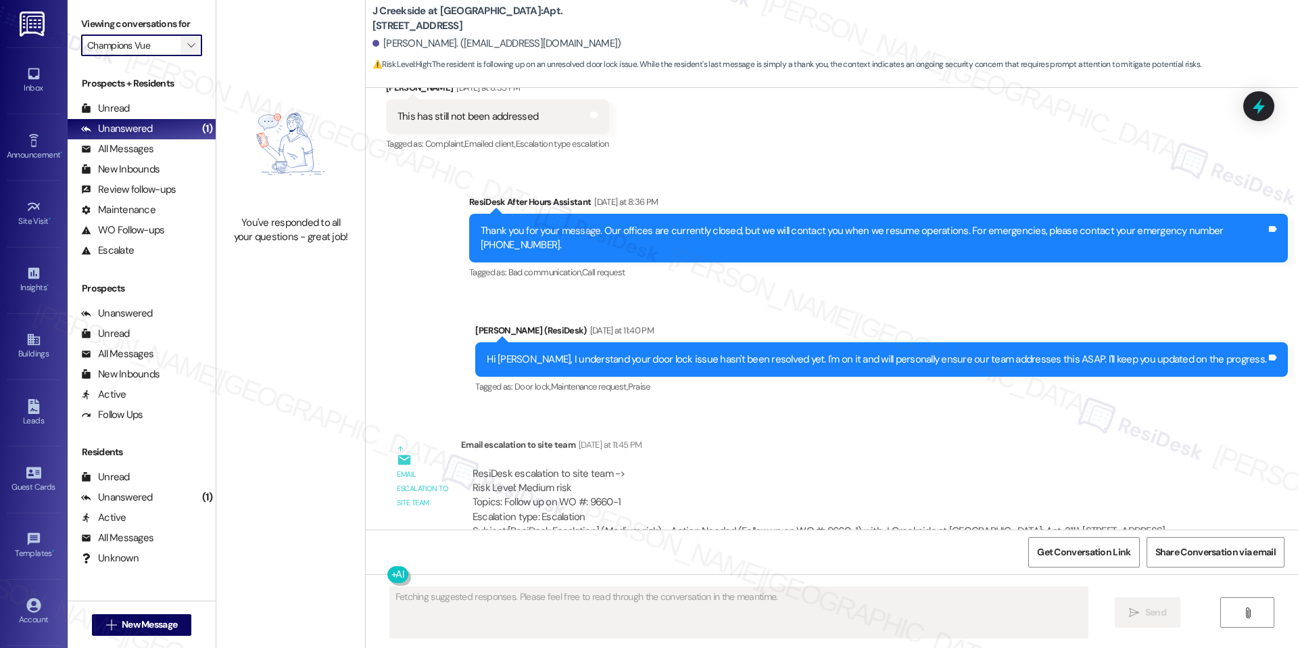
scroll to position [2570, 0]
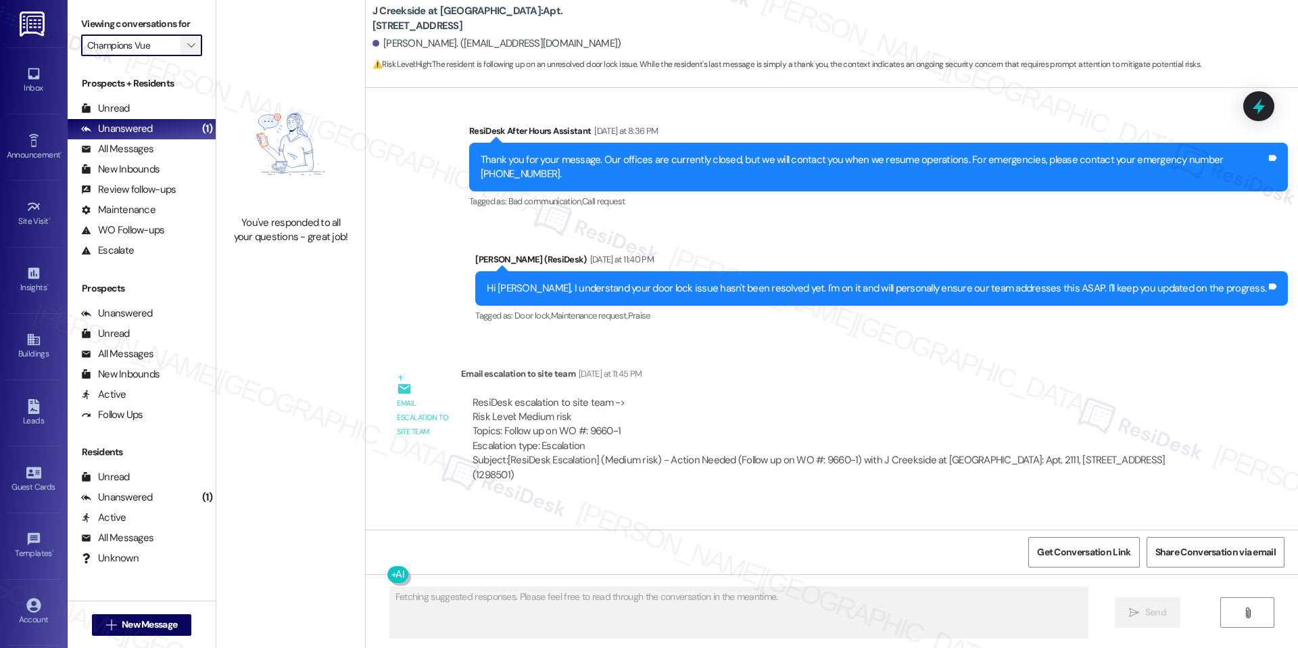
click at [185, 45] on span "" at bounding box center [191, 45] width 13 height 22
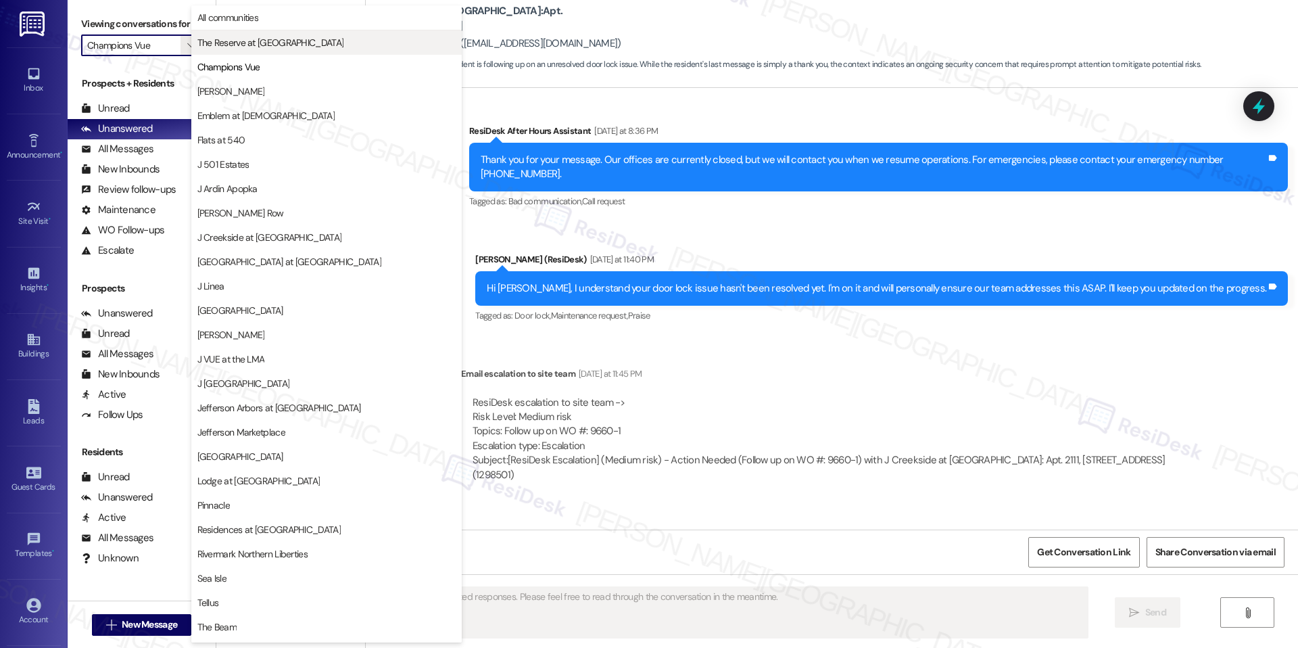
click at [258, 43] on span "The Reserve at [GEOGRAPHIC_DATA]" at bounding box center [270, 43] width 147 height 14
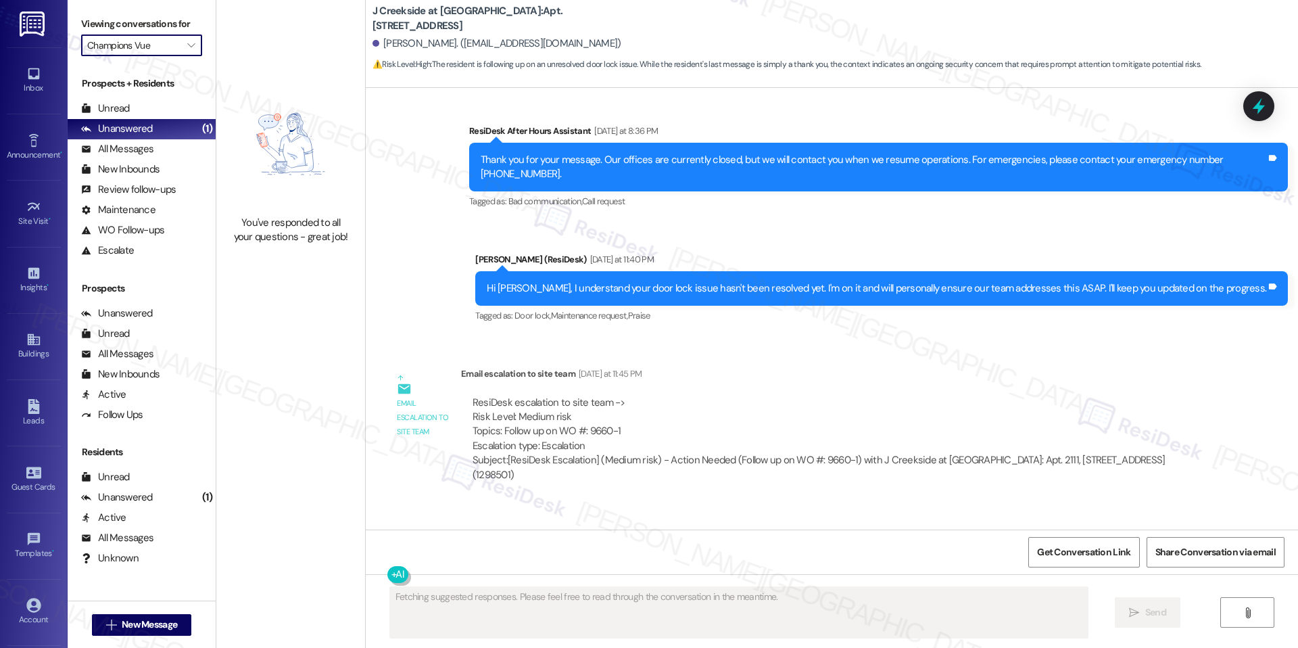
type input "The Reserve at [GEOGRAPHIC_DATA]"
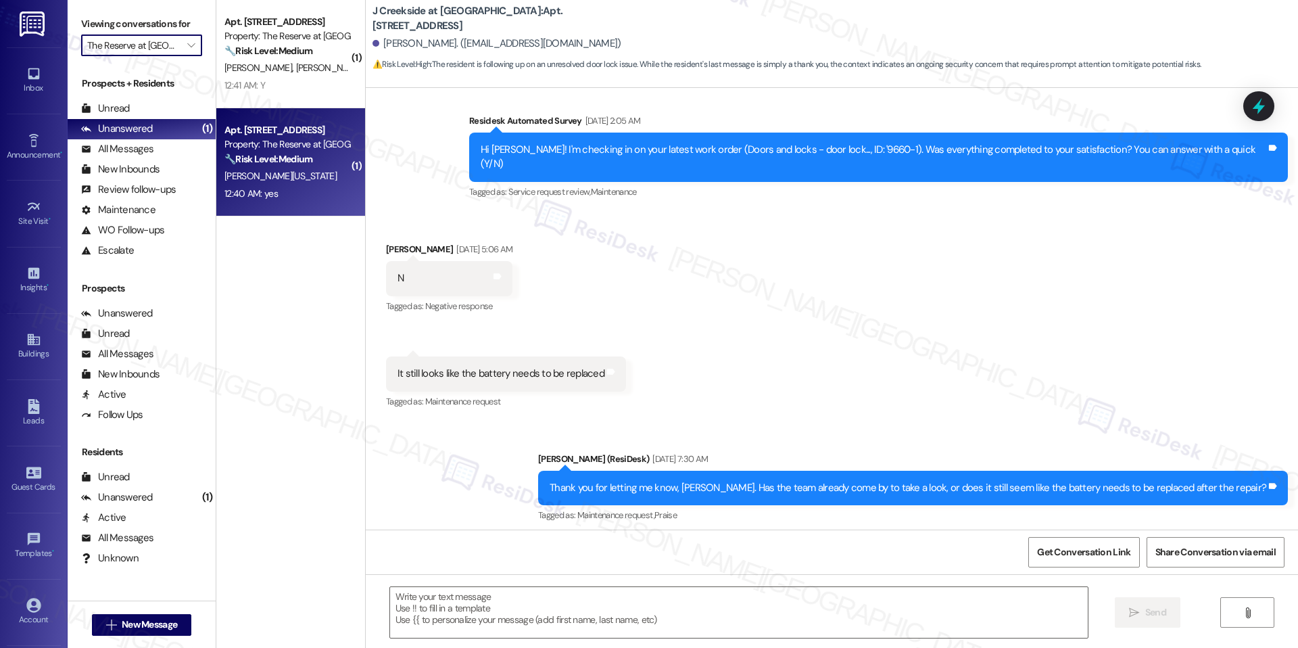
click at [270, 142] on div "Property: The Reserve at [GEOGRAPHIC_DATA]" at bounding box center [286, 144] width 125 height 14
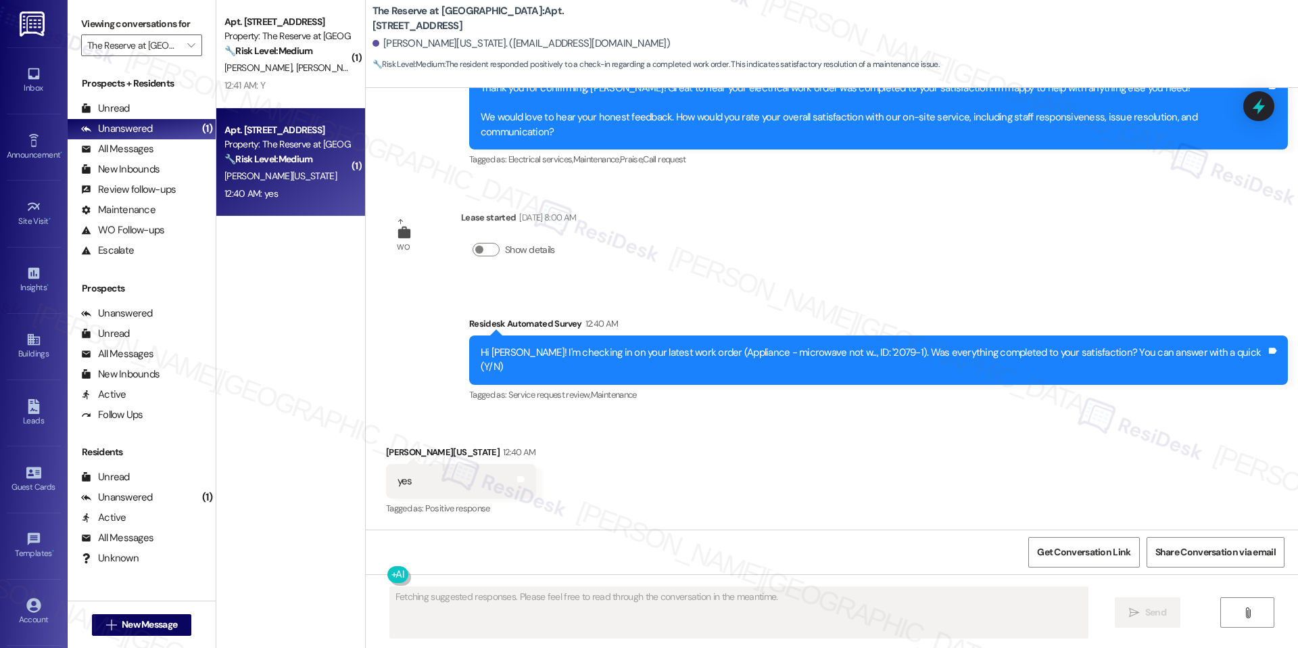
click at [270, 142] on div "Property: The Reserve at [GEOGRAPHIC_DATA]" at bounding box center [286, 144] width 125 height 14
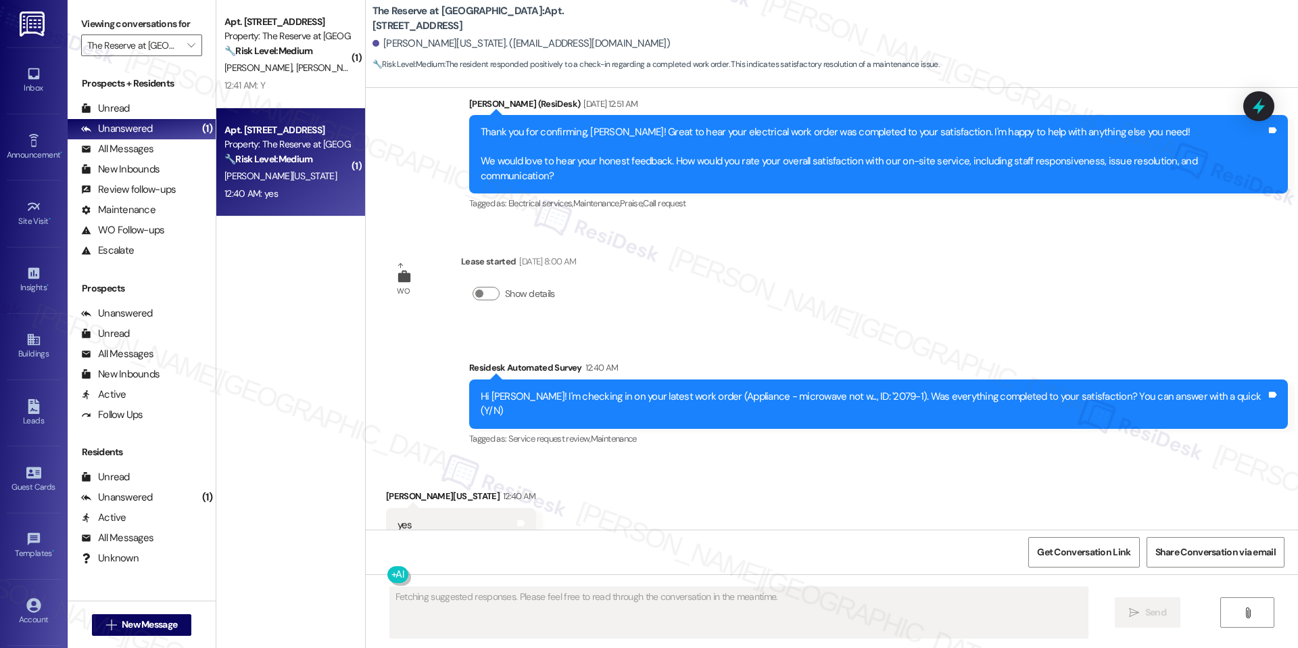
scroll to position [1994, 0]
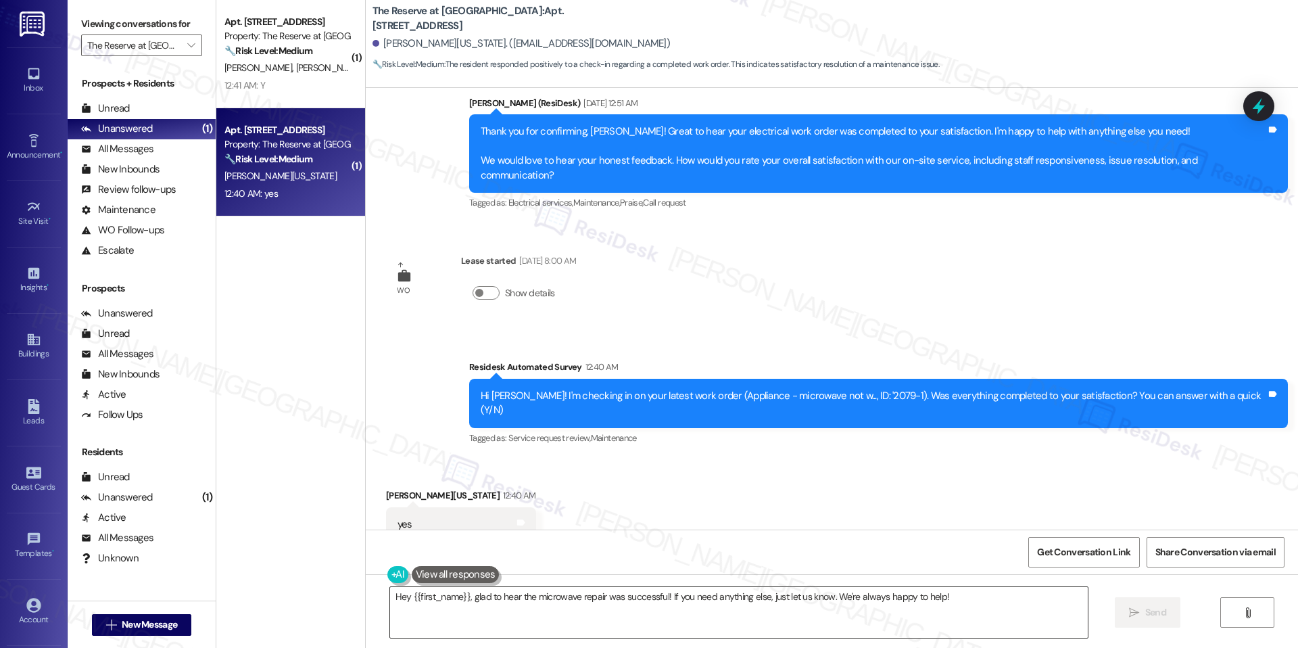
click at [556, 604] on textarea "Hey {{first_name}}, glad to hear the microwave repair was successful! If you ne…" at bounding box center [739, 612] width 698 height 51
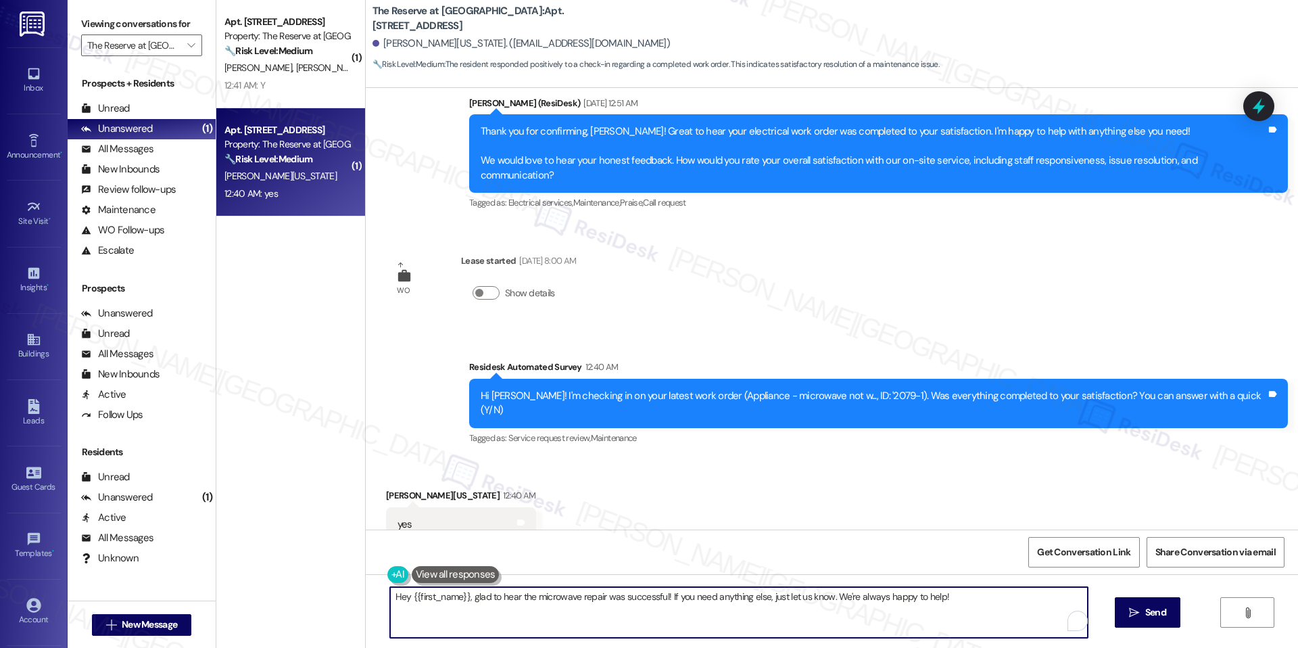
click at [556, 604] on textarea "Hey {{first_name}}, glad to hear the microwave repair was successful! If you ne…" at bounding box center [739, 612] width 698 height 51
paste textarea "I'm happy the work order was completed to your satisfaction! We'd also love to …"
click at [385, 594] on textarea "I'm happy the work order was completed to your satisfaction! We'd also love to …" at bounding box center [734, 612] width 698 height 51
paste textarea "Hi {{first_name}}, hope you've had a great weekend."
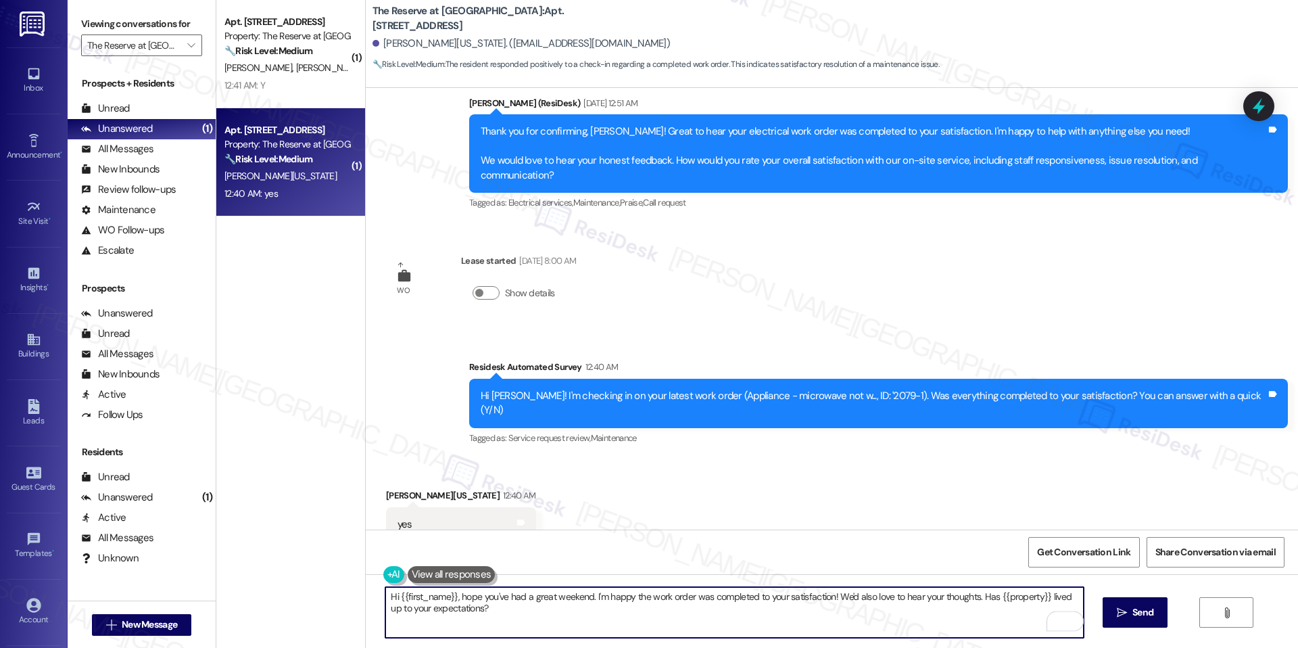
click at [602, 617] on textarea "Hi {{first_name}}, hope you've had a great weekend. I'm happy the work order wa…" at bounding box center [734, 612] width 698 height 51
click at [673, 606] on textarea "Hi {{first_name}}, hope you've had a great weekend. I'm happy the work order wa…" at bounding box center [734, 612] width 698 height 51
type textarea "Hi {{first_name}}, hope you've had a great weekend. I'm happy the work order wa…"
click at [1147, 617] on span "Send" at bounding box center [1142, 612] width 21 height 14
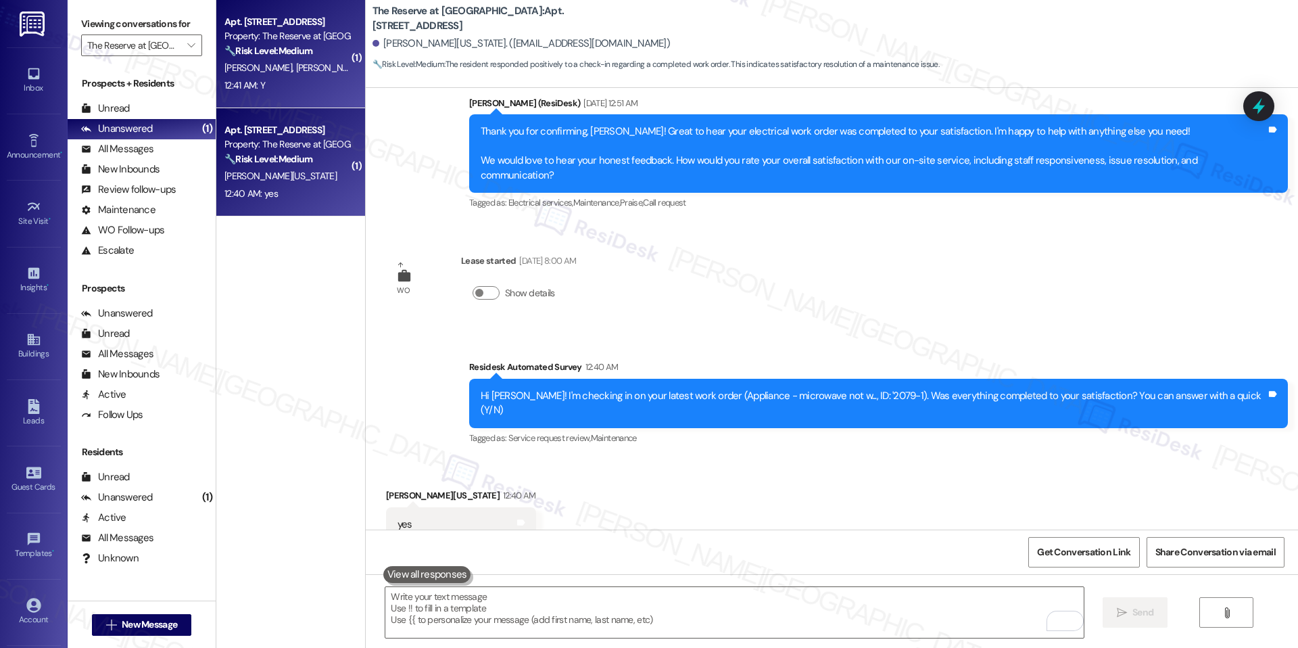
scroll to position [1994, 0]
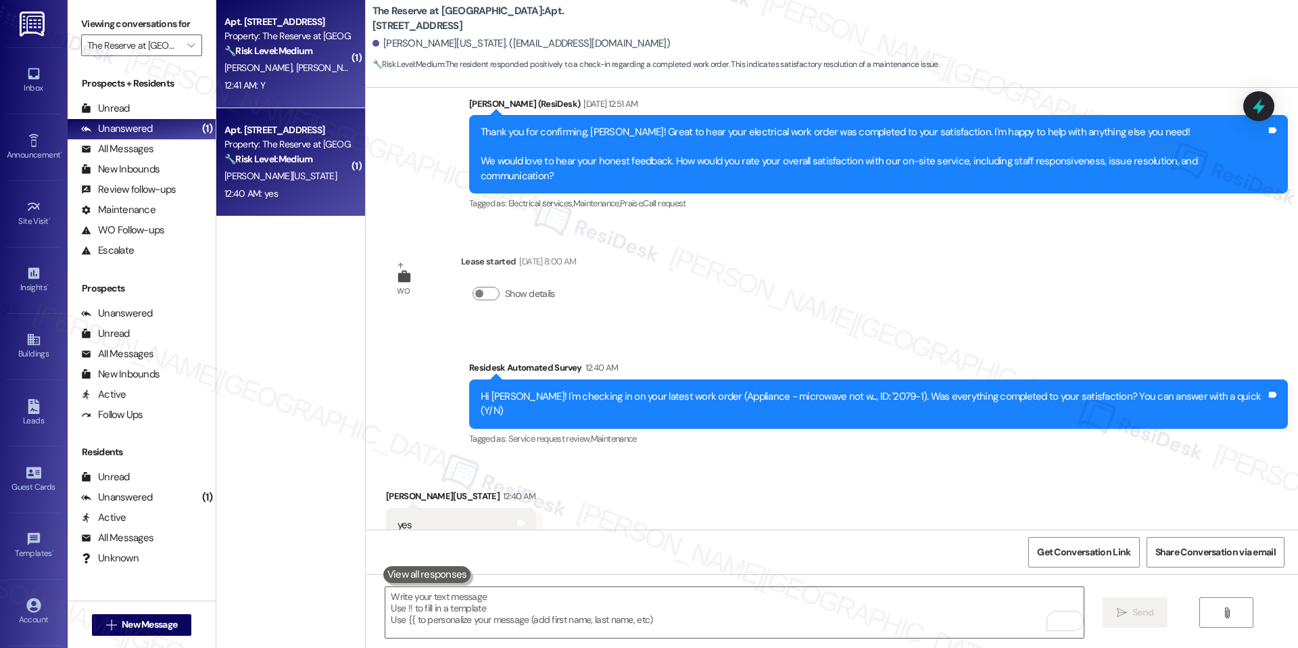
click at [295, 69] on span "[PERSON_NAME]" at bounding box center [329, 68] width 68 height 12
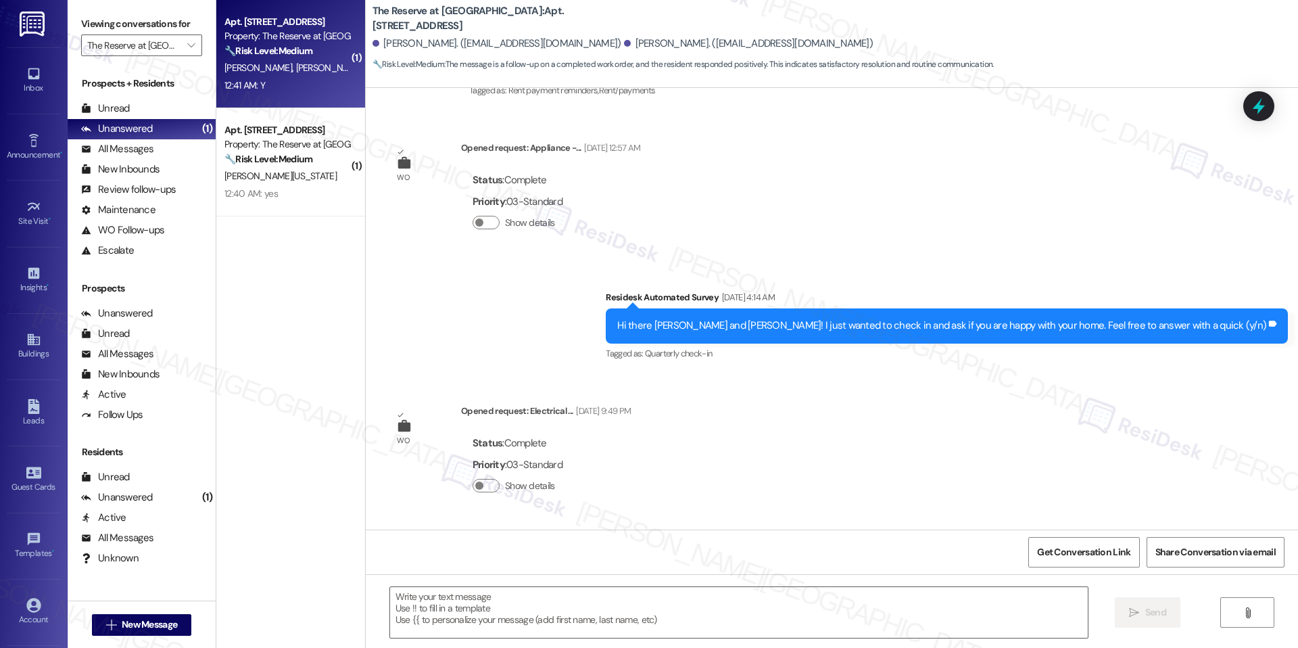
type textarea "Fetching suggested responses. Please feel free to read through the conversation…"
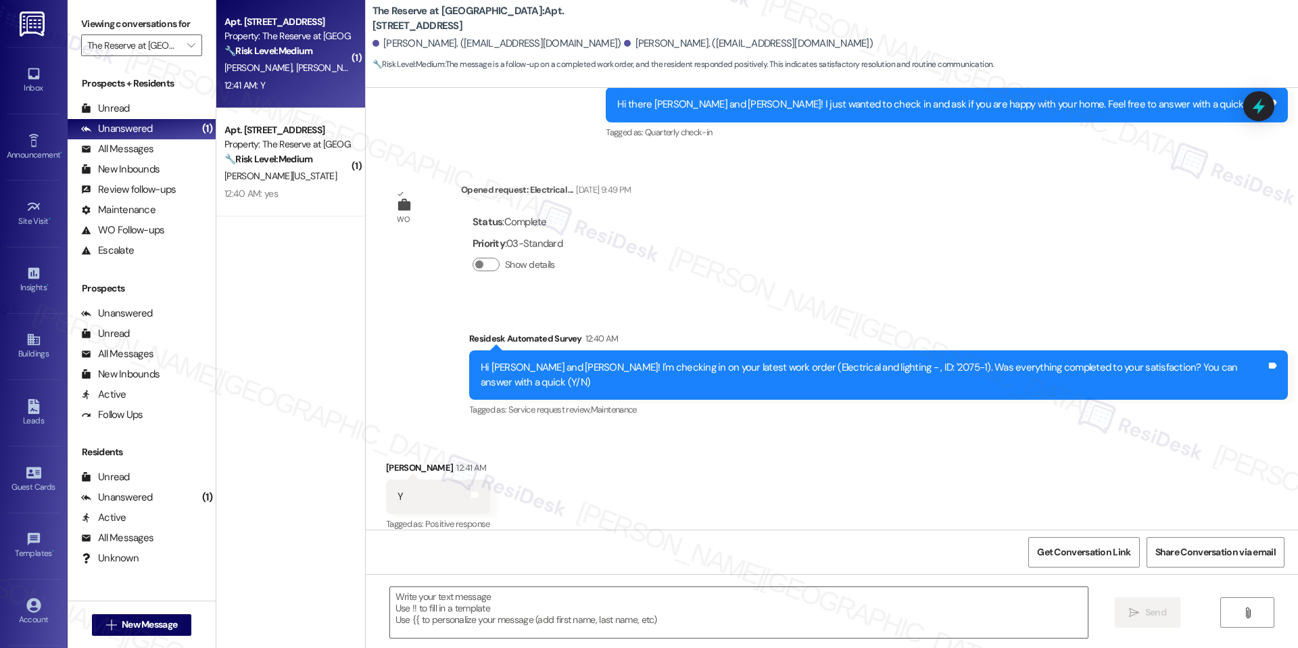
scroll to position [717, 0]
click at [553, 470] on div "Received via SMS [PERSON_NAME] 12:41 AM Y Tags and notes Tagged as: Positive re…" at bounding box center [832, 486] width 932 height 114
click at [499, 600] on textarea at bounding box center [739, 612] width 698 height 51
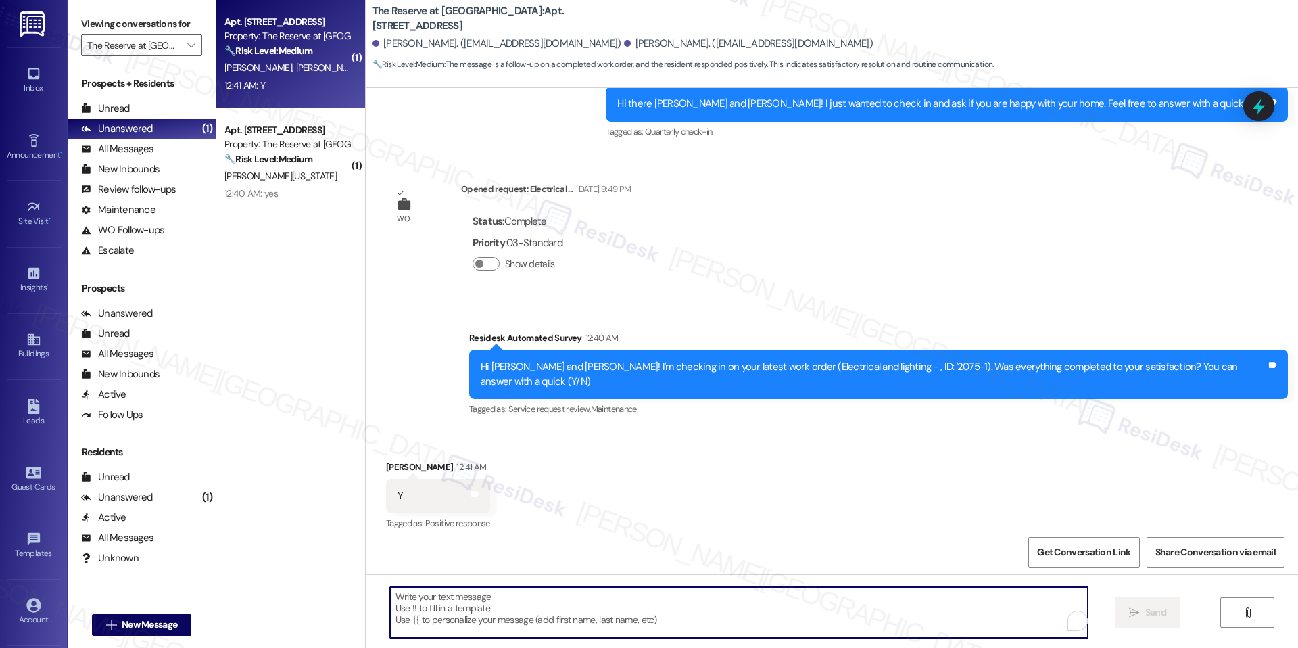
paste textarea "Hi {{first_name}}, hope you've had a great weekend."
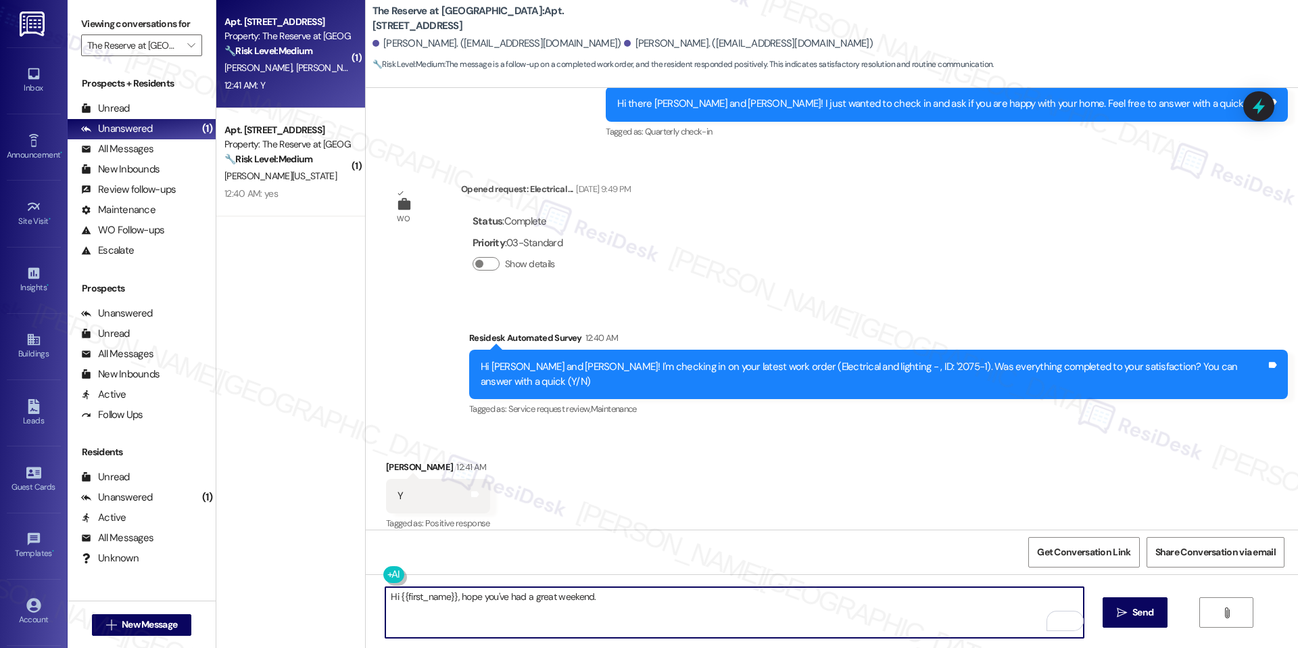
paste textarea "I'm happy the work order was completed to your satisfaction! We'd also love to …"
click at [642, 608] on textarea "Hi {{first_name}}, hope you've had a great weekend. I'm happy the work order wa…" at bounding box center [734, 612] width 698 height 51
click at [780, 610] on textarea "Hi {{first_name}}, hope you've had a great weekend. I'm happy the work order wa…" at bounding box center [734, 612] width 698 height 51
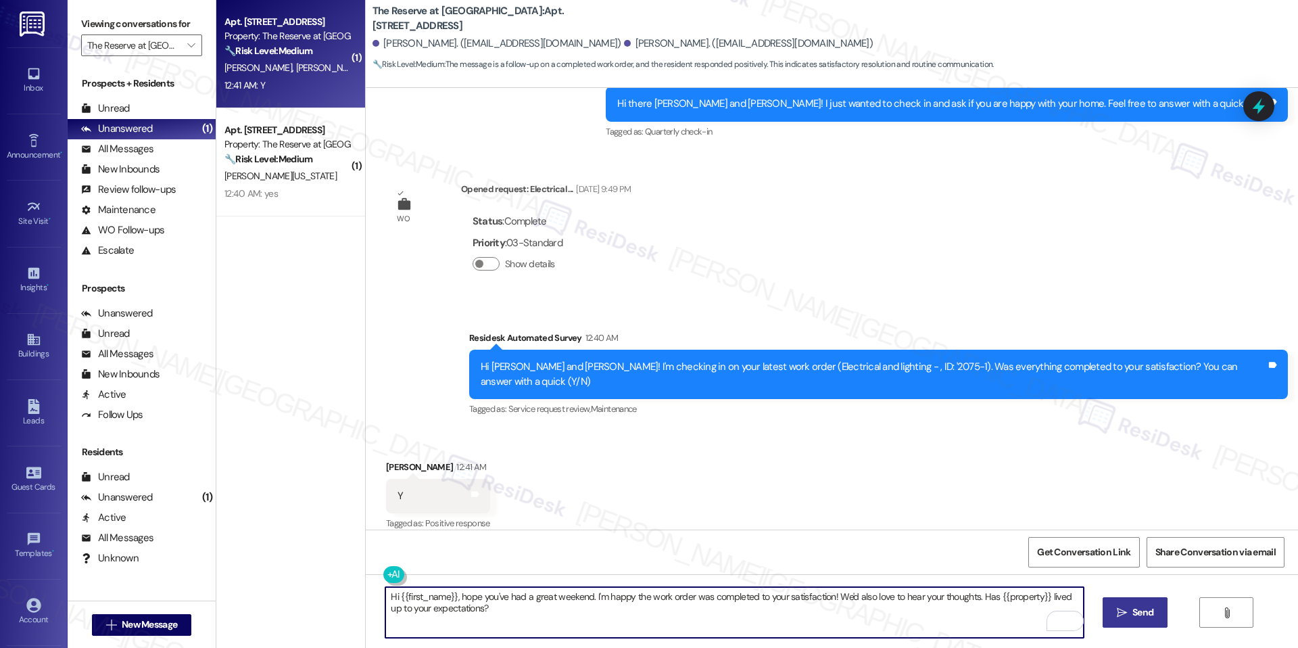
type textarea "Hi {{first_name}}, hope you've had a great weekend. I'm happy the work order wa…"
click at [1103, 608] on button " Send" at bounding box center [1136, 612] width 66 height 30
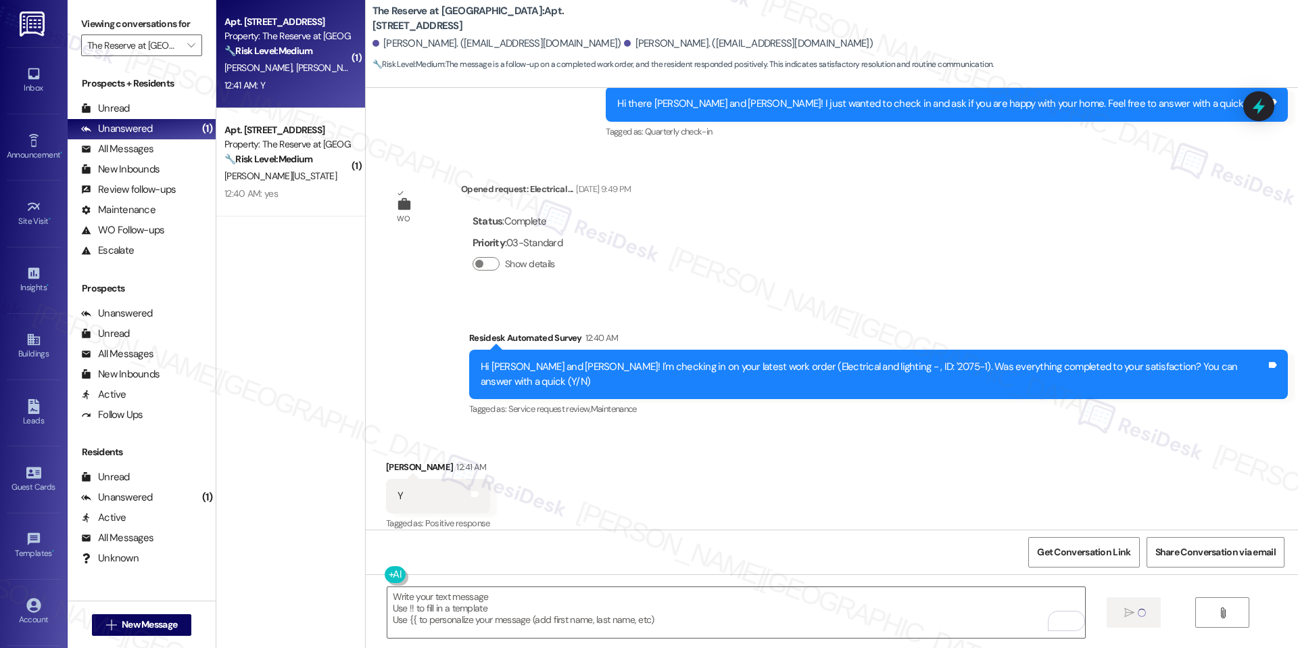
scroll to position [716, 0]
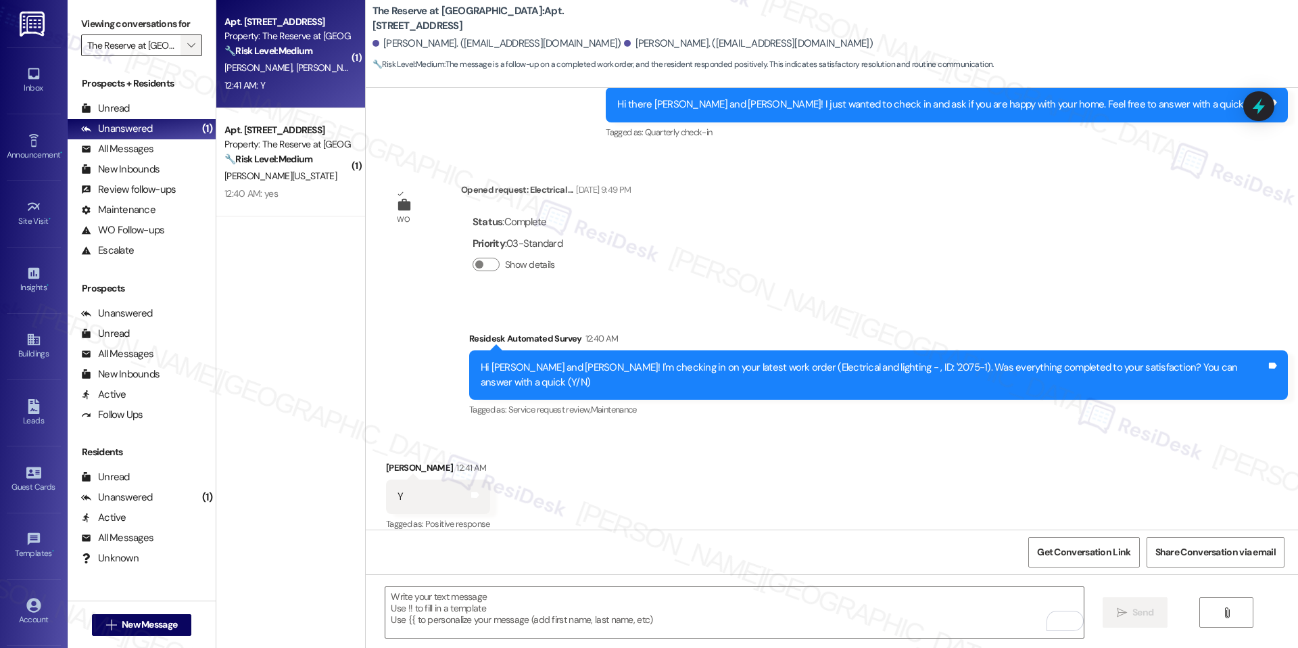
click at [185, 53] on span "" at bounding box center [191, 45] width 13 height 22
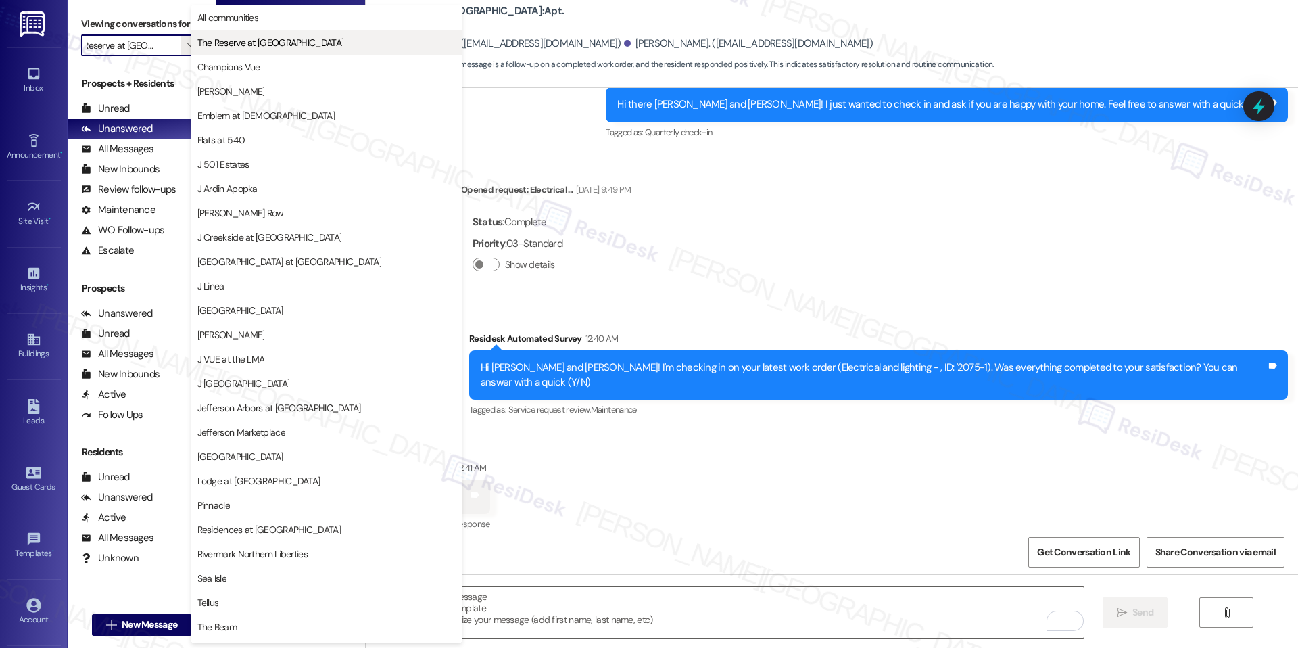
click at [292, 50] on button "The Reserve at [GEOGRAPHIC_DATA]" at bounding box center [326, 42] width 270 height 24
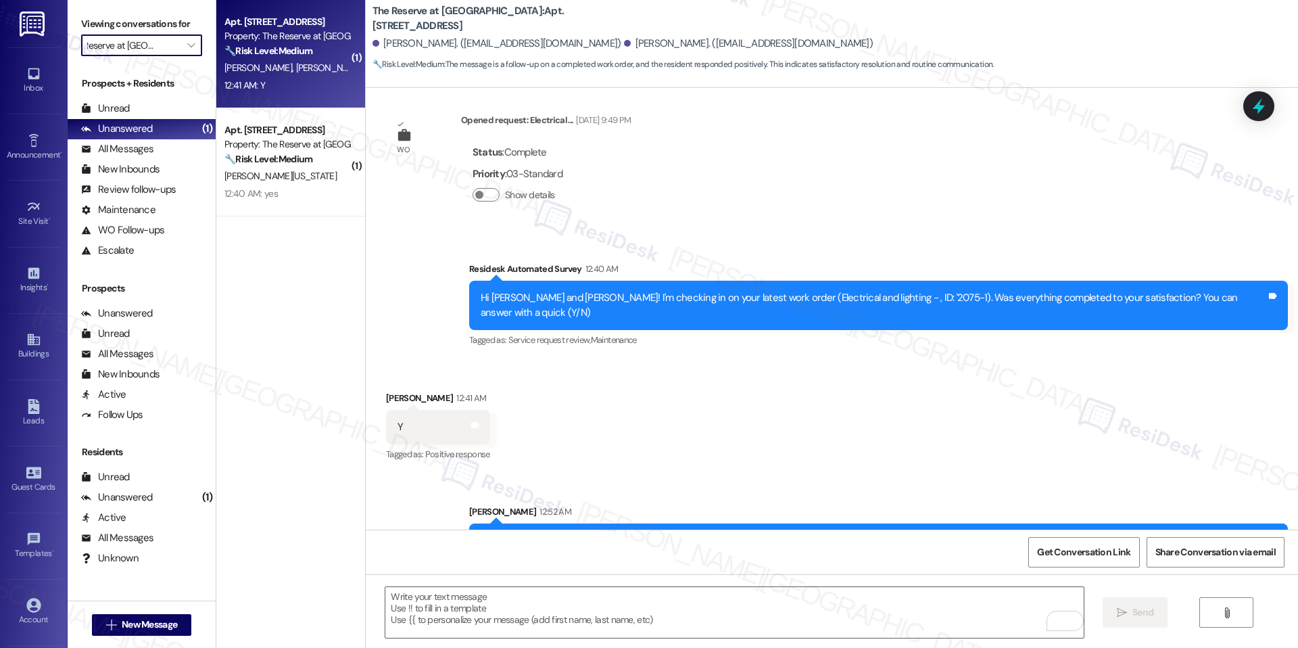
scroll to position [825, 0]
